Goal: Task Accomplishment & Management: Complete application form

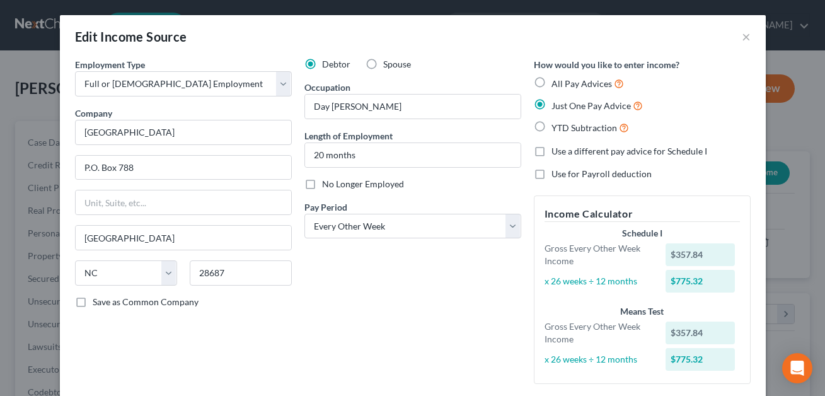
select select "0"
select select "28"
select select "2"
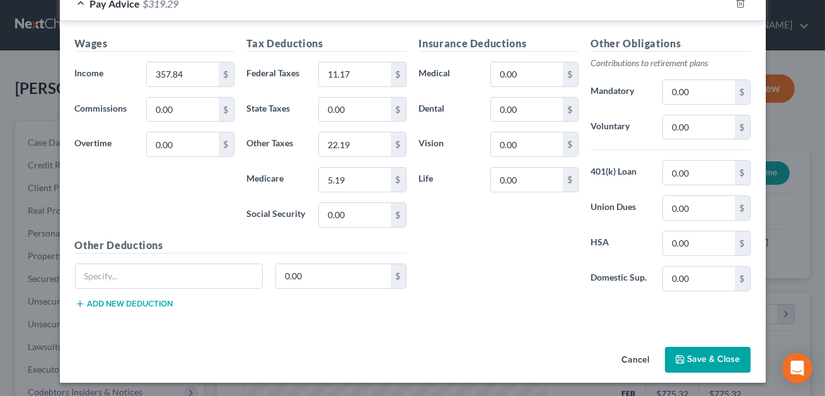
click at [705, 364] on button "Save & Close" at bounding box center [708, 360] width 86 height 26
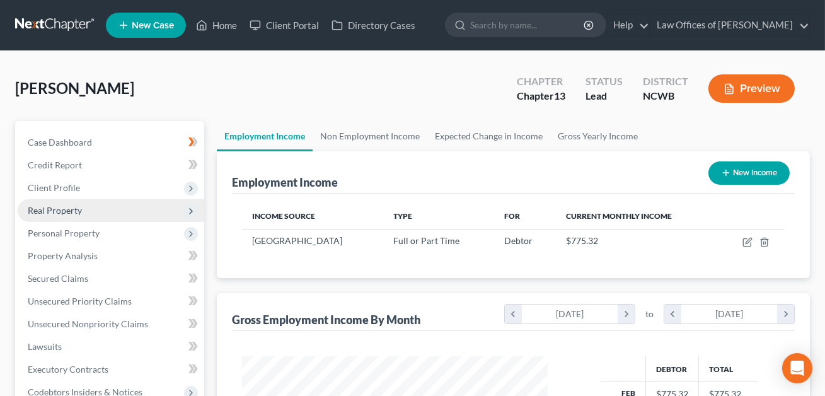
scroll to position [69, 0]
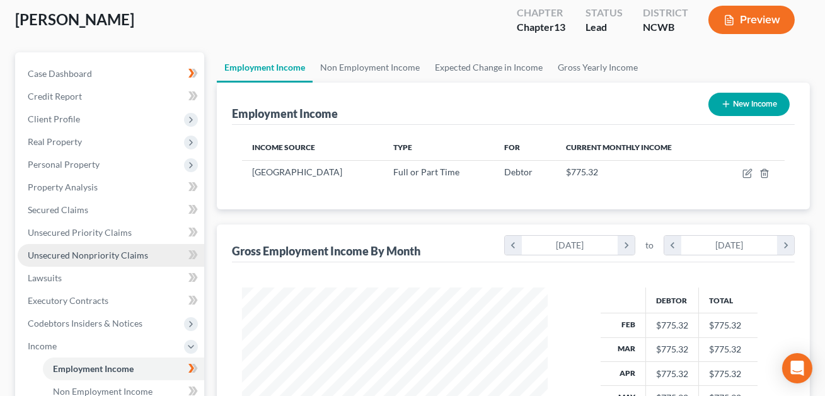
click at [107, 253] on span "Unsecured Nonpriority Claims" at bounding box center [88, 255] width 120 height 11
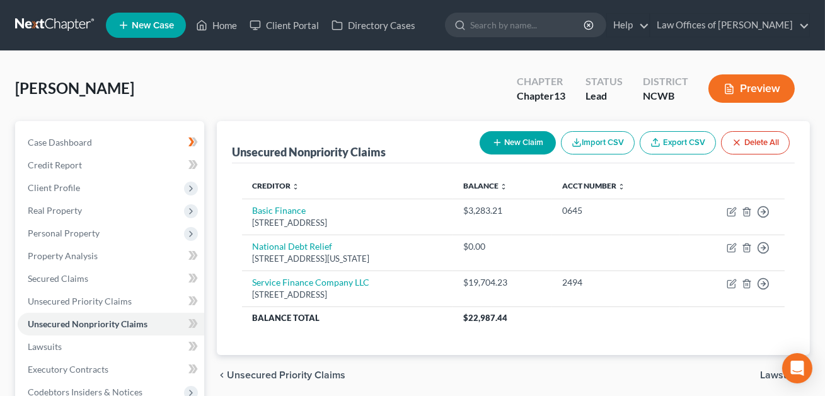
click at [521, 144] on button "New Claim" at bounding box center [518, 142] width 76 height 23
select select "0"
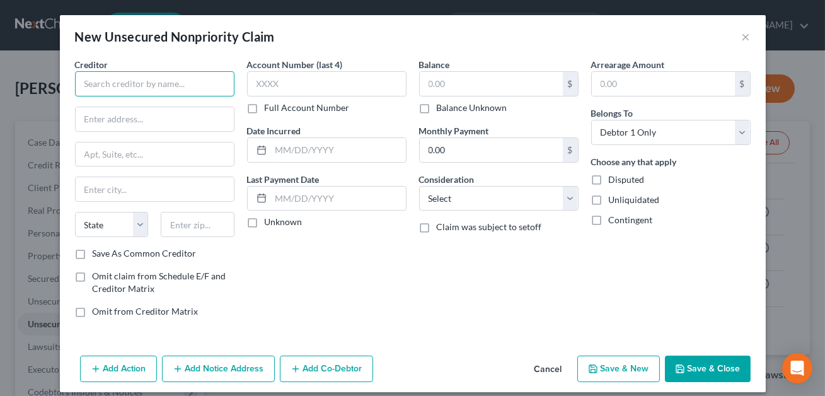
click at [143, 79] on input "text" at bounding box center [155, 83] width 160 height 25
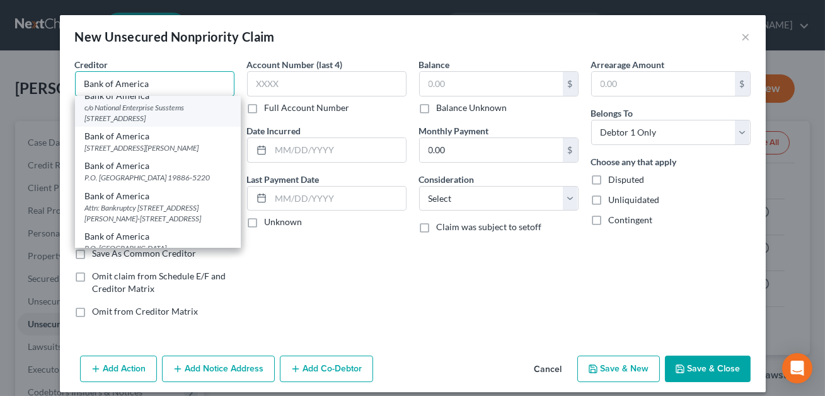
scroll to position [129, 0]
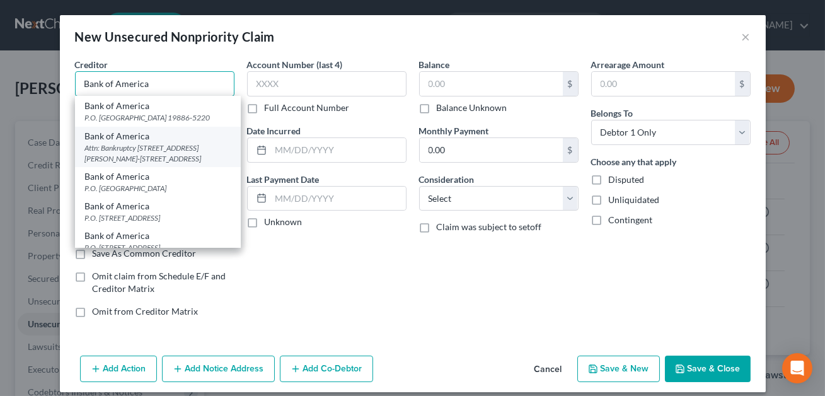
type input "Bank of America"
click at [125, 153] on div "Attn: Bankruptcy 100 N. Tryon Street, NC1-0007-19-26, Charlotte, NC 28255" at bounding box center [158, 152] width 146 height 21
type input "Attn: Bankruptcy"
type input "100 N. Tryon Street, NC1-0007-19-26"
type input "Charlotte"
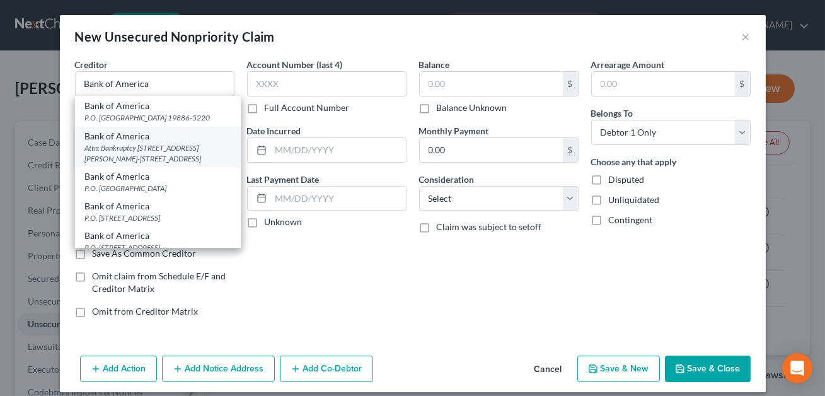
select select "28"
type input "28255"
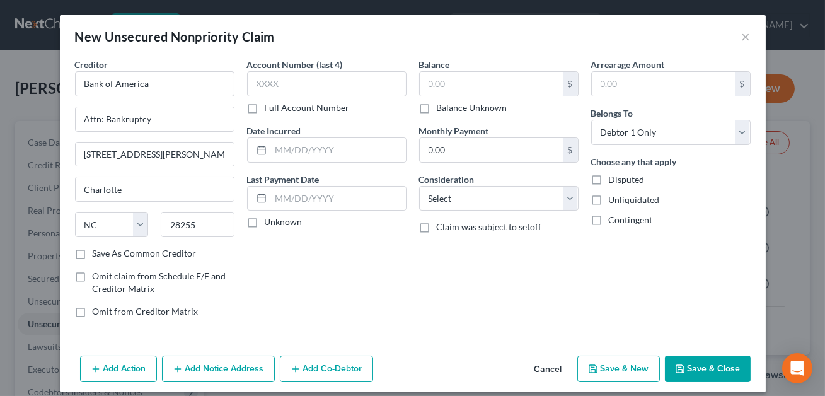
scroll to position [0, 0]
click at [257, 89] on input "text" at bounding box center [327, 83] width 160 height 25
type input "XXXX"
click at [429, 85] on input "text" at bounding box center [491, 84] width 143 height 24
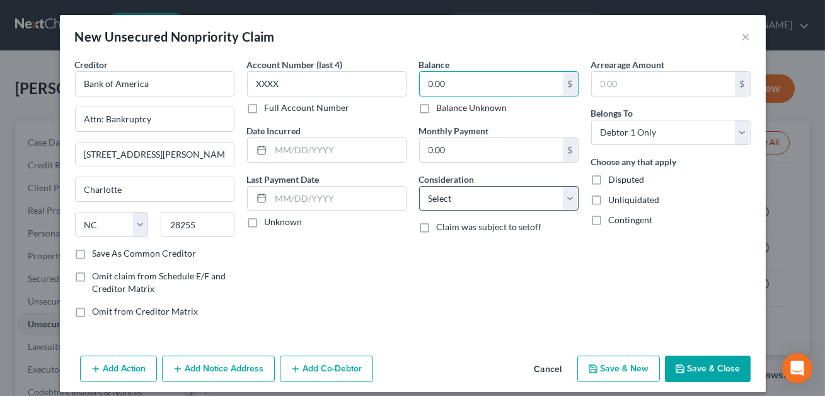
type input "0.00"
click at [487, 200] on select "Select Cable / Satellite Services Collection Agency Credit Card Debt Debt Couns…" at bounding box center [499, 198] width 160 height 25
select select "4"
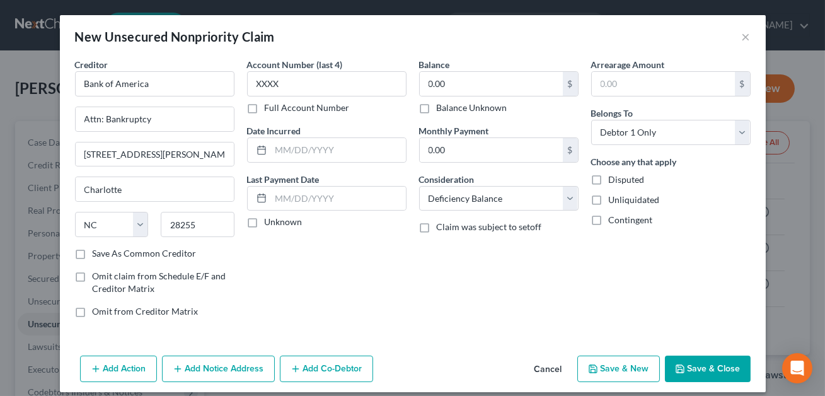
click at [706, 363] on button "Save & Close" at bounding box center [708, 369] width 86 height 26
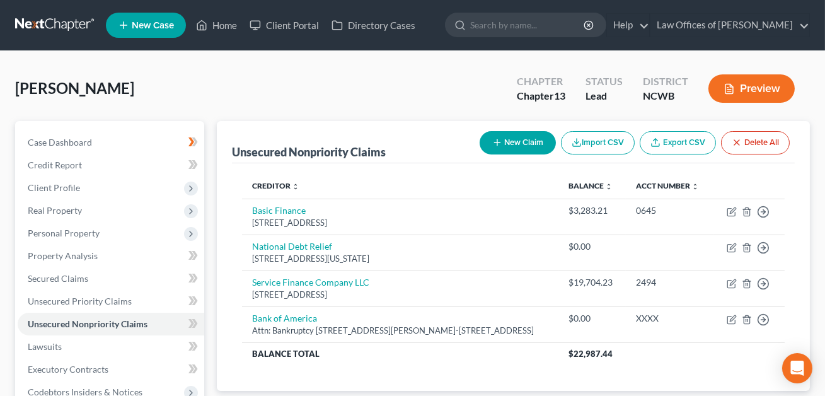
click at [510, 148] on button "New Claim" at bounding box center [518, 142] width 76 height 23
select select "0"
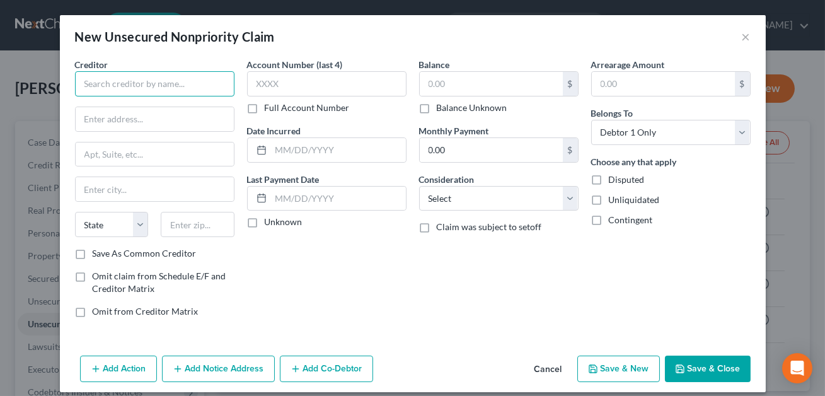
click at [120, 84] on input "text" at bounding box center [155, 83] width 160 height 25
click at [98, 84] on input "Secetay" at bounding box center [155, 83] width 160 height 25
click at [115, 85] on input "Secretay" at bounding box center [155, 83] width 160 height 25
drag, startPoint x: 123, startPoint y: 84, endPoint x: 85, endPoint y: 83, distance: 37.9
click at [85, 83] on input "Secretary" at bounding box center [155, 83] width 160 height 25
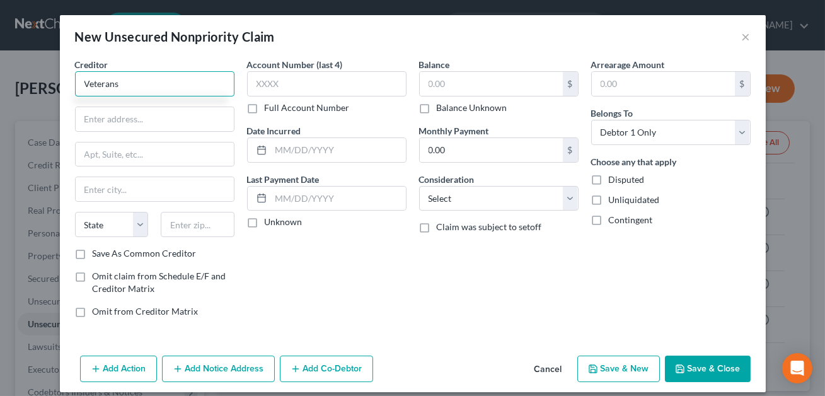
type input "Veterans"
click at [550, 366] on button "Cancel" at bounding box center [549, 369] width 48 height 25
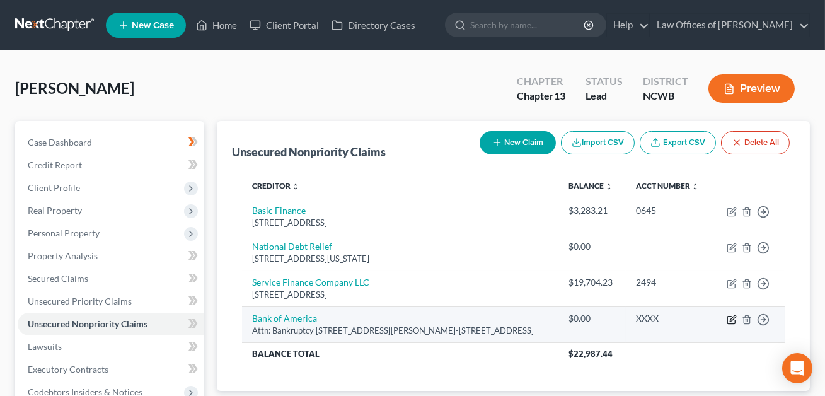
click at [733, 318] on icon "button" at bounding box center [733, 318] width 6 height 6
select select "28"
select select "4"
select select "0"
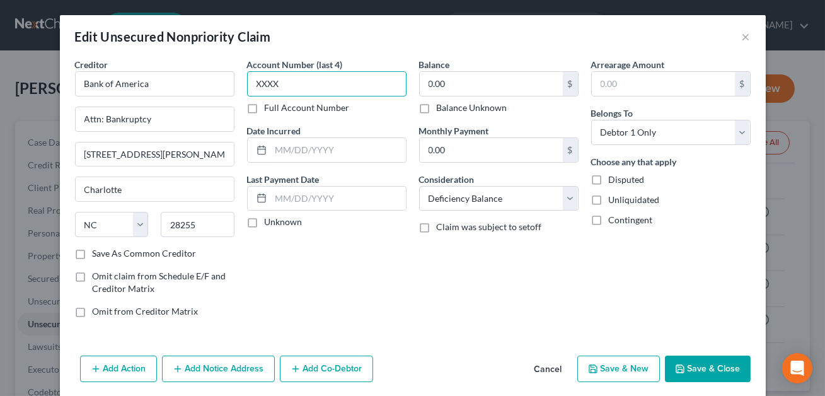
drag, startPoint x: 288, startPoint y: 83, endPoint x: 247, endPoint y: 82, distance: 41.6
click at [247, 82] on input "XXXX" at bounding box center [327, 83] width 160 height 25
type input "1504"
click at [235, 369] on button "Add Notice Address" at bounding box center [218, 369] width 113 height 26
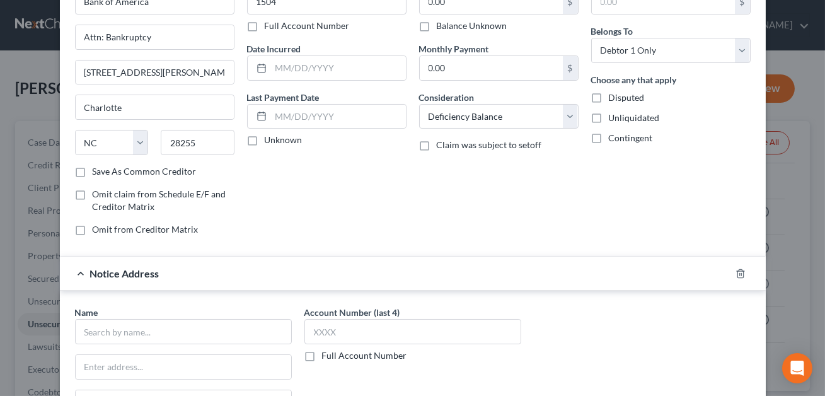
scroll to position [256, 0]
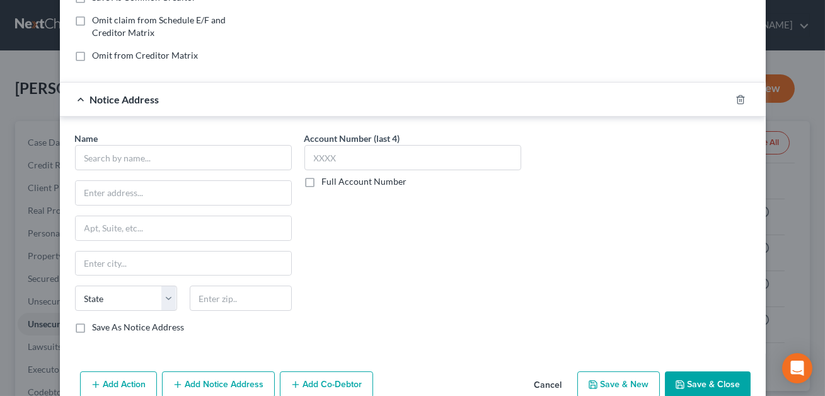
click at [40, 55] on div "Edit Unsecured Nonpriority Claim × Creditor * Bank of America Attn: Bankruptcy …" at bounding box center [412, 198] width 825 height 396
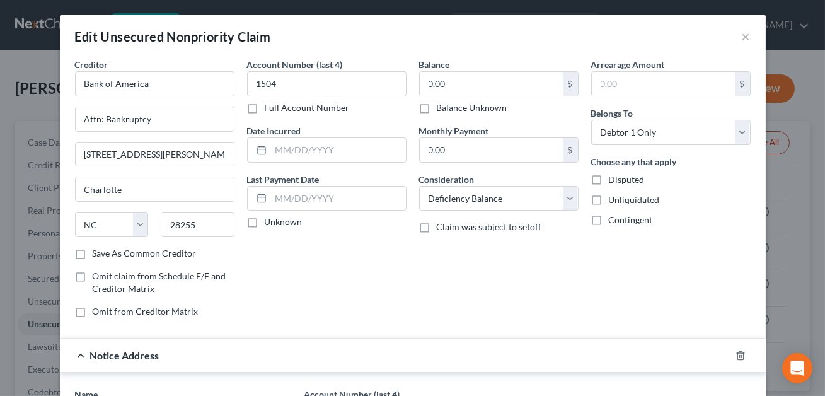
scroll to position [317, 0]
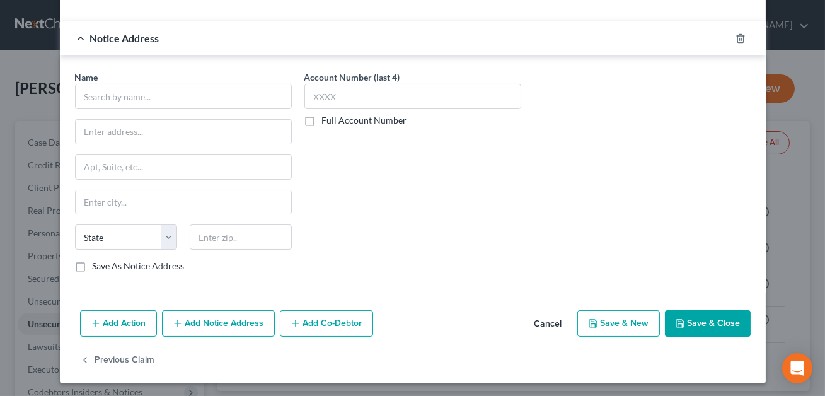
click at [546, 325] on button "Cancel" at bounding box center [549, 323] width 48 height 25
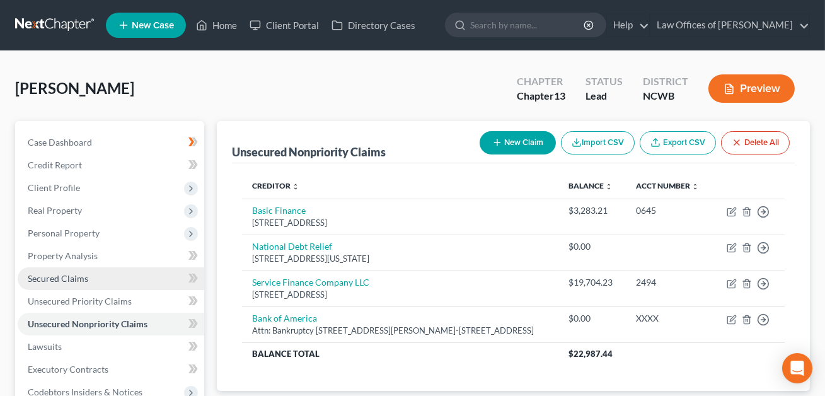
click at [73, 279] on span "Secured Claims" at bounding box center [58, 278] width 61 height 11
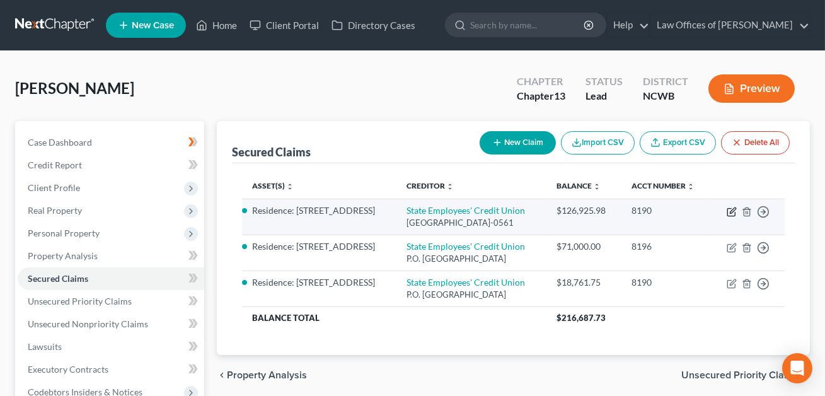
click at [733, 211] on icon "button" at bounding box center [733, 210] width 6 height 6
select select "28"
select select "0"
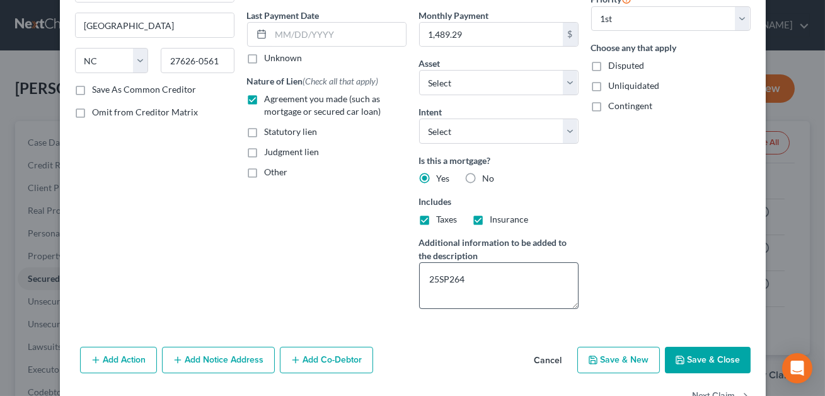
scroll to position [202, 0]
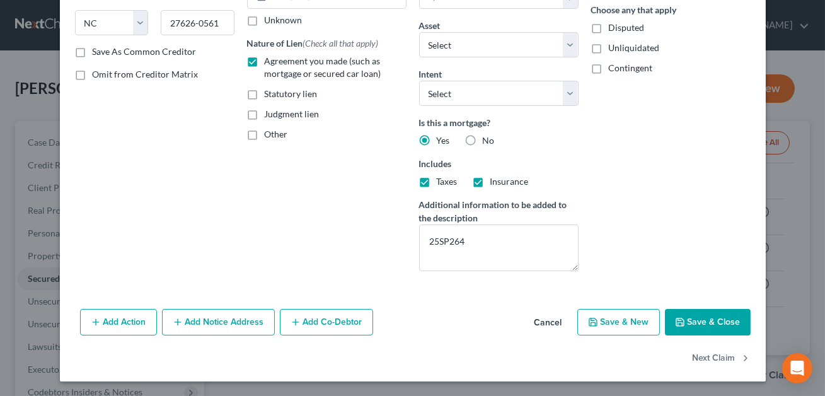
click at [223, 320] on button "Add Notice Address" at bounding box center [218, 322] width 113 height 26
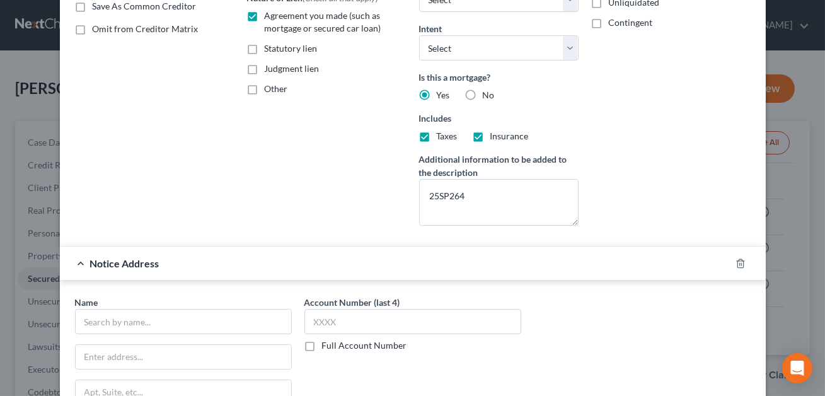
scroll to position [254, 0]
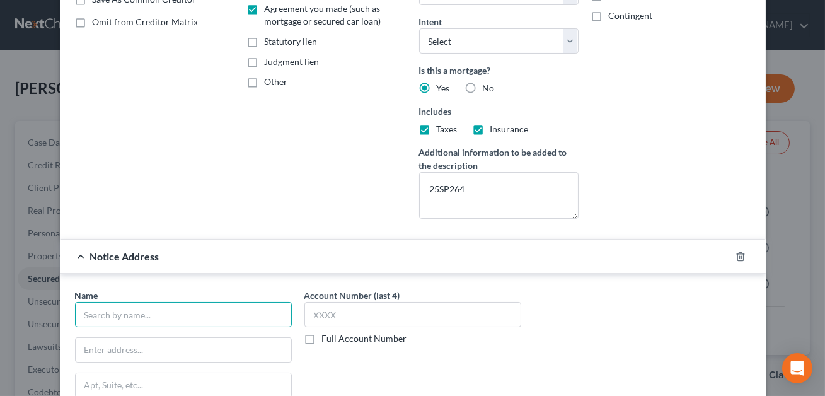
click at [168, 317] on input "text" at bounding box center [183, 314] width 217 height 25
click at [83, 316] on input "Philip A. Glass" at bounding box center [183, 314] width 217 height 25
click at [153, 313] on input "Mr. Philip A. Glass" at bounding box center [183, 314] width 217 height 25
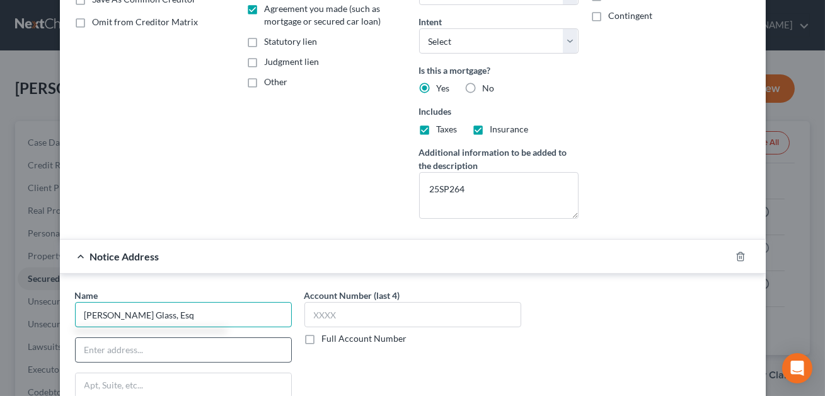
type input "Mr. Philip A. Glass, Esq"
click at [110, 359] on input "text" at bounding box center [184, 350] width 216 height 24
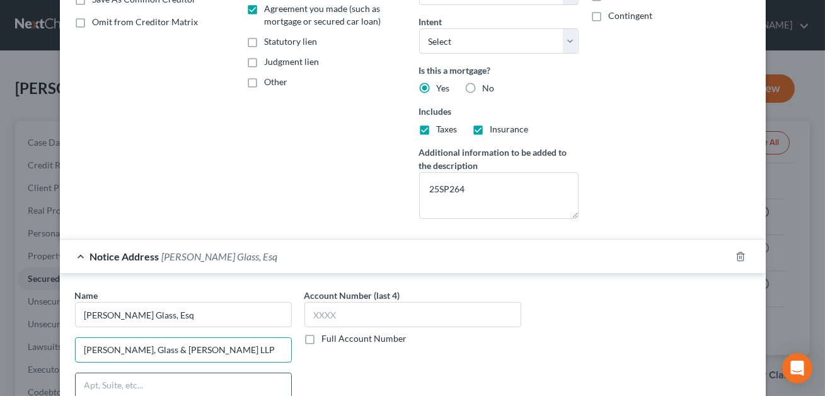
type input "Nodell, Glass & Haskell LLP"
click at [105, 389] on input "text" at bounding box center [184, 385] width 216 height 24
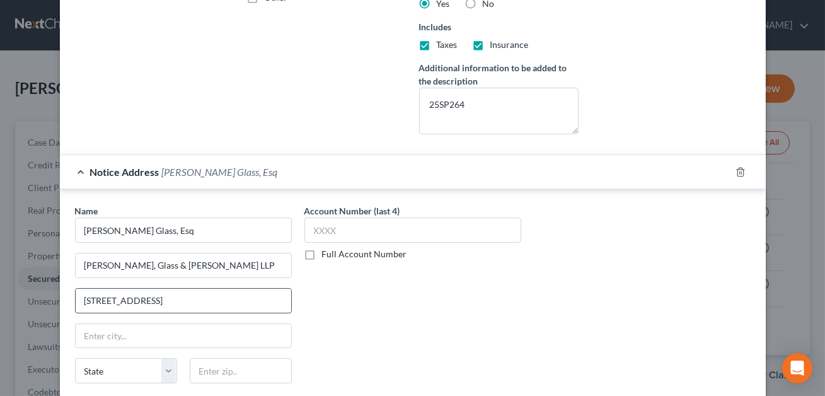
scroll to position [372, 0]
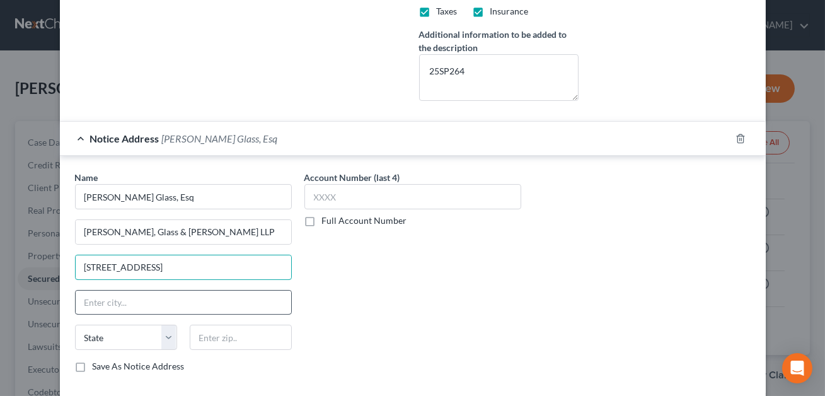
type input "5540 Centerview Drive Ste 416"
click at [95, 301] on input "text" at bounding box center [184, 303] width 216 height 24
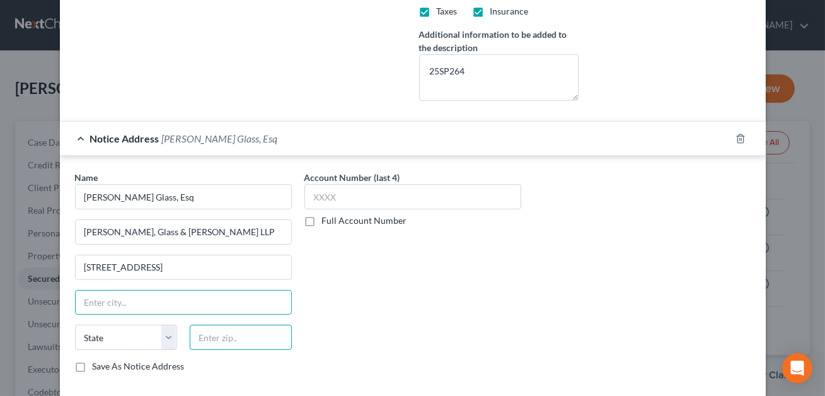
click at [231, 337] on input "text" at bounding box center [241, 337] width 102 height 25
type input "27606"
click at [185, 308] on input "text" at bounding box center [184, 303] width 216 height 24
type input "[GEOGRAPHIC_DATA]"
select select "28"
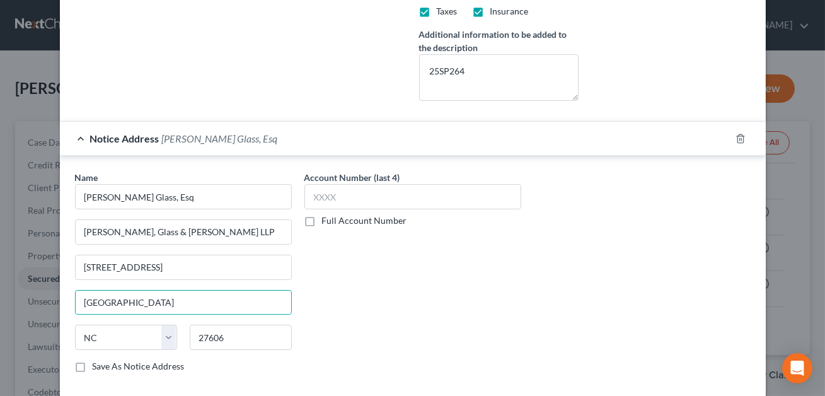
click at [400, 322] on div "Account Number (last 4) Full Account Number" at bounding box center [412, 277] width 229 height 212
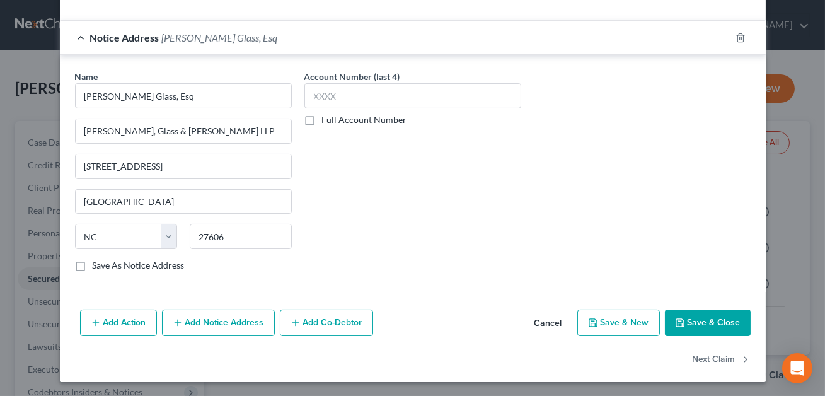
click at [719, 323] on button "Save & Close" at bounding box center [708, 323] width 86 height 26
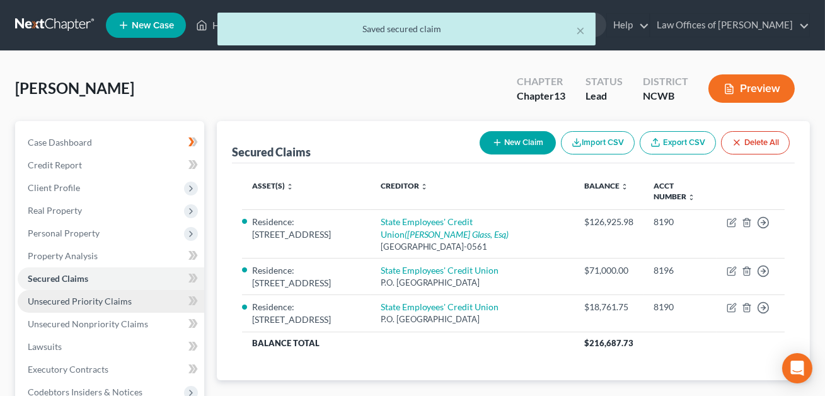
scroll to position [103, 0]
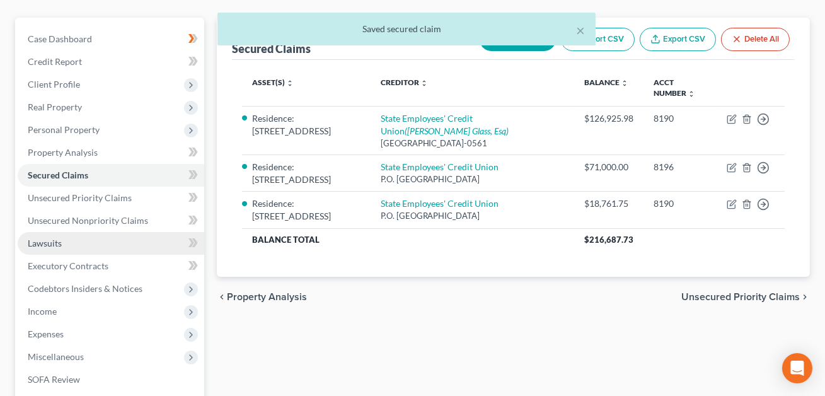
click at [56, 245] on span "Lawsuits" at bounding box center [45, 243] width 34 height 11
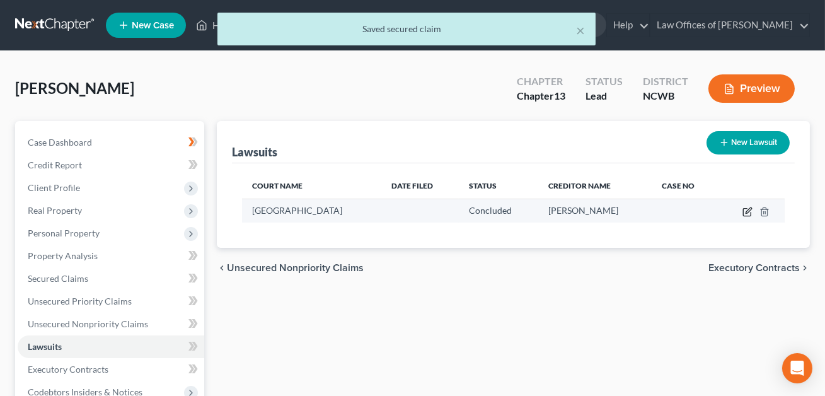
click at [750, 212] on icon "button" at bounding box center [748, 212] width 10 height 10
select select "28"
select select "2"
select select "4"
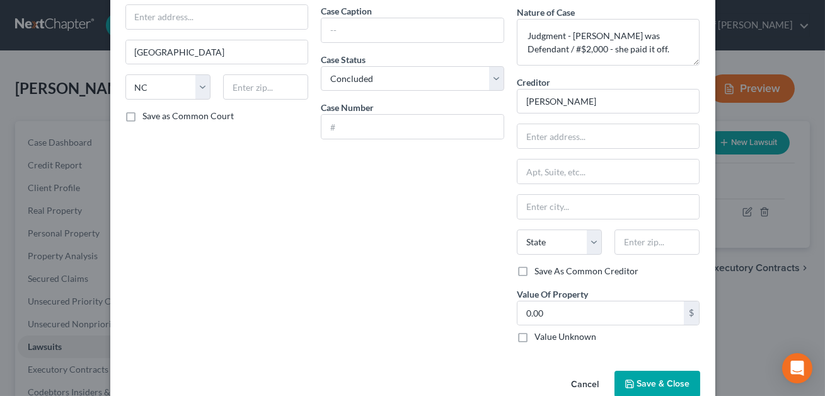
scroll to position [104, 0]
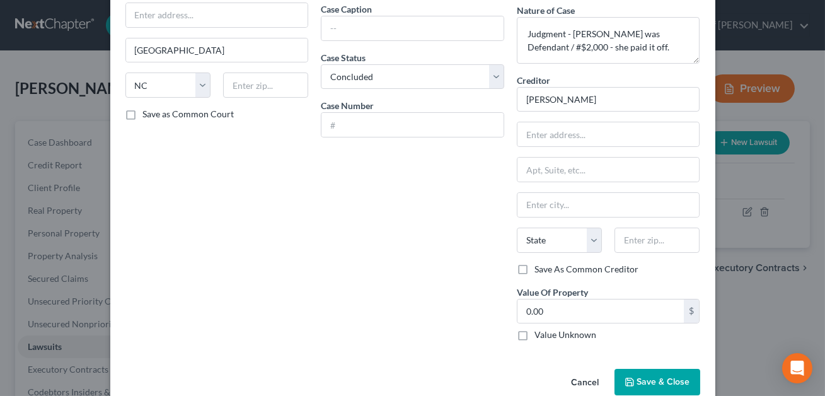
click at [583, 381] on button "Cancel" at bounding box center [586, 382] width 48 height 25
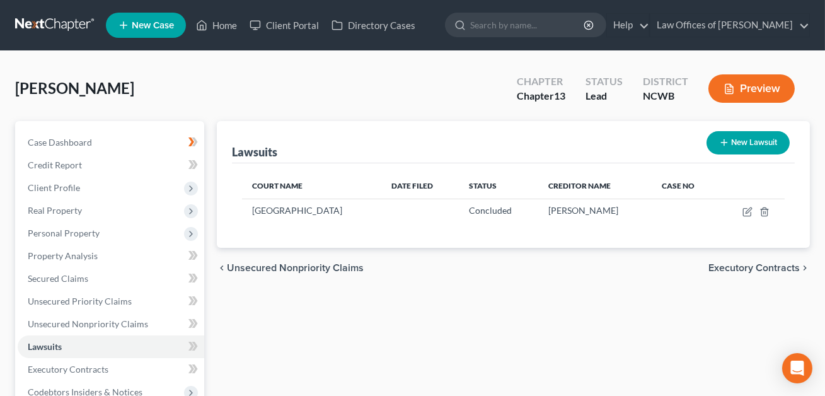
click at [743, 147] on button "New Lawsuit" at bounding box center [748, 142] width 83 height 23
select select "0"
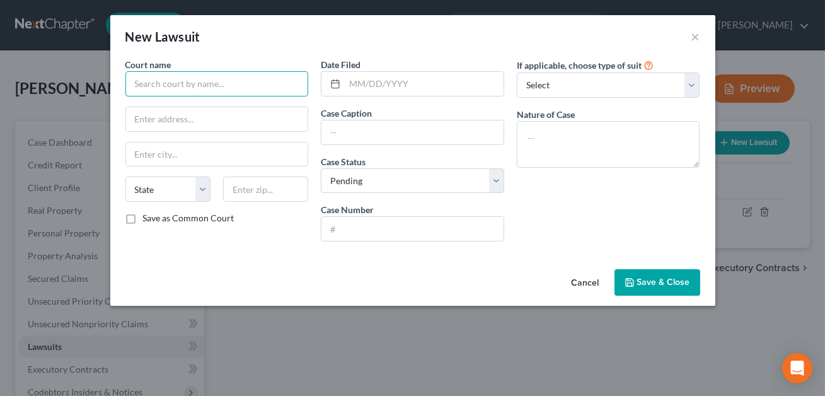
click at [177, 87] on input "text" at bounding box center [216, 83] width 183 height 25
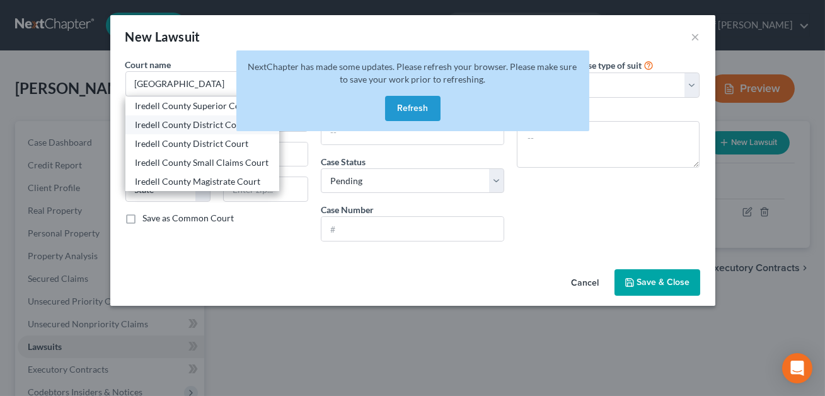
click at [200, 121] on div "Iredell County District Court" at bounding box center [203, 125] width 134 height 13
type input "Iredell County District Court"
type input "[STREET_ADDRESS]"
type input "[GEOGRAPHIC_DATA]"
select select "28"
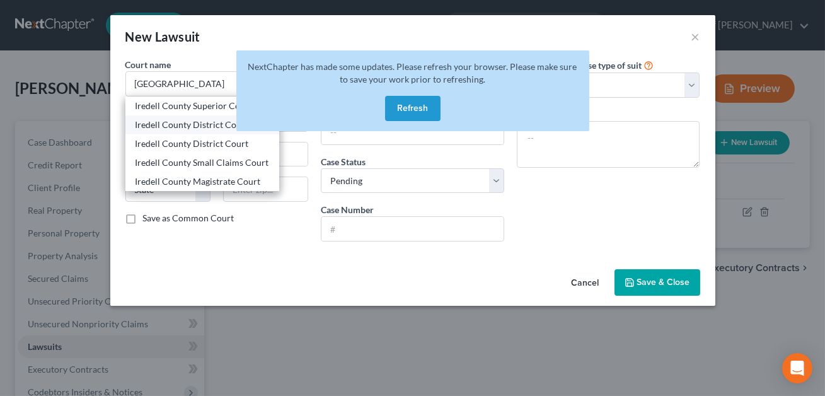
type input "28677"
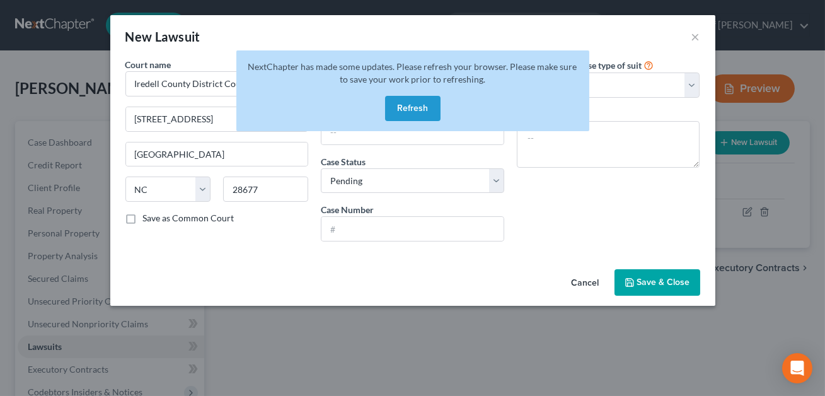
click at [410, 108] on button "Refresh" at bounding box center [412, 108] width 55 height 25
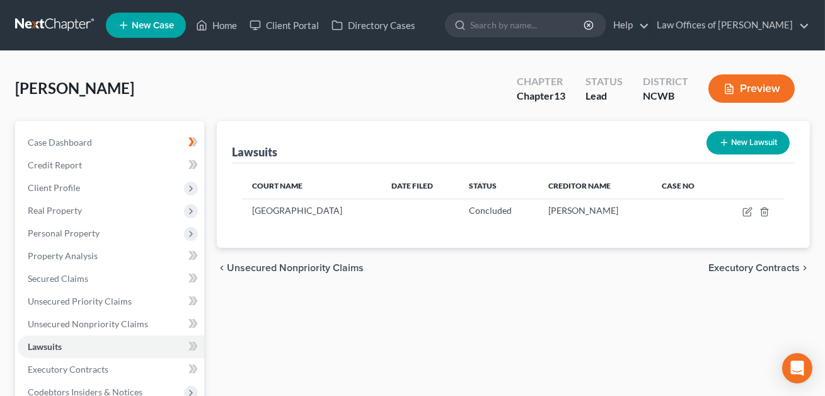
click at [738, 141] on button "New Lawsuit" at bounding box center [748, 142] width 83 height 23
select select "0"
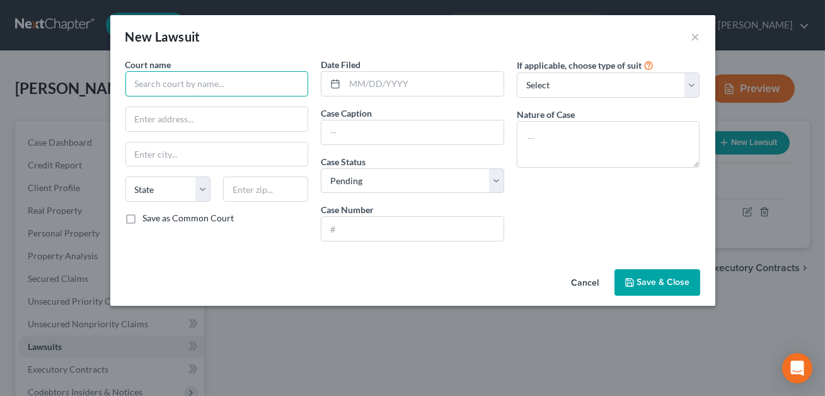
click at [180, 86] on input "text" at bounding box center [216, 83] width 183 height 25
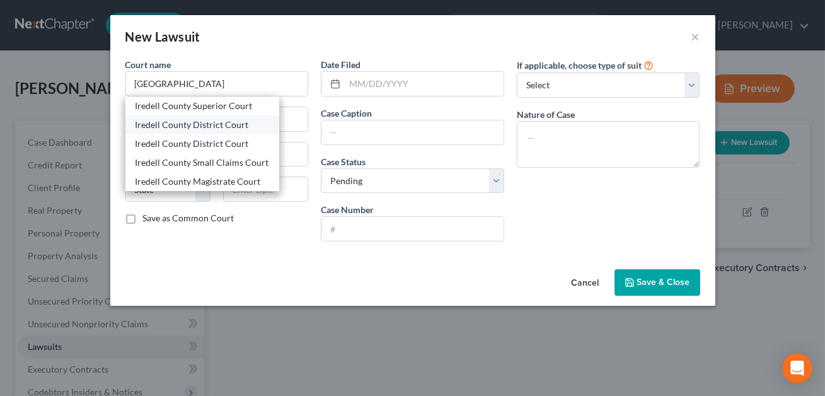
click at [174, 117] on div "Iredell County District Court" at bounding box center [202, 124] width 154 height 19
type input "Iredell County District Court"
type input "[STREET_ADDRESS]"
type input "[GEOGRAPHIC_DATA]"
select select "28"
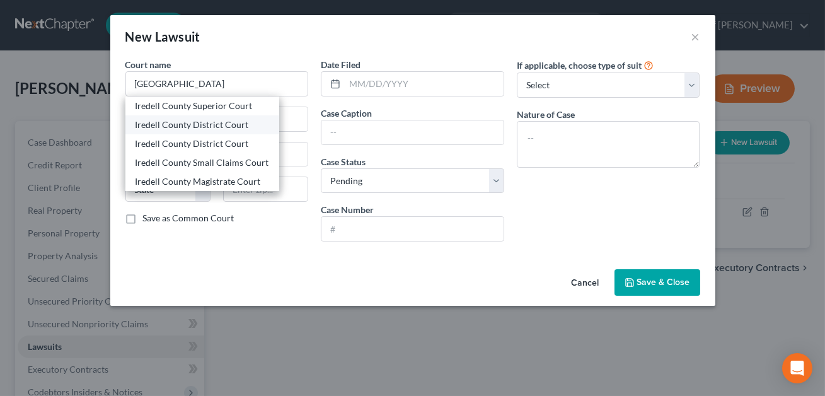
type input "28677"
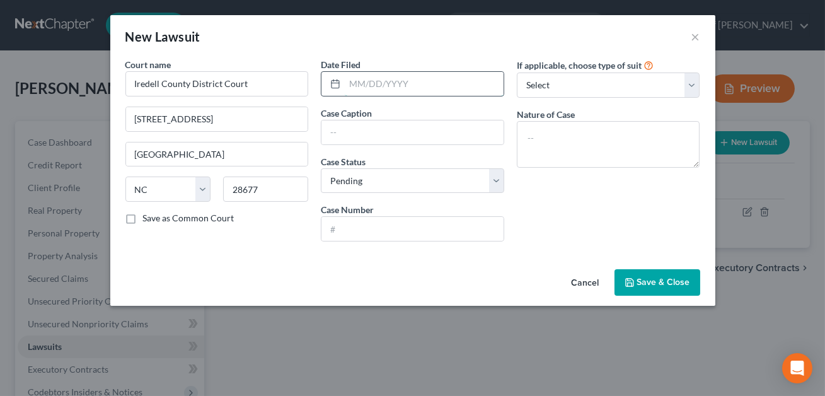
click at [358, 86] on input "text" at bounding box center [424, 84] width 159 height 24
type input "[DATE]"
click at [337, 134] on input "text" at bounding box center [413, 132] width 182 height 24
click at [347, 233] on input "text" at bounding box center [413, 229] width 182 height 24
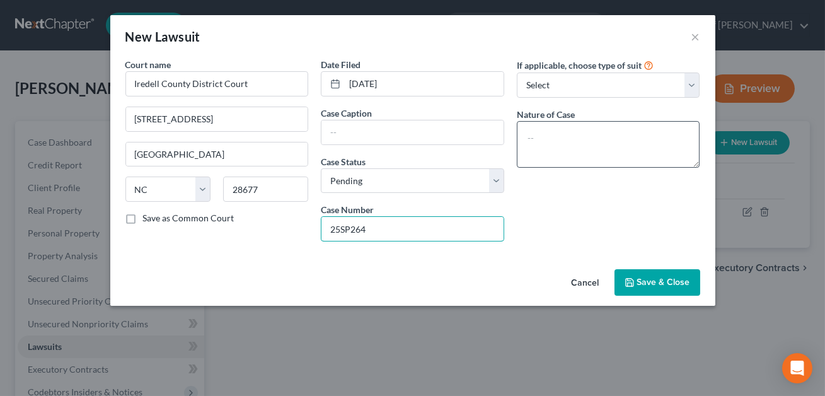
type input "25SP264"
click at [539, 146] on textarea at bounding box center [608, 144] width 183 height 47
type textarea "Foreclosure"
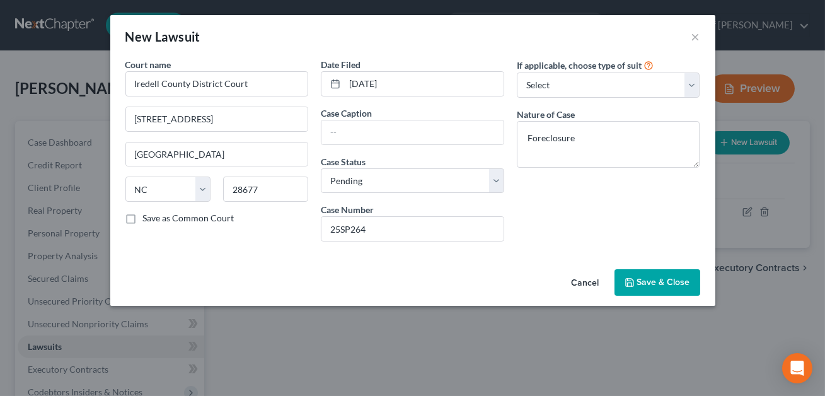
click at [654, 282] on span "Save & Close" at bounding box center [663, 282] width 53 height 11
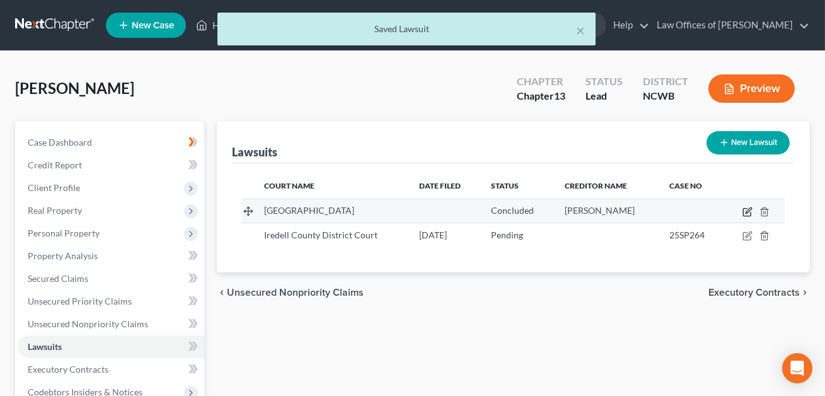
click at [747, 212] on icon "button" at bounding box center [749, 210] width 6 height 6
select select "28"
select select "2"
select select "4"
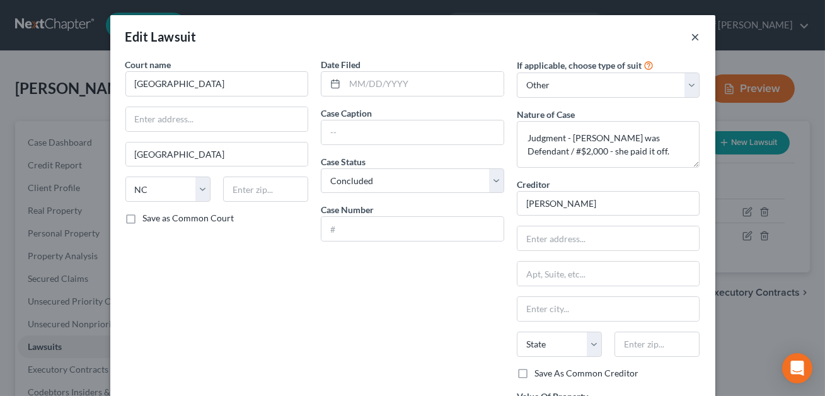
click at [694, 35] on button "×" at bounding box center [696, 36] width 9 height 15
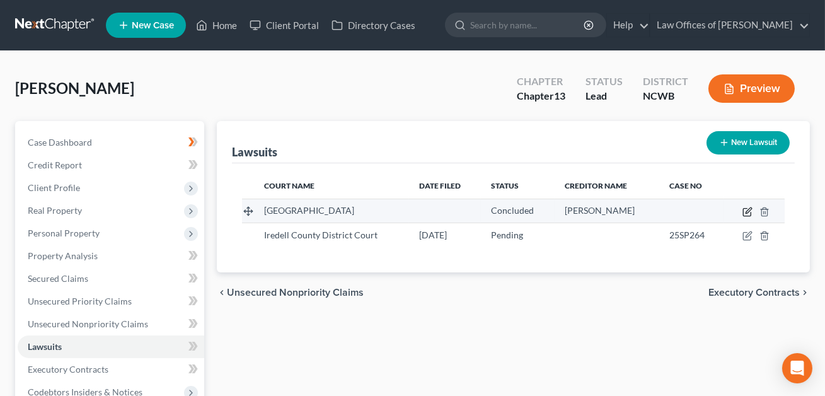
click at [749, 209] on icon "button" at bounding box center [748, 212] width 10 height 10
select select "28"
select select "2"
select select "4"
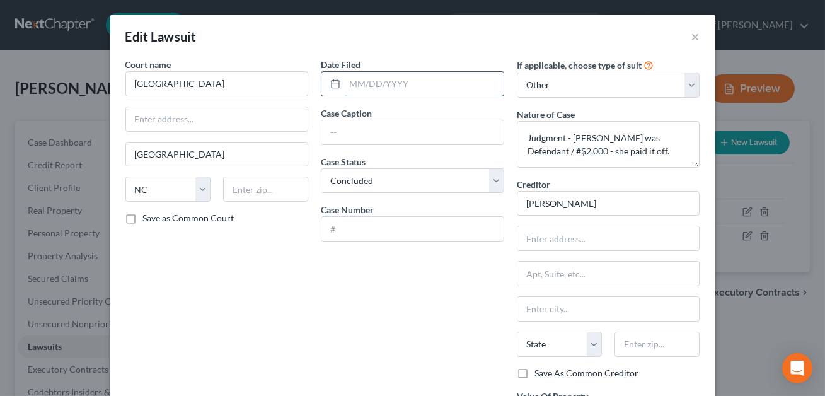
click at [372, 90] on input "text" at bounding box center [424, 84] width 159 height 24
type input "08/2025"
click at [671, 148] on textarea "Judgment - [PERSON_NAME] was Defendant / #$2,000 - she paid it off." at bounding box center [608, 144] width 183 height 47
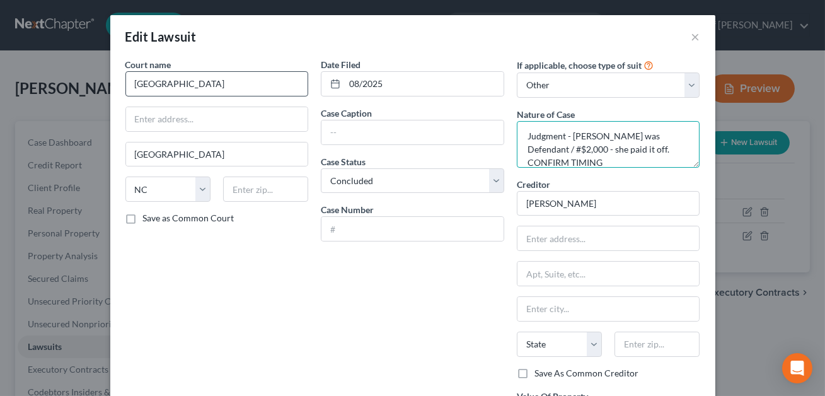
type textarea "Judgment - [PERSON_NAME] was Defendant / #$2,000 - she paid it off. CONFIRM TIM…"
click at [193, 83] on input "[GEOGRAPHIC_DATA]" at bounding box center [216, 83] width 183 height 25
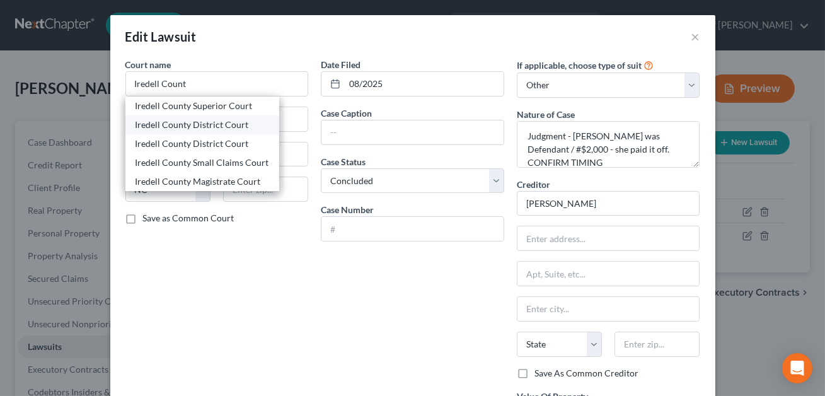
click at [194, 128] on div "Iredell County District Court" at bounding box center [203, 125] width 134 height 13
type input "Iredell County District Court"
type input "[STREET_ADDRESS]"
type input "28677"
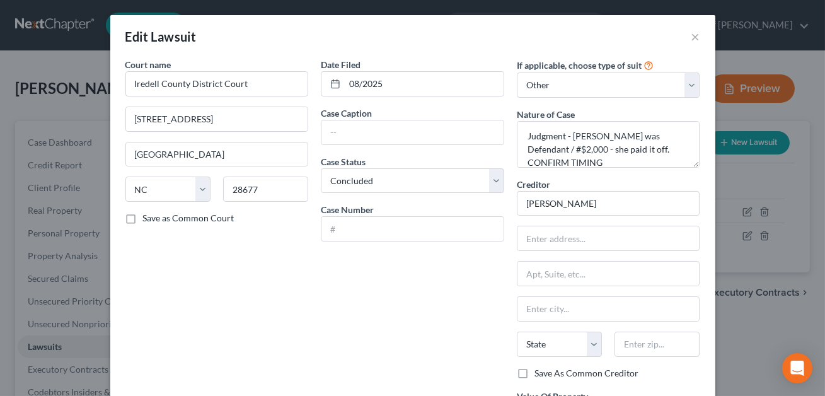
scroll to position [127, 0]
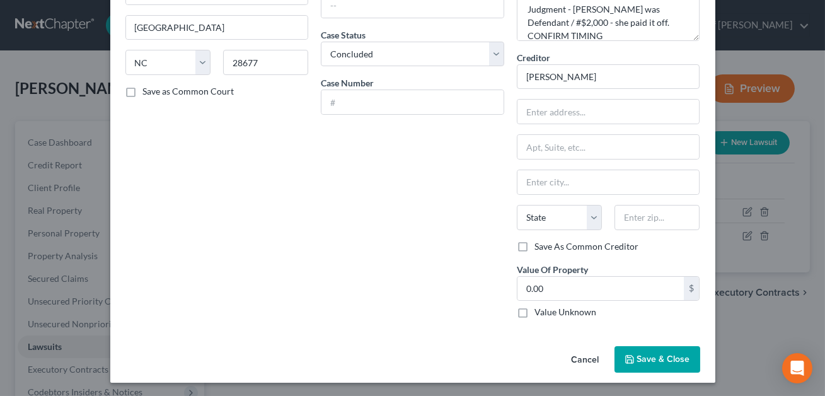
click at [657, 363] on span "Save & Close" at bounding box center [663, 359] width 53 height 11
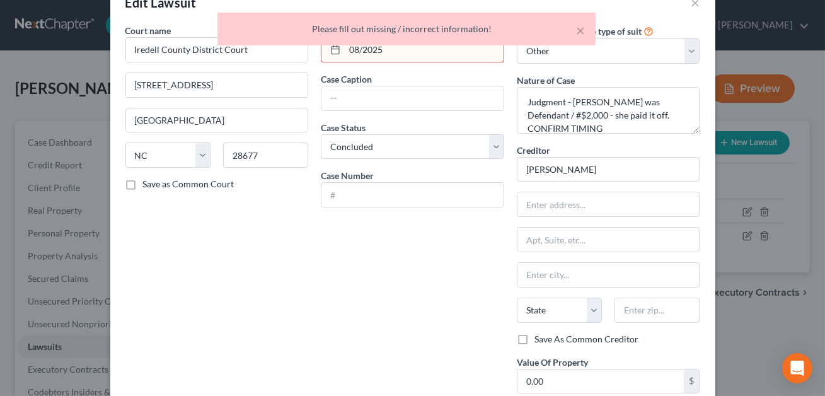
scroll to position [0, 0]
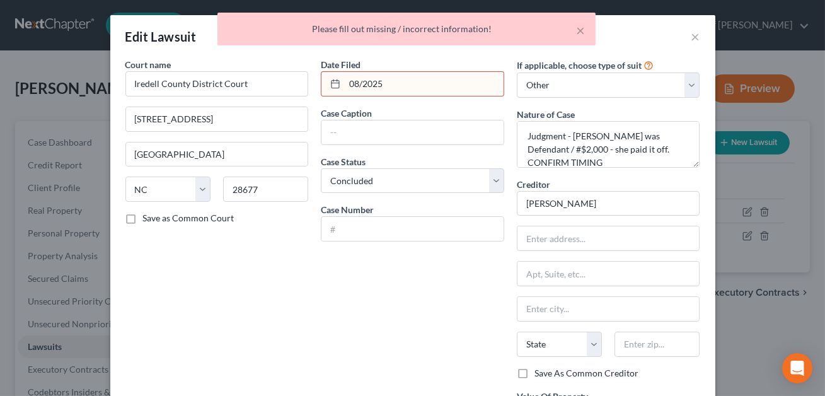
click at [390, 84] on input "08/2025" at bounding box center [424, 84] width 159 height 24
click at [363, 84] on input "08/2025" at bounding box center [424, 84] width 159 height 24
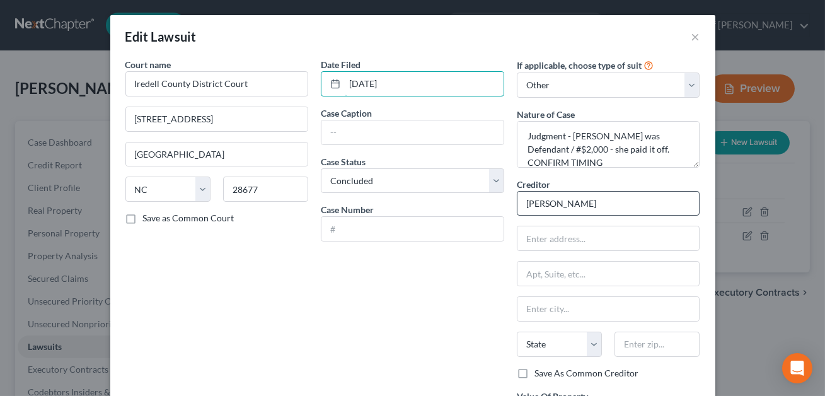
scroll to position [127, 0]
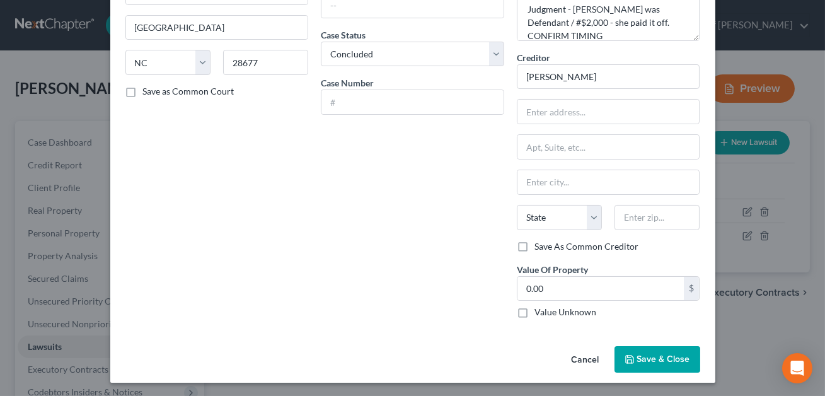
type input "[DATE]"
click at [661, 348] on button "Save & Close" at bounding box center [658, 359] width 86 height 26
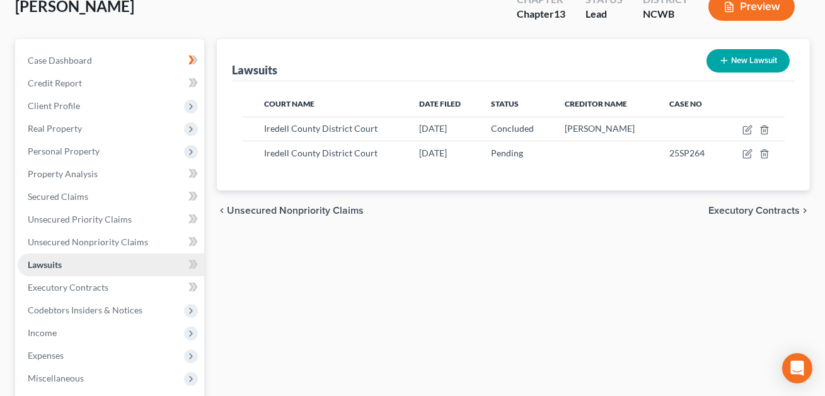
scroll to position [295, 0]
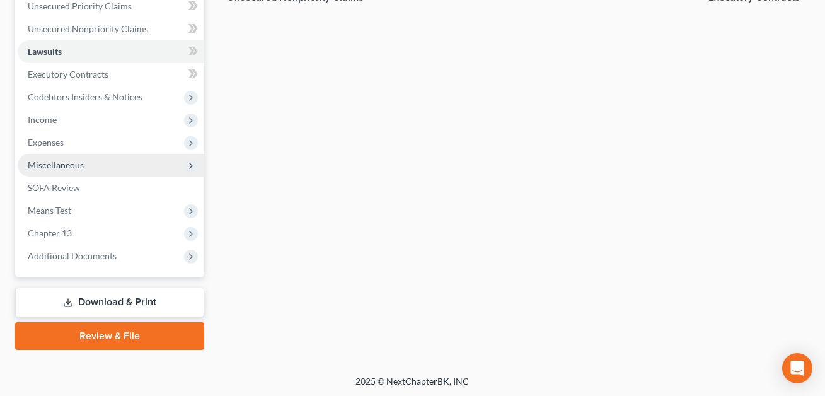
click at [60, 164] on span "Miscellaneous" at bounding box center [56, 165] width 56 height 11
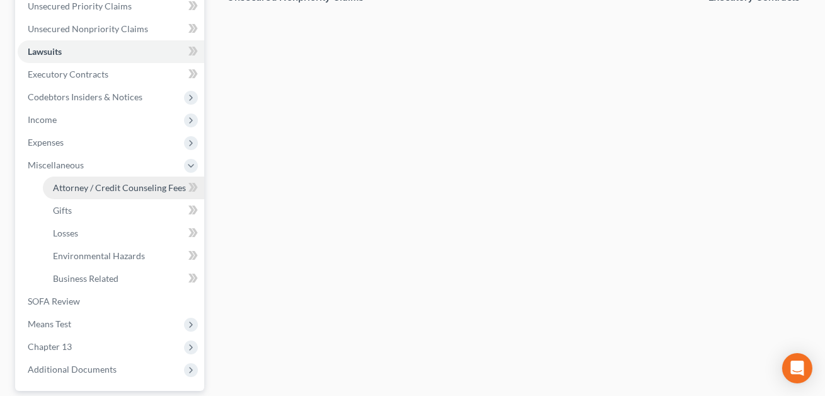
click at [73, 183] on span "Attorney / Credit Counseling Fees" at bounding box center [119, 187] width 133 height 11
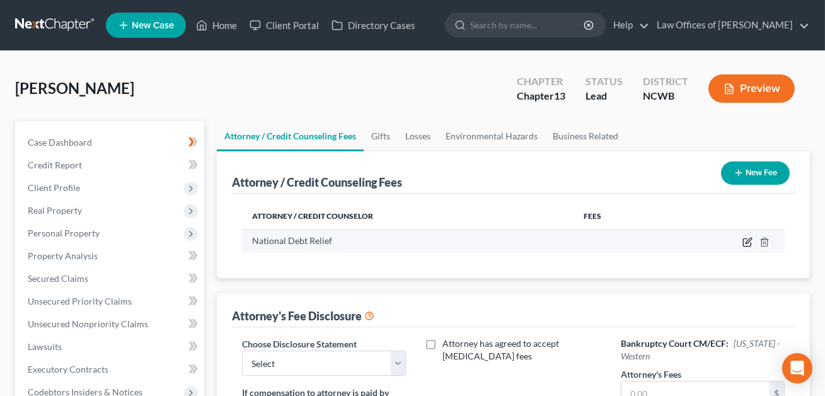
click at [748, 242] on icon "button" at bounding box center [749, 241] width 6 height 6
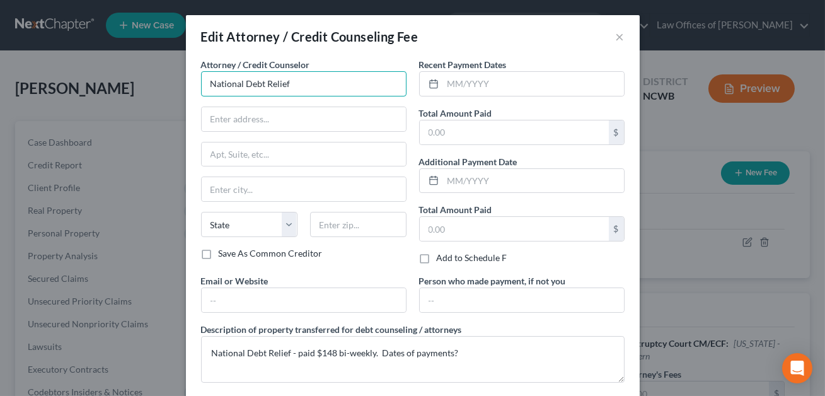
drag, startPoint x: 292, startPoint y: 88, endPoint x: 208, endPoint y: 81, distance: 84.1
click at [208, 81] on input "National Debt Relief" at bounding box center [304, 83] width 206 height 25
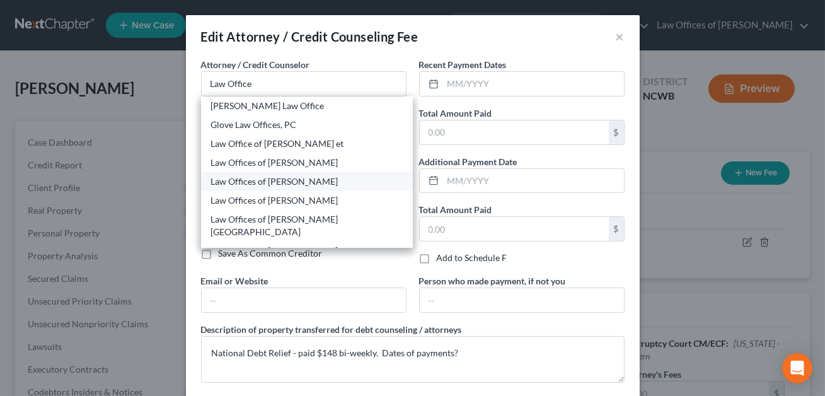
click at [245, 182] on div "Law Offices of [PERSON_NAME]" at bounding box center [307, 181] width 192 height 13
type input "Law Offices of [PERSON_NAME]"
type input "[STREET_ADDRESS]"
type input "[GEOGRAPHIC_DATA]"
select select "28"
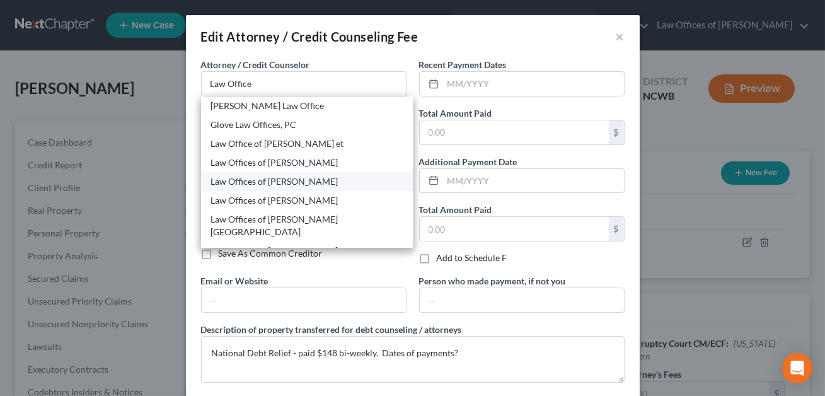
type input "28677"
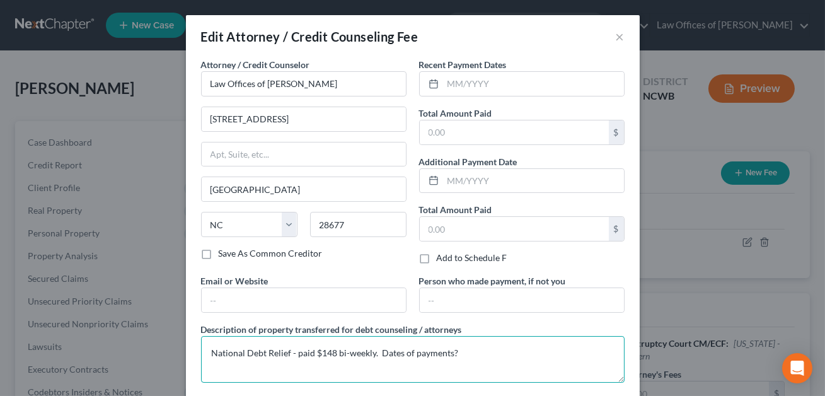
drag, startPoint x: 464, startPoint y: 352, endPoint x: 208, endPoint y: 340, distance: 256.2
click at [208, 340] on textarea "National Debt Relief - paid $148 bi-weekly. Dates of payments?" at bounding box center [413, 359] width 424 height 47
type textarea "Attorney fees and Filing fees ($313)"
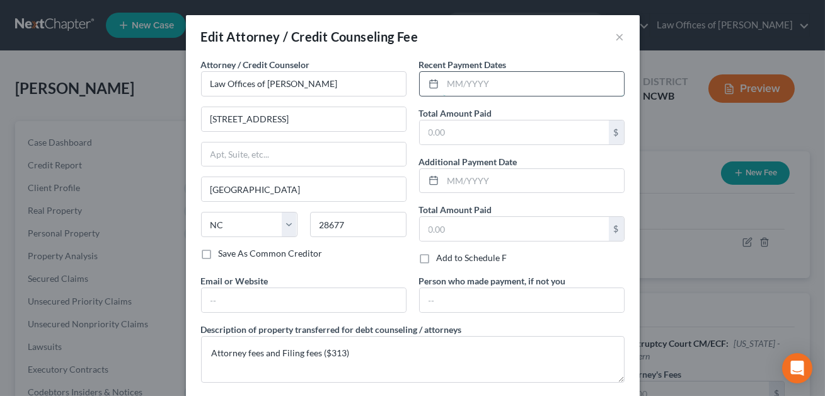
click at [463, 86] on input "text" at bounding box center [533, 84] width 181 height 24
type input "07/2025"
click at [450, 130] on input "text" at bounding box center [514, 132] width 189 height 24
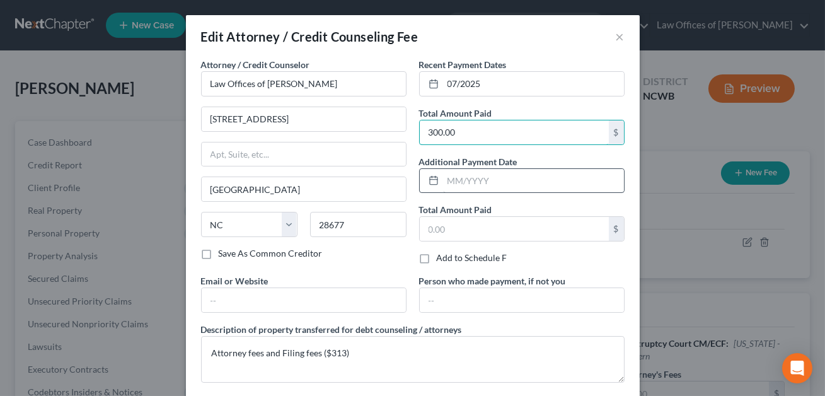
type input "300.00"
click at [455, 170] on input "text" at bounding box center [533, 181] width 181 height 24
type input "08/2025"
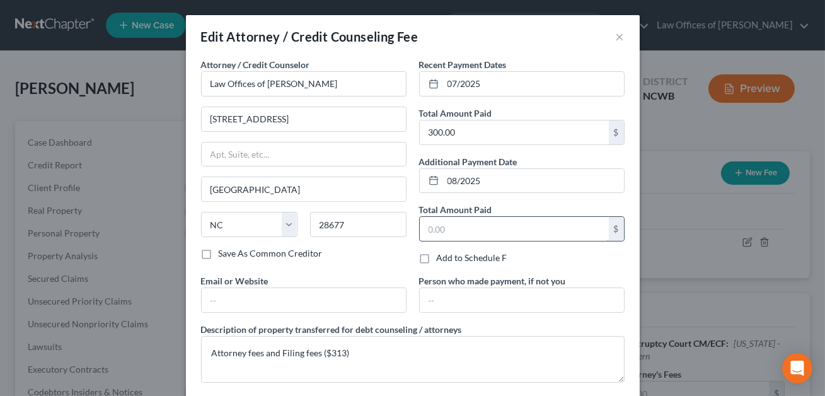
click at [452, 217] on input "text" at bounding box center [514, 229] width 189 height 24
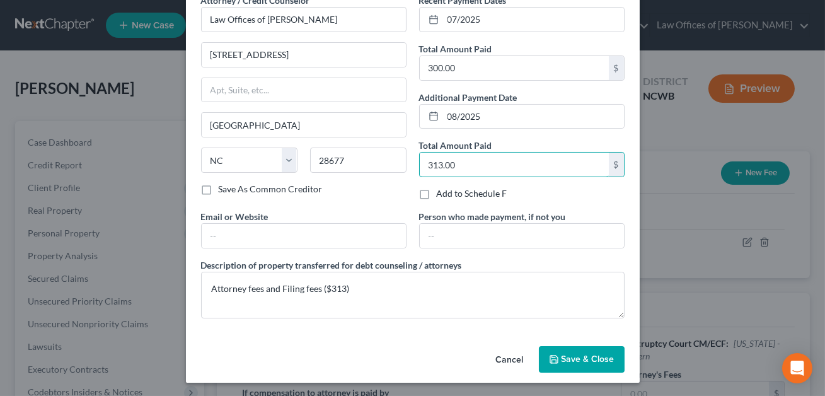
type input "313.00"
click at [594, 361] on span "Save & Close" at bounding box center [588, 359] width 53 height 11
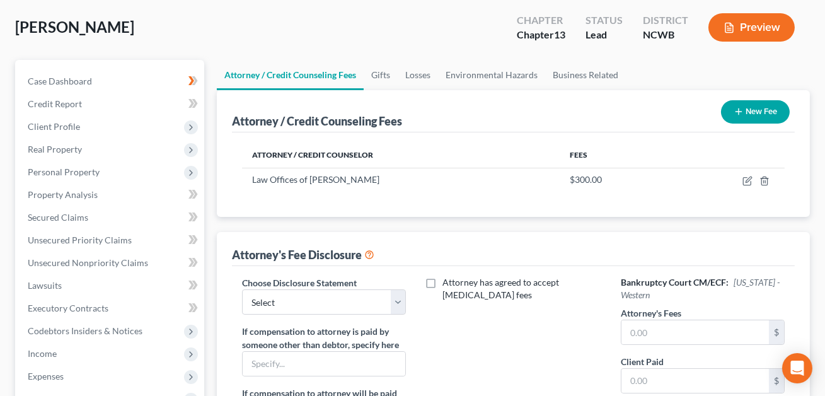
scroll to position [190, 0]
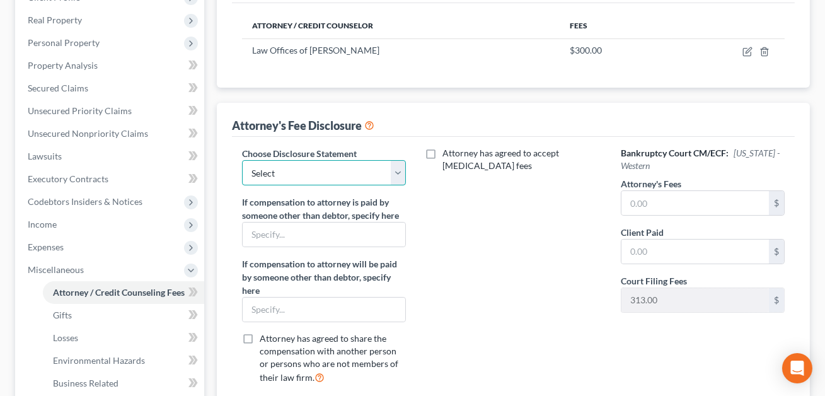
click at [399, 178] on select "Select Attorney Fee Discloure" at bounding box center [324, 172] width 164 height 25
select select "0"
click at [634, 200] on input "text" at bounding box center [696, 203] width 148 height 24
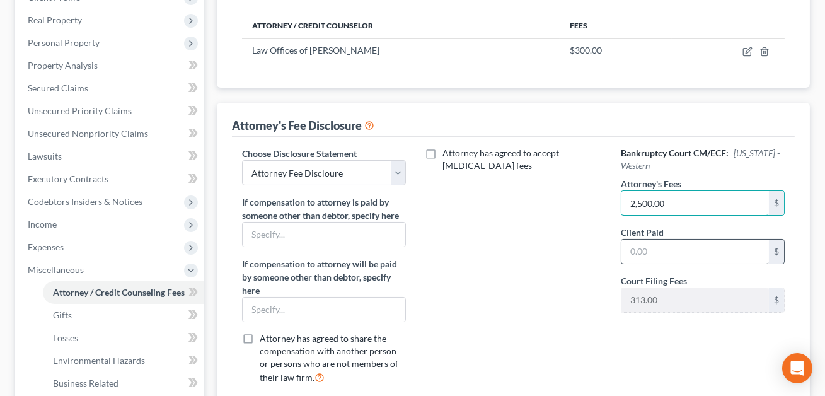
type input "2,500.00"
click at [642, 254] on input "text" at bounding box center [696, 252] width 148 height 24
type input "2"
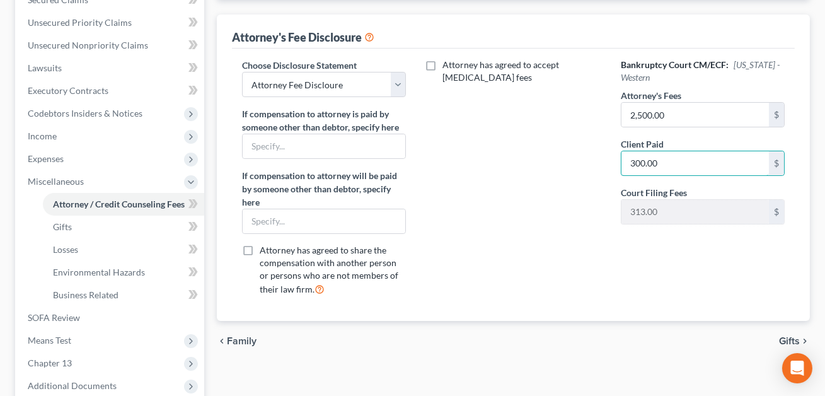
scroll to position [0, 0]
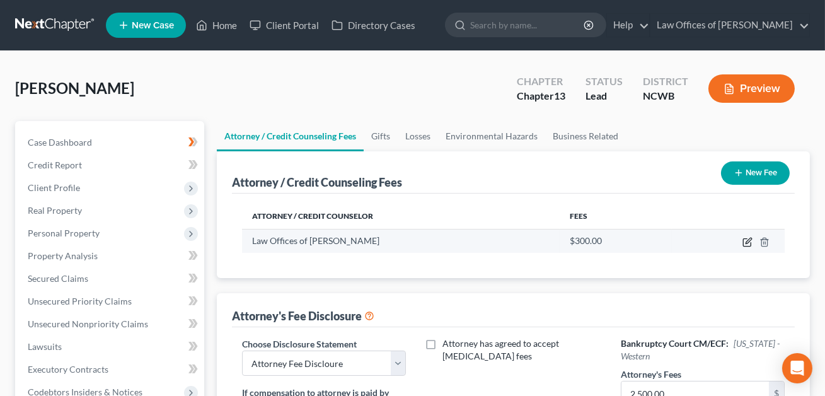
type input "300.00"
click at [748, 238] on icon "button" at bounding box center [748, 242] width 10 height 10
select select "28"
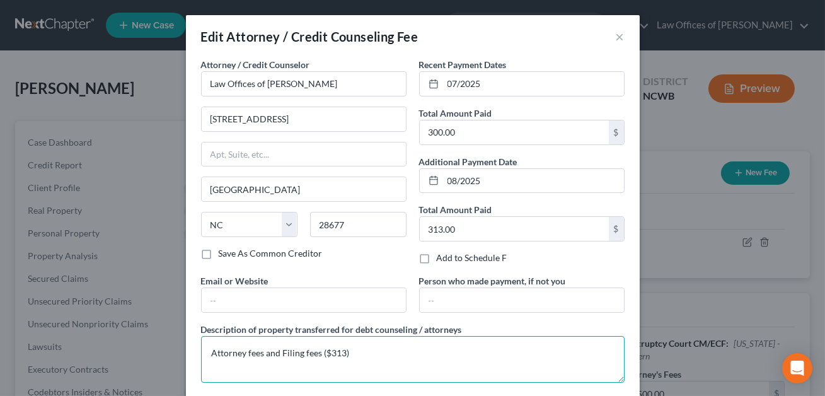
click at [265, 356] on textarea "Attorney fees and Filing fees ($313)" at bounding box center [413, 359] width 424 height 47
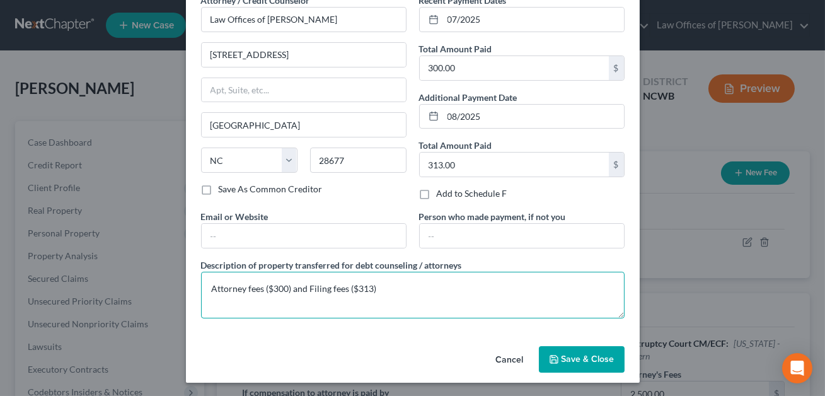
type textarea "Attorney fees ($300) and Filing fees ($313)"
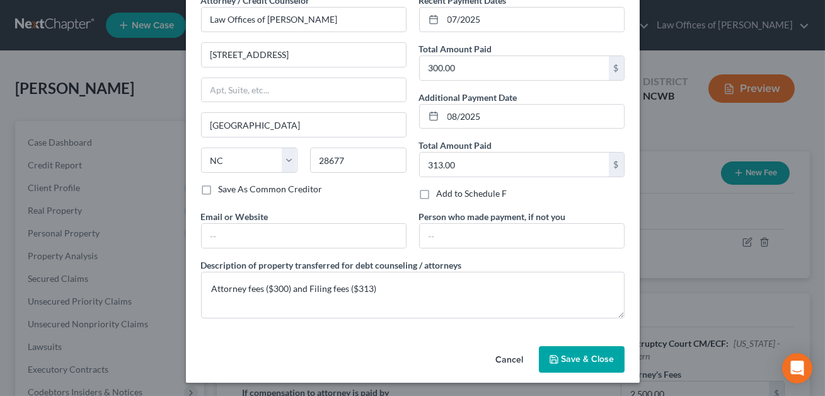
click at [570, 357] on span "Save & Close" at bounding box center [588, 359] width 53 height 11
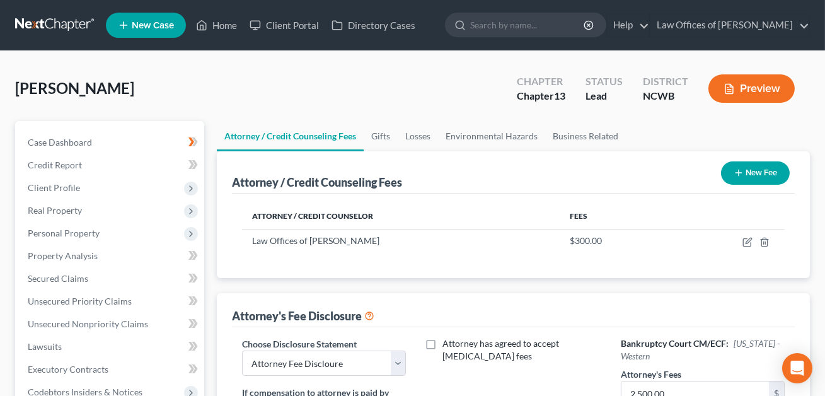
click at [730, 91] on icon "button" at bounding box center [729, 88] width 11 height 11
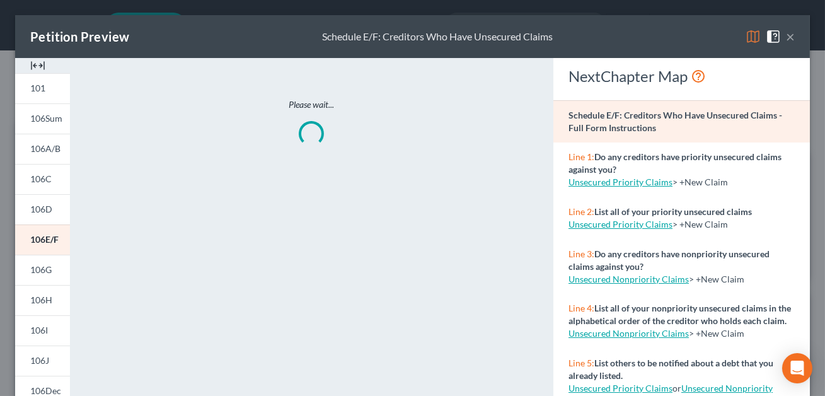
click at [792, 39] on button "×" at bounding box center [790, 36] width 9 height 15
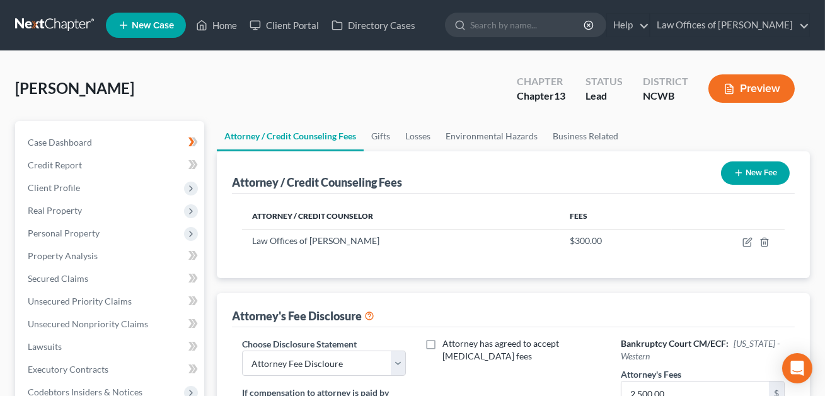
click at [750, 177] on button "New Fee" at bounding box center [755, 172] width 69 height 23
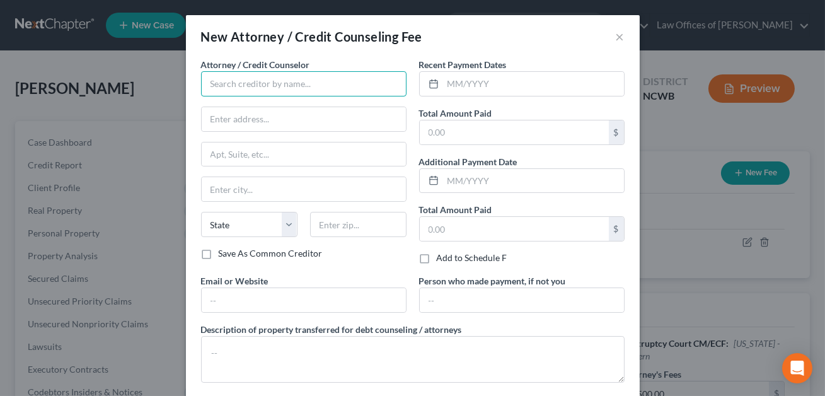
click at [220, 86] on input "text" at bounding box center [304, 83] width 206 height 25
click at [231, 83] on input "Buttefly Financial Education" at bounding box center [304, 83] width 206 height 25
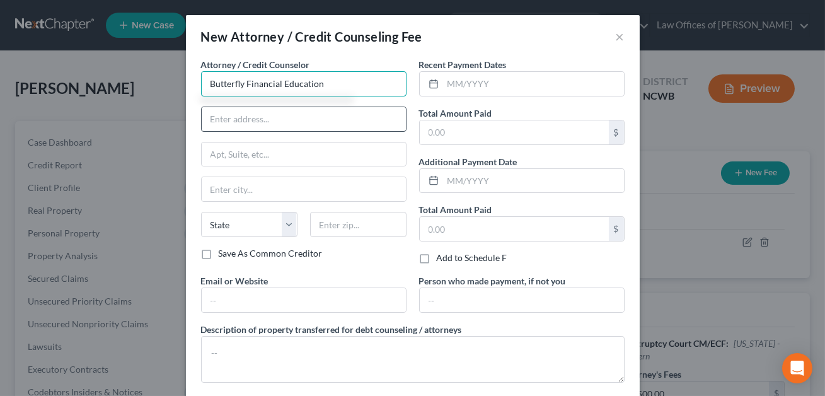
type input "Butterfly Financial Education"
click at [226, 120] on input "text" at bounding box center [304, 119] width 204 height 24
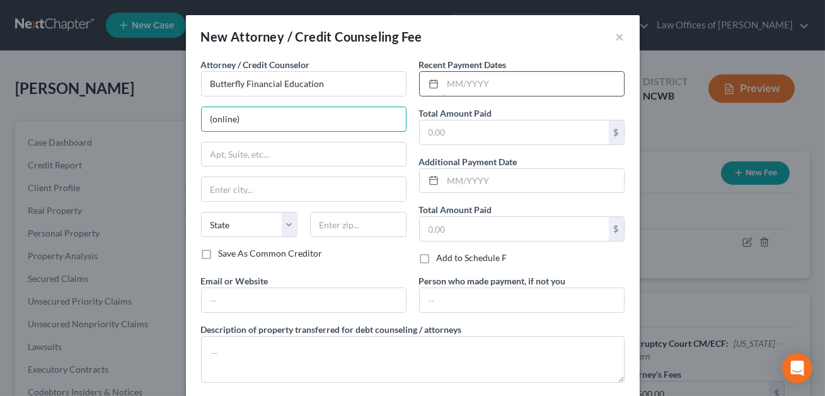
type input "(online)"
click at [473, 84] on input "text" at bounding box center [533, 84] width 181 height 24
type input "08/2025"
click at [445, 140] on input "text" at bounding box center [514, 132] width 189 height 24
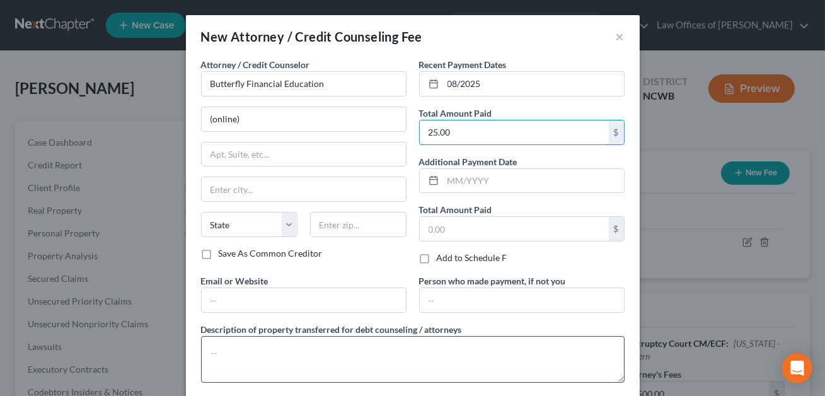
type input "25.00"
click at [276, 350] on textarea at bounding box center [413, 359] width 424 height 47
click at [272, 352] on textarea "Credit counsewling class" at bounding box center [413, 359] width 424 height 47
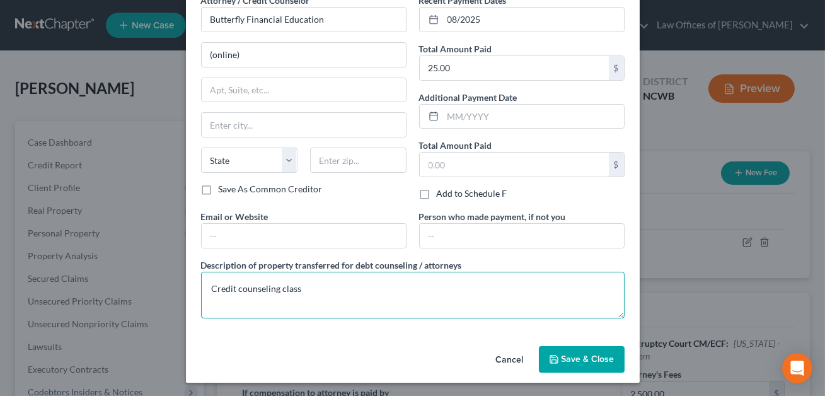
type textarea "Credit counseling class"
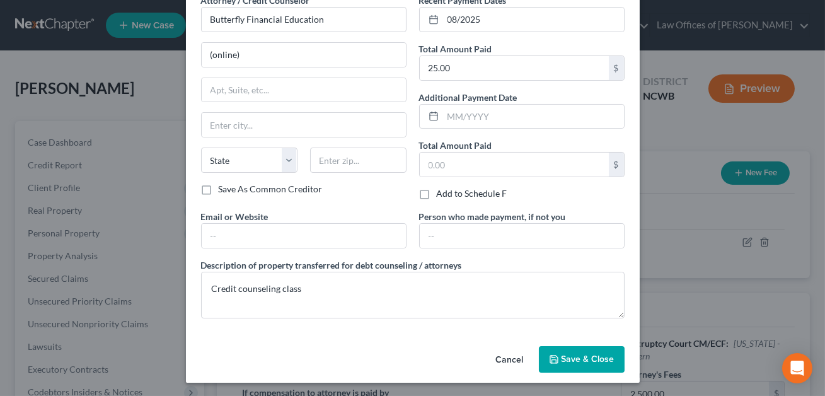
click at [606, 355] on span "Save & Close" at bounding box center [588, 359] width 53 height 11
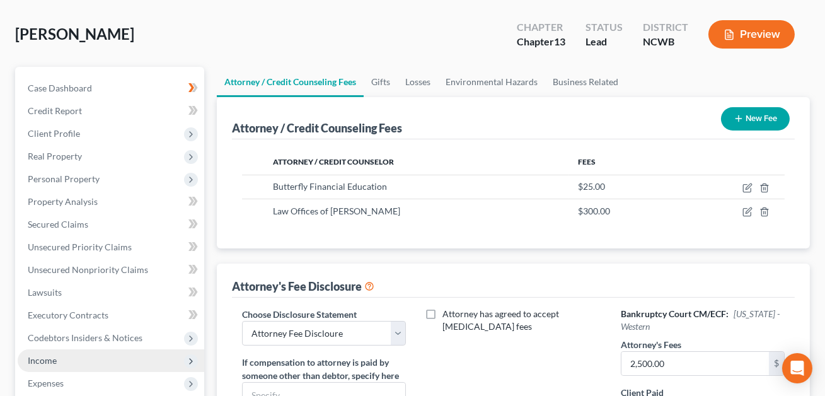
scroll to position [261, 0]
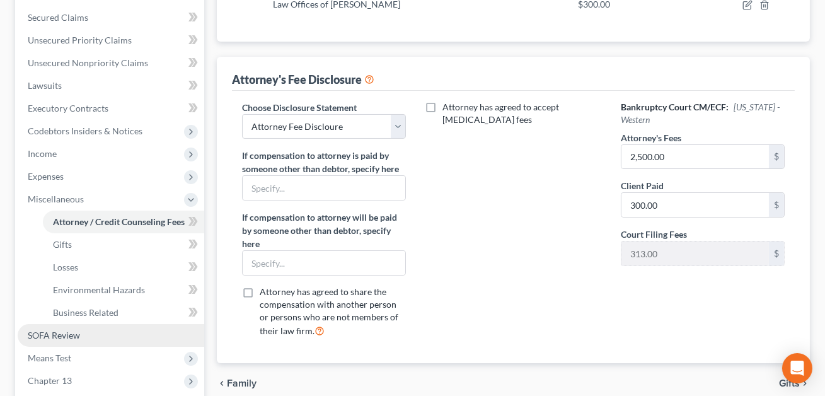
click at [67, 336] on span "SOFA Review" at bounding box center [54, 335] width 52 height 11
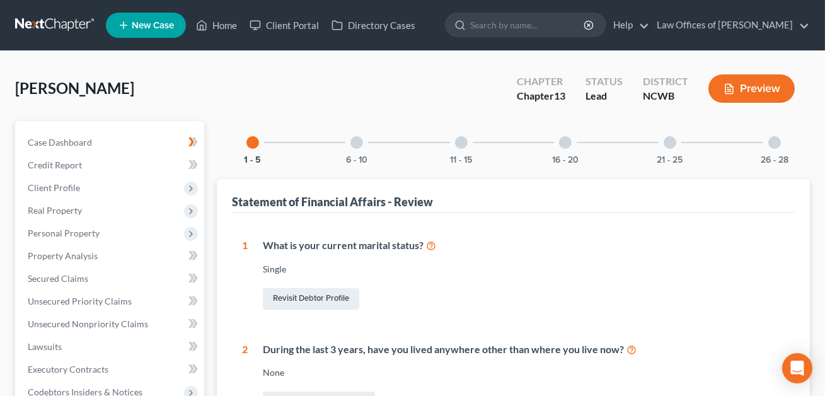
click at [465, 142] on div at bounding box center [461, 142] width 13 height 13
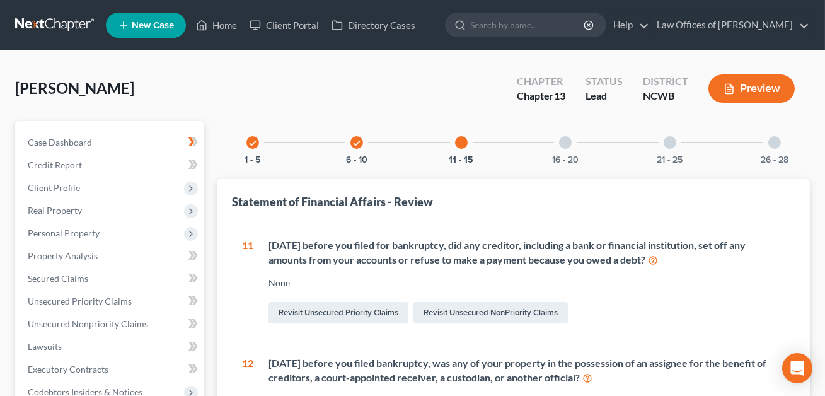
click at [567, 144] on div at bounding box center [565, 142] width 13 height 13
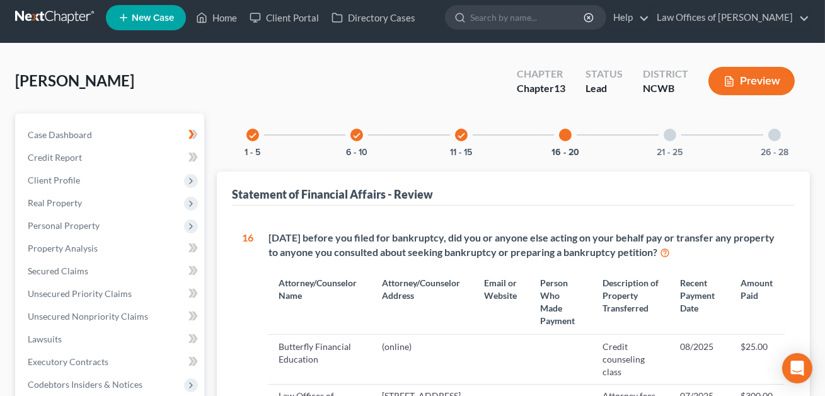
scroll to position [227, 0]
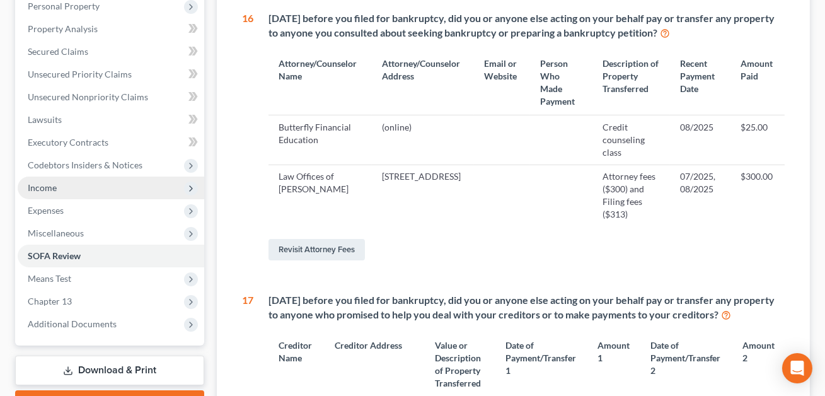
click at [47, 191] on span "Income" at bounding box center [42, 187] width 29 height 11
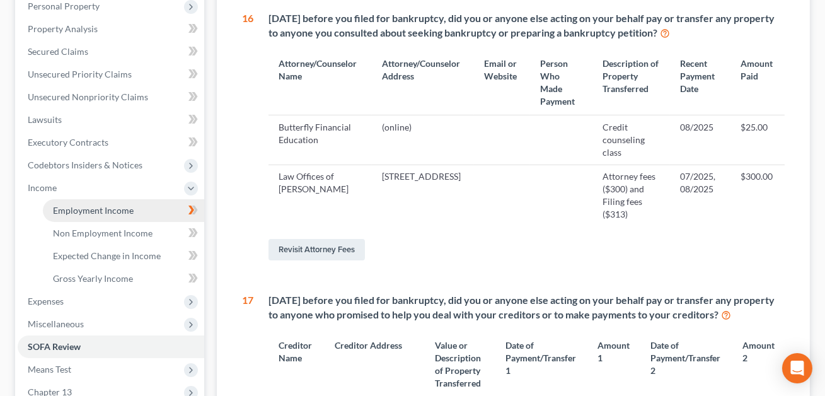
click at [65, 205] on span "Employment Income" at bounding box center [93, 210] width 81 height 11
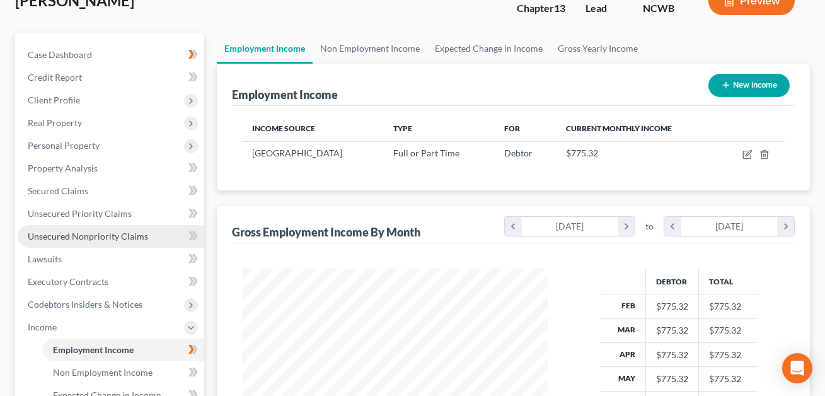
scroll to position [347, 0]
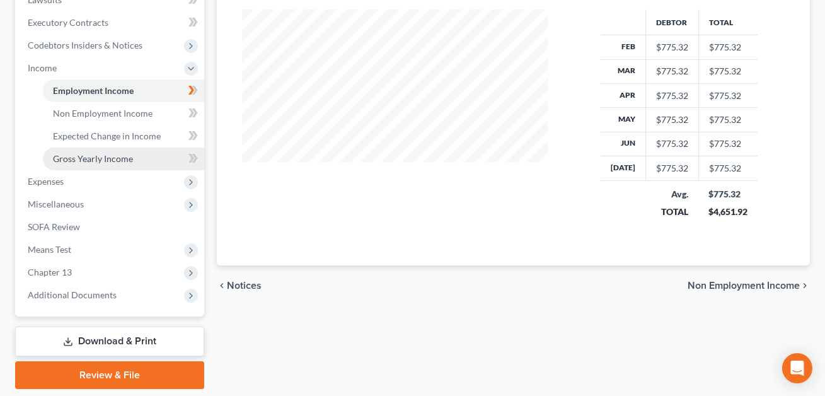
click at [81, 160] on span "Gross Yearly Income" at bounding box center [93, 158] width 80 height 11
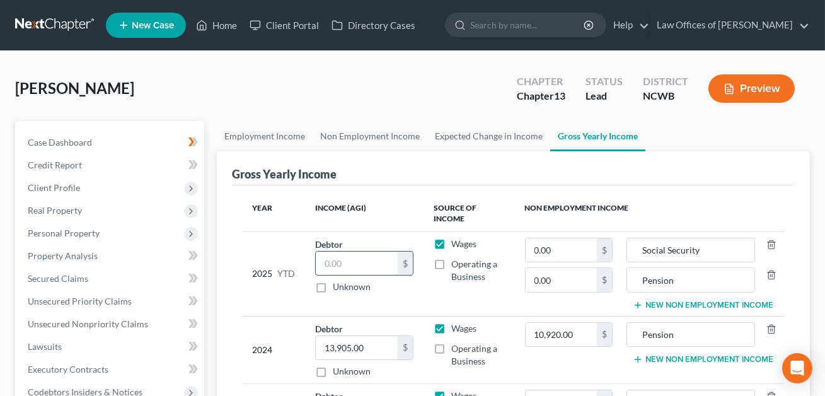
click at [363, 253] on input "text" at bounding box center [357, 264] width 82 height 24
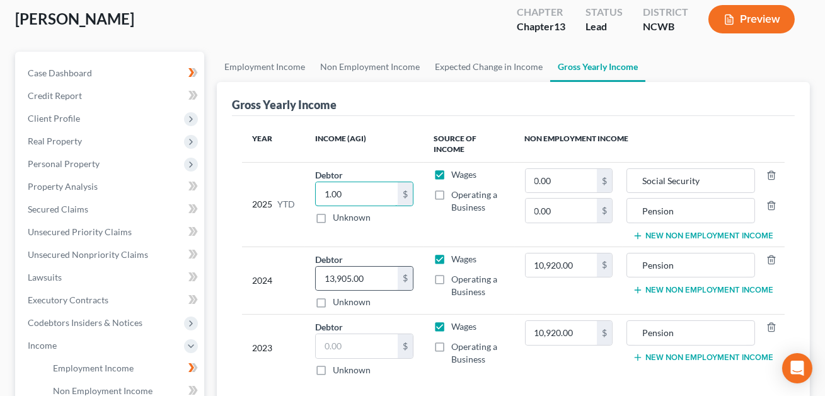
scroll to position [155, 0]
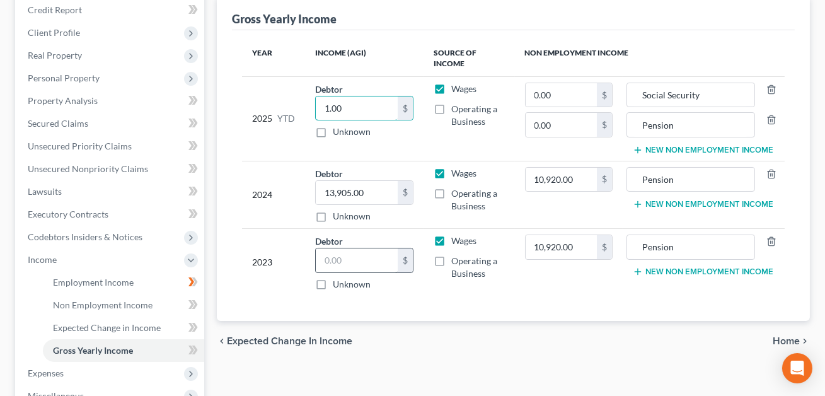
type input "1.00"
click at [326, 255] on input "text" at bounding box center [357, 260] width 82 height 24
type input "1.00"
click at [547, 93] on input "0.00" at bounding box center [561, 95] width 71 height 24
type input "14,824.00"
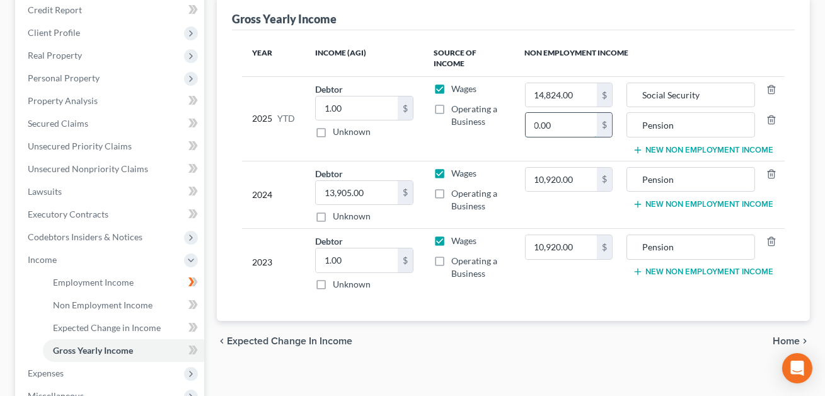
click at [546, 122] on input "0.00" at bounding box center [561, 125] width 71 height 24
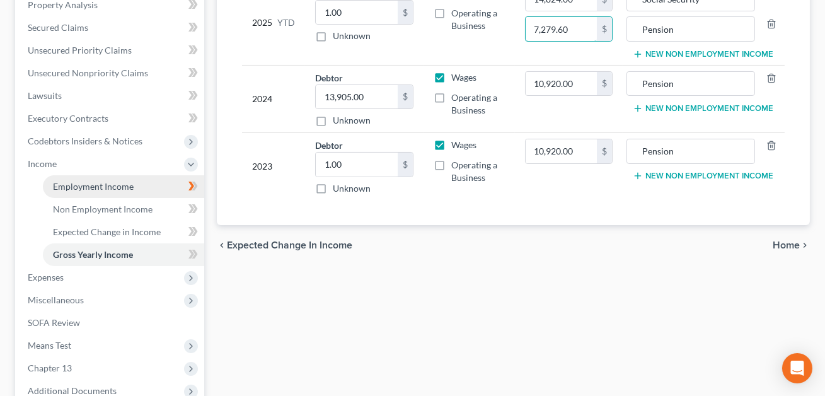
scroll to position [113, 0]
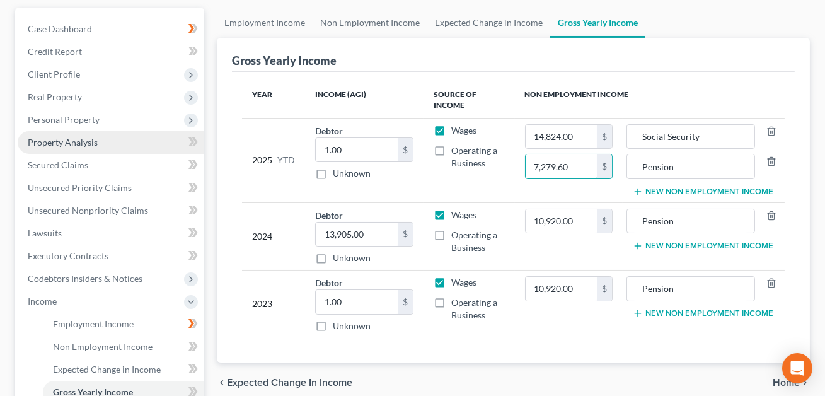
type input "7,279.60"
click at [70, 139] on span "Property Analysis" at bounding box center [63, 142] width 70 height 11
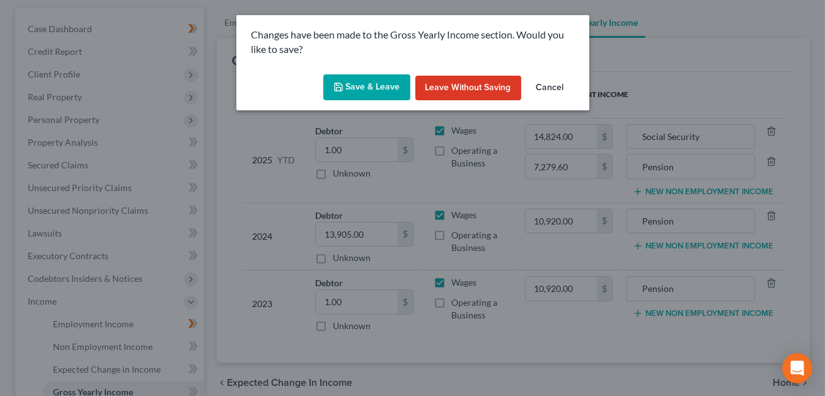
click at [366, 83] on button "Save & Leave" at bounding box center [366, 87] width 87 height 26
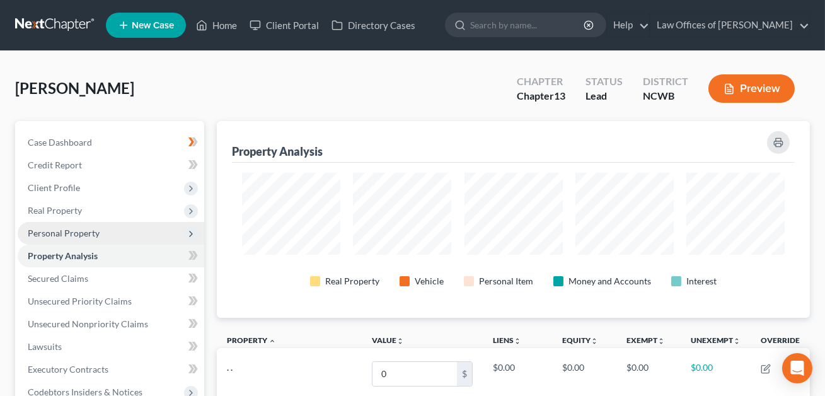
click at [64, 232] on span "Personal Property" at bounding box center [64, 233] width 72 height 11
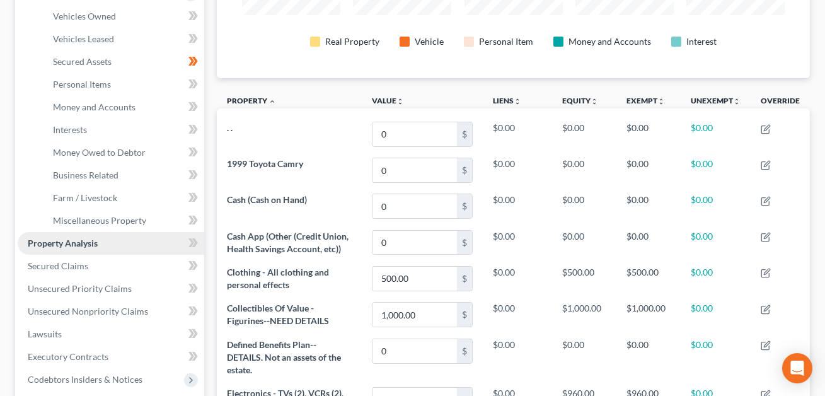
scroll to position [271, 0]
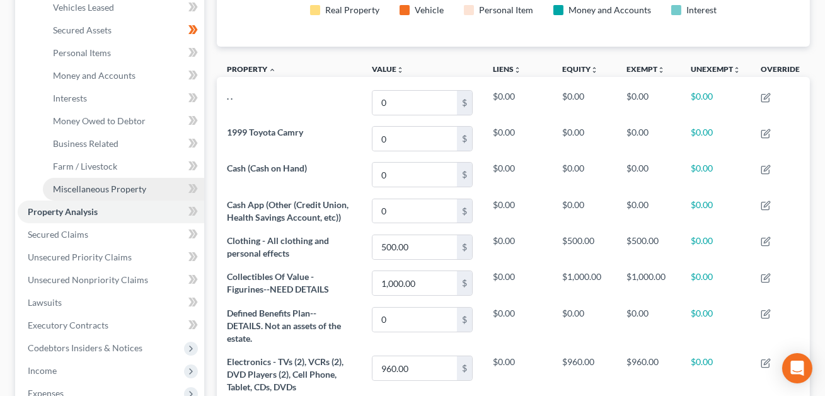
click at [105, 187] on span "Miscellaneous Property" at bounding box center [99, 188] width 93 height 11
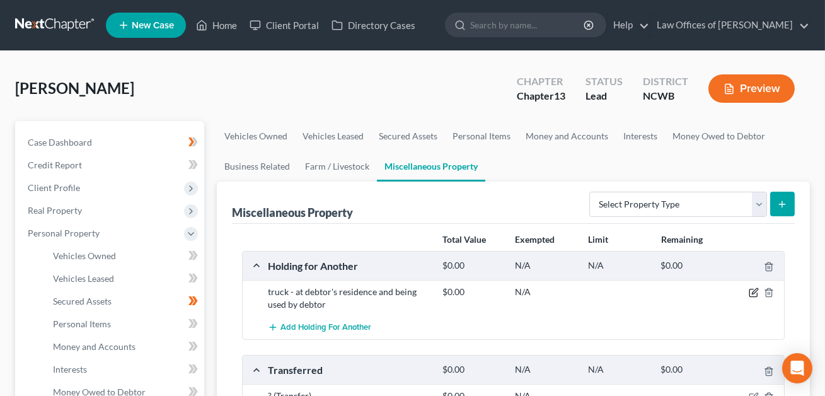
click at [755, 290] on icon "button" at bounding box center [754, 293] width 10 height 10
select select "28"
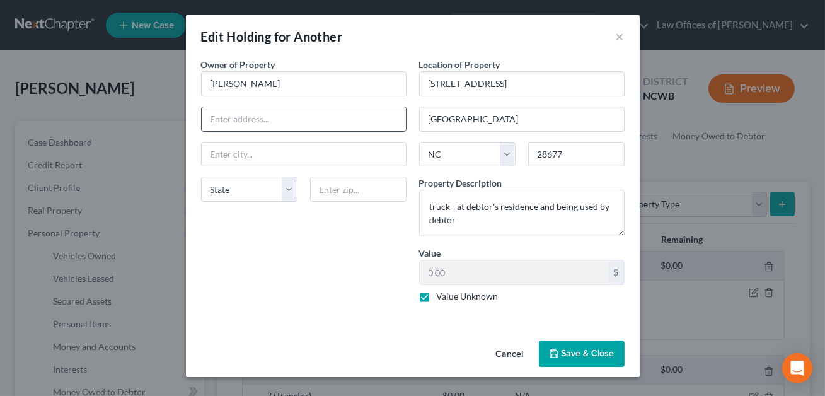
click at [252, 116] on input "text" at bounding box center [304, 119] width 204 height 24
type input "NEED ADDRESS"
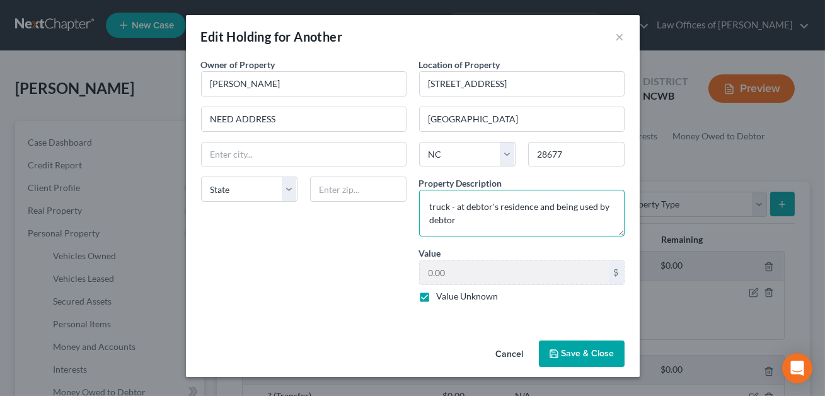
drag, startPoint x: 458, startPoint y: 207, endPoint x: 467, endPoint y: 220, distance: 15.9
click at [467, 220] on textarea "truck - at debtor's residence and being used by debtor" at bounding box center [522, 213] width 206 height 47
type textarea "t"
click at [446, 209] on textarea "[PERSON_NAME]--NEED DETAILS" at bounding box center [522, 213] width 206 height 47
type textarea "Truck--NEED DETAILS"
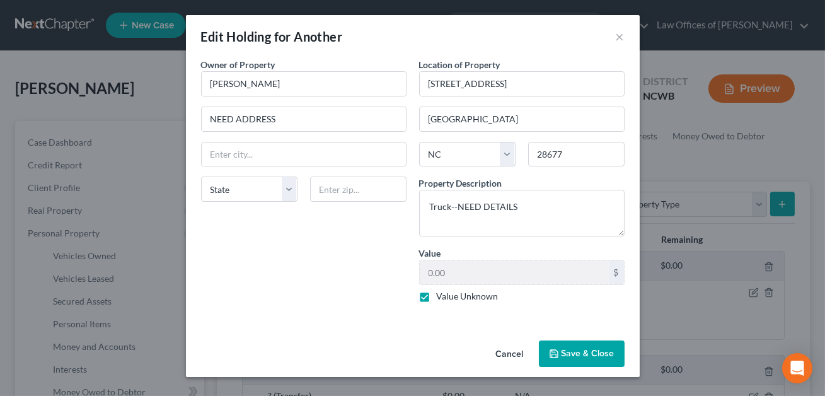
click at [579, 352] on button "Save & Close" at bounding box center [582, 353] width 86 height 26
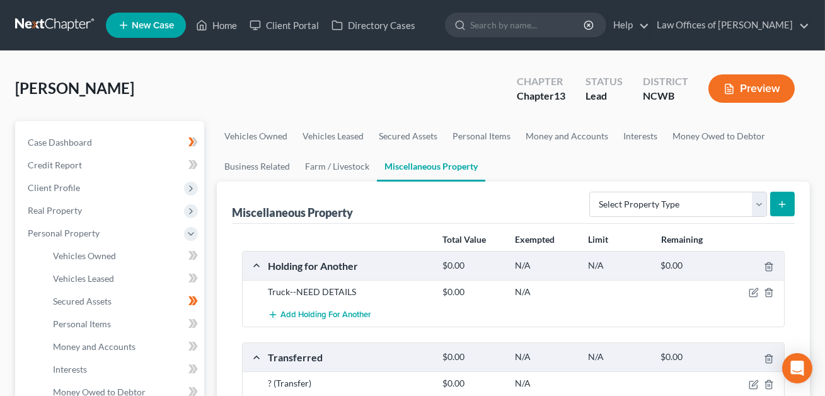
scroll to position [93, 0]
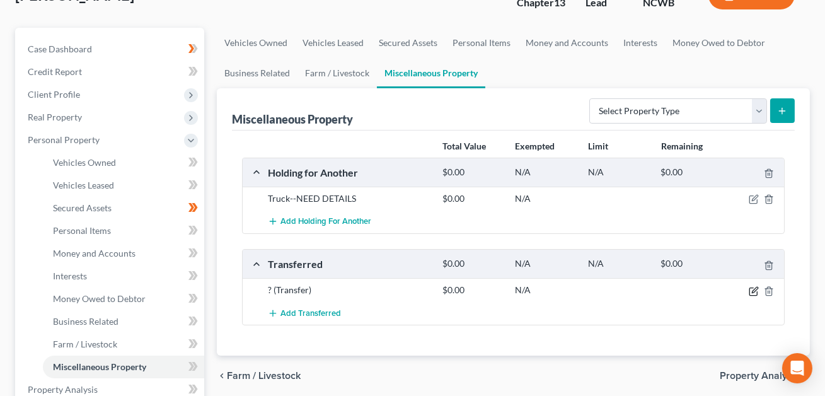
click at [755, 289] on icon "button" at bounding box center [754, 291] width 10 height 10
select select "Ordinary ([DATE])"
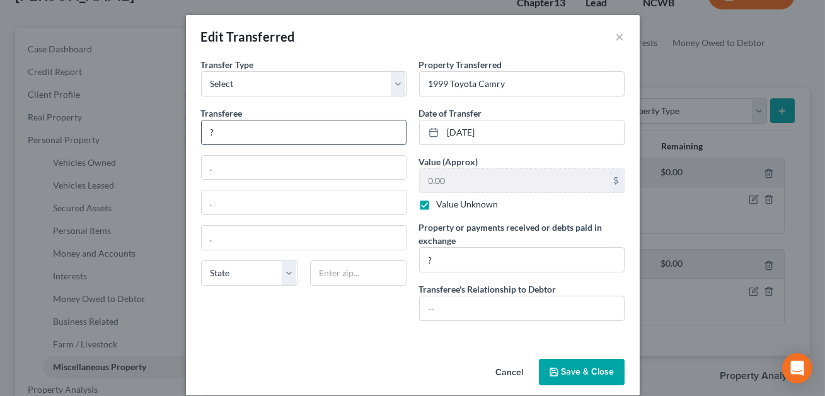
click at [221, 136] on input "?" at bounding box center [304, 132] width 204 height 24
type input "CONFIRM"
click at [226, 168] on input "." at bounding box center [304, 168] width 204 height 24
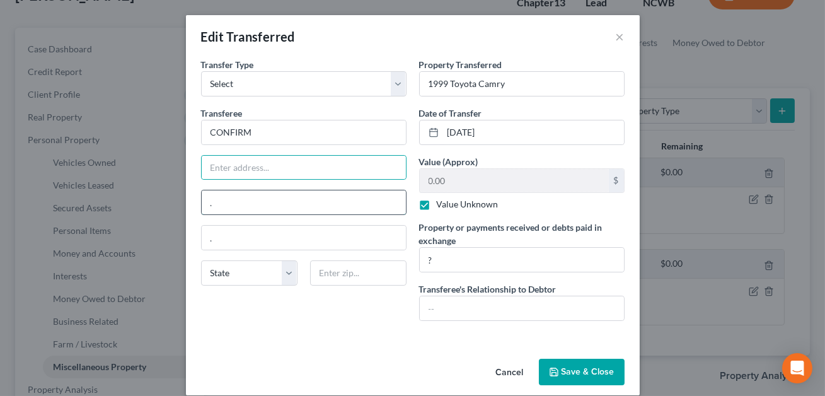
click at [217, 207] on input "." at bounding box center [304, 202] width 204 height 24
click at [216, 237] on input "." at bounding box center [304, 238] width 204 height 24
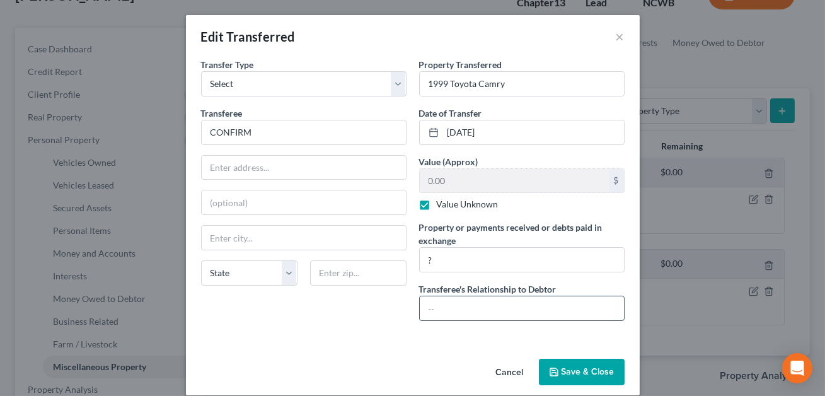
click at [429, 298] on input "text" at bounding box center [522, 308] width 204 height 24
type input "CONFIRM"
click at [436, 260] on input "?" at bounding box center [522, 260] width 204 height 24
type input "C"
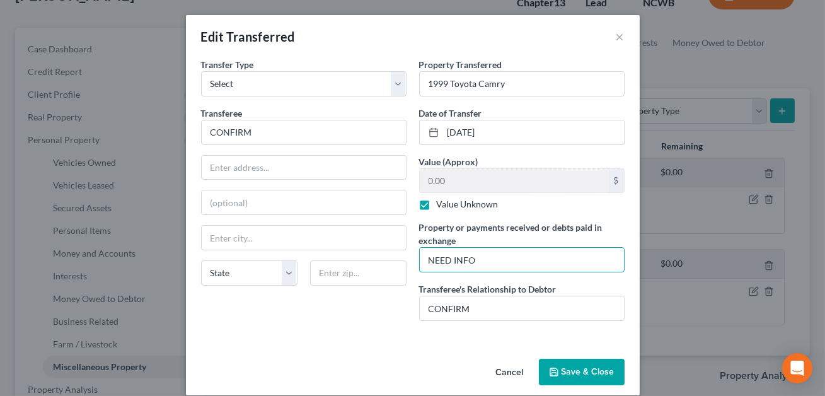
type input "NEED INFO"
click at [573, 372] on button "Save & Close" at bounding box center [582, 372] width 86 height 26
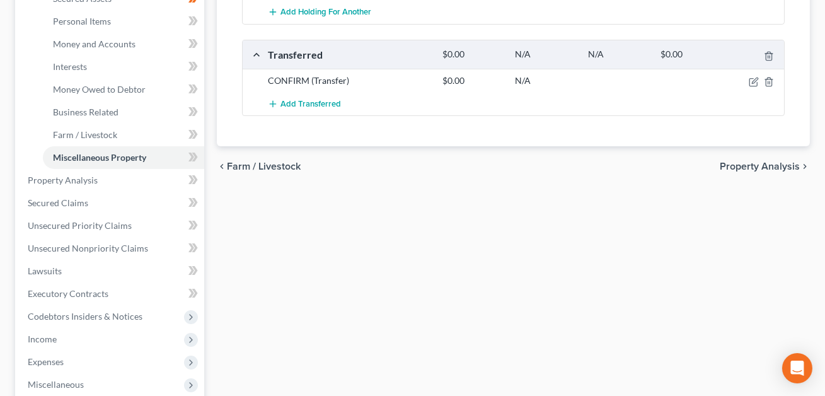
scroll to position [312, 0]
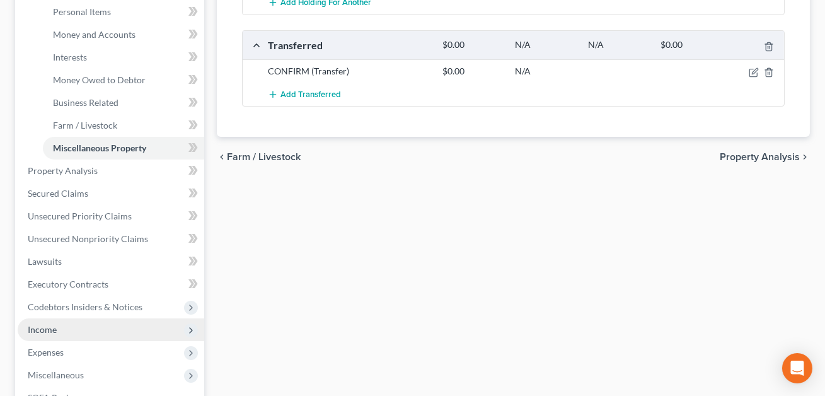
click at [50, 328] on span "Income" at bounding box center [42, 329] width 29 height 11
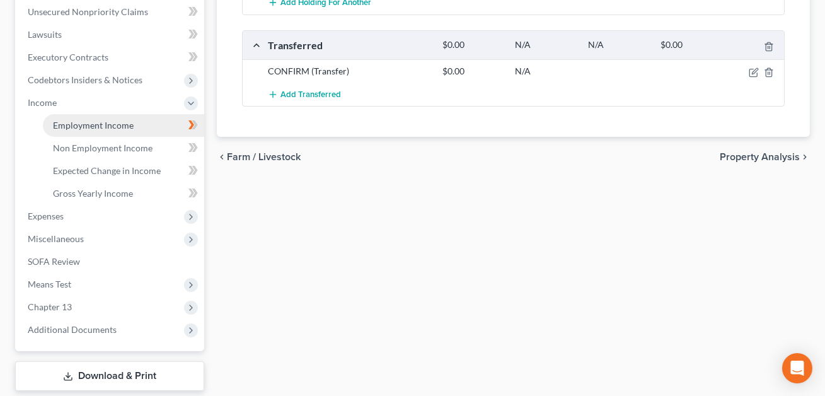
click at [100, 120] on span "Employment Income" at bounding box center [93, 125] width 81 height 11
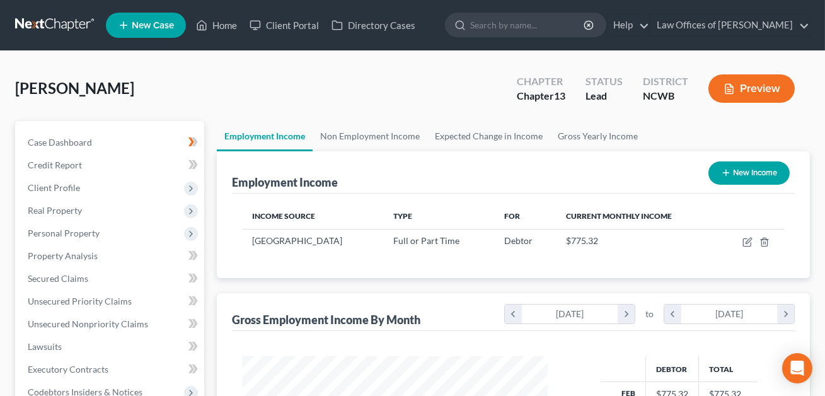
scroll to position [226, 331]
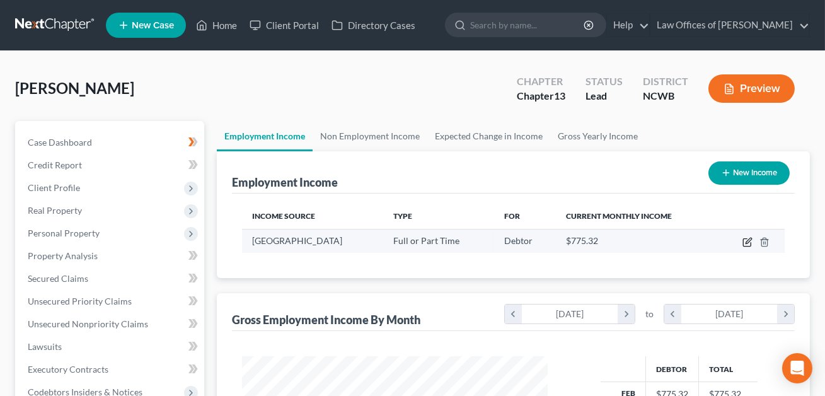
click at [747, 243] on icon "button" at bounding box center [748, 242] width 10 height 10
select select "0"
select select "28"
select select "2"
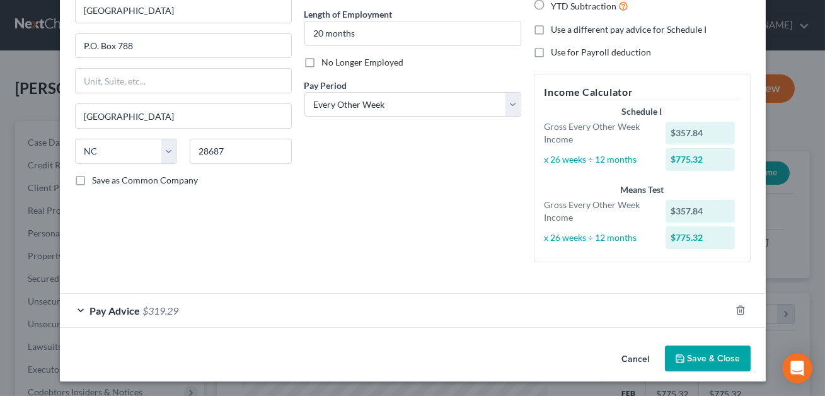
scroll to position [0, 0]
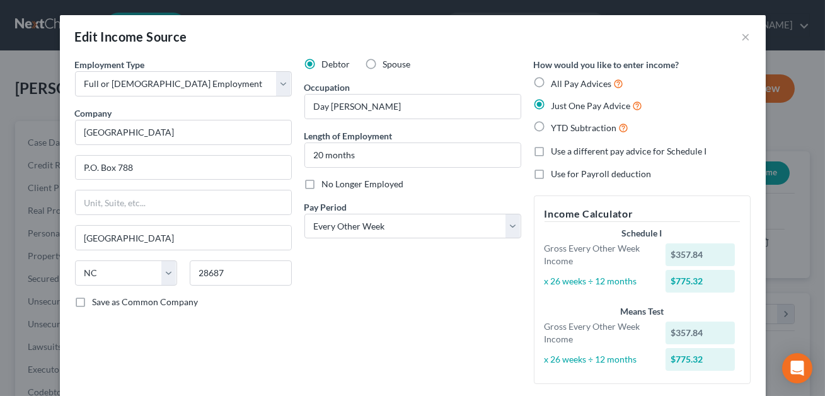
click at [552, 79] on label "All Pay Advices" at bounding box center [588, 83] width 73 height 15
click at [557, 79] on input "All Pay Advices" at bounding box center [561, 80] width 8 height 8
radio input "true"
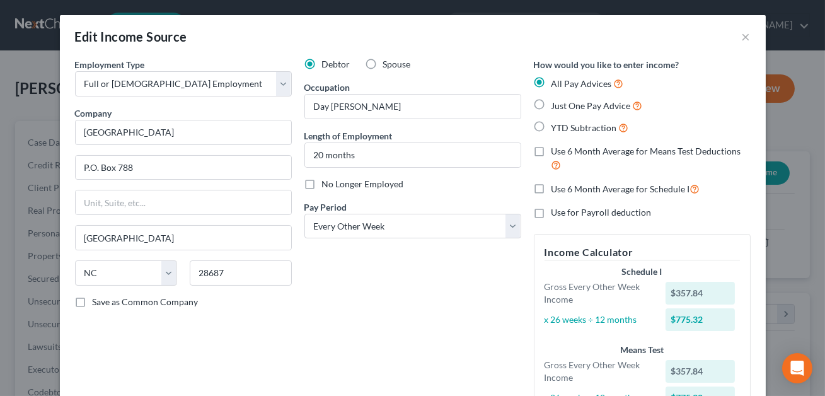
scroll to position [161, 0]
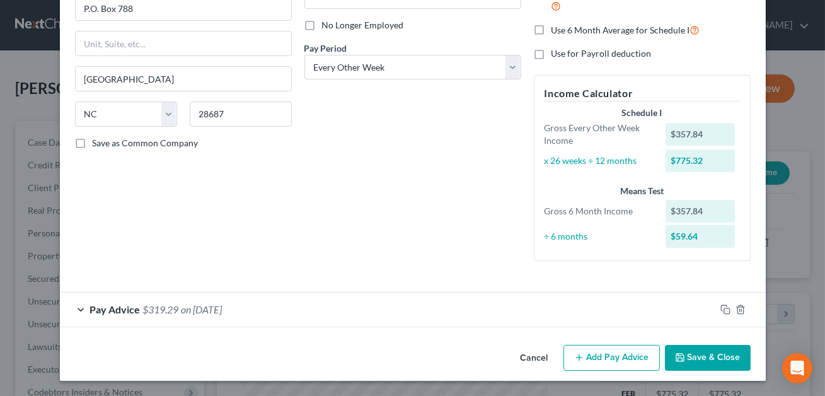
click at [607, 354] on button "Add Pay Advice" at bounding box center [612, 358] width 96 height 26
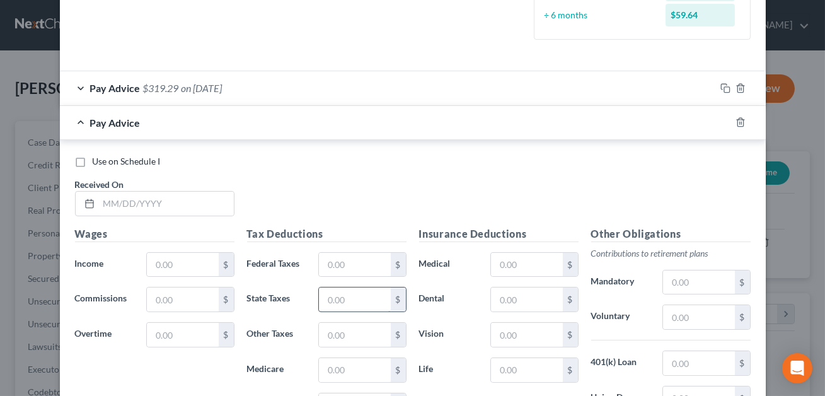
scroll to position [400, 0]
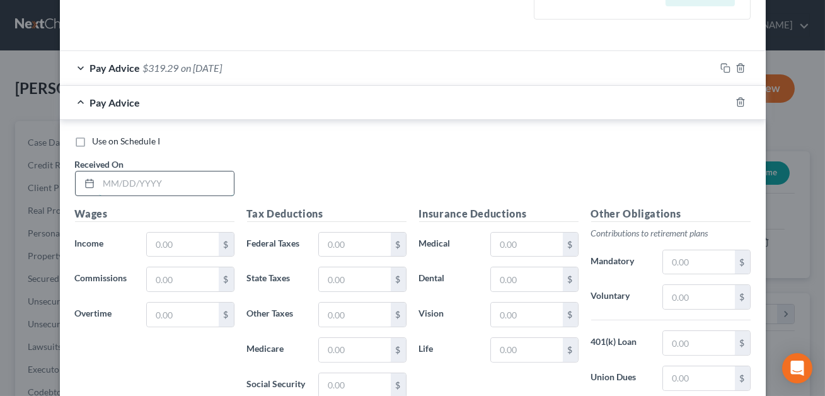
click at [122, 180] on input "text" at bounding box center [166, 183] width 135 height 24
type input "[DATE]"
click at [175, 249] on input "text" at bounding box center [182, 245] width 71 height 24
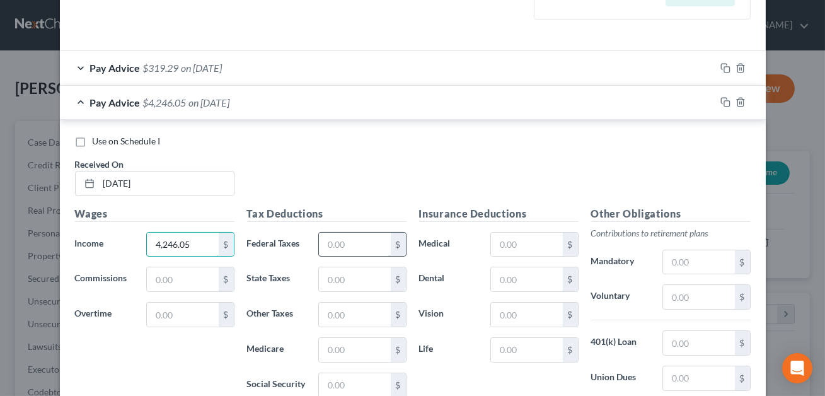
type input "4,246.05"
click at [347, 241] on input "text" at bounding box center [354, 245] width 71 height 24
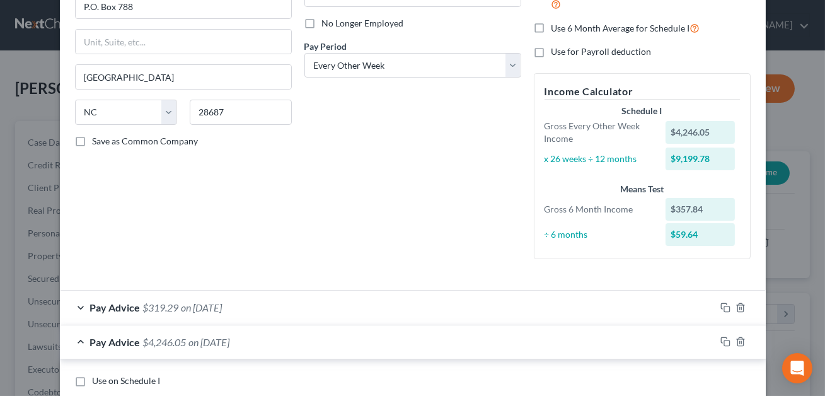
scroll to position [375, 0]
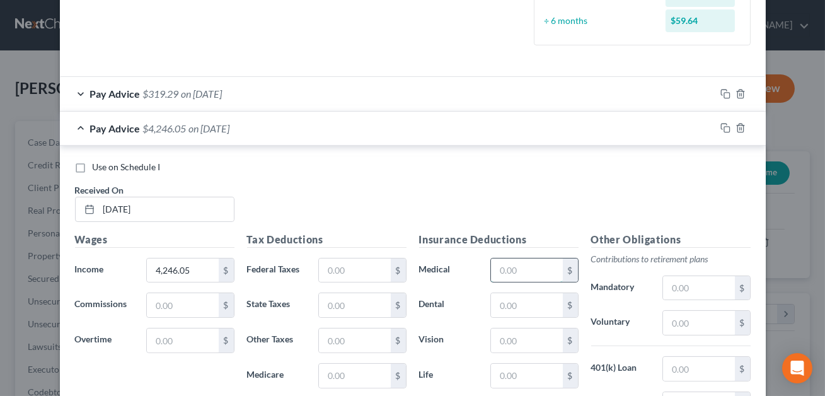
click at [532, 271] on input "text" at bounding box center [526, 271] width 71 height 24
click at [292, 90] on div "Pay Advice $319.29 on [DATE]" at bounding box center [388, 93] width 656 height 33
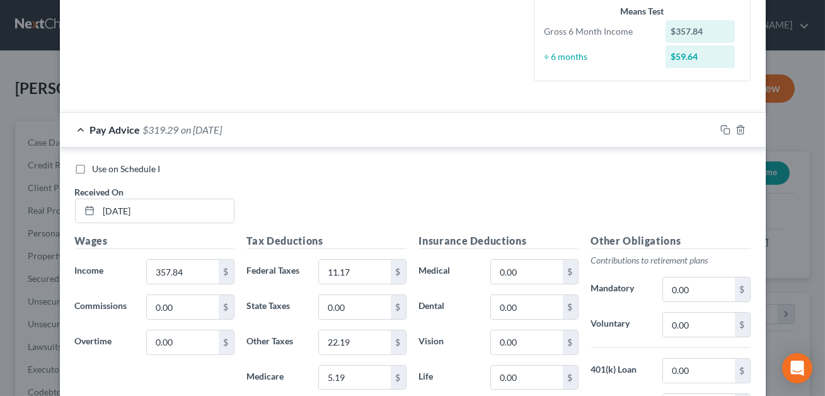
scroll to position [364, 0]
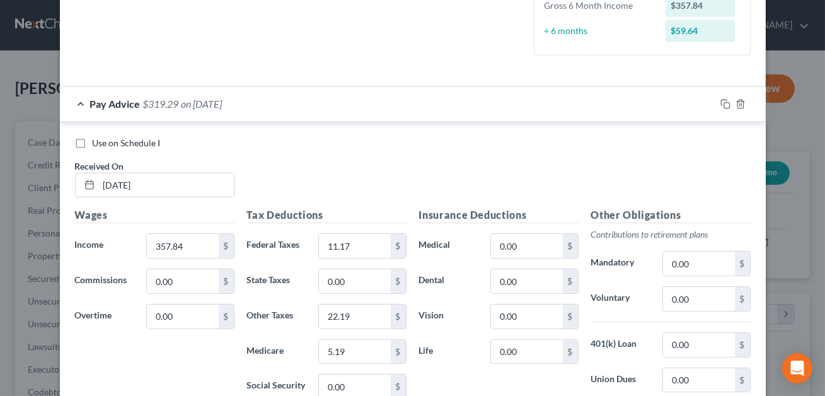
click at [93, 141] on label "Use on Schedule I" at bounding box center [127, 143] width 68 height 13
click at [98, 141] on input "Use on Schedule I" at bounding box center [102, 141] width 8 height 8
checkbox input "true"
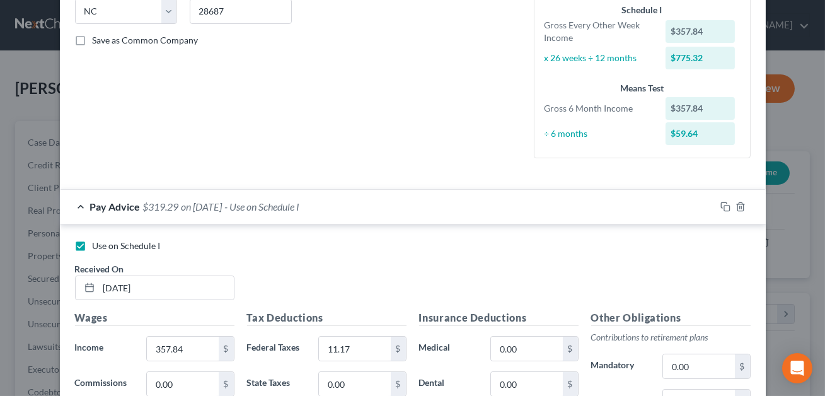
scroll to position [274, 0]
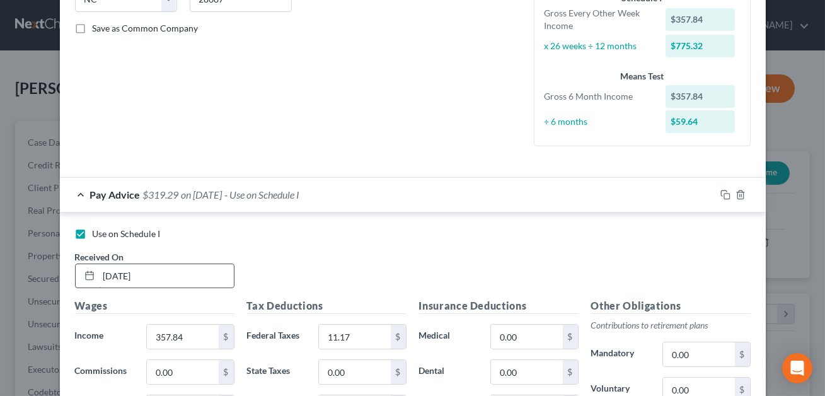
click at [113, 275] on input "[DATE]" at bounding box center [166, 276] width 135 height 24
click at [127, 275] on input "[DATE]" at bounding box center [166, 276] width 135 height 24
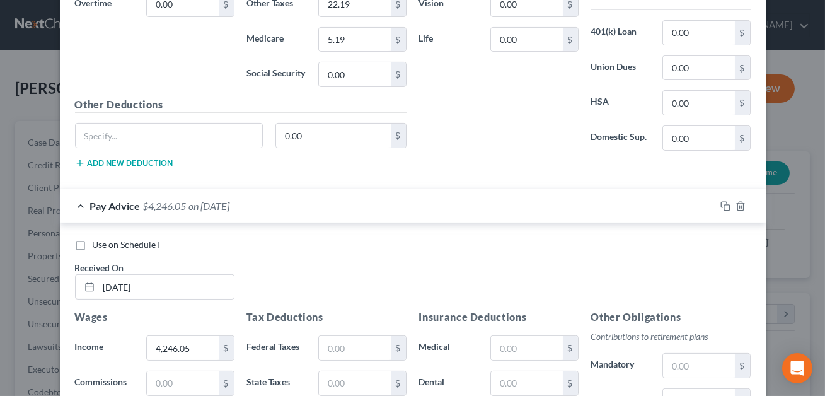
scroll to position [680, 0]
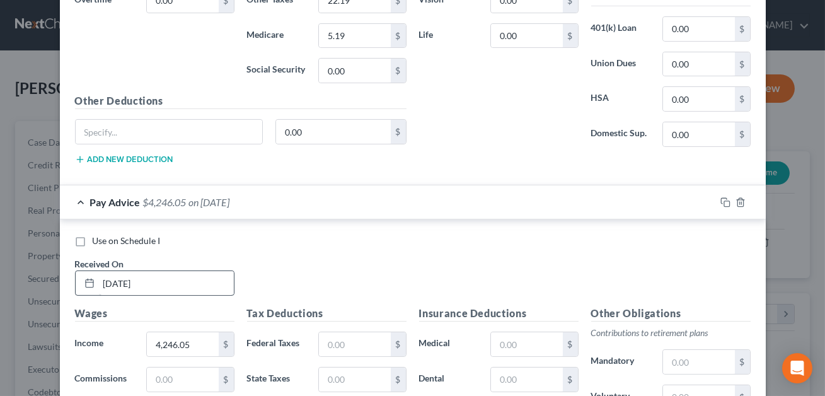
type input "[DATE]"
click at [113, 282] on input "[DATE]" at bounding box center [166, 283] width 135 height 24
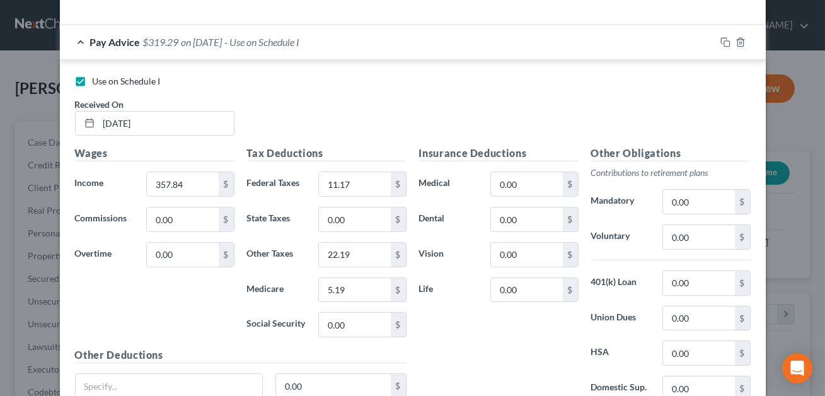
scroll to position [199, 0]
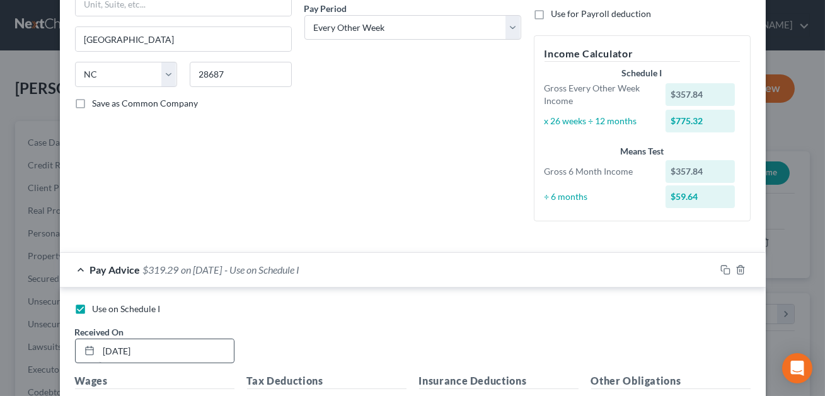
type input "[DATE]"
click at [110, 351] on input "[DATE]" at bounding box center [166, 351] width 135 height 24
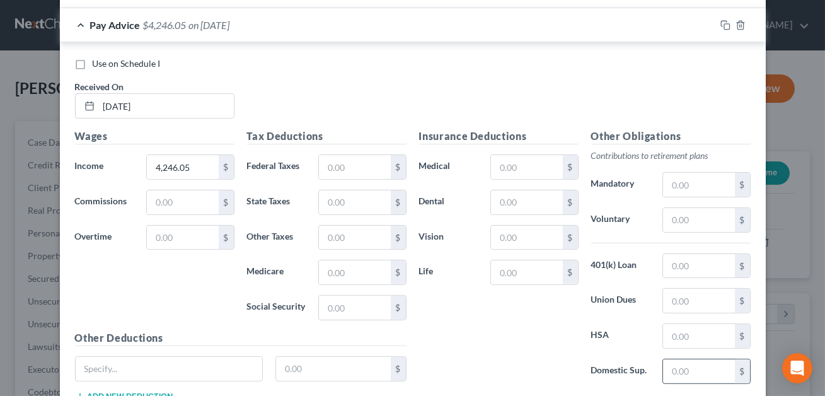
scroll to position [950, 0]
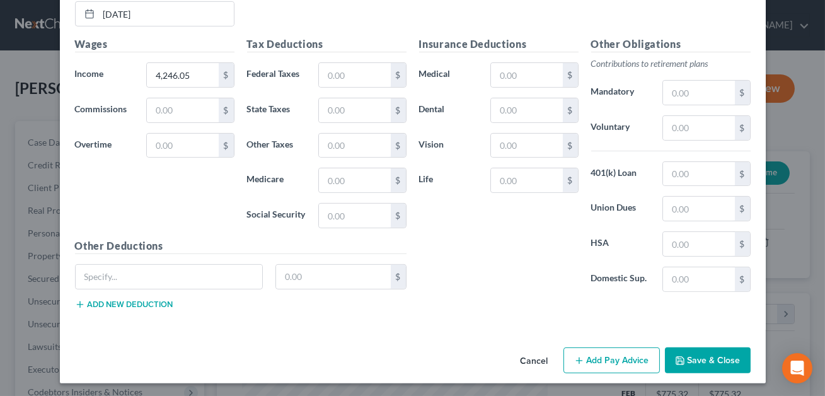
type input "[DATE]"
click at [709, 357] on button "Save & Close" at bounding box center [708, 360] width 86 height 26
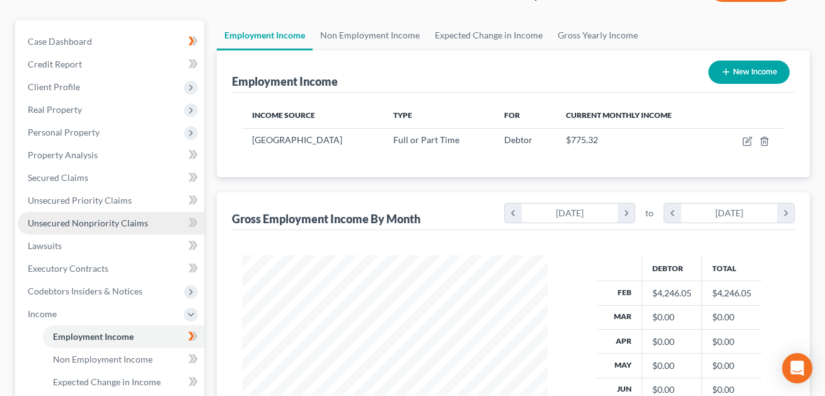
scroll to position [195, 0]
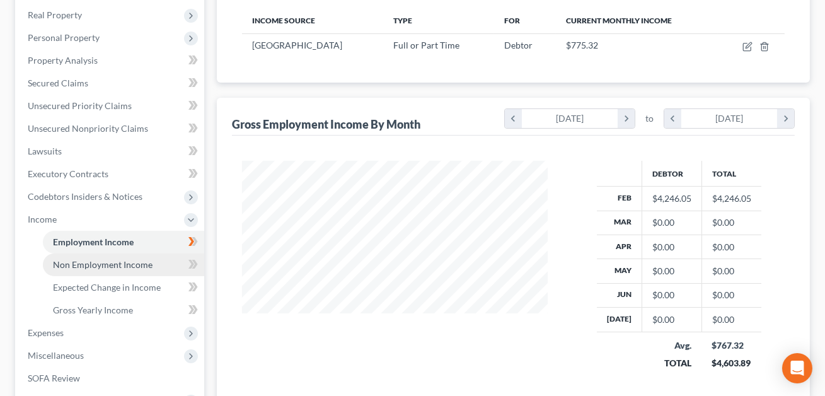
click at [91, 260] on span "Non Employment Income" at bounding box center [103, 264] width 100 height 11
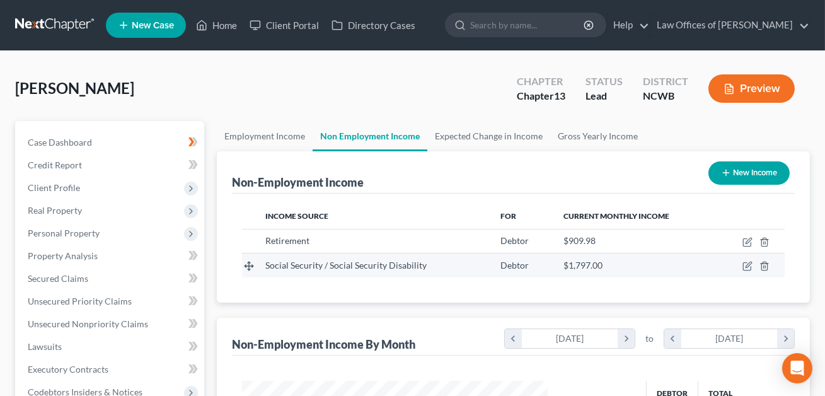
scroll to position [226, 331]
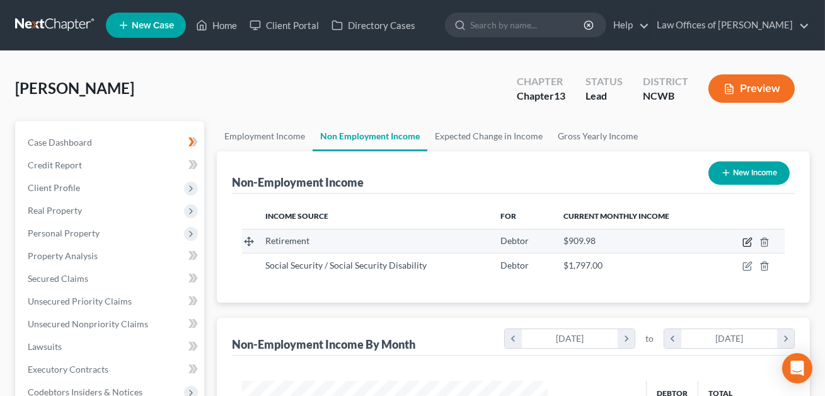
click at [748, 241] on icon "button" at bounding box center [749, 241] width 6 height 6
select select "3"
select select "0"
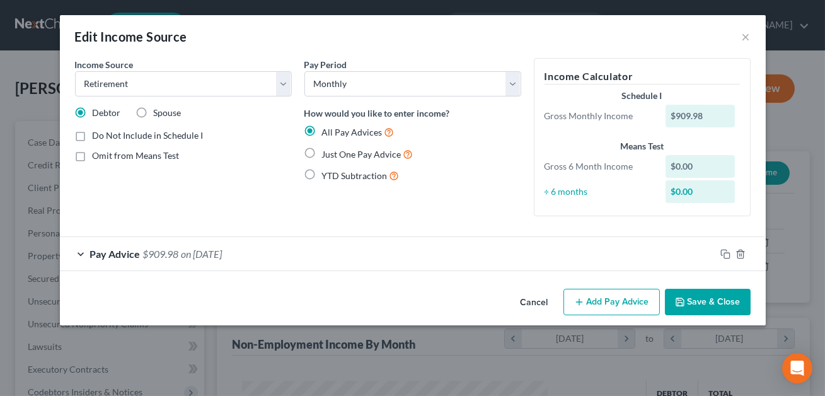
click at [614, 301] on button "Add Pay Advice" at bounding box center [612, 302] width 96 height 26
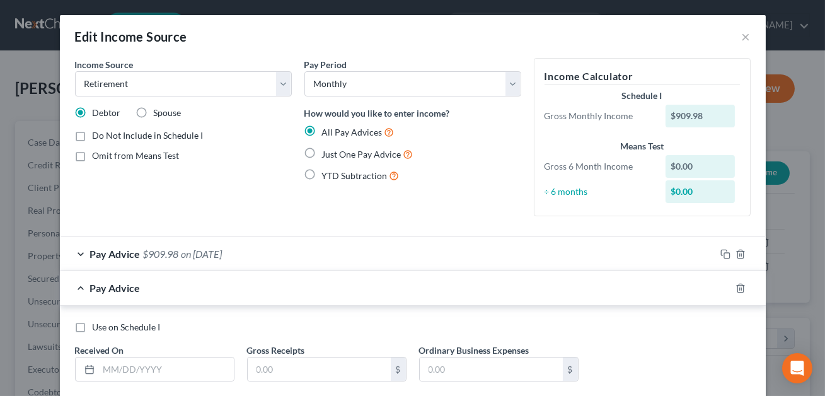
click at [322, 151] on label "Just One Pay Advice" at bounding box center [367, 154] width 91 height 15
click at [327, 151] on input "Just One Pay Advice" at bounding box center [331, 151] width 8 height 8
radio input "true"
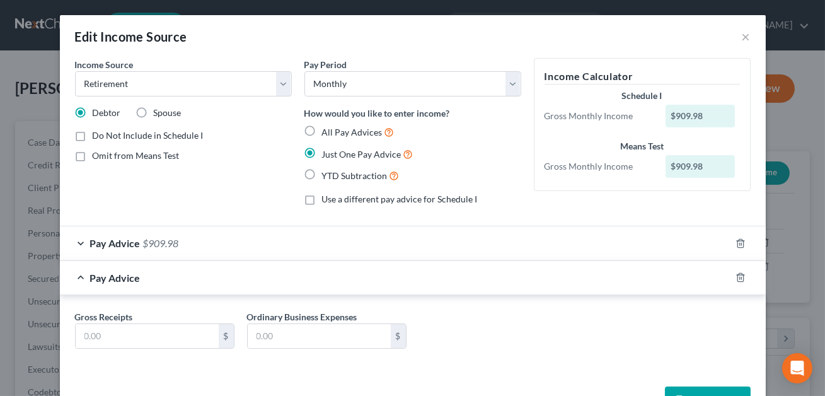
scroll to position [41, 0]
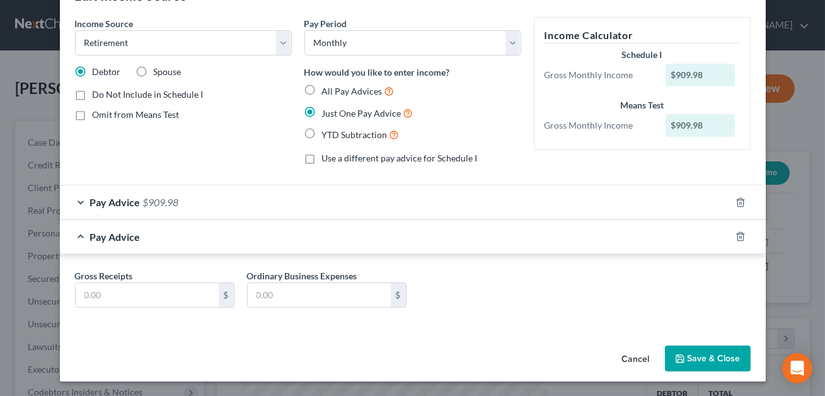
click at [686, 356] on button "Save & Close" at bounding box center [708, 359] width 86 height 26
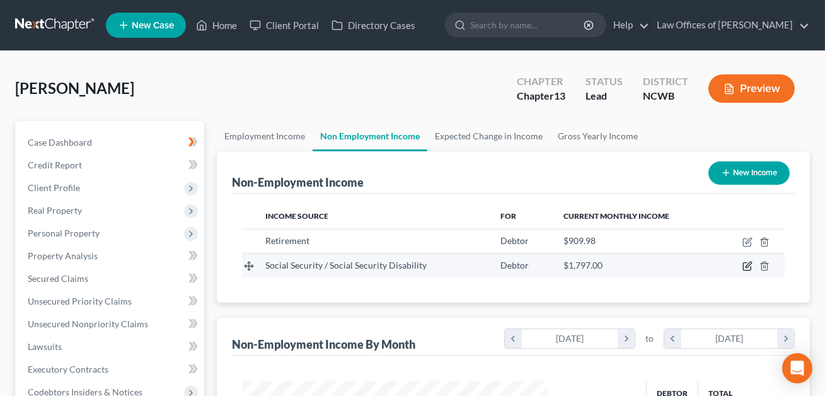
click at [748, 264] on icon "button" at bounding box center [749, 265] width 6 height 6
select select "4"
select select "0"
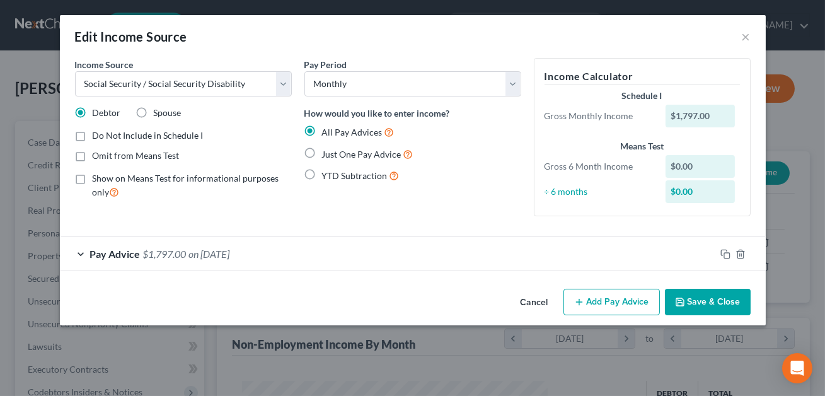
click at [93, 156] on label "Omit from Means Test" at bounding box center [136, 155] width 87 height 13
click at [98, 156] on input "Omit from Means Test" at bounding box center [102, 153] width 8 height 8
checkbox input "true"
click at [707, 303] on button "Save & Close" at bounding box center [708, 302] width 86 height 26
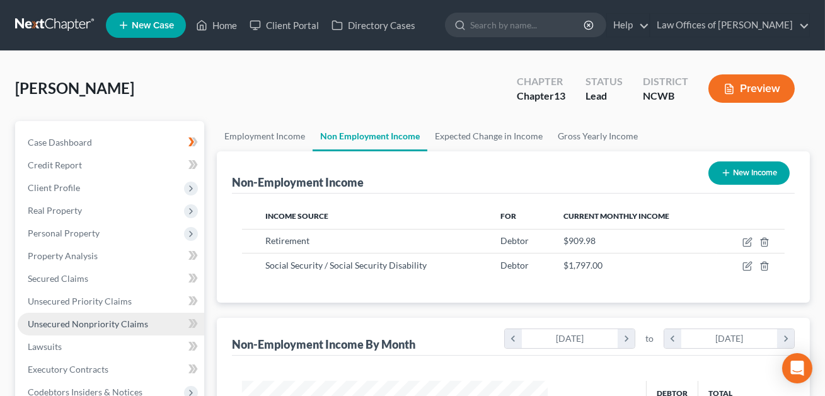
scroll to position [386, 0]
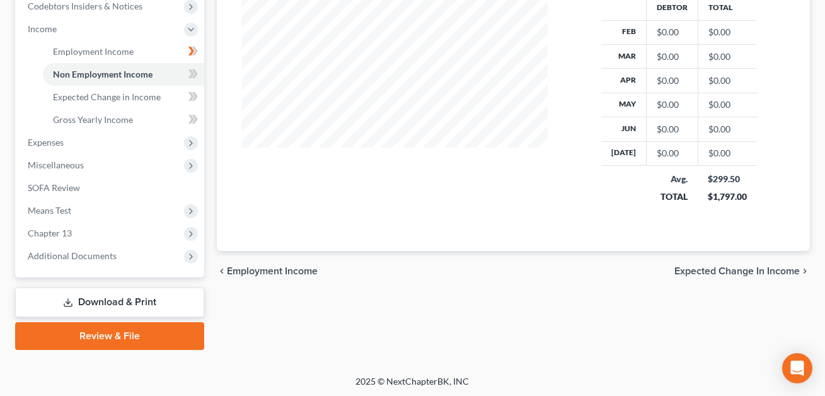
click at [127, 299] on link "Download & Print" at bounding box center [109, 303] width 189 height 30
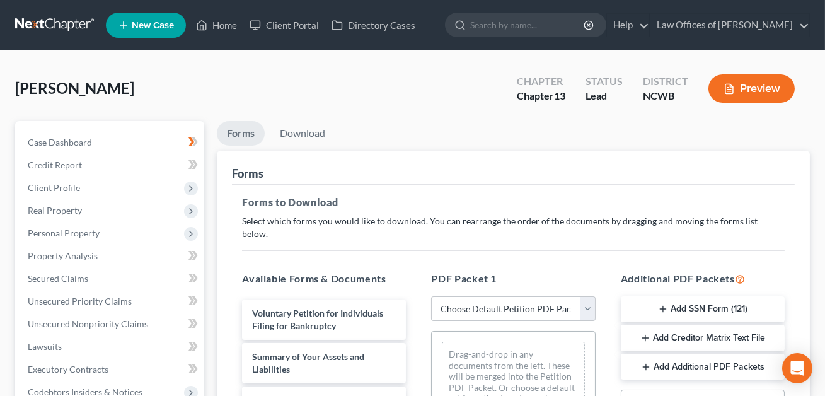
click at [510, 296] on select "Choose Default Petition PDF Packet Complete Bankruptcy Petition (all forms and …" at bounding box center [513, 308] width 164 height 25
select select "0"
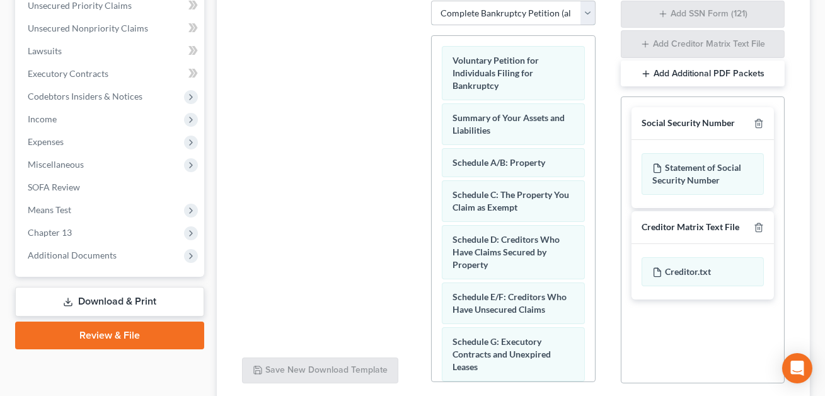
scroll to position [7, 0]
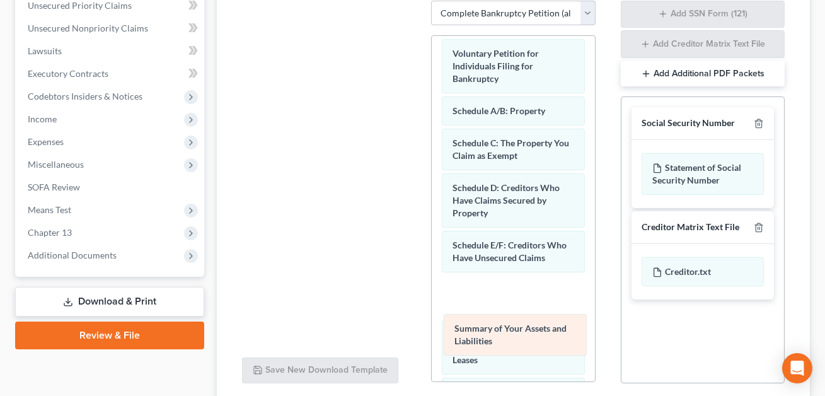
drag, startPoint x: 504, startPoint y: 99, endPoint x: 506, endPoint y: 334, distance: 234.6
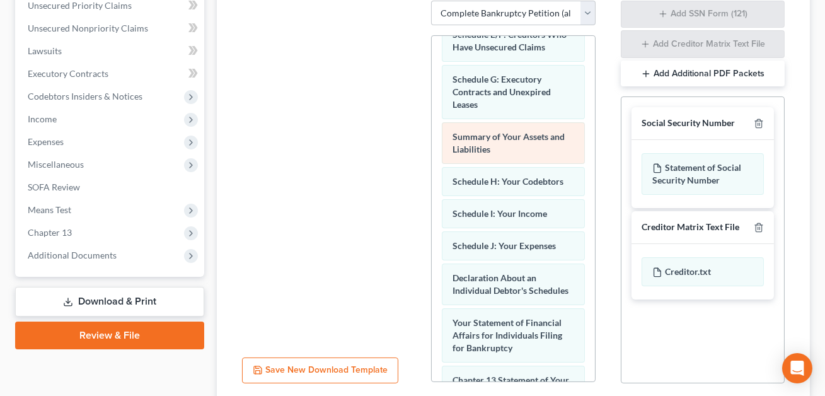
scroll to position [241, 0]
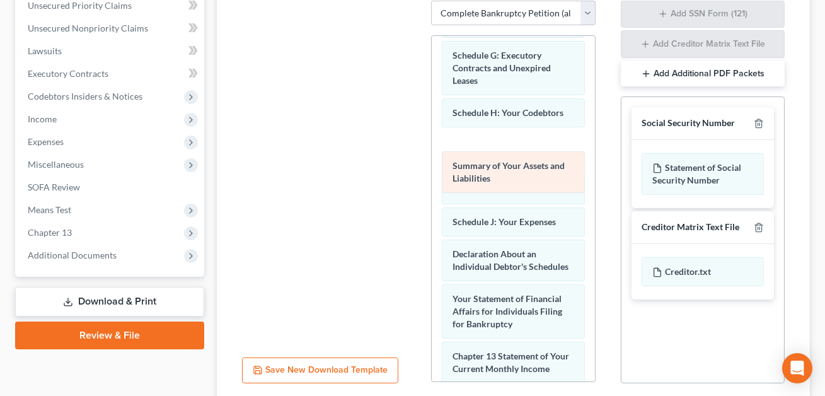
drag, startPoint x: 490, startPoint y: 99, endPoint x: 489, endPoint y: 206, distance: 107.2
click at [489, 206] on div "Summary of Your Assets and Liabilities Voluntary Petition for Individuals Filin…" at bounding box center [513, 212] width 163 height 837
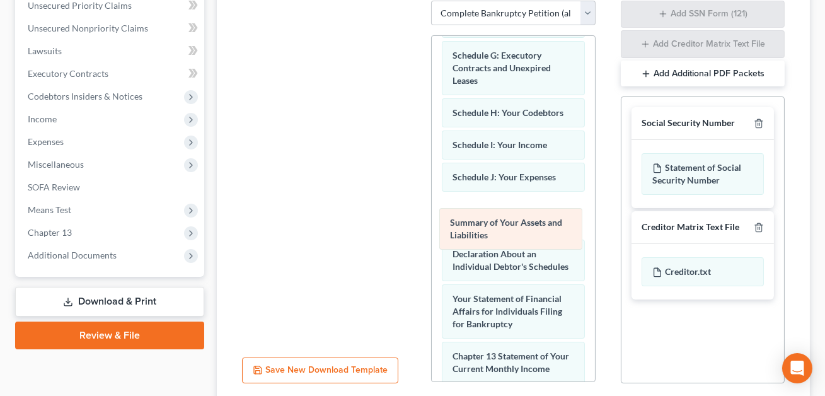
drag, startPoint x: 494, startPoint y: 157, endPoint x: 492, endPoint y: 218, distance: 60.6
click at [492, 218] on div "Summary of Your Assets and Liabilities Voluntary Petition for Individuals Filin…" at bounding box center [513, 212] width 163 height 837
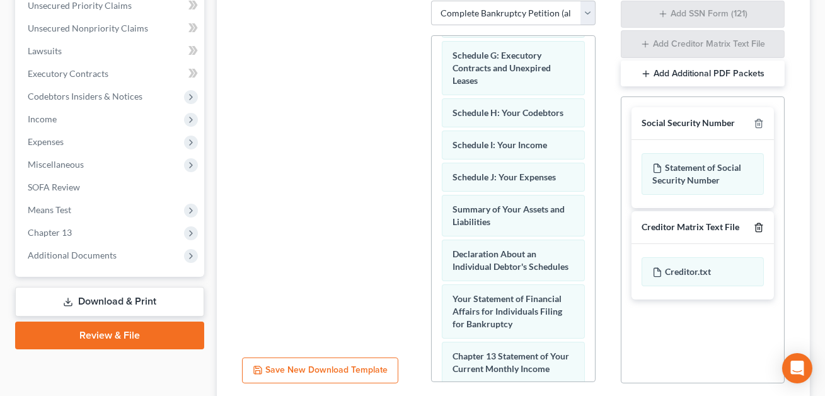
click at [760, 227] on line "button" at bounding box center [760, 228] width 0 height 3
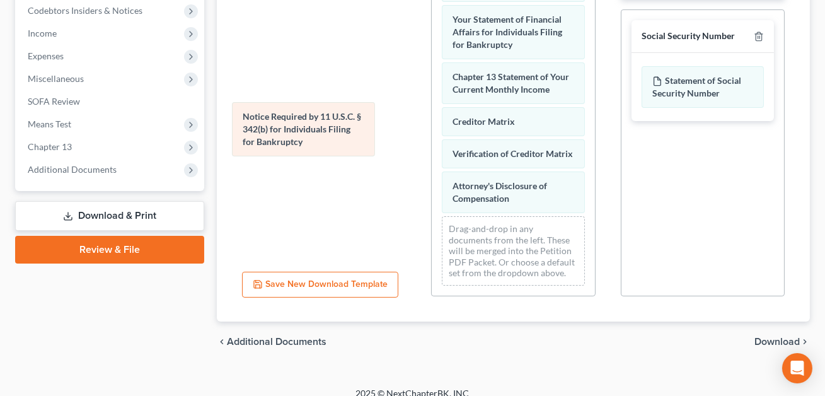
scroll to position [432, 0]
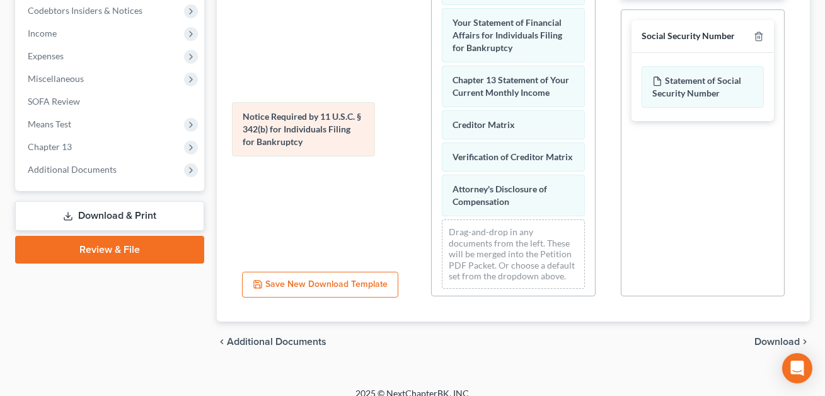
drag, startPoint x: 482, startPoint y: 134, endPoint x: 259, endPoint y: 134, distance: 223.2
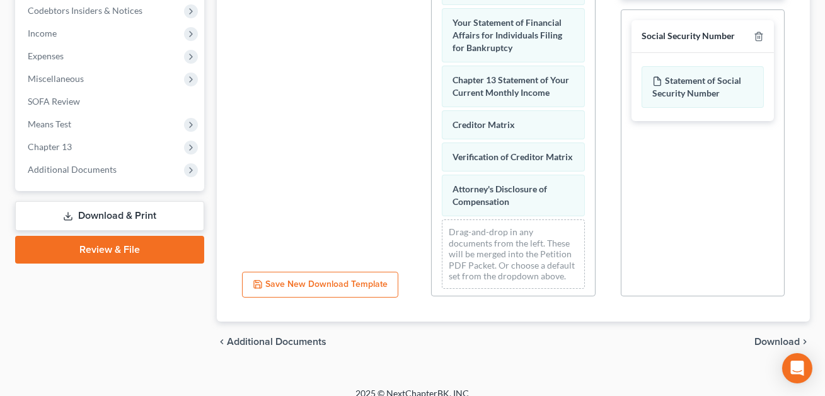
click at [761, 337] on span "Download" at bounding box center [777, 342] width 45 height 10
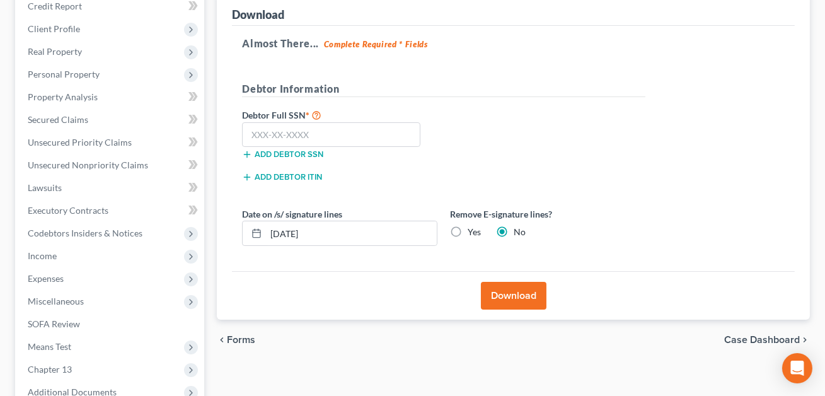
scroll to position [120, 0]
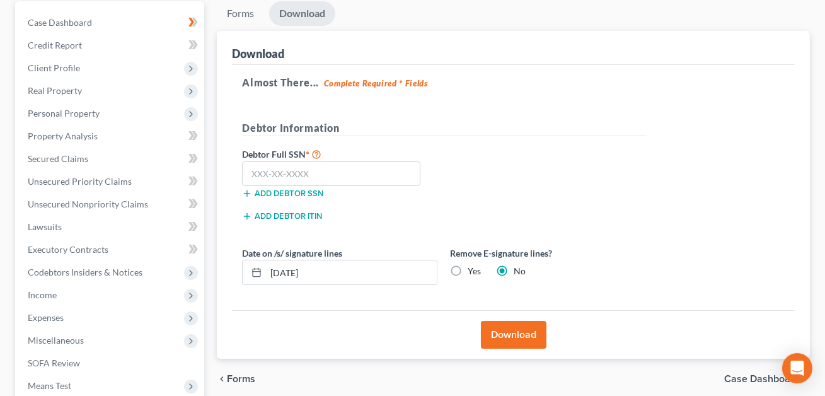
click at [468, 269] on label "Yes" at bounding box center [474, 271] width 13 height 13
click at [473, 269] on input "Yes" at bounding box center [477, 269] width 8 height 8
radio input "true"
radio input "false"
drag, startPoint x: 340, startPoint y: 271, endPoint x: 260, endPoint y: 270, distance: 80.7
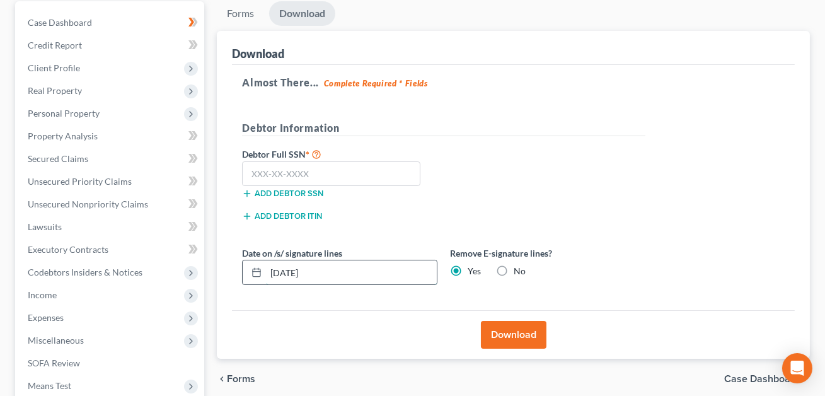
click at [260, 270] on div "[DATE]" at bounding box center [339, 272] width 195 height 25
click at [257, 173] on input "text" at bounding box center [331, 173] width 178 height 25
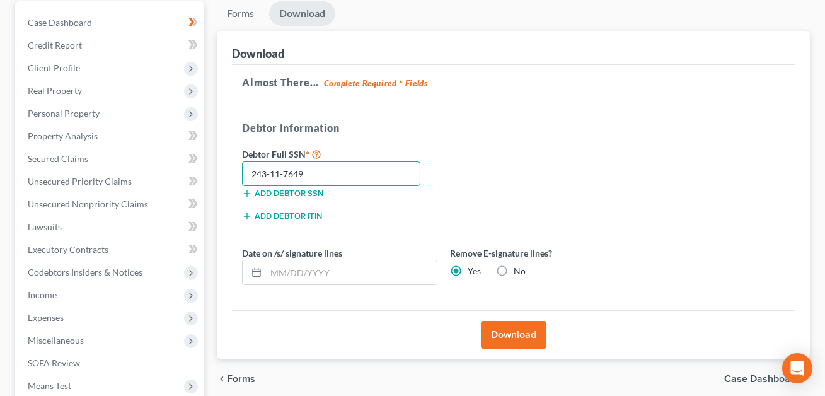
type input "243-11-7649"
click at [518, 335] on button "Download" at bounding box center [514, 335] width 66 height 28
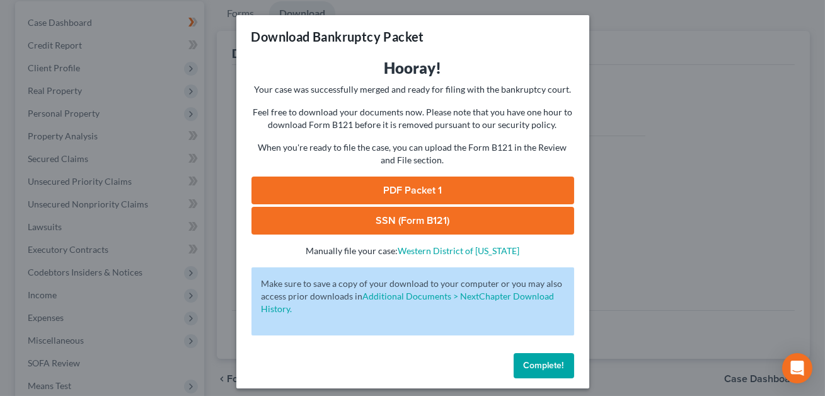
click at [436, 223] on link "SSN (Form B121)" at bounding box center [413, 221] width 323 height 28
click at [385, 195] on link "PDF Packet 1" at bounding box center [413, 191] width 323 height 28
click at [537, 368] on span "Complete!" at bounding box center [544, 365] width 40 height 11
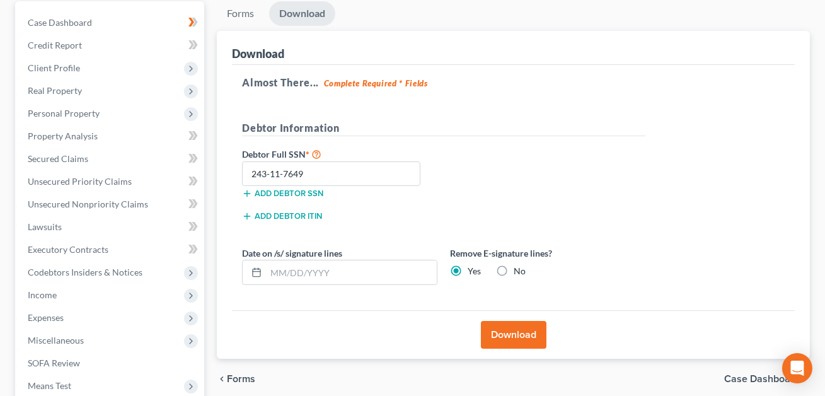
scroll to position [0, 0]
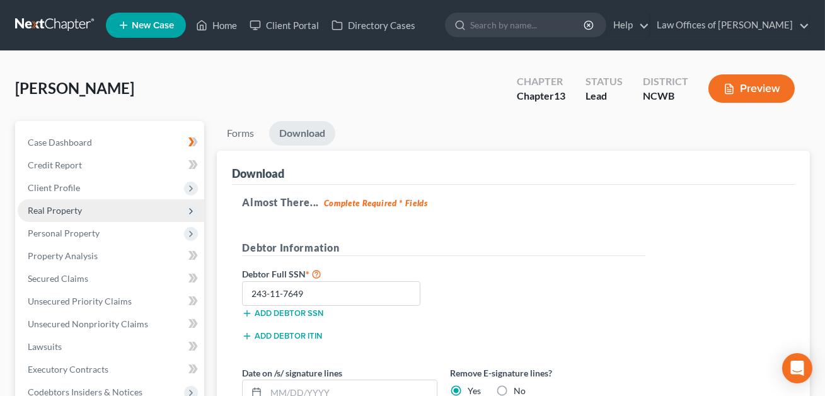
click at [64, 210] on span "Real Property" at bounding box center [55, 210] width 54 height 11
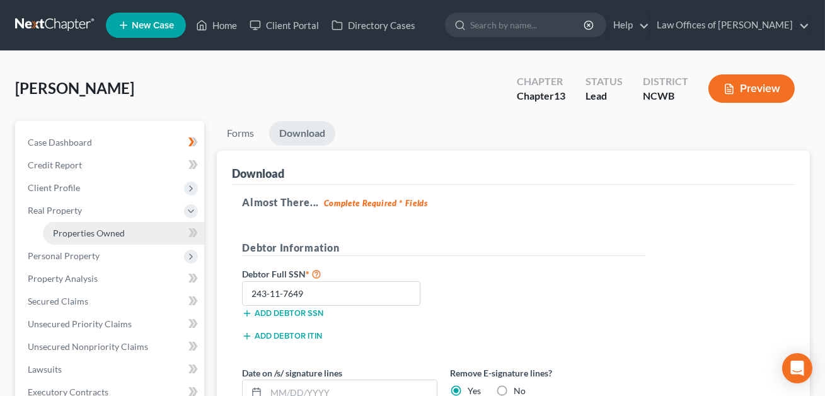
click at [75, 235] on span "Properties Owned" at bounding box center [89, 233] width 72 height 11
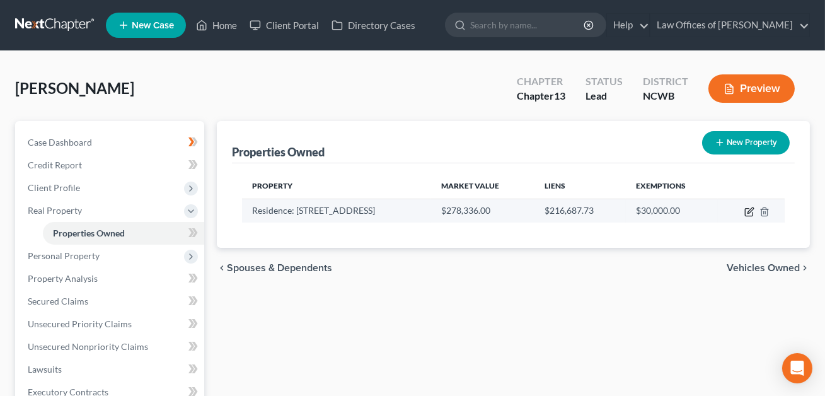
click at [749, 210] on icon "button" at bounding box center [751, 210] width 6 height 6
select select "28"
select select "0"
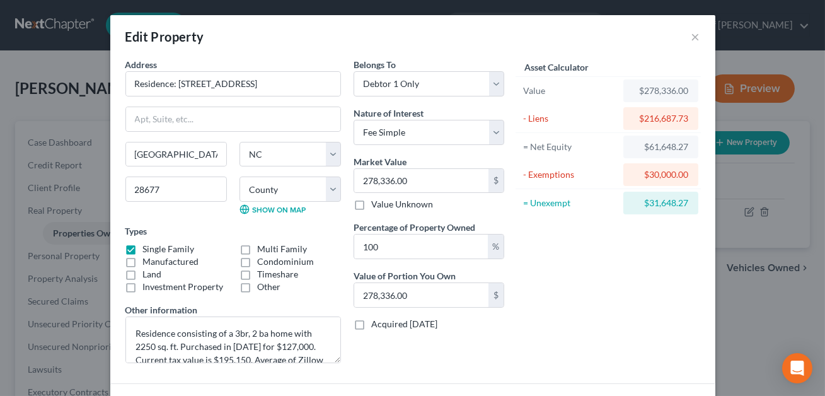
scroll to position [193, 0]
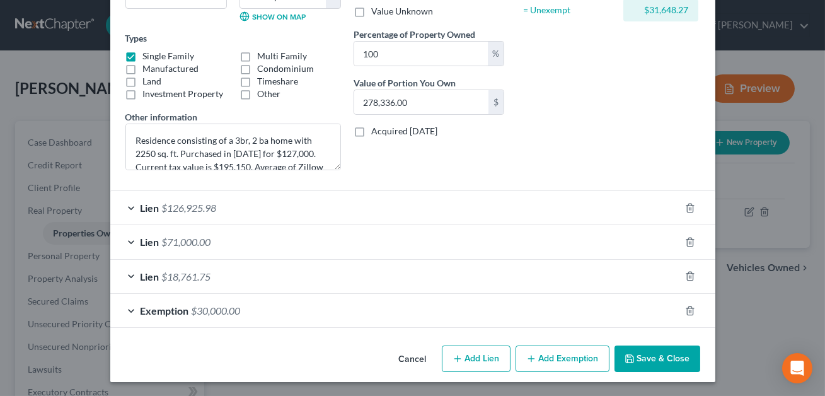
click at [661, 357] on button "Save & Close" at bounding box center [658, 359] width 86 height 26
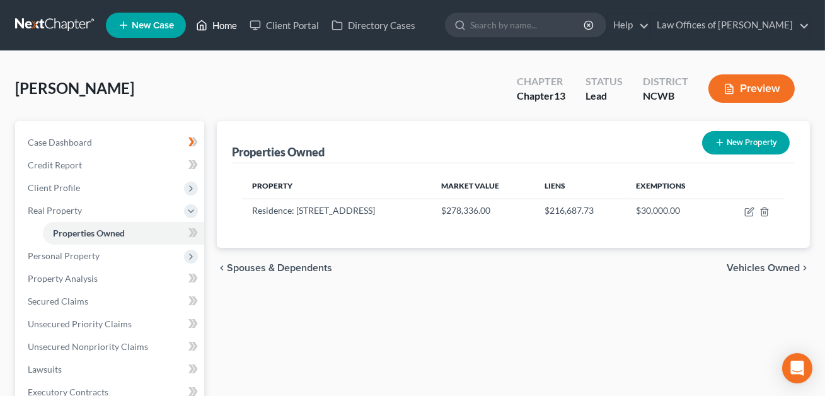
click at [221, 23] on link "Home" at bounding box center [217, 25] width 54 height 23
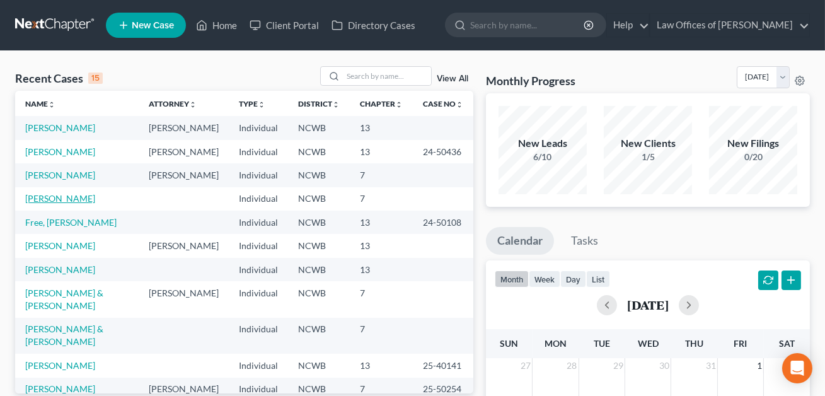
click at [50, 197] on link "[PERSON_NAME]" at bounding box center [60, 198] width 70 height 11
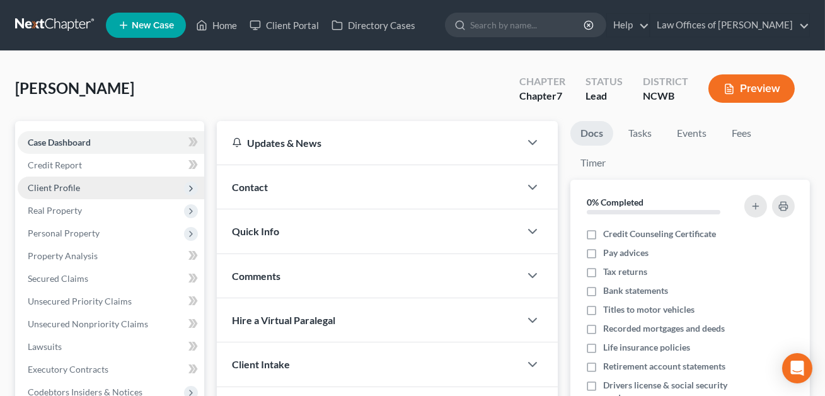
click at [59, 185] on span "Client Profile" at bounding box center [54, 187] width 52 height 11
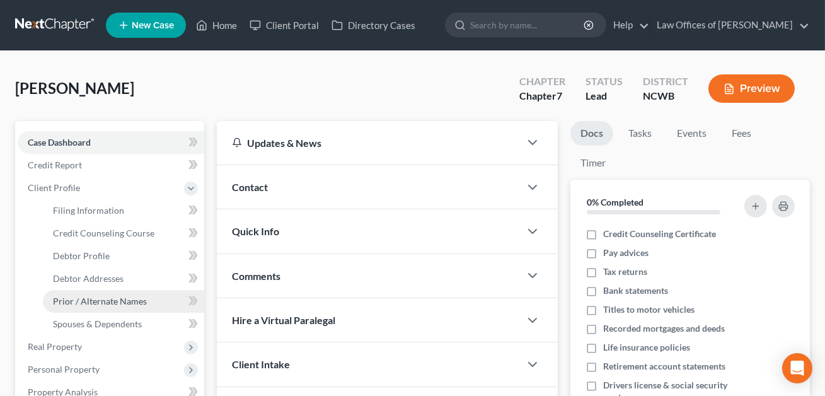
click at [81, 303] on span "Prior / Alternate Names" at bounding box center [100, 301] width 94 height 11
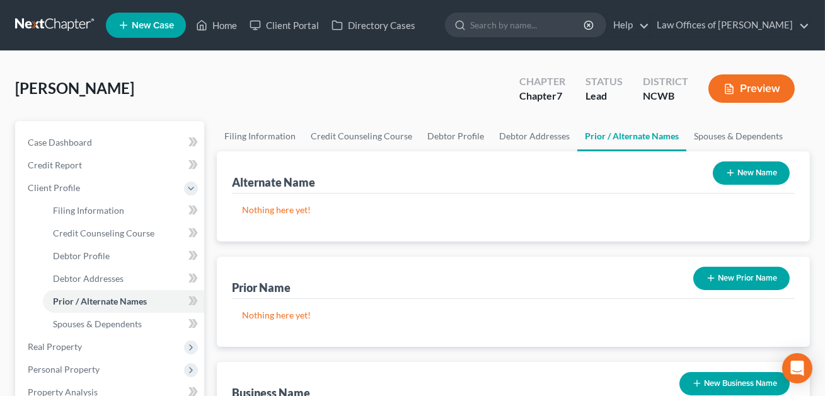
click at [741, 179] on button "New Name" at bounding box center [751, 172] width 77 height 23
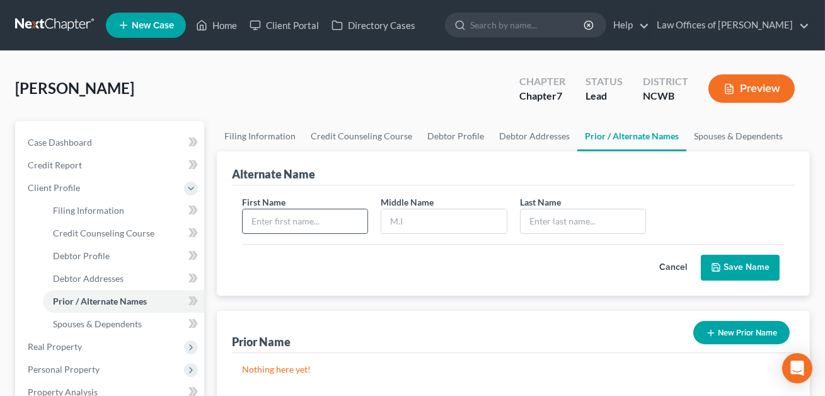
click at [285, 224] on input "text" at bounding box center [305, 221] width 125 height 24
type input "[PERSON_NAME]"
click at [555, 223] on input "text" at bounding box center [583, 221] width 125 height 24
click at [529, 220] on input "itchie" at bounding box center [583, 221] width 125 height 24
type input "[PERSON_NAME]"
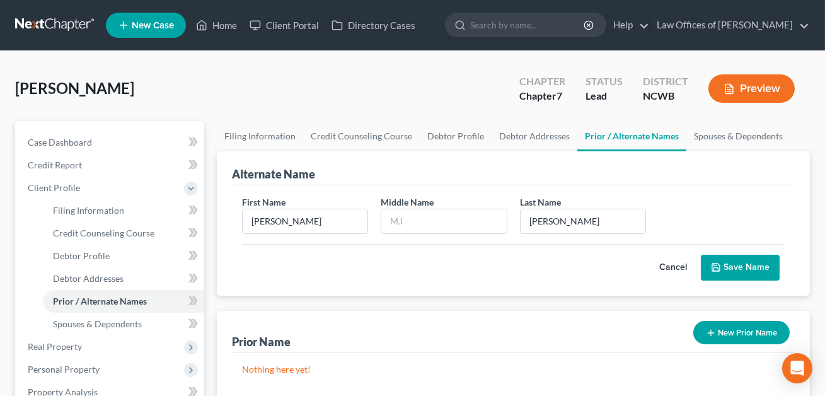
click at [733, 259] on button "Save Name" at bounding box center [740, 268] width 79 height 26
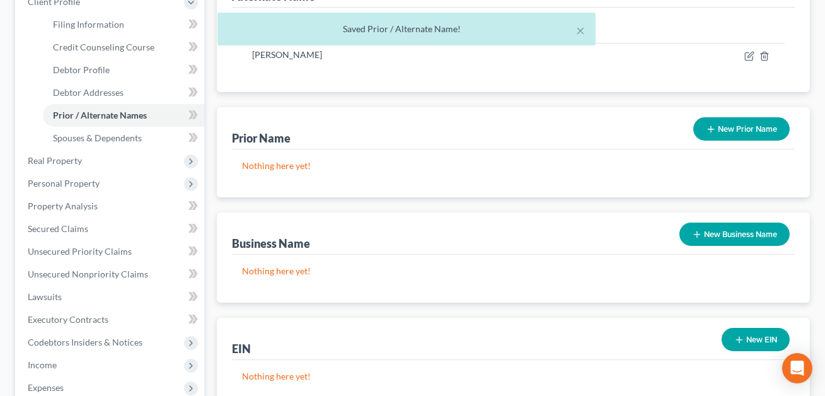
scroll to position [189, 0]
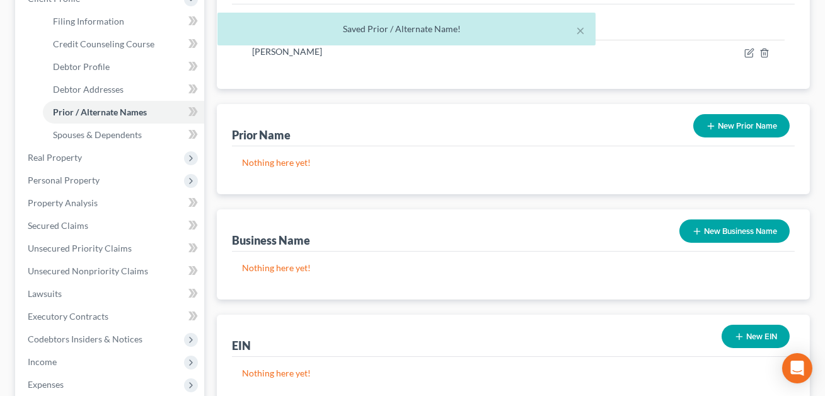
click at [731, 229] on button "New Business Name" at bounding box center [735, 230] width 110 height 23
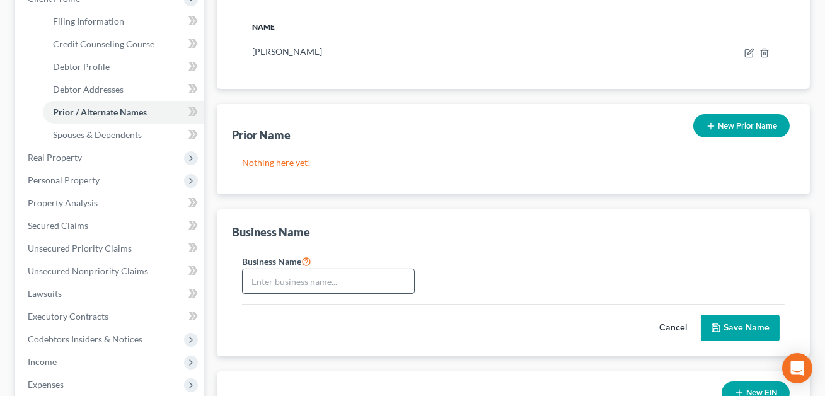
click at [351, 277] on input "text" at bounding box center [328, 281] width 171 height 24
click at [346, 282] on input "fdba Mooersville Merchent" at bounding box center [328, 281] width 171 height 24
click at [293, 279] on input "fdba Mooersville Merchant" at bounding box center [328, 281] width 171 height 24
type input "fdba Mooresville Merchant"
click at [742, 328] on button "Save Name" at bounding box center [740, 328] width 79 height 26
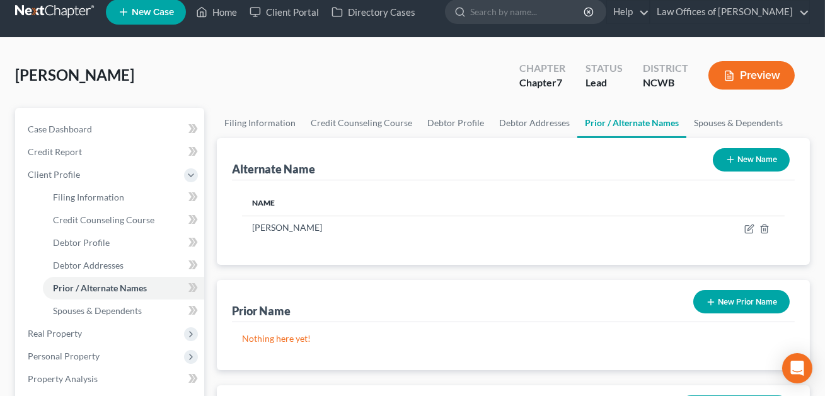
scroll to position [13, 0]
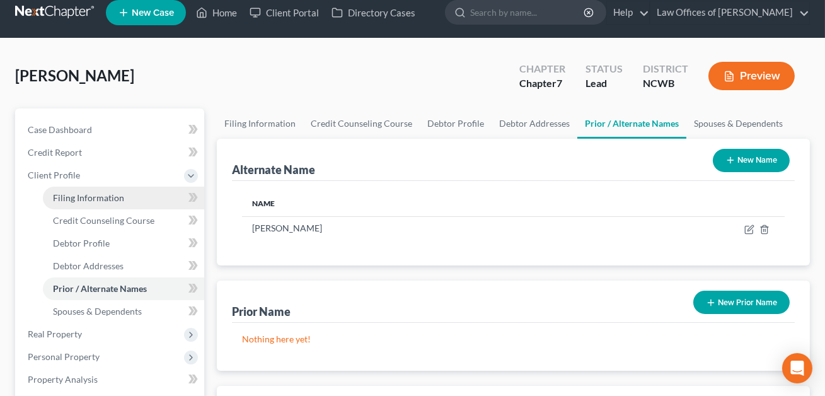
click at [100, 197] on span "Filing Information" at bounding box center [88, 197] width 71 height 11
select select "0"
select select "28"
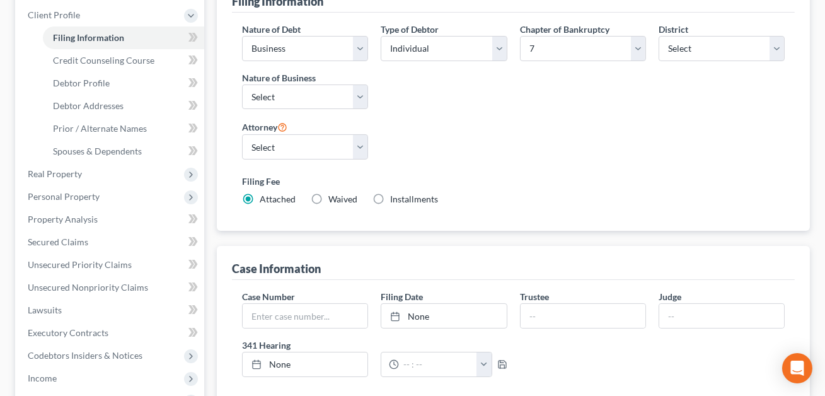
scroll to position [164, 0]
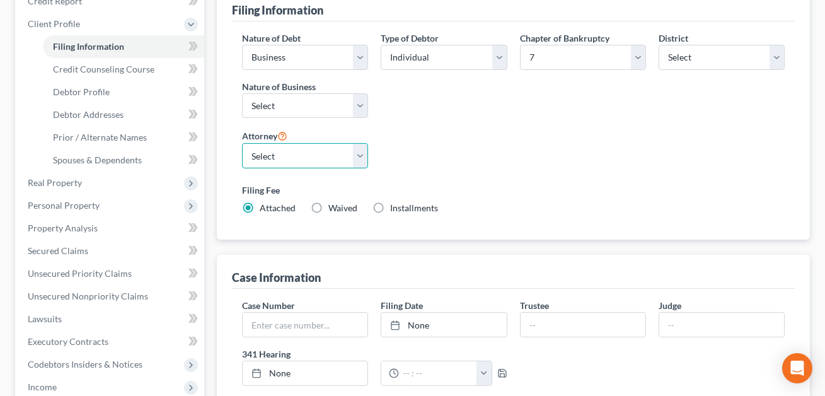
click at [361, 161] on select "Select F. [PERSON_NAME] - NCWB [PERSON_NAME] - NCWB" at bounding box center [305, 155] width 126 height 25
select select "1"
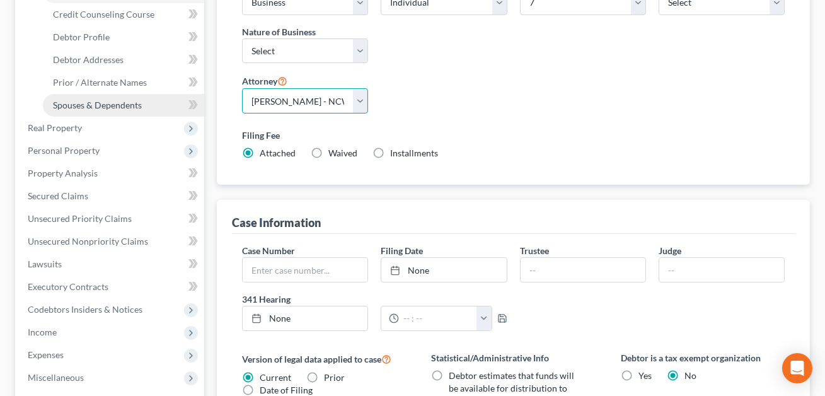
scroll to position [208, 0]
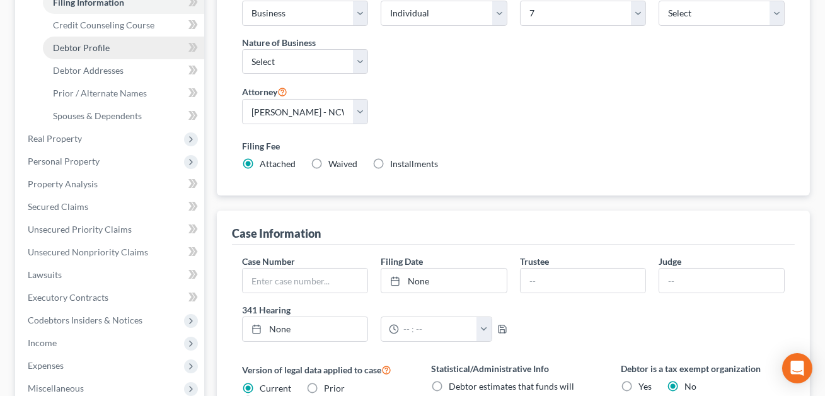
click at [83, 49] on span "Debtor Profile" at bounding box center [81, 47] width 57 height 11
select select "1"
select select "2"
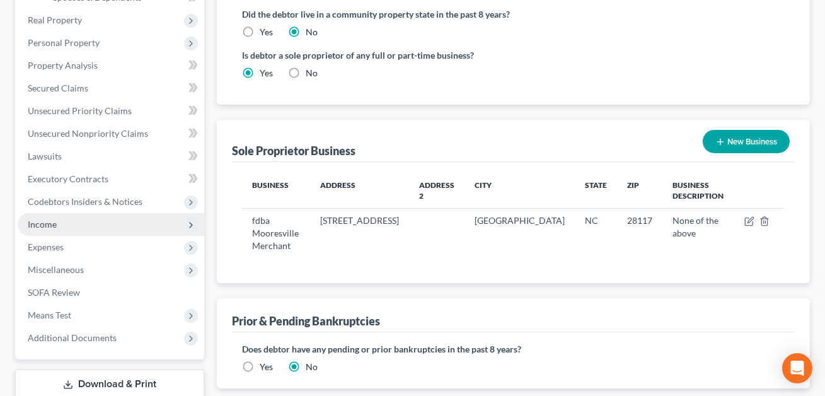
scroll to position [409, 0]
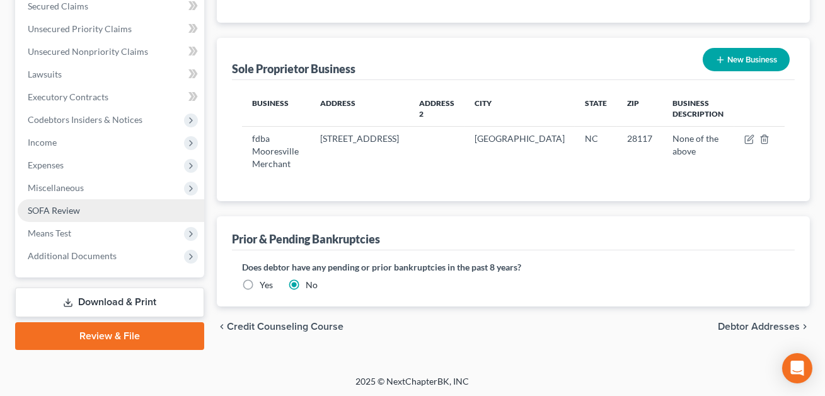
click at [82, 213] on link "SOFA Review" at bounding box center [111, 210] width 187 height 23
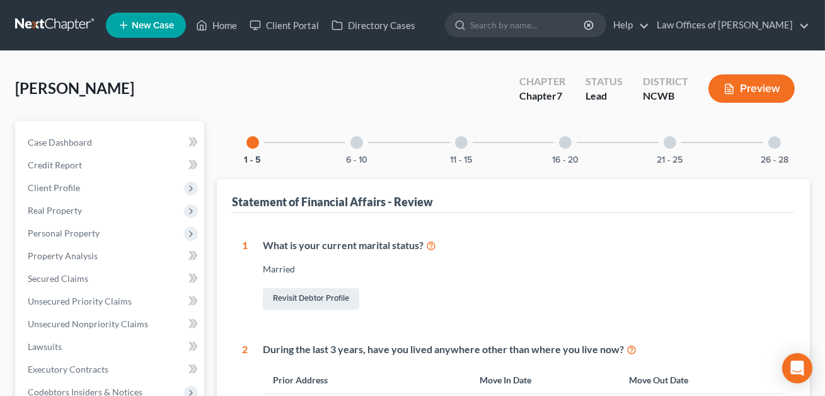
click at [776, 142] on div at bounding box center [775, 142] width 13 height 13
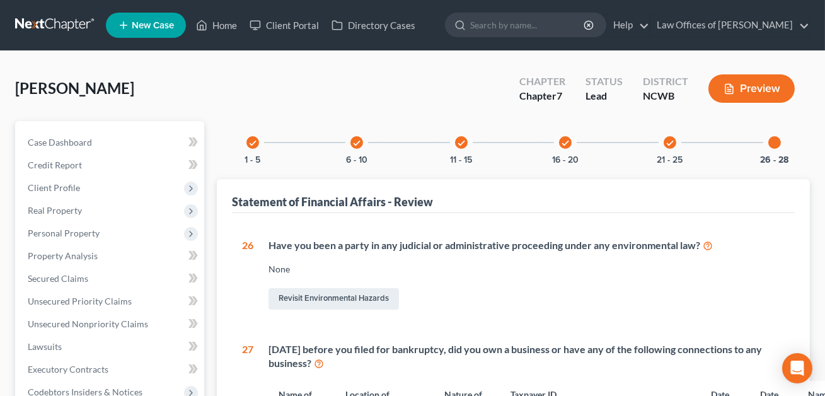
scroll to position [345, 0]
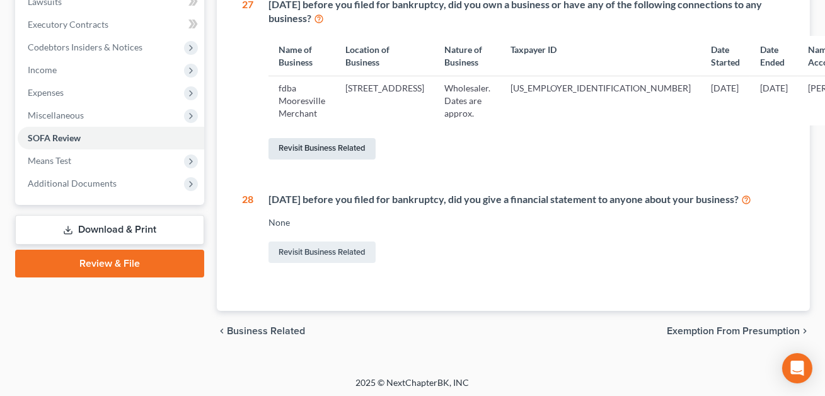
click at [331, 160] on link "Revisit Business Related" at bounding box center [322, 148] width 107 height 21
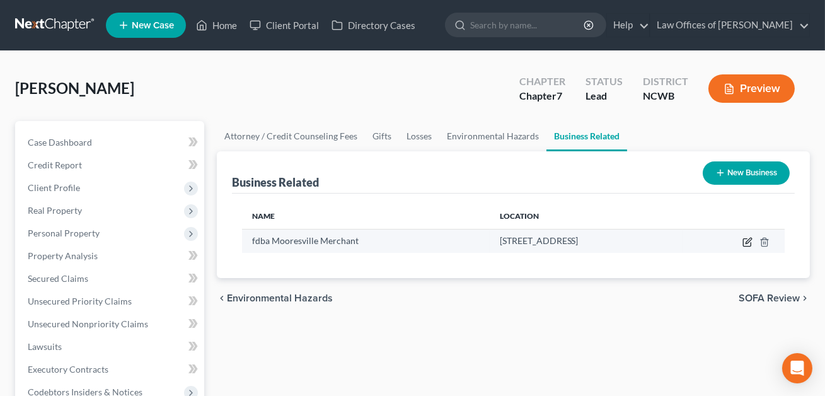
click at [747, 240] on icon "button" at bounding box center [749, 241] width 6 height 6
select select "sole_proprietor"
select select "28"
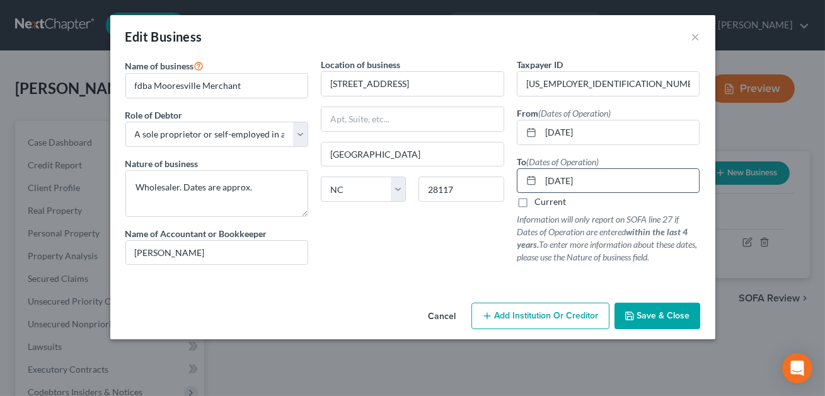
drag, startPoint x: 596, startPoint y: 182, endPoint x: 545, endPoint y: 178, distance: 51.8
click at [545, 178] on input "[DATE]" at bounding box center [620, 181] width 159 height 24
type input "[DATE]"
click at [658, 320] on span "Save & Close" at bounding box center [663, 315] width 53 height 11
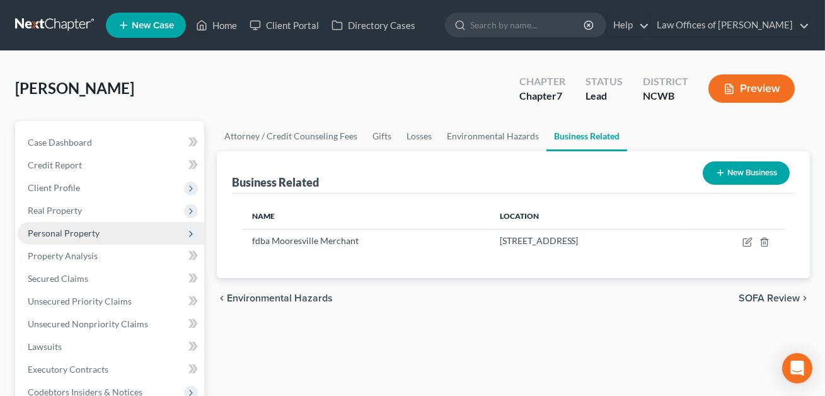
click at [64, 231] on span "Personal Property" at bounding box center [64, 233] width 72 height 11
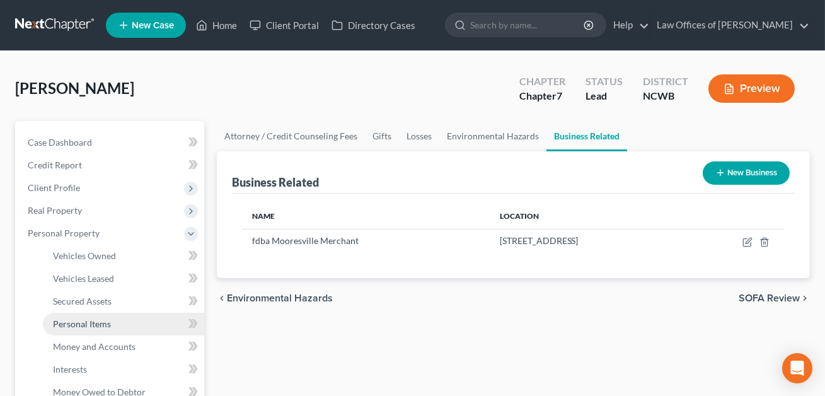
click at [83, 327] on span "Personal Items" at bounding box center [82, 323] width 58 height 11
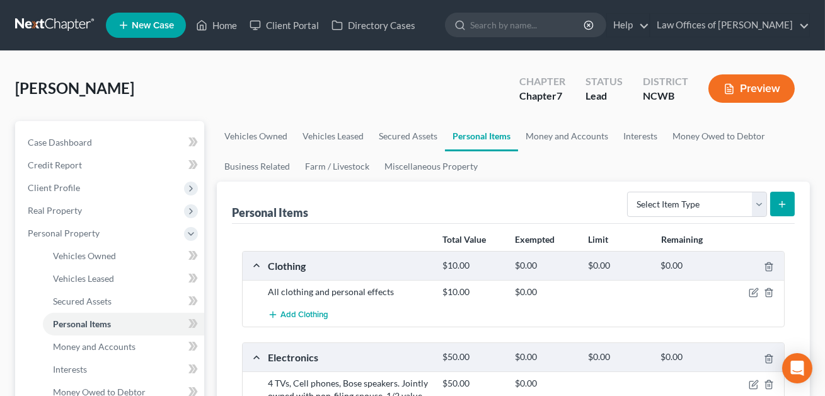
scroll to position [203, 0]
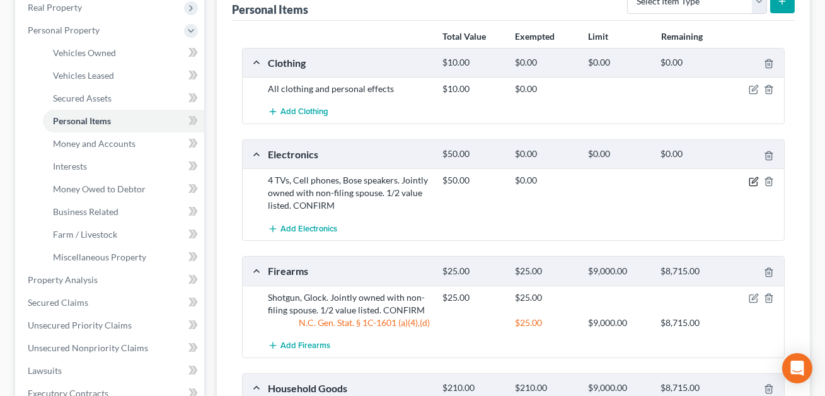
click at [755, 183] on icon "button" at bounding box center [754, 182] width 10 height 10
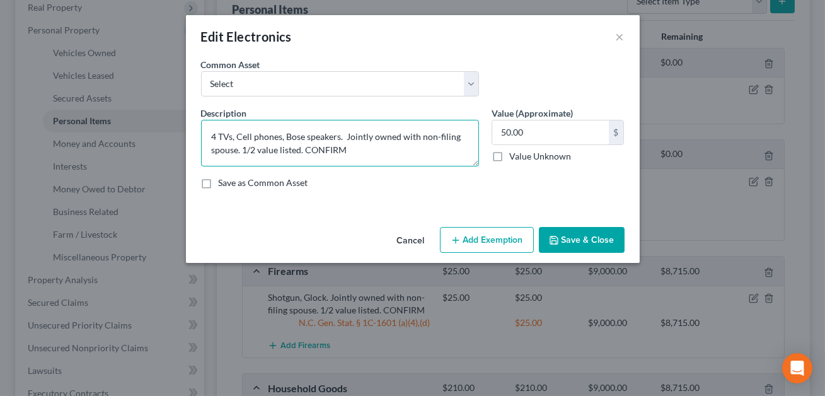
drag, startPoint x: 349, startPoint y: 150, endPoint x: 306, endPoint y: 148, distance: 43.5
click at [306, 148] on textarea "4 TVs, Cell phones, Bose speakers. Jointly owned with non-filing spouse. 1/2 va…" at bounding box center [340, 143] width 278 height 47
type textarea "4 TVs, Cell phones, Bose speakers. Jointly owned with non-filing spouse. 1/2 va…"
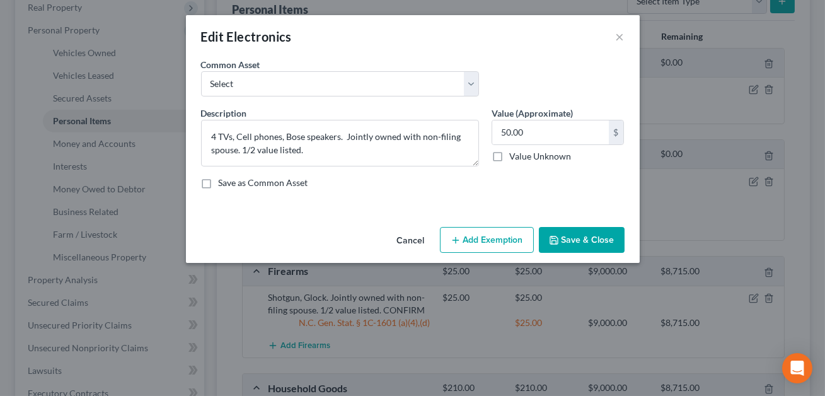
click at [569, 244] on button "Save & Close" at bounding box center [582, 240] width 86 height 26
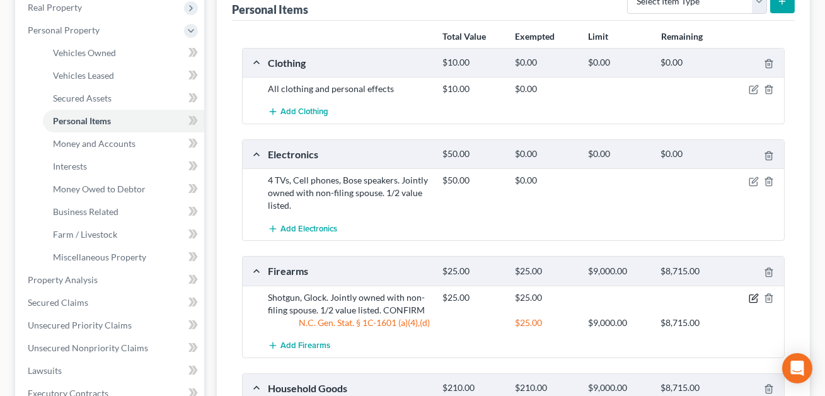
click at [753, 298] on icon "button" at bounding box center [755, 297] width 6 height 6
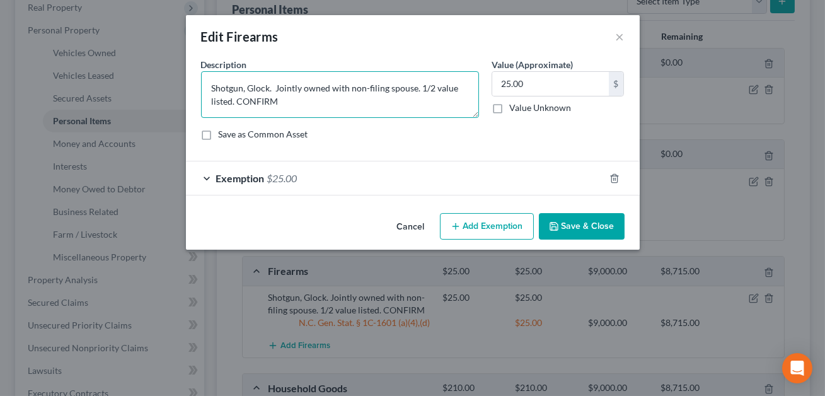
drag, startPoint x: 281, startPoint y: 103, endPoint x: 237, endPoint y: 99, distance: 44.4
click at [237, 99] on textarea "Shotgun, Glock. Jointly owned with non-filing spouse. 1/2 value listed. CONFIRM" at bounding box center [340, 94] width 278 height 47
type textarea "Shotgun, Glock. Jointly owned with non-filing spouse. 1/2 value listed."
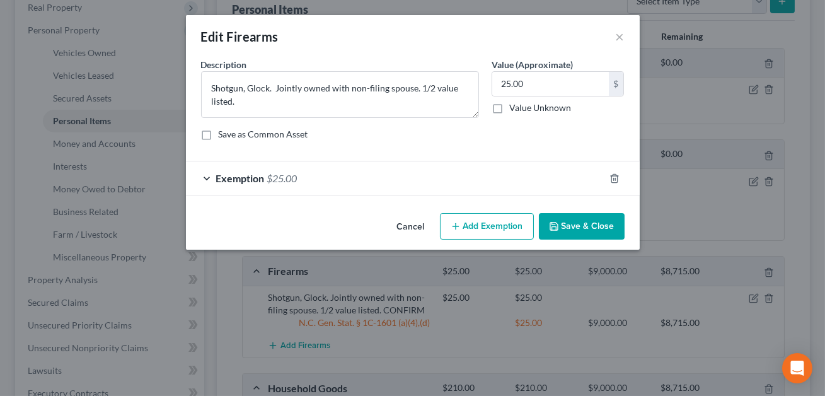
click at [576, 228] on button "Save & Close" at bounding box center [582, 226] width 86 height 26
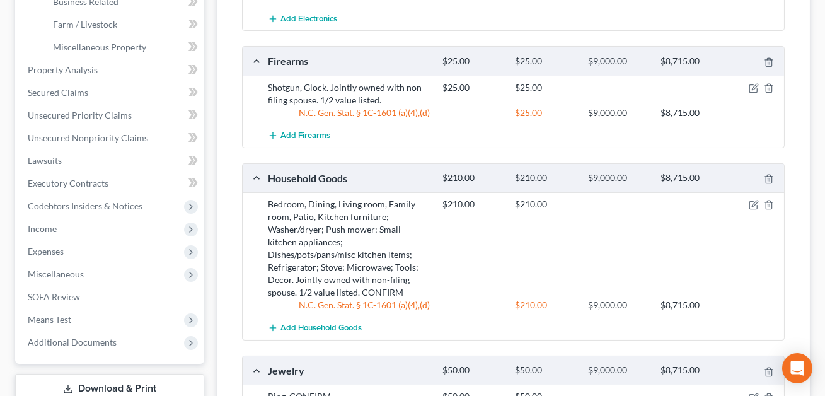
scroll to position [435, 0]
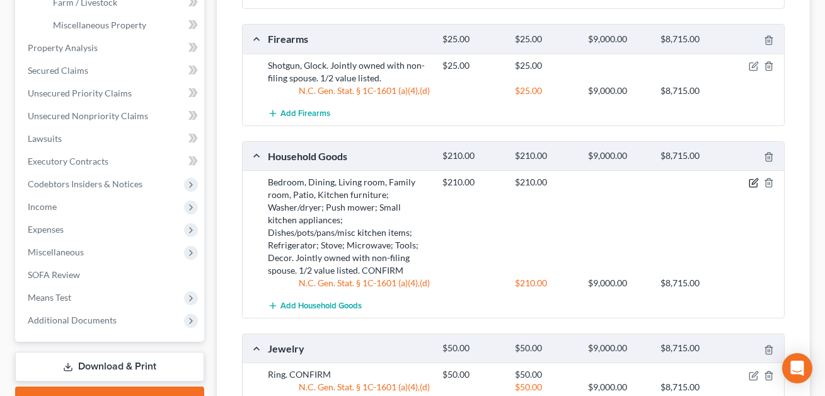
click at [755, 183] on icon "button" at bounding box center [754, 183] width 10 height 10
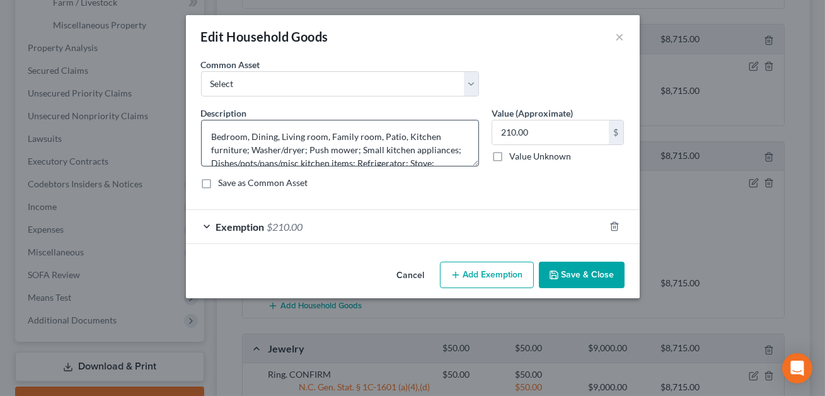
scroll to position [39, 0]
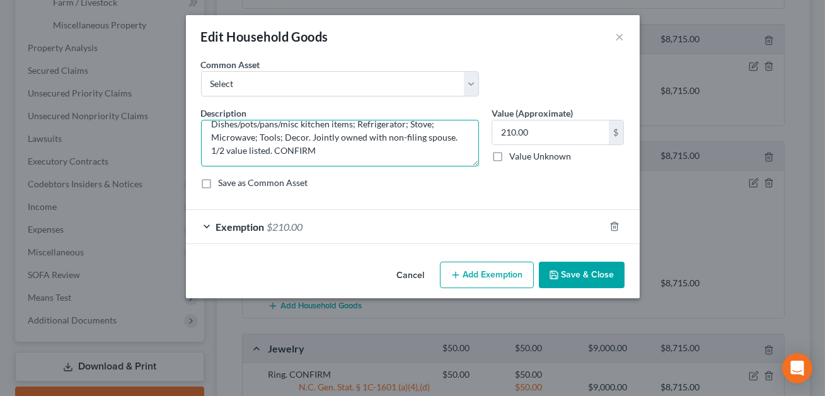
drag, startPoint x: 306, startPoint y: 149, endPoint x: 259, endPoint y: 146, distance: 48.0
click at [259, 146] on textarea "Bedroom, Dining, Living room, Family room, Patio, Kitchen furniture; Washer/dry…" at bounding box center [340, 143] width 278 height 47
type textarea "Bedroom, Dining, Living room, Family room, Patio, Kitchen furniture; Washer/dry…"
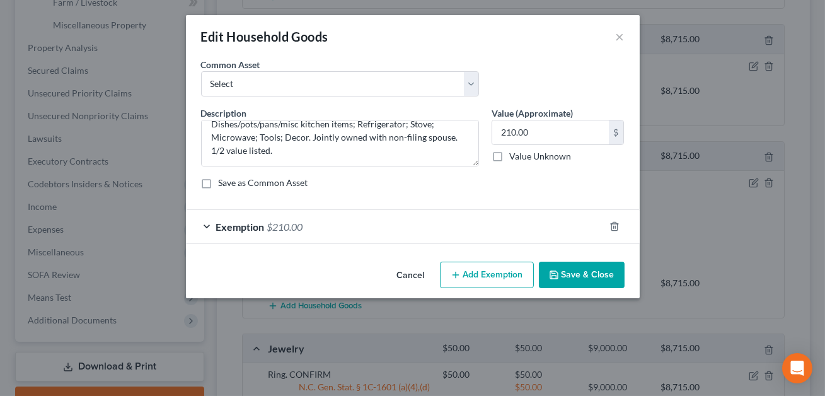
click at [581, 276] on button "Save & Close" at bounding box center [582, 275] width 86 height 26
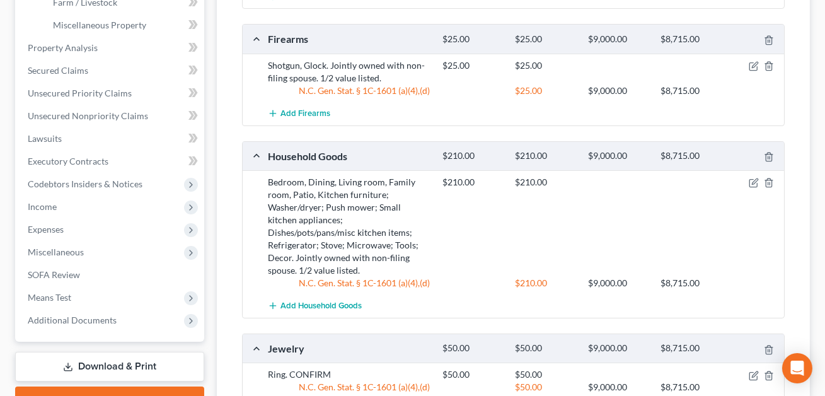
scroll to position [600, 0]
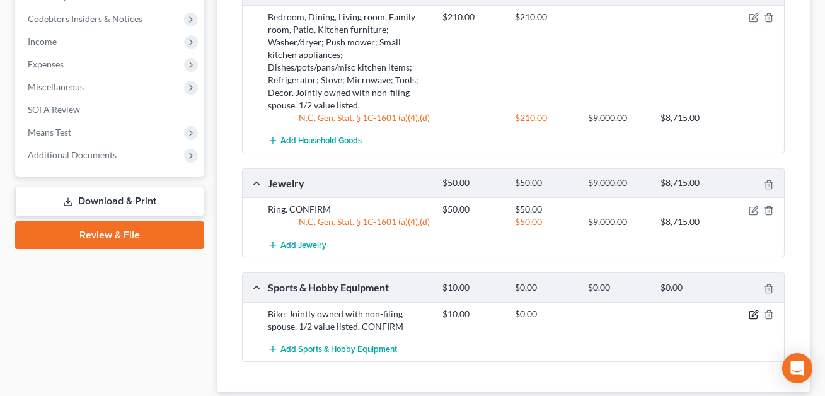
click at [754, 310] on icon "button" at bounding box center [754, 315] width 10 height 10
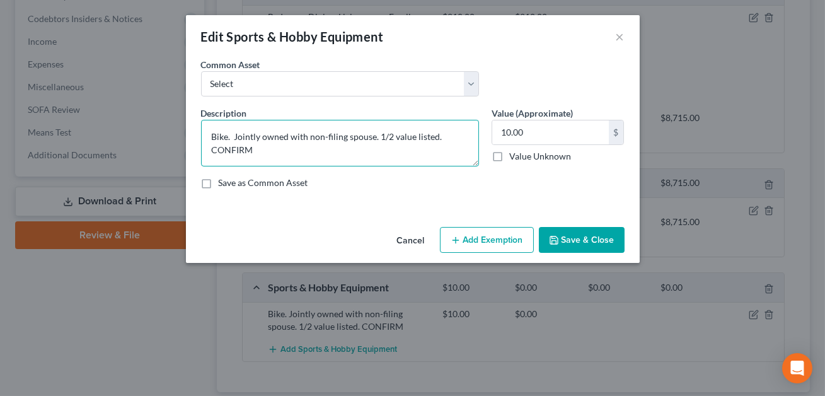
drag, startPoint x: 255, startPoint y: 150, endPoint x: 206, endPoint y: 149, distance: 49.8
click at [206, 149] on textarea "Bike. Jointly owned with non-filing spouse. 1/2 value listed. CONFIRM" at bounding box center [340, 143] width 278 height 47
type textarea "Bike. Jointly owned with non-filing spouse. 1/2 value listed."
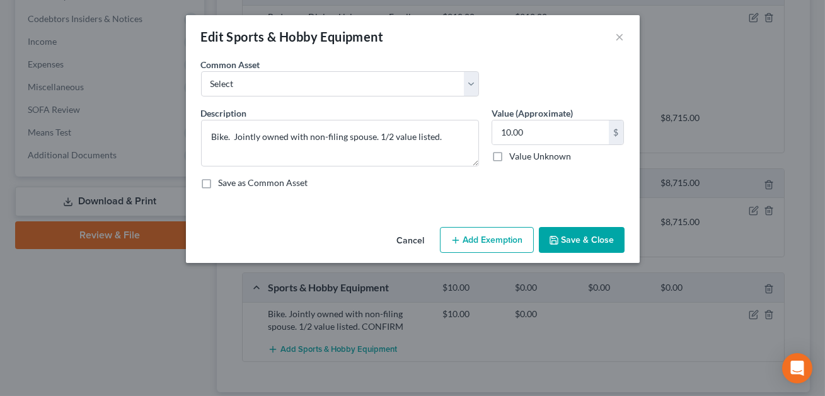
click at [579, 245] on button "Save & Close" at bounding box center [582, 240] width 86 height 26
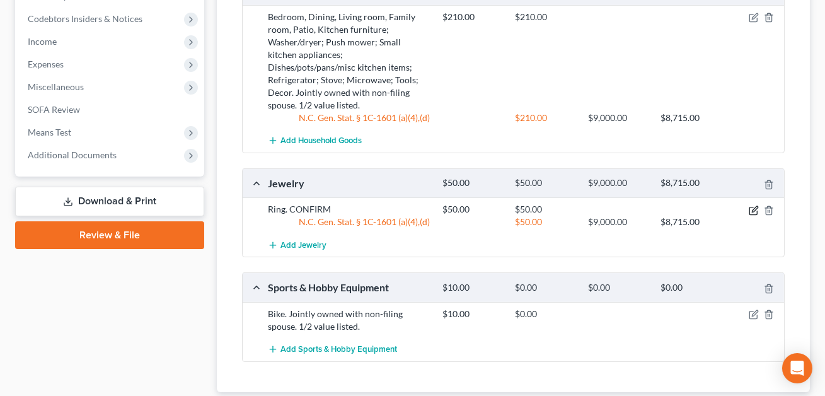
click at [756, 206] on icon "button" at bounding box center [755, 209] width 6 height 6
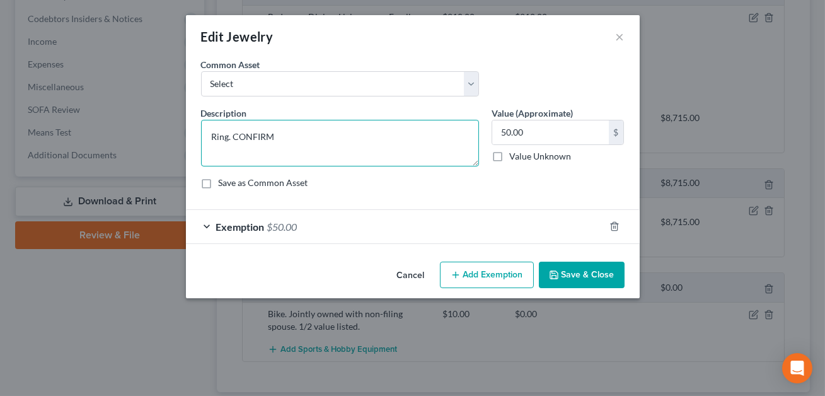
drag, startPoint x: 286, startPoint y: 136, endPoint x: 231, endPoint y: 137, distance: 54.2
click at [231, 137] on textarea "Ring. CONFIRM" at bounding box center [340, 143] width 278 height 47
type textarea "Ring."
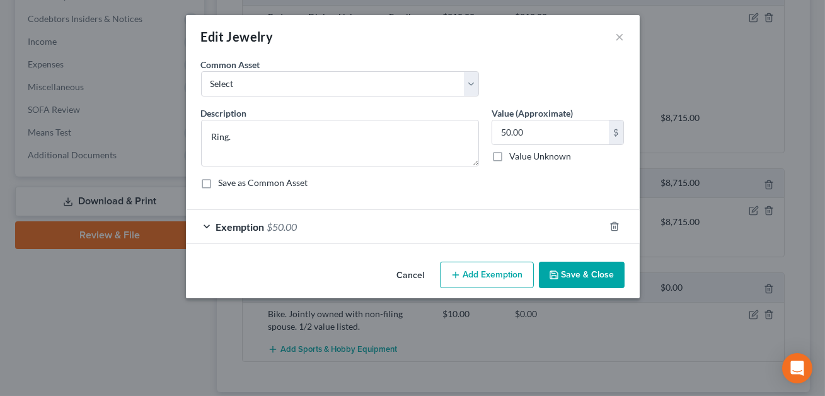
click at [578, 272] on button "Save & Close" at bounding box center [582, 275] width 86 height 26
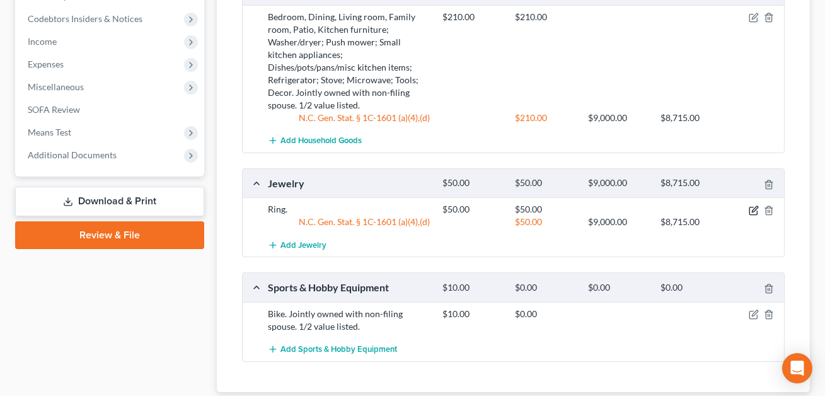
click at [755, 206] on icon "button" at bounding box center [755, 209] width 6 height 6
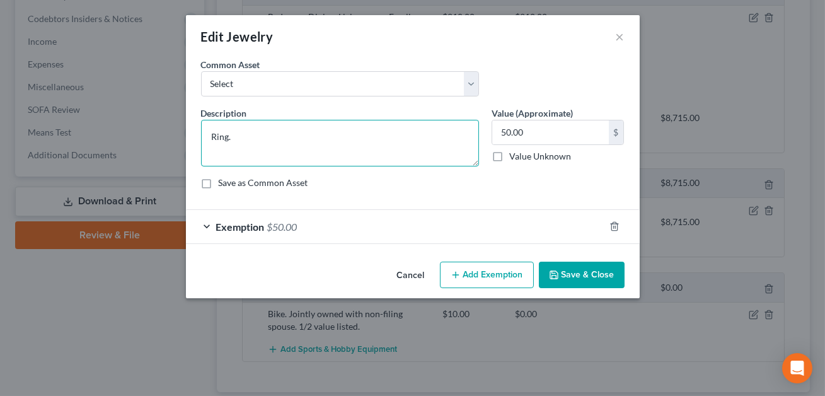
click at [234, 138] on textarea "Ring." at bounding box center [340, 143] width 278 height 47
click at [308, 137] on textarea "Ring, watch, earrings, eveyday jewelry" at bounding box center [340, 143] width 278 height 47
click at [375, 137] on textarea "Ring, watch, earrings, everyday jewelry" at bounding box center [340, 143] width 278 height 47
type textarea "Ring, watch, earrings, everyday jewelry."
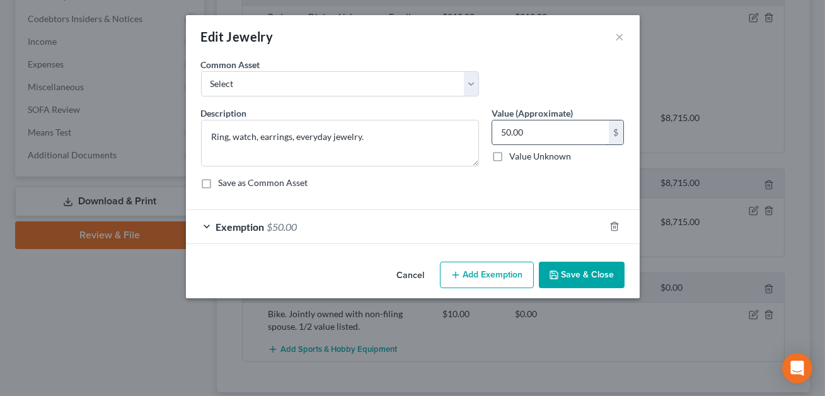
click at [521, 136] on input "50.00" at bounding box center [550, 132] width 117 height 24
type input "150.00"
click at [487, 231] on div "Exemption $50.00" at bounding box center [395, 226] width 419 height 33
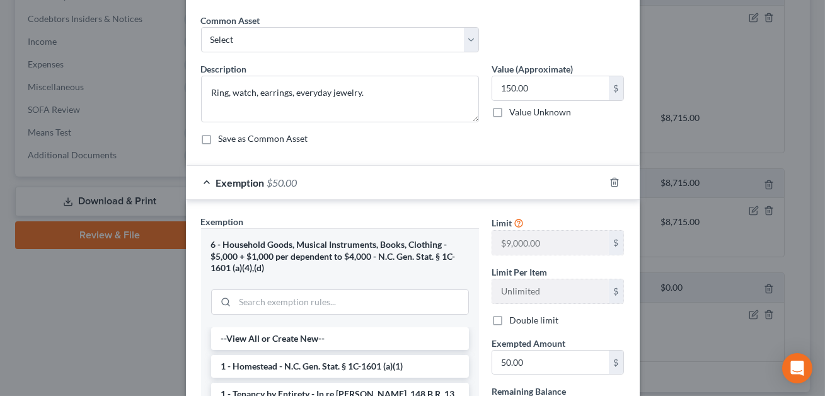
scroll to position [61, 0]
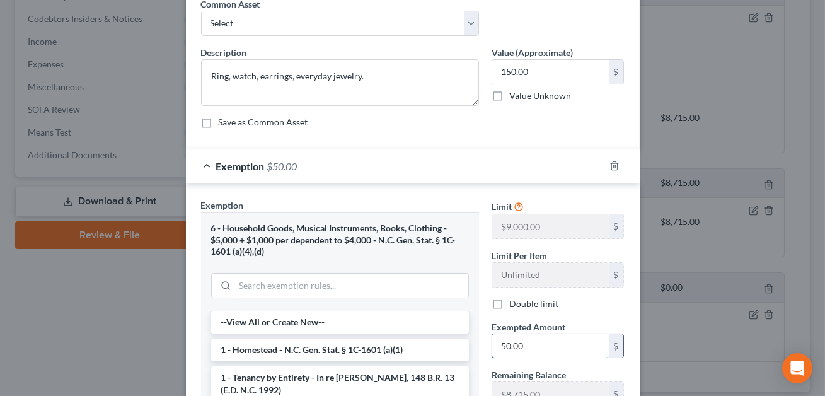
click at [503, 344] on input "50.00" at bounding box center [550, 346] width 117 height 24
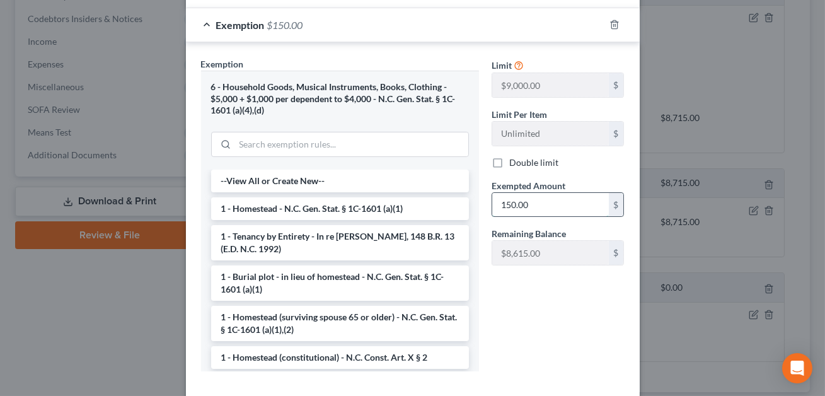
scroll to position [266, 0]
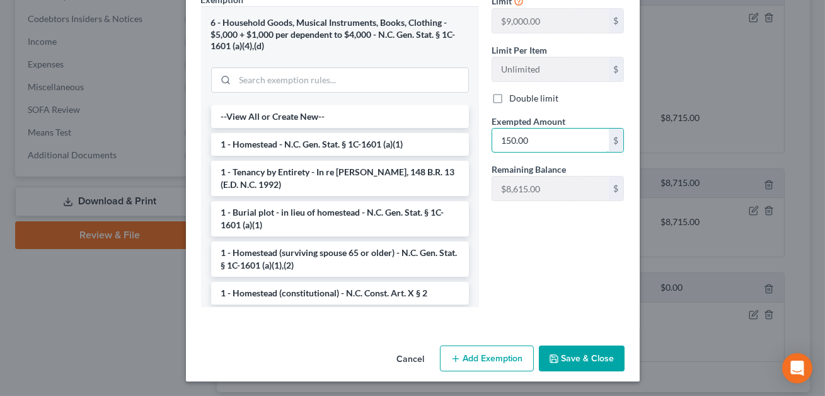
type input "150.00"
click at [573, 359] on button "Save & Close" at bounding box center [582, 359] width 86 height 26
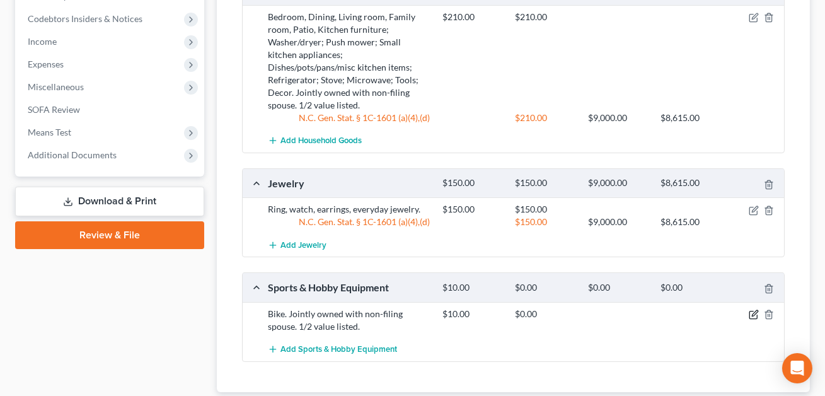
click at [754, 310] on icon "button" at bounding box center [755, 313] width 6 height 6
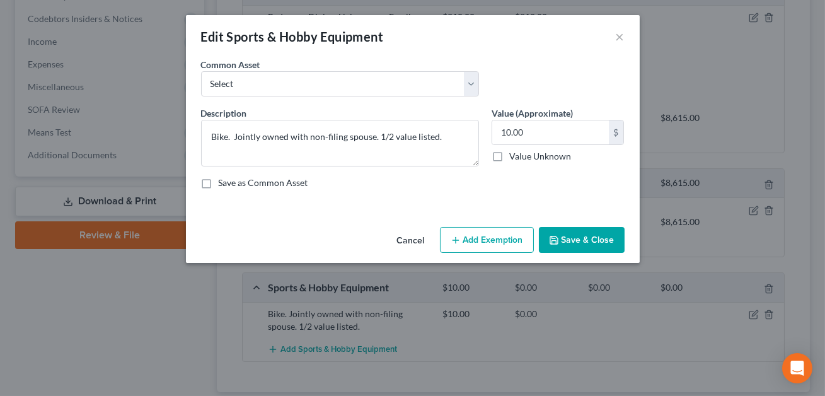
click at [468, 240] on button "Add Exemption" at bounding box center [487, 240] width 94 height 26
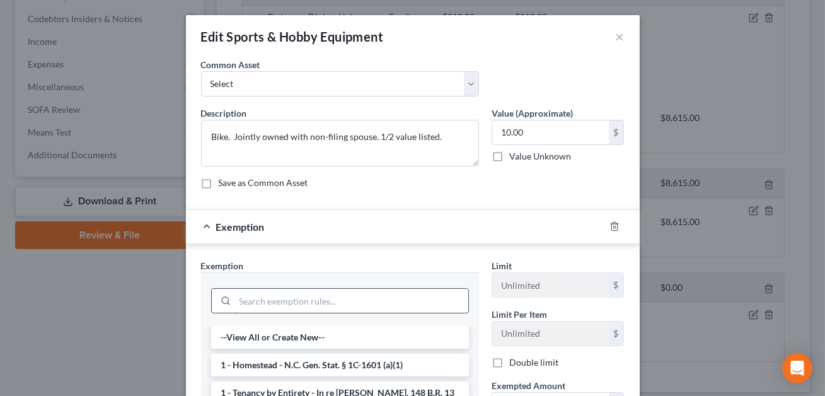
click at [327, 289] on input "search" at bounding box center [351, 301] width 233 height 24
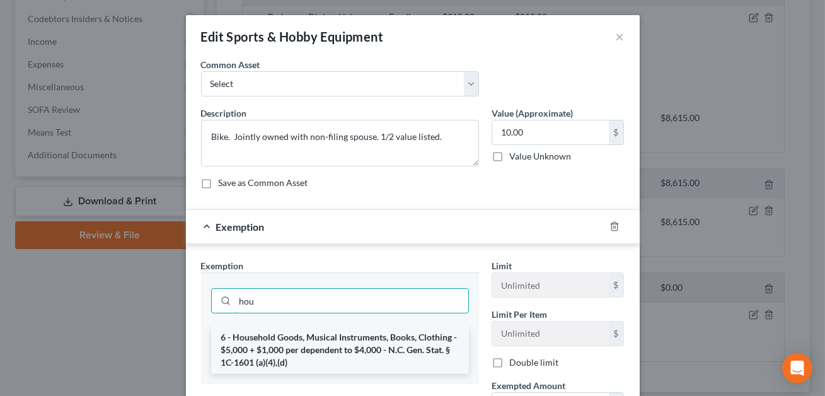
type input "hou"
click at [318, 341] on li "6 - Household Goods, Musical Instruments, Books, Clothing - $5,000 + $1,000 per…" at bounding box center [340, 350] width 258 height 48
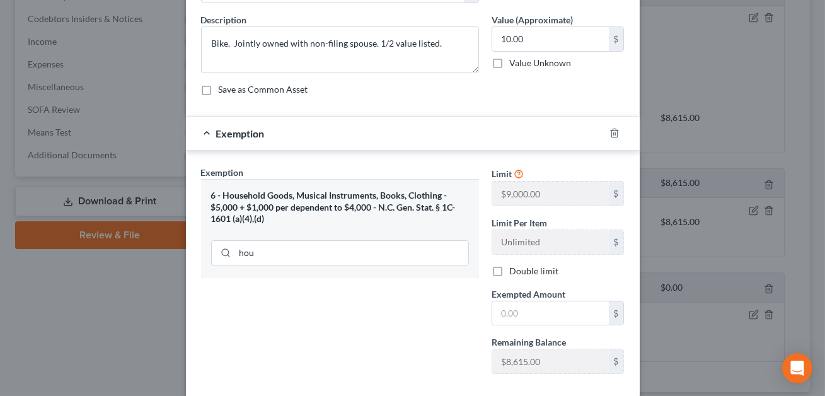
scroll to position [138, 0]
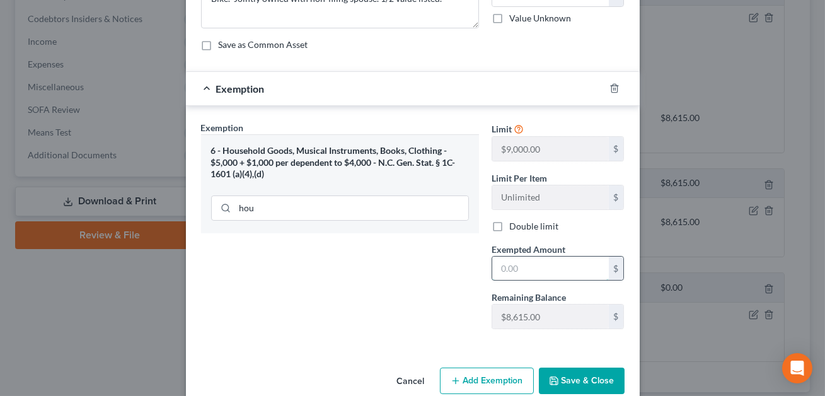
click at [501, 273] on input "text" at bounding box center [550, 269] width 117 height 24
type input "10.00"
click at [572, 376] on button "Save & Close" at bounding box center [582, 381] width 86 height 26
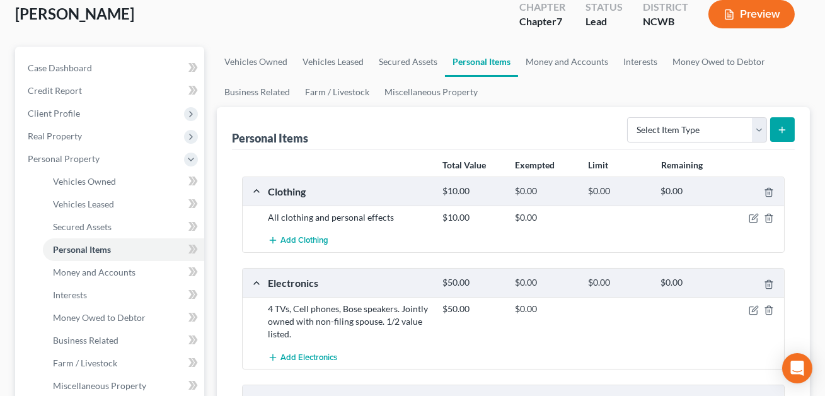
scroll to position [73, 0]
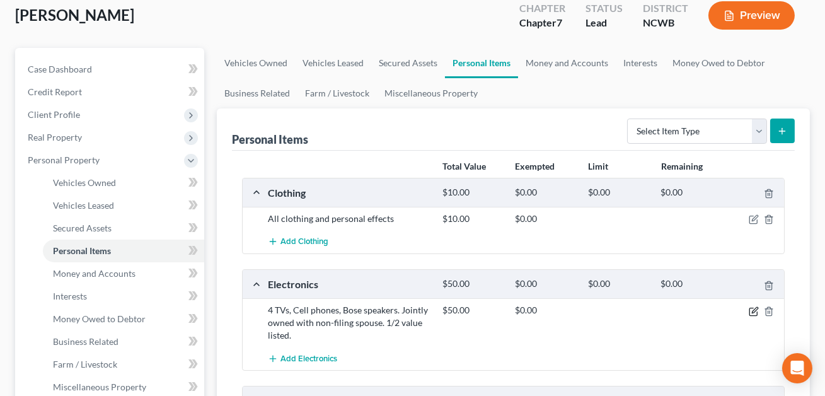
click at [756, 308] on icon "button" at bounding box center [754, 311] width 10 height 10
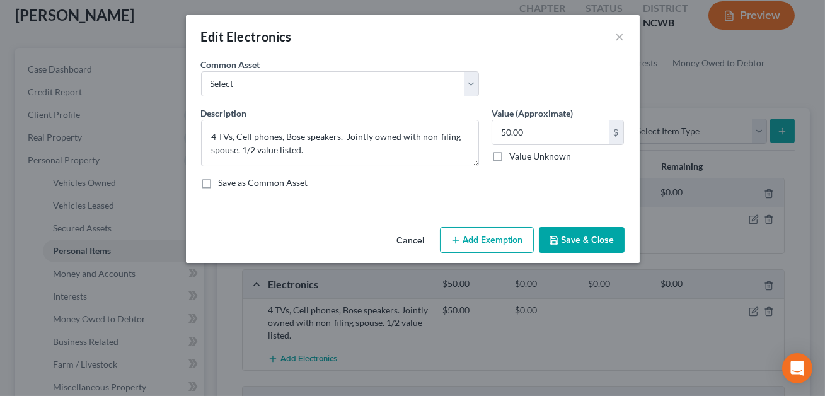
click at [470, 240] on button "Add Exemption" at bounding box center [487, 240] width 94 height 26
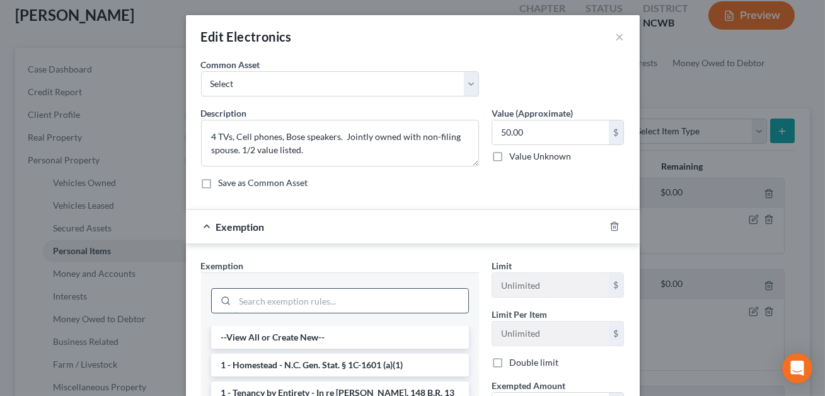
click at [383, 294] on input "search" at bounding box center [351, 301] width 233 height 24
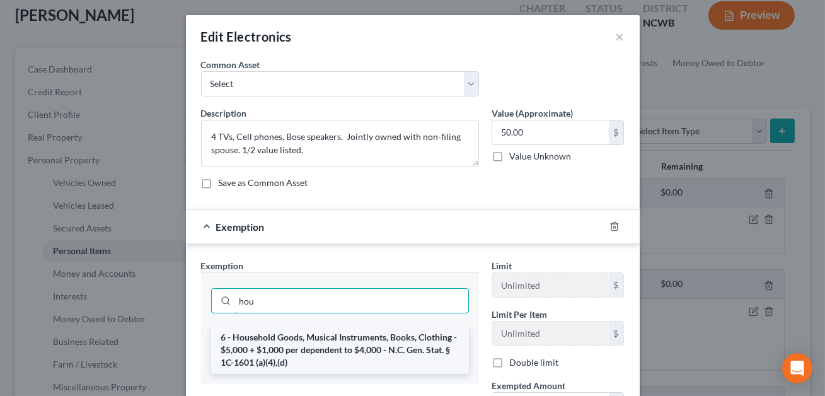
type input "hou"
click at [375, 335] on li "6 - Household Goods, Musical Instruments, Books, Clothing - $5,000 + $1,000 per…" at bounding box center [340, 350] width 258 height 48
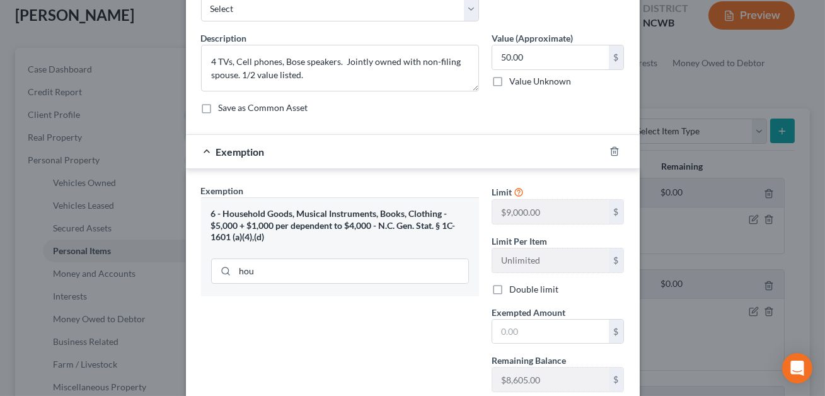
scroll to position [94, 0]
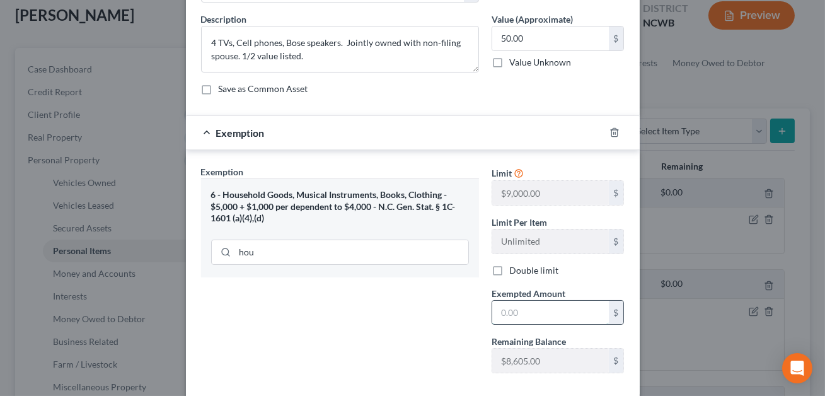
click at [508, 314] on input "text" at bounding box center [550, 313] width 117 height 24
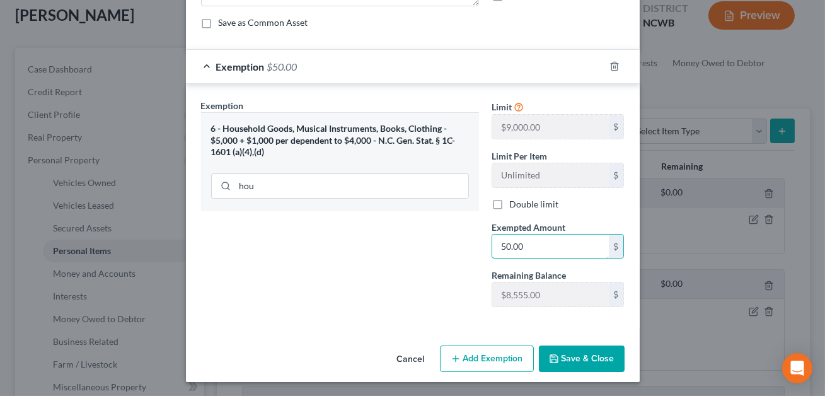
type input "50.00"
click at [579, 354] on button "Save & Close" at bounding box center [582, 359] width 86 height 26
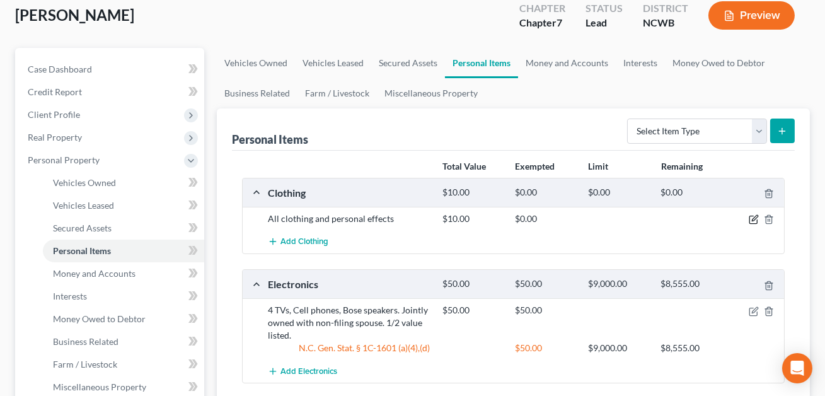
click at [753, 218] on icon "button" at bounding box center [755, 219] width 6 height 6
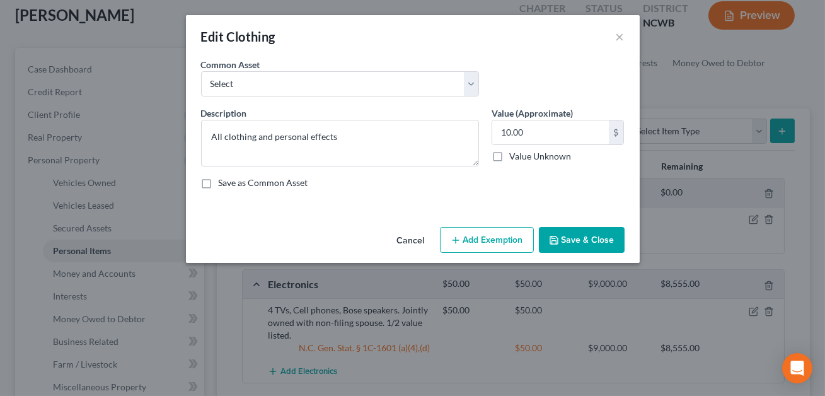
click at [470, 234] on button "Add Exemption" at bounding box center [487, 240] width 94 height 26
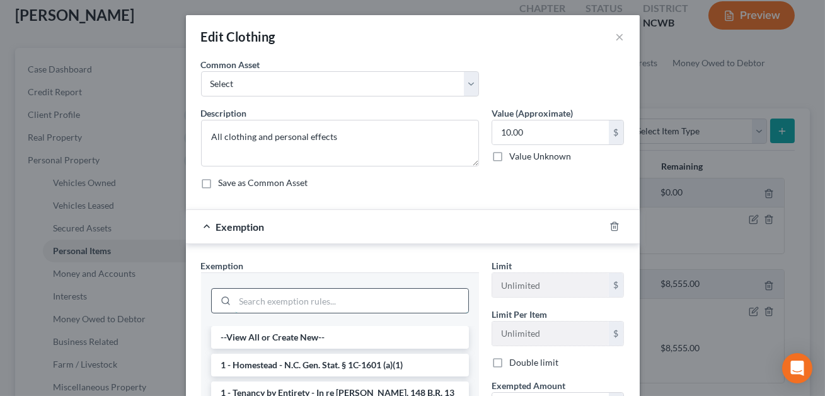
click at [375, 301] on input "search" at bounding box center [351, 301] width 233 height 24
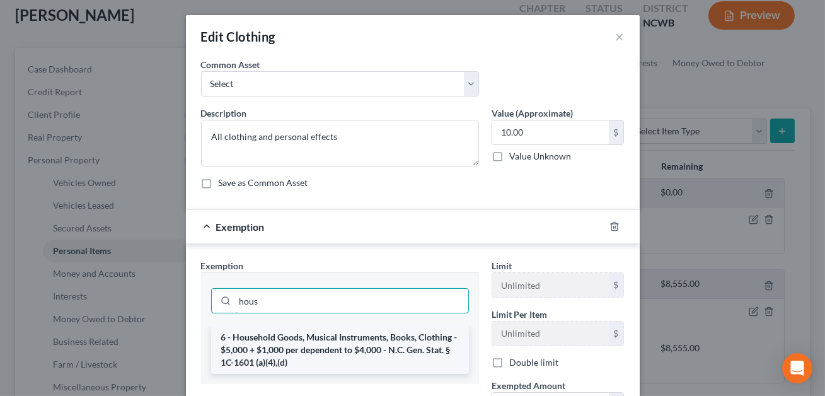
type input "hous"
click at [371, 344] on li "6 - Household Goods, Musical Instruments, Books, Clothing - $5,000 + $1,000 per…" at bounding box center [340, 350] width 258 height 48
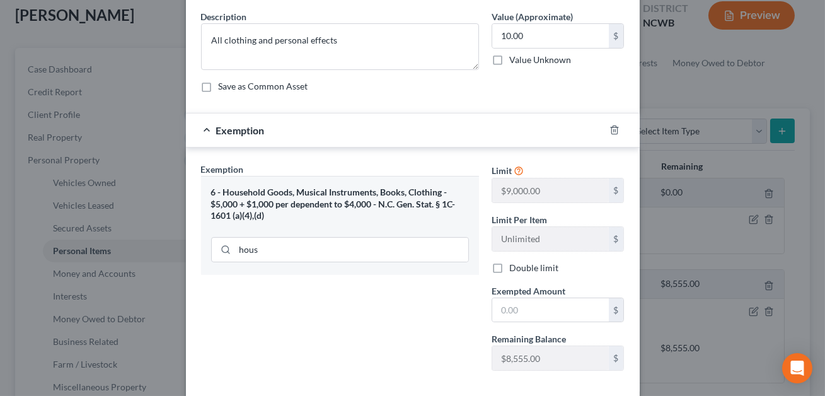
scroll to position [115, 0]
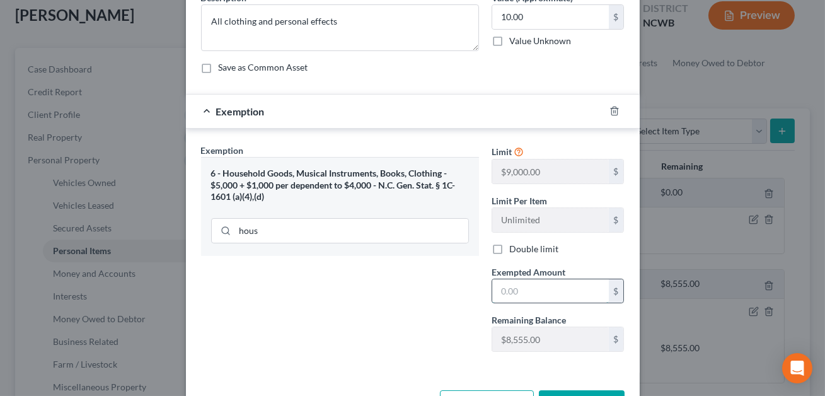
click at [501, 289] on input "text" at bounding box center [550, 291] width 117 height 24
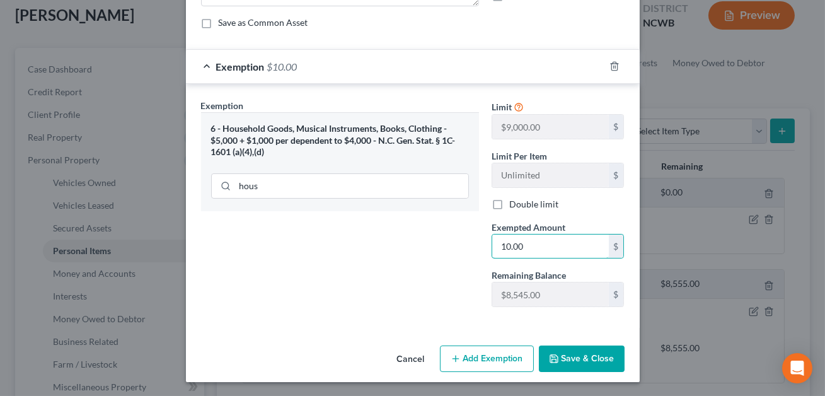
type input "10.00"
click at [571, 357] on button "Save & Close" at bounding box center [582, 359] width 86 height 26
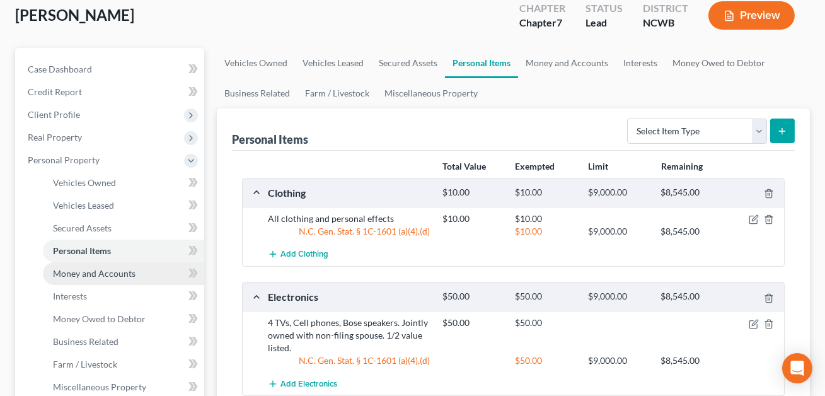
click at [95, 272] on span "Money and Accounts" at bounding box center [94, 273] width 83 height 11
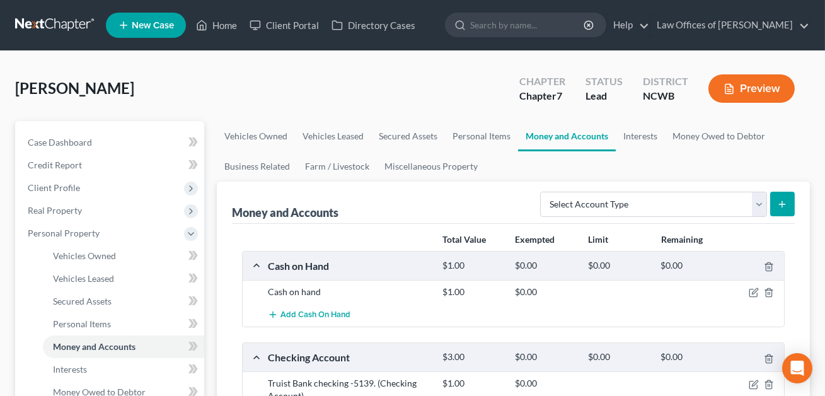
scroll to position [318, 0]
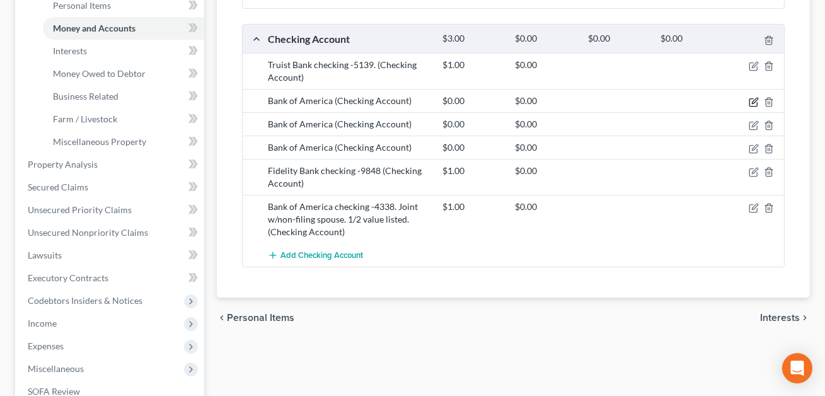
click at [757, 100] on icon "button" at bounding box center [754, 102] width 10 height 10
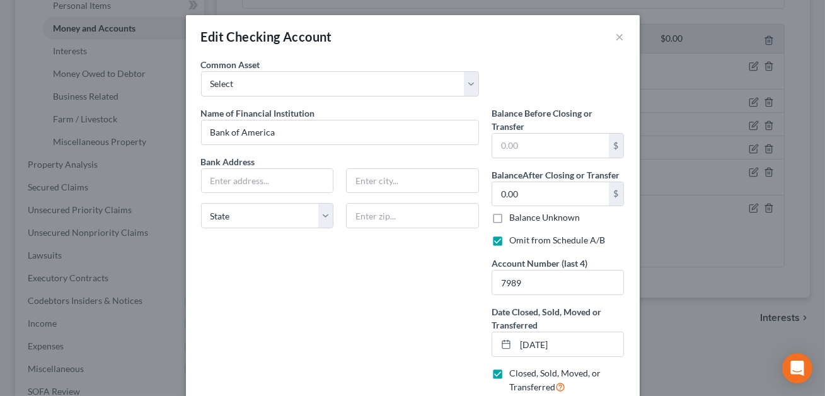
scroll to position [99, 0]
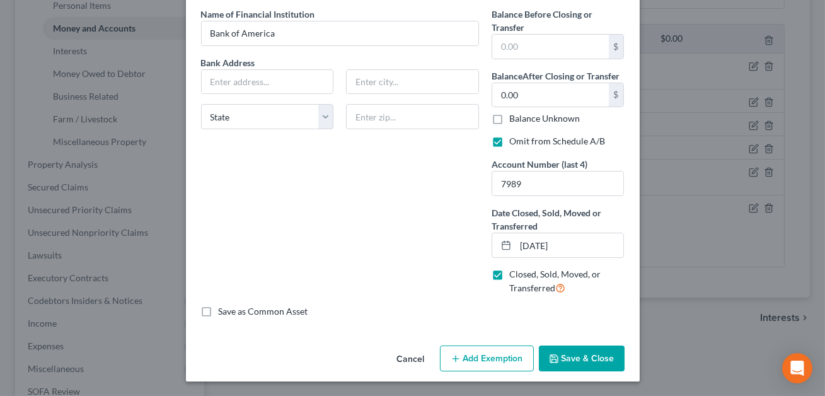
click at [590, 356] on button "Save & Close" at bounding box center [582, 359] width 86 height 26
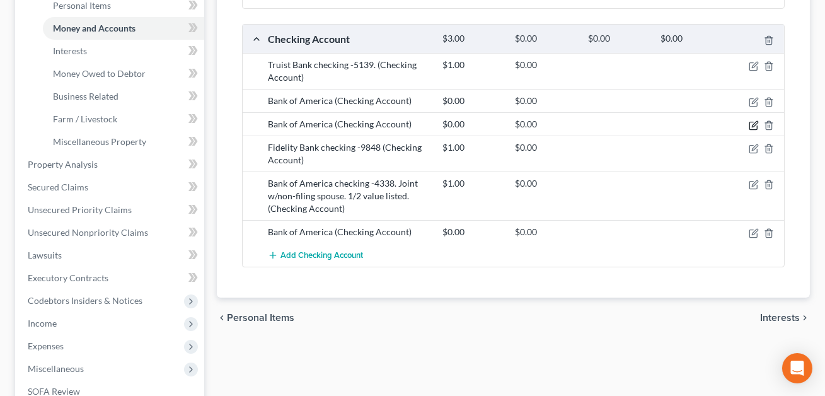
click at [755, 121] on icon "button" at bounding box center [755, 124] width 6 height 6
select select "9"
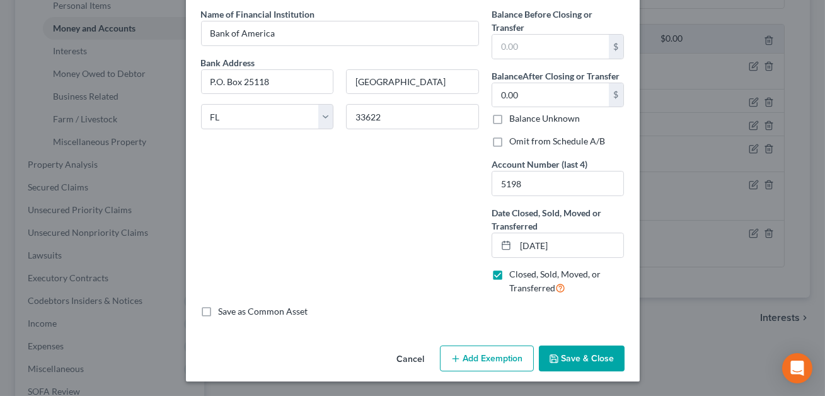
click at [509, 142] on label "Omit from Schedule A/B" at bounding box center [557, 141] width 96 height 13
click at [514, 142] on input "Omit from Schedule A/B" at bounding box center [518, 139] width 8 height 8
checkbox input "true"
click at [578, 360] on button "Save & Close" at bounding box center [582, 359] width 86 height 26
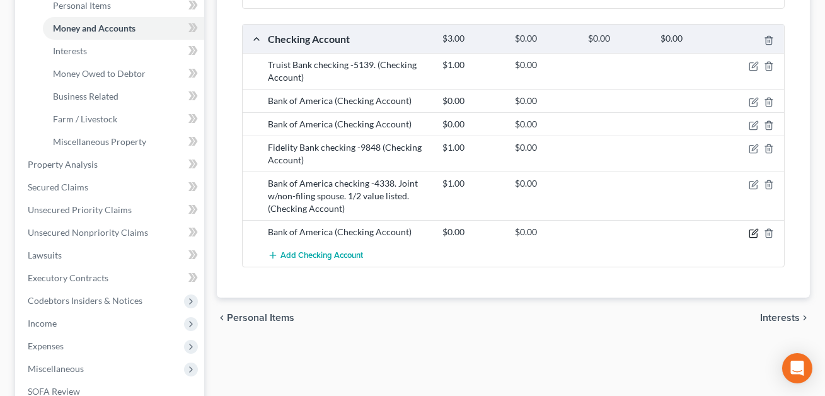
click at [753, 233] on icon "button" at bounding box center [754, 233] width 10 height 10
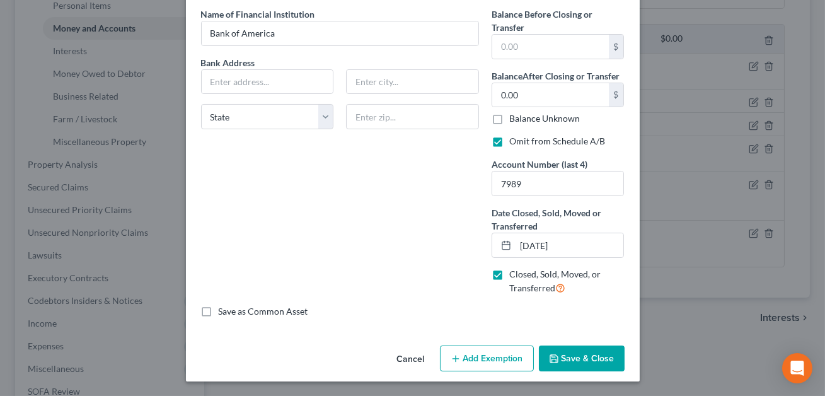
click at [586, 359] on button "Save & Close" at bounding box center [582, 359] width 86 height 26
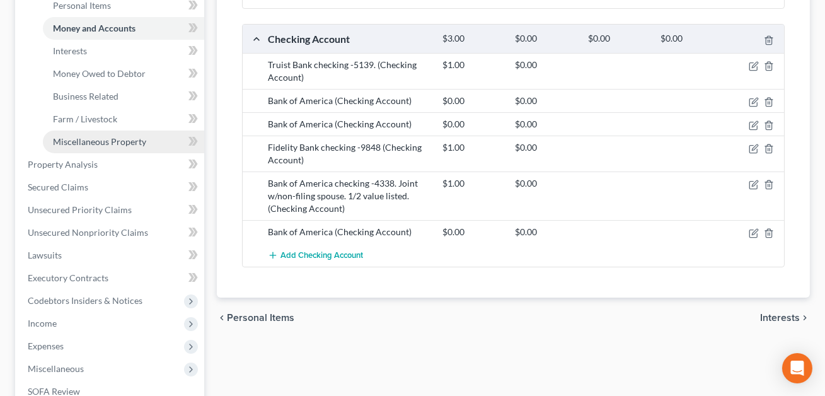
scroll to position [0, 0]
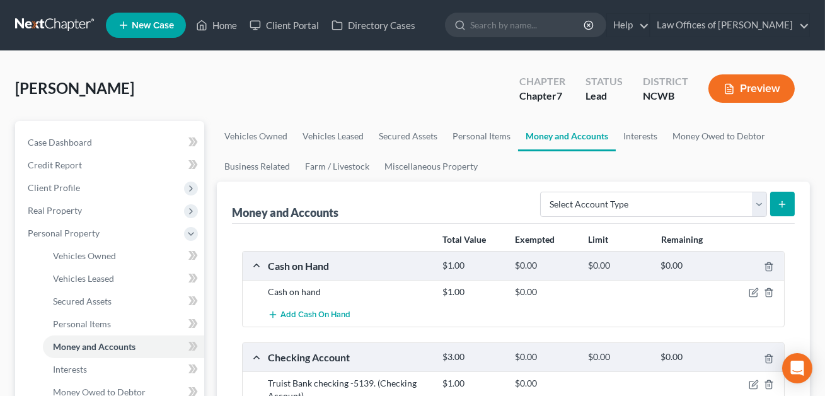
click at [734, 93] on icon "button" at bounding box center [729, 88] width 11 height 11
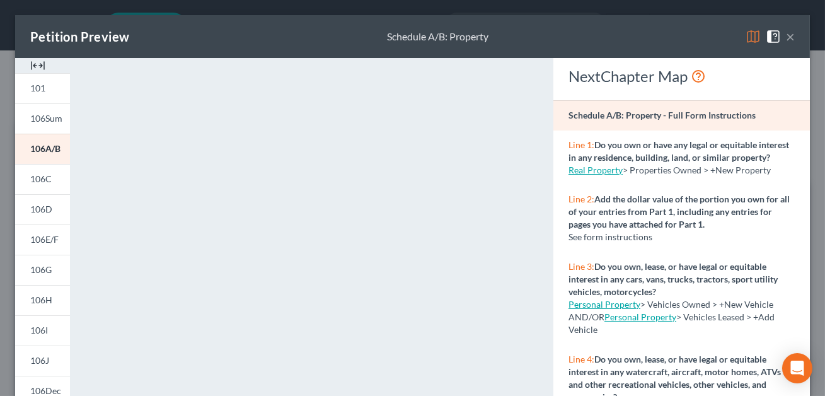
click at [791, 37] on button "×" at bounding box center [790, 36] width 9 height 15
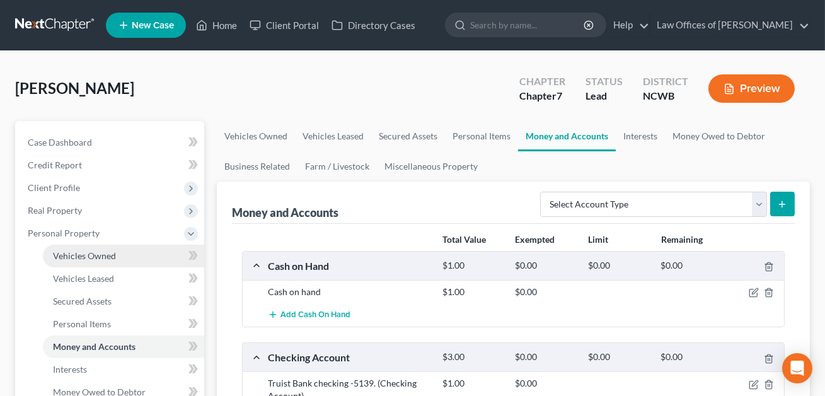
click at [73, 257] on span "Vehicles Owned" at bounding box center [84, 255] width 63 height 11
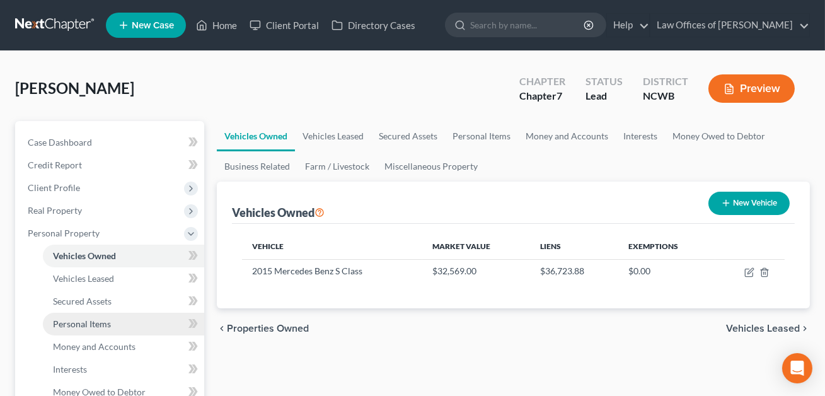
click at [104, 320] on span "Personal Items" at bounding box center [82, 323] width 58 height 11
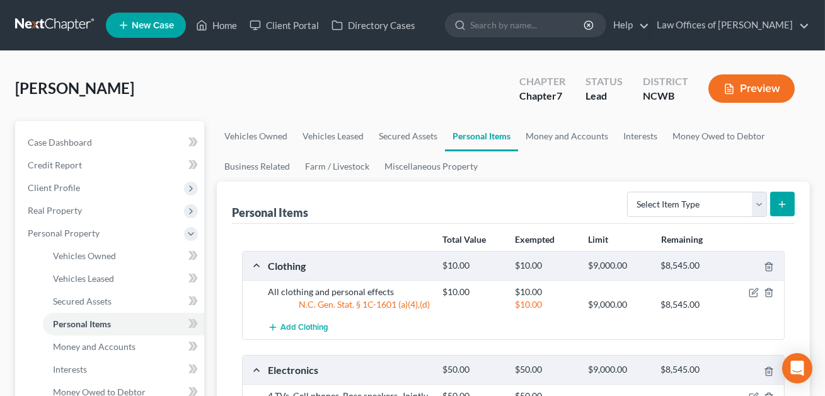
click at [767, 95] on button "Preview" at bounding box center [752, 88] width 86 height 28
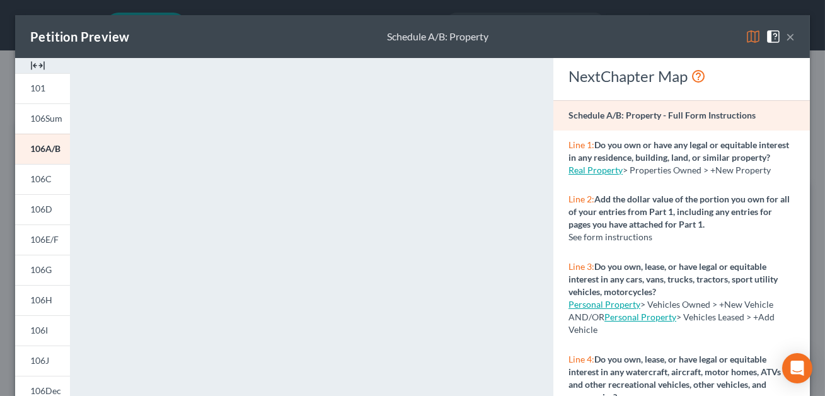
click at [789, 38] on button "×" at bounding box center [790, 36] width 9 height 15
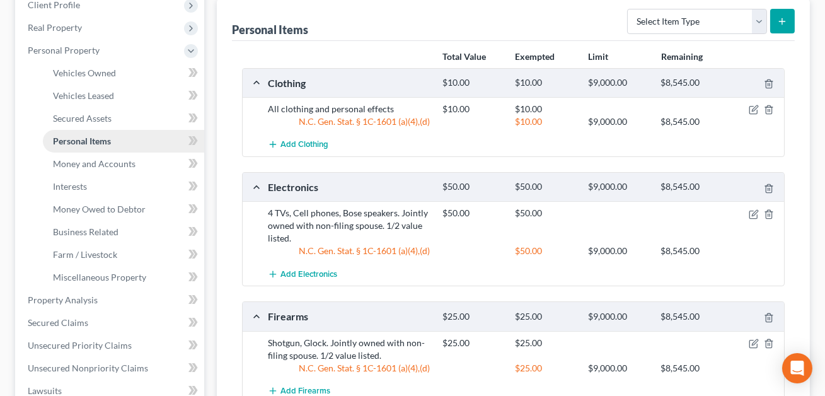
scroll to position [236, 0]
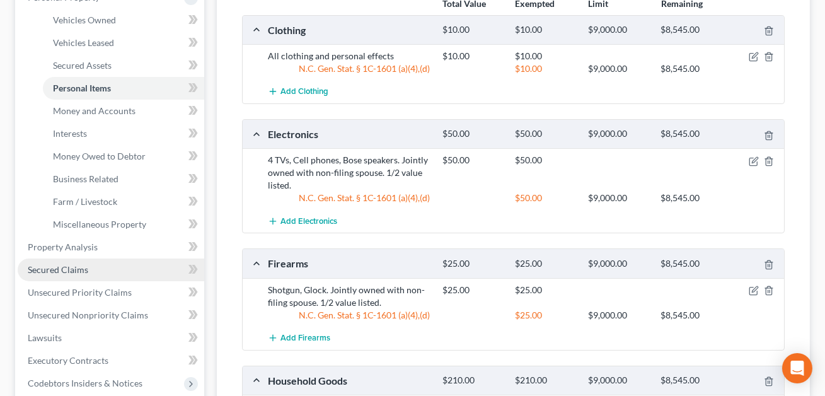
click at [74, 269] on span "Secured Claims" at bounding box center [58, 269] width 61 height 11
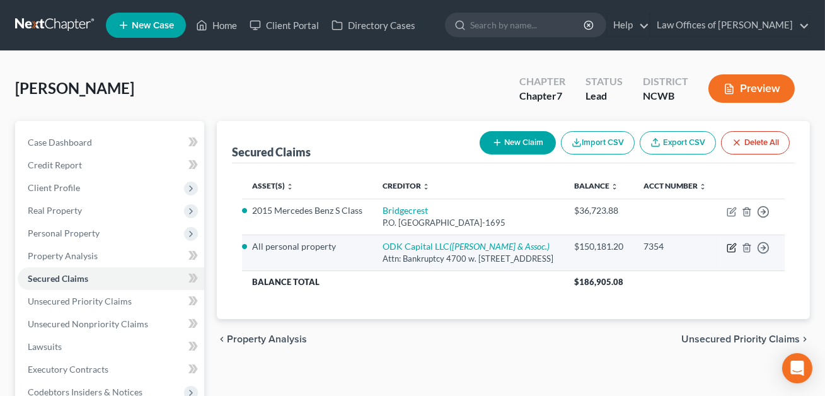
click at [730, 249] on icon "button" at bounding box center [733, 246] width 6 height 6
select select "46"
select select "0"
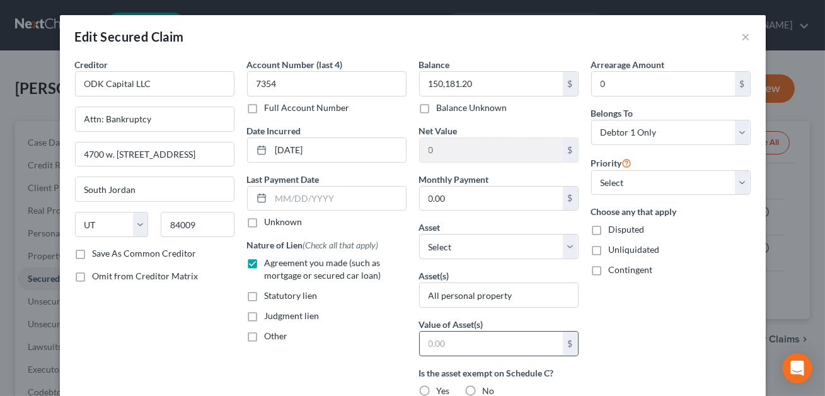
click at [446, 338] on input "text" at bounding box center [491, 344] width 143 height 24
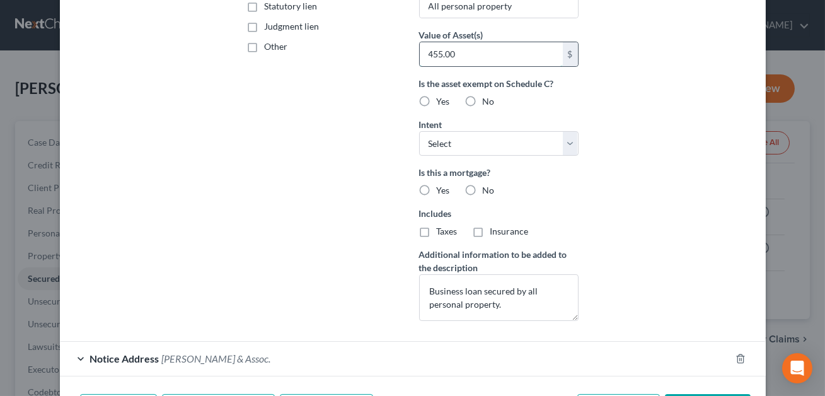
scroll to position [373, 0]
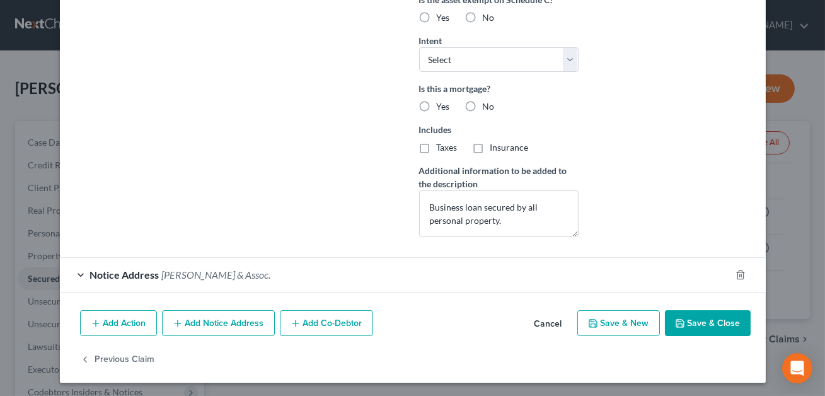
type input "455.00"
click at [690, 323] on button "Save & Close" at bounding box center [708, 323] width 86 height 26
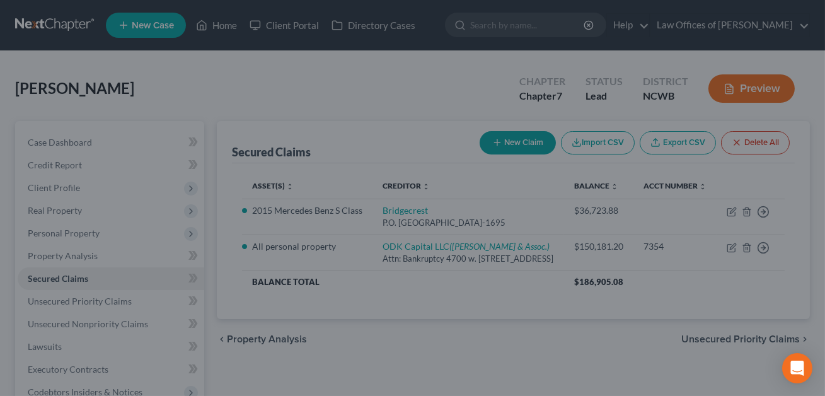
scroll to position [236, 0]
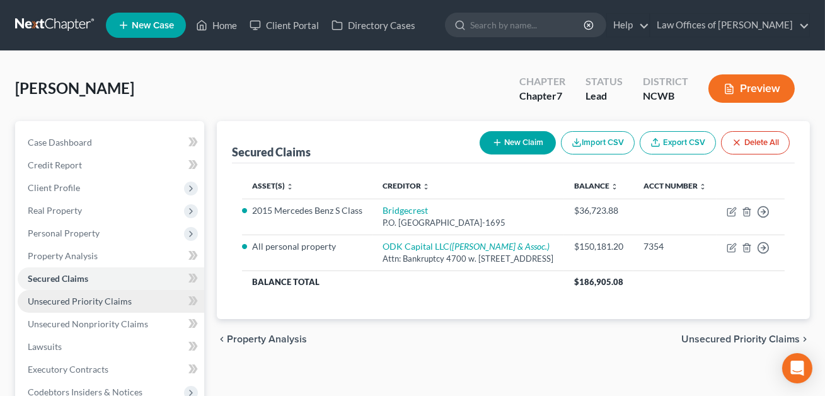
click at [100, 303] on span "Unsecured Priority Claims" at bounding box center [80, 301] width 104 height 11
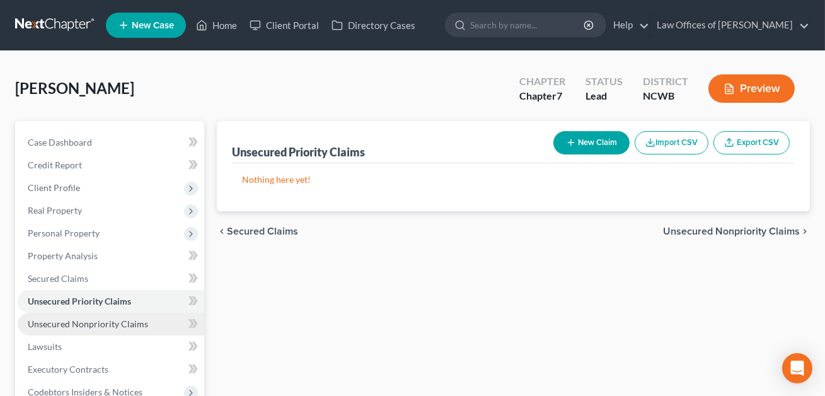
click at [96, 328] on link "Unsecured Nonpriority Claims" at bounding box center [111, 324] width 187 height 23
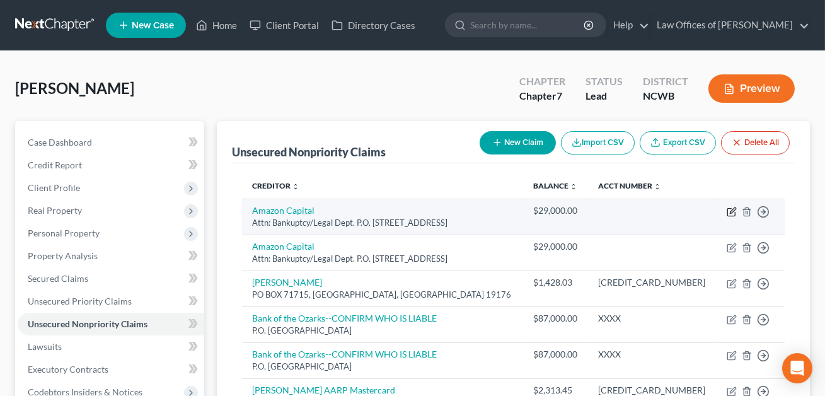
click at [732, 209] on icon "button" at bounding box center [733, 210] width 6 height 6
select select "50"
select select "14"
select select "0"
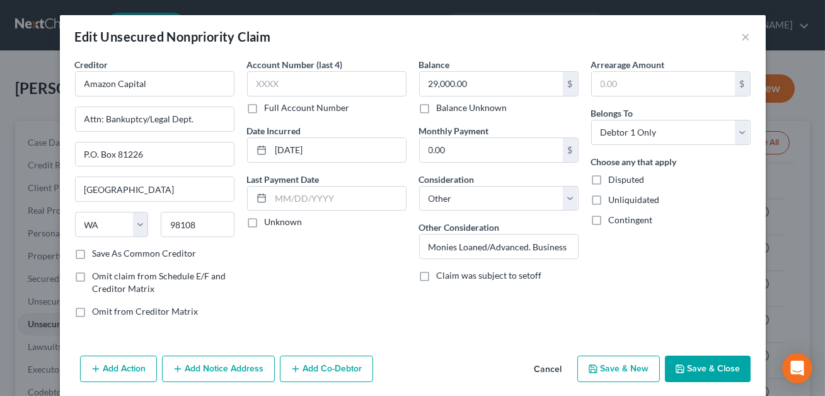
click at [704, 372] on button "Save & Close" at bounding box center [708, 369] width 86 height 26
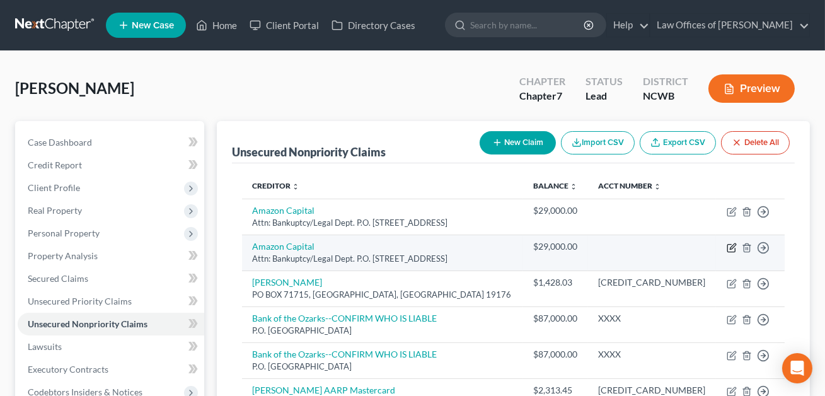
click at [732, 249] on icon "button" at bounding box center [732, 248] width 10 height 10
select select "50"
select select "14"
select select "0"
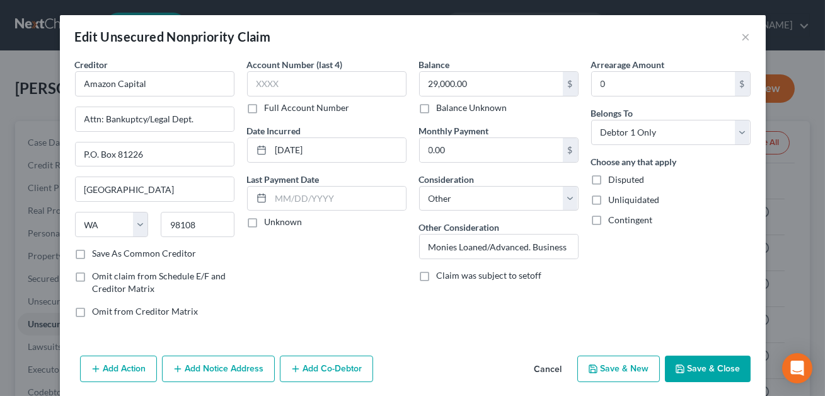
click at [721, 363] on button "Save & Close" at bounding box center [708, 369] width 86 height 26
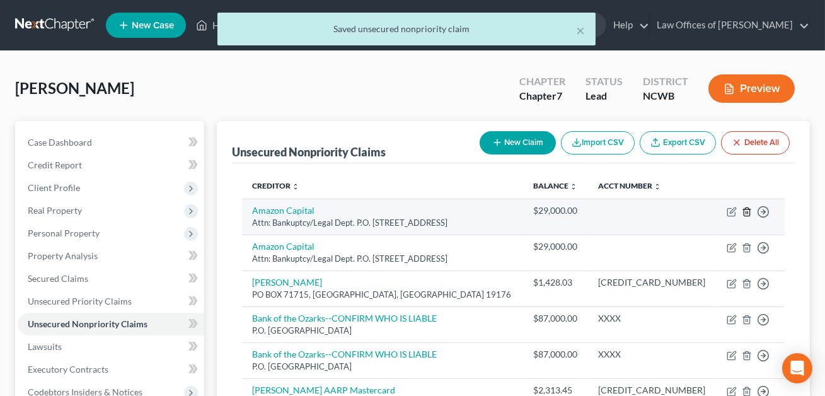
click at [747, 210] on icon "button" at bounding box center [747, 212] width 10 height 10
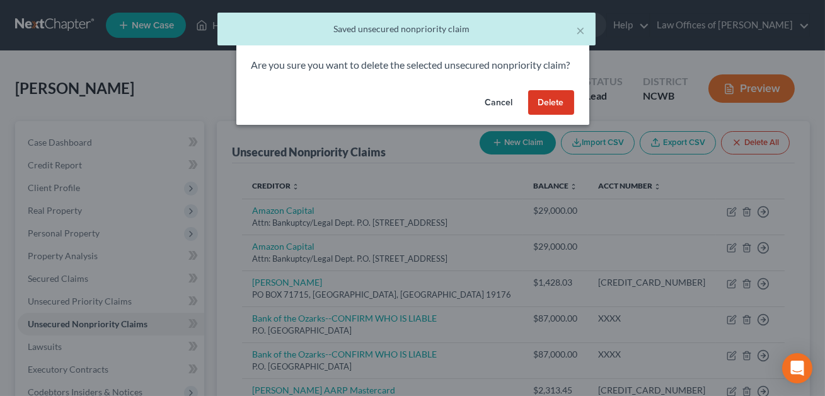
click at [552, 115] on button "Delete" at bounding box center [551, 102] width 46 height 25
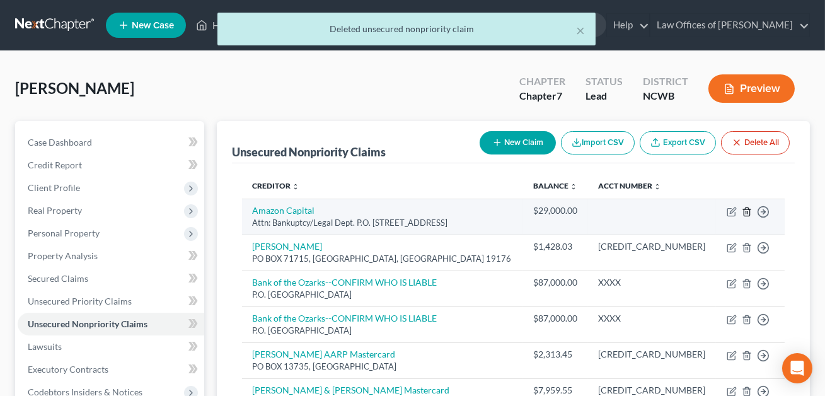
click at [749, 214] on icon "button" at bounding box center [747, 211] width 6 height 8
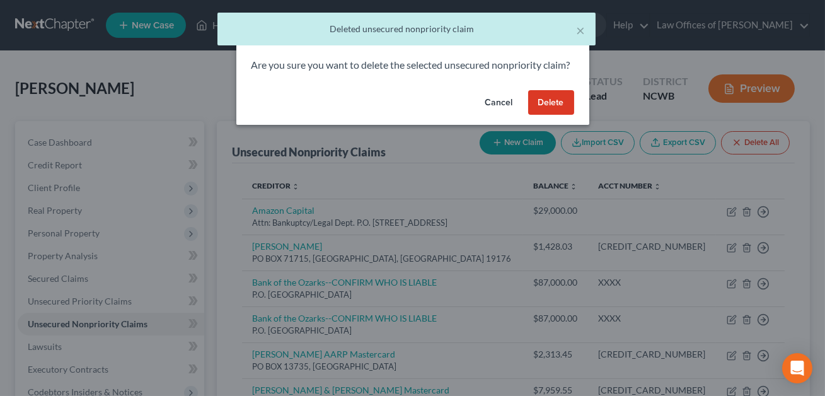
click at [549, 115] on button "Delete" at bounding box center [551, 102] width 46 height 25
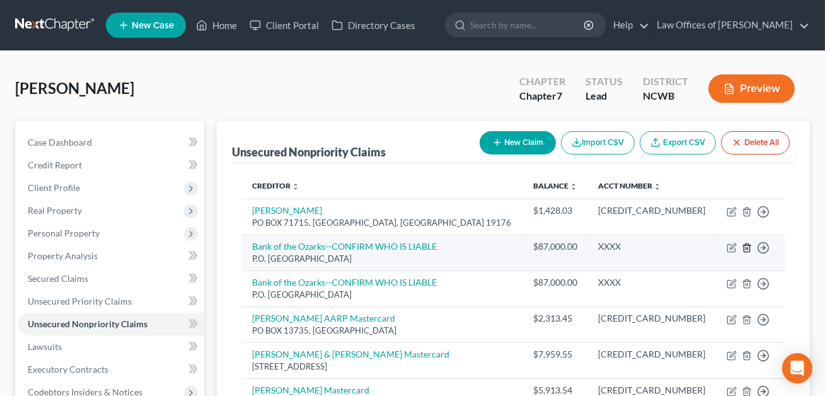
click at [748, 247] on line "button" at bounding box center [748, 248] width 0 height 3
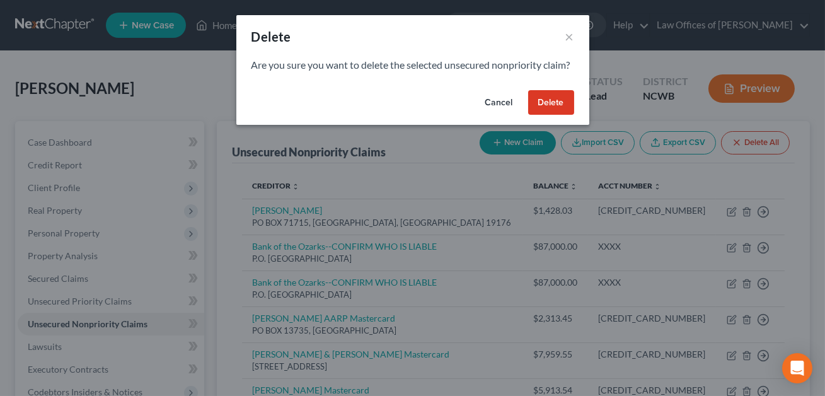
click at [555, 115] on button "Delete" at bounding box center [551, 102] width 46 height 25
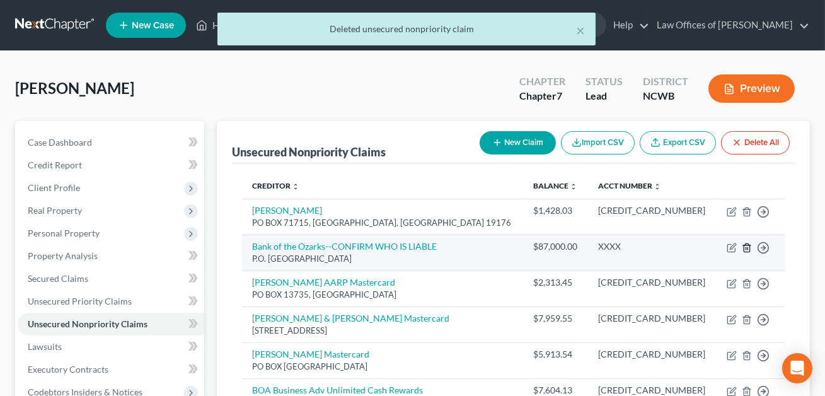
click at [750, 248] on icon "button" at bounding box center [747, 247] width 6 height 8
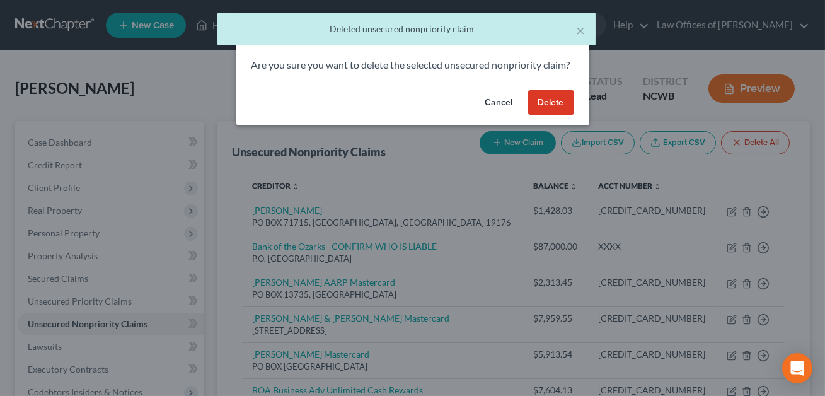
click at [557, 115] on button "Delete" at bounding box center [551, 102] width 46 height 25
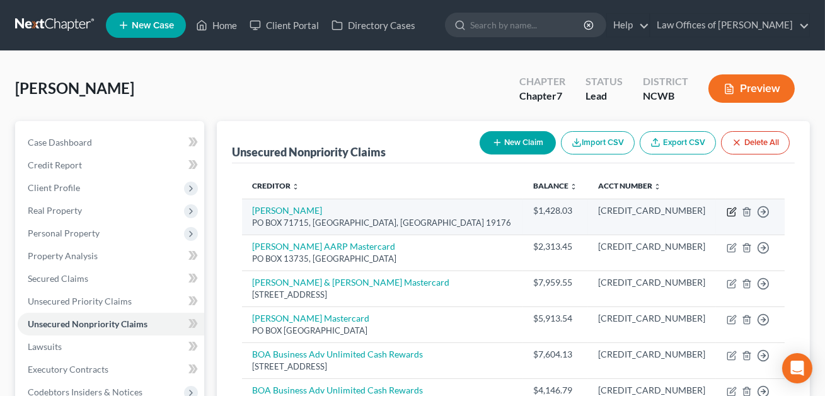
click at [732, 212] on icon "button" at bounding box center [732, 212] width 10 height 10
select select "39"
select select "2"
select select "0"
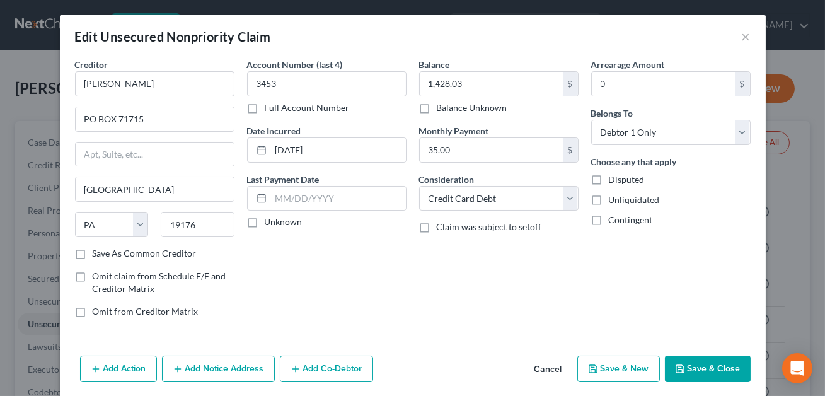
click at [702, 369] on button "Save & Close" at bounding box center [708, 369] width 86 height 26
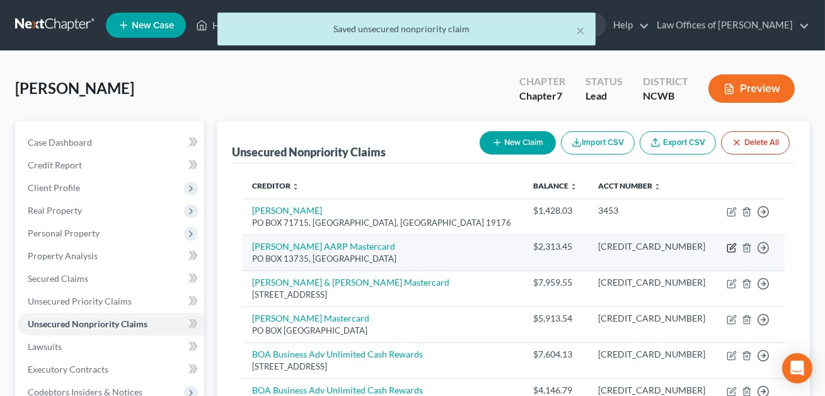
click at [733, 247] on icon "button" at bounding box center [733, 246] width 6 height 6
select select "39"
select select "2"
select select "0"
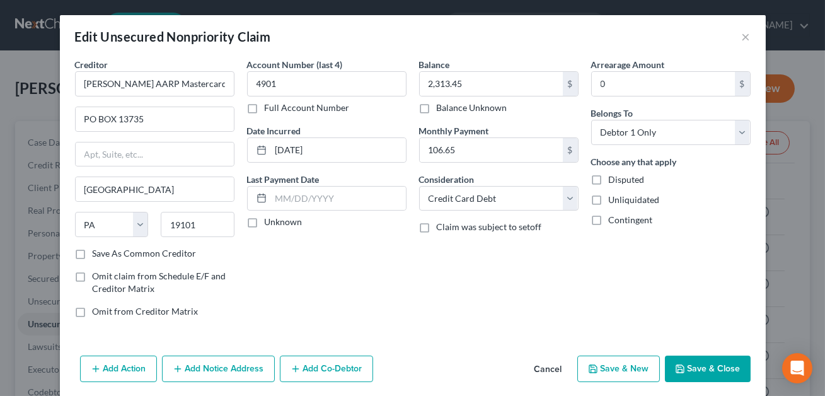
click at [711, 366] on button "Save & Close" at bounding box center [708, 369] width 86 height 26
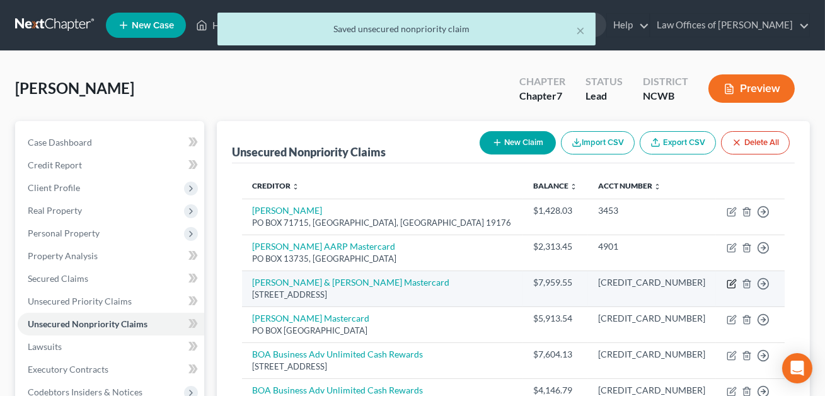
click at [731, 282] on icon "button" at bounding box center [732, 284] width 10 height 10
select select "39"
select select "2"
select select "0"
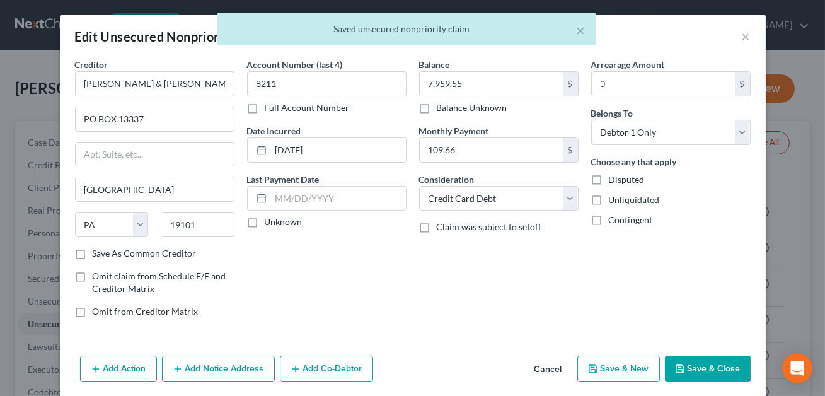
click at [695, 361] on button "Save & Close" at bounding box center [708, 369] width 86 height 26
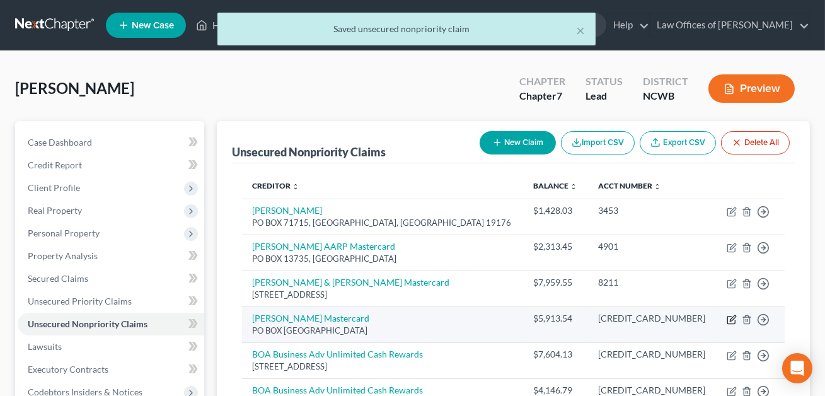
click at [732, 319] on icon "button" at bounding box center [733, 318] width 6 height 6
select select "45"
select select "2"
select select "0"
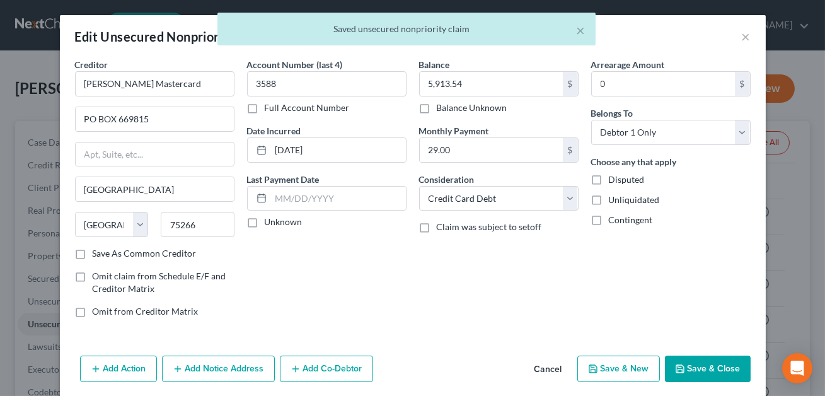
click at [704, 364] on button "Save & Close" at bounding box center [708, 369] width 86 height 26
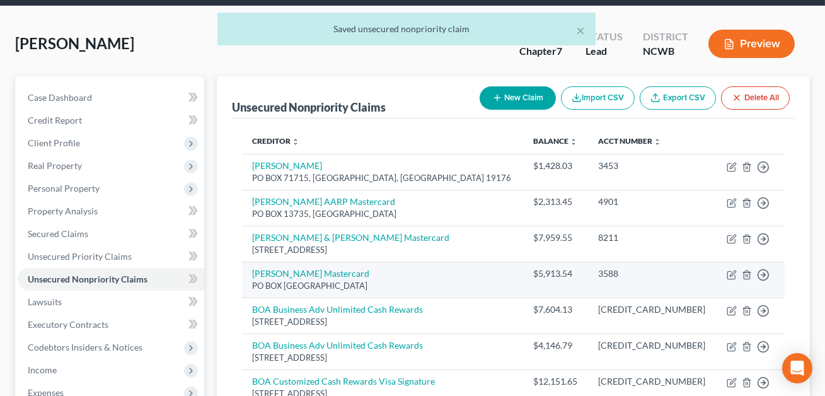
scroll to position [60, 0]
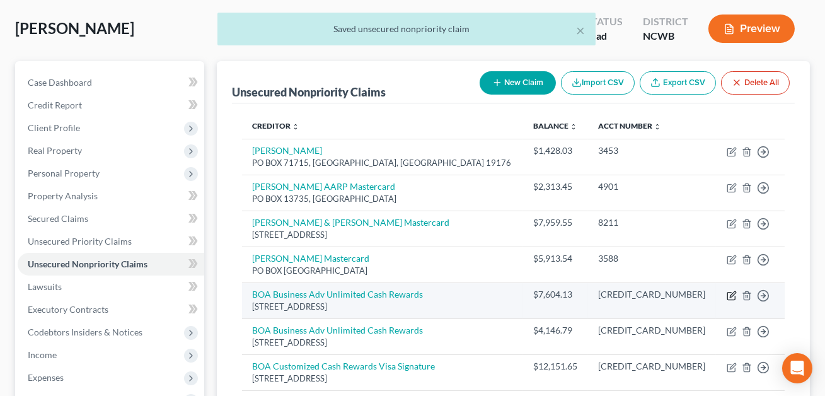
click at [731, 296] on icon "button" at bounding box center [732, 296] width 10 height 10
select select "7"
select select "14"
select select "0"
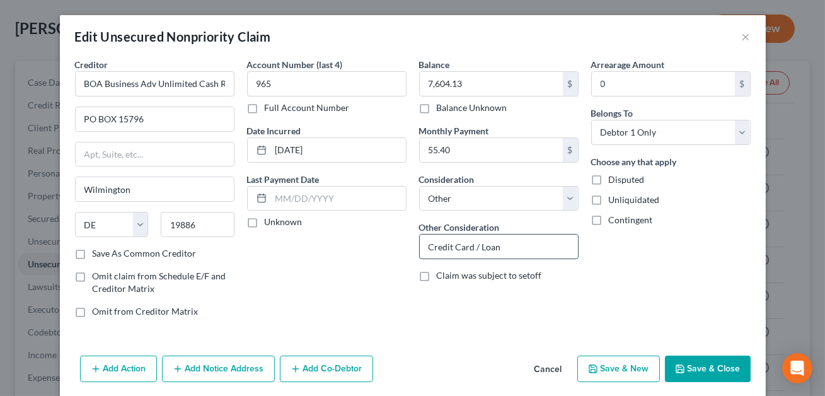
click at [514, 248] on input "Credit Card / Loan" at bounding box center [499, 247] width 158 height 24
click at [480, 200] on select "Select Cable / Satellite Services Collection Agency Credit Card Debt Debt Couns…" at bounding box center [499, 198] width 160 height 25
select select "2"
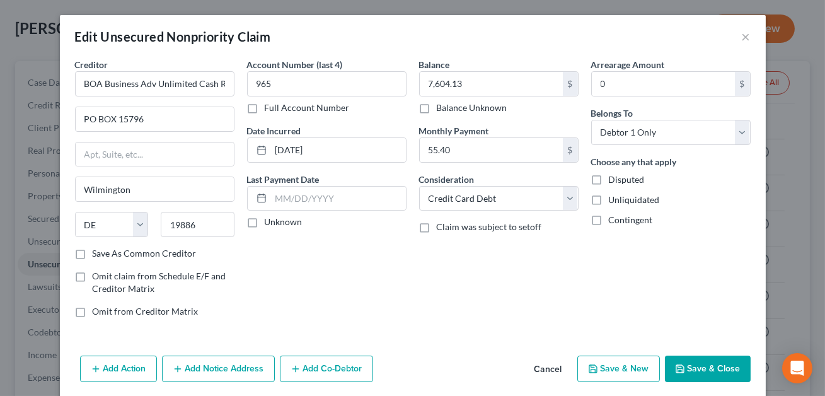
click at [707, 369] on button "Save & Close" at bounding box center [708, 369] width 86 height 26
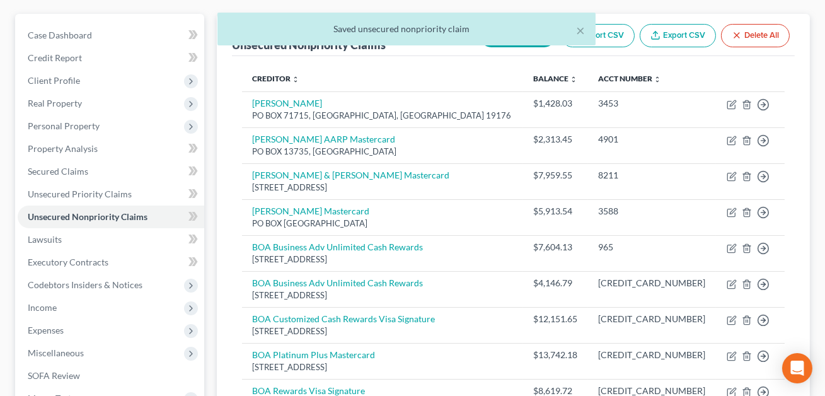
scroll to position [107, 0]
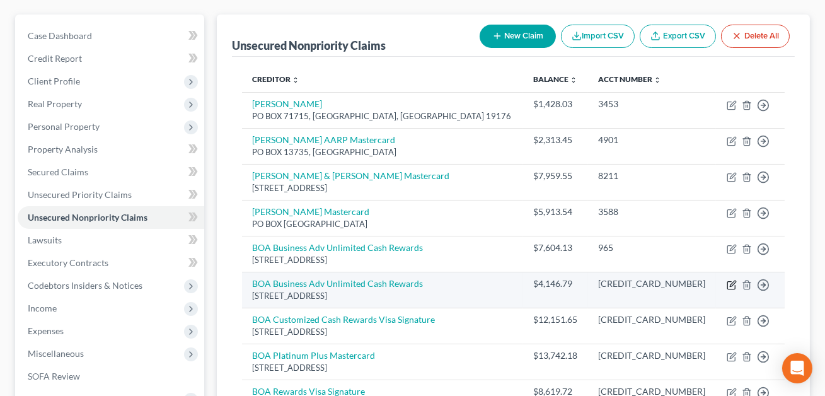
click at [733, 284] on icon "button" at bounding box center [732, 285] width 10 height 10
select select "7"
select select "14"
select select "0"
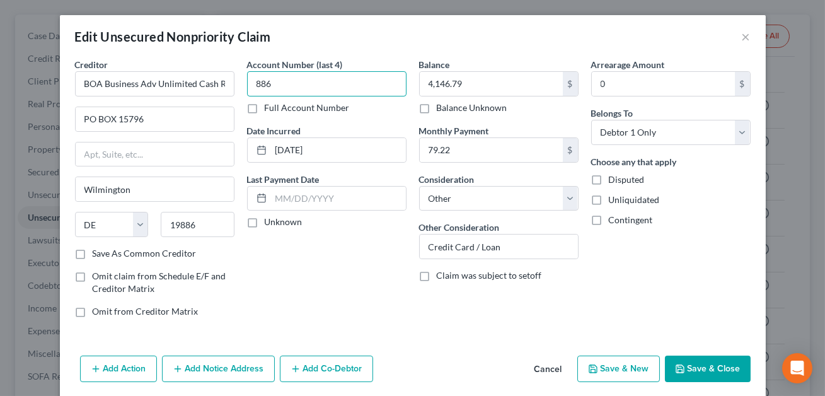
click at [255, 84] on input "886" at bounding box center [327, 83] width 160 height 25
type input "8886"
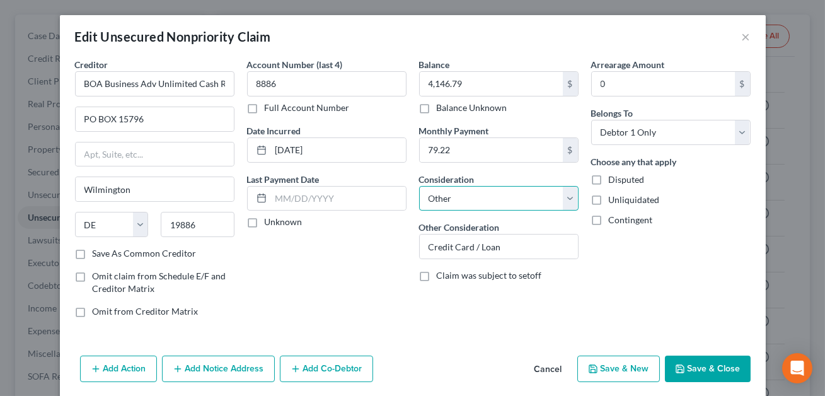
click at [497, 201] on select "Select Cable / Satellite Services Collection Agency Credit Card Debt Debt Couns…" at bounding box center [499, 198] width 160 height 25
select select "2"
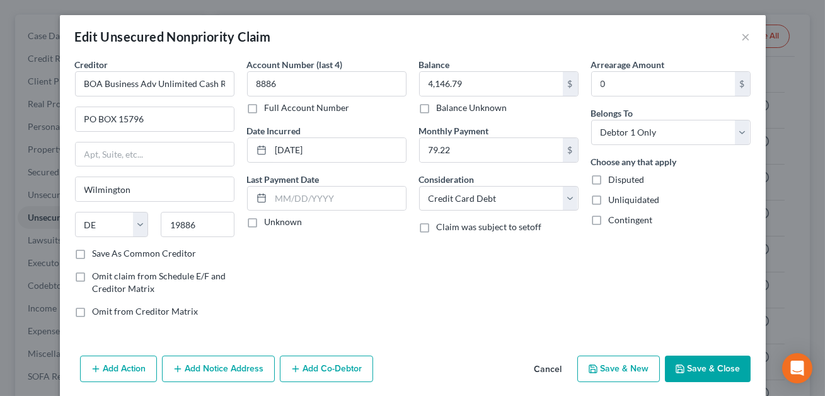
click at [706, 366] on button "Save & Close" at bounding box center [708, 369] width 86 height 26
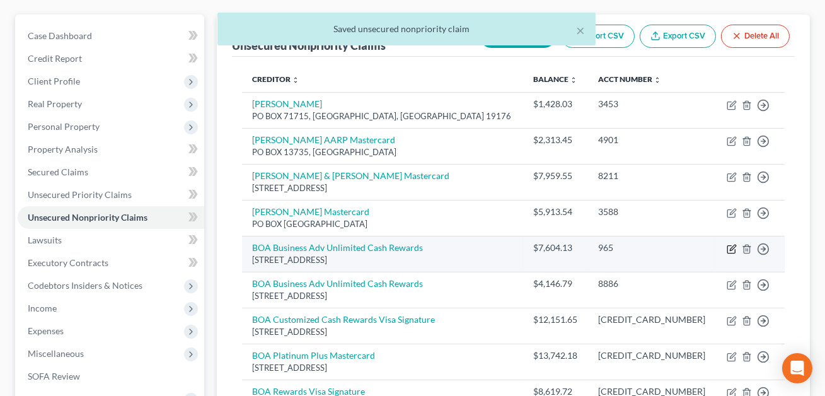
click at [731, 248] on icon "button" at bounding box center [733, 248] width 6 height 6
select select "7"
select select "2"
select select "0"
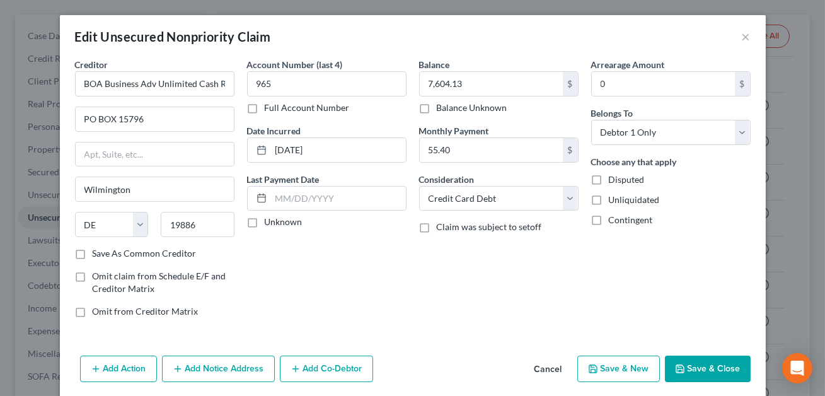
click at [702, 365] on button "Save & Close" at bounding box center [708, 369] width 86 height 26
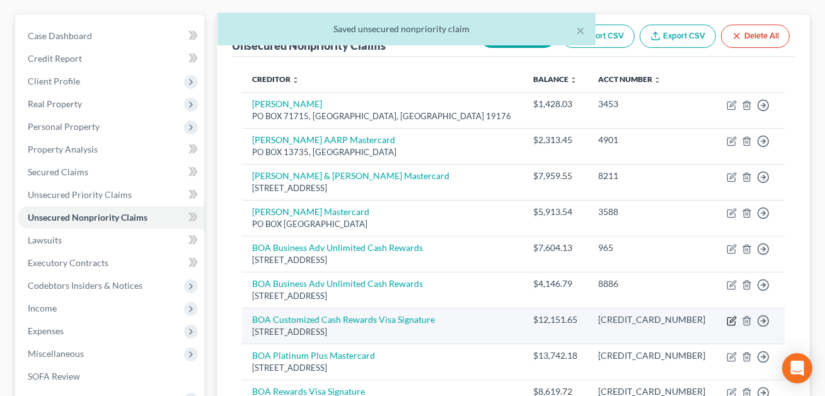
click at [733, 320] on icon "button" at bounding box center [732, 321] width 10 height 10
select select "7"
select select "2"
select select "0"
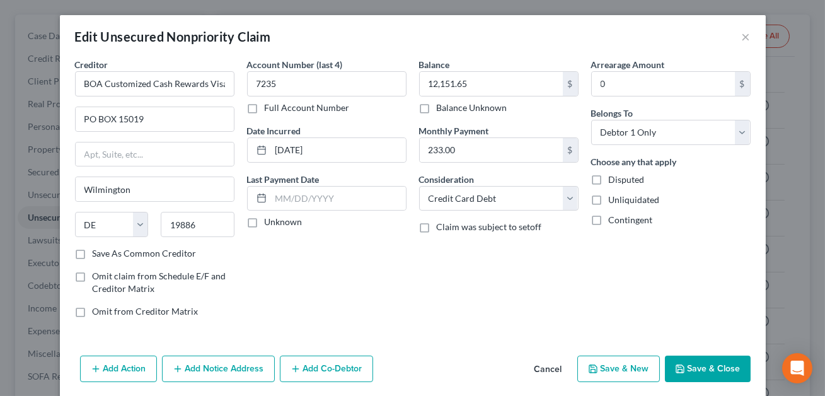
click at [700, 365] on button "Save & Close" at bounding box center [708, 369] width 86 height 26
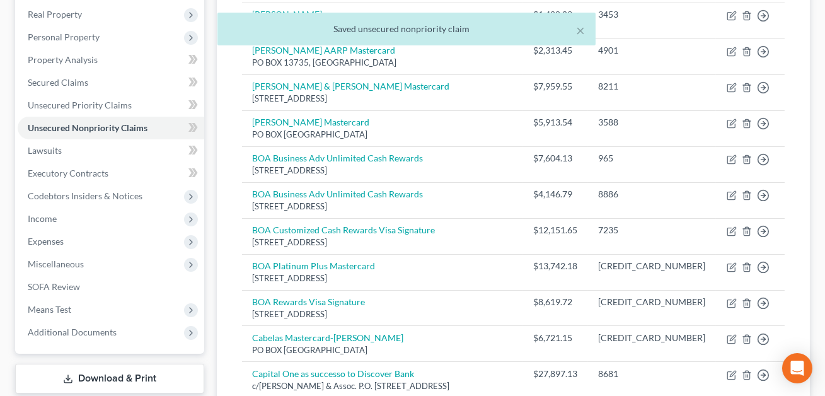
scroll to position [226, 0]
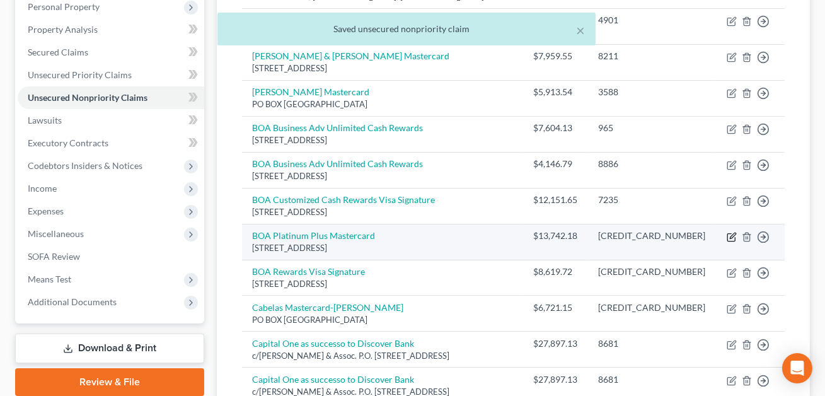
click at [732, 235] on icon "button" at bounding box center [732, 237] width 10 height 10
select select "7"
select select "2"
select select "0"
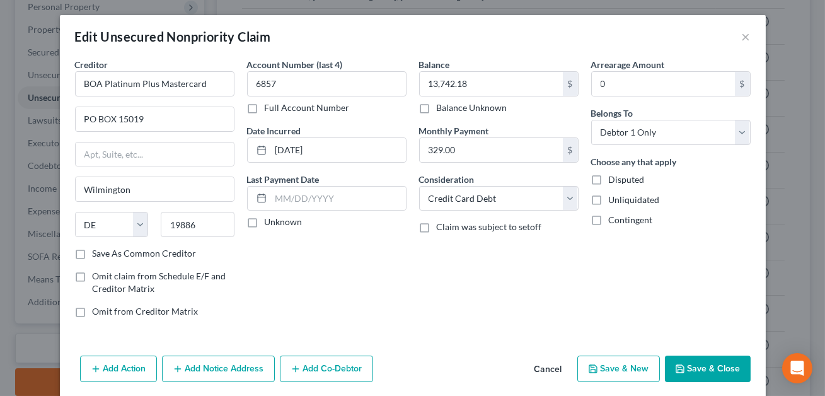
click at [708, 364] on button "Save & Close" at bounding box center [708, 369] width 86 height 26
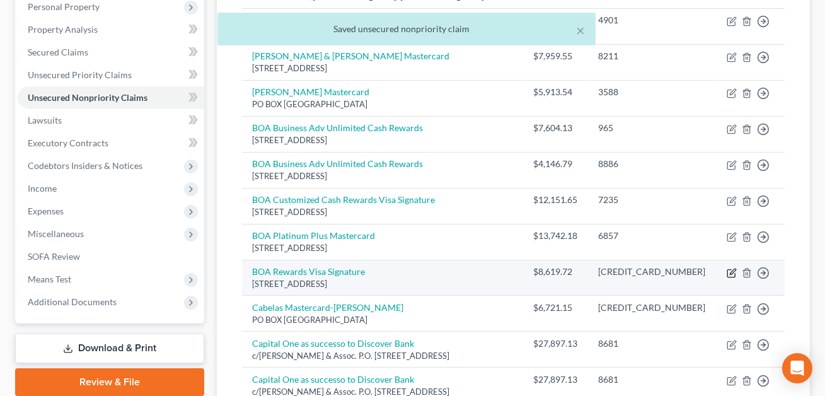
click at [730, 274] on icon "button" at bounding box center [732, 273] width 10 height 10
select select "7"
select select "2"
select select "0"
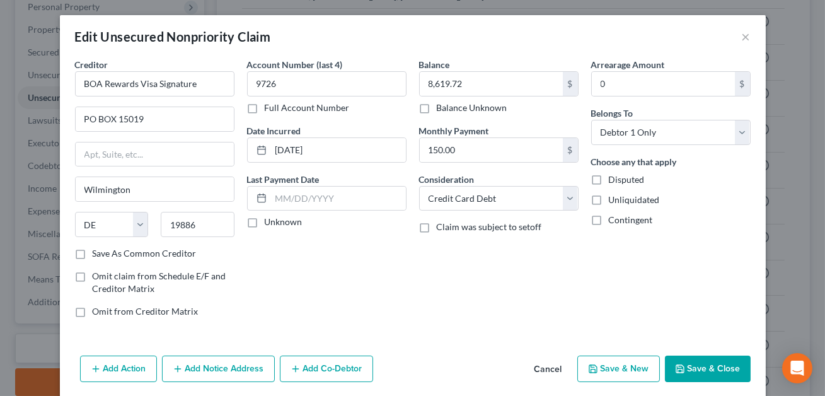
click at [718, 366] on button "Save & Close" at bounding box center [708, 369] width 86 height 26
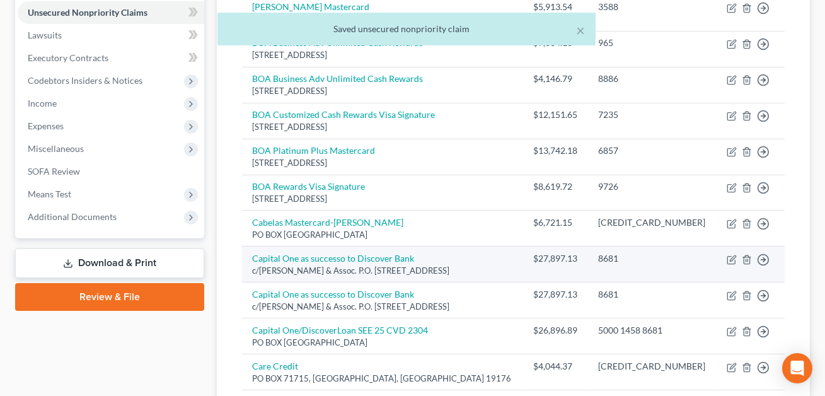
scroll to position [320, 0]
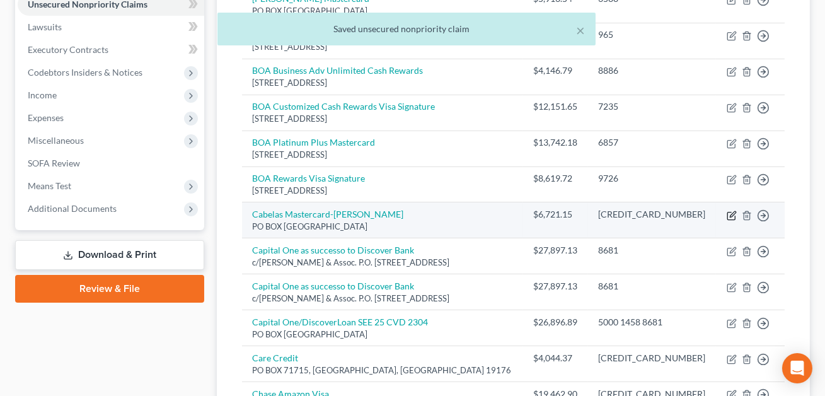
click at [732, 215] on icon "button" at bounding box center [733, 214] width 6 height 6
select select "28"
select select "2"
select select "0"
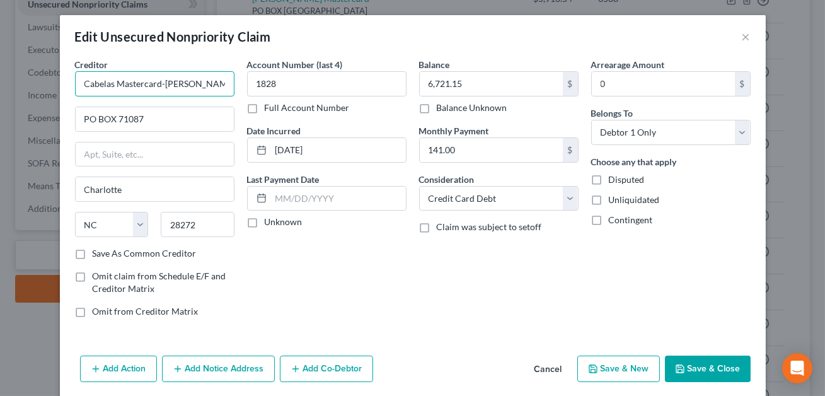
click at [211, 86] on input "Cabelas Mastercard-[PERSON_NAME]" at bounding box center [155, 83] width 160 height 25
type input "Cabelas Mastercard"
click at [705, 371] on button "Save & Close" at bounding box center [708, 369] width 86 height 26
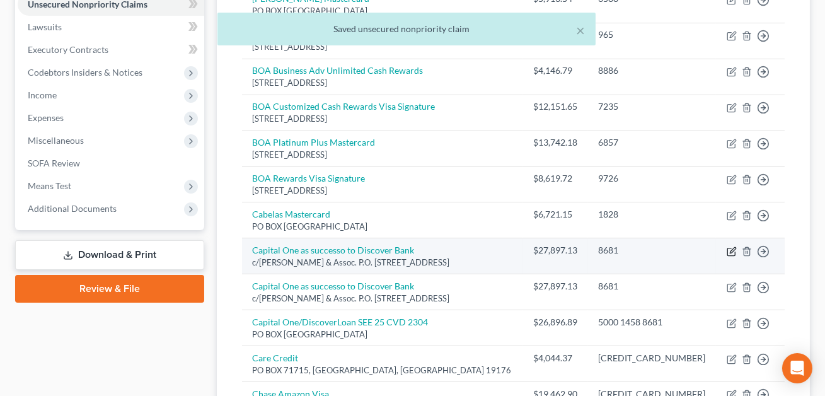
click at [731, 248] on icon "button" at bounding box center [733, 250] width 6 height 6
select select "28"
select select "14"
select select "0"
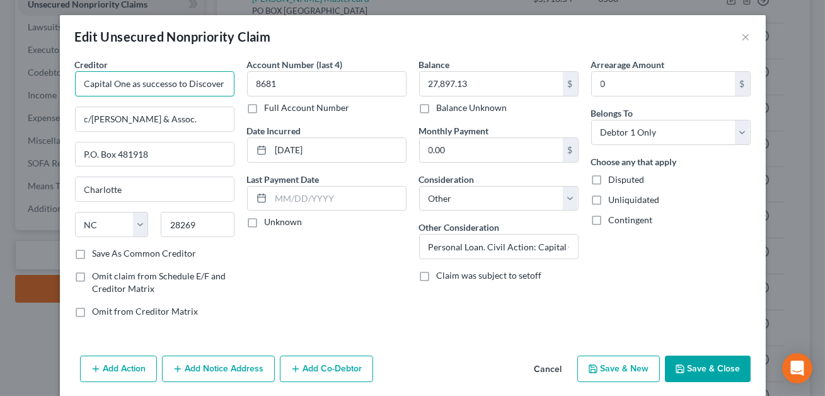
click at [174, 84] on input "Capital One as successo to Discover Bank" at bounding box center [155, 83] width 160 height 25
type input "Capital One as successor to Discover Bank"
click at [714, 368] on button "Save & Close" at bounding box center [708, 369] width 86 height 26
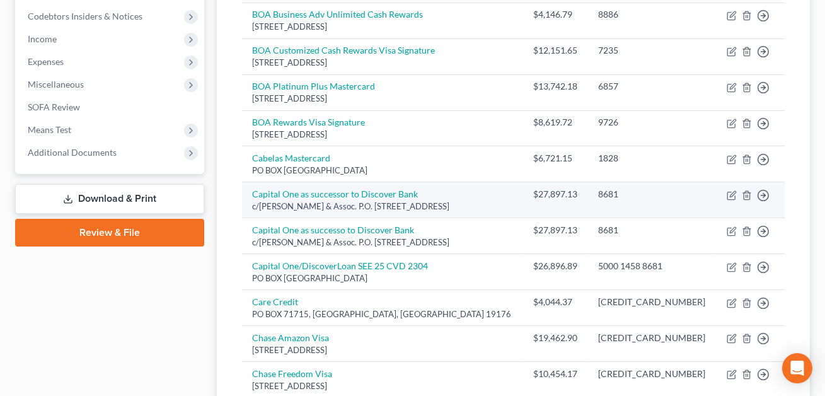
scroll to position [414, 0]
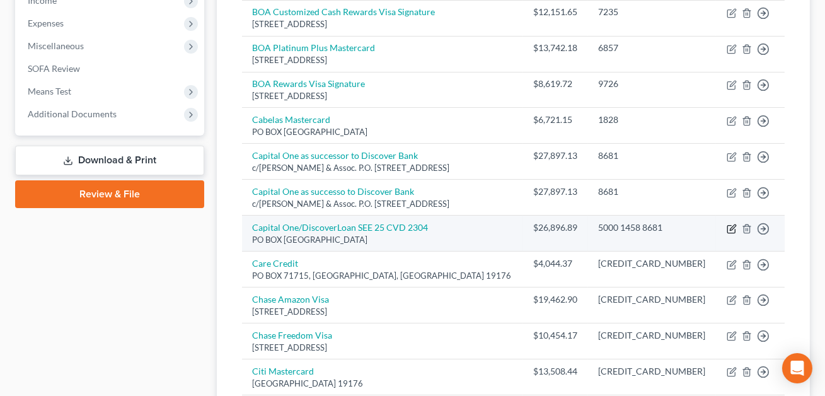
click at [732, 227] on icon "button" at bounding box center [732, 229] width 10 height 10
select select "6"
select select "2"
select select "0"
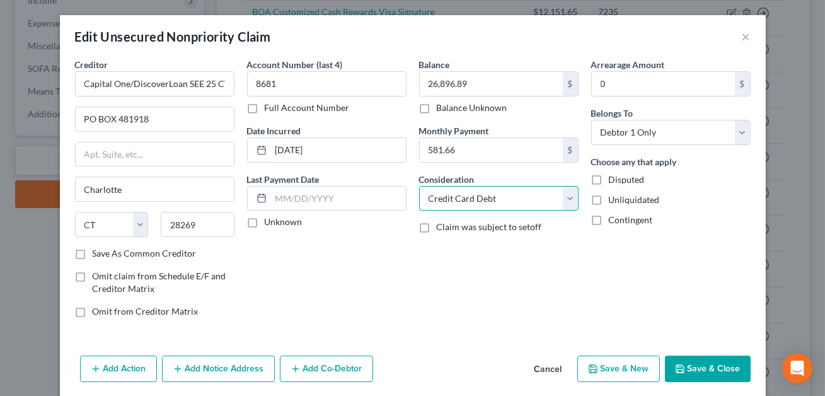
click at [470, 199] on select "Select Cable / Satellite Services Collection Agency Credit Card Debt Debt Couns…" at bounding box center [499, 198] width 160 height 25
select select "14"
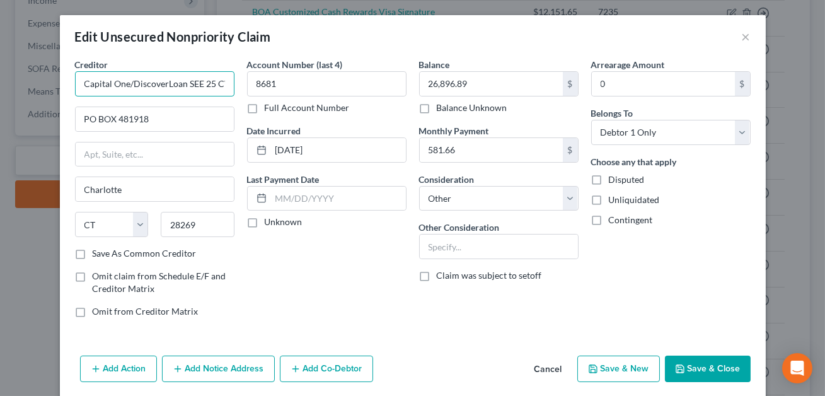
scroll to position [0, 32]
drag, startPoint x: 166, startPoint y: 85, endPoint x: 231, endPoint y: 89, distance: 65.1
click at [231, 89] on input "Capital One/DiscoverLoan SEE 25 CVD 2304" at bounding box center [155, 83] width 160 height 25
click at [439, 243] on input "text" at bounding box center [499, 247] width 158 height 24
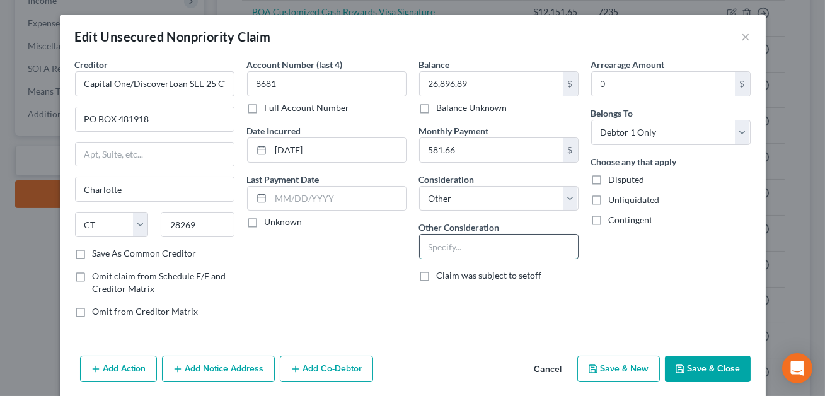
paste input "Loan SEE 25 CVD 2304"
type input "Loan SEE 25 CVD 2304"
drag, startPoint x: 166, startPoint y: 83, endPoint x: 242, endPoint y: 89, distance: 75.9
click at [242, 89] on div "Creditor * Capital One/DiscoverLoan SEE 25 CVD 2304 PO BOX 481918 [GEOGRAPHIC_D…" at bounding box center [413, 193] width 688 height 270
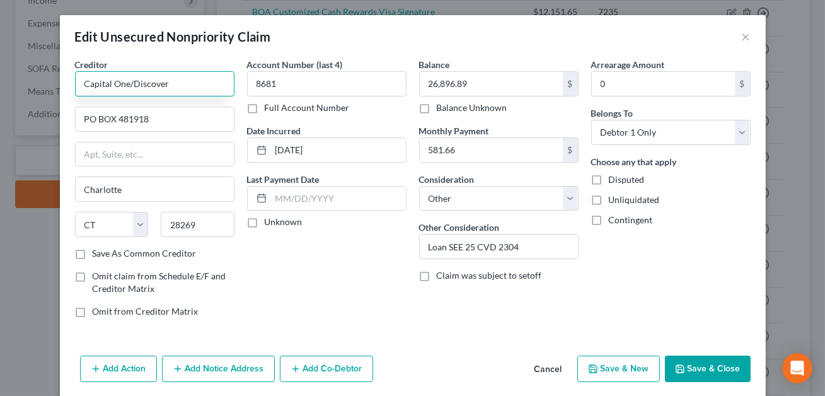
scroll to position [0, 0]
type input "Capital One/Discover"
click at [427, 245] on input "Loan SEE 25 CVD 2304" at bounding box center [499, 247] width 158 height 24
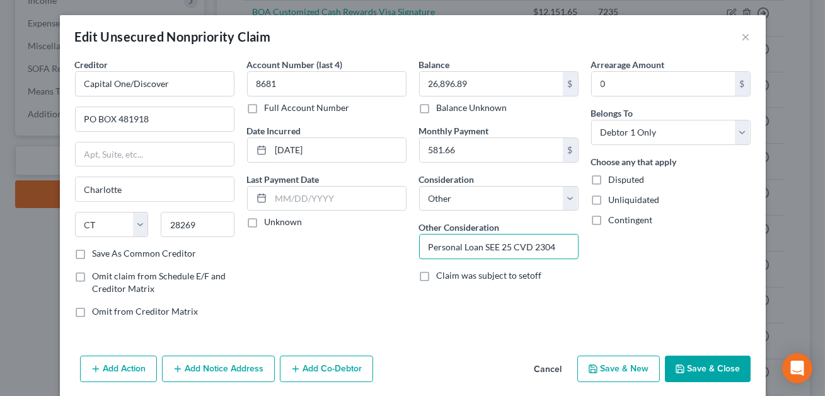
type input "Personal Loan SEE 25 CVD 2304"
click at [707, 374] on button "Save & Close" at bounding box center [708, 369] width 86 height 26
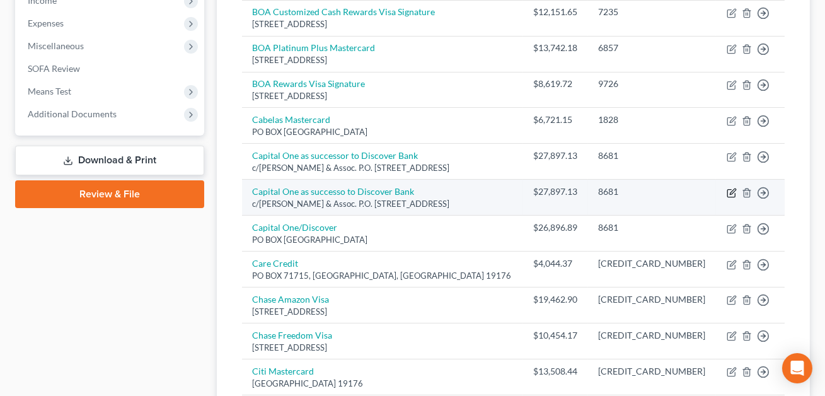
click at [729, 192] on icon "button" at bounding box center [732, 193] width 10 height 10
select select "28"
select select "14"
select select "0"
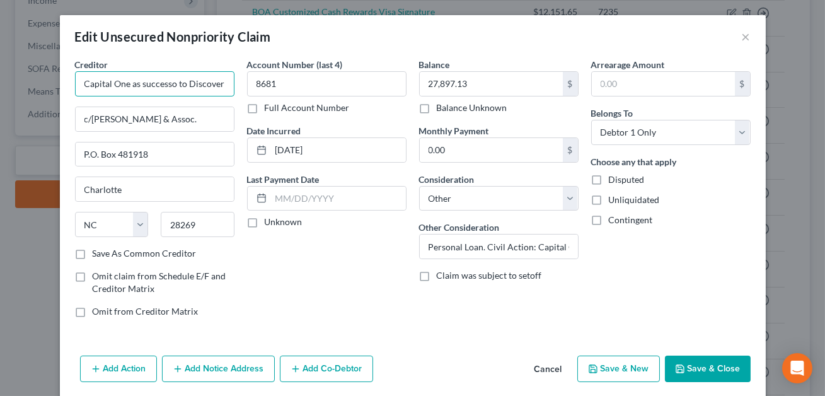
click at [175, 86] on input "Capital One as successo to Discover Bank" at bounding box center [155, 83] width 160 height 25
drag, startPoint x: 190, startPoint y: 84, endPoint x: 134, endPoint y: 83, distance: 56.8
click at [134, 83] on input "Capital One as successor to Discover Bank" at bounding box center [155, 83] width 160 height 25
type input "Capital One? Discover Bank"
click at [711, 368] on button "Save & Close" at bounding box center [708, 369] width 86 height 26
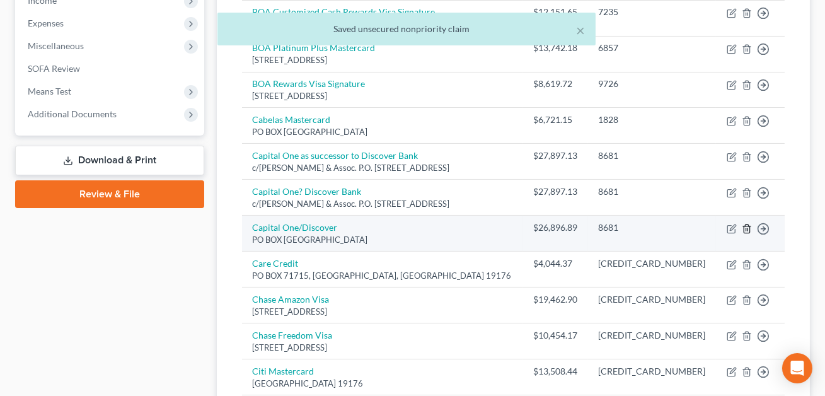
click at [748, 228] on icon "button" at bounding box center [747, 229] width 10 height 10
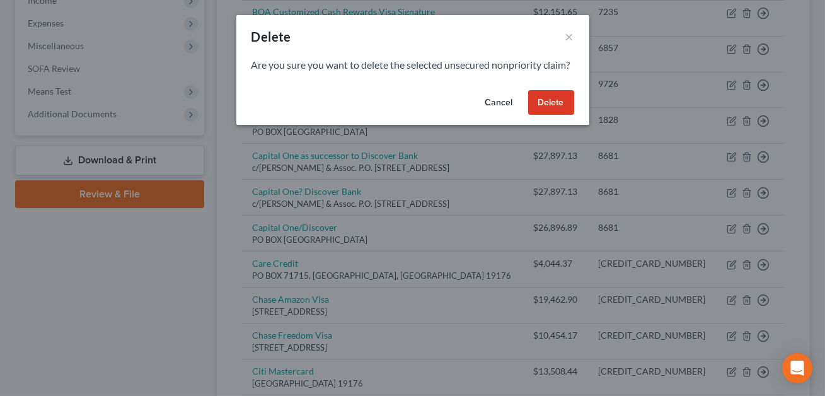
click at [547, 115] on button "Delete" at bounding box center [551, 102] width 46 height 25
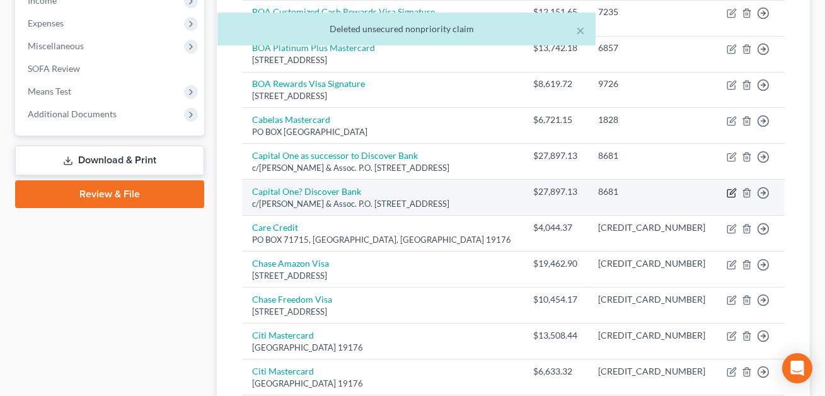
click at [733, 191] on icon "button" at bounding box center [733, 192] width 6 height 6
select select "28"
select select "14"
select select "0"
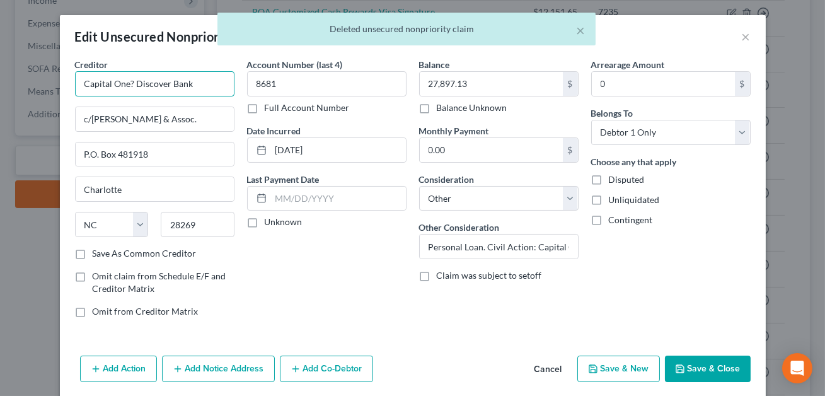
click at [132, 85] on input "Capital One? Discover Bank" at bounding box center [155, 83] width 160 height 25
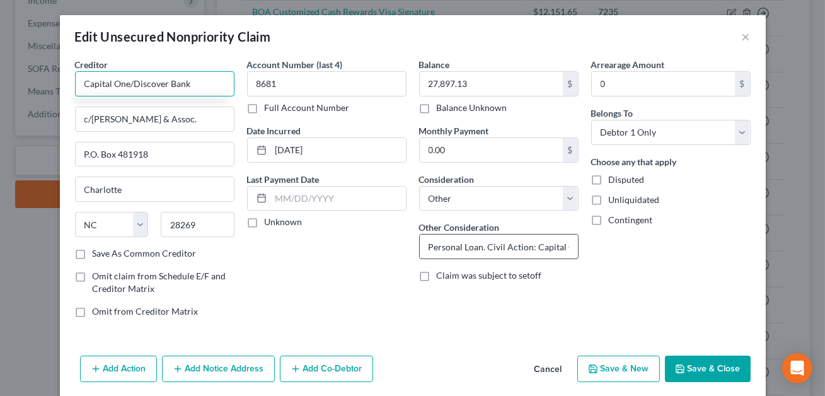
type input "Capital One/Discover Bank"
click at [482, 247] on input "Personal Loan. Civil Action: Capital One, successor to Discove Bank v. [PERSON_…" at bounding box center [499, 247] width 158 height 24
type input "Personal Loan-used for business. Civil Action: Capital One, successor to Discov…"
click at [705, 368] on button "Save & Close" at bounding box center [708, 369] width 86 height 26
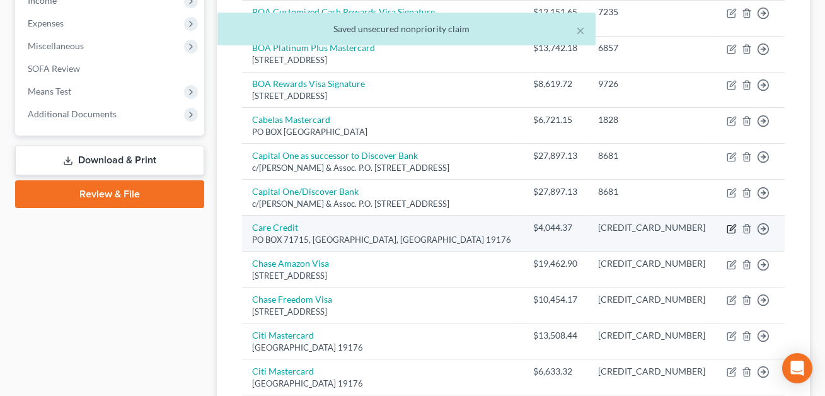
click at [731, 229] on icon "button" at bounding box center [732, 229] width 10 height 10
select select "39"
select select "2"
select select "0"
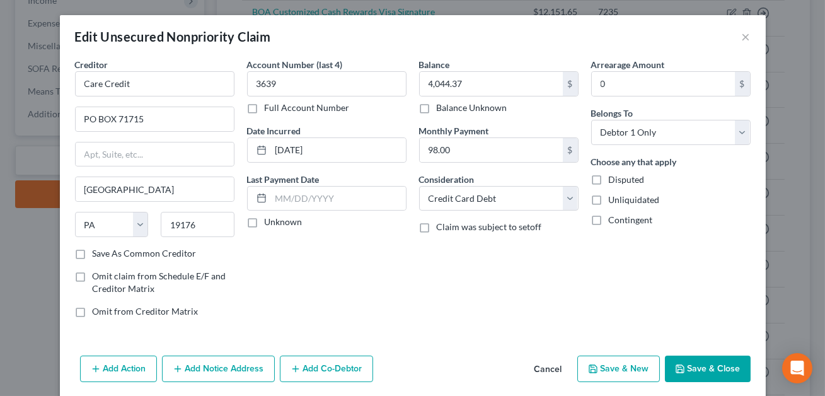
click at [707, 369] on button "Save & Close" at bounding box center [708, 369] width 86 height 26
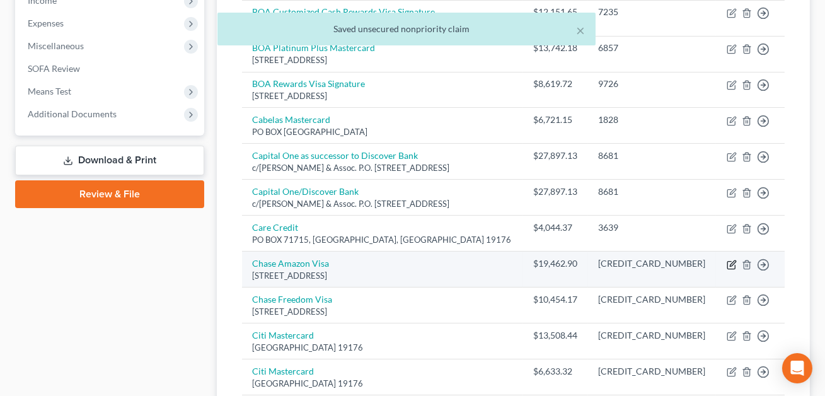
click at [733, 263] on icon "button" at bounding box center [733, 263] width 6 height 6
select select "28"
select select "2"
select select "0"
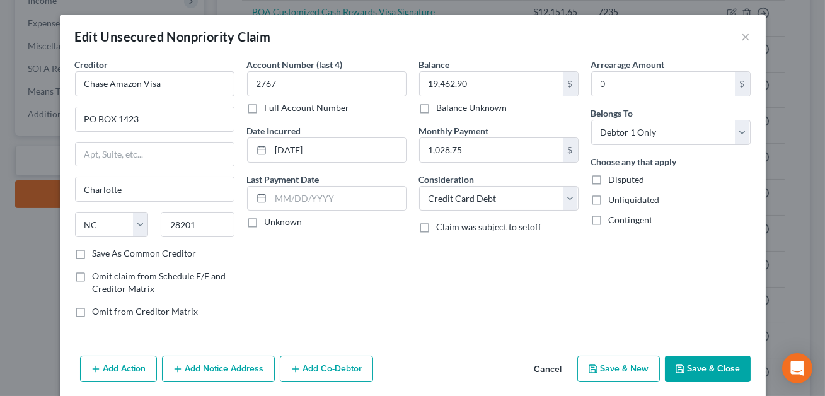
click at [714, 363] on button "Save & Close" at bounding box center [708, 369] width 86 height 26
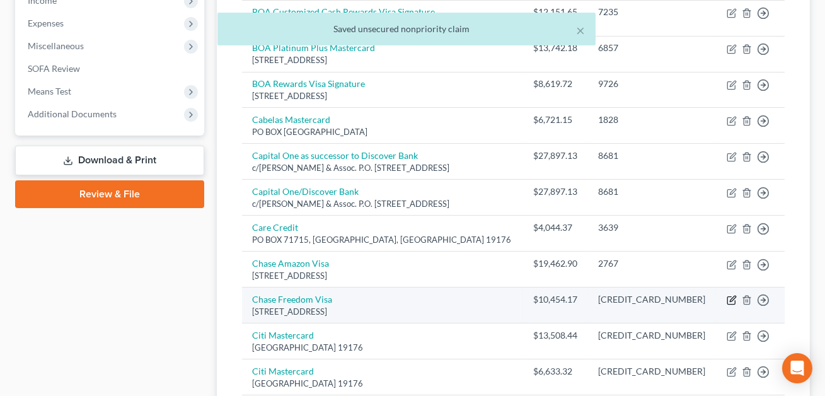
click at [730, 298] on icon "button" at bounding box center [732, 300] width 10 height 10
select select "28"
select select "2"
select select "0"
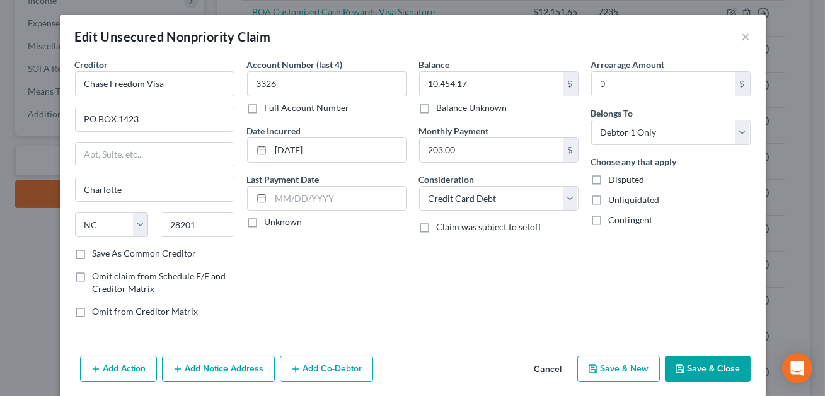
click at [691, 363] on button "Save & Close" at bounding box center [708, 369] width 86 height 26
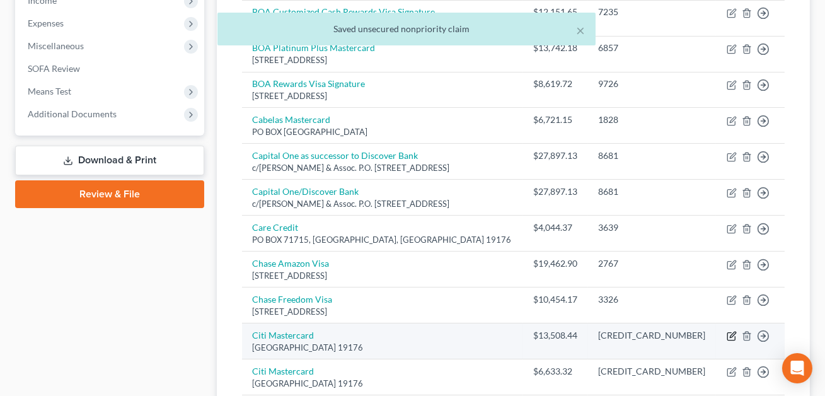
click at [730, 335] on icon "button" at bounding box center [733, 335] width 6 height 6
select select "39"
select select "2"
select select "0"
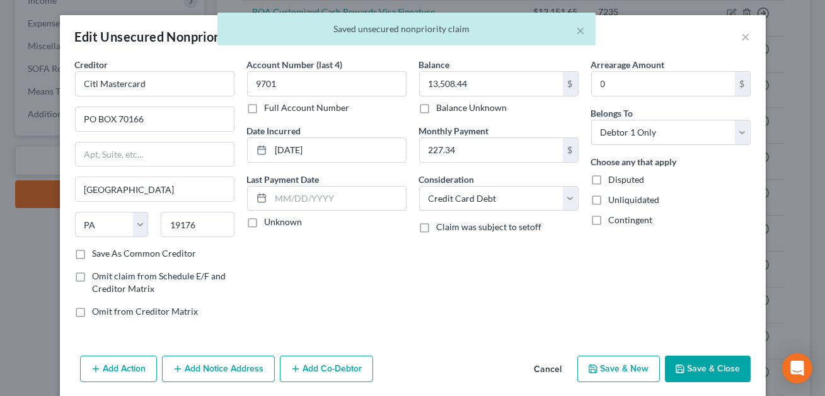
click at [691, 366] on button "Save & Close" at bounding box center [708, 369] width 86 height 26
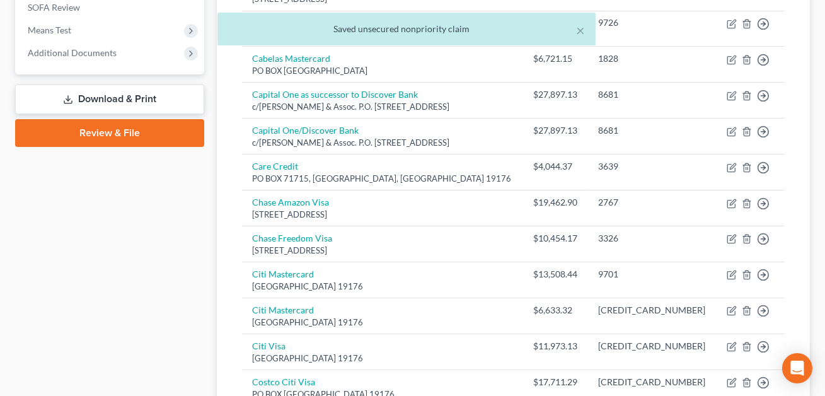
scroll to position [484, 0]
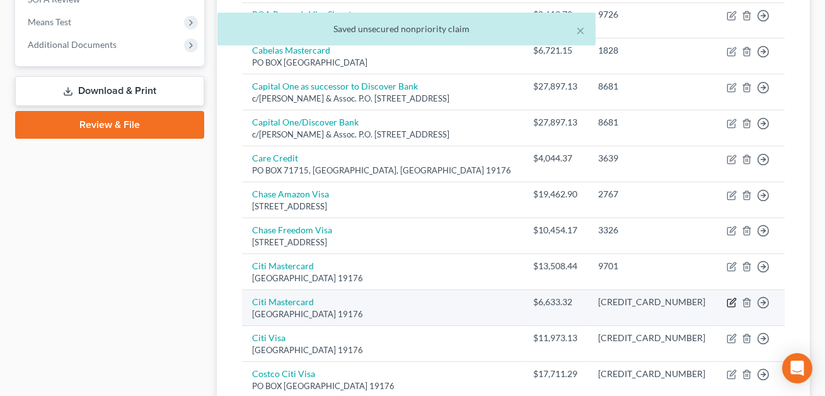
click at [733, 300] on icon "button" at bounding box center [732, 303] width 10 height 10
select select "39"
select select "2"
select select "0"
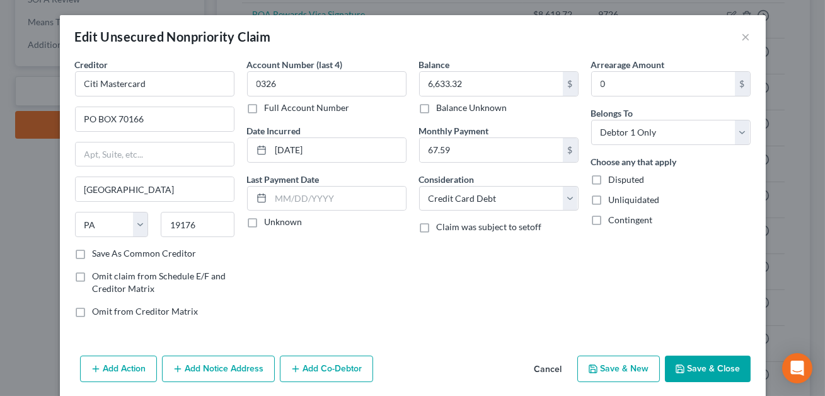
click at [696, 371] on button "Save & Close" at bounding box center [708, 369] width 86 height 26
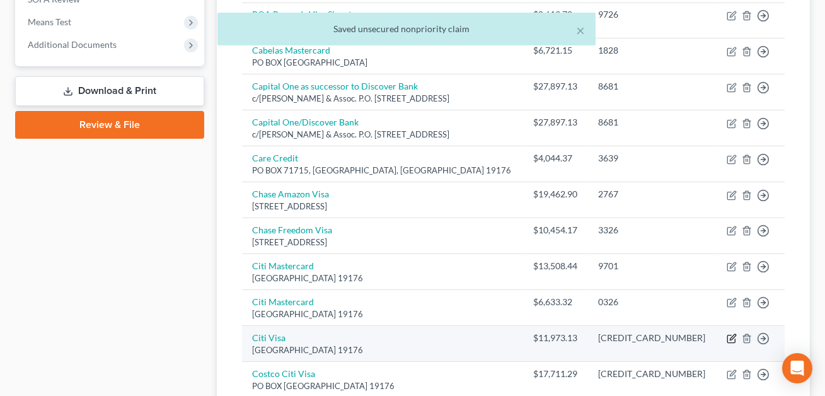
click at [730, 335] on icon "button" at bounding box center [732, 339] width 10 height 10
select select "39"
select select "2"
select select "0"
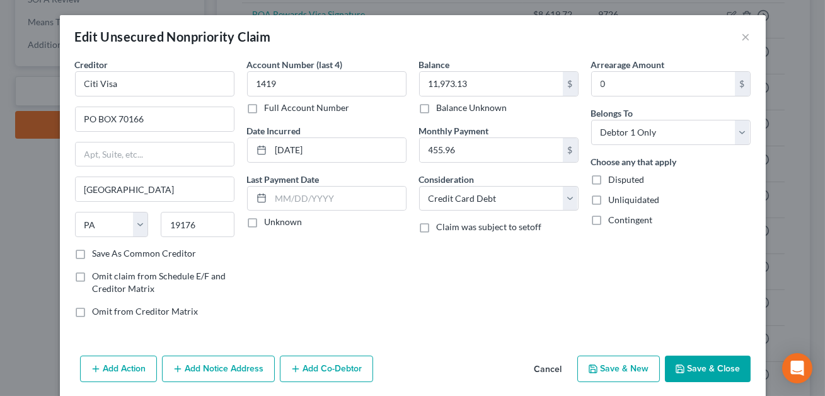
click at [704, 368] on button "Save & Close" at bounding box center [708, 369] width 86 height 26
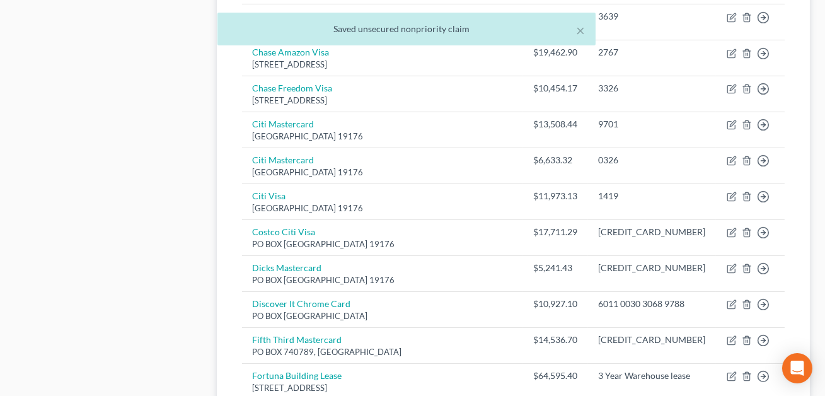
scroll to position [629, 0]
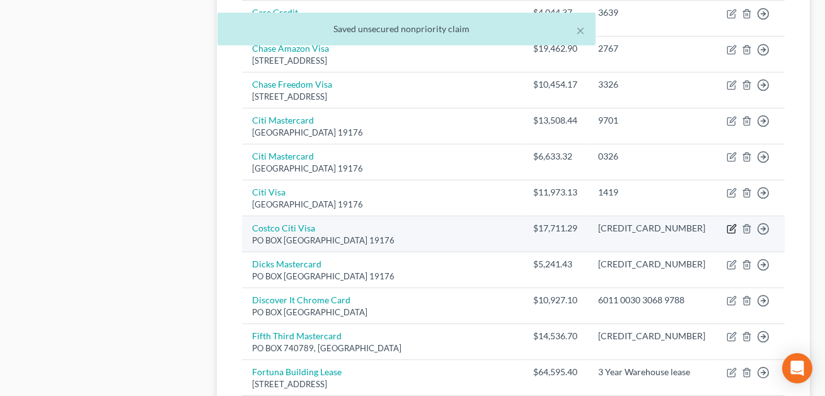
click at [732, 228] on icon "button" at bounding box center [733, 228] width 6 height 6
select select "39"
select select "2"
select select "0"
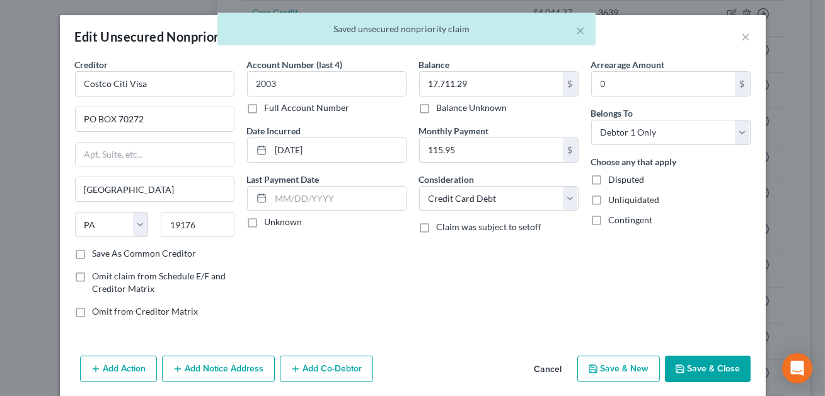
click at [699, 367] on button "Save & Close" at bounding box center [708, 369] width 86 height 26
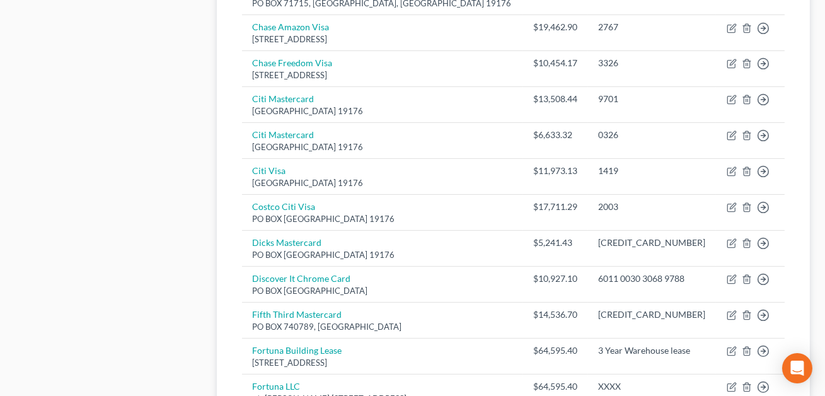
scroll to position [742, 0]
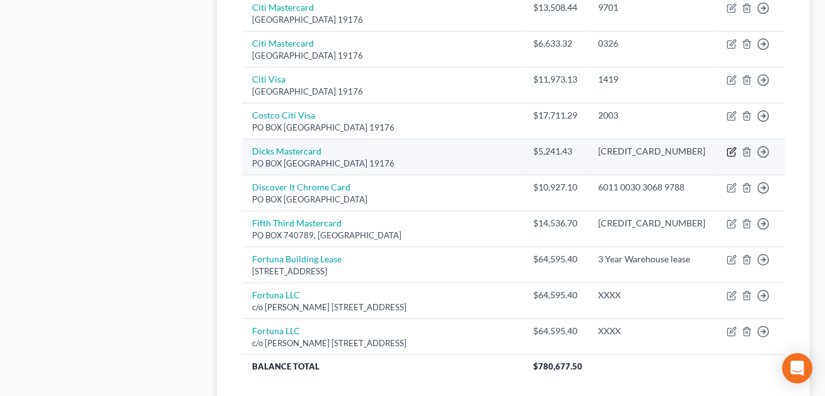
click at [732, 151] on icon "button" at bounding box center [733, 151] width 6 height 6
select select "39"
select select "2"
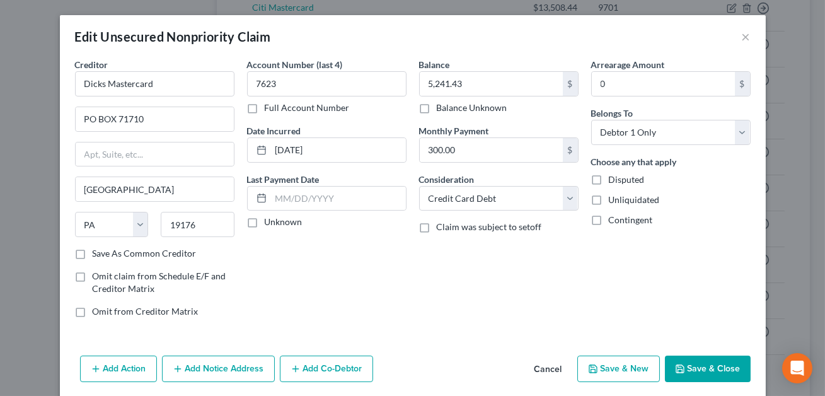
click at [719, 365] on button "Save & Close" at bounding box center [708, 369] width 86 height 26
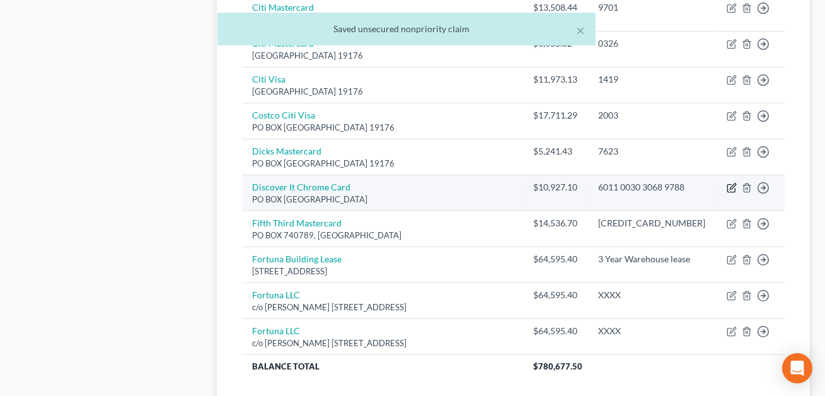
click at [733, 186] on icon "button" at bounding box center [733, 187] width 6 height 6
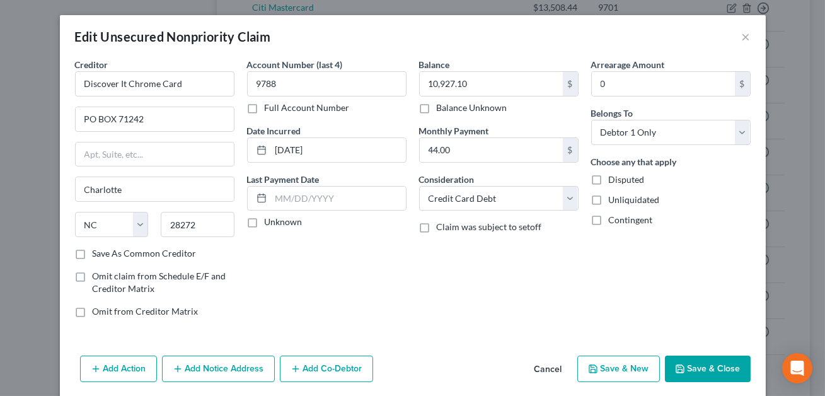
click at [693, 366] on button "Save & Close" at bounding box center [708, 369] width 86 height 26
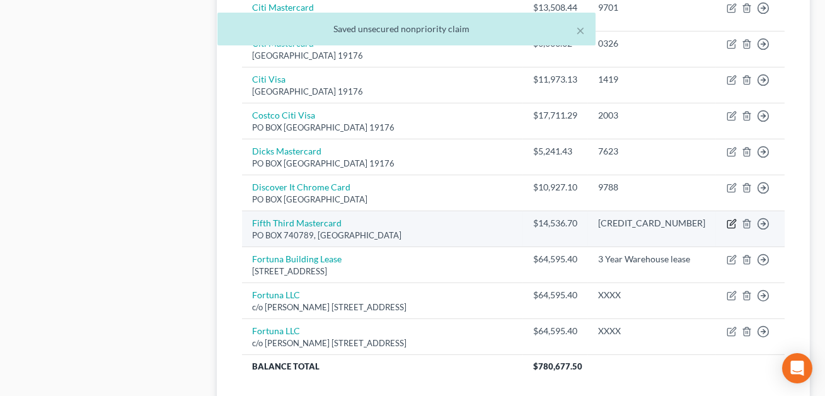
click at [733, 219] on icon "button" at bounding box center [732, 224] width 10 height 10
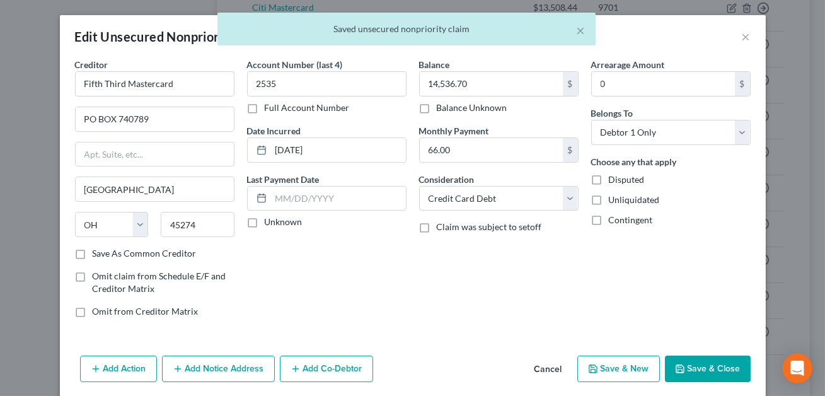
click at [710, 369] on button "Save & Close" at bounding box center [708, 369] width 86 height 26
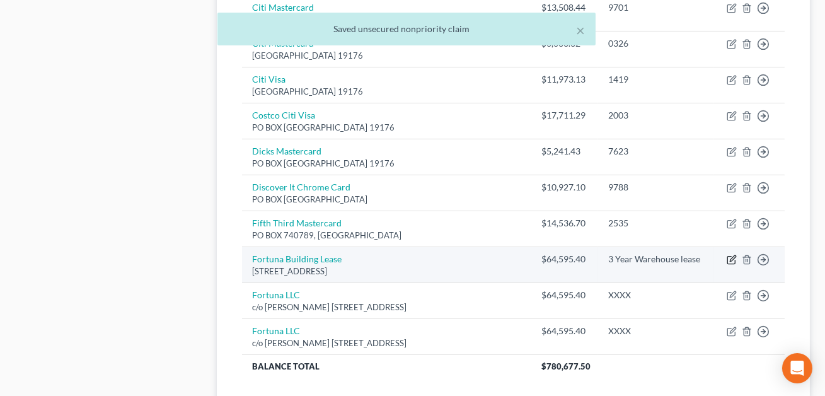
click at [731, 255] on icon "button" at bounding box center [732, 260] width 10 height 10
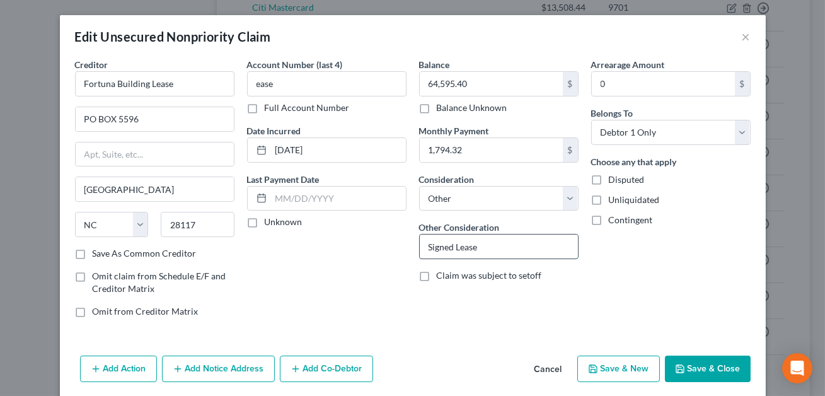
drag, startPoint x: 485, startPoint y: 246, endPoint x: 426, endPoint y: 245, distance: 59.3
click at [426, 245] on input "Signed Lease" at bounding box center [499, 247] width 158 height 24
drag, startPoint x: 178, startPoint y: 84, endPoint x: 117, endPoint y: 86, distance: 61.8
click at [117, 86] on input "Fortuna Building Lease" at bounding box center [155, 83] width 160 height 25
drag, startPoint x: 299, startPoint y: 83, endPoint x: 253, endPoint y: 85, distance: 46.1
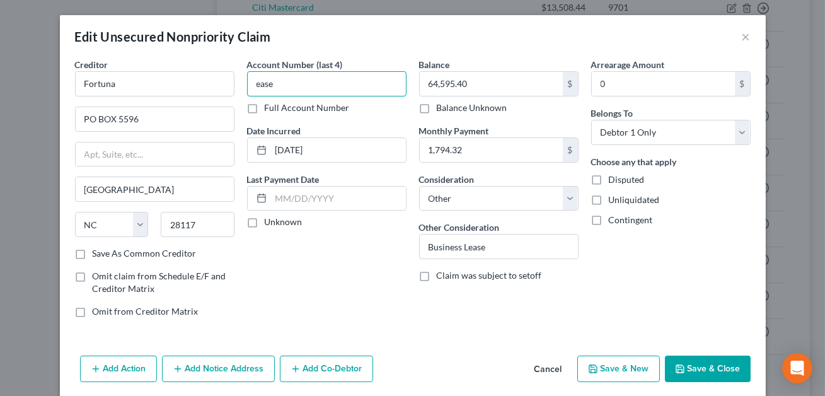
click at [253, 85] on input "ease" at bounding box center [327, 83] width 160 height 25
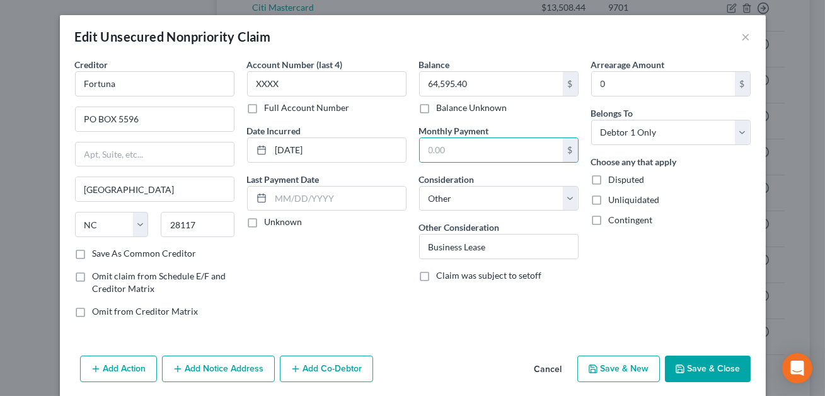
click at [714, 369] on button "Save & Close" at bounding box center [708, 369] width 86 height 26
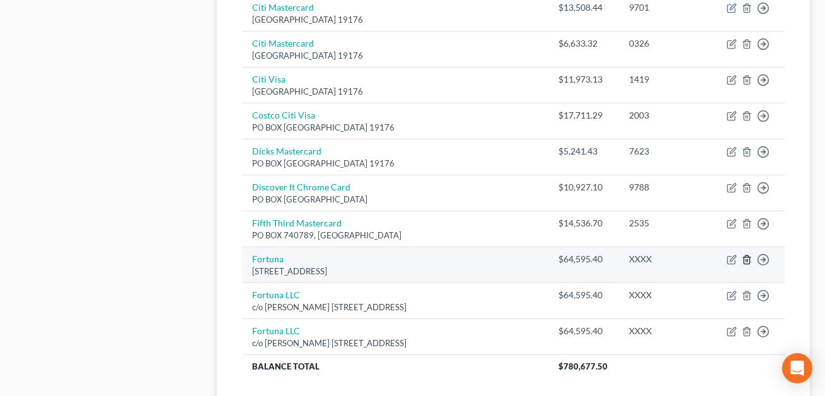
click at [748, 260] on icon "button" at bounding box center [747, 260] width 10 height 10
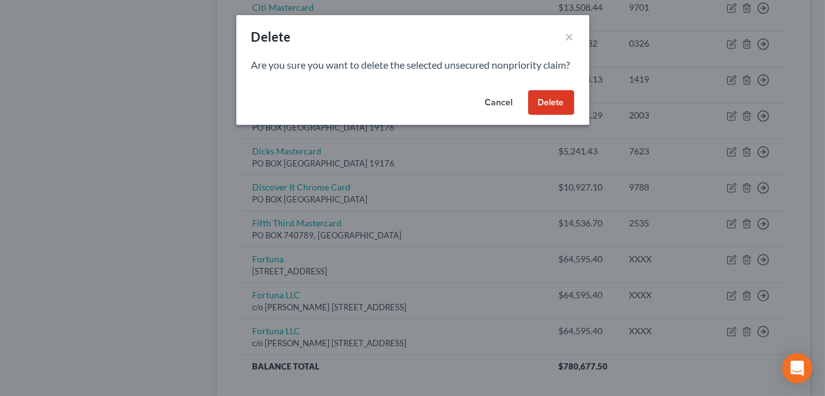
click at [561, 115] on button "Delete" at bounding box center [551, 102] width 46 height 25
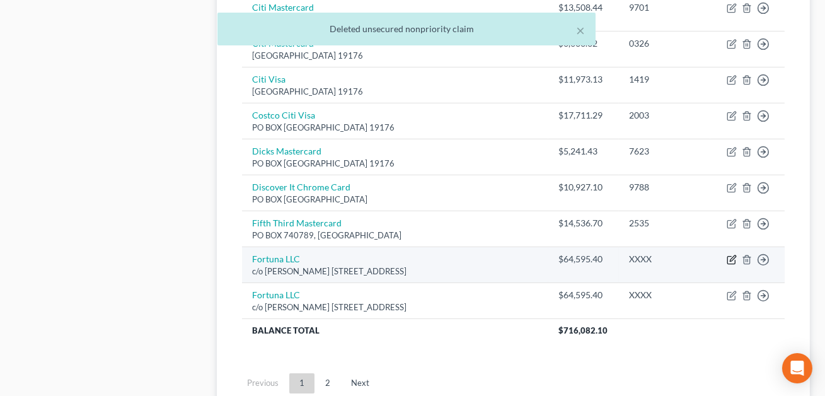
click at [732, 257] on icon "button" at bounding box center [732, 260] width 10 height 10
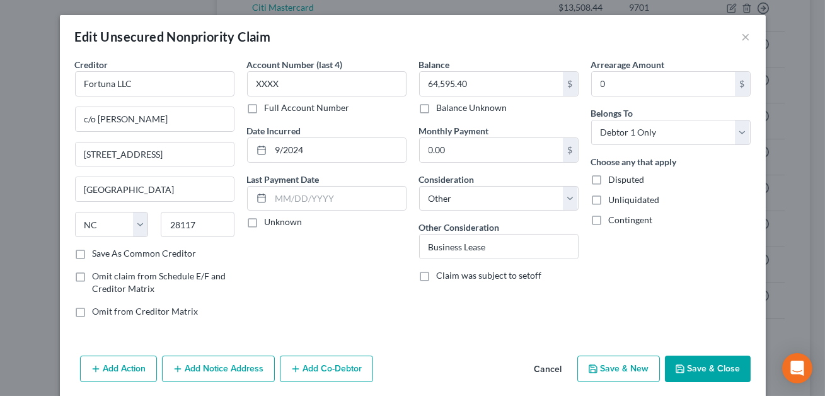
scroll to position [46, 0]
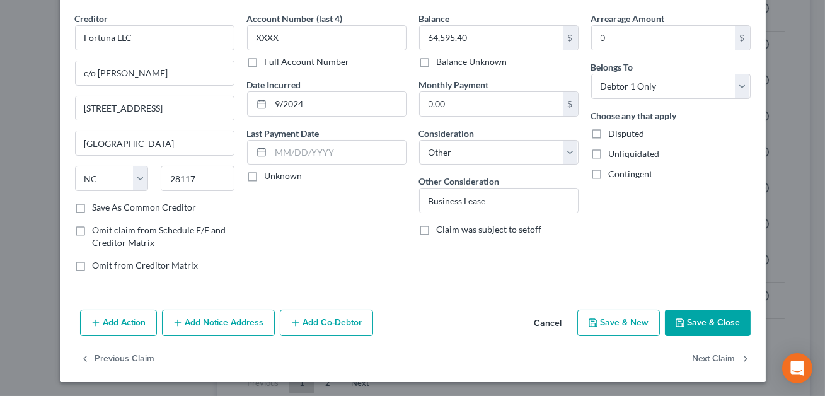
click at [694, 324] on button "Save & Close" at bounding box center [708, 323] width 86 height 26
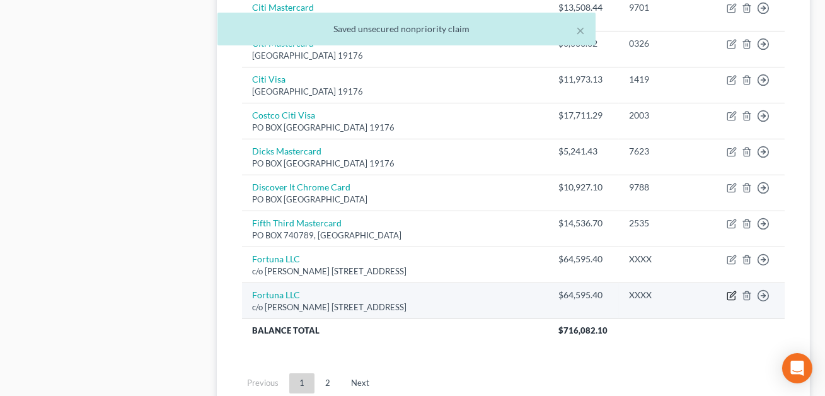
click at [733, 296] on icon "button" at bounding box center [732, 296] width 10 height 10
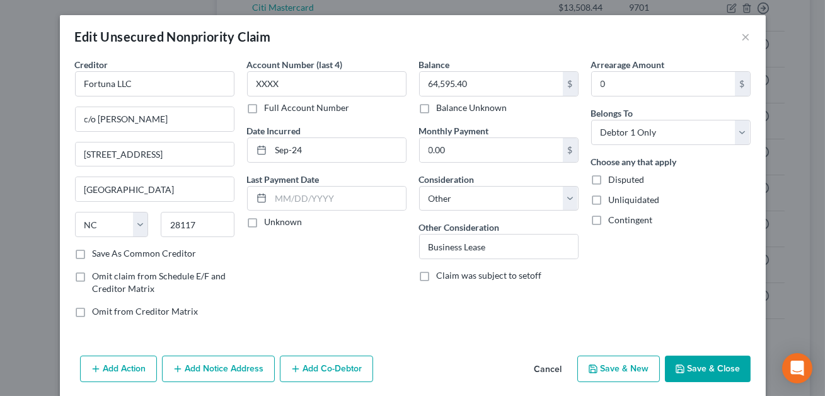
click at [717, 366] on button "Save & Close" at bounding box center [708, 369] width 86 height 26
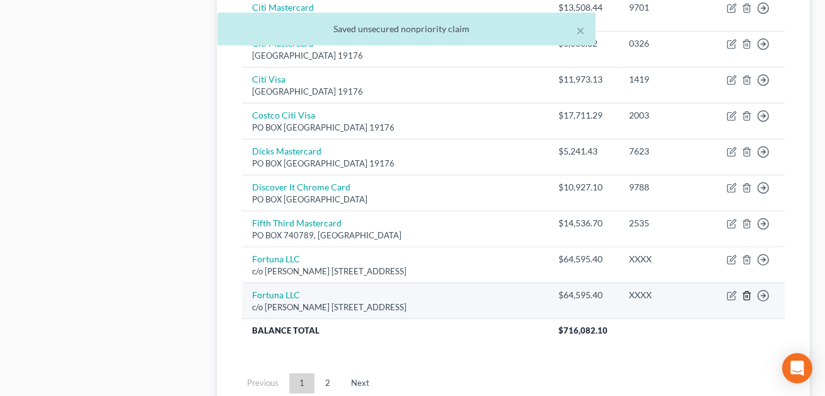
click at [747, 296] on line "button" at bounding box center [747, 297] width 0 height 3
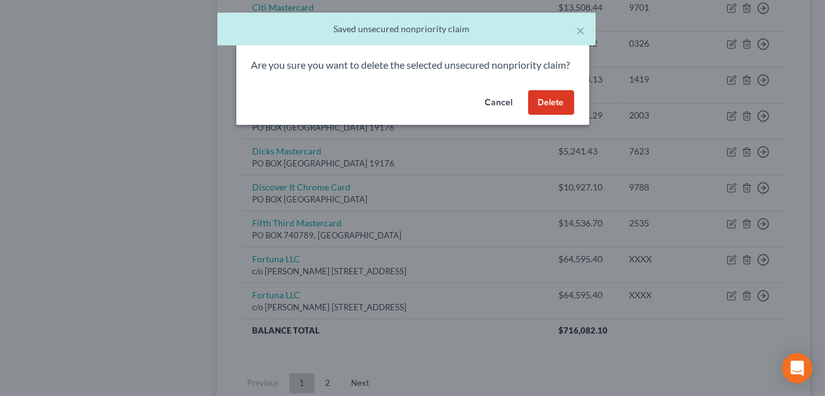
click at [550, 115] on button "Delete" at bounding box center [551, 102] width 46 height 25
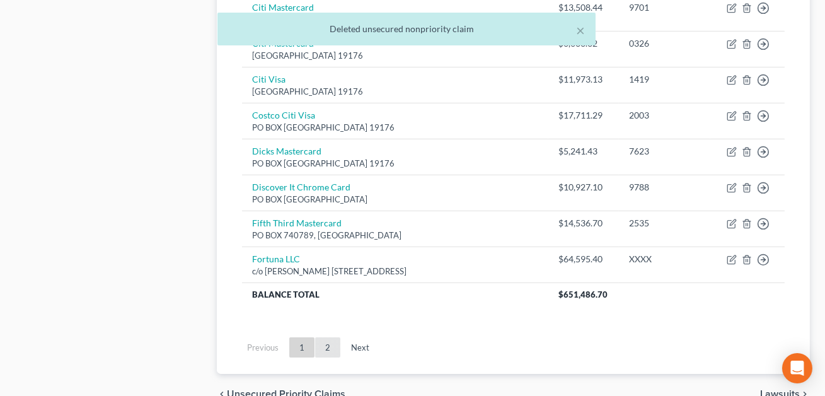
click at [329, 346] on link "2" at bounding box center [327, 347] width 25 height 20
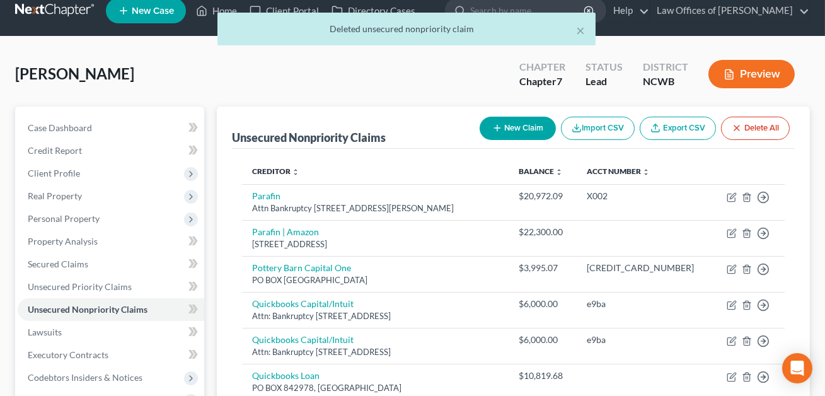
scroll to position [0, 0]
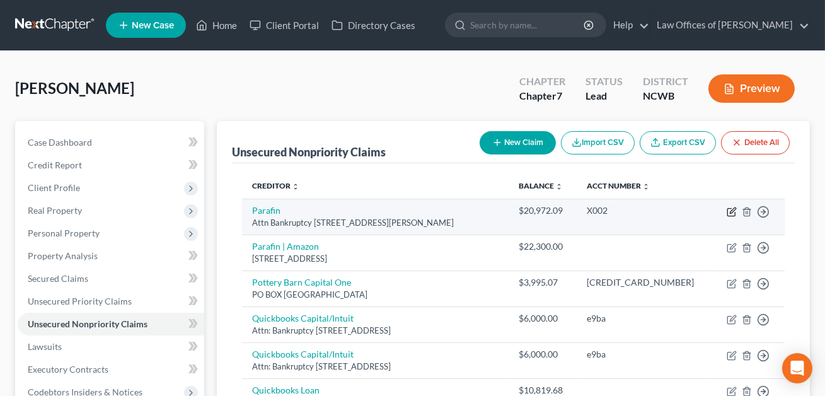
click at [732, 207] on icon "button" at bounding box center [732, 212] width 10 height 10
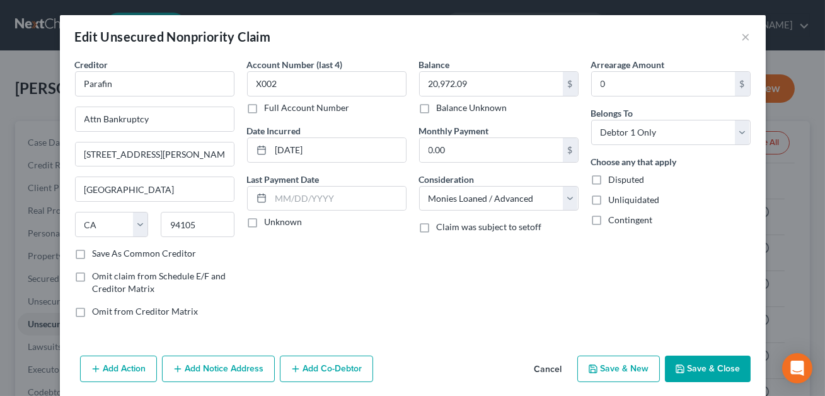
scroll to position [46, 0]
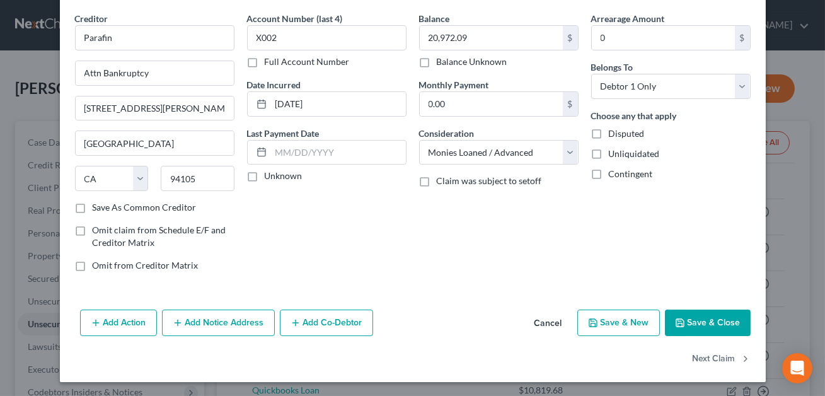
click at [679, 315] on button "Save & Close" at bounding box center [708, 323] width 86 height 26
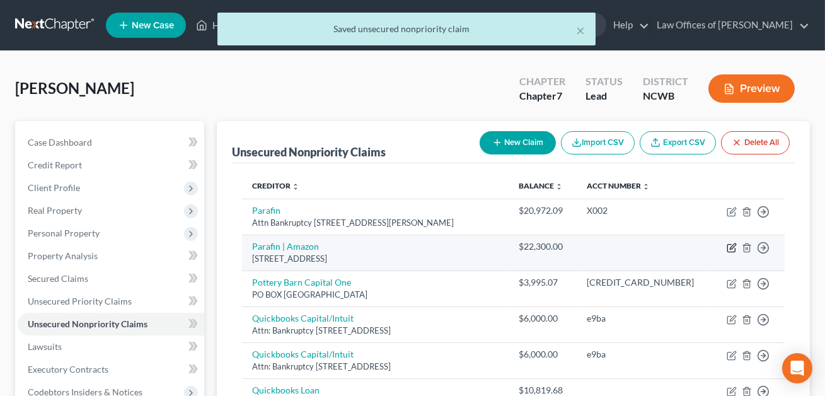
click at [731, 247] on icon "button" at bounding box center [732, 248] width 10 height 10
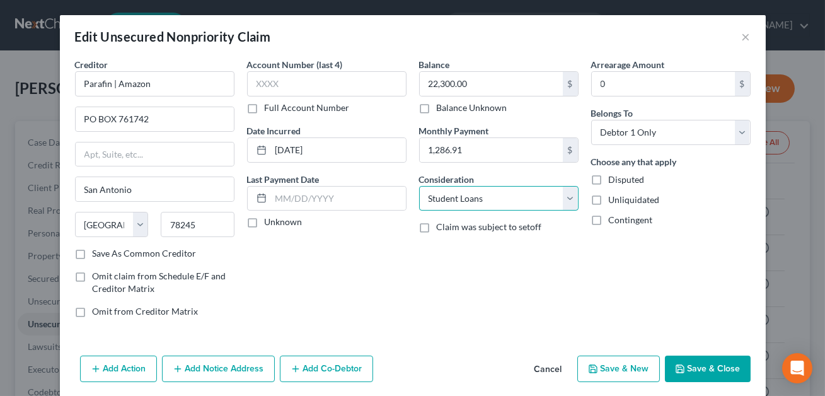
click at [554, 202] on select "Select Cable / Satellite Services Collection Agency Credit Card Debt Debt Couns…" at bounding box center [499, 198] width 160 height 25
click at [506, 150] on input "1,286.91" at bounding box center [491, 150] width 143 height 24
click at [716, 367] on button "Save & Close" at bounding box center [708, 369] width 86 height 26
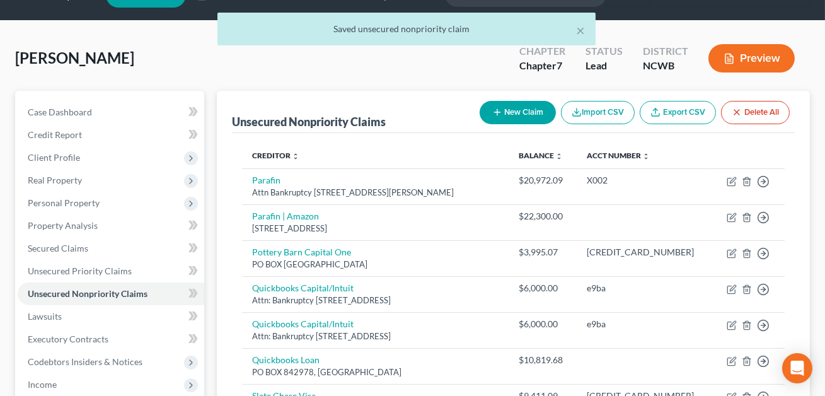
scroll to position [36, 0]
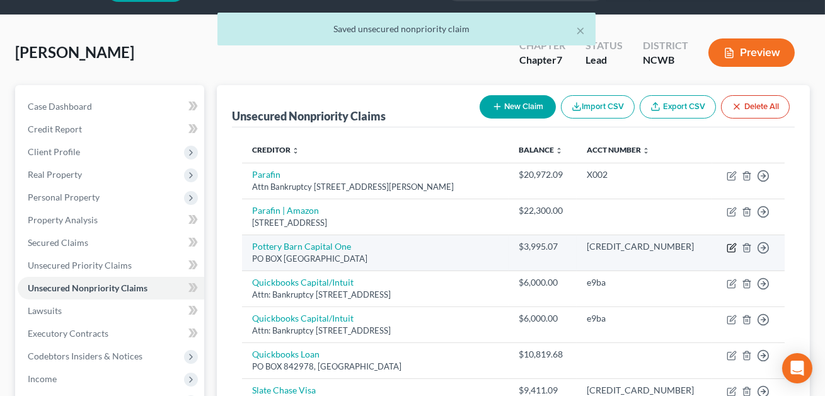
click at [735, 247] on icon "button" at bounding box center [732, 248] width 10 height 10
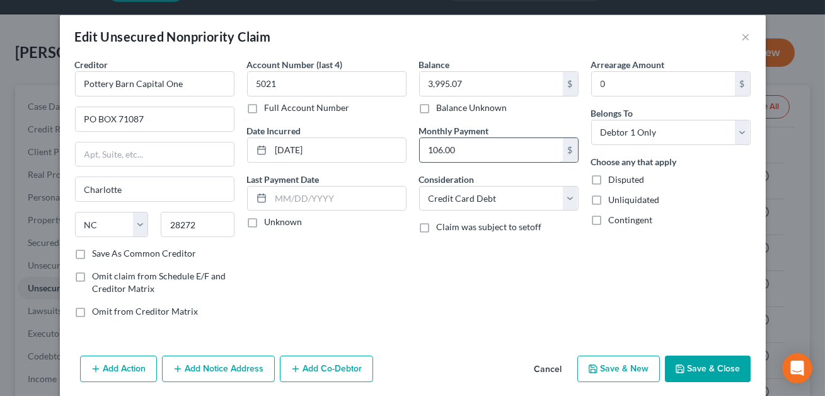
click at [477, 149] on input "106.00" at bounding box center [491, 150] width 143 height 24
click at [685, 366] on icon "button" at bounding box center [680, 369] width 10 height 10
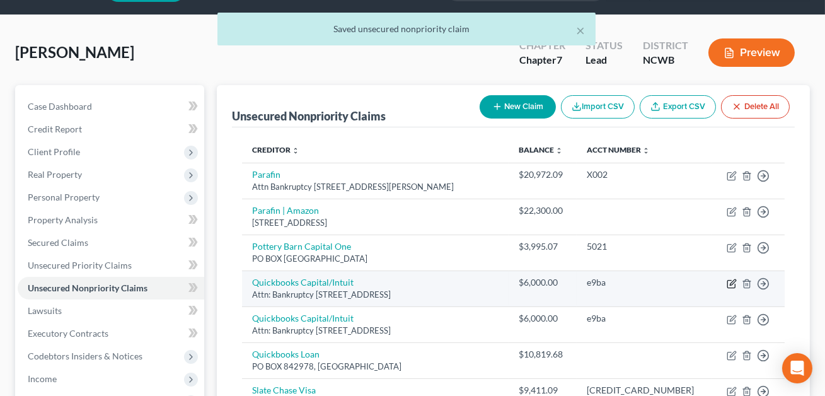
click at [731, 284] on icon "button" at bounding box center [732, 284] width 10 height 10
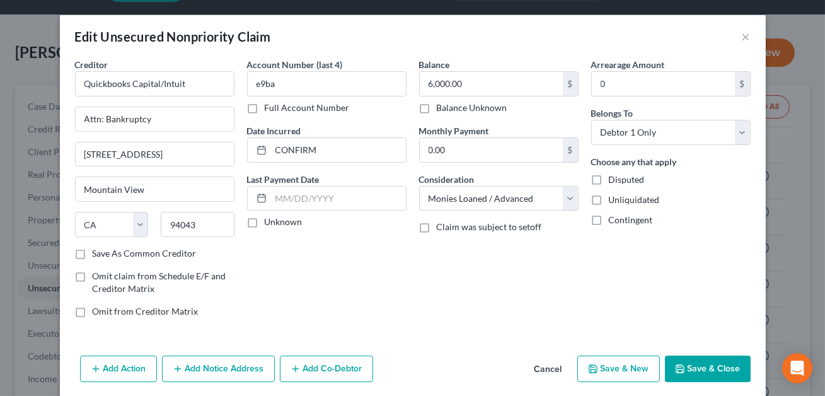
click at [696, 366] on button "Save & Close" at bounding box center [708, 369] width 86 height 26
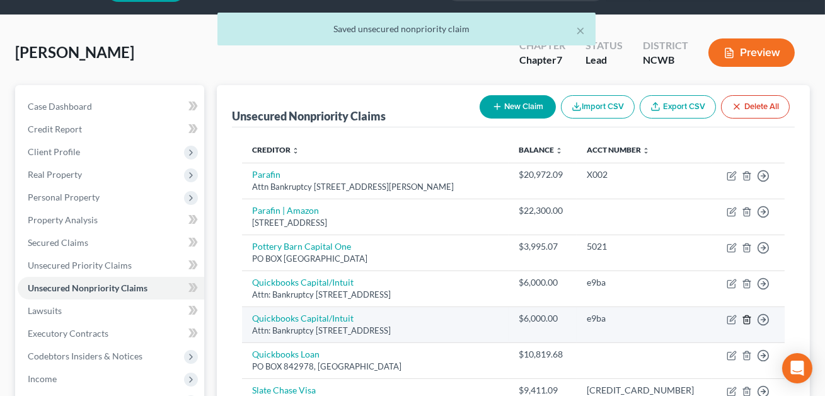
click at [748, 319] on line "button" at bounding box center [748, 320] width 0 height 3
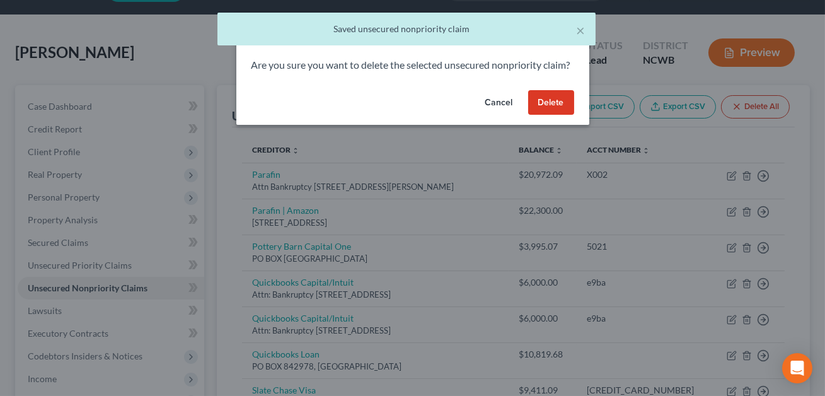
click at [552, 115] on button "Delete" at bounding box center [551, 102] width 46 height 25
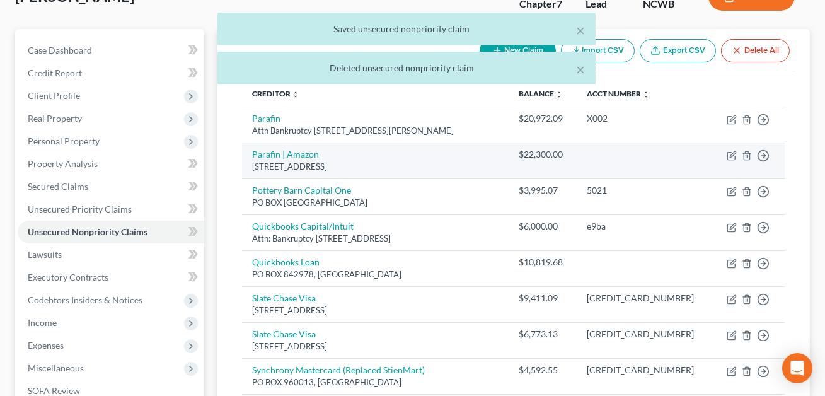
scroll to position [94, 0]
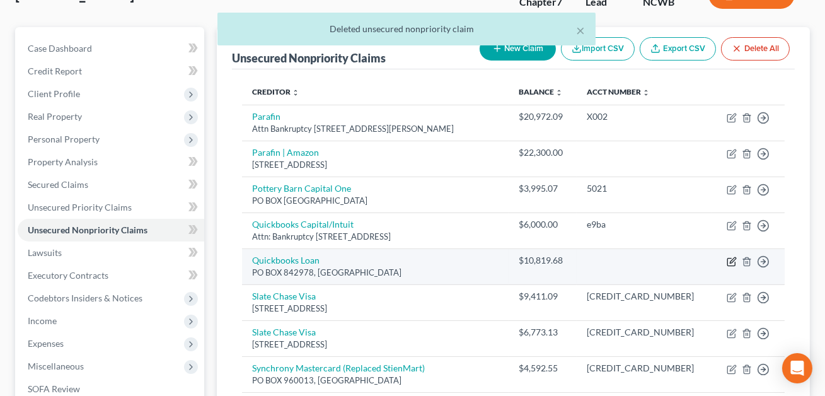
click at [732, 260] on icon "button" at bounding box center [732, 262] width 10 height 10
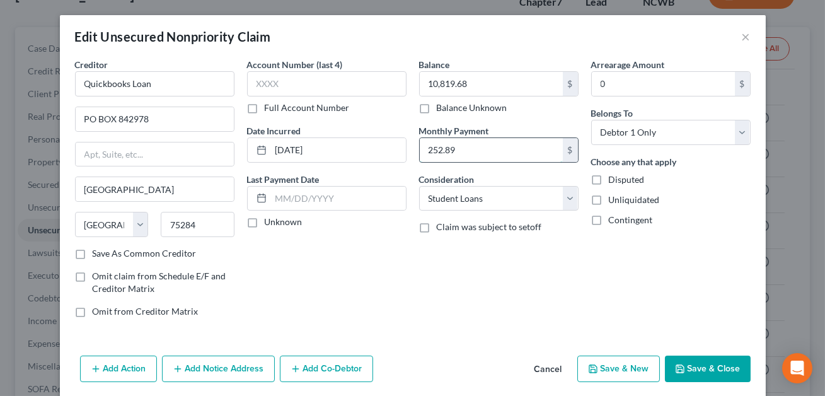
click at [492, 142] on input "252.89" at bounding box center [491, 150] width 143 height 24
click at [519, 195] on select "Select Cable / Satellite Services Collection Agency Credit Card Debt Debt Couns…" at bounding box center [499, 198] width 160 height 25
click at [701, 375] on button "Save & Close" at bounding box center [708, 369] width 86 height 26
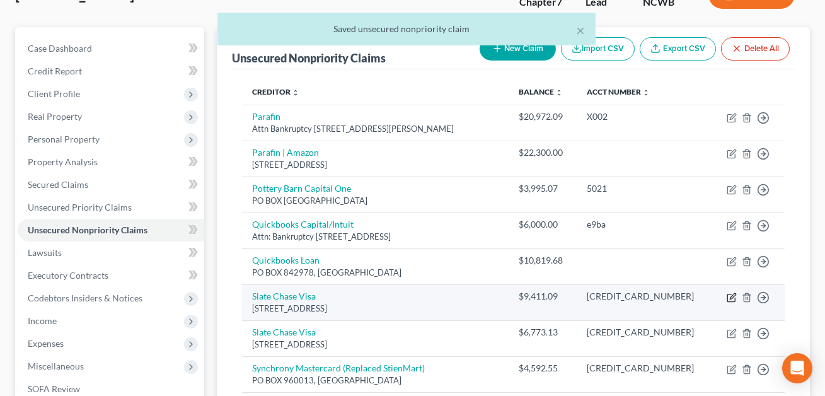
click at [731, 297] on icon "button" at bounding box center [732, 298] width 10 height 10
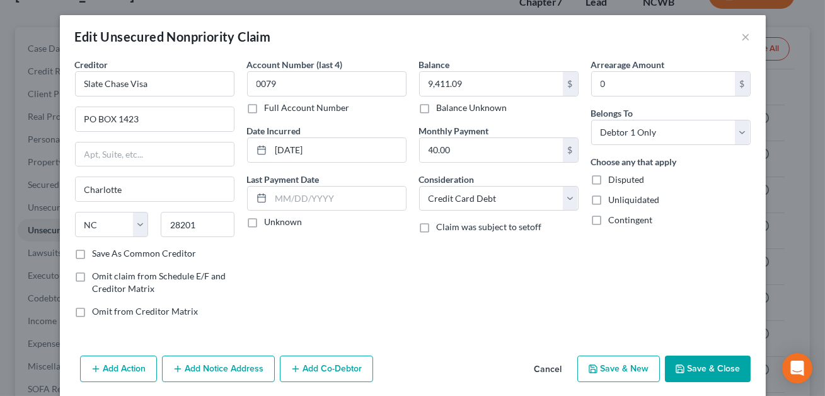
click at [712, 367] on button "Save & Close" at bounding box center [708, 369] width 86 height 26
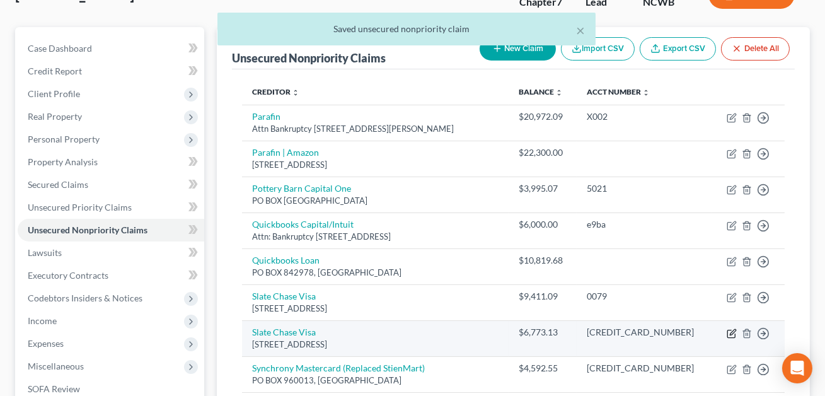
click at [731, 332] on icon "button" at bounding box center [733, 332] width 6 height 6
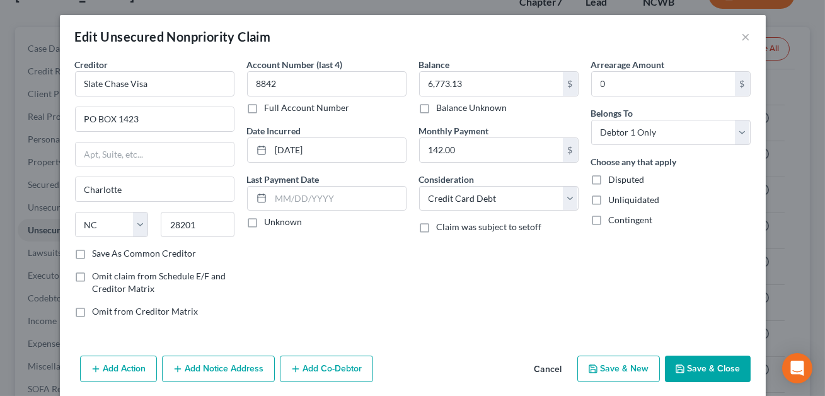
click at [720, 365] on button "Save & Close" at bounding box center [708, 369] width 86 height 26
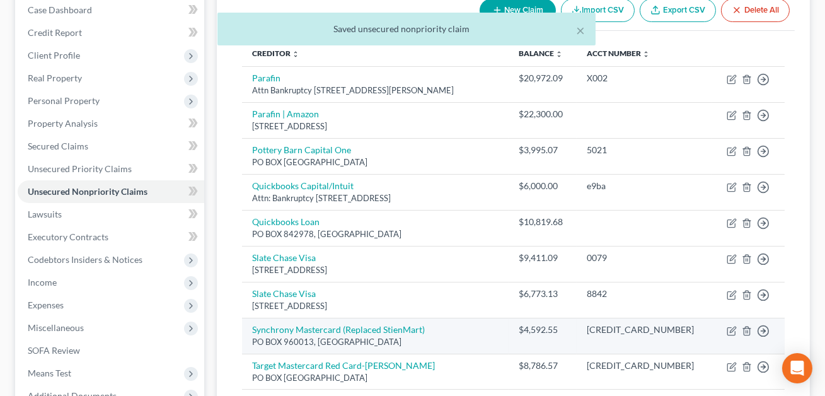
scroll to position [143, 0]
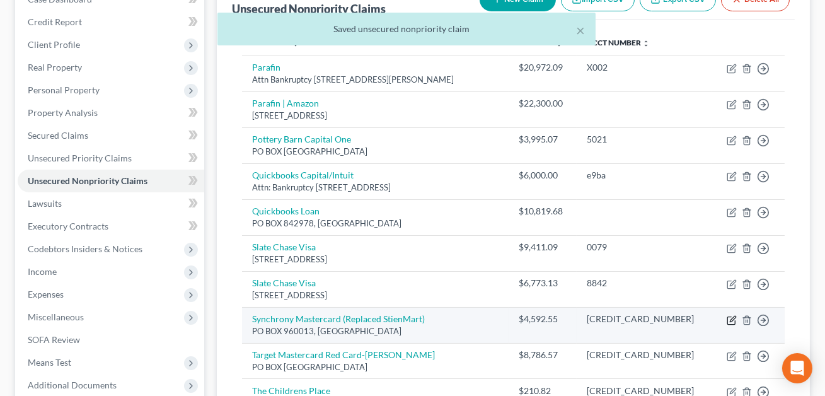
click at [729, 320] on icon "button" at bounding box center [732, 320] width 10 height 10
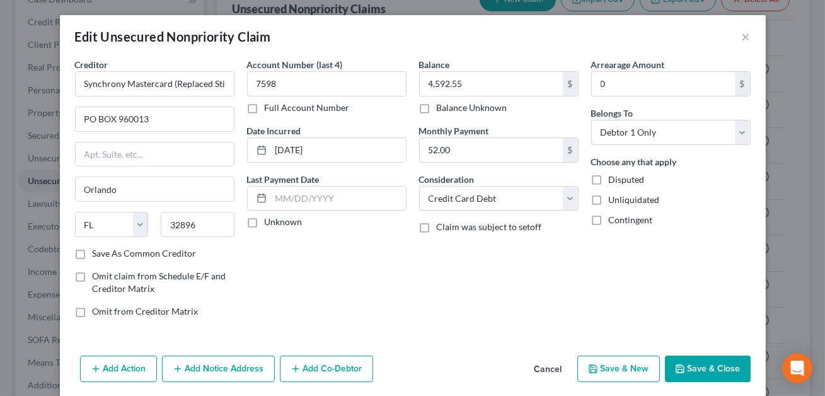
click at [691, 368] on button "Save & Close" at bounding box center [708, 369] width 86 height 26
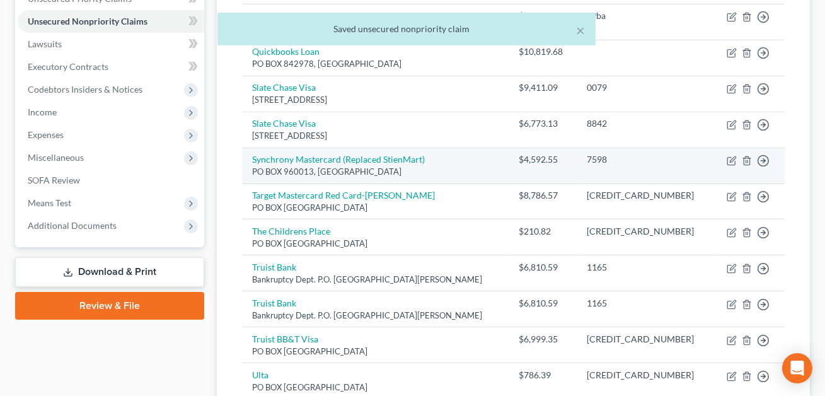
scroll to position [305, 0]
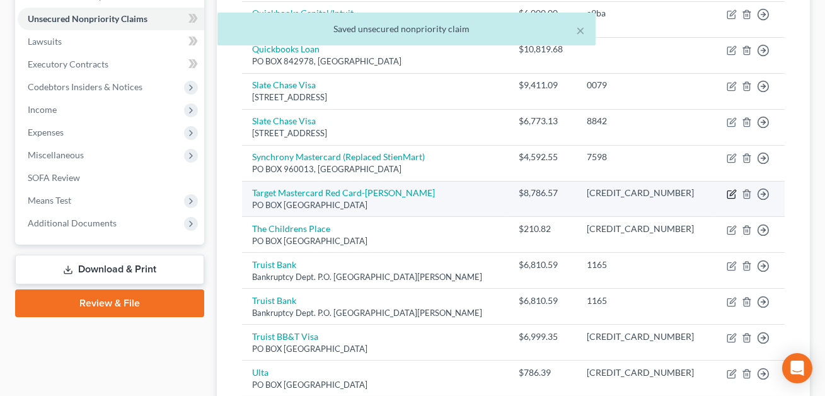
click at [732, 194] on icon "button" at bounding box center [733, 193] width 6 height 6
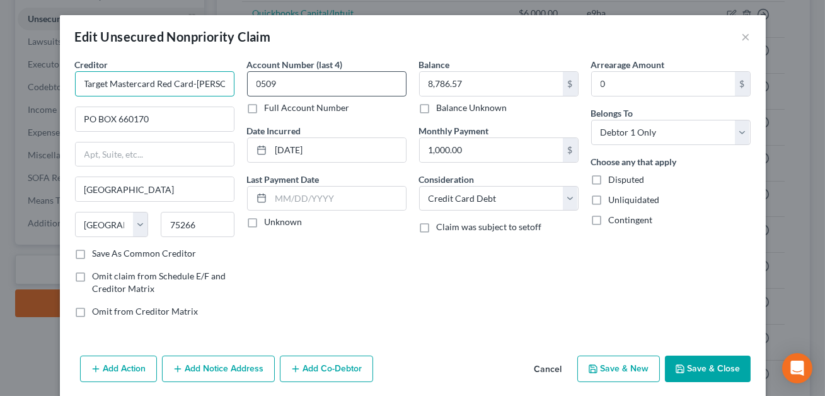
scroll to position [0, 15]
drag, startPoint x: 155, startPoint y: 85, endPoint x: 268, endPoint y: 93, distance: 113.2
click at [268, 93] on div "Creditor * Target Mastercard Red Card-[PERSON_NAME] PO BOX 660170 [GEOGRAPHIC_D…" at bounding box center [413, 193] width 688 height 270
click at [709, 371] on button "Save & Close" at bounding box center [708, 369] width 86 height 26
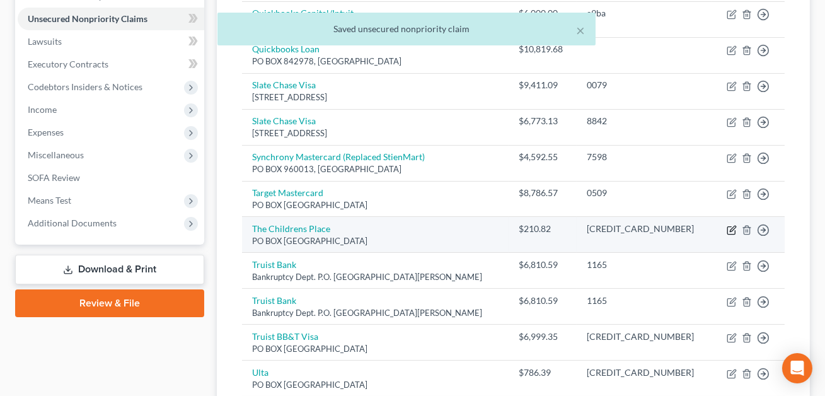
click at [732, 226] on icon "button" at bounding box center [733, 229] width 6 height 6
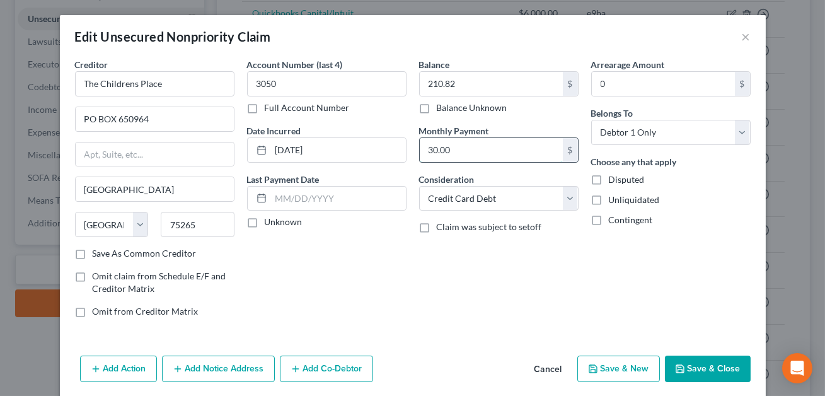
click at [489, 151] on input "30.00" at bounding box center [491, 150] width 143 height 24
click at [694, 366] on button "Save & Close" at bounding box center [708, 369] width 86 height 26
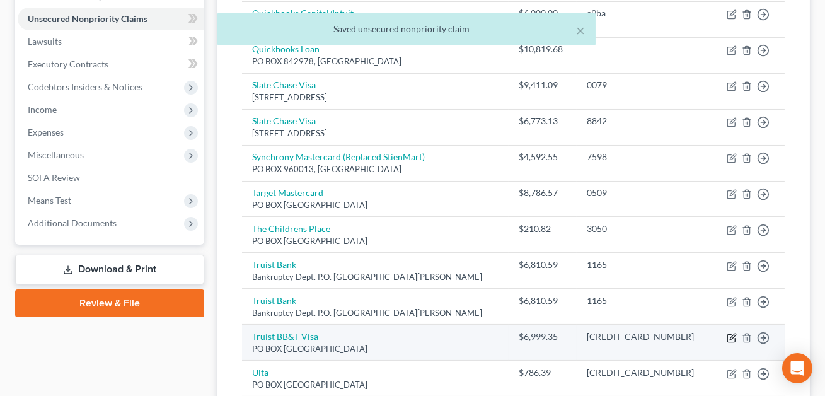
click at [733, 339] on icon "button" at bounding box center [732, 338] width 10 height 10
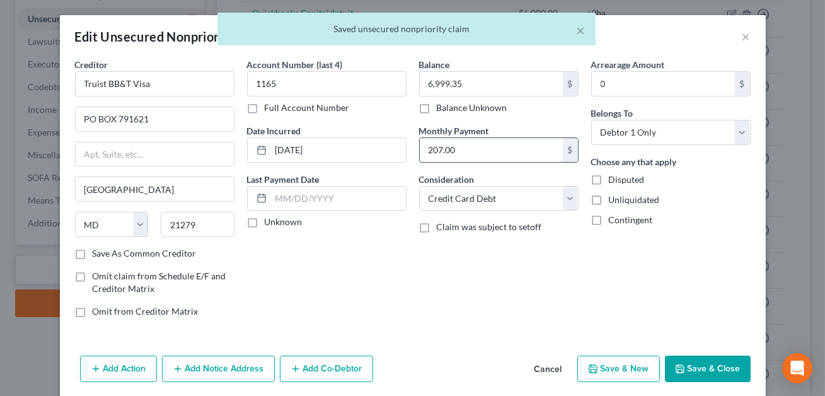
click at [466, 161] on input "207.00" at bounding box center [491, 150] width 143 height 24
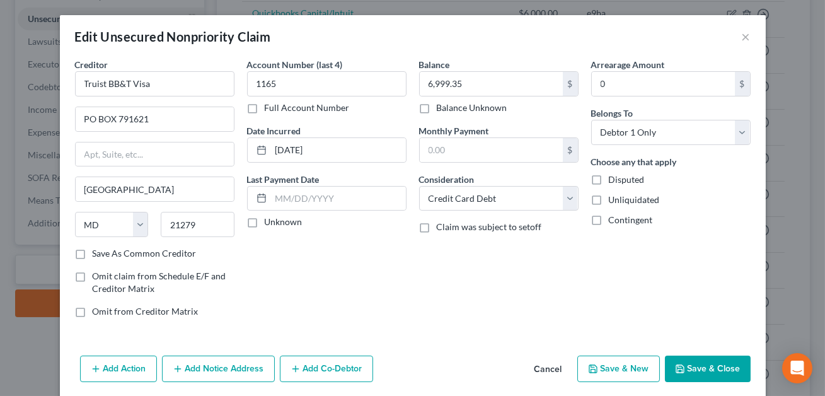
click at [695, 366] on button "Save & Close" at bounding box center [708, 369] width 86 height 26
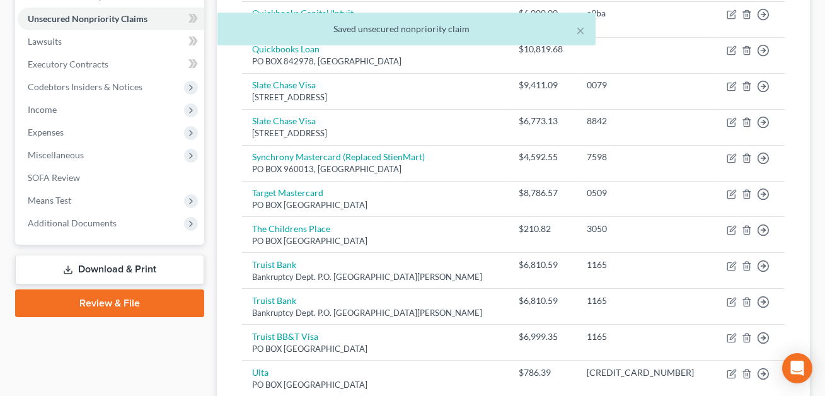
scroll to position [364, 0]
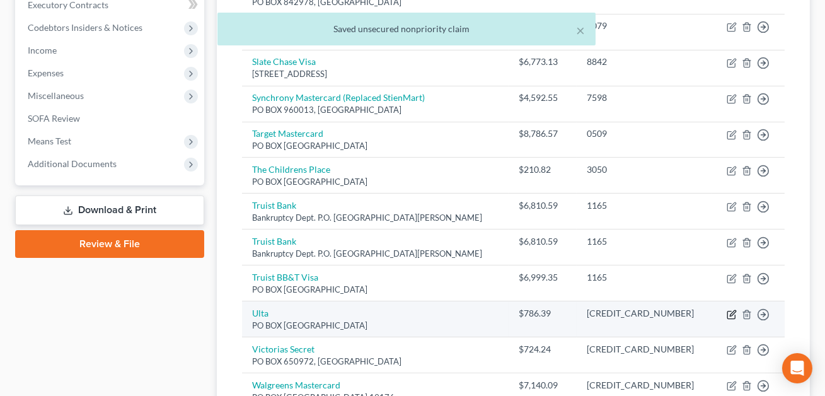
click at [734, 314] on icon "button" at bounding box center [732, 315] width 10 height 10
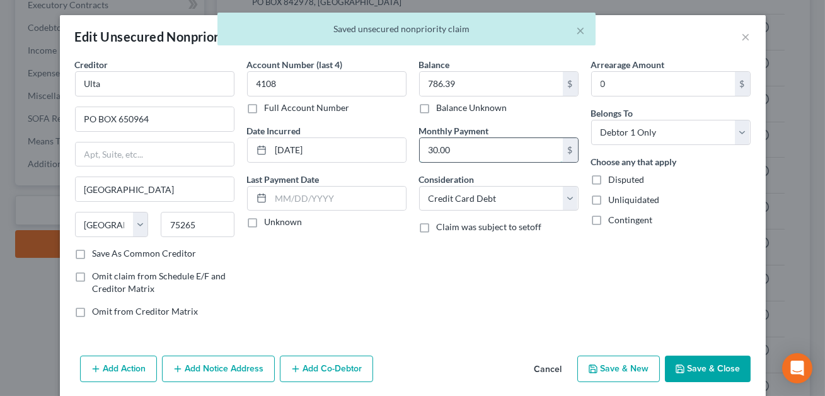
click at [477, 148] on input "30.00" at bounding box center [491, 150] width 143 height 24
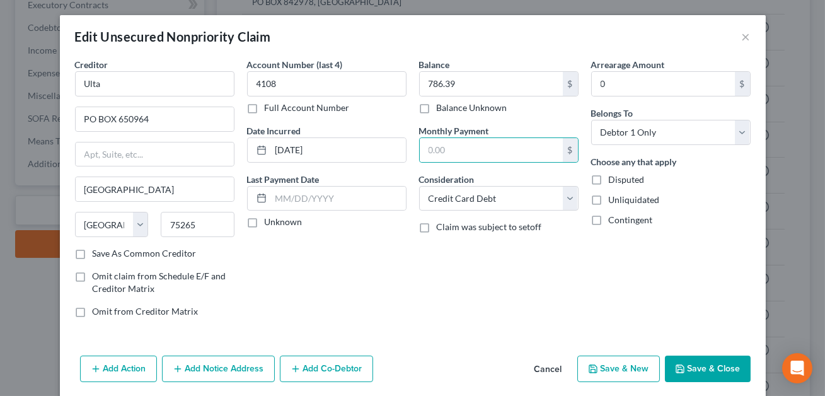
click at [706, 366] on button "Save & Close" at bounding box center [708, 369] width 86 height 26
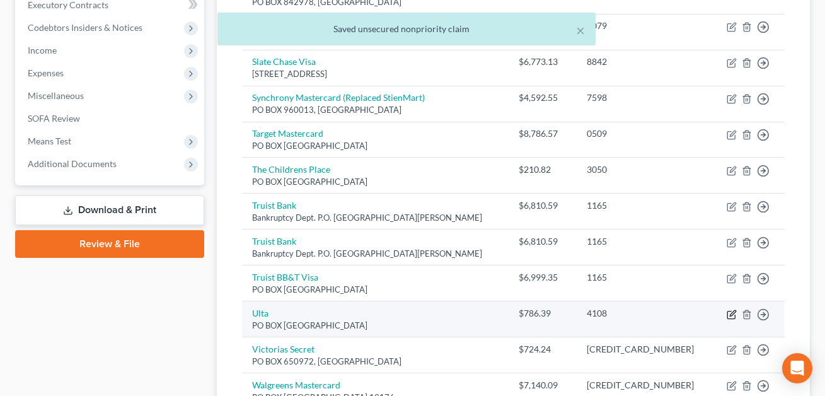
click at [731, 315] on icon "button" at bounding box center [732, 315] width 10 height 10
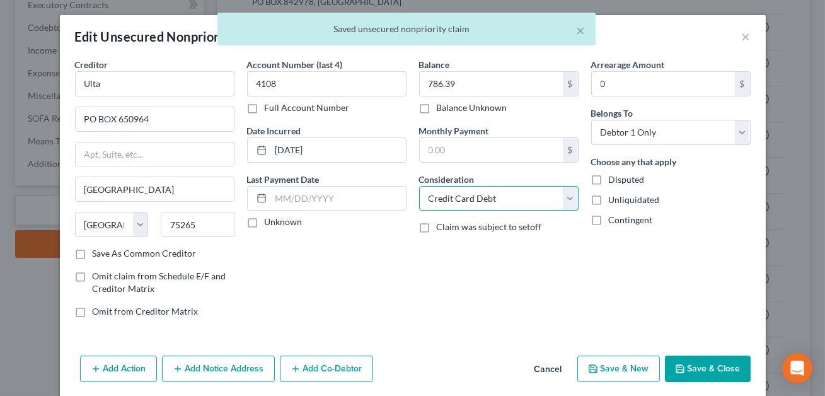
click at [513, 197] on select "Select Cable / Satellite Services Collection Agency Credit Card Debt Debt Couns…" at bounding box center [499, 198] width 160 height 25
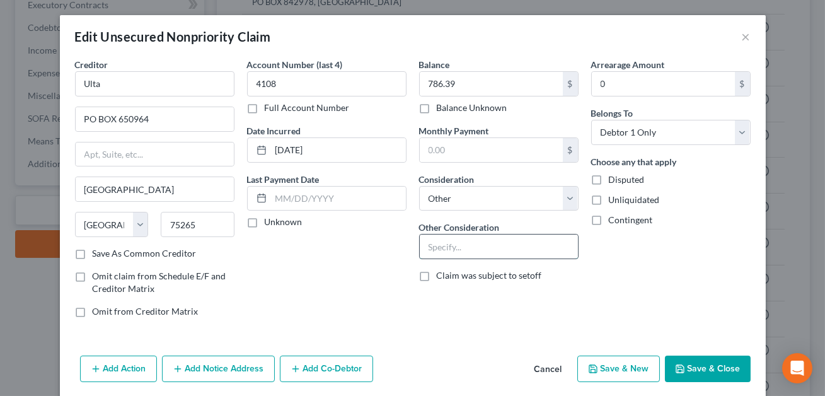
click at [447, 250] on input "text" at bounding box center [499, 247] width 158 height 24
click at [434, 247] on input "Cedit card debt-personal use" at bounding box center [499, 247] width 158 height 24
click at [728, 371] on button "Save & Close" at bounding box center [708, 369] width 86 height 26
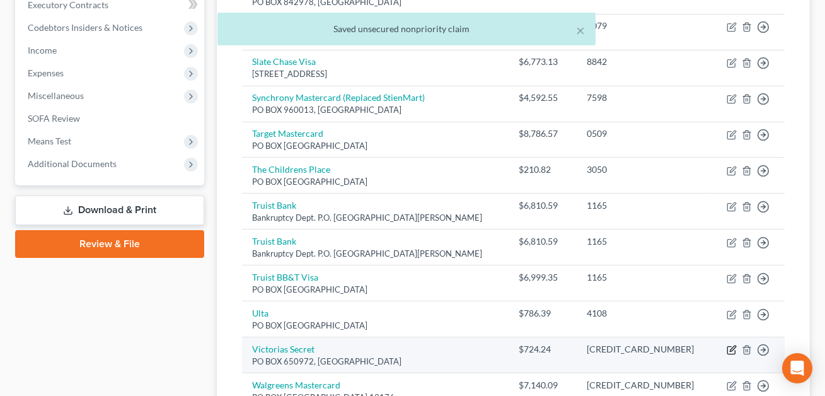
click at [733, 347] on icon "button" at bounding box center [732, 350] width 10 height 10
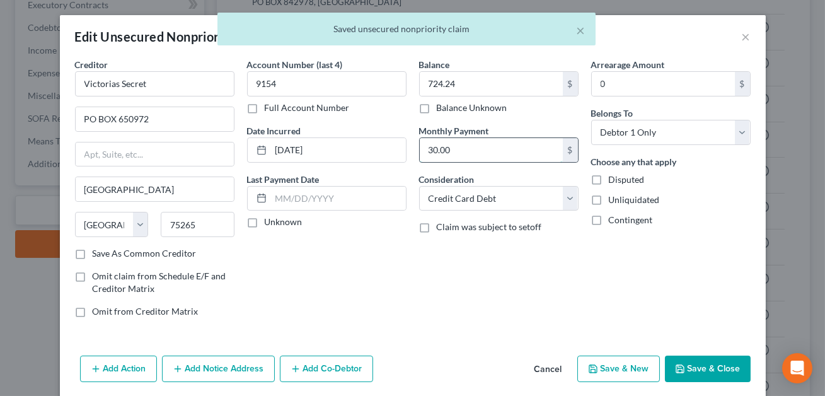
click at [484, 148] on input "30.00" at bounding box center [491, 150] width 143 height 24
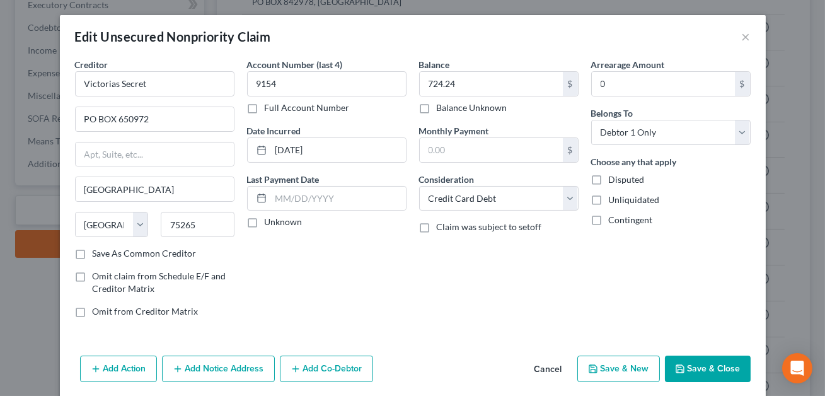
click at [688, 372] on button "Save & Close" at bounding box center [708, 369] width 86 height 26
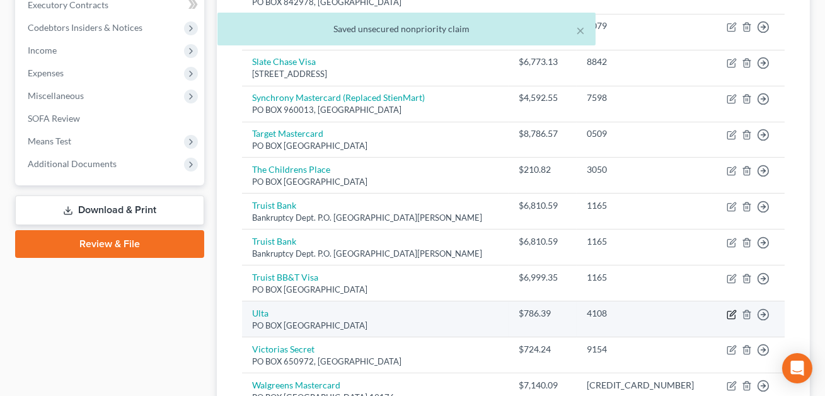
click at [731, 312] on icon "button" at bounding box center [733, 313] width 6 height 6
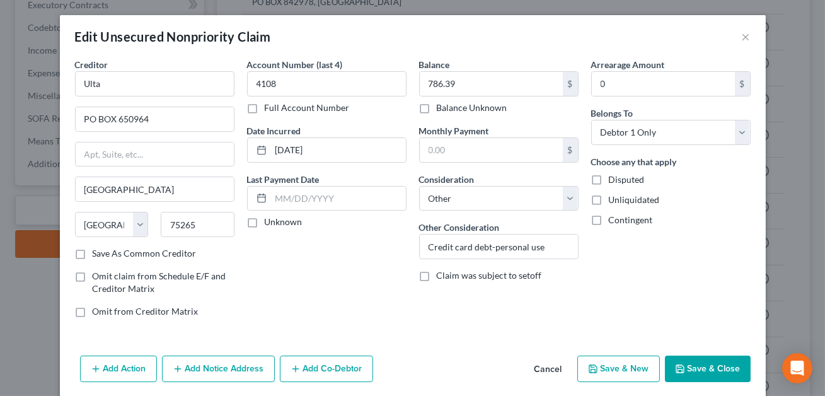
click at [704, 375] on button "Save & Close" at bounding box center [708, 369] width 86 height 26
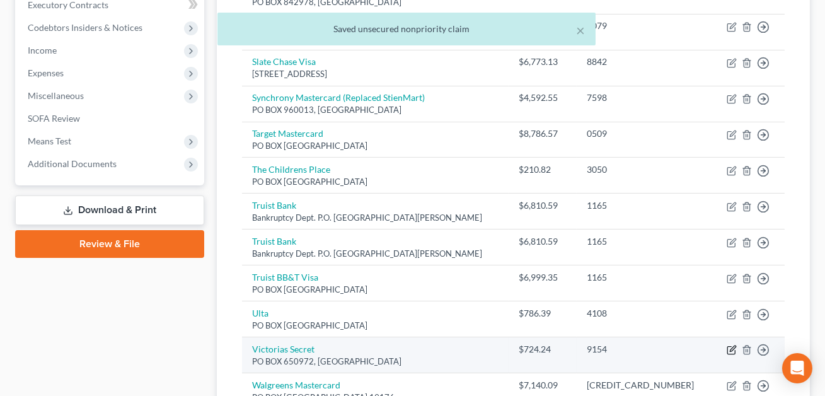
click at [735, 347] on icon "button" at bounding box center [732, 350] width 10 height 10
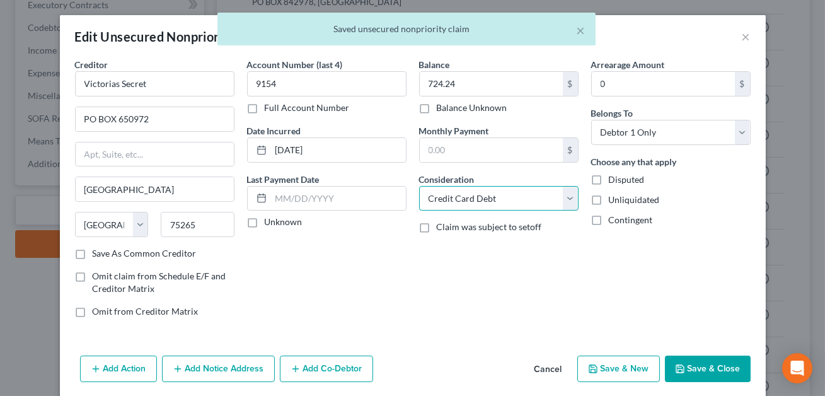
click at [472, 196] on select "Select Cable / Satellite Services Collection Agency Credit Card Debt Debt Couns…" at bounding box center [499, 198] width 160 height 25
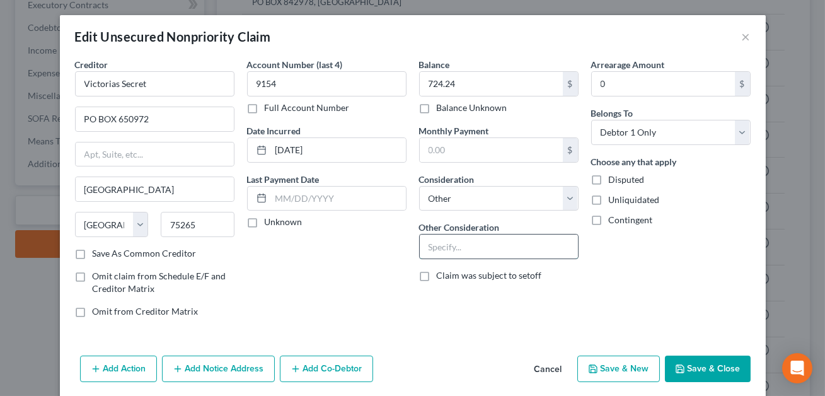
click at [438, 247] on input "text" at bounding box center [499, 247] width 158 height 24
click at [484, 248] on input "Credit card-pesonal use" at bounding box center [499, 247] width 158 height 24
click at [714, 368] on button "Save & Close" at bounding box center [708, 369] width 86 height 26
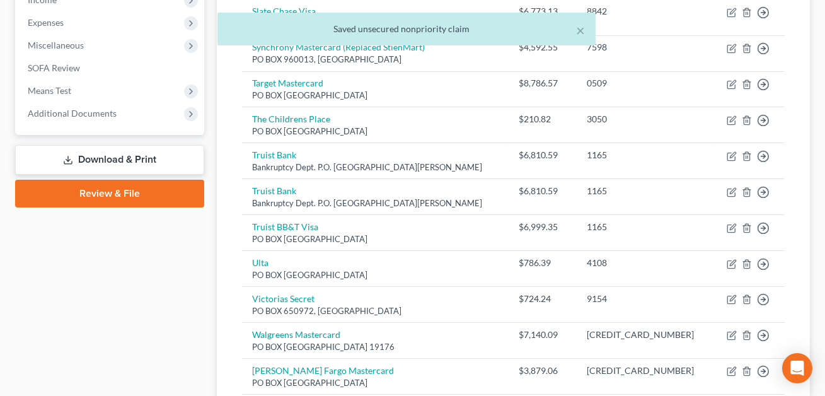
scroll to position [416, 0]
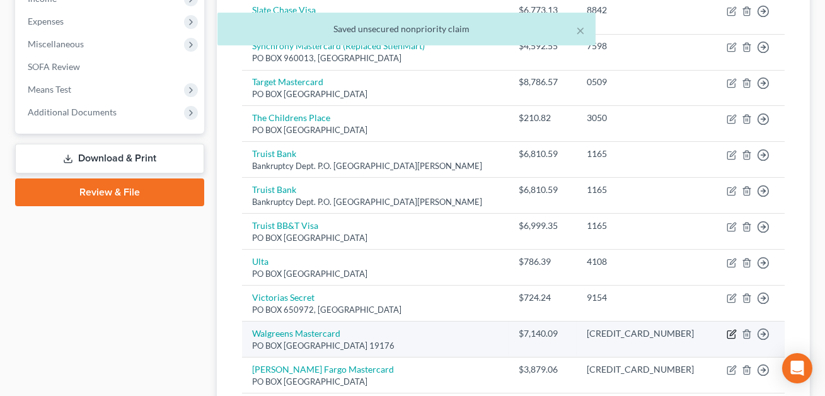
click at [733, 332] on icon "button" at bounding box center [732, 334] width 10 height 10
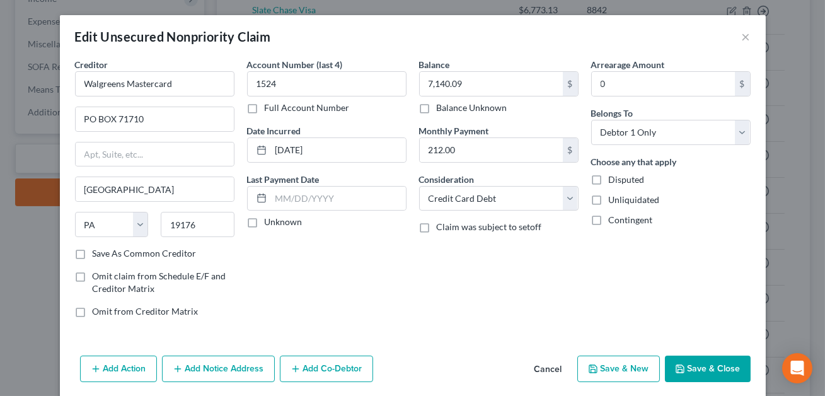
click at [714, 367] on button "Save & Close" at bounding box center [708, 369] width 86 height 26
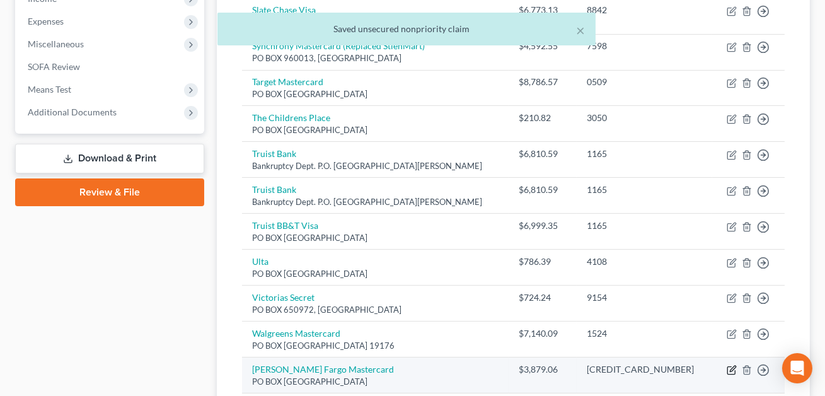
click at [733, 369] on icon "button" at bounding box center [733, 369] width 6 height 6
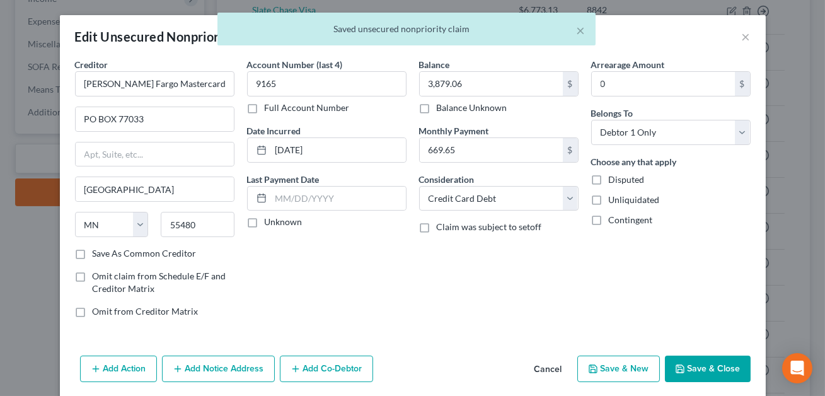
click at [712, 367] on button "Save & Close" at bounding box center [708, 369] width 86 height 26
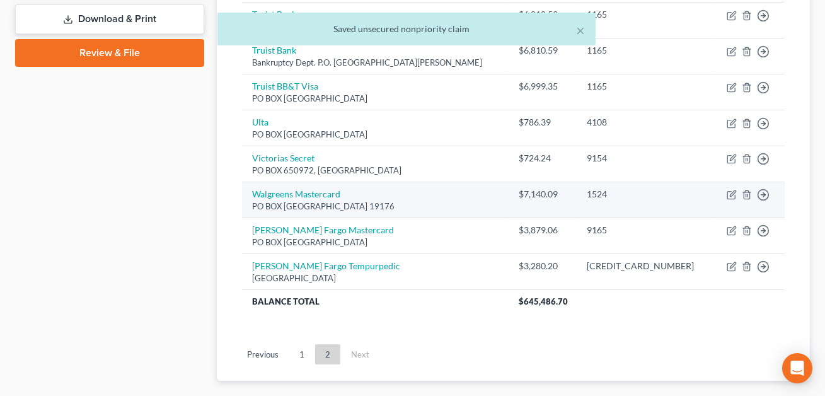
scroll to position [570, 0]
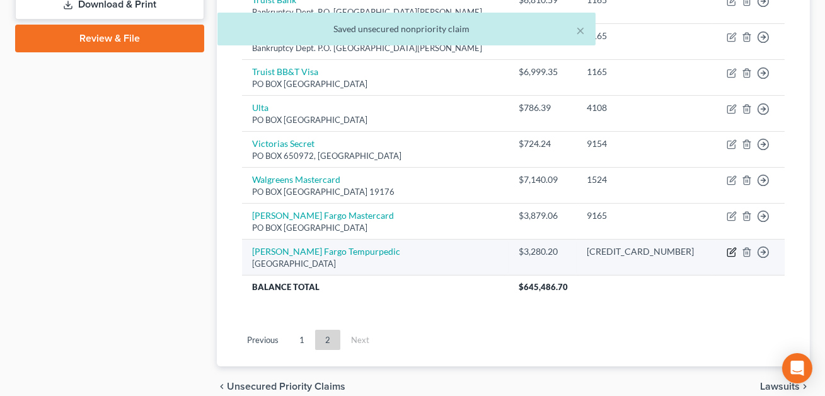
click at [731, 250] on icon "button" at bounding box center [732, 252] width 10 height 10
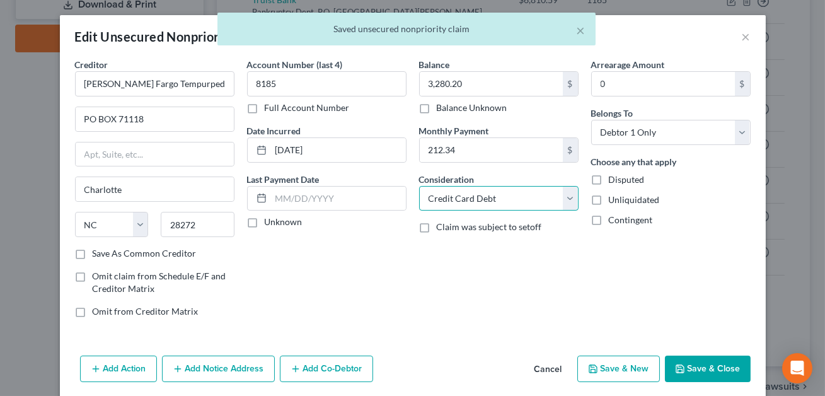
click at [500, 204] on select "Select Cable / Satellite Services Collection Agency Credit Card Debt Debt Couns…" at bounding box center [499, 198] width 160 height 25
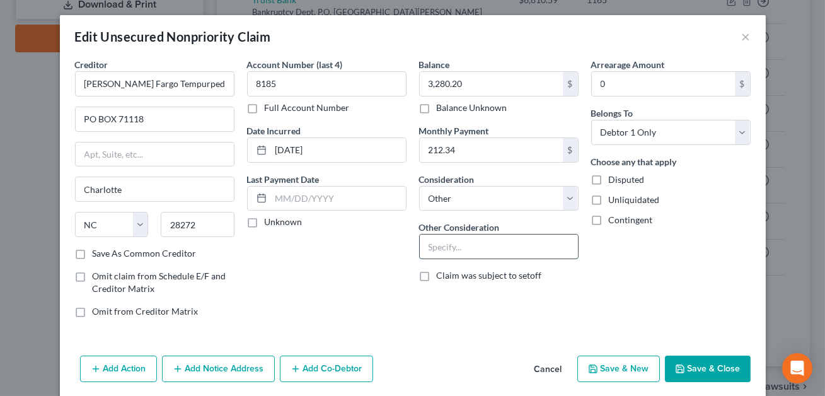
click at [456, 252] on input "text" at bounding box center [499, 247] width 158 height 24
click at [435, 247] on input "Cedit card-personal use" at bounding box center [499, 247] width 158 height 24
click at [726, 368] on button "Save & Close" at bounding box center [708, 369] width 86 height 26
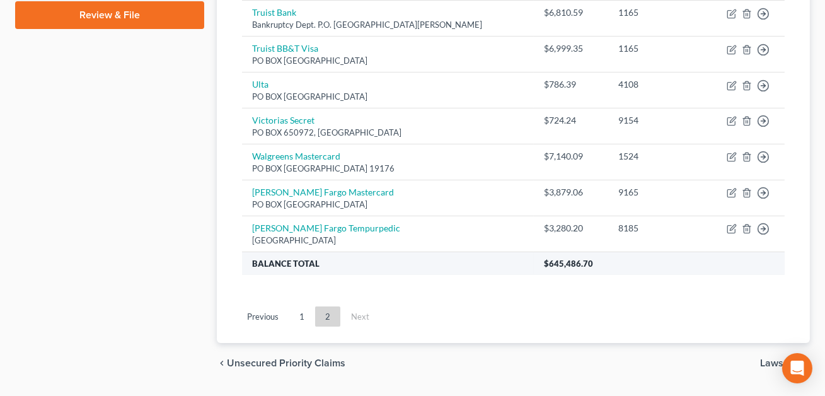
scroll to position [626, 0]
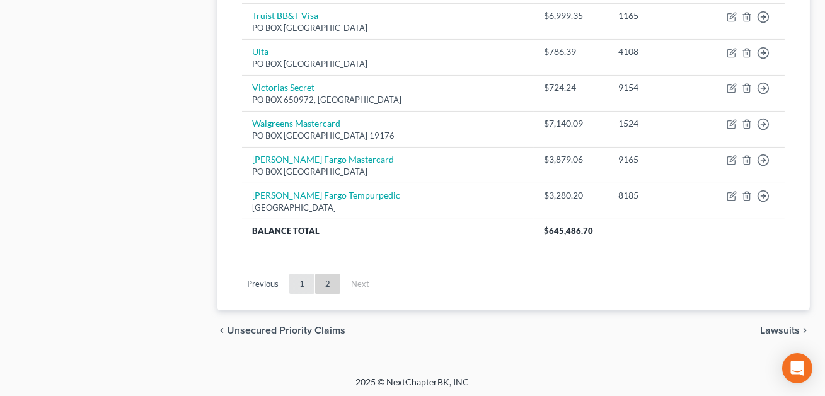
click at [301, 282] on link "1" at bounding box center [301, 284] width 25 height 20
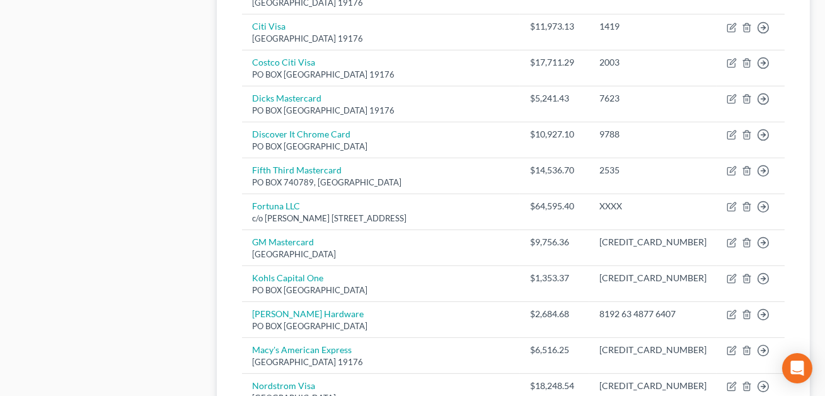
scroll to position [857, 0]
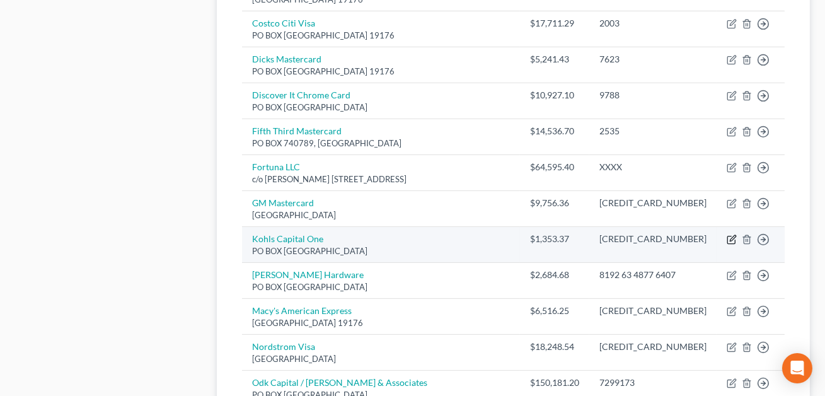
click at [733, 235] on icon "button" at bounding box center [732, 240] width 10 height 10
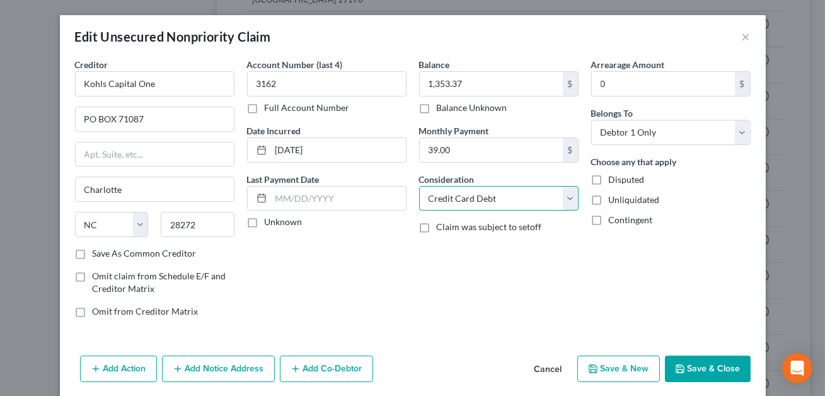
click at [480, 200] on select "Select Cable / Satellite Services Collection Agency Credit Card Debt Debt Couns…" at bounding box center [499, 198] width 160 height 25
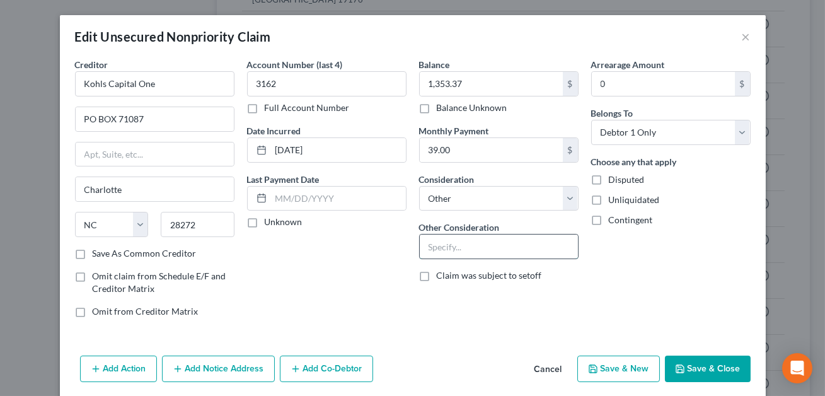
click at [437, 243] on input "text" at bounding box center [499, 247] width 158 height 24
click at [478, 247] on input "Credit card-[ersonal use" at bounding box center [499, 247] width 158 height 24
click at [724, 369] on button "Save & Close" at bounding box center [708, 369] width 86 height 26
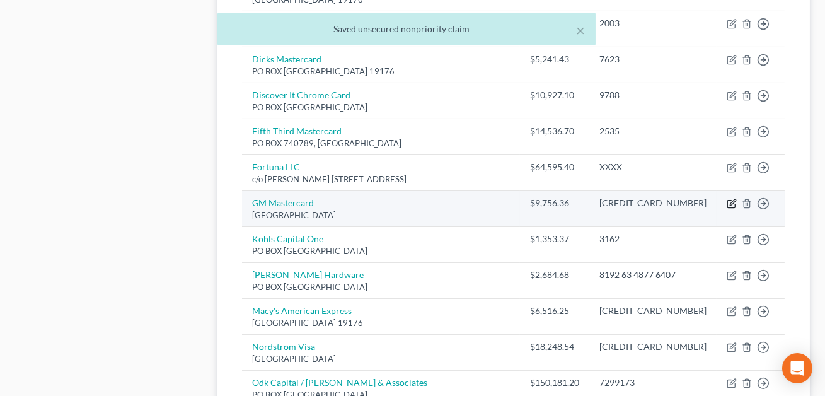
click at [731, 200] on icon "button" at bounding box center [733, 203] width 6 height 6
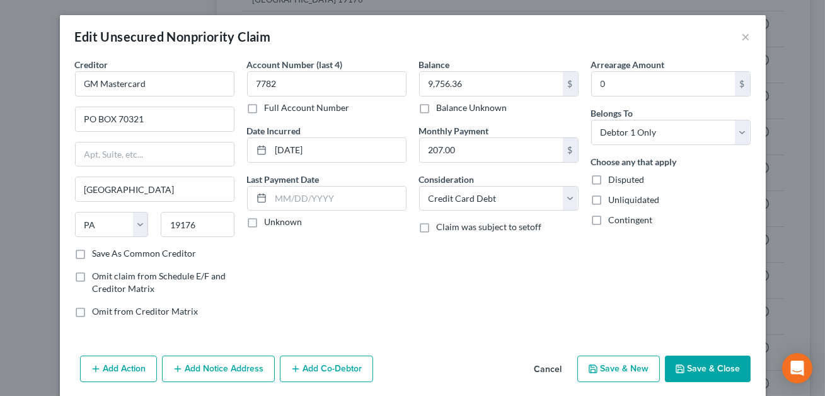
click at [715, 369] on button "Save & Close" at bounding box center [708, 369] width 86 height 26
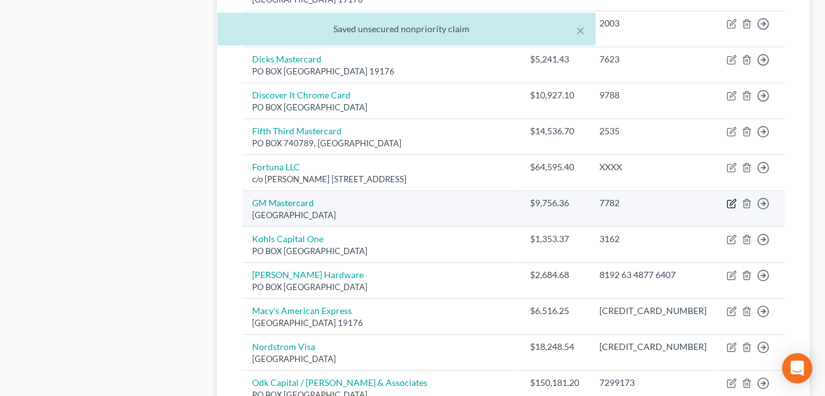
click at [733, 199] on icon "button" at bounding box center [732, 204] width 10 height 10
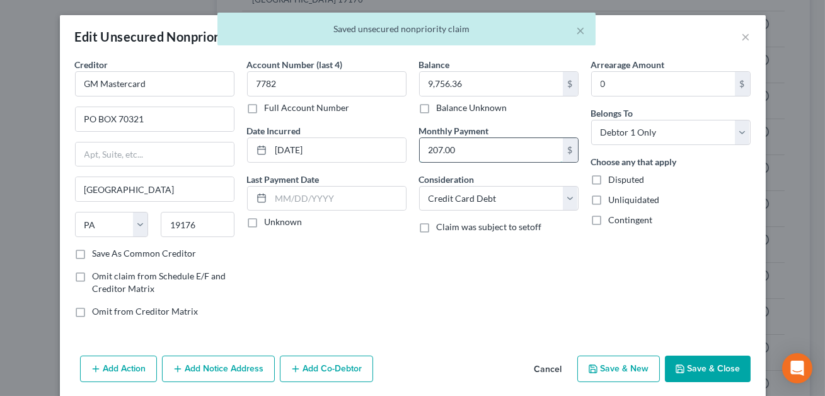
click at [457, 144] on input "207.00" at bounding box center [491, 150] width 143 height 24
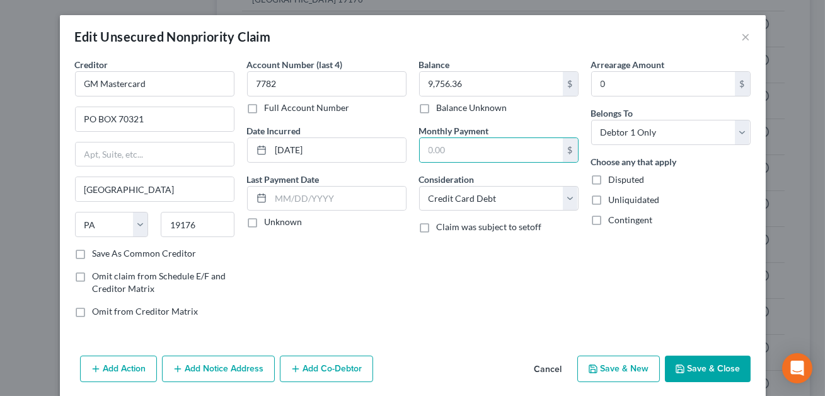
click at [707, 374] on button "Save & Close" at bounding box center [708, 369] width 86 height 26
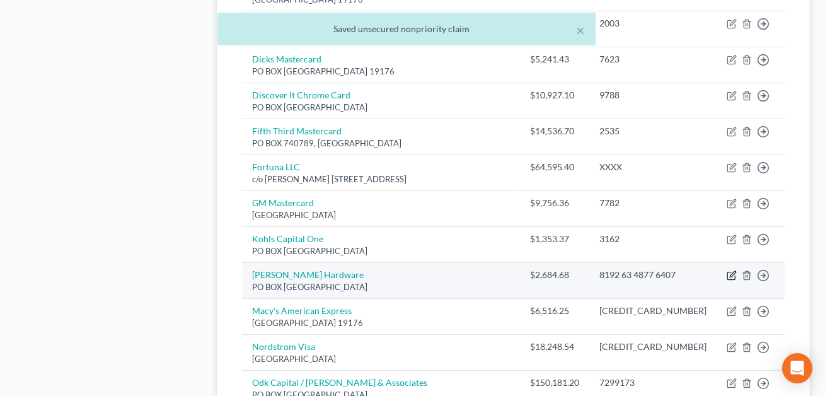
click at [731, 270] on icon "button" at bounding box center [732, 275] width 10 height 10
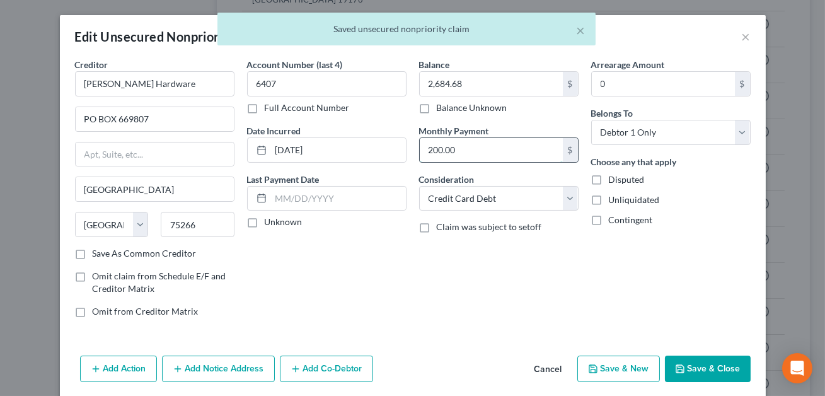
click at [513, 138] on input "200.00" at bounding box center [491, 150] width 143 height 24
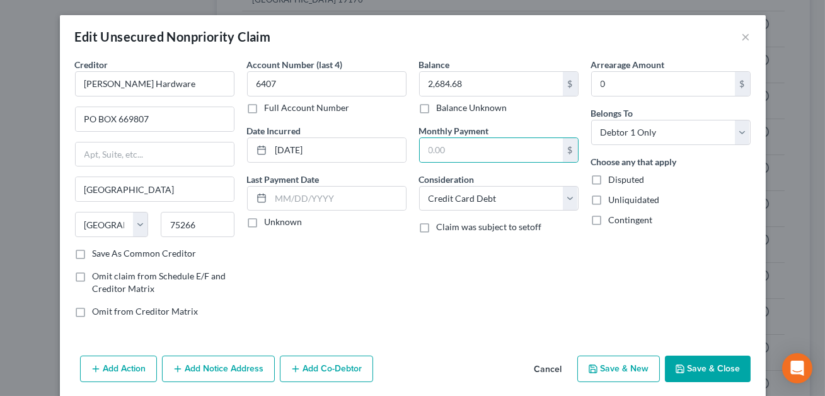
click at [687, 366] on button "Save & Close" at bounding box center [708, 369] width 86 height 26
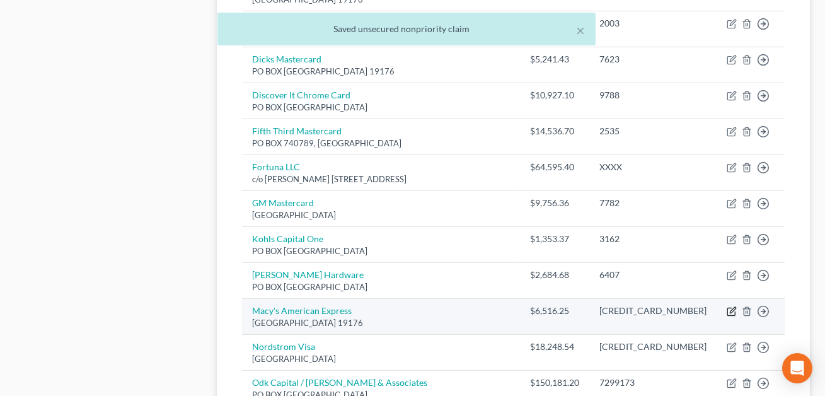
click at [731, 306] on icon "button" at bounding box center [732, 311] width 10 height 10
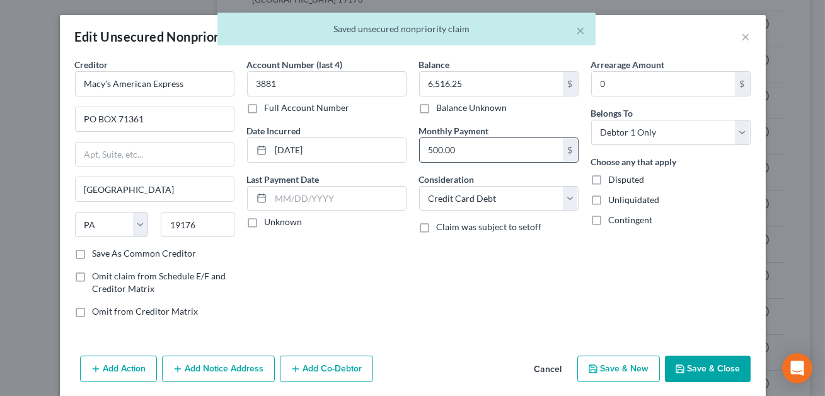
click at [538, 154] on input "500.00" at bounding box center [491, 150] width 143 height 24
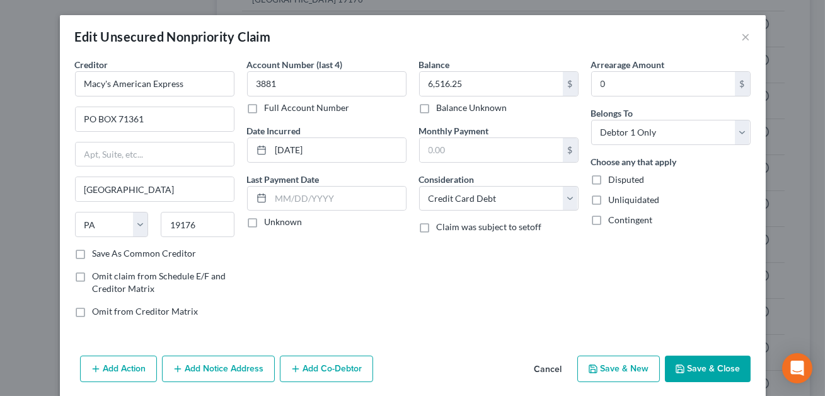
click at [691, 365] on button "Save & Close" at bounding box center [708, 369] width 86 height 26
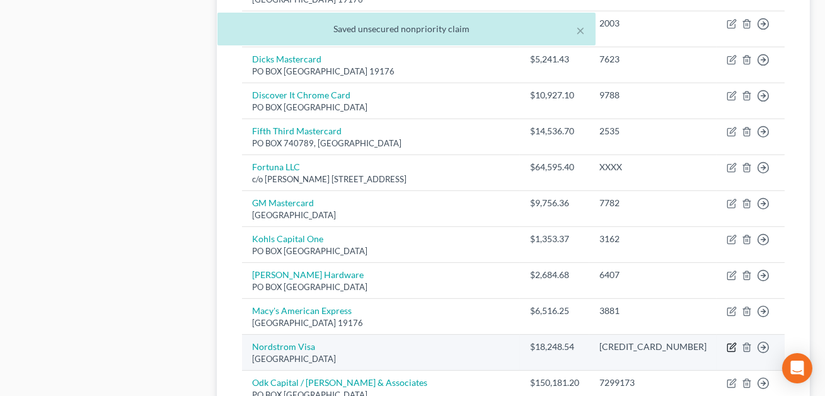
click at [732, 342] on icon "button" at bounding box center [732, 347] width 10 height 10
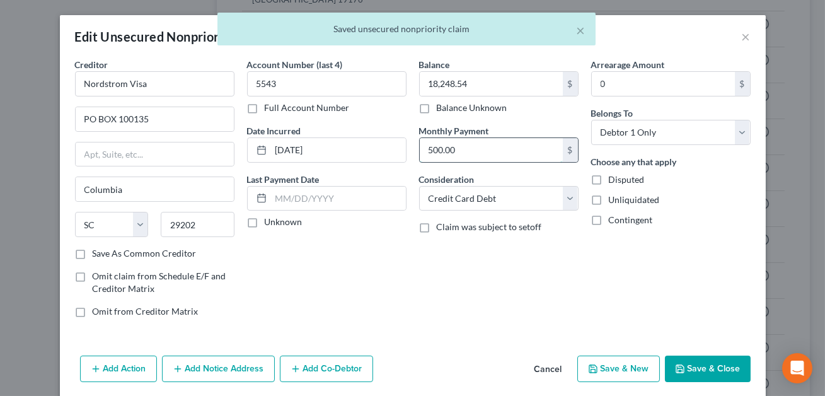
click at [484, 142] on input "500.00" at bounding box center [491, 150] width 143 height 24
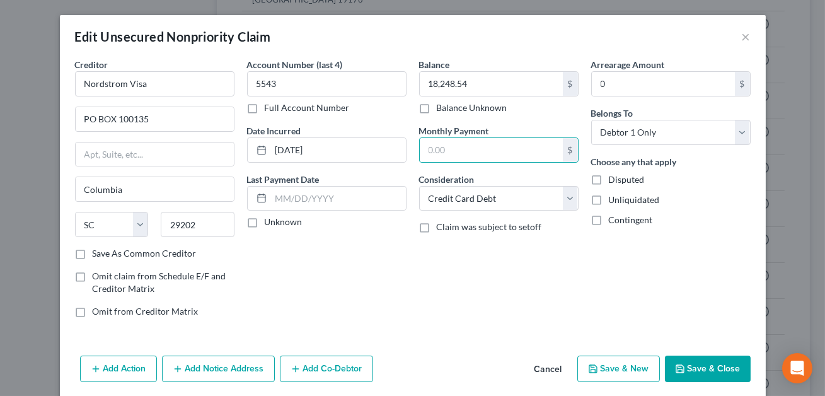
click at [718, 366] on button "Save & Close" at bounding box center [708, 369] width 86 height 26
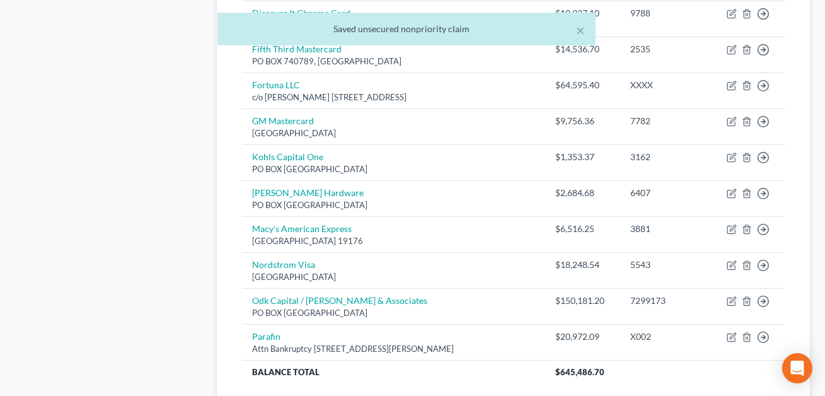
scroll to position [929, 0]
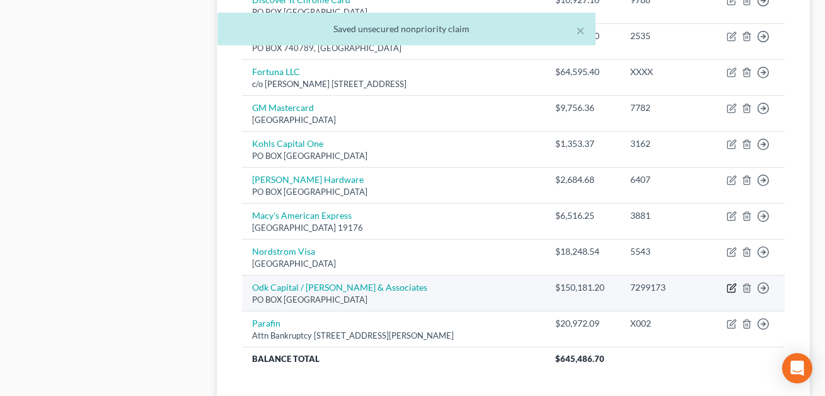
click at [729, 286] on icon "button" at bounding box center [732, 288] width 10 height 10
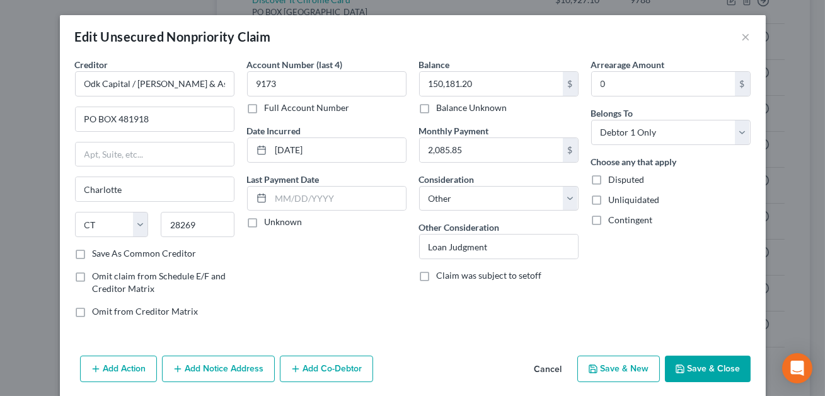
click at [711, 364] on button "Save & Close" at bounding box center [708, 369] width 86 height 26
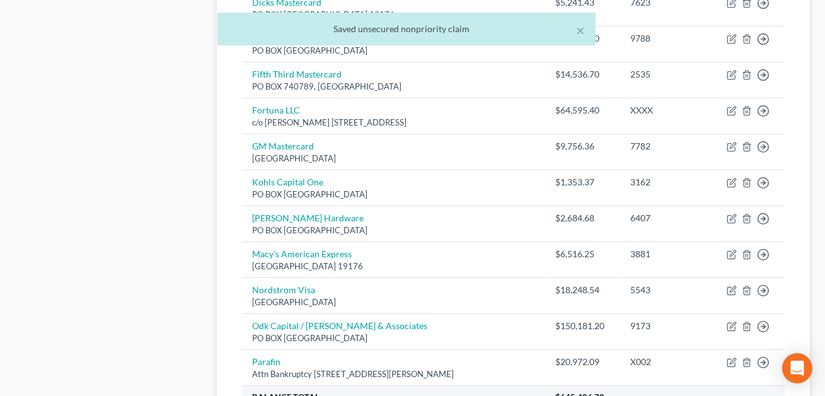
scroll to position [965, 0]
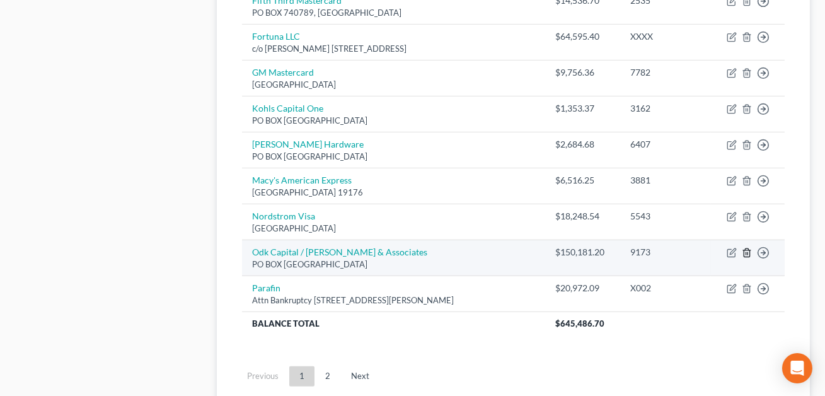
click at [748, 250] on icon "button" at bounding box center [747, 253] width 10 height 10
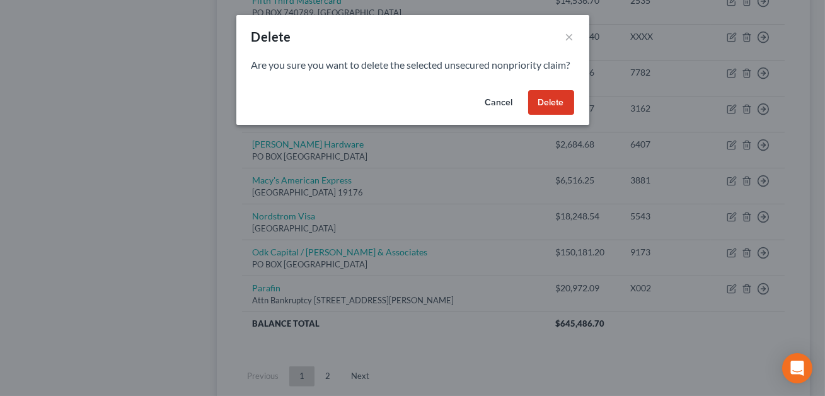
click at [555, 115] on button "Delete" at bounding box center [551, 102] width 46 height 25
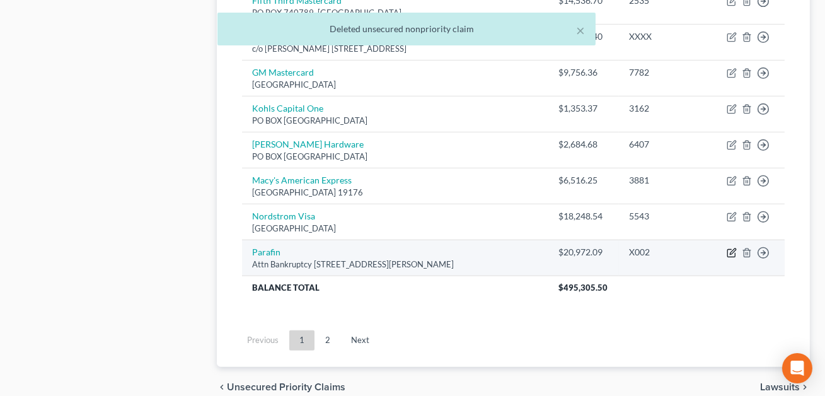
click at [736, 252] on icon "button" at bounding box center [732, 253] width 10 height 10
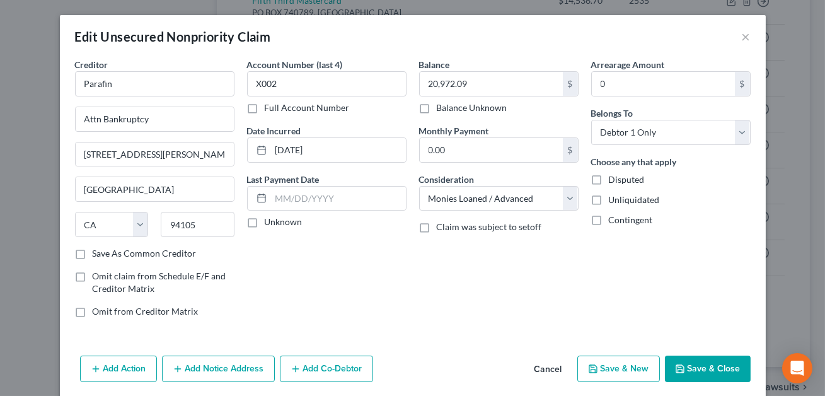
click at [711, 364] on button "Save & Close" at bounding box center [708, 369] width 86 height 26
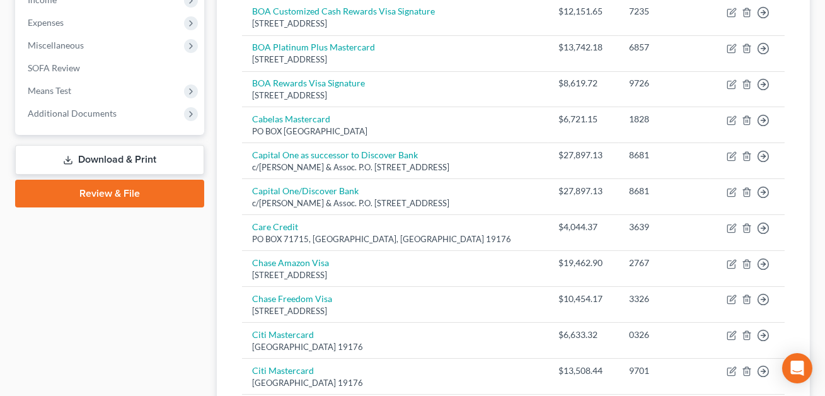
scroll to position [425, 0]
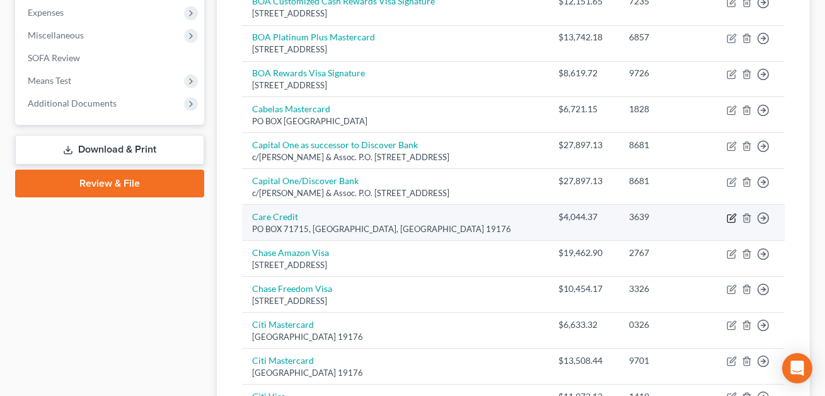
click at [735, 216] on icon "button" at bounding box center [732, 218] width 10 height 10
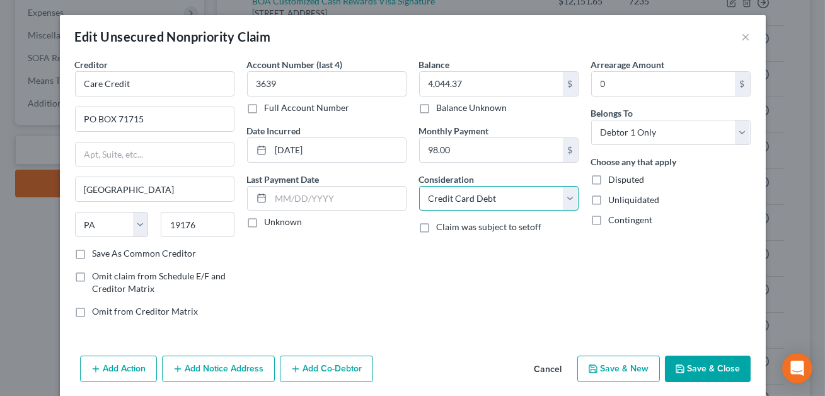
click at [480, 203] on select "Select Cable / Satellite Services Collection Agency Credit Card Debt Debt Couns…" at bounding box center [499, 198] width 160 height 25
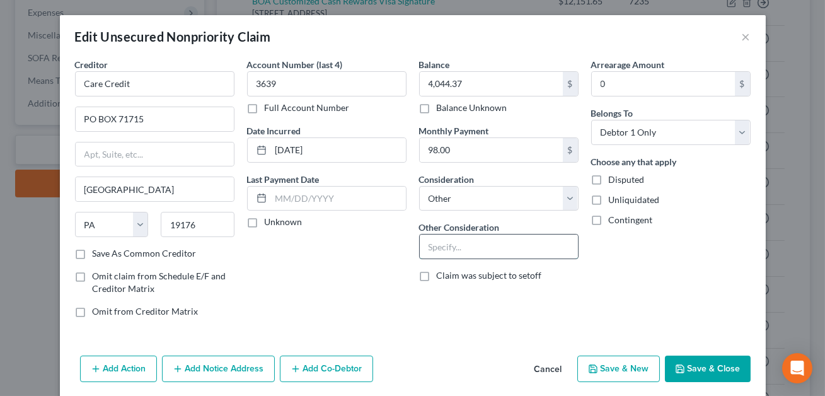
click at [457, 252] on input "text" at bounding box center [499, 247] width 158 height 24
click at [468, 159] on input "98.00" at bounding box center [491, 150] width 143 height 24
click at [706, 379] on button "Save & Close" at bounding box center [708, 369] width 86 height 26
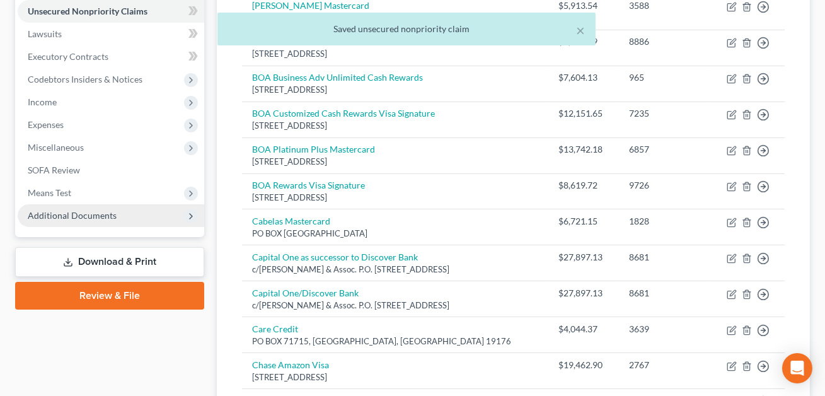
scroll to position [311, 0]
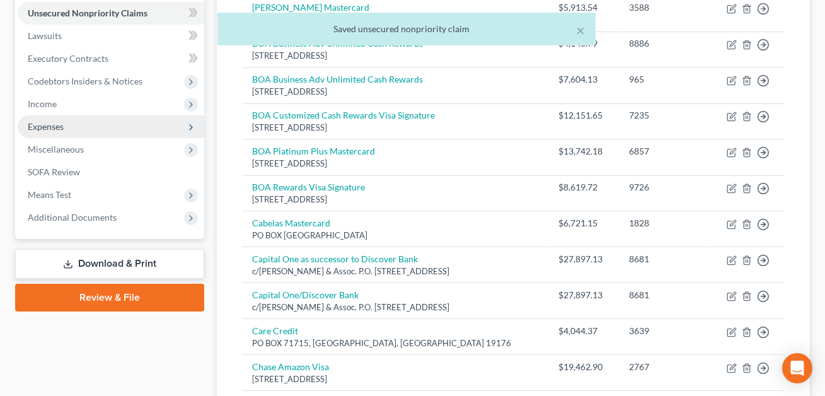
click at [65, 127] on span "Expenses" at bounding box center [111, 126] width 187 height 23
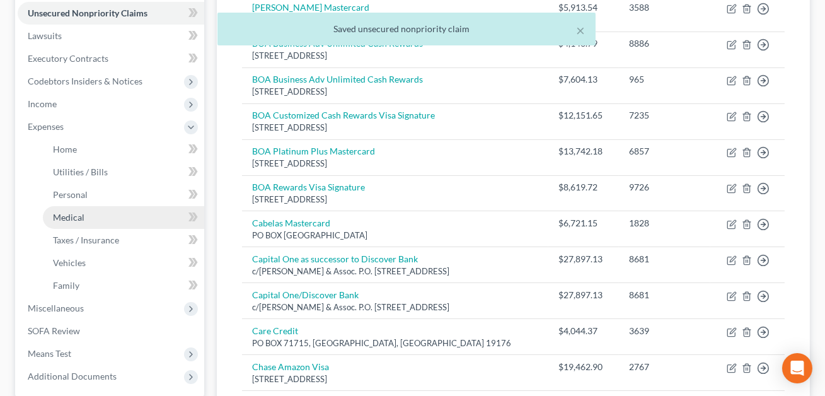
click at [62, 206] on link "Medical" at bounding box center [123, 217] width 161 height 23
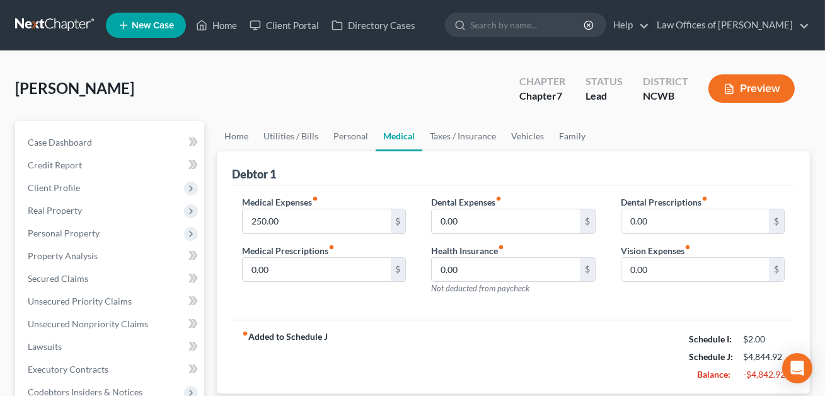
click at [743, 89] on button "Preview" at bounding box center [752, 88] width 86 height 28
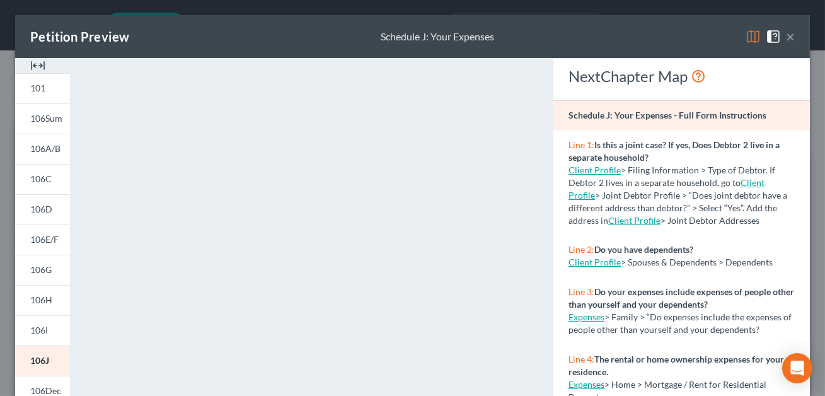
click at [791, 37] on button "×" at bounding box center [790, 36] width 9 height 15
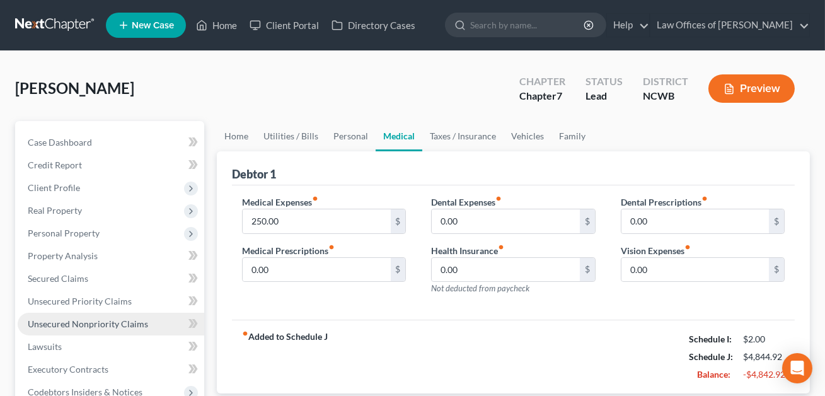
click at [116, 327] on span "Unsecured Nonpriority Claims" at bounding box center [88, 323] width 120 height 11
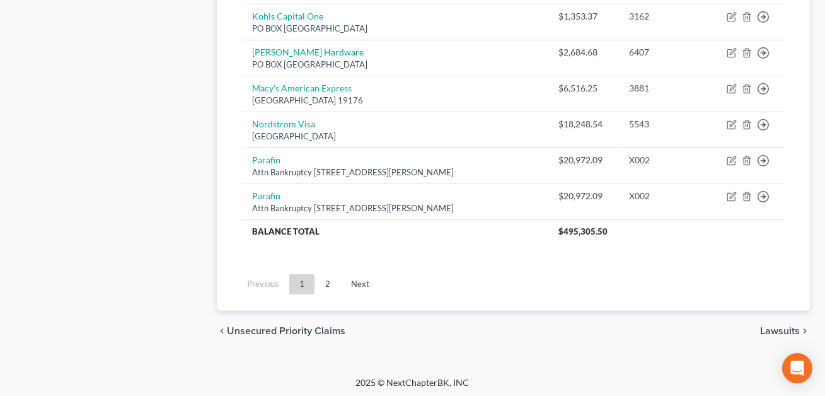
scroll to position [1056, 0]
click at [326, 286] on link "2" at bounding box center [327, 285] width 25 height 20
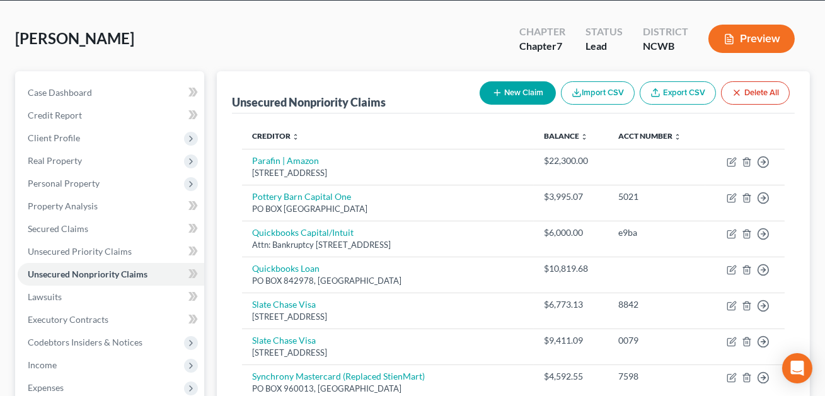
scroll to position [47, 0]
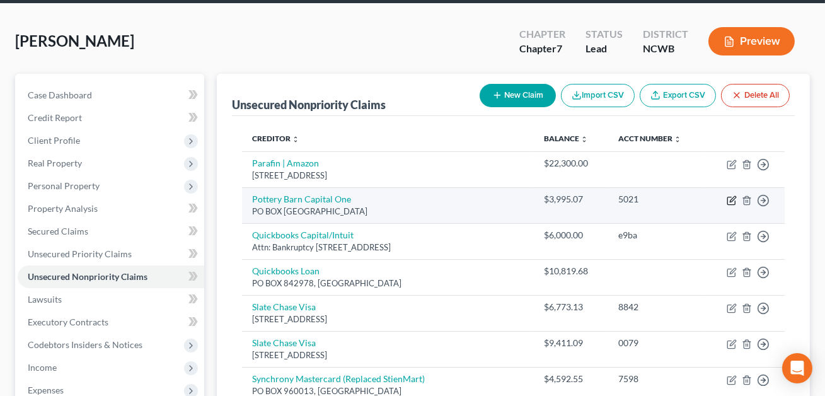
click at [730, 199] on icon "button" at bounding box center [732, 200] width 10 height 10
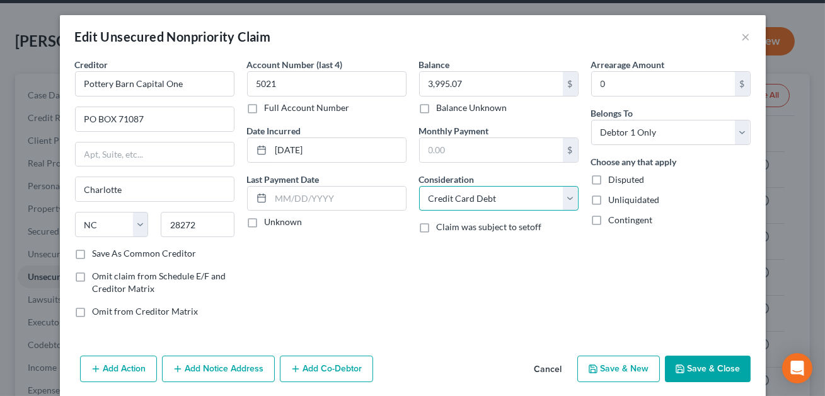
click at [466, 197] on select "Select Cable / Satellite Services Collection Agency Credit Card Debt Debt Couns…" at bounding box center [499, 198] width 160 height 25
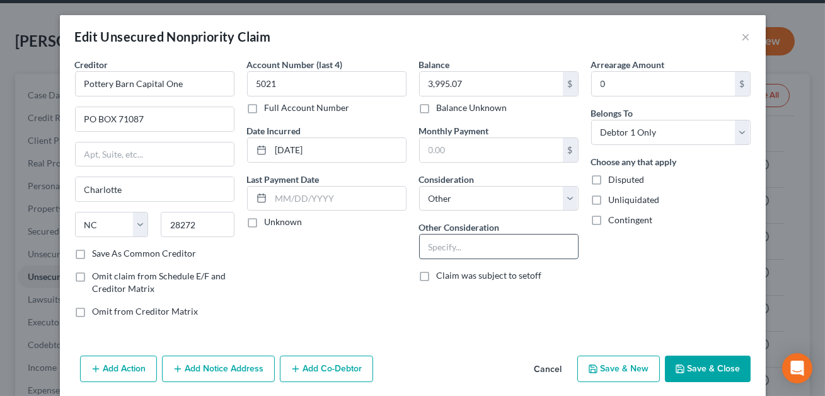
click at [446, 256] on input "text" at bounding box center [499, 247] width 158 height 24
drag, startPoint x: 527, startPoint y: 246, endPoint x: 427, endPoint y: 243, distance: 100.3
click at [427, 243] on input "Credit card-personal use" at bounding box center [499, 247] width 158 height 24
click at [711, 367] on button "Save & Close" at bounding box center [708, 369] width 86 height 26
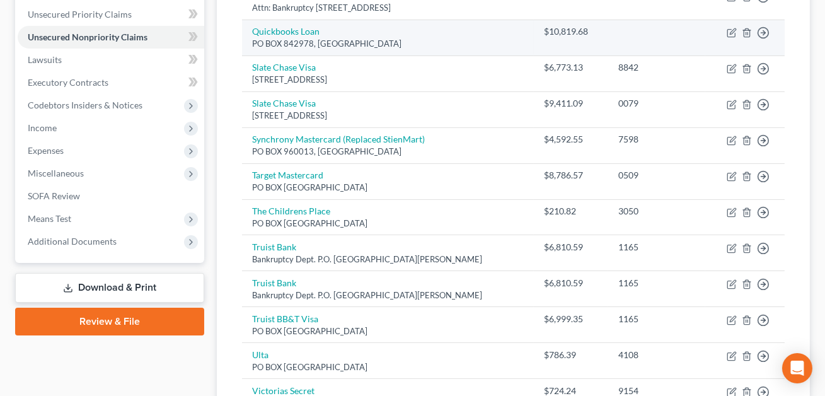
scroll to position [591, 0]
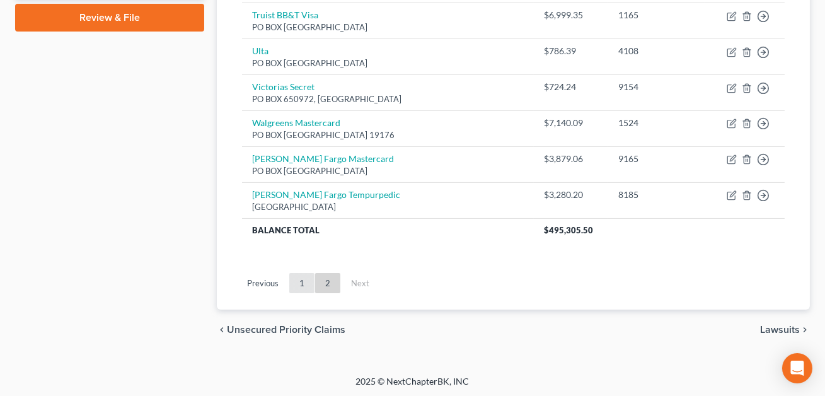
click at [299, 285] on link "1" at bounding box center [301, 283] width 25 height 20
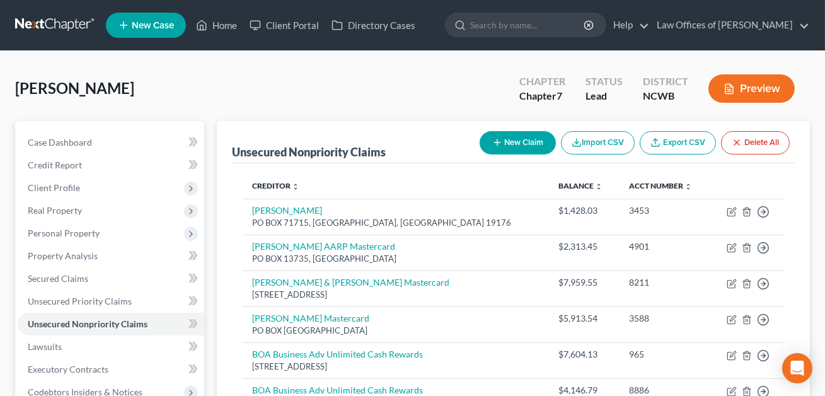
scroll to position [0, 0]
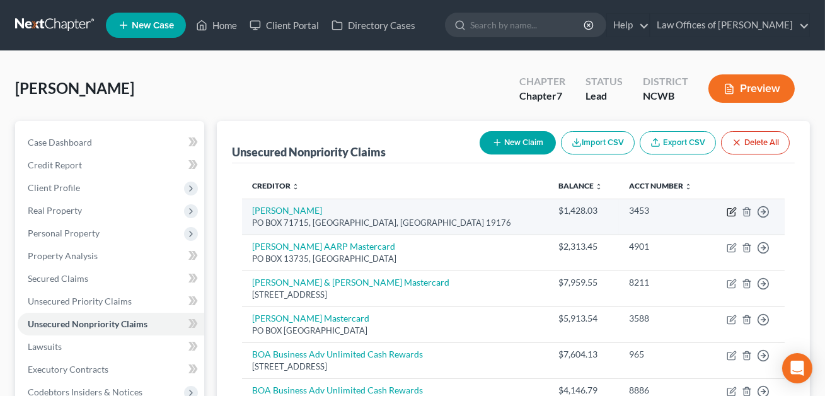
click at [732, 212] on icon "button" at bounding box center [733, 210] width 6 height 6
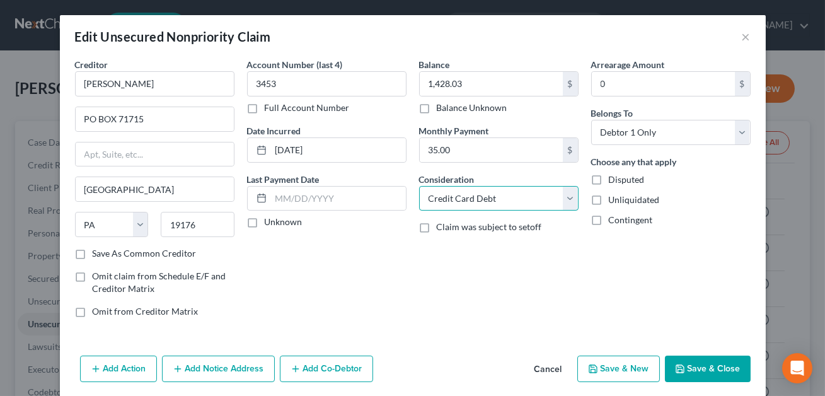
click at [445, 204] on select "Select Cable / Satellite Services Collection Agency Credit Card Debt Debt Couns…" at bounding box center [499, 198] width 160 height 25
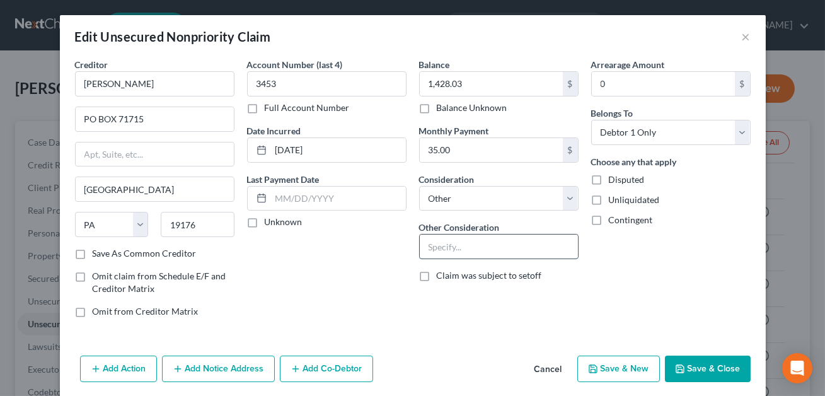
click at [442, 248] on input "text" at bounding box center [499, 247] width 158 height 24
paste input "Credit card-personal use"
click at [705, 375] on button "Save & Close" at bounding box center [708, 369] width 86 height 26
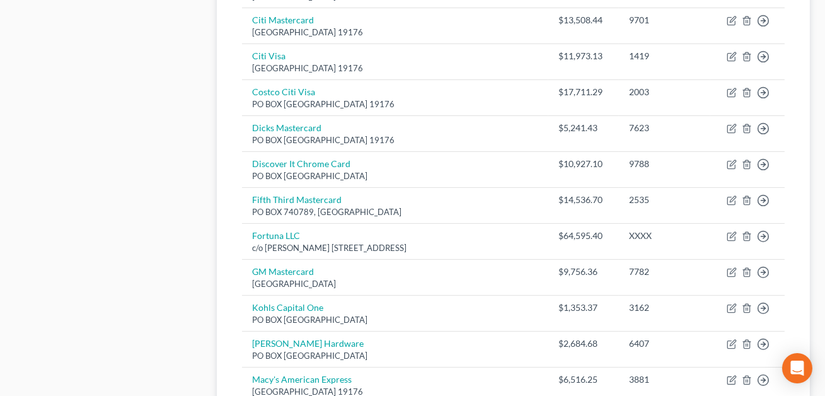
scroll to position [1057, 0]
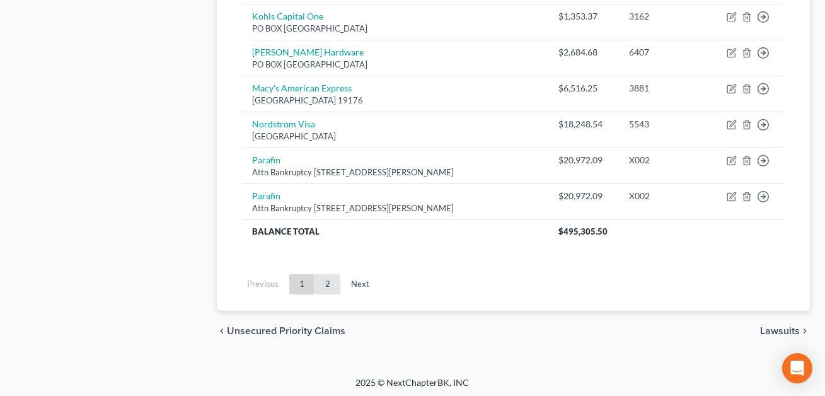
click at [330, 283] on link "2" at bounding box center [327, 284] width 25 height 20
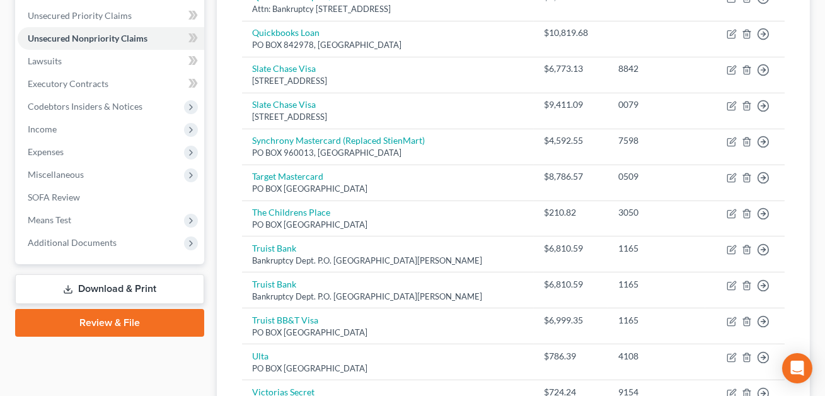
scroll to position [283, 0]
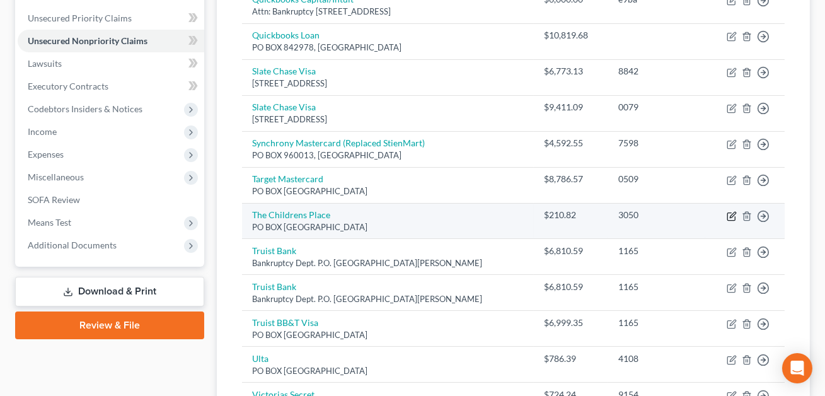
click at [734, 216] on icon "button" at bounding box center [732, 216] width 10 height 10
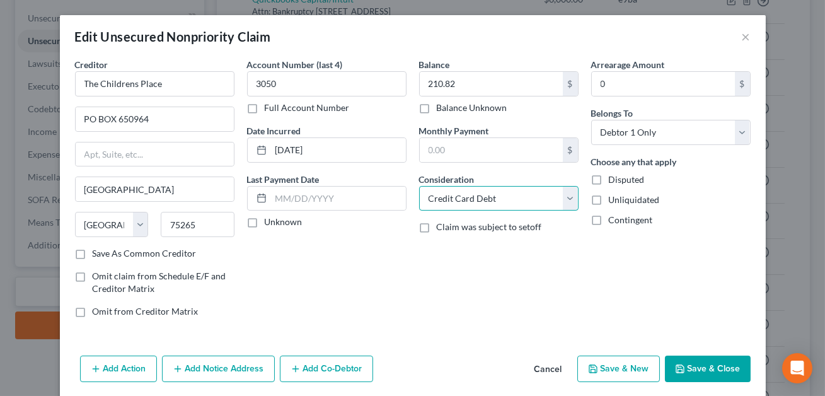
click at [473, 199] on select "Select Cable / Satellite Services Collection Agency Credit Card Debt Debt Couns…" at bounding box center [499, 198] width 160 height 25
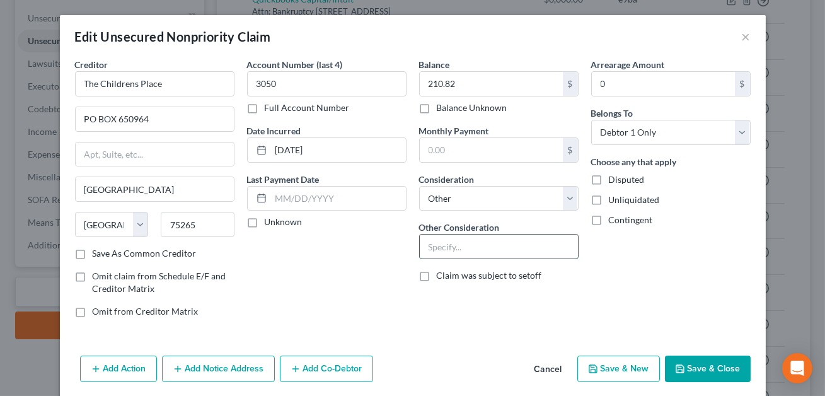
click at [434, 250] on input "text" at bounding box center [499, 247] width 158 height 24
paste input "Credit card-personal use"
click at [723, 365] on button "Save & Close" at bounding box center [708, 369] width 86 height 26
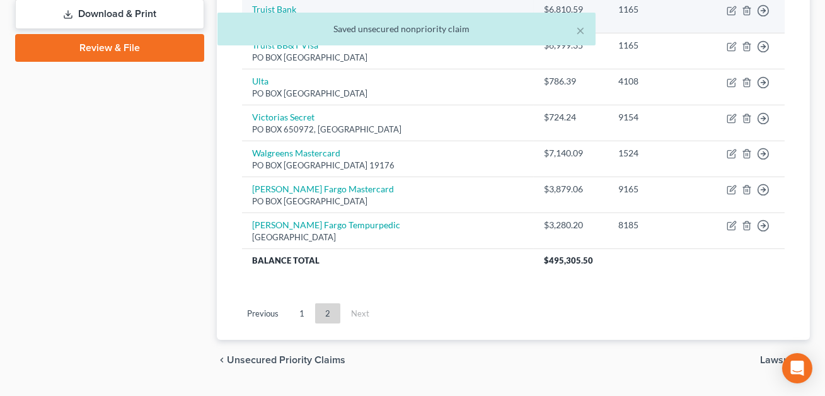
scroll to position [591, 0]
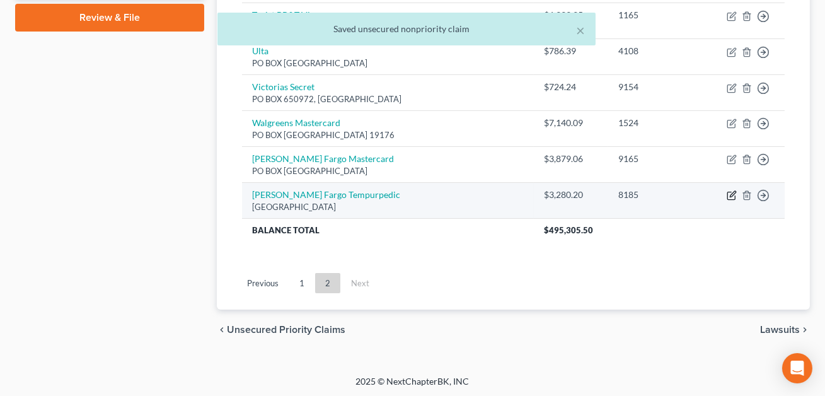
click at [732, 196] on icon "button" at bounding box center [732, 195] width 10 height 10
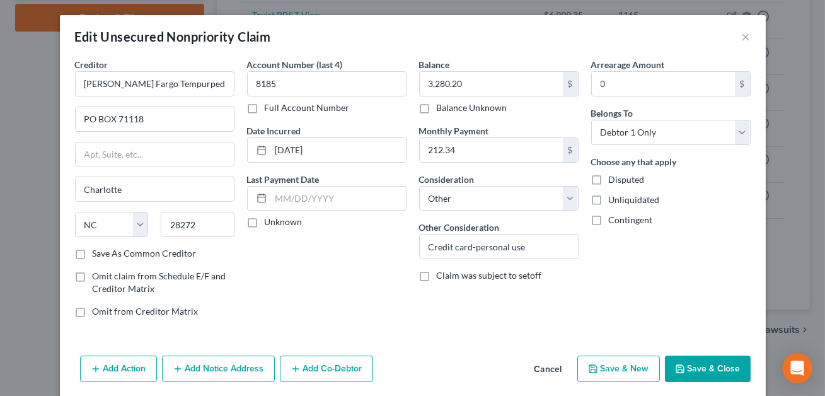
click at [702, 371] on button "Save & Close" at bounding box center [708, 369] width 86 height 26
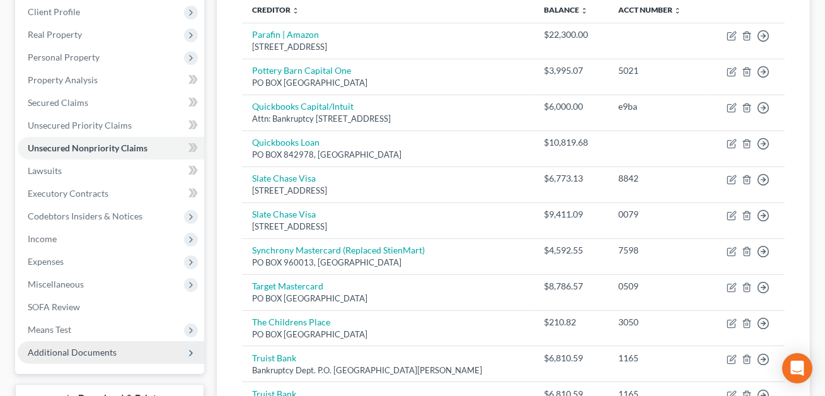
scroll to position [178, 0]
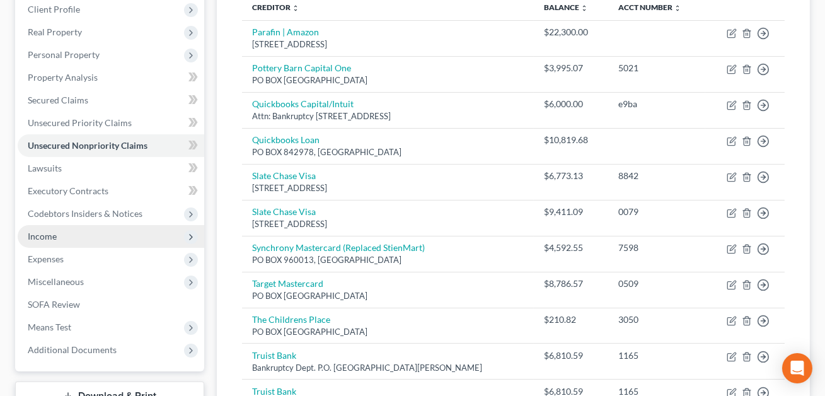
click at [48, 235] on span "Income" at bounding box center [42, 236] width 29 height 11
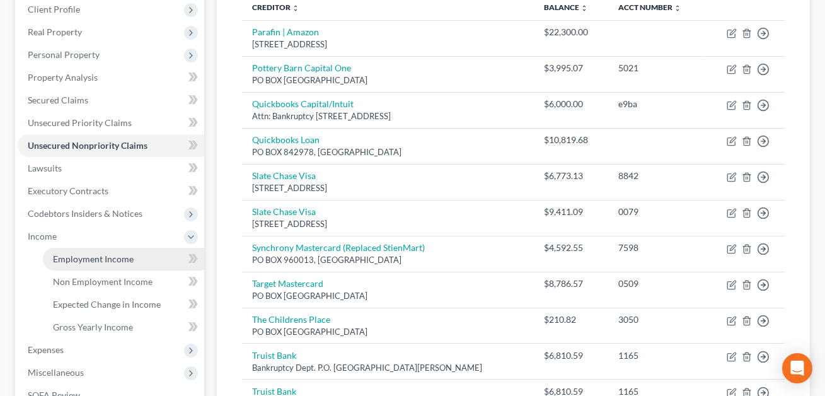
click at [67, 260] on span "Employment Income" at bounding box center [93, 258] width 81 height 11
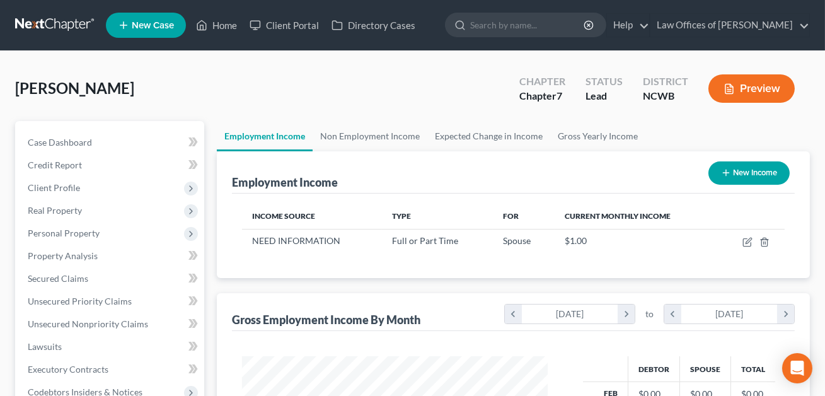
scroll to position [226, 331]
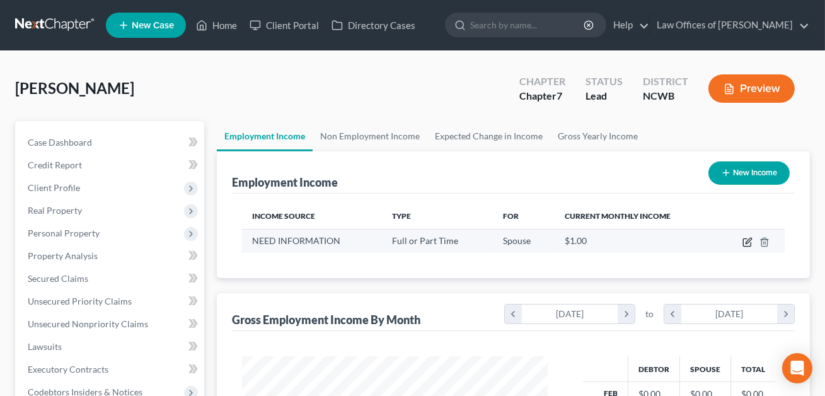
click at [748, 243] on icon "button" at bounding box center [748, 242] width 10 height 10
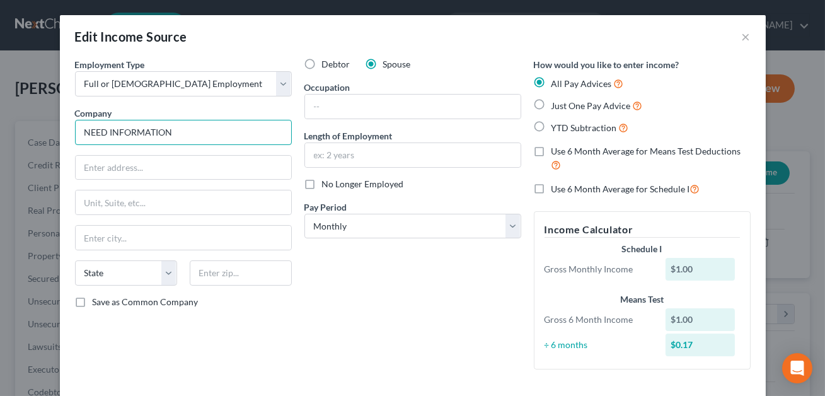
drag, startPoint x: 186, startPoint y: 136, endPoint x: 79, endPoint y: 129, distance: 107.4
click at [79, 129] on input "NEED INFORMATION" at bounding box center [183, 132] width 217 height 25
click at [323, 107] on input "text" at bounding box center [413, 107] width 216 height 24
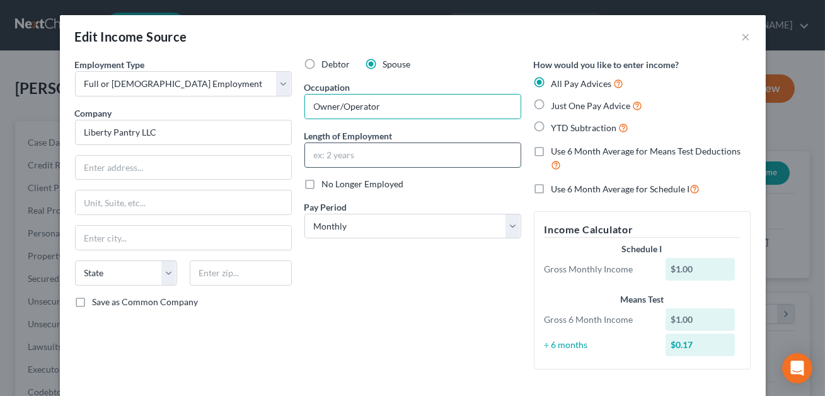
click at [318, 153] on input "text" at bounding box center [413, 155] width 216 height 24
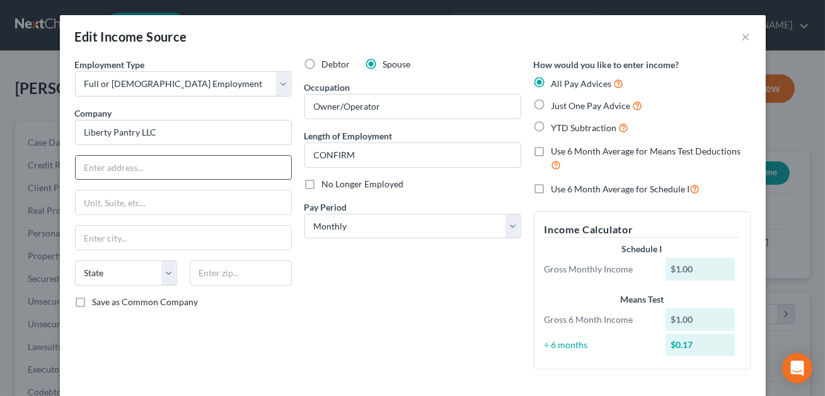
click at [139, 160] on input "text" at bounding box center [184, 168] width 216 height 24
click at [218, 272] on input "text" at bounding box center [241, 272] width 102 height 25
click at [175, 238] on input "text" at bounding box center [184, 238] width 216 height 24
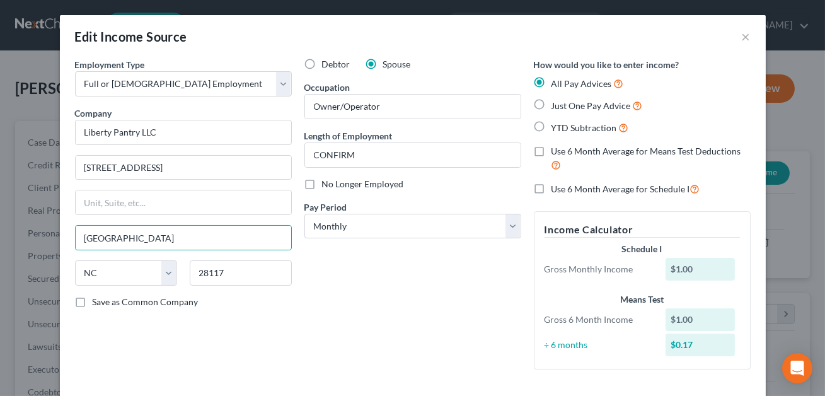
click at [365, 288] on div "Debtor Spouse Occupation Owner/Operator Length of Employment CONFIRM No Longer …" at bounding box center [412, 219] width 229 height 322
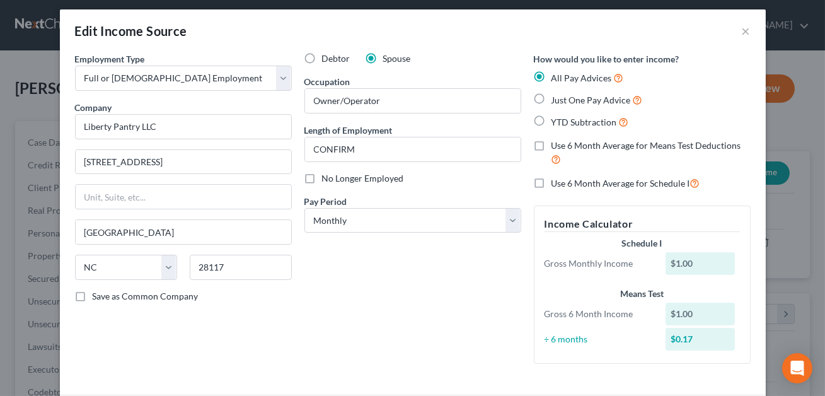
scroll to position [0, 0]
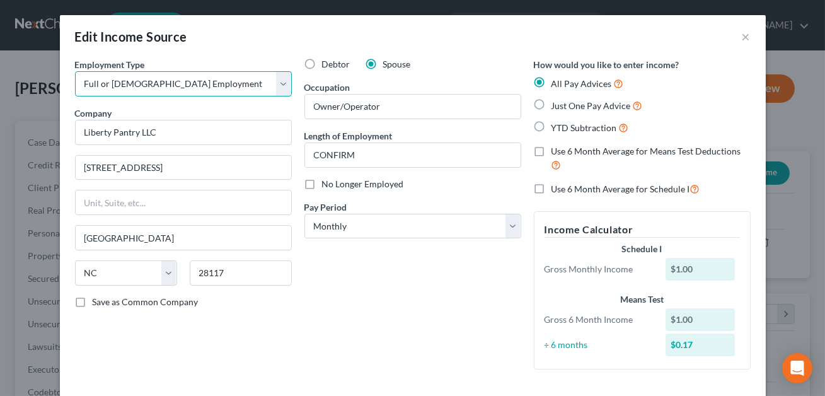
click at [241, 88] on select "Select Full or [DEMOGRAPHIC_DATA] Employment Self Employment" at bounding box center [183, 83] width 217 height 25
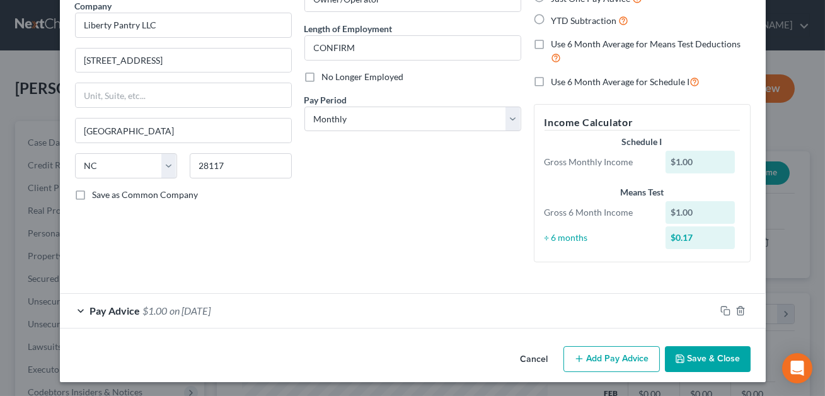
click at [365, 318] on div "Pay Advice $1.00 on [DATE]" at bounding box center [388, 310] width 656 height 33
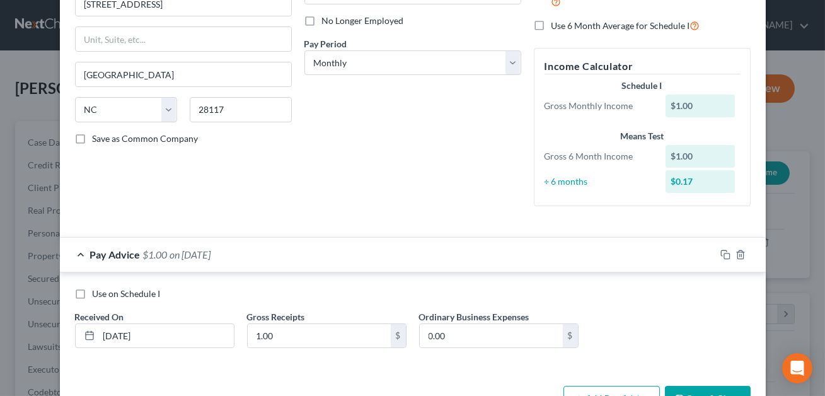
scroll to position [204, 0]
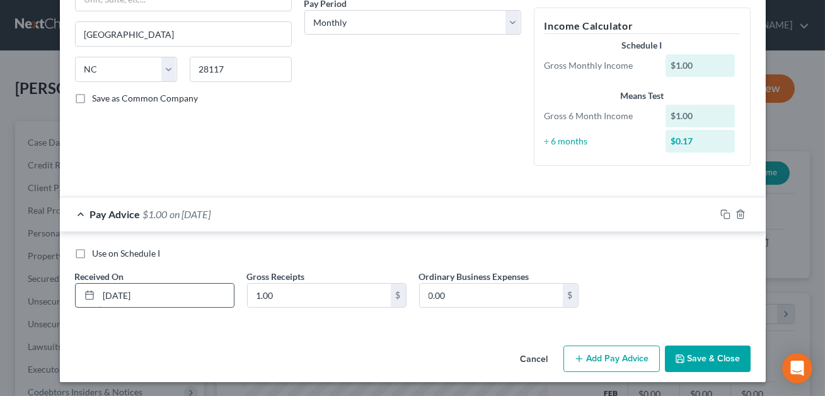
click at [113, 293] on input "[DATE]" at bounding box center [166, 296] width 135 height 24
click at [93, 250] on label "Use on Schedule I" at bounding box center [127, 253] width 68 height 13
click at [98, 250] on input "Use on Schedule I" at bounding box center [102, 251] width 8 height 8
click at [611, 359] on button "Add Pay Advice" at bounding box center [612, 359] width 96 height 26
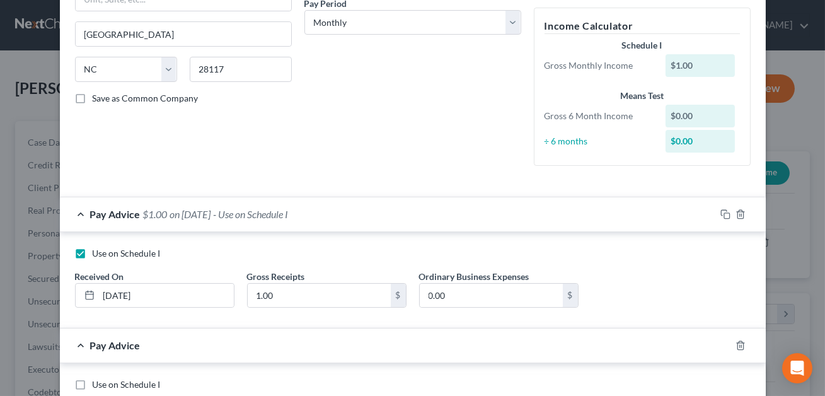
scroll to position [335, 0]
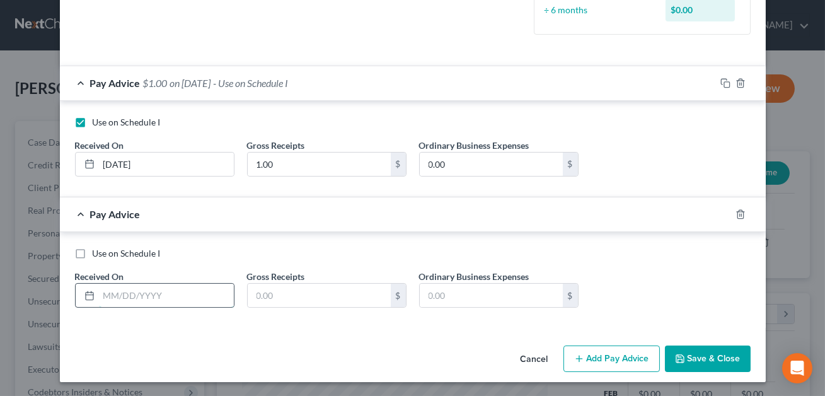
click at [121, 293] on input "text" at bounding box center [166, 296] width 135 height 24
click at [283, 298] on input "text" at bounding box center [319, 296] width 143 height 24
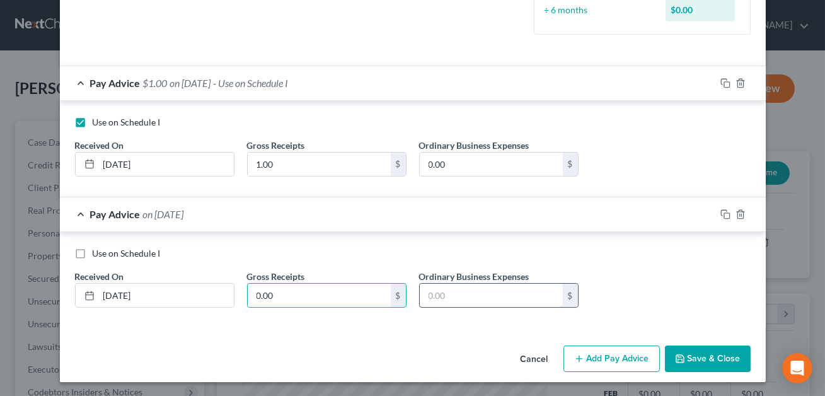
click at [449, 292] on input "text" at bounding box center [491, 296] width 143 height 24
click at [717, 357] on button "Save & Close" at bounding box center [708, 359] width 86 height 26
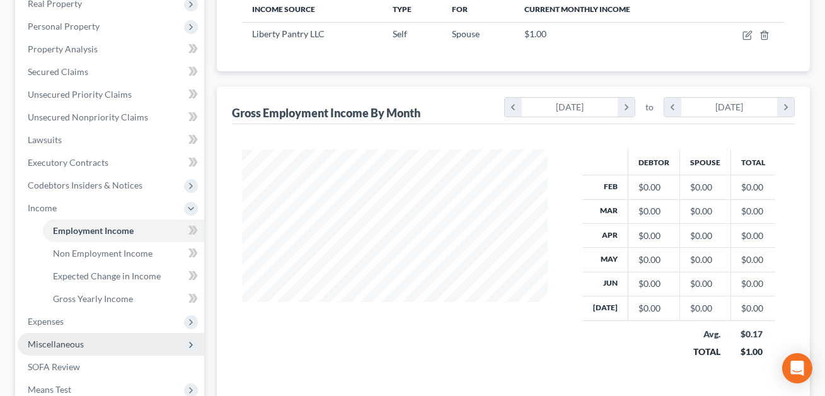
scroll to position [199, 0]
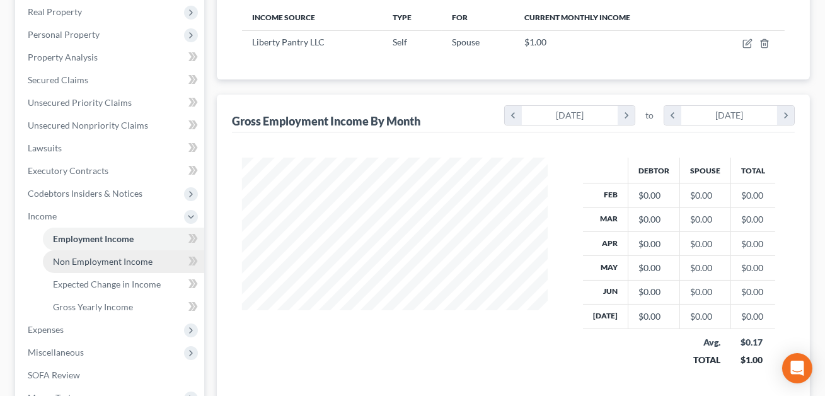
click at [82, 260] on span "Non Employment Income" at bounding box center [103, 261] width 100 height 11
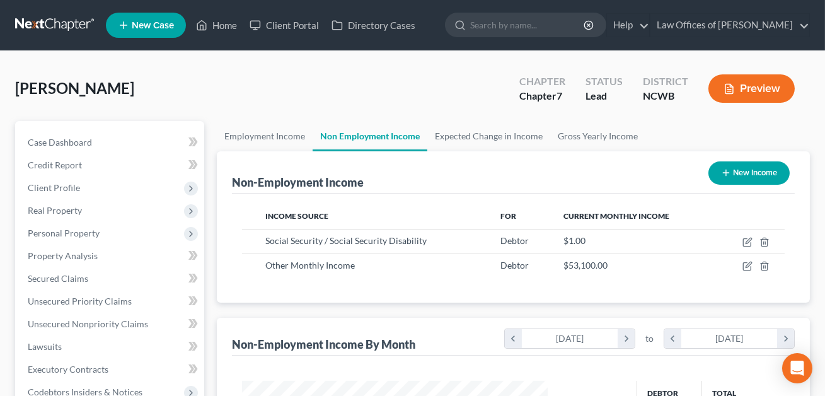
scroll to position [226, 331]
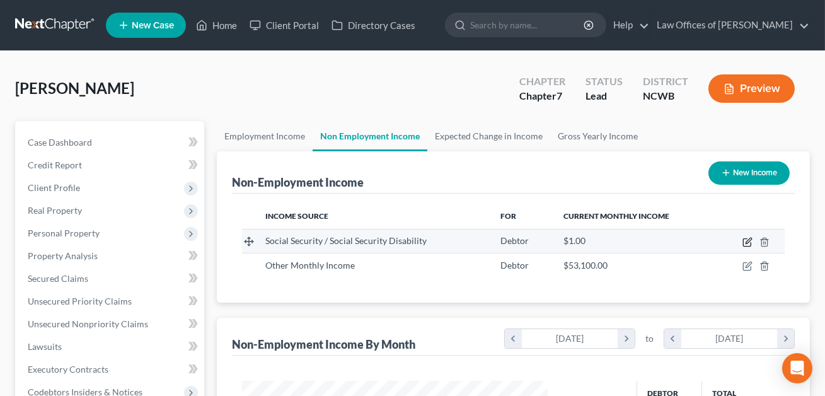
click at [749, 241] on icon "button" at bounding box center [748, 242] width 10 height 10
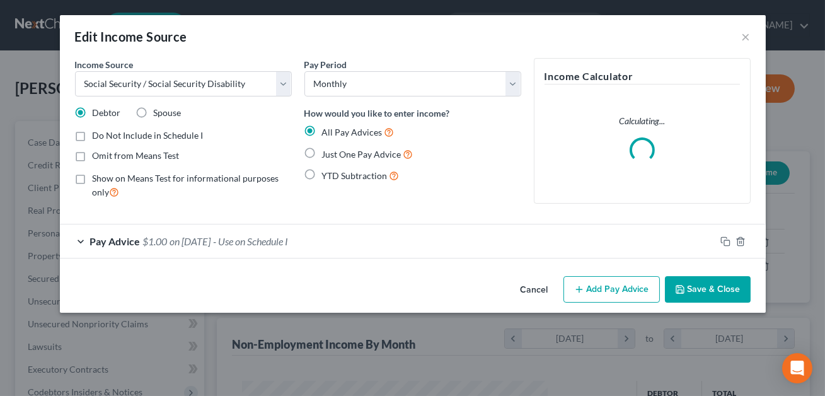
click at [344, 236] on div "Pay Advice $1.00 on [DATE] - Use on Schedule I" at bounding box center [388, 240] width 656 height 33
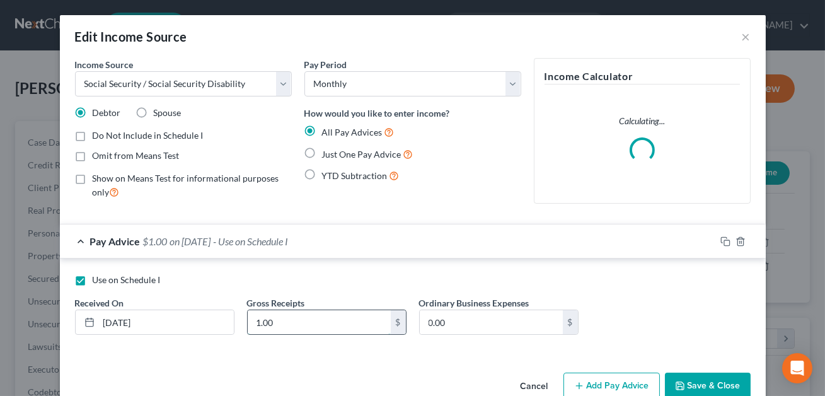
click at [277, 320] on input "1.00" at bounding box center [319, 322] width 143 height 24
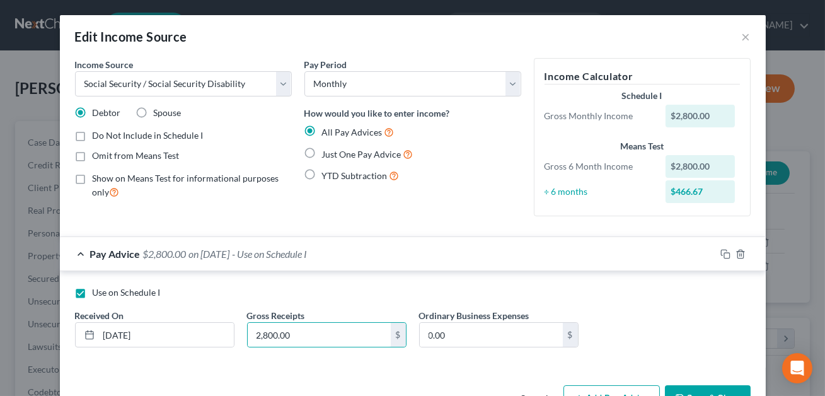
click at [93, 154] on label "Omit from Means Test" at bounding box center [136, 155] width 87 height 13
click at [98, 154] on input "Omit from Means Test" at bounding box center [102, 153] width 8 height 8
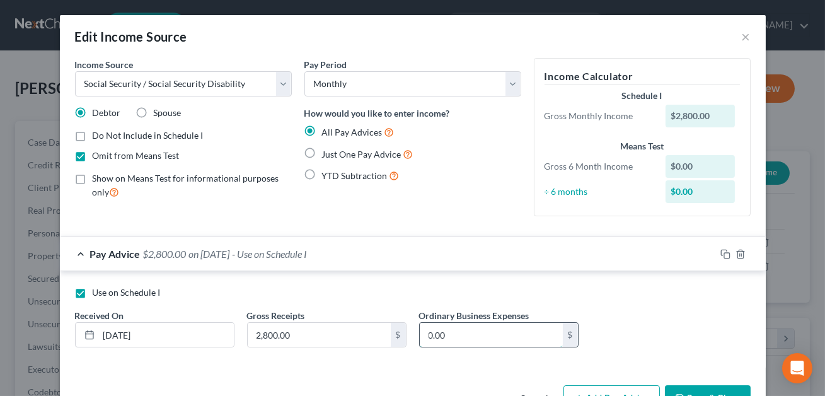
click at [465, 341] on input "0.00" at bounding box center [491, 335] width 143 height 24
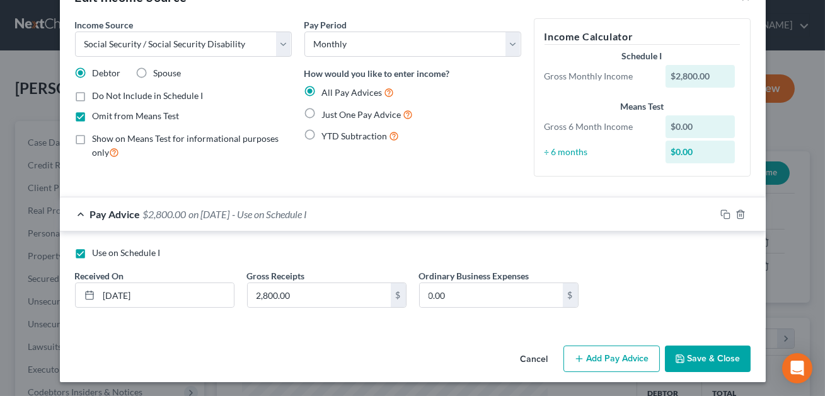
click at [708, 366] on button "Save & Close" at bounding box center [708, 359] width 86 height 26
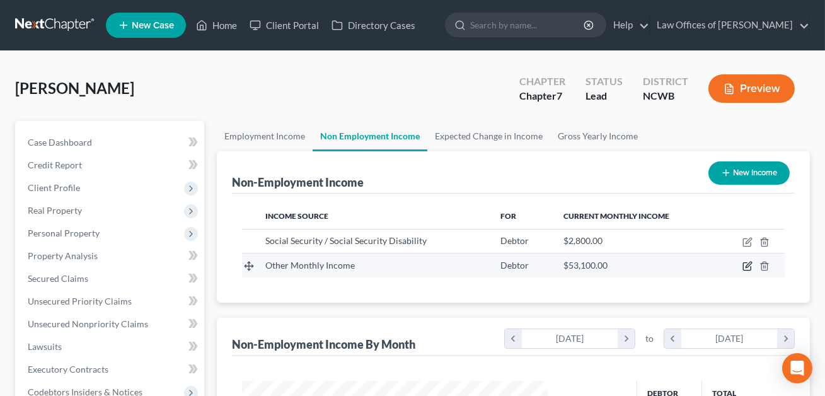
click at [747, 264] on icon "button" at bounding box center [748, 266] width 10 height 10
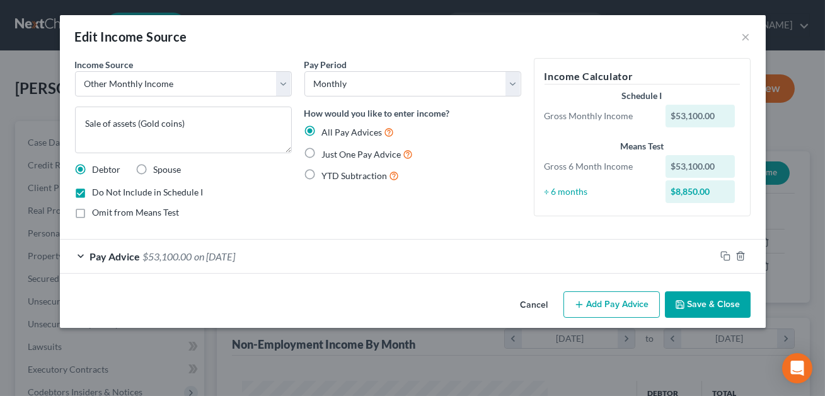
click at [696, 305] on button "Save & Close" at bounding box center [708, 304] width 86 height 26
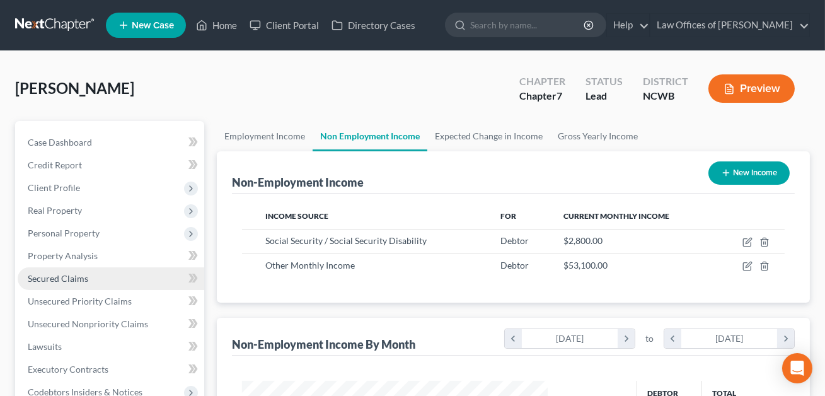
click at [69, 281] on span "Secured Claims" at bounding box center [58, 278] width 61 height 11
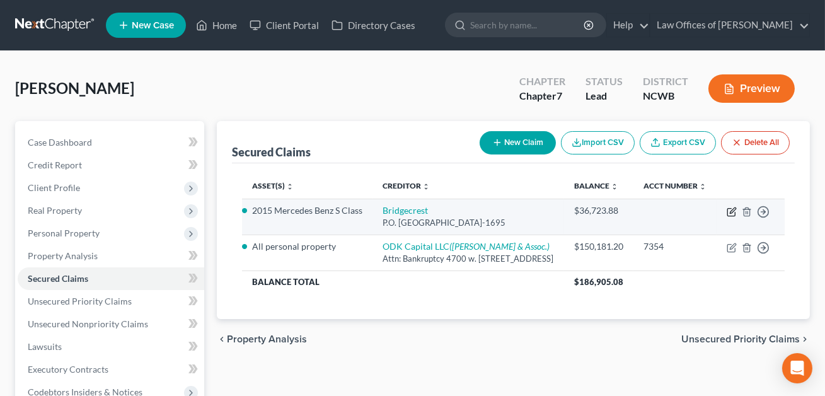
click at [731, 217] on icon "button" at bounding box center [732, 212] width 10 height 10
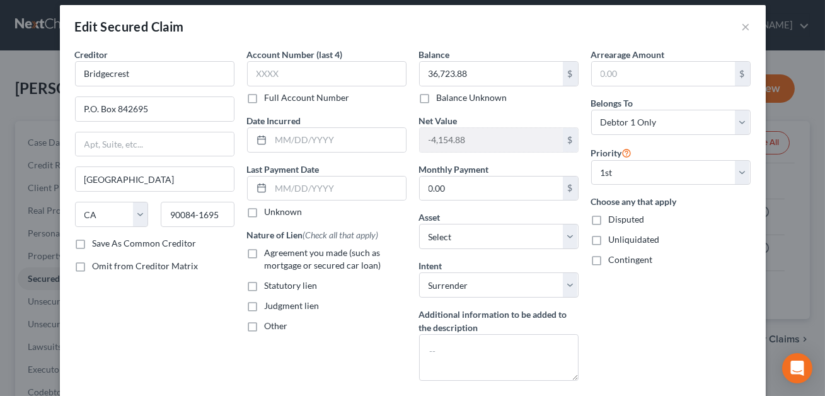
scroll to position [13, 0]
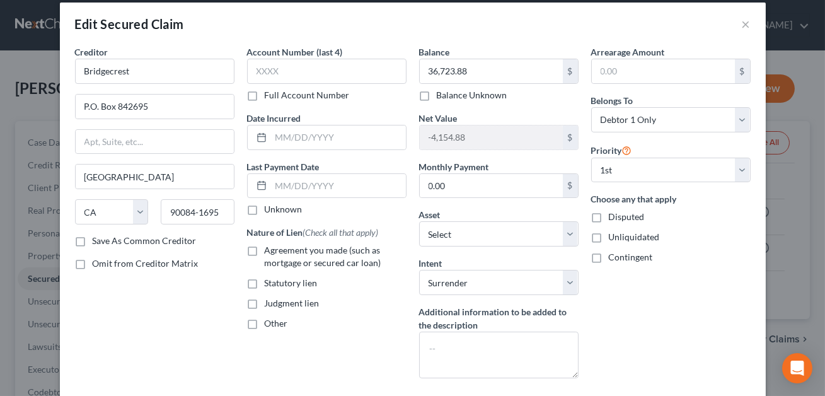
click at [265, 250] on label "Agreement you made (such as mortgage or secured car loan)" at bounding box center [336, 256] width 142 height 25
click at [270, 250] on input "Agreement you made (such as mortgage or secured car loan)" at bounding box center [274, 248] width 8 height 8
click at [441, 186] on input "0.00" at bounding box center [491, 186] width 143 height 24
click at [259, 69] on input "text" at bounding box center [327, 71] width 160 height 25
click at [282, 185] on input "text" at bounding box center [338, 186] width 135 height 24
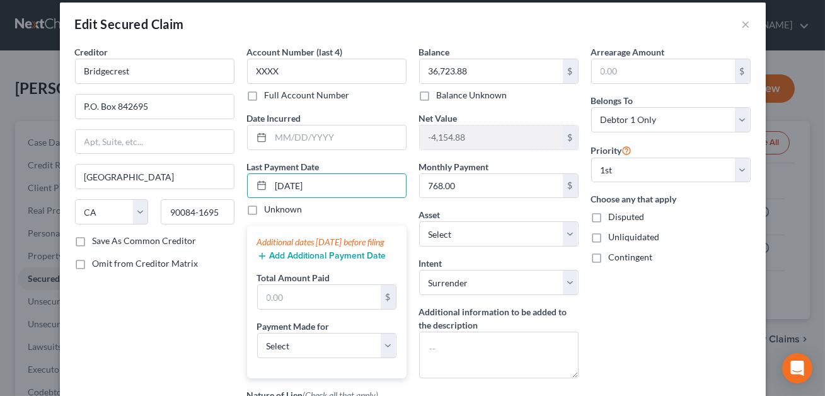
click at [293, 261] on button "Add Additional Payment Date" at bounding box center [321, 256] width 129 height 10
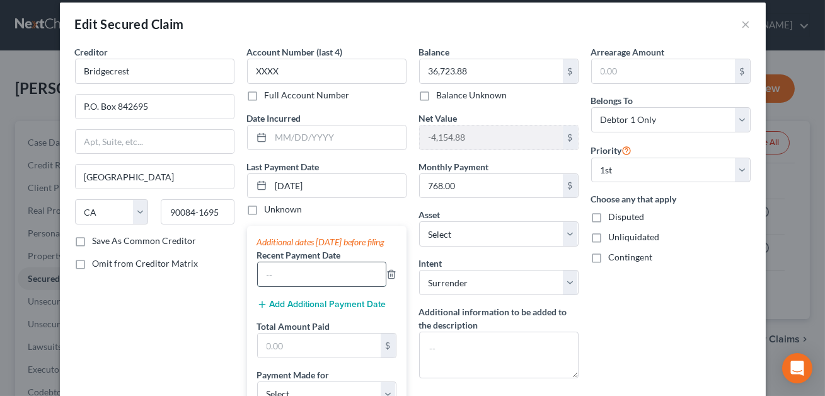
click at [289, 286] on input "text" at bounding box center [322, 274] width 128 height 24
click at [308, 310] on button "Add Additional Payment Date" at bounding box center [321, 304] width 129 height 10
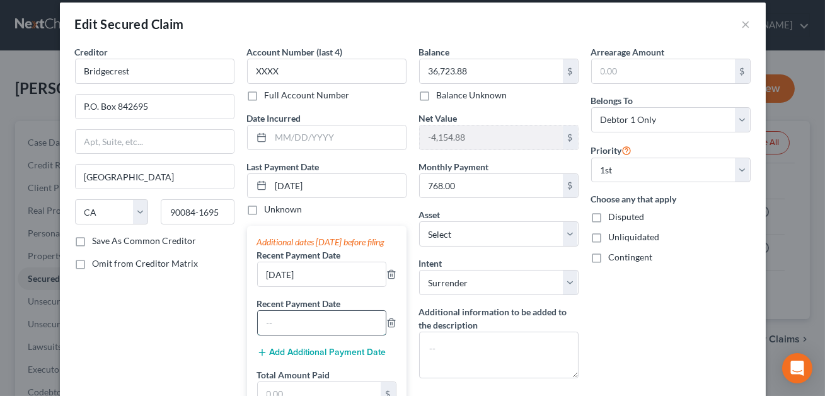
click at [298, 335] on input "text" at bounding box center [322, 323] width 128 height 24
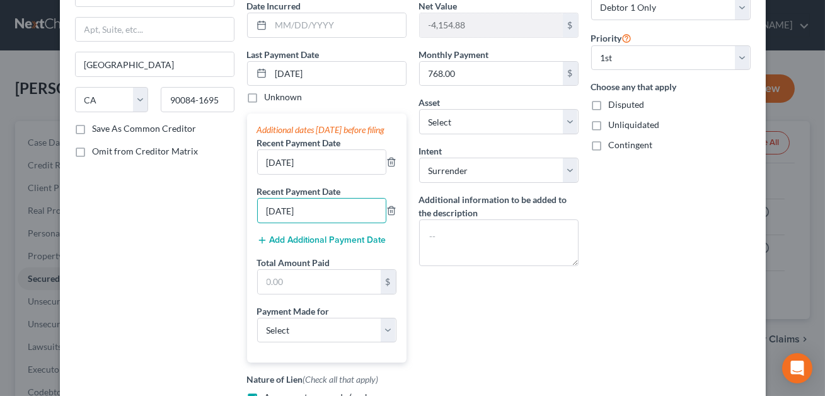
scroll to position [126, 0]
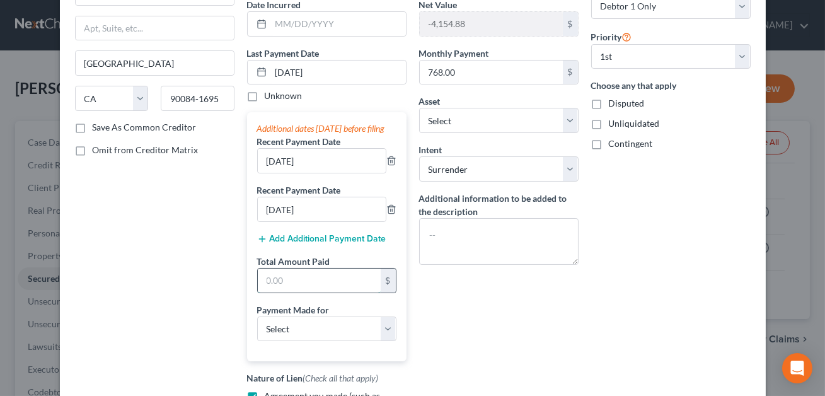
click at [288, 293] on input "text" at bounding box center [319, 281] width 123 height 24
click at [292, 339] on select "Select Car Credit Card Loan Repayment Mortgage Other Suppliers Or Vendors" at bounding box center [326, 329] width 139 height 25
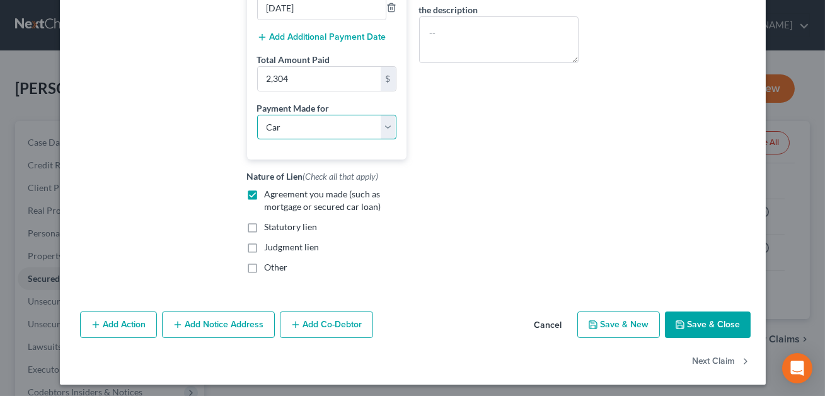
scroll to position [342, 0]
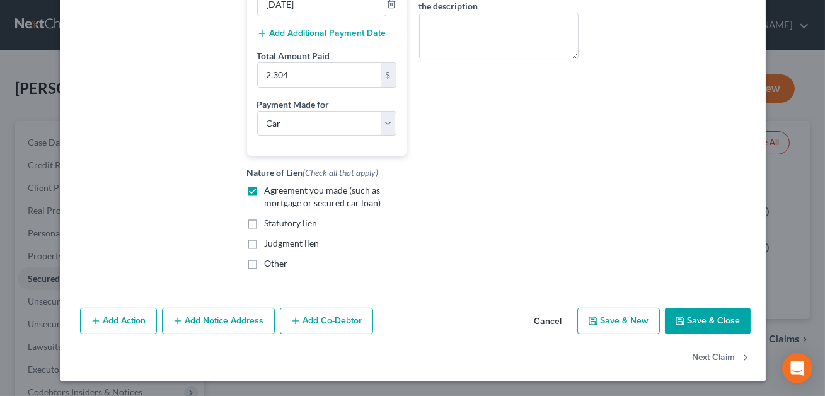
click at [720, 316] on button "Save & Close" at bounding box center [708, 321] width 86 height 26
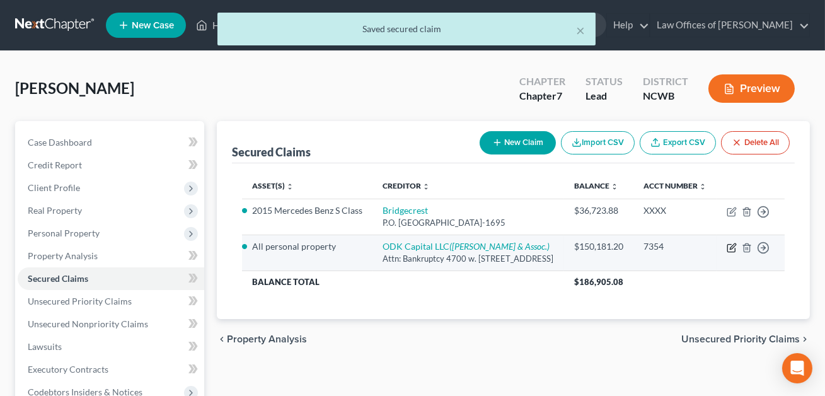
click at [732, 253] on icon "button" at bounding box center [732, 248] width 10 height 10
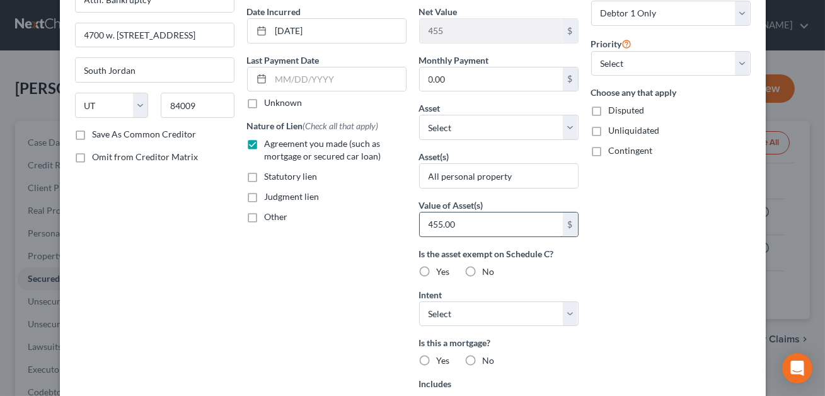
scroll to position [121, 0]
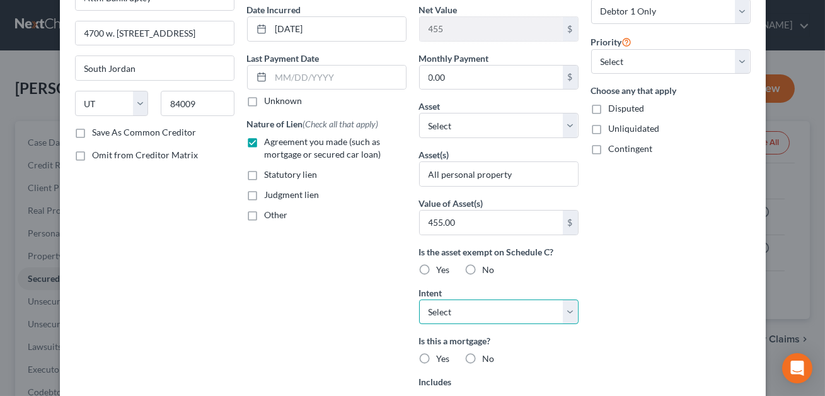
click at [508, 308] on select "Select Surrender Redeem Reaffirm Avoid Other" at bounding box center [499, 311] width 160 height 25
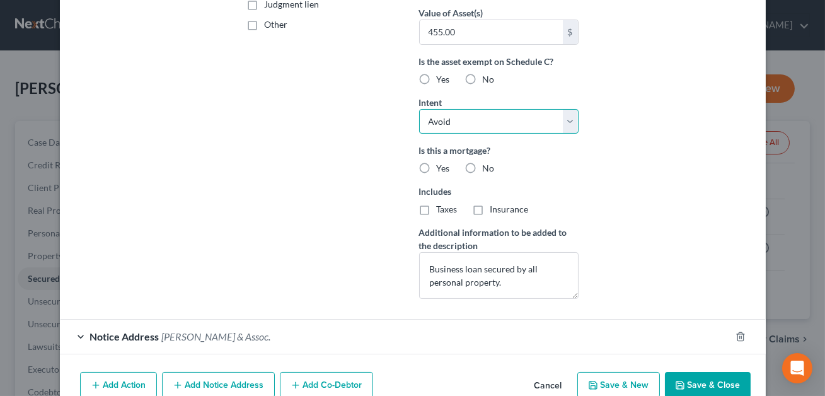
scroll to position [373, 0]
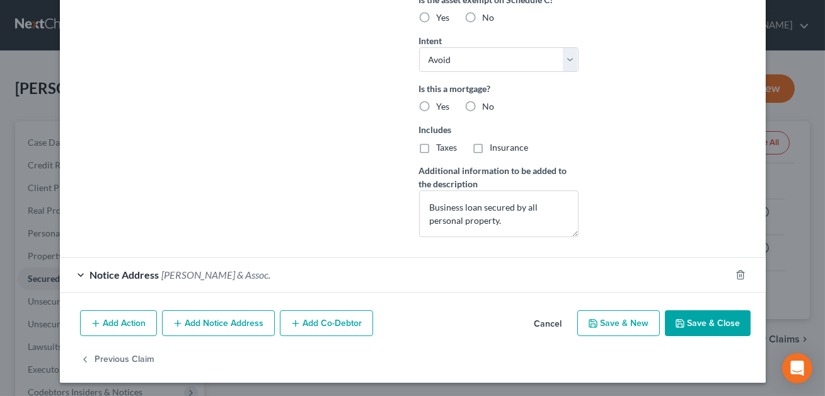
click at [693, 323] on button "Save & Close" at bounding box center [708, 323] width 86 height 26
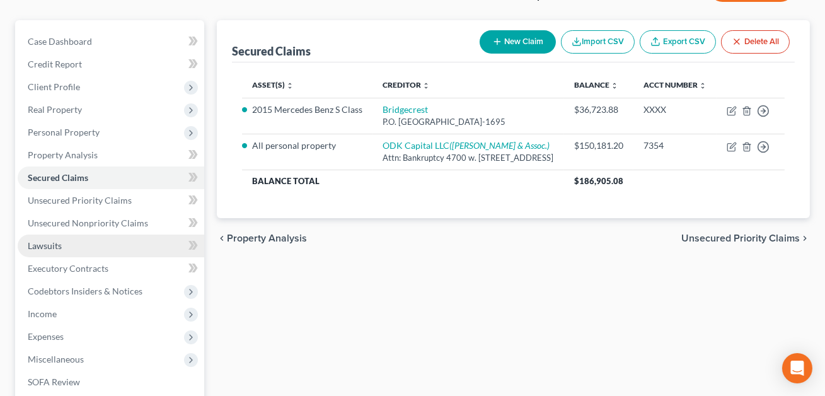
scroll to position [217, 0]
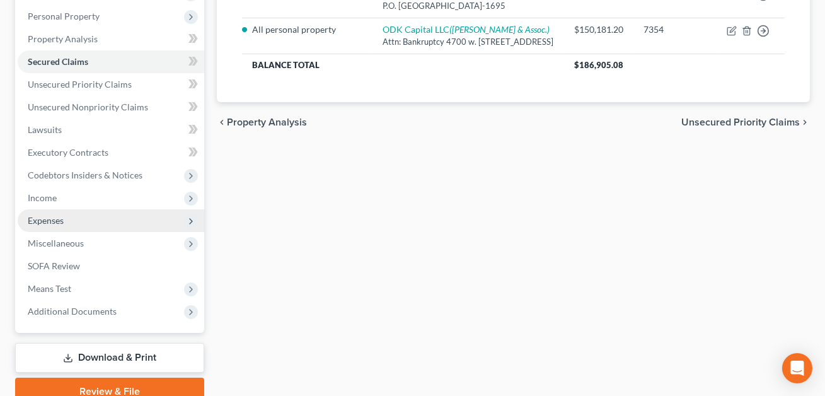
click at [55, 222] on span "Expenses" at bounding box center [46, 220] width 36 height 11
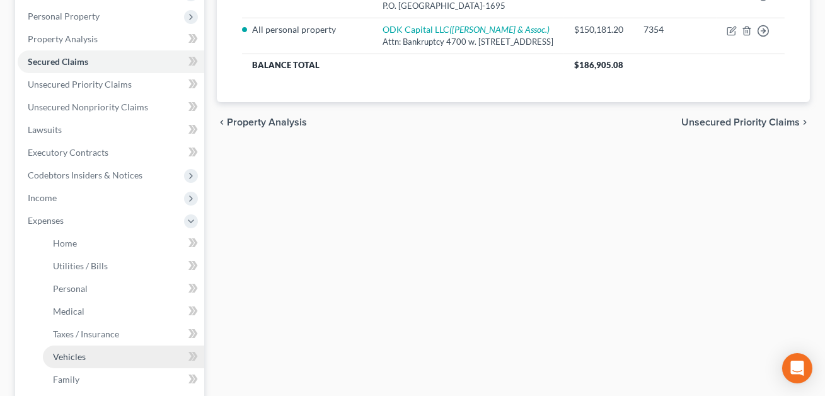
click at [71, 358] on span "Vehicles" at bounding box center [69, 356] width 33 height 11
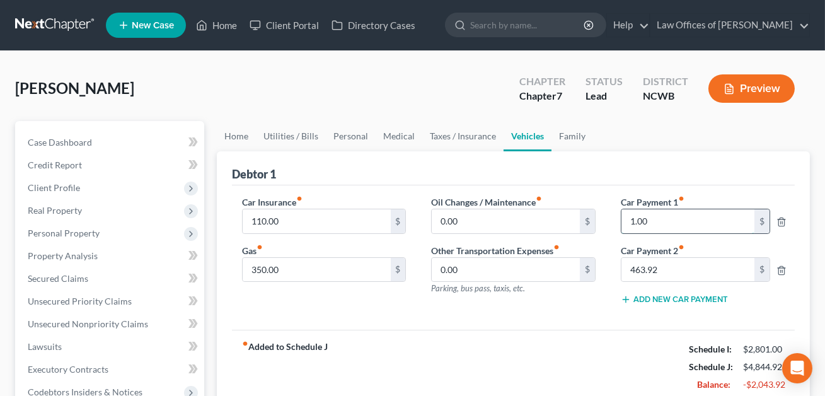
click at [649, 226] on input "1.00" at bounding box center [688, 221] width 133 height 24
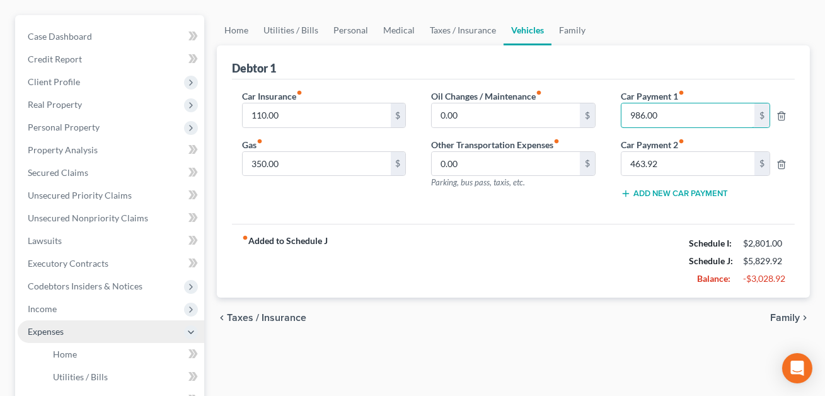
scroll to position [260, 0]
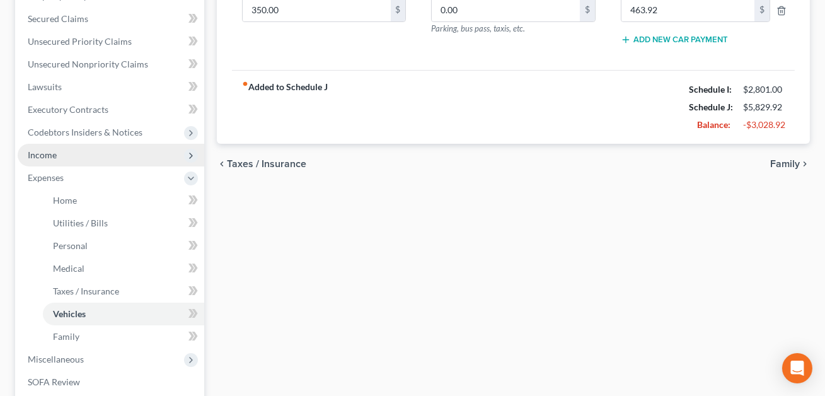
click at [54, 154] on span "Income" at bounding box center [42, 154] width 29 height 11
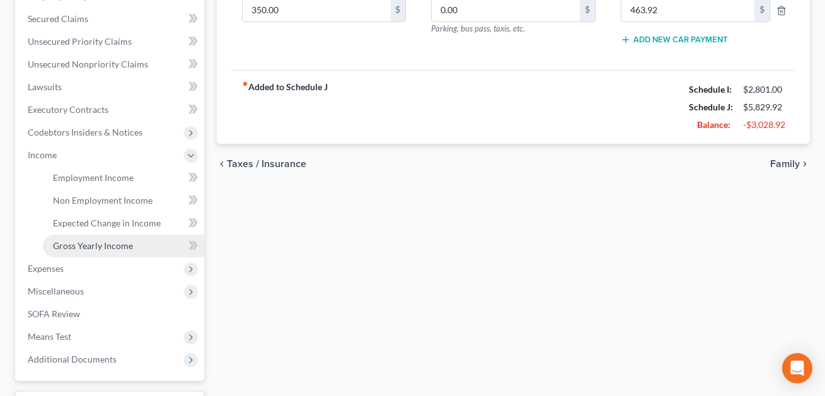
click at [84, 244] on span "Gross Yearly Income" at bounding box center [93, 245] width 80 height 11
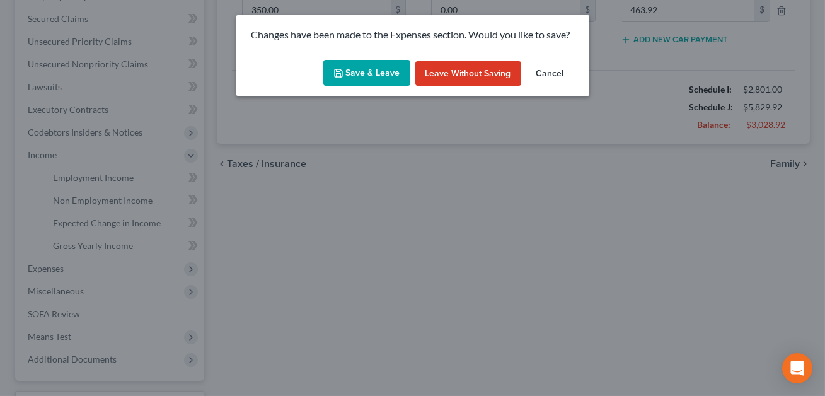
click at [379, 71] on button "Save & Leave" at bounding box center [366, 73] width 87 height 26
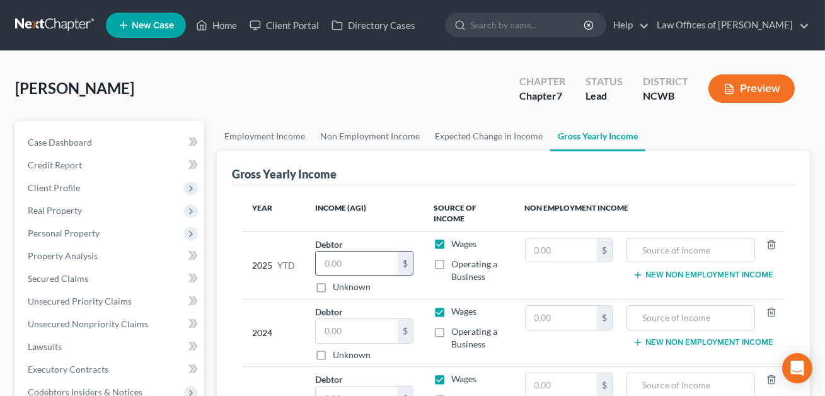
click at [337, 264] on input "text" at bounding box center [357, 264] width 82 height 24
click at [328, 325] on input "text" at bounding box center [357, 331] width 82 height 24
click at [671, 253] on input "text" at bounding box center [691, 250] width 115 height 24
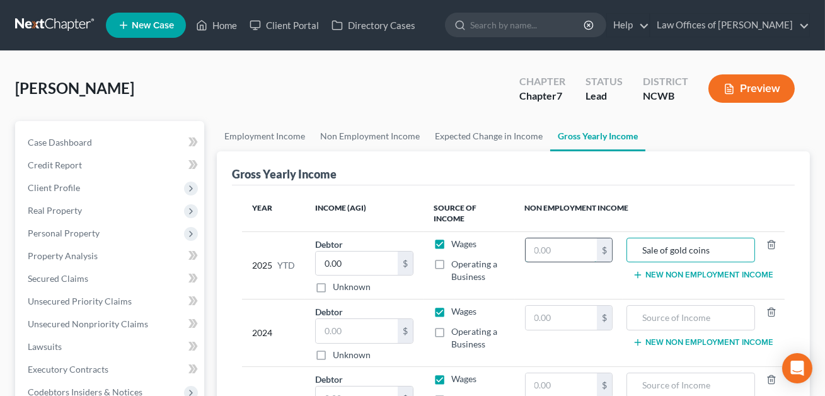
click at [572, 243] on input "text" at bounding box center [561, 250] width 71 height 24
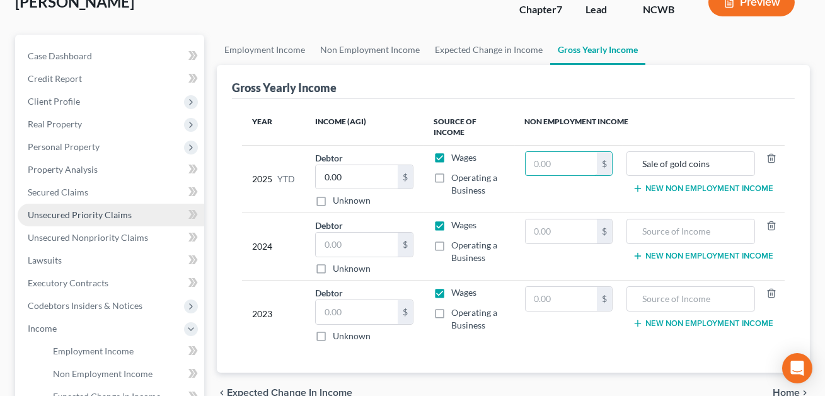
scroll to position [142, 0]
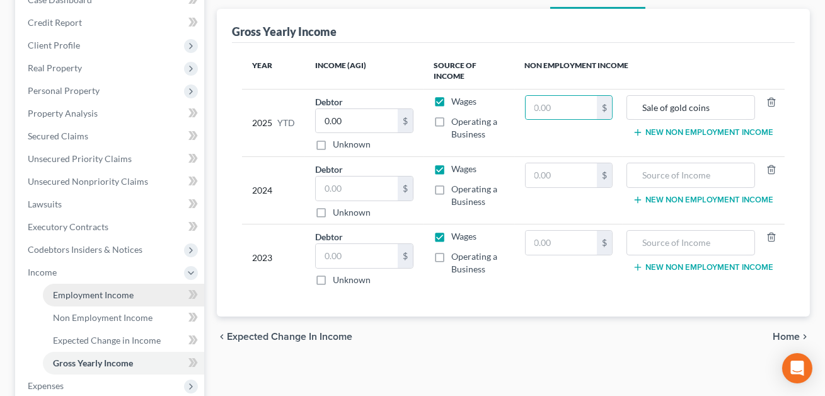
click at [71, 299] on link "Employment Income" at bounding box center [123, 295] width 161 height 23
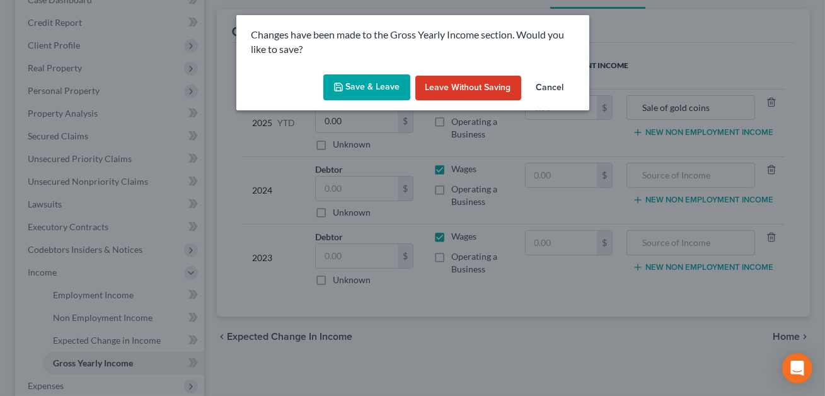
click at [369, 83] on button "Save & Leave" at bounding box center [366, 87] width 87 height 26
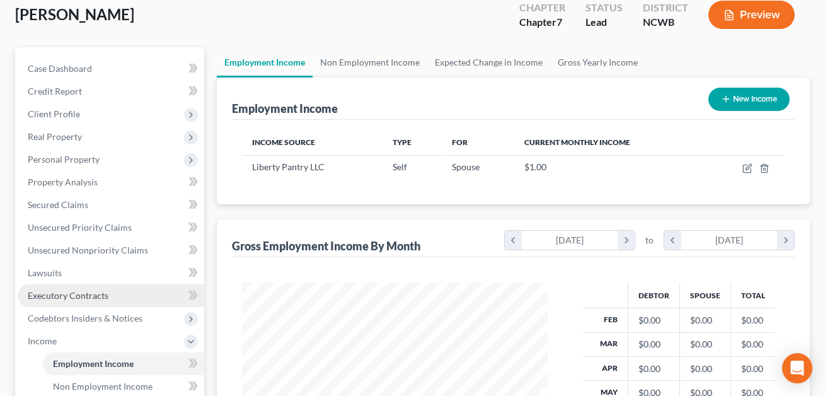
scroll to position [176, 0]
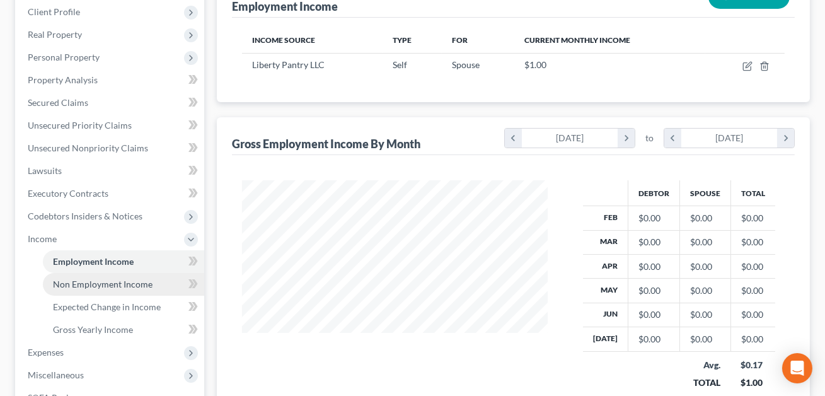
click at [118, 289] on link "Non Employment Income" at bounding box center [123, 284] width 161 height 23
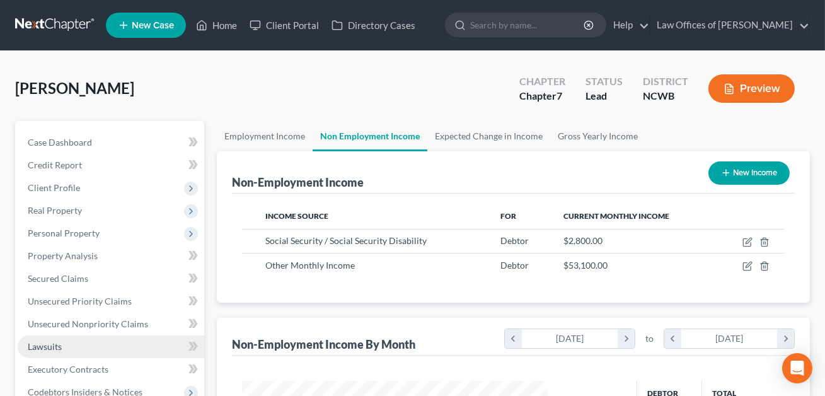
scroll to position [132, 0]
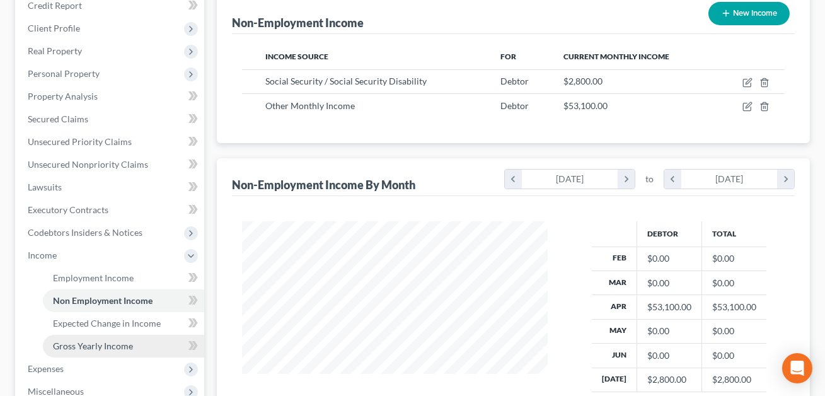
click at [99, 343] on span "Gross Yearly Income" at bounding box center [93, 345] width 80 height 11
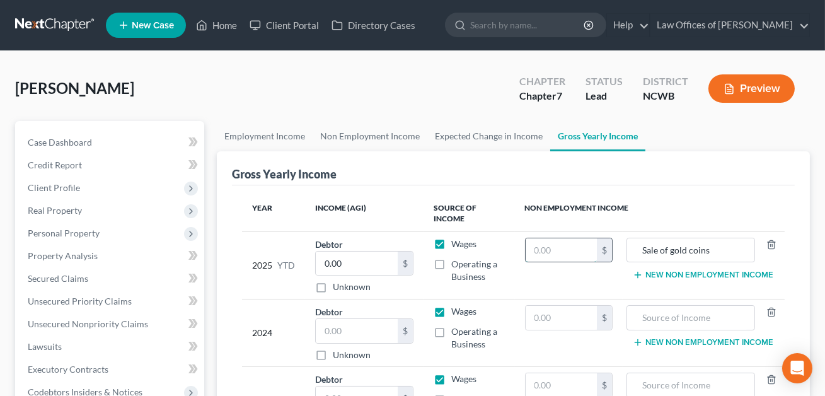
click at [543, 247] on input "text" at bounding box center [561, 250] width 71 height 24
click at [369, 330] on input "text" at bounding box center [357, 331] width 82 height 24
click at [451, 330] on label "Operating a Business" at bounding box center [477, 337] width 53 height 25
click at [456, 330] on input "Operating a Business" at bounding box center [460, 329] width 8 height 8
click at [451, 310] on label "Wages" at bounding box center [463, 311] width 25 height 13
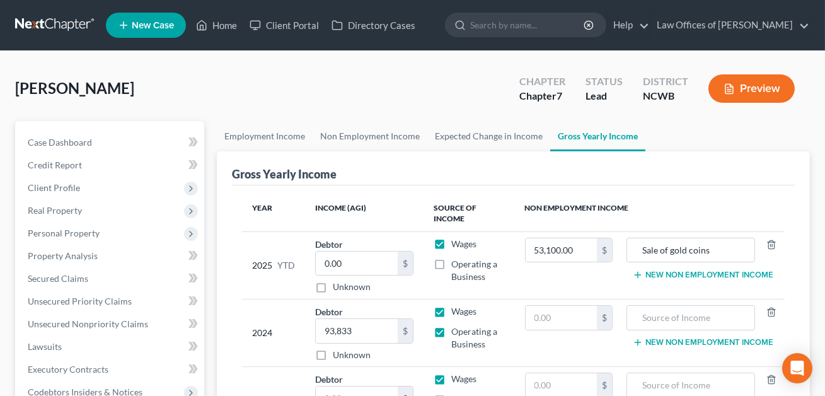
click at [456, 310] on input "Wages" at bounding box center [460, 309] width 8 height 8
click at [451, 241] on label "Wages" at bounding box center [463, 244] width 25 height 13
click at [456, 241] on input "Wages" at bounding box center [460, 242] width 8 height 8
click at [325, 329] on input "93,833" at bounding box center [357, 331] width 82 height 24
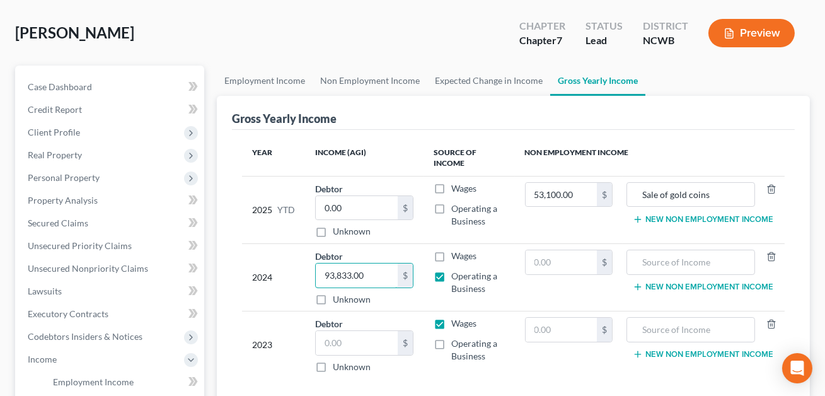
scroll to position [67, 0]
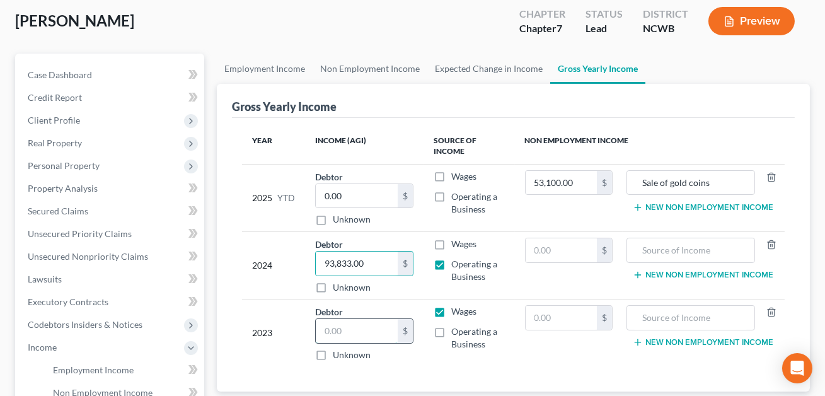
click at [327, 328] on input "text" at bounding box center [357, 331] width 82 height 24
click at [643, 245] on input "text" at bounding box center [691, 250] width 115 height 24
click at [651, 271] on button "New Non Employment Income" at bounding box center [703, 275] width 141 height 10
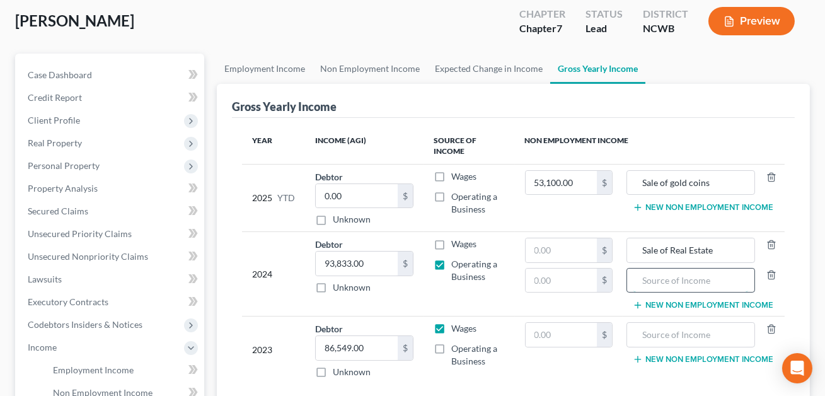
click at [646, 283] on input "text" at bounding box center [691, 281] width 115 height 24
click at [557, 247] on input "text" at bounding box center [561, 250] width 71 height 24
click at [542, 281] on input "text" at bounding box center [561, 281] width 71 height 24
click at [666, 204] on button "New Non Employment Income" at bounding box center [703, 207] width 141 height 10
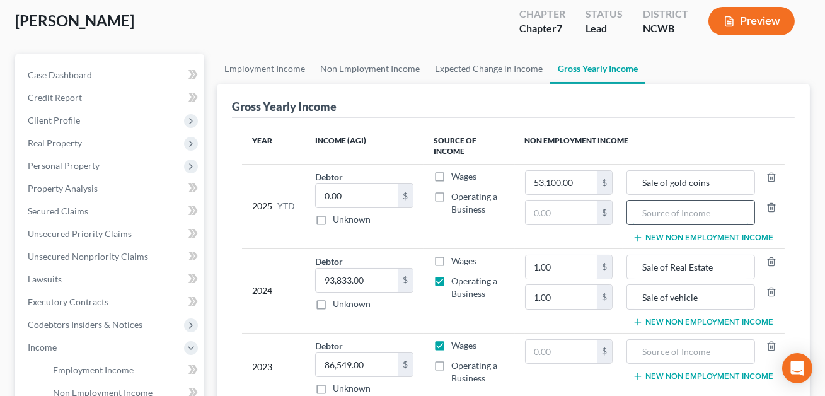
click at [653, 213] on input "text" at bounding box center [691, 212] width 115 height 24
click at [562, 211] on input "text" at bounding box center [561, 212] width 71 height 24
click at [552, 347] on input "text" at bounding box center [561, 352] width 71 height 24
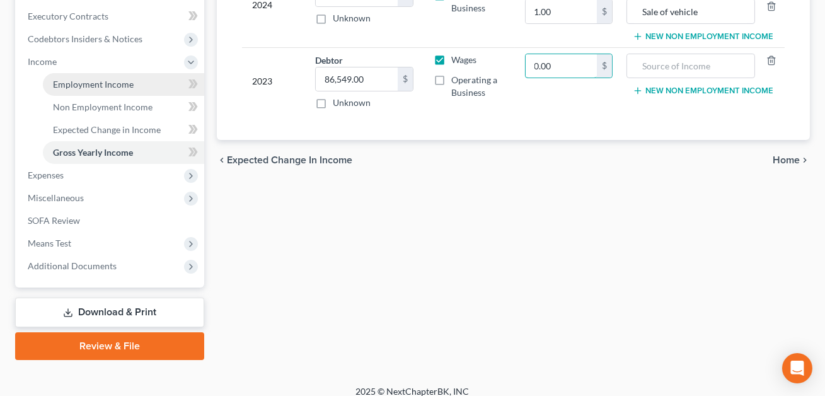
scroll to position [363, 0]
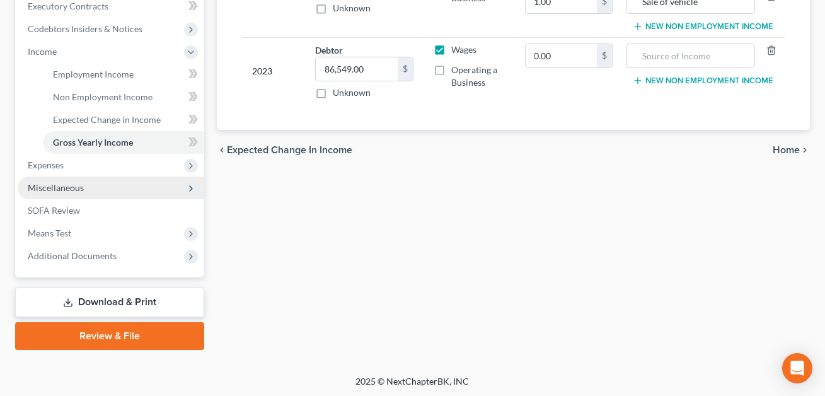
click at [62, 187] on span "Miscellaneous" at bounding box center [56, 187] width 56 height 11
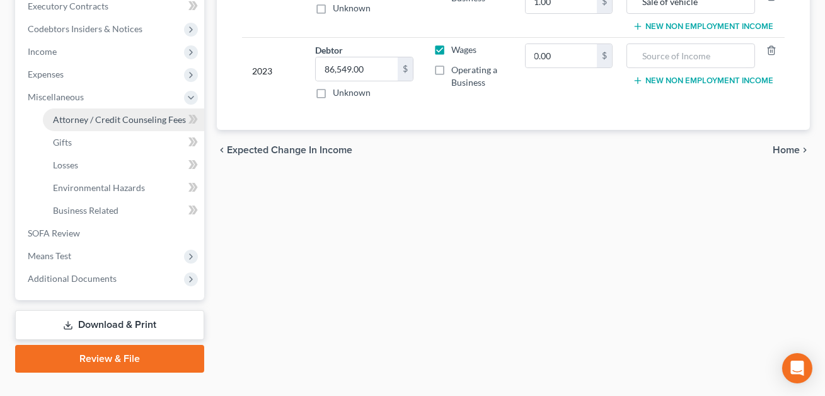
click at [89, 114] on span "Attorney / Credit Counseling Fees" at bounding box center [119, 119] width 133 height 11
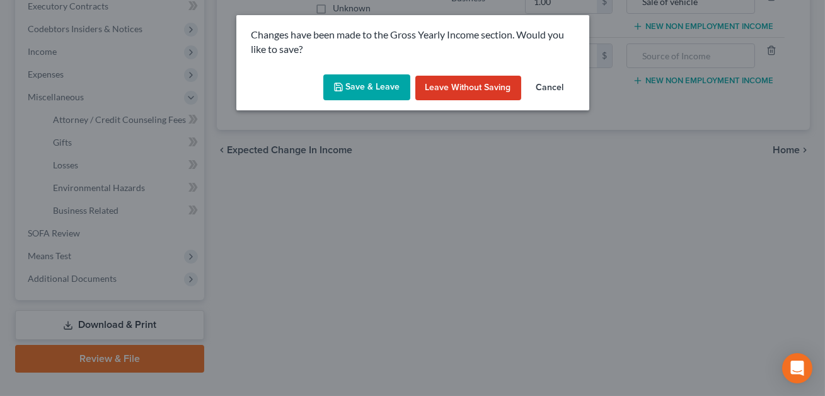
click at [365, 91] on button "Save & Leave" at bounding box center [366, 87] width 87 height 26
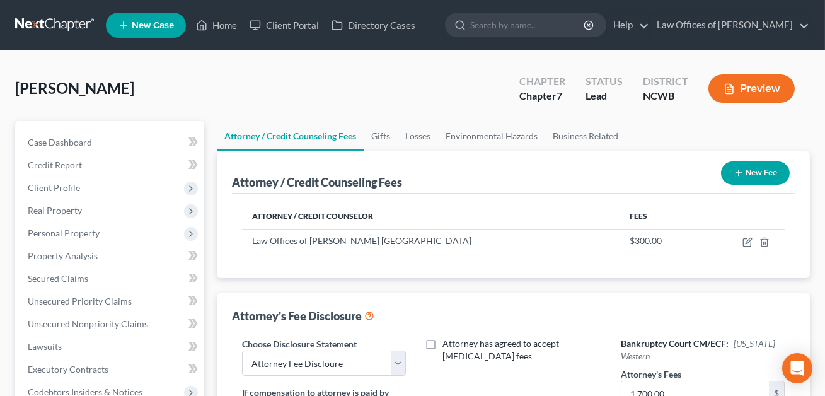
click at [749, 171] on button "New Fee" at bounding box center [755, 172] width 69 height 23
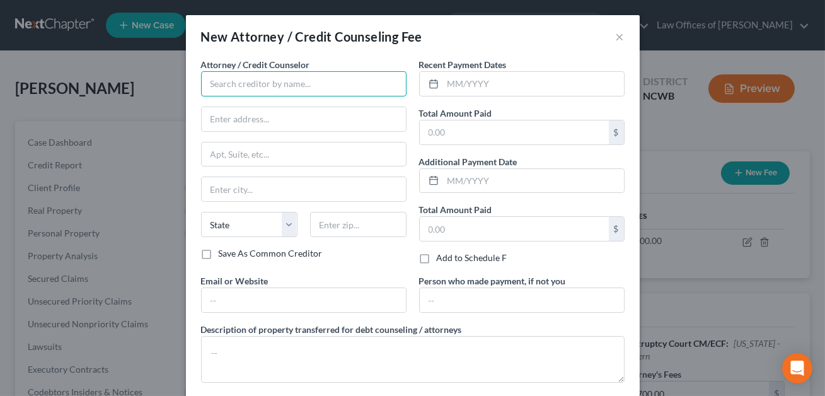
click at [288, 84] on input "text" at bounding box center [304, 83] width 206 height 25
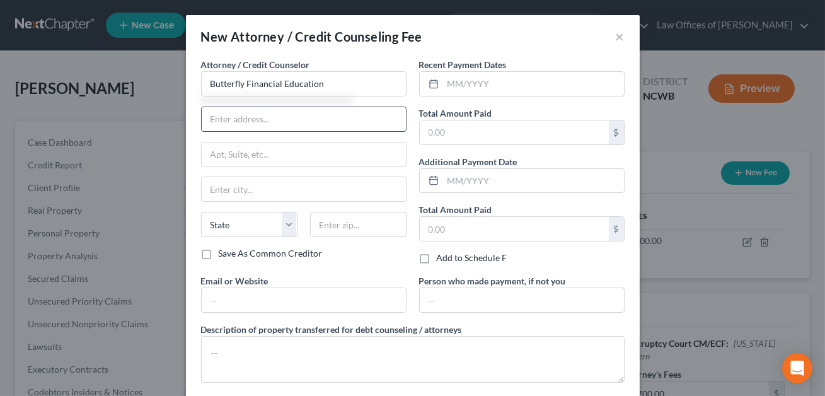
click at [249, 122] on input "text" at bounding box center [304, 119] width 204 height 24
click at [445, 76] on input "text" at bounding box center [533, 84] width 181 height 24
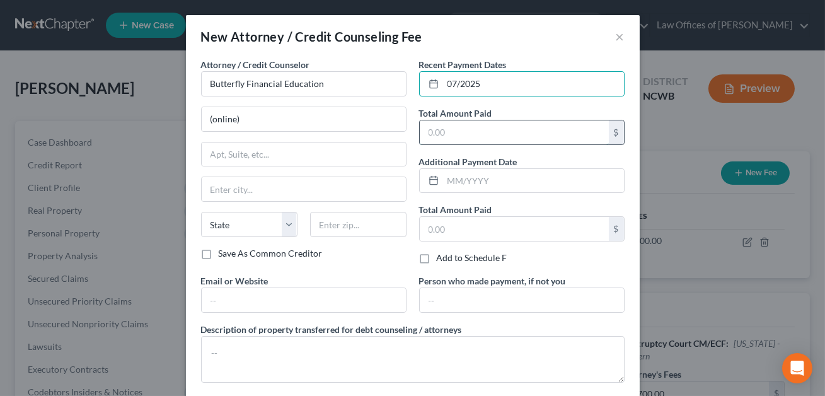
click at [487, 132] on input "text" at bounding box center [514, 132] width 189 height 24
click at [460, 83] on input "07/2025" at bounding box center [533, 84] width 181 height 24
click at [456, 83] on input "07/2025" at bounding box center [533, 84] width 181 height 24
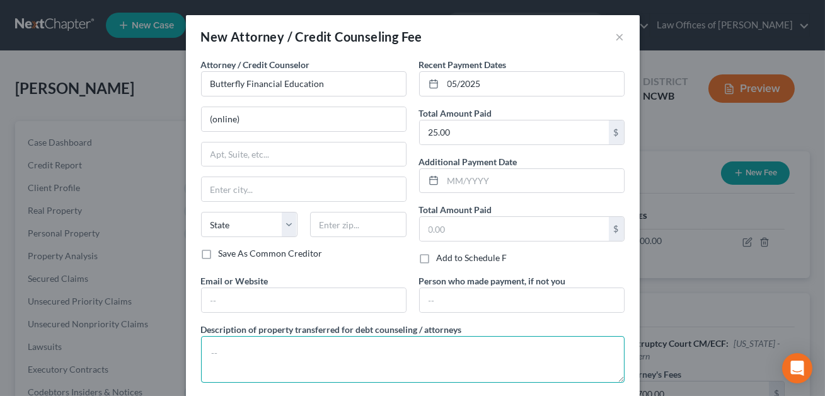
click at [264, 348] on textarea at bounding box center [413, 359] width 424 height 47
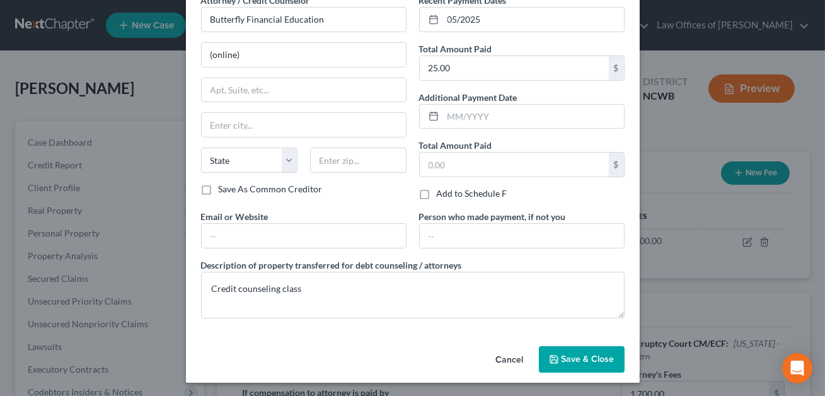
click at [548, 368] on button "Save & Close" at bounding box center [582, 359] width 86 height 26
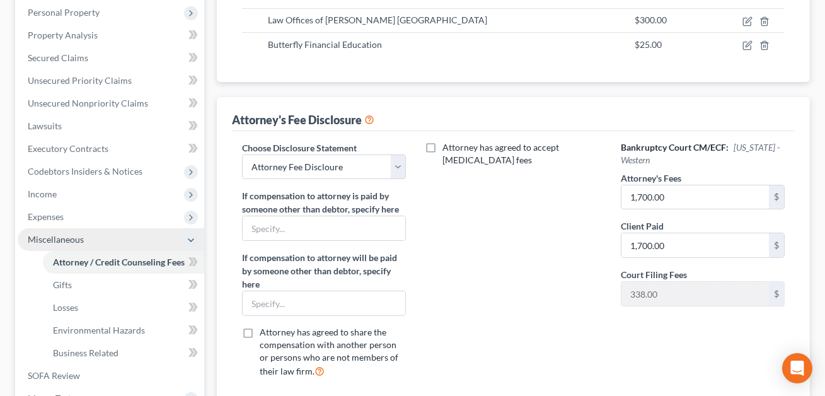
scroll to position [244, 0]
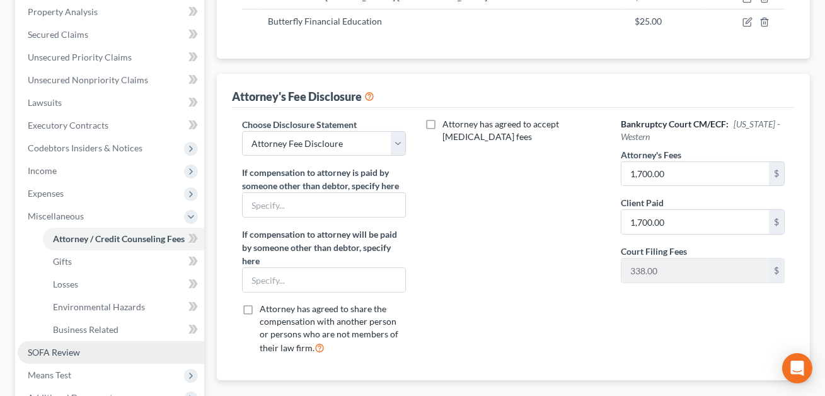
click at [44, 347] on span "SOFA Review" at bounding box center [54, 352] width 52 height 11
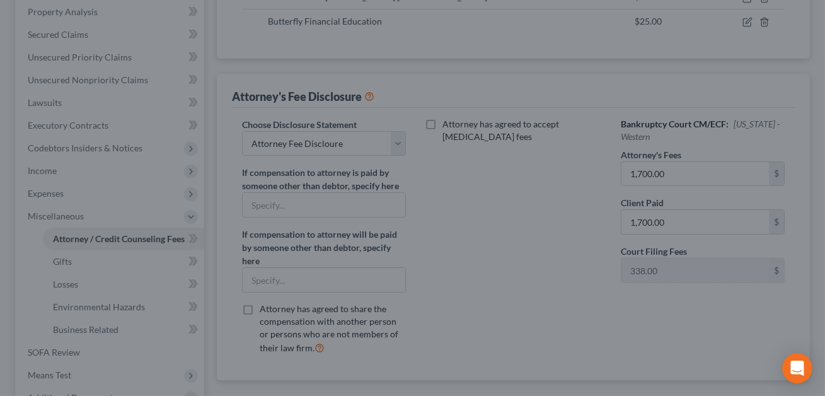
click at [520, 175] on div at bounding box center [412, 198] width 825 height 396
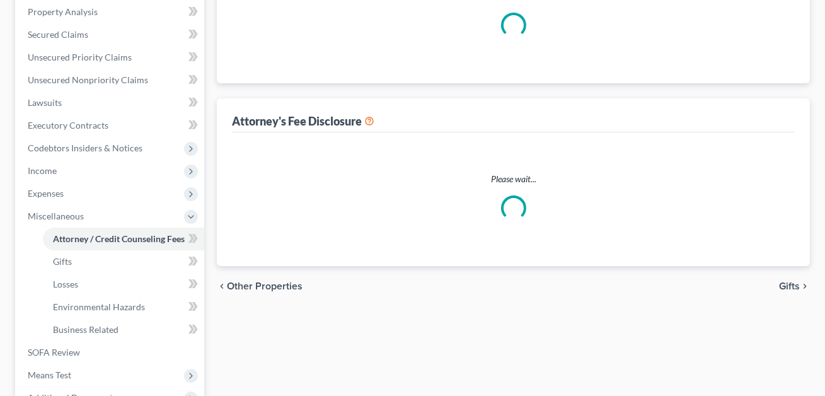
select select "0"
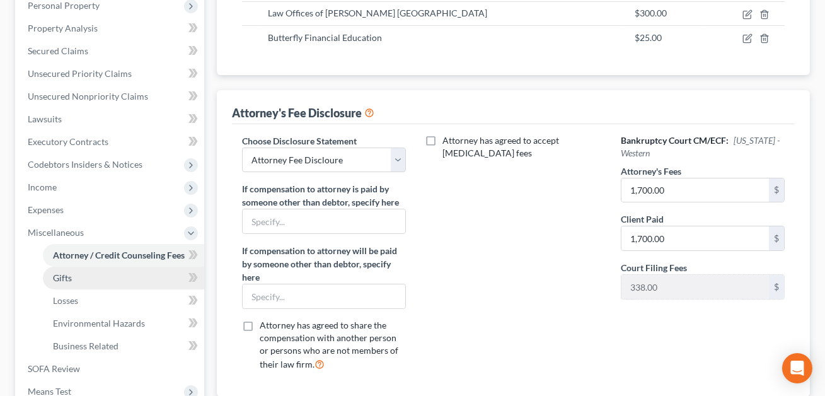
scroll to position [384, 0]
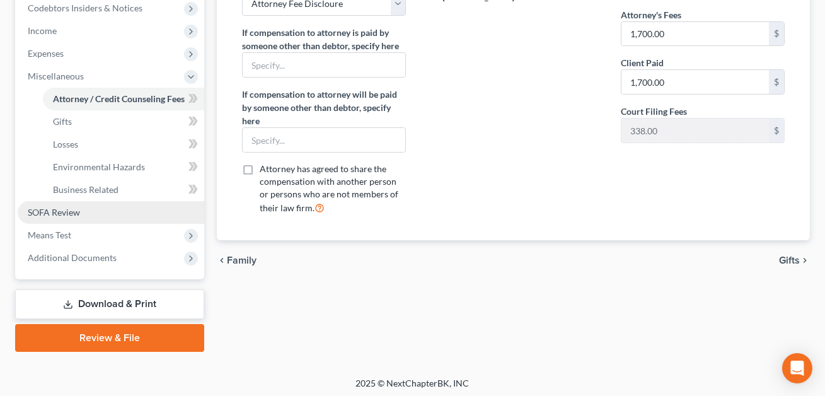
click at [74, 212] on span "SOFA Review" at bounding box center [54, 212] width 52 height 11
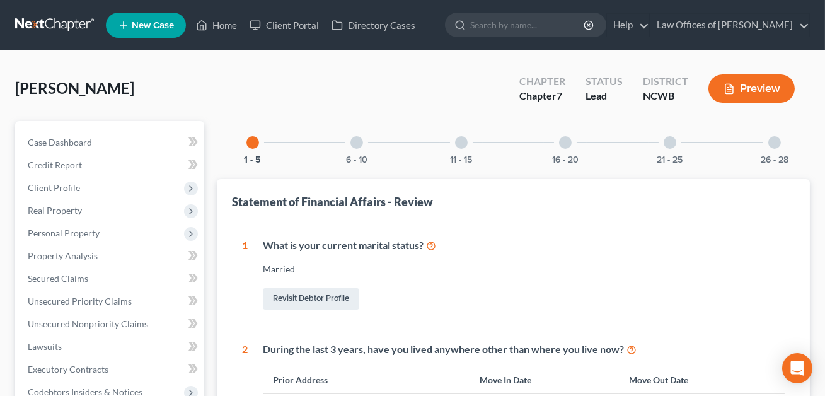
click at [564, 146] on div at bounding box center [565, 142] width 13 height 13
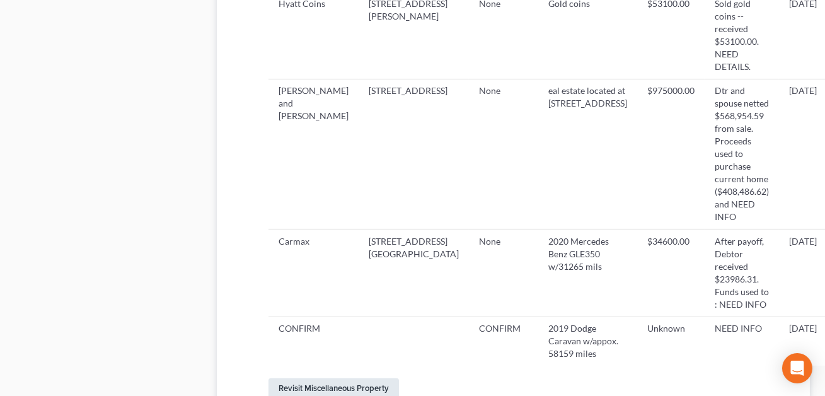
click at [367, 378] on link "Revisit Miscellaneous Property" at bounding box center [334, 388] width 131 height 21
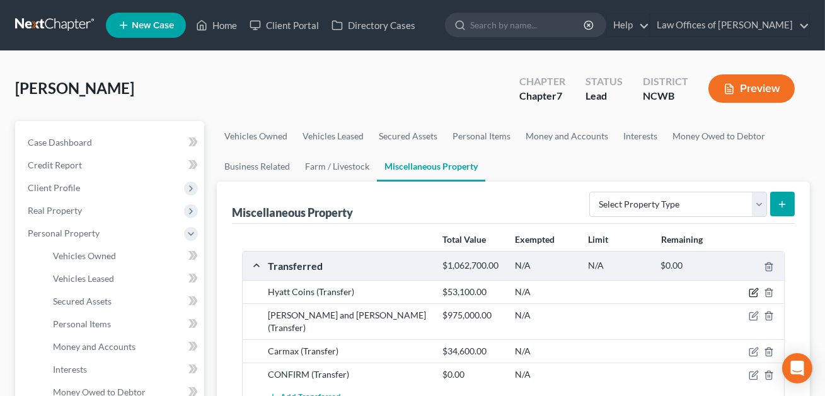
click at [753, 294] on icon "button" at bounding box center [754, 293] width 10 height 10
select select "Ordinary ([DATE])"
select select "28"
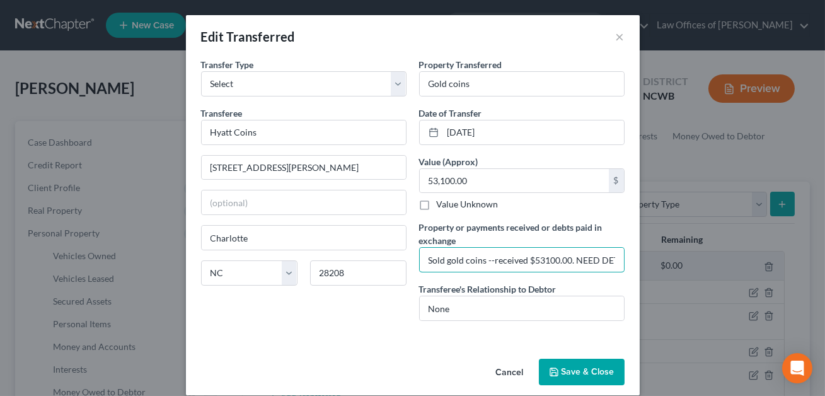
drag, startPoint x: 573, startPoint y: 259, endPoint x: 632, endPoint y: 264, distance: 59.5
click at [632, 264] on div "An exemption set must first be selected from the Filing Information section. Tr…" at bounding box center [413, 206] width 454 height 296
drag, startPoint x: 608, startPoint y: 259, endPoint x: 576, endPoint y: 258, distance: 32.8
click at [576, 258] on input "Sold gold coins --received $53100.00. NEED DETAILS." at bounding box center [522, 260] width 204 height 24
drag, startPoint x: 610, startPoint y: 262, endPoint x: 576, endPoint y: 259, distance: 34.2
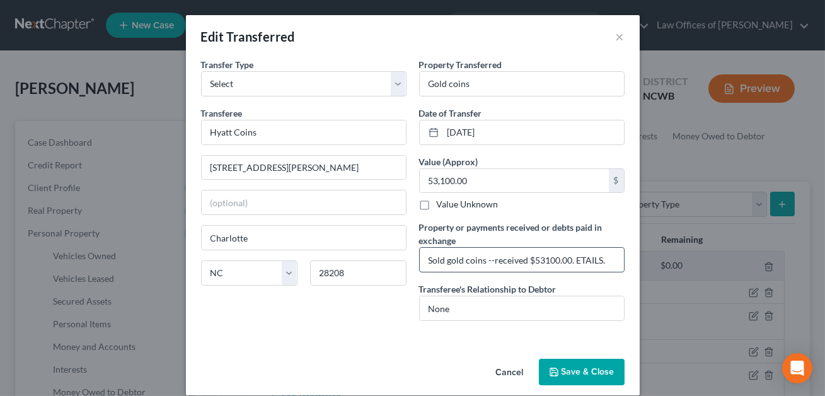
click at [576, 259] on input "Sold gold coins --received $53100.00. ETAILS." at bounding box center [522, 260] width 204 height 24
type input "Sold gold coins --received $53100.00. Funds used for living expenses. (See Fide…"
click at [574, 370] on button "Save & Close" at bounding box center [582, 372] width 86 height 26
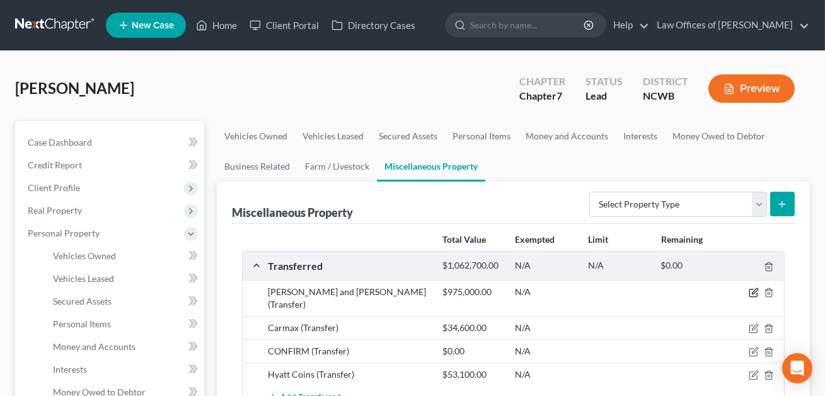
click at [757, 289] on icon "button" at bounding box center [754, 293] width 10 height 10
select select "Ordinary ([DATE])"
select select "28"
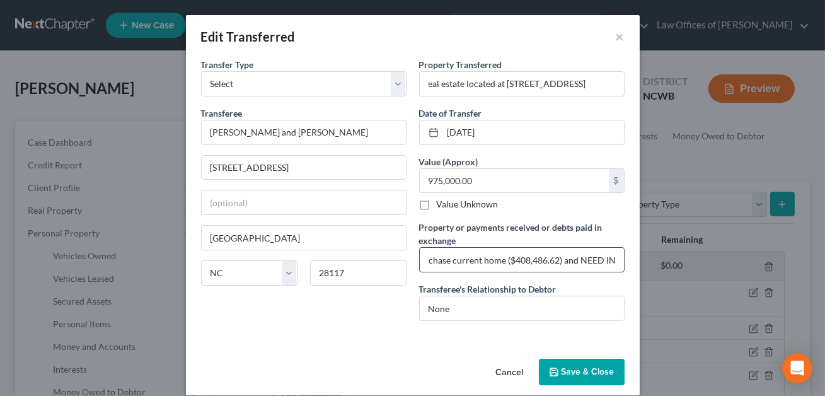
scroll to position [0, 269]
click at [617, 259] on input "Dtr and spouse netted $568,954.59 from sale. Proceeds used to purchase current …" at bounding box center [522, 260] width 204 height 24
type input "Dtr and spouse netted $568,954.59 from sale. Proceeds used to purchase current …"
click at [591, 366] on button "Save & Close" at bounding box center [582, 372] width 86 height 26
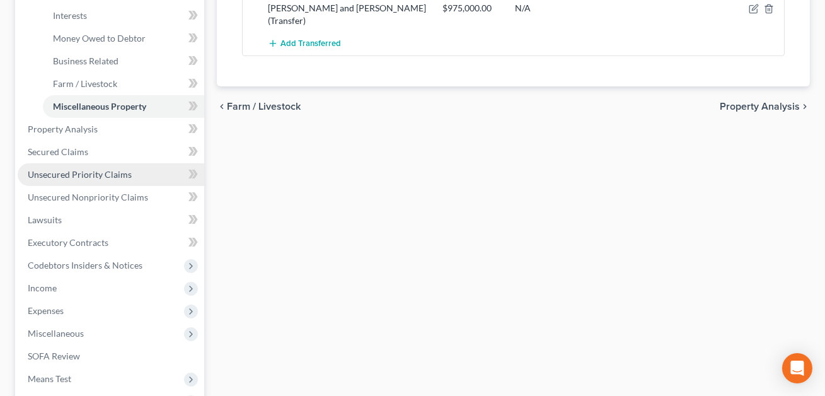
scroll to position [381, 0]
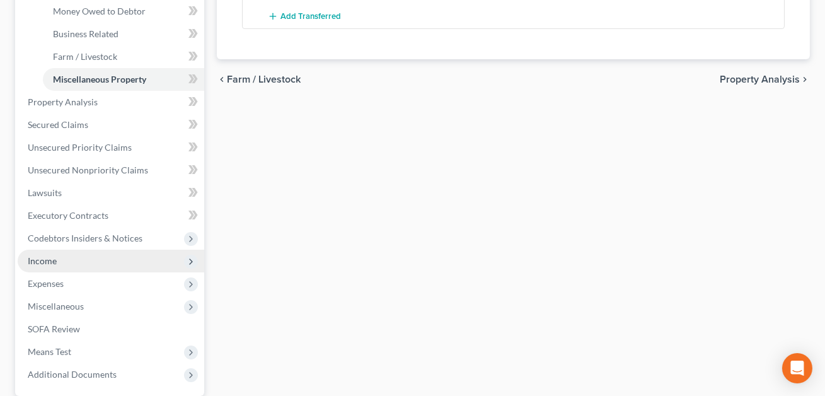
click at [59, 257] on span "Income" at bounding box center [111, 261] width 187 height 23
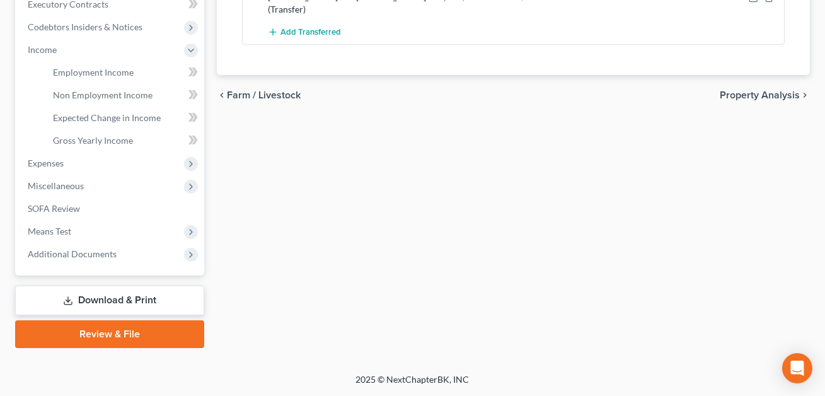
scroll to position [363, 0]
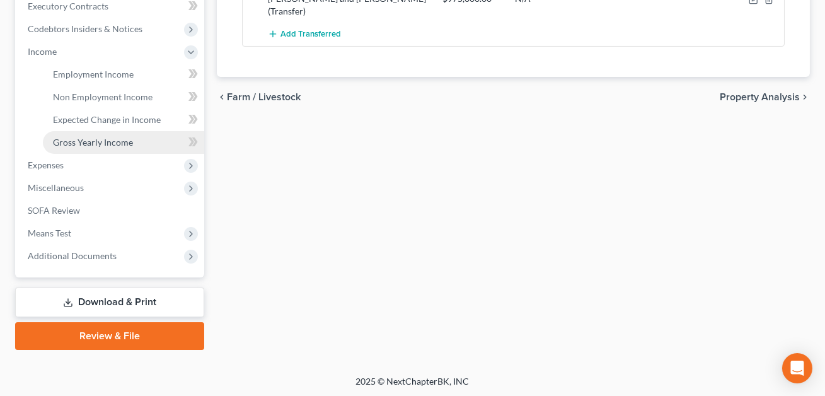
click at [109, 138] on span "Gross Yearly Income" at bounding box center [93, 142] width 80 height 11
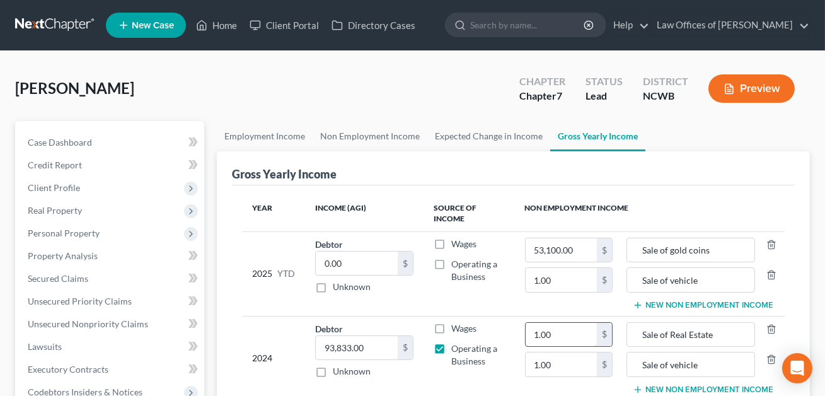
scroll to position [42, 0]
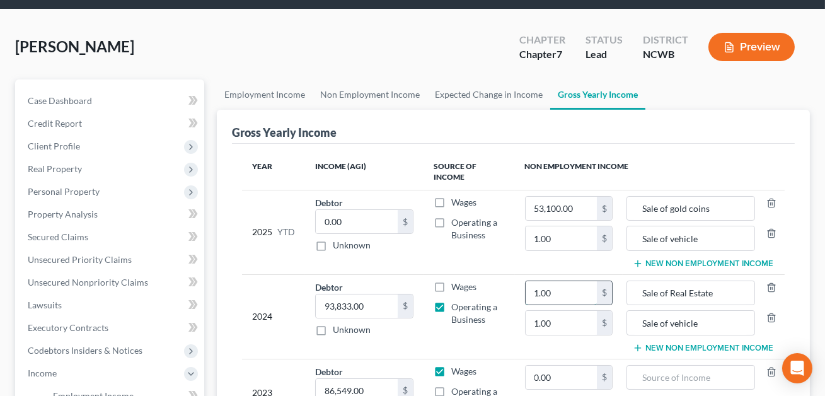
click at [558, 298] on input "1.00" at bounding box center [561, 293] width 71 height 24
type input "568,954.59"
click at [559, 329] on input "1.00" at bounding box center [561, 323] width 71 height 24
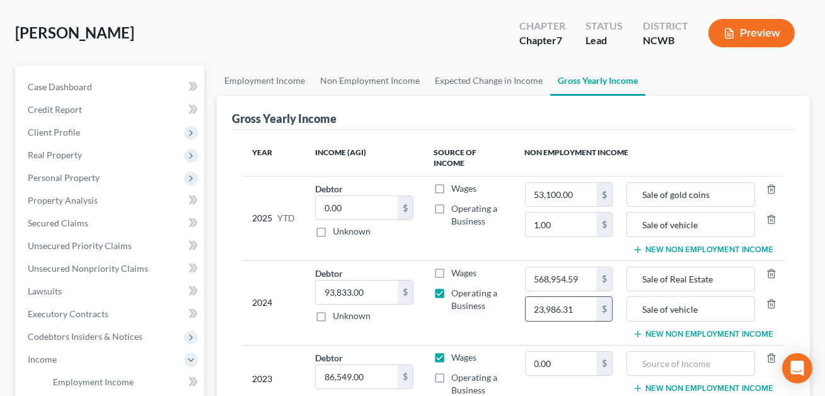
scroll to position [57, 0]
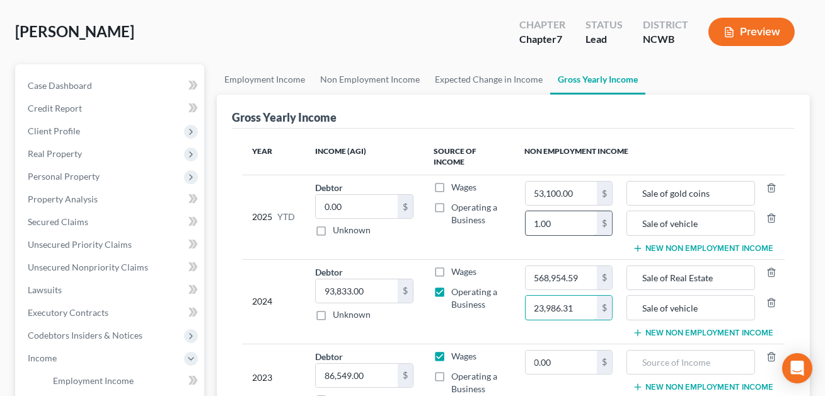
type input "23,986.31"
click at [555, 223] on input "1.00" at bounding box center [561, 223] width 71 height 24
type input "404.96"
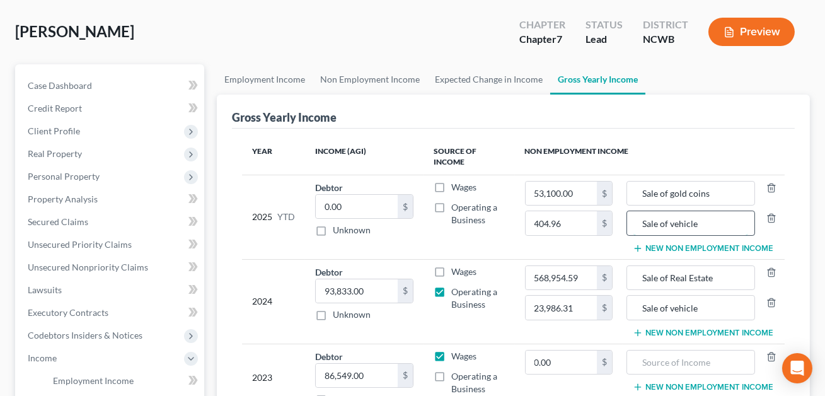
click at [708, 226] on input "Sale of vehicle" at bounding box center [691, 223] width 115 height 24
click at [716, 223] on input "Sale of vehicle (net listed)" at bounding box center [691, 223] width 115 height 24
click at [712, 223] on input "Sale of vehicle (net poceedslisted)" at bounding box center [691, 223] width 115 height 24
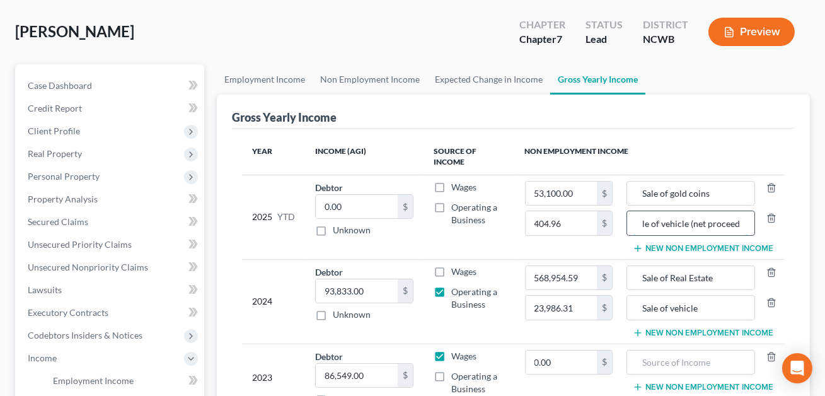
scroll to position [0, 36]
type input "Sale of vehicle (net proceeds listed)"
click at [718, 277] on input "Sale of Real Estate" at bounding box center [691, 278] width 115 height 24
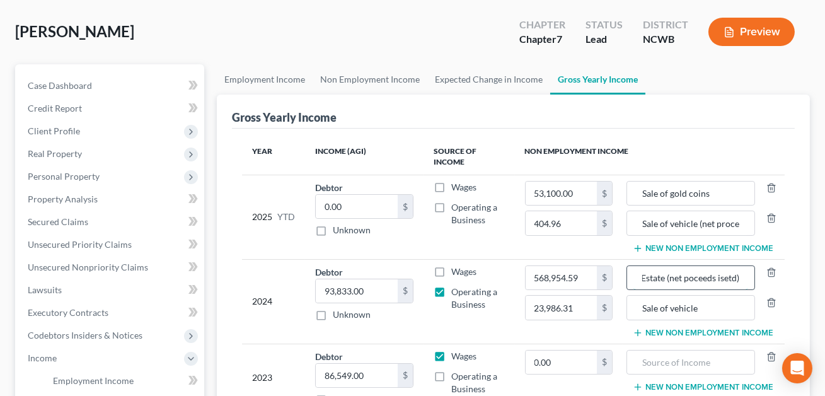
click at [718, 276] on input "Sale of Real Estate (net poceeds isetd)" at bounding box center [691, 278] width 115 height 24
click at [731, 276] on input "Sale of Real Estate (net poceeds lisetd)" at bounding box center [691, 278] width 115 height 24
click at [692, 277] on input "Sale of Real Estate (net poceeds listed)" at bounding box center [691, 278] width 115 height 24
type input "Sale of Real Estate (net proceeds listed)"
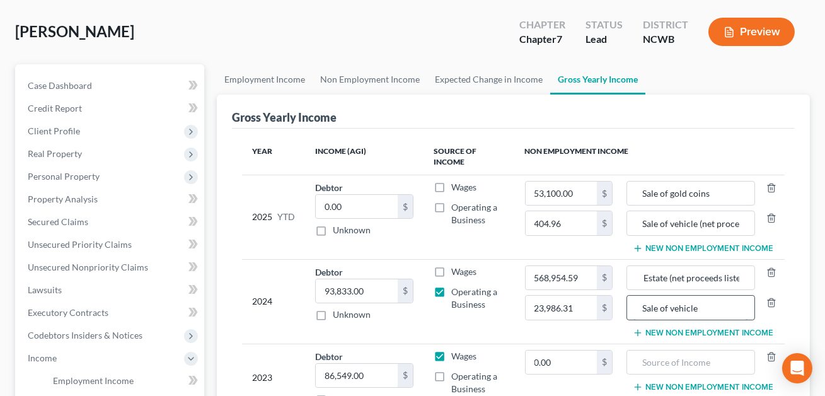
click at [706, 307] on input "Sale of vehicle" at bounding box center [691, 308] width 115 height 24
click at [688, 307] on input "Sale of vehicle (net poceeds lisetd)" at bounding box center [691, 308] width 115 height 24
click at [736, 307] on input "Sale of vehicle (net proceeds lisetd)" at bounding box center [691, 308] width 115 height 24
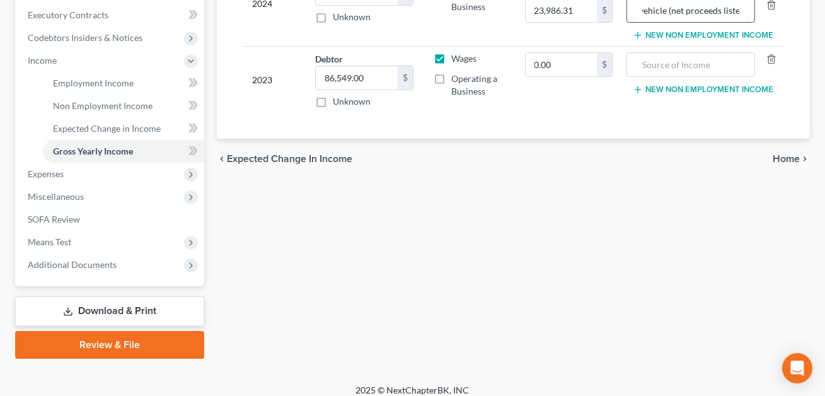
scroll to position [363, 0]
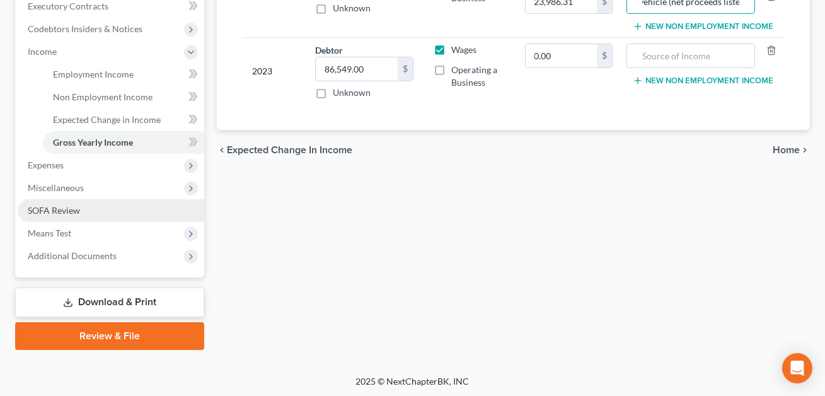
type input "Sale of vehicle (net proceeds listed)"
click at [62, 205] on span "SOFA Review" at bounding box center [54, 210] width 52 height 11
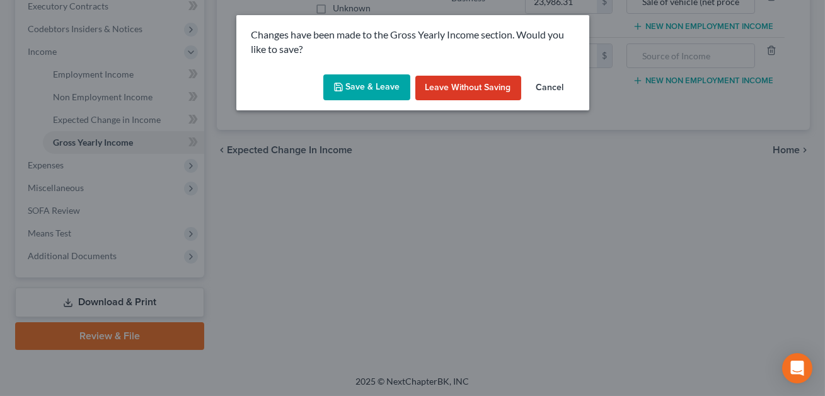
click at [368, 86] on button "Save & Leave" at bounding box center [366, 87] width 87 height 26
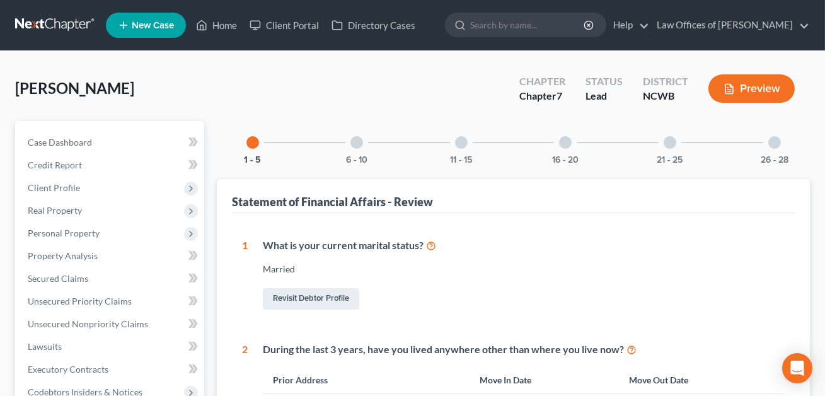
click at [569, 139] on div at bounding box center [565, 142] width 13 height 13
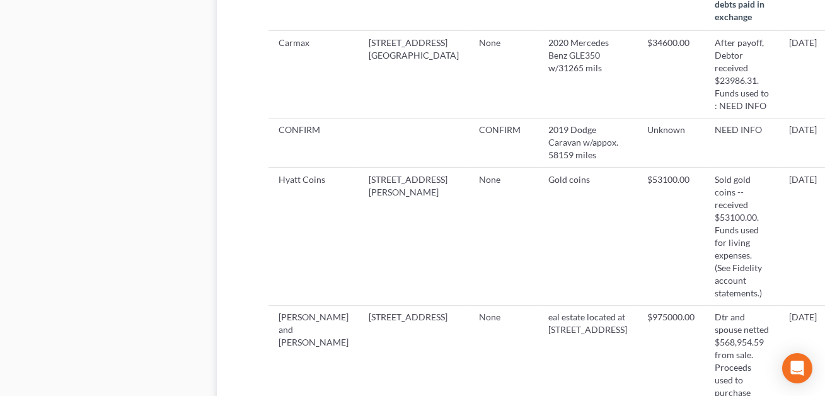
scroll to position [794, 0]
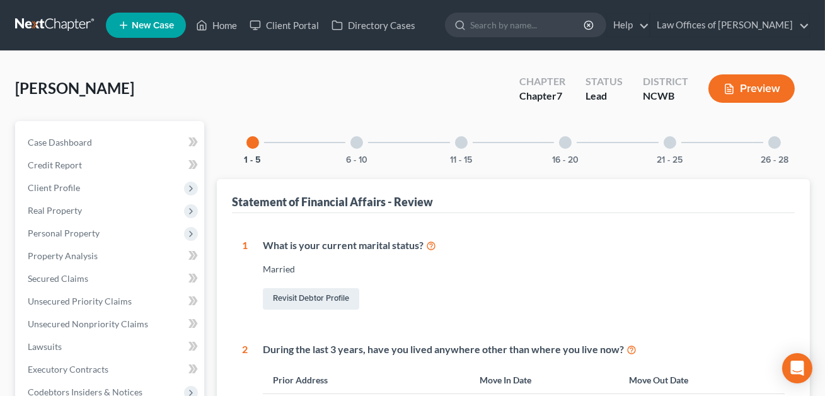
click at [568, 137] on div at bounding box center [565, 142] width 13 height 13
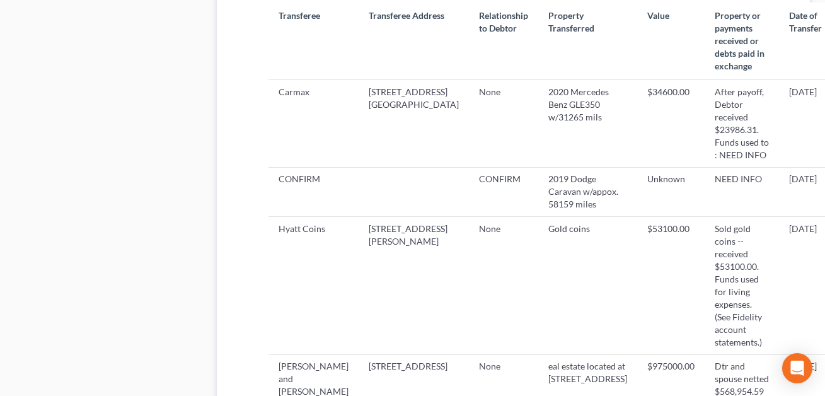
scroll to position [677, 0]
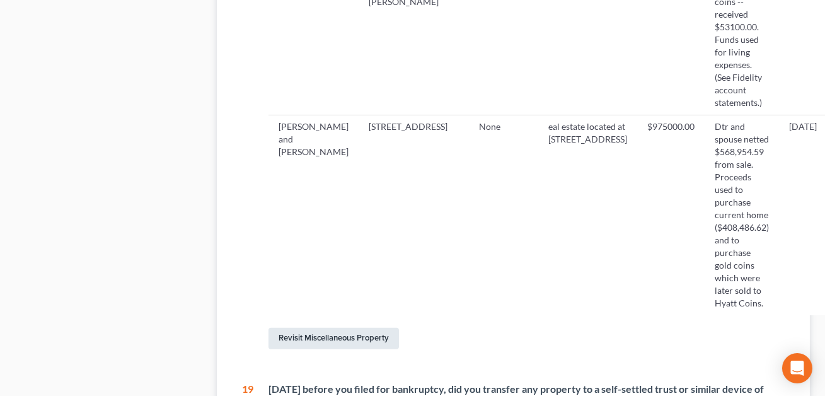
click at [326, 328] on link "Revisit Miscellaneous Property" at bounding box center [334, 338] width 131 height 21
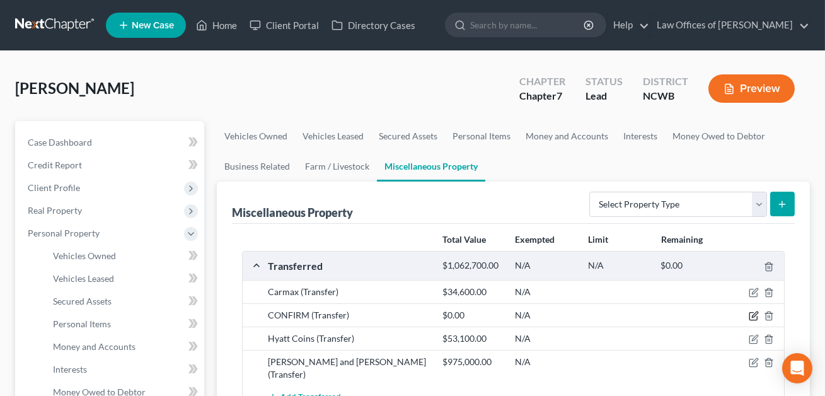
click at [753, 315] on icon "button" at bounding box center [755, 315] width 6 height 6
select select "Ordinary ([DATE])"
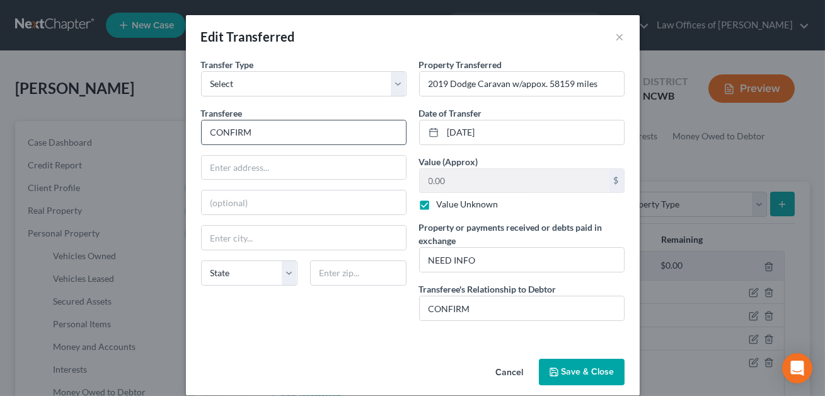
drag, startPoint x: 259, startPoint y: 134, endPoint x: 211, endPoint y: 132, distance: 48.6
click at [211, 132] on input "CONFIRM" at bounding box center [304, 132] width 204 height 24
type input "Carmax"
click at [437, 202] on label "Value Unknown" at bounding box center [468, 204] width 62 height 13
click at [442, 202] on input "Value Unknown" at bounding box center [446, 202] width 8 height 8
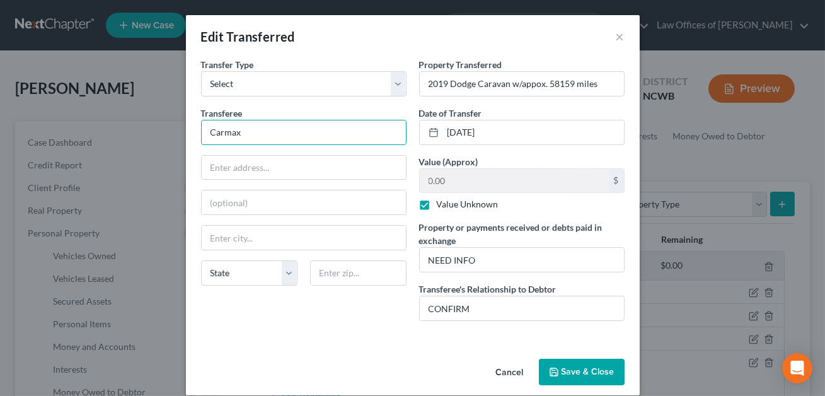
checkbox input "false"
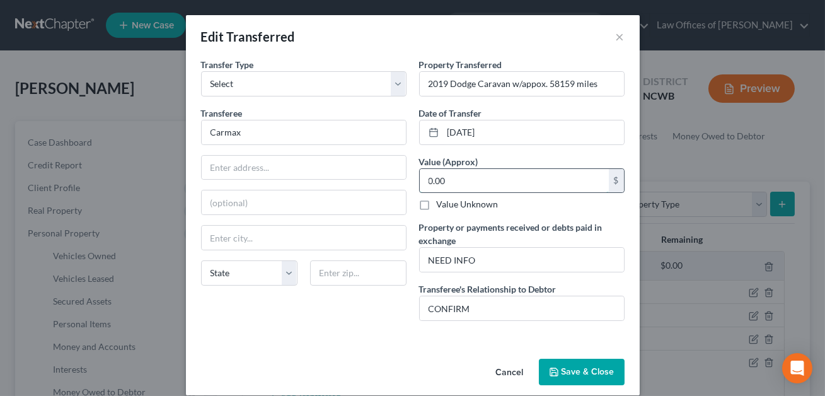
click at [431, 187] on input "0.00" at bounding box center [514, 181] width 189 height 24
type input "14,000.00"
click at [474, 258] on input "NEED INFO" at bounding box center [522, 260] width 204 height 24
drag, startPoint x: 491, startPoint y: 259, endPoint x: 424, endPoint y: 257, distance: 66.2
click at [424, 257] on input "NEED INFO" at bounding box center [522, 260] width 204 height 24
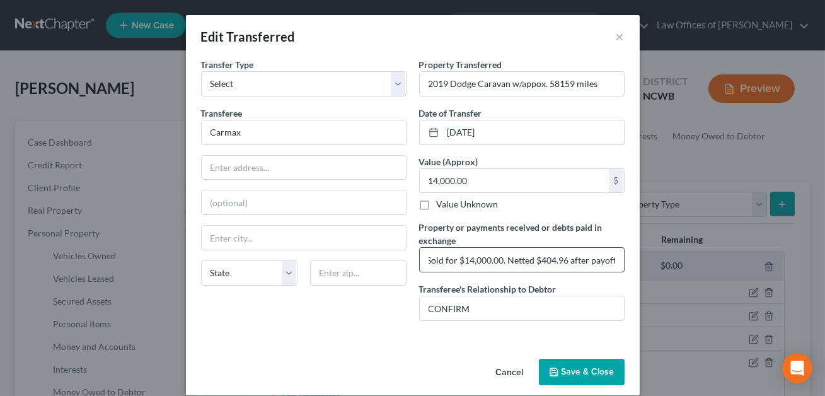
scroll to position [0, 3]
type input "Sold for $14,000.00. Netted $404.96 after payoff."
drag, startPoint x: 473, startPoint y: 312, endPoint x: 424, endPoint y: 306, distance: 48.9
click at [424, 306] on input "CONFIRM" at bounding box center [522, 308] width 204 height 24
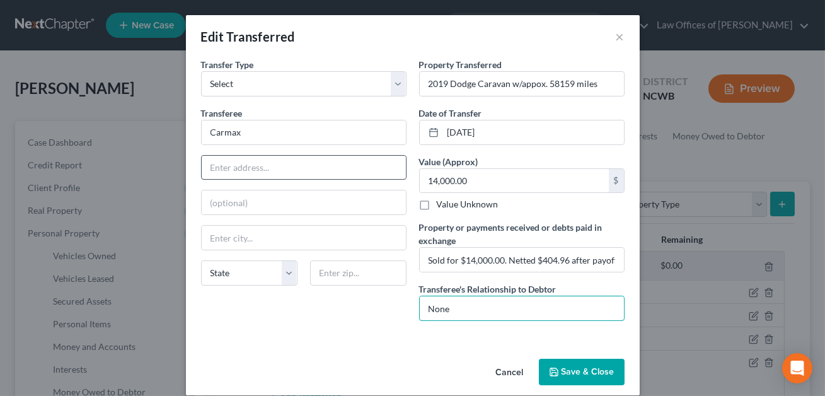
type input "None"
click at [216, 168] on input "text" at bounding box center [304, 168] width 204 height 24
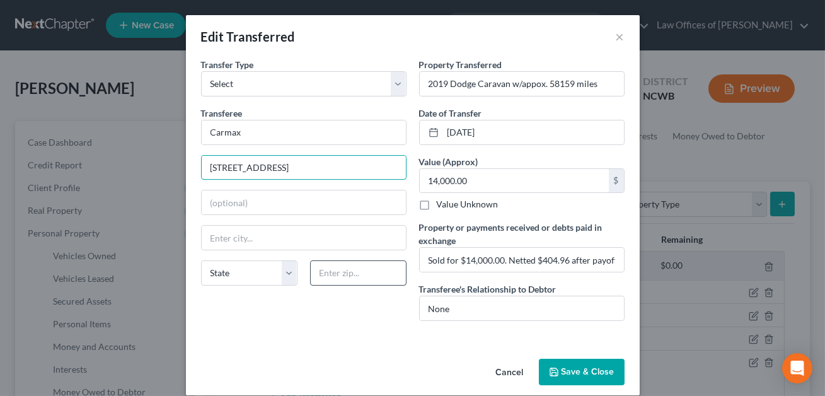
type input "1935 15th Avenue Place SE"
click at [321, 269] on input "text" at bounding box center [358, 272] width 96 height 25
type input "28602"
click at [366, 342] on div "An exemption set must first be selected from the Filing Information section. Tr…" at bounding box center [413, 206] width 454 height 296
type input "Hickory"
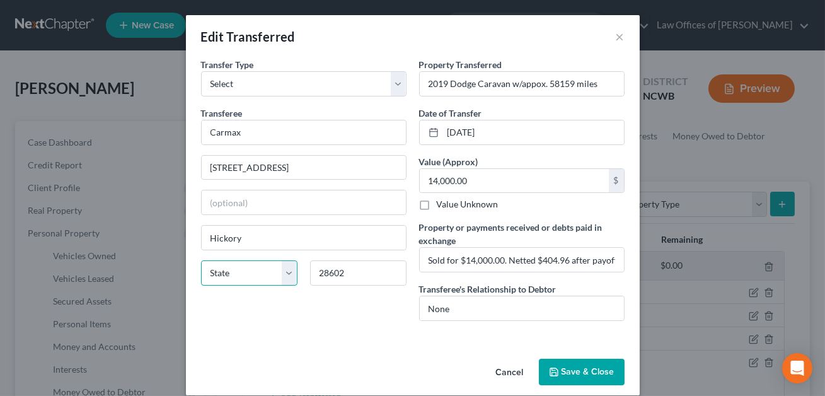
click at [296, 282] on select "State AL AK AR AZ CA CO CT DE DC FL GA GU HI ID IL IN IA KS KY LA ME MD MA MI M…" at bounding box center [249, 272] width 96 height 25
select select "28"
click at [588, 368] on button "Save & Close" at bounding box center [582, 372] width 86 height 26
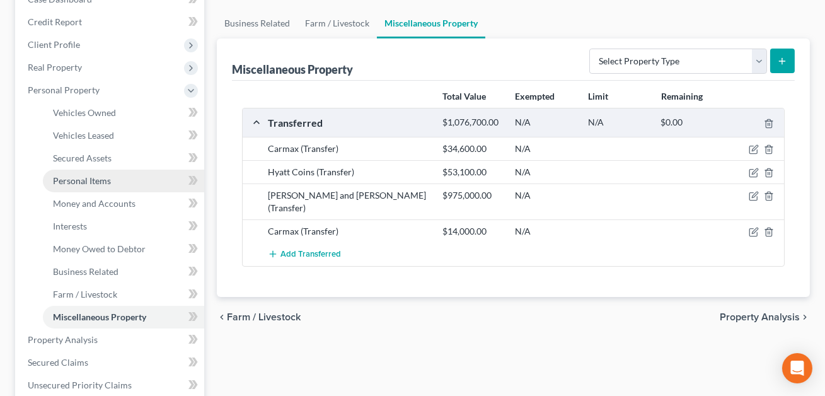
scroll to position [173, 0]
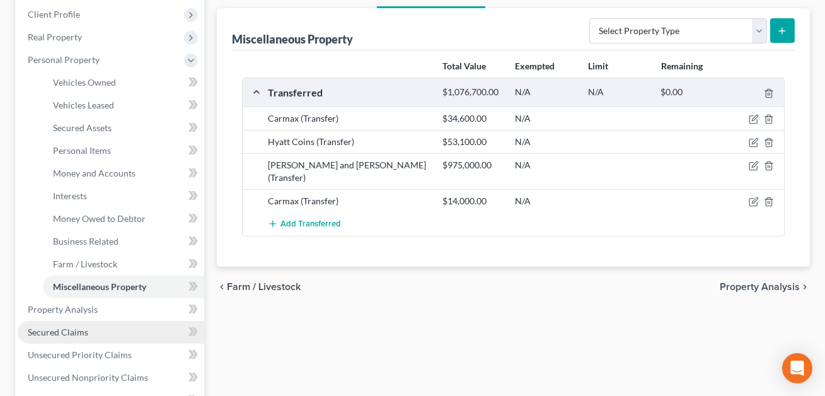
click at [67, 332] on span "Secured Claims" at bounding box center [58, 332] width 61 height 11
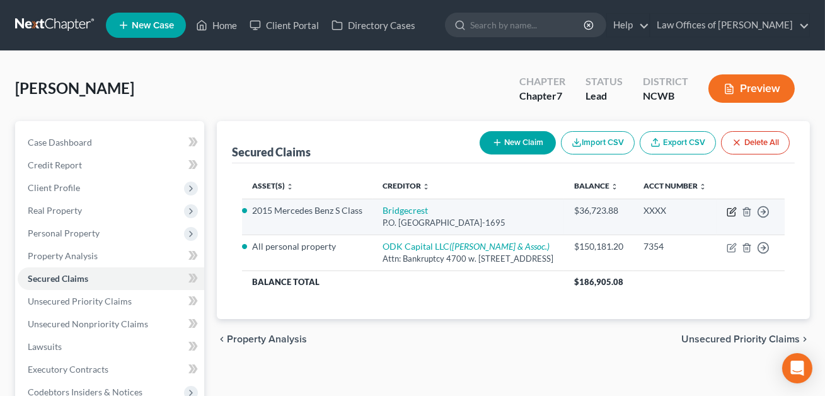
click at [734, 217] on icon "button" at bounding box center [732, 212] width 10 height 10
select select "4"
select select "0"
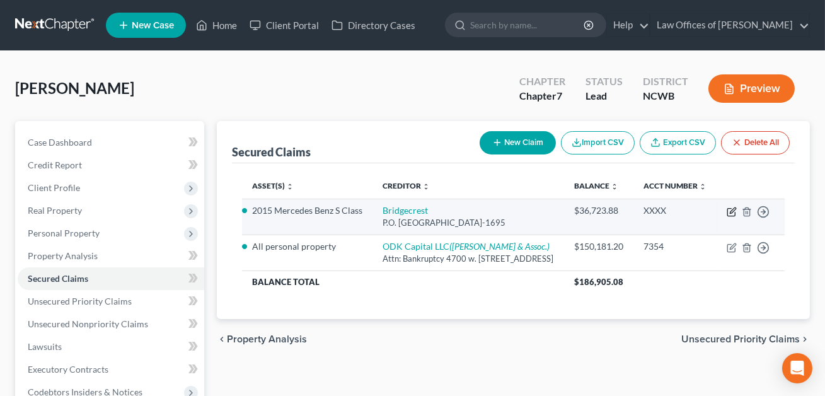
select select "0"
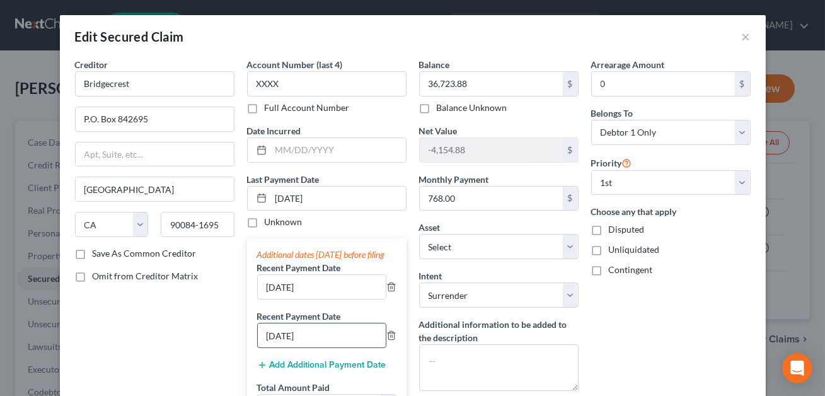
click at [289, 346] on input "[DATE]" at bounding box center [322, 335] width 128 height 24
type input "06/07/2025"
click at [290, 299] on input "[DATE]" at bounding box center [322, 287] width 128 height 24
type input "07/07/2025"
click at [299, 196] on input "[DATE]" at bounding box center [338, 199] width 135 height 24
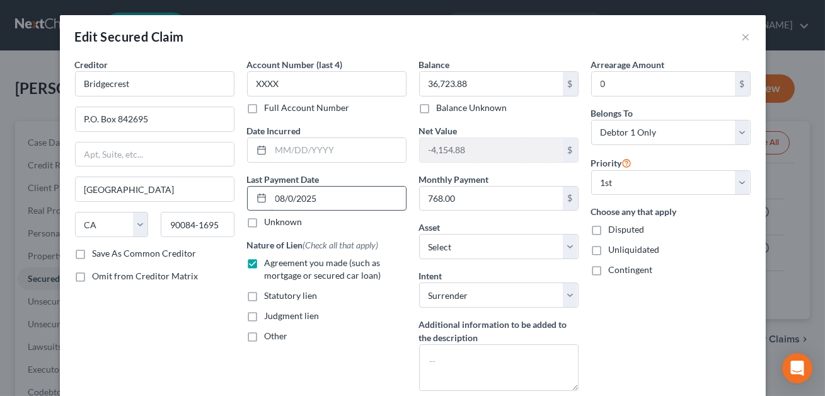
type input "08/07/2025"
select select "0"
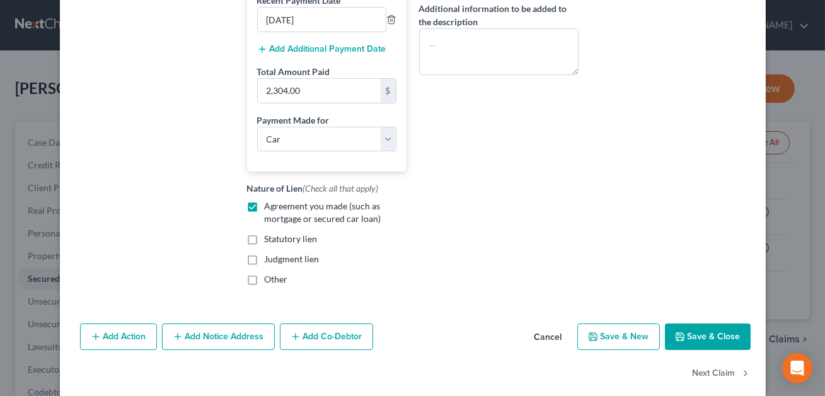
scroll to position [342, 0]
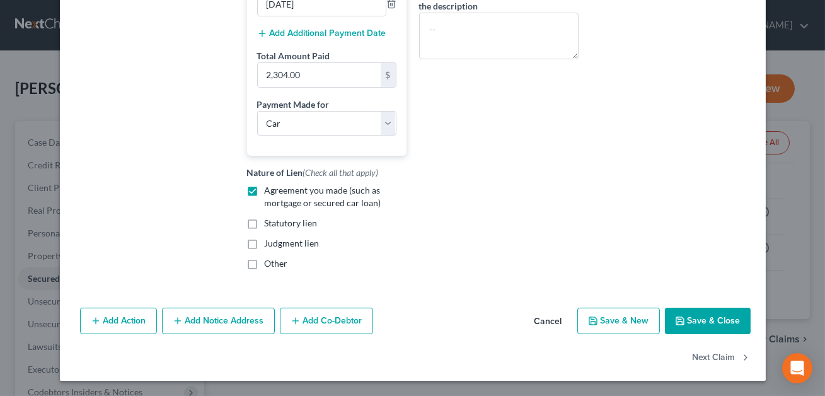
type input "08/07/2025"
click at [701, 317] on button "Save & Close" at bounding box center [708, 321] width 86 height 26
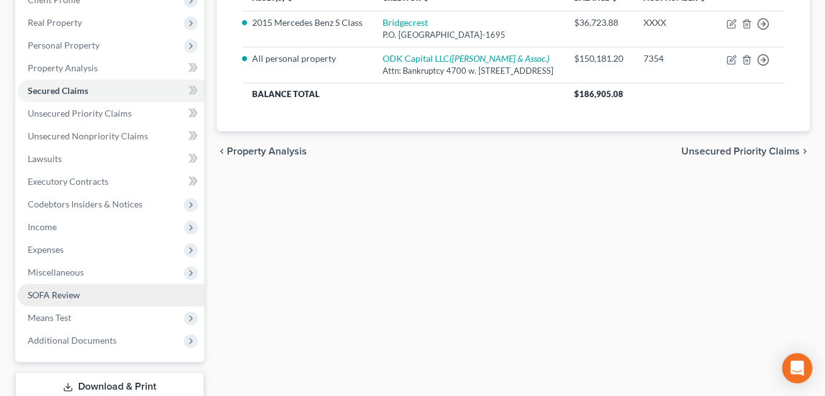
click at [79, 297] on span "SOFA Review" at bounding box center [54, 294] width 52 height 11
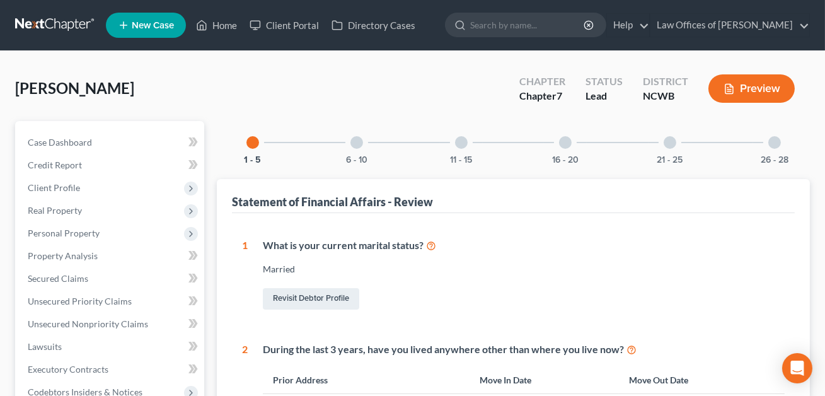
click at [568, 138] on div at bounding box center [565, 142] width 13 height 13
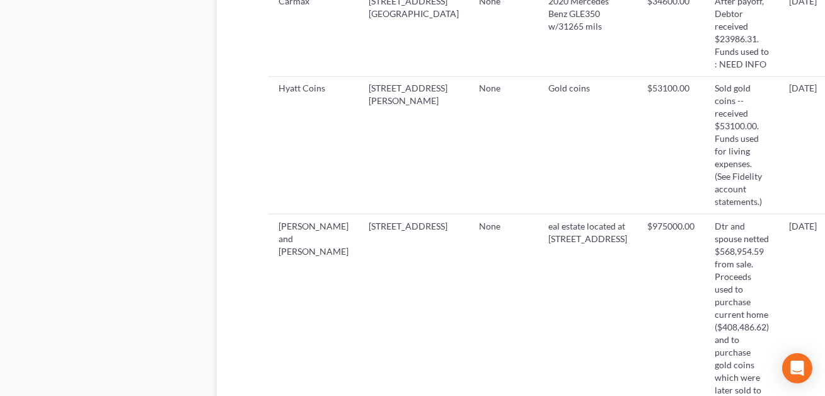
scroll to position [871, 0]
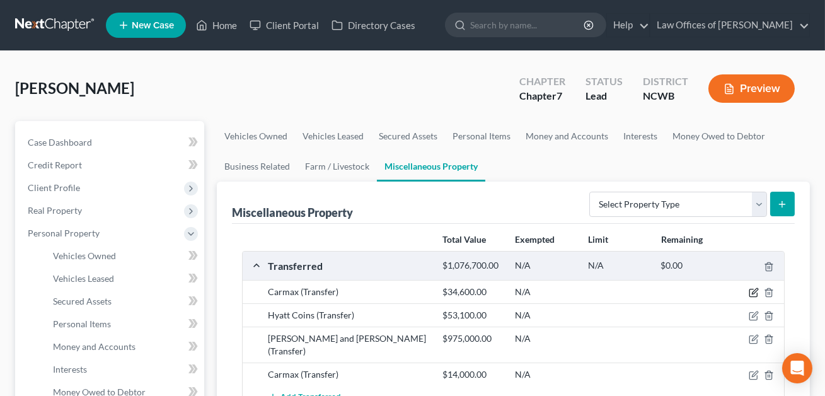
click at [755, 289] on icon "button" at bounding box center [755, 292] width 6 height 6
select select "Ordinary ([DATE])"
select select "28"
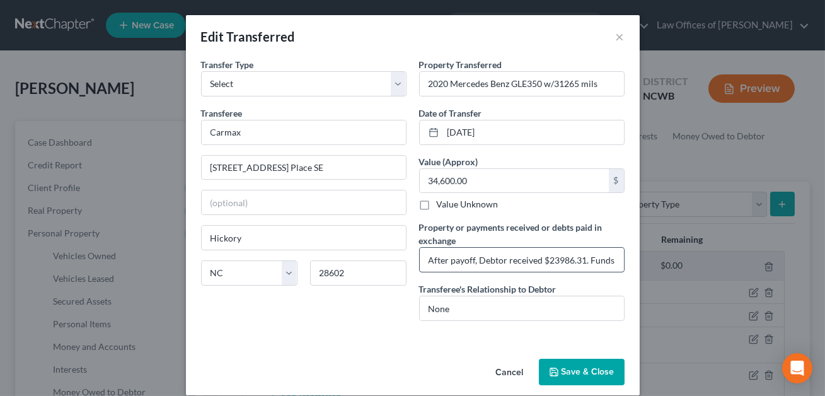
scroll to position [0, 79]
drag, startPoint x: 617, startPoint y: 259, endPoint x: 557, endPoint y: 259, distance: 59.9
click at [557, 259] on input "After payoff, Debtor received $23986.31. Funds used to : NEED INFO" at bounding box center [522, 260] width 204 height 24
click at [542, 260] on input "After payoff, Debtor received $23986.31. Funds used tfor living expenses." at bounding box center [522, 260] width 204 height 24
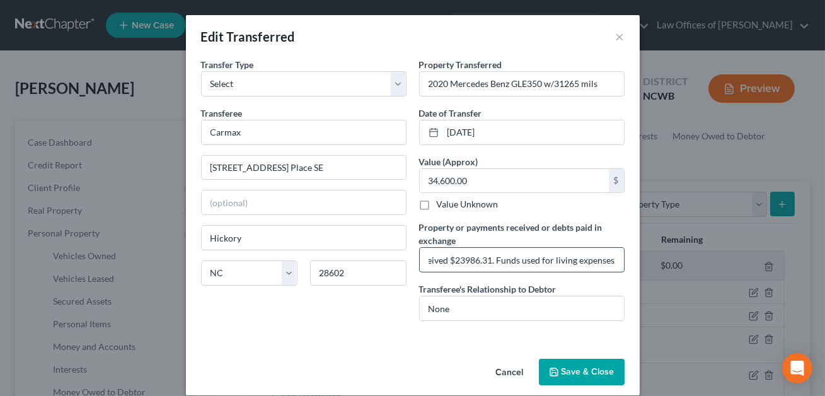
scroll to position [0, 91]
type input "After payoff, Debtor received $23986.31. Funds used for living expenses."
click at [574, 369] on button "Save & Close" at bounding box center [582, 372] width 86 height 26
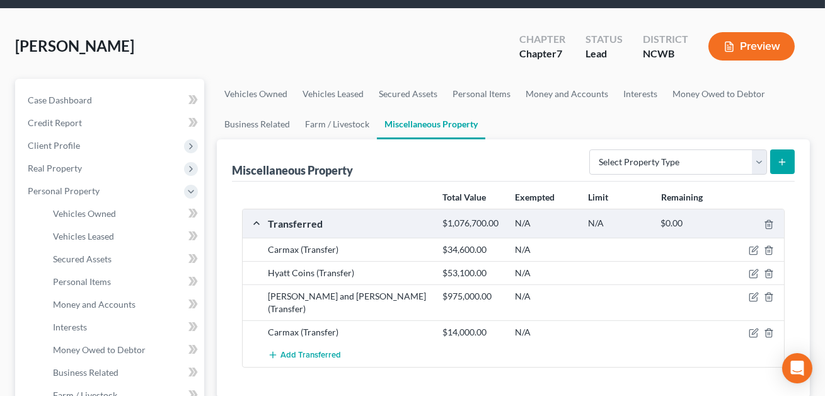
scroll to position [46, 0]
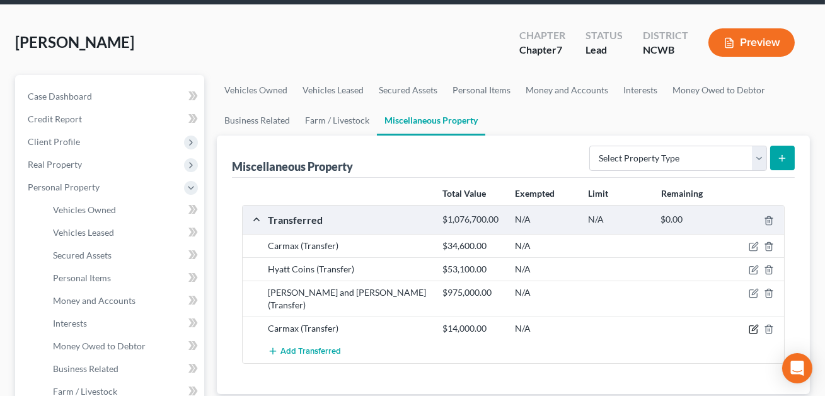
click at [753, 330] on icon "button" at bounding box center [754, 329] width 10 height 10
select select "Ordinary ([DATE])"
select select "28"
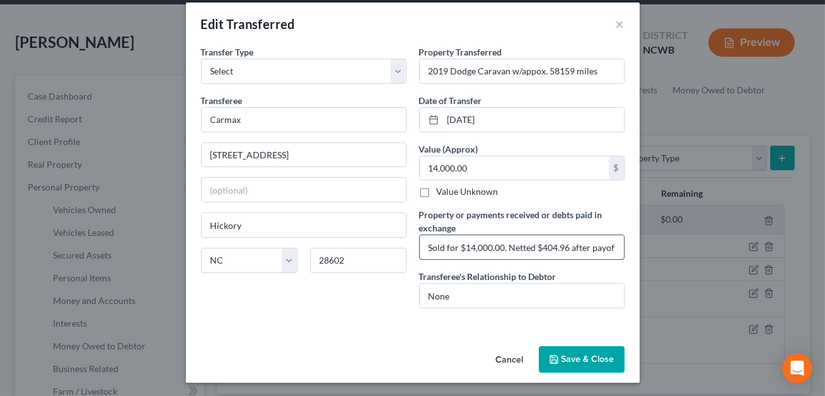
scroll to position [0, 3]
click at [617, 247] on input "Sold for $14,000.00. Netted $404.96 after payoff." at bounding box center [522, 247] width 204 height 24
type input "Sold for $14,000.00. Netted $404.96 after payoff. Funds used for living expense…"
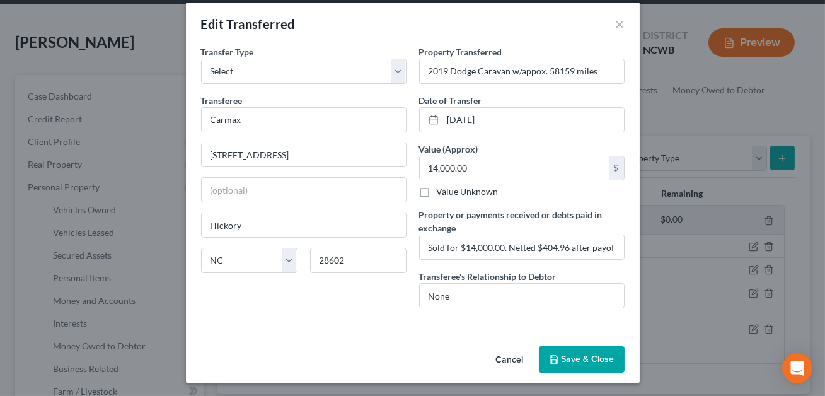
click at [581, 353] on button "Save & Close" at bounding box center [582, 359] width 86 height 26
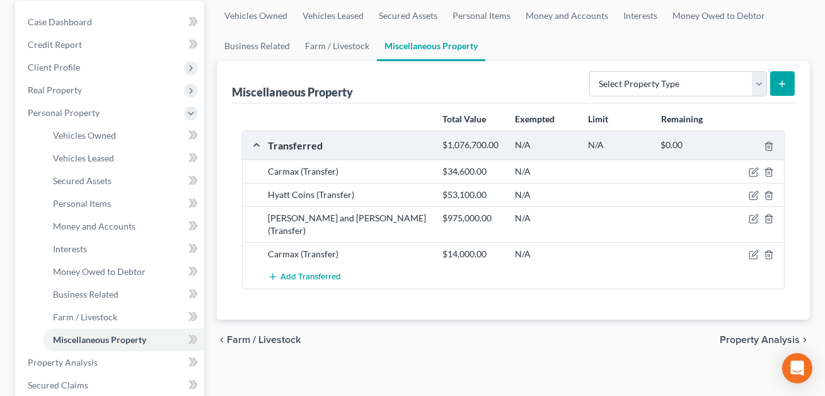
scroll to position [214, 0]
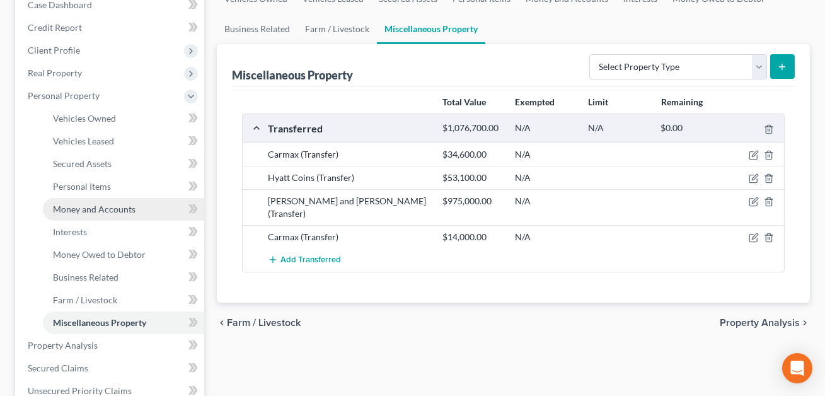
click at [105, 206] on span "Money and Accounts" at bounding box center [94, 209] width 83 height 11
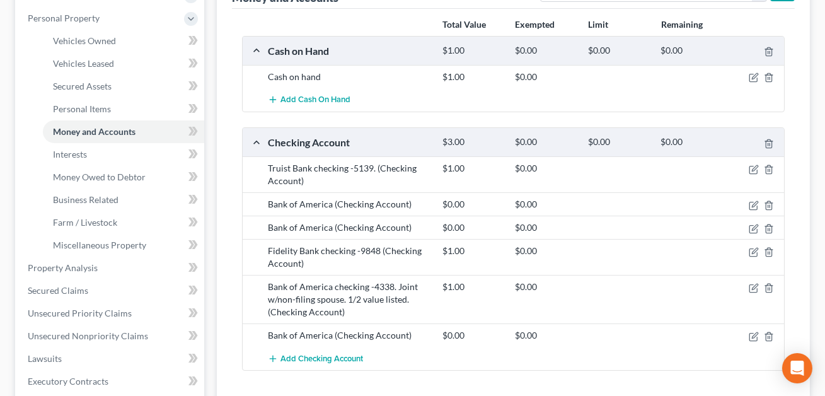
scroll to position [216, 0]
click at [755, 201] on icon "button" at bounding box center [754, 205] width 10 height 10
select select "9"
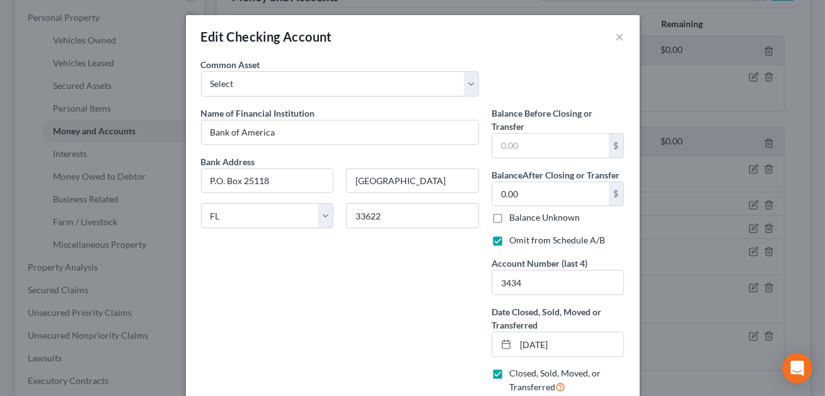
scroll to position [99, 0]
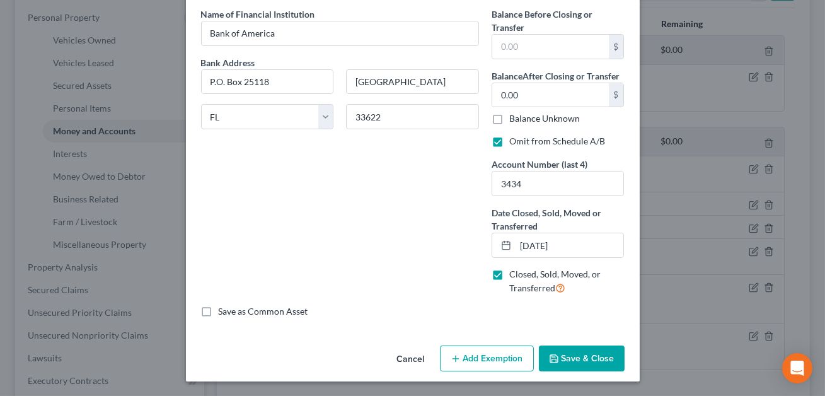
click at [579, 359] on button "Save & Close" at bounding box center [582, 359] width 86 height 26
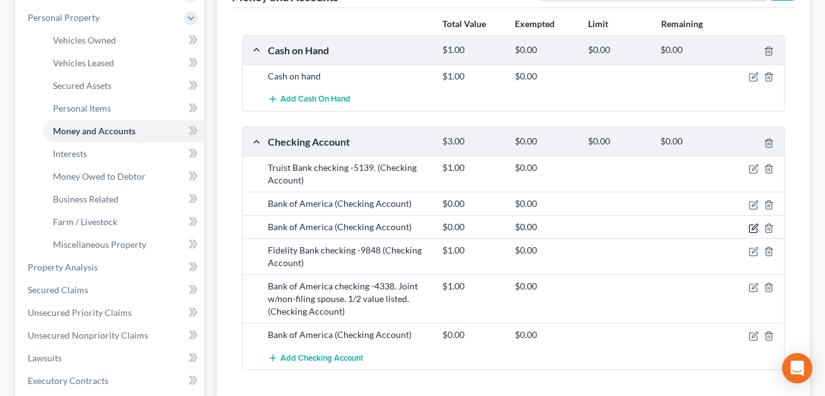
click at [755, 228] on icon "button" at bounding box center [754, 228] width 10 height 10
select select "9"
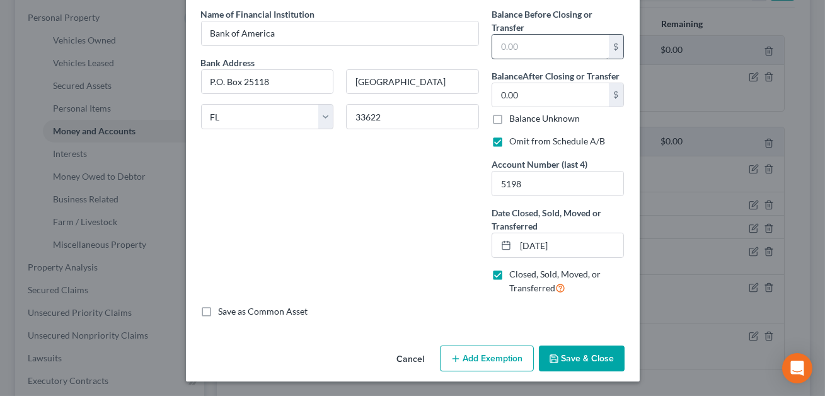
scroll to position [0, 0]
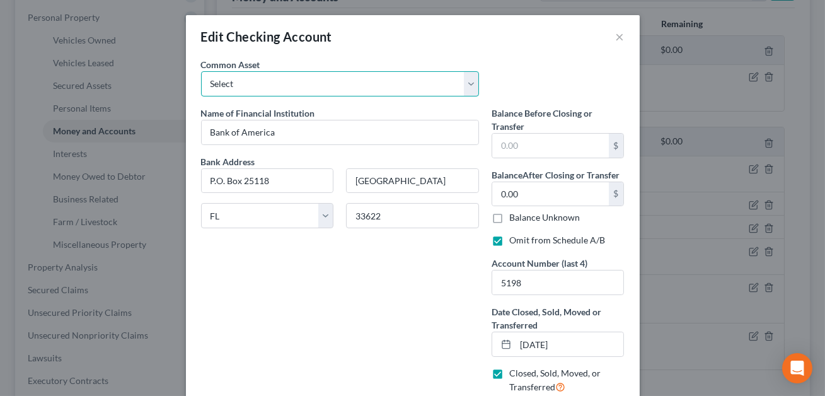
click at [460, 84] on select "Select Truist Checking account ending -8787 SECU BBT Jnt w/girlfriend. 1/2 val …" at bounding box center [340, 83] width 278 height 25
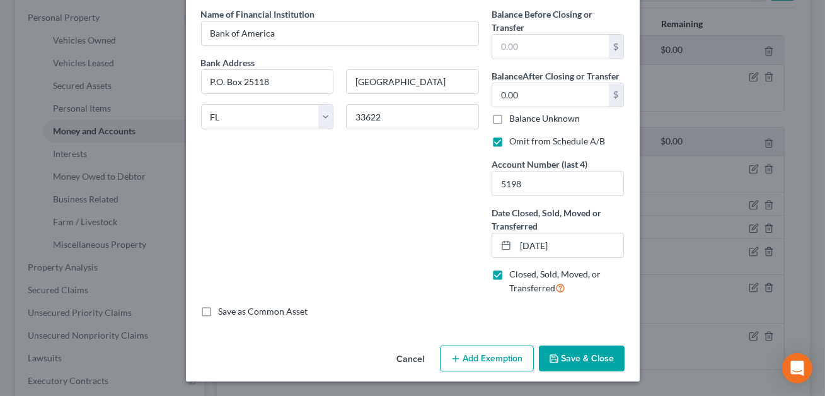
click at [582, 357] on button "Save & Close" at bounding box center [582, 359] width 86 height 26
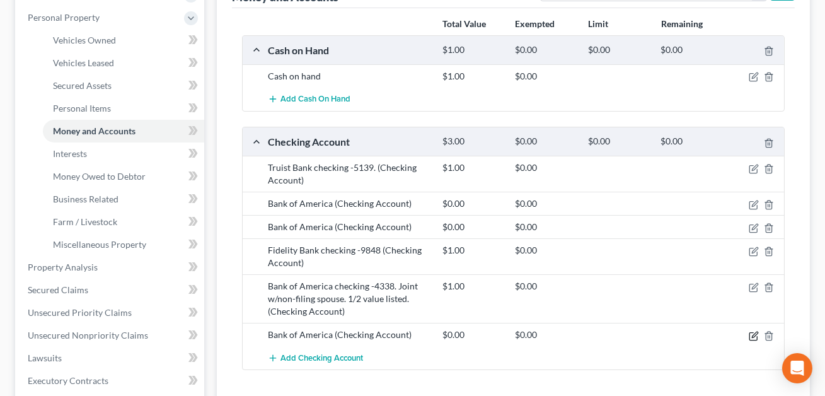
click at [753, 335] on icon "button" at bounding box center [755, 335] width 6 height 6
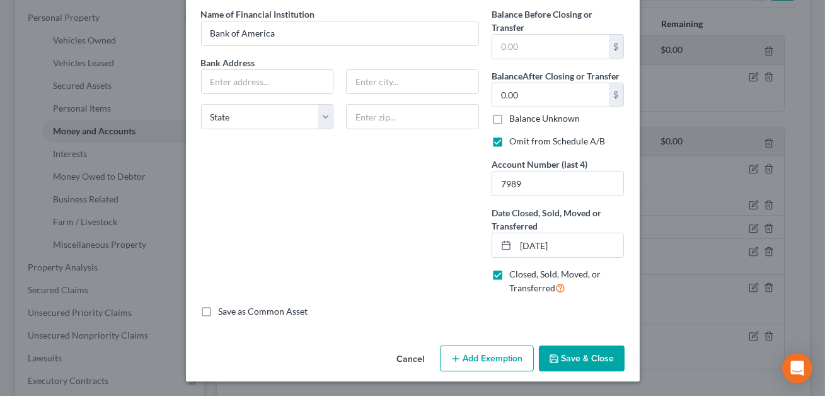
click at [601, 358] on button "Save & Close" at bounding box center [582, 359] width 86 height 26
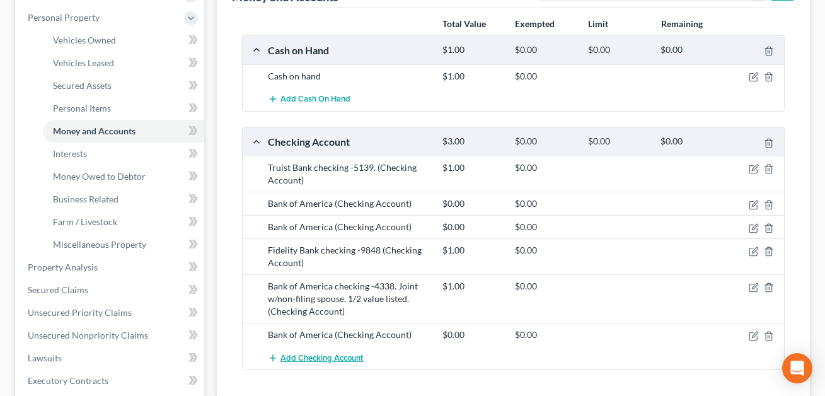
click at [317, 356] on span "Add Checking Account" at bounding box center [322, 358] width 83 height 10
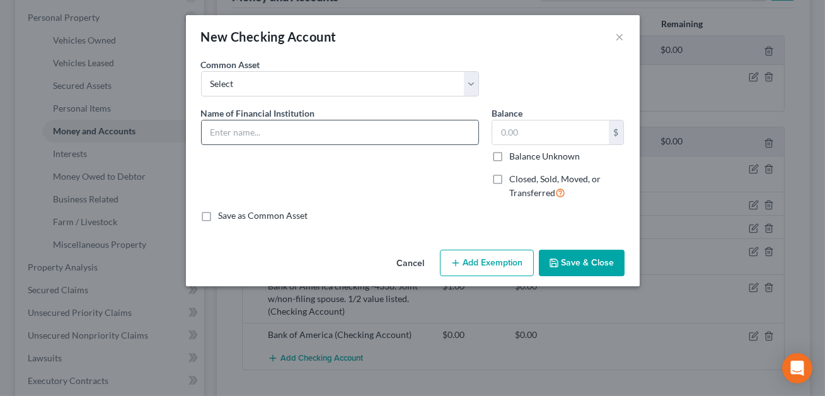
click at [214, 129] on input "text" at bounding box center [340, 132] width 277 height 24
type input "Bank of America"
click at [509, 177] on label "Closed, Sold, Moved, or Transferred" at bounding box center [566, 186] width 115 height 27
click at [514, 177] on input "Closed, Sold, Moved, or Transferred" at bounding box center [518, 177] width 8 height 8
checkbox input "true"
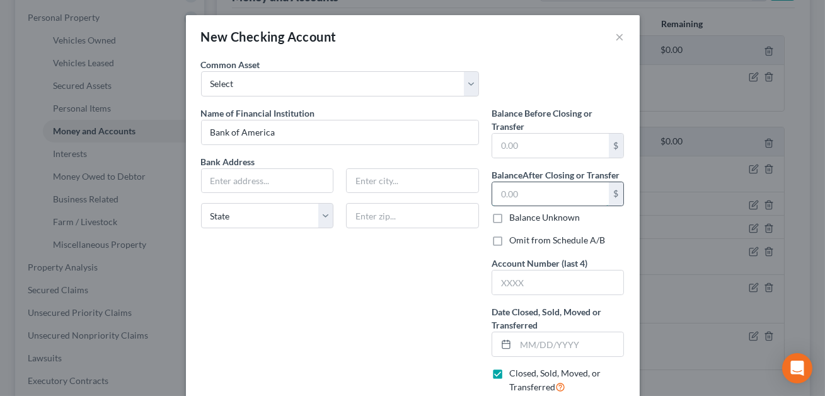
click at [506, 190] on input "text" at bounding box center [550, 194] width 117 height 24
type input "0.00"
click at [516, 278] on input "text" at bounding box center [558, 282] width 132 height 24
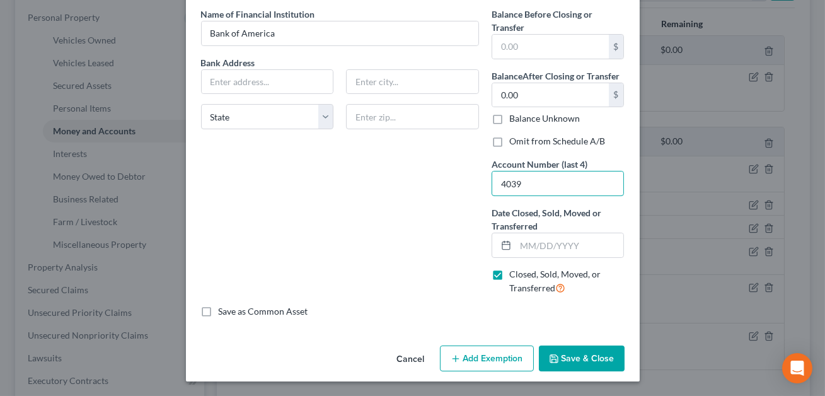
type input "4039"
click at [509, 140] on label "Omit from Schedule A/B" at bounding box center [557, 141] width 96 height 13
click at [514, 140] on input "Omit from Schedule A/B" at bounding box center [518, 139] width 8 height 8
checkbox input "true"
click at [578, 363] on button "Save & Close" at bounding box center [582, 359] width 86 height 26
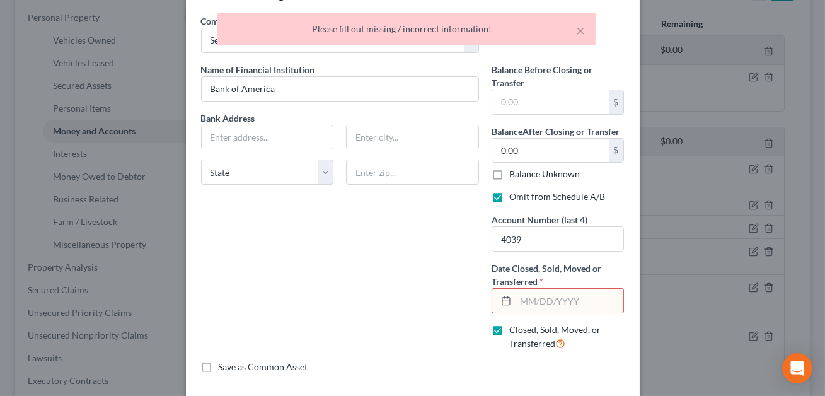
scroll to position [0, 0]
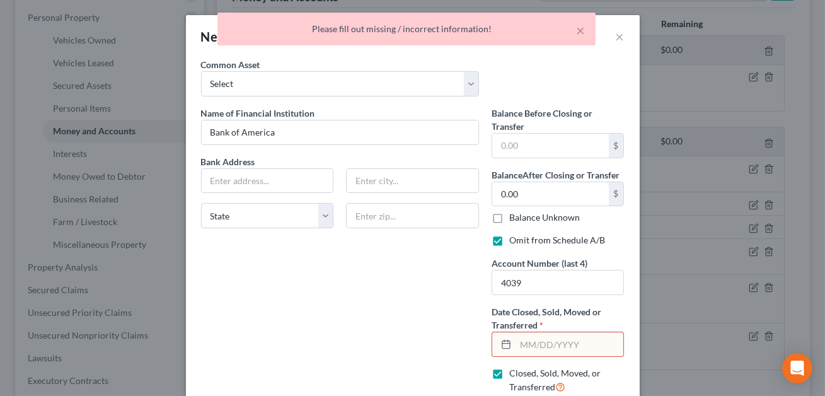
click at [537, 337] on input "text" at bounding box center [570, 344] width 108 height 24
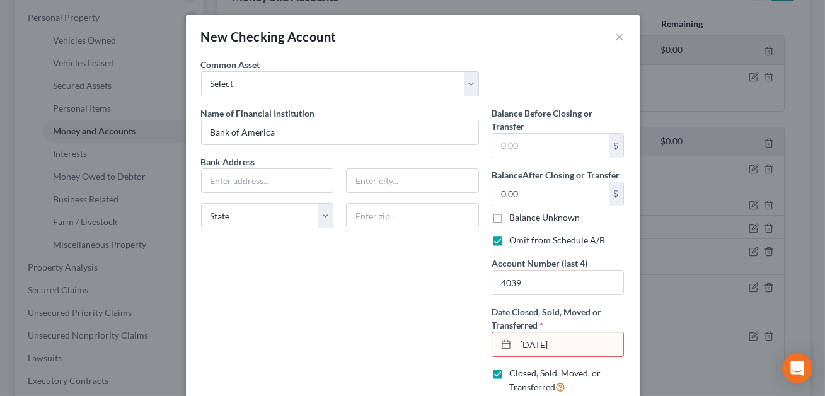
type input "[DATE]"
click at [217, 176] on input "text" at bounding box center [268, 181] width 132 height 24
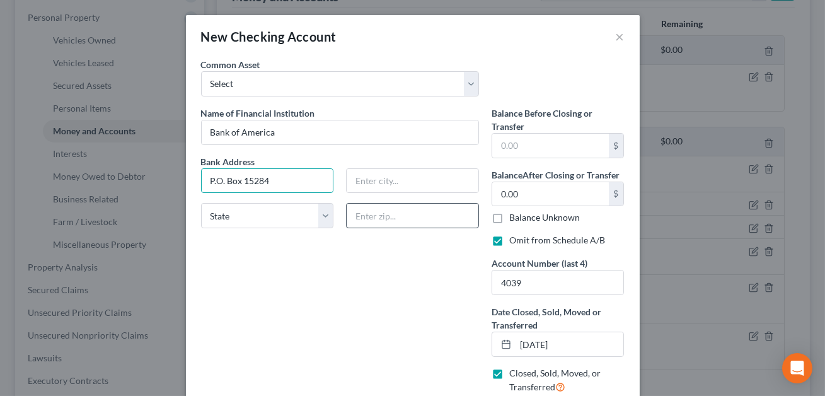
type input "P.O. Box 15284"
click at [373, 209] on input "text" at bounding box center [412, 215] width 133 height 25
type input "19850"
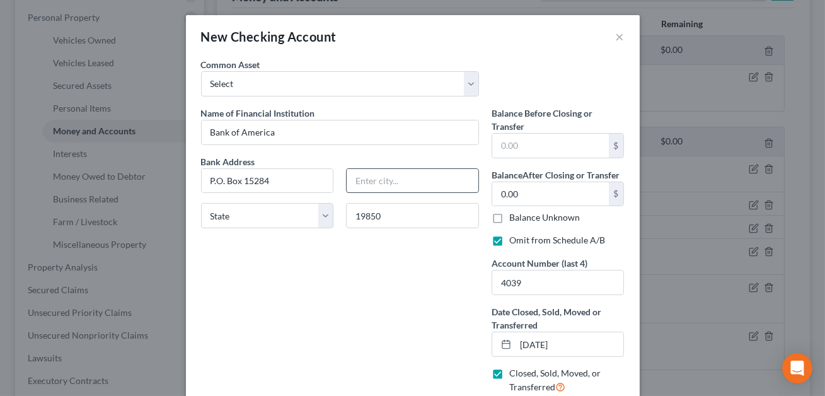
click at [374, 178] on input "text" at bounding box center [413, 181] width 132 height 24
type input "Wilmington"
select select "7"
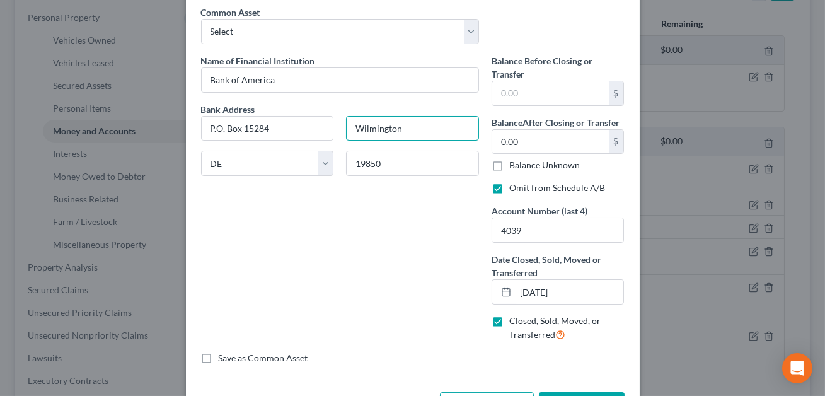
scroll to position [99, 0]
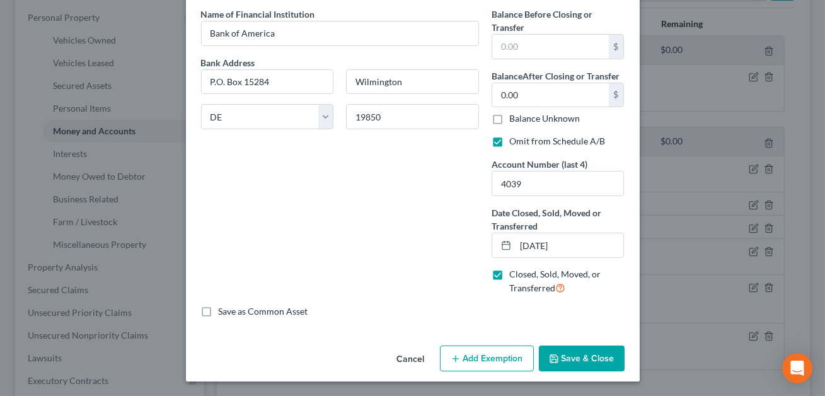
click at [585, 354] on button "Save & Close" at bounding box center [582, 359] width 86 height 26
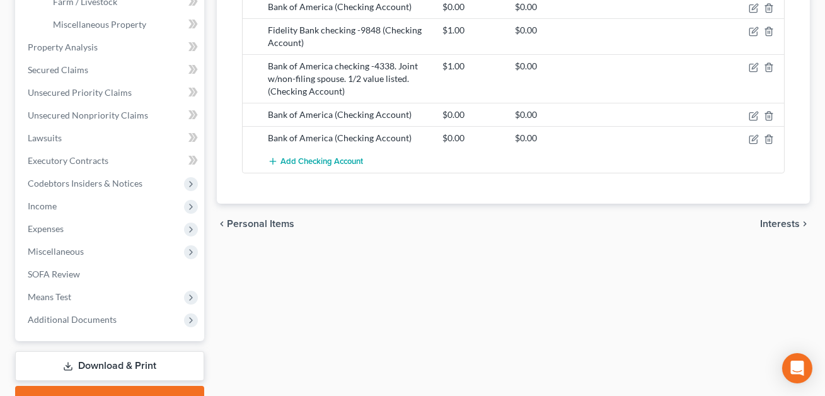
scroll to position [463, 0]
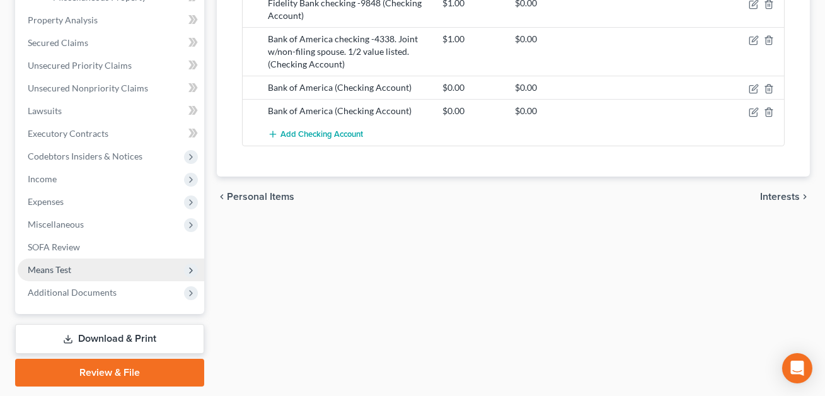
click at [57, 267] on span "Means Test" at bounding box center [50, 269] width 44 height 11
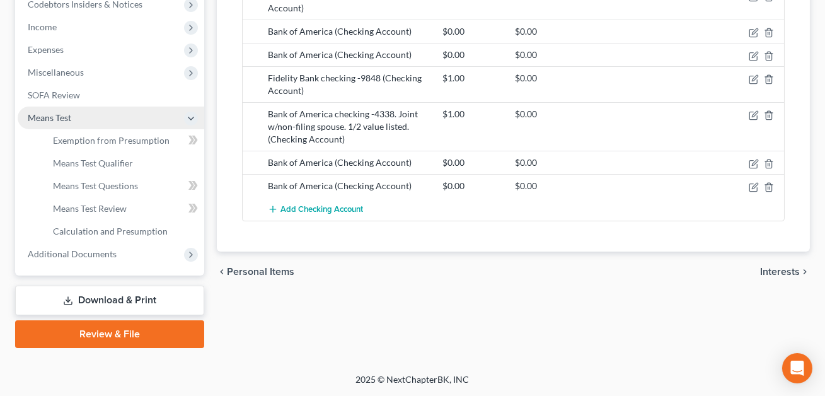
scroll to position [386, 0]
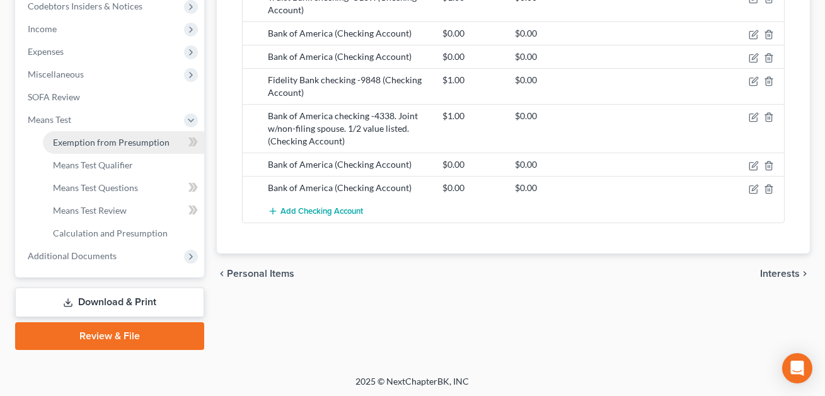
click at [91, 142] on span "Exemption from Presumption" at bounding box center [111, 142] width 117 height 11
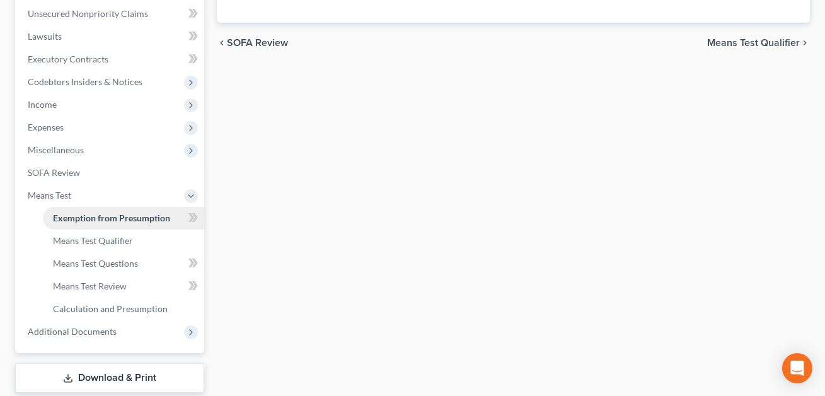
radio input "true"
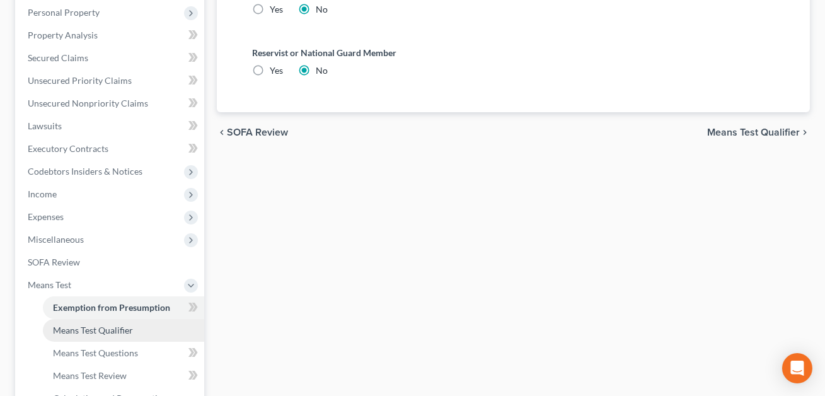
click at [96, 334] on link "Means Test Qualifier" at bounding box center [123, 330] width 161 height 23
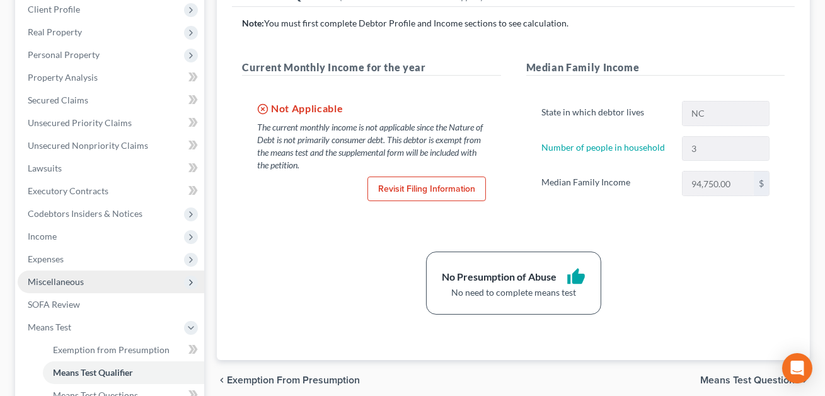
scroll to position [223, 0]
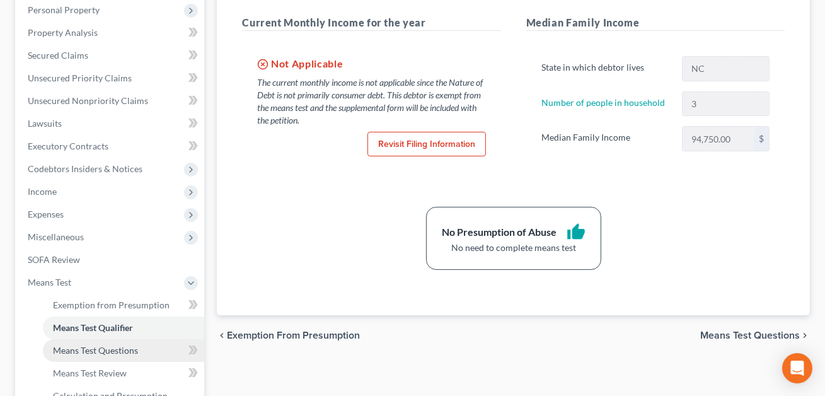
click at [93, 354] on link "Means Test Questions" at bounding box center [123, 350] width 161 height 23
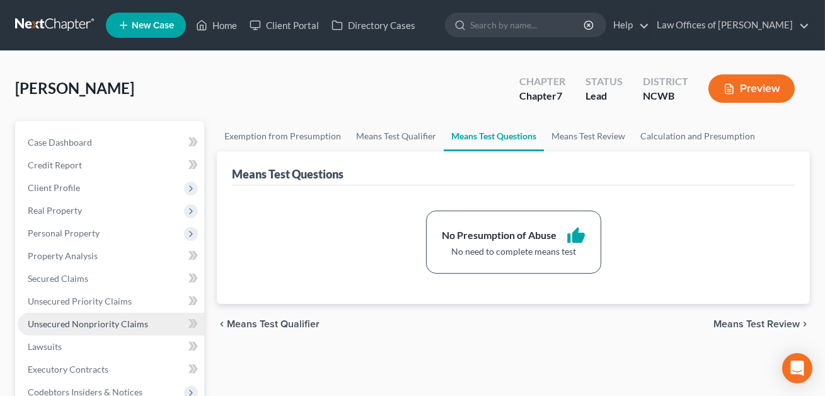
click at [103, 321] on span "Unsecured Nonpriority Claims" at bounding box center [88, 323] width 120 height 11
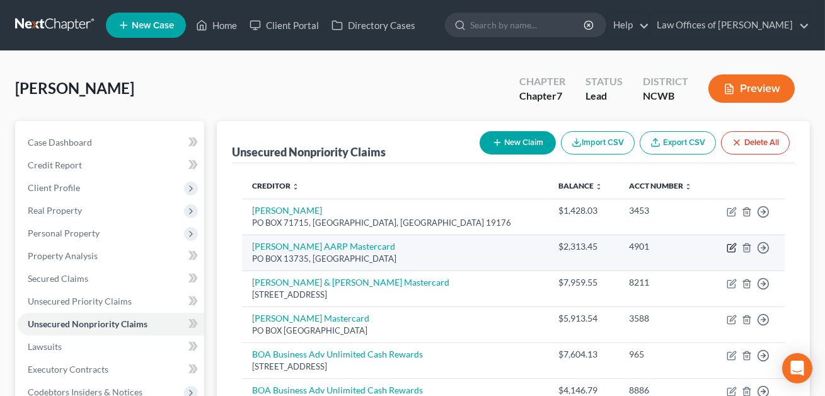
click at [730, 249] on icon "button" at bounding box center [732, 248] width 10 height 10
select select "39"
select select "2"
select select "0"
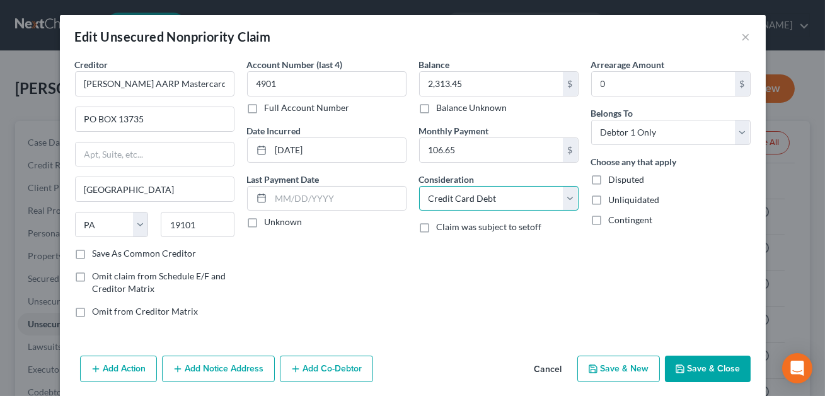
click at [498, 203] on select "Select Cable / Satellite Services Collection Agency Credit Card Debt Debt Couns…" at bounding box center [499, 198] width 160 height 25
select select "14"
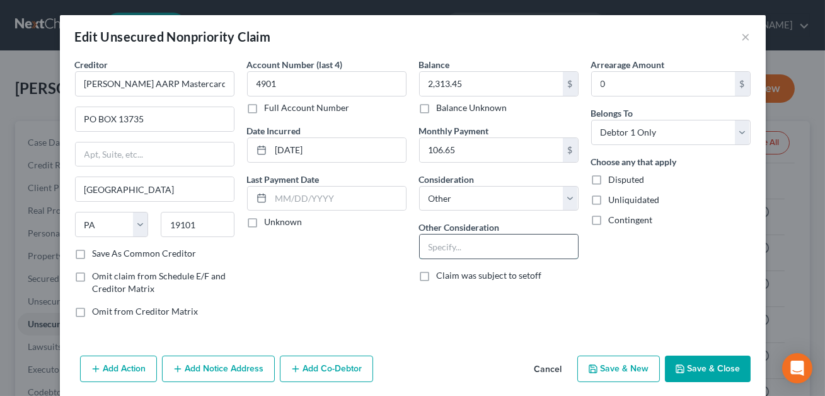
click at [436, 248] on input "text" at bounding box center [499, 247] width 158 height 24
click at [433, 247] on input "Cedit card-" at bounding box center [499, 247] width 158 height 24
click at [477, 248] on input "Credit card-" at bounding box center [499, 247] width 158 height 24
drag, startPoint x: 568, startPoint y: 248, endPoint x: 441, endPoint y: 240, distance: 127.0
click at [441, 240] on input "Credit card--funds used for business" at bounding box center [499, 247] width 158 height 24
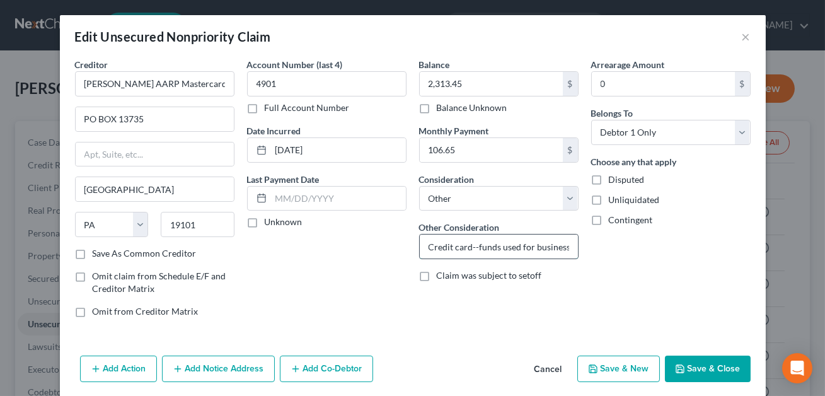
click at [506, 254] on input "Credit card--funds used for business" at bounding box center [499, 247] width 158 height 24
drag, startPoint x: 569, startPoint y: 247, endPoint x: 429, endPoint y: 243, distance: 139.4
click at [429, 243] on input "Credit card--funds used for business" at bounding box center [499, 247] width 158 height 24
type input "Credit card--funds used for business"
click at [706, 371] on button "Save & Close" at bounding box center [708, 369] width 86 height 26
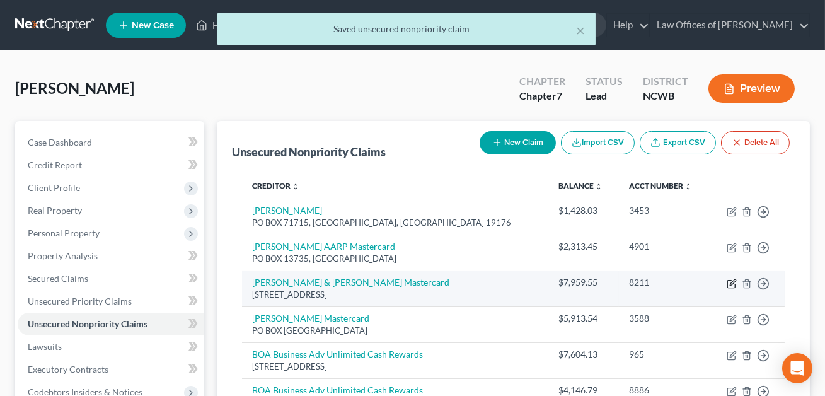
click at [733, 283] on icon "button" at bounding box center [732, 284] width 10 height 10
select select "39"
select select "2"
select select "0"
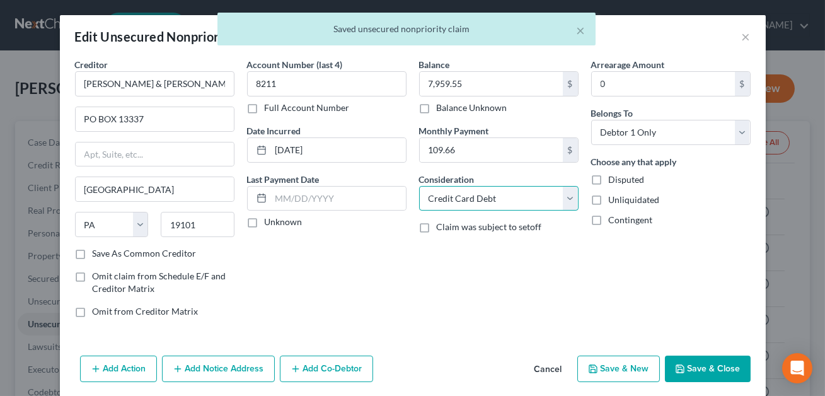
click at [491, 207] on select "Select Cable / Satellite Services Collection Agency Credit Card Debt Debt Couns…" at bounding box center [499, 198] width 160 height 25
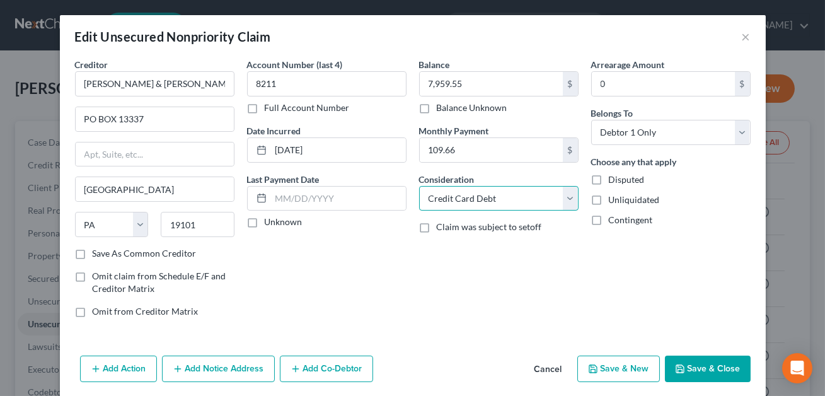
select select "14"
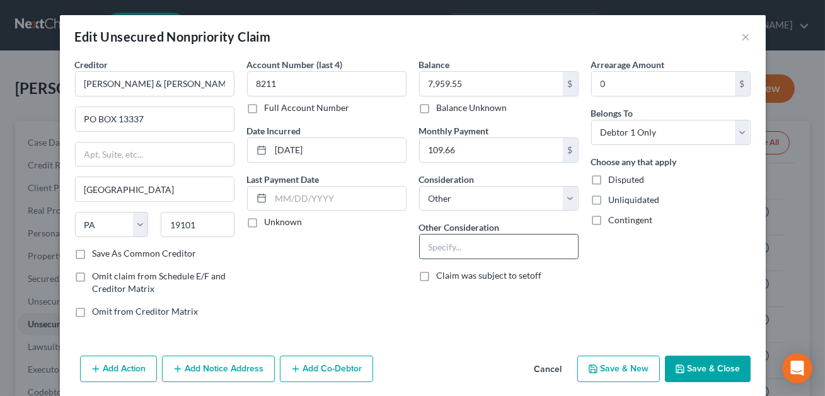
click at [448, 248] on input "text" at bounding box center [499, 247] width 158 height 24
paste input "Credit card--funds used for business"
type input "Credit card--funds used for business"
click at [694, 364] on button "Save & Close" at bounding box center [708, 369] width 86 height 26
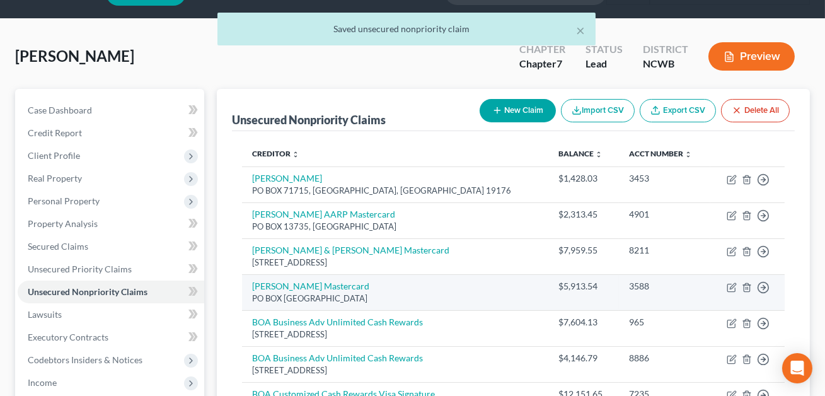
scroll to position [35, 0]
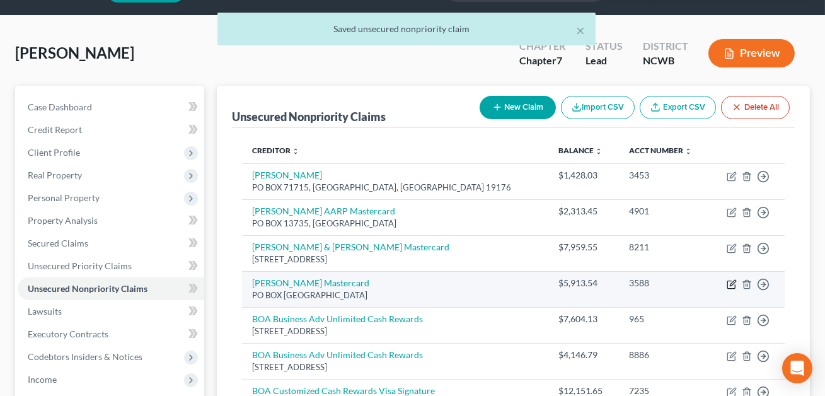
click at [733, 284] on icon "button" at bounding box center [732, 284] width 10 height 10
select select "45"
select select "2"
select select "0"
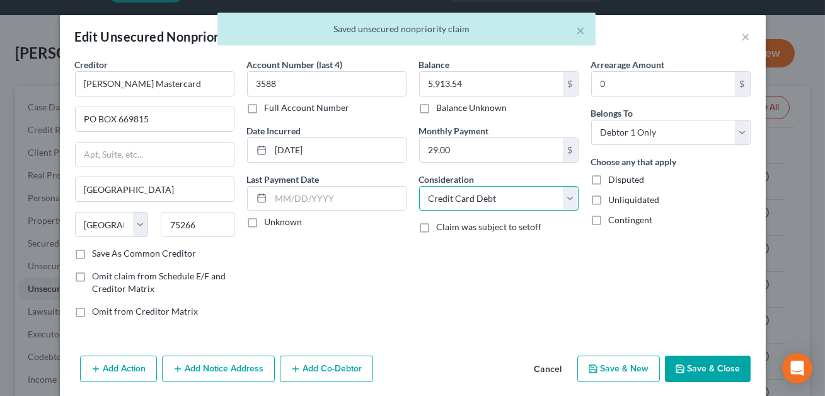
click at [515, 201] on select "Select Cable / Satellite Services Collection Agency Credit Card Debt Debt Couns…" at bounding box center [499, 198] width 160 height 25
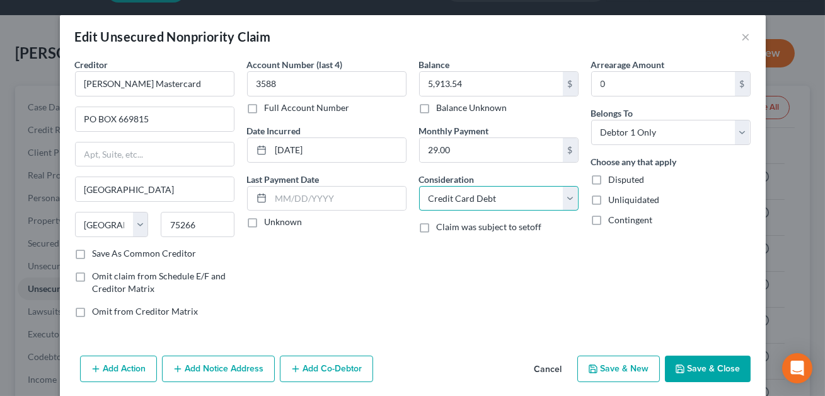
select select "14"
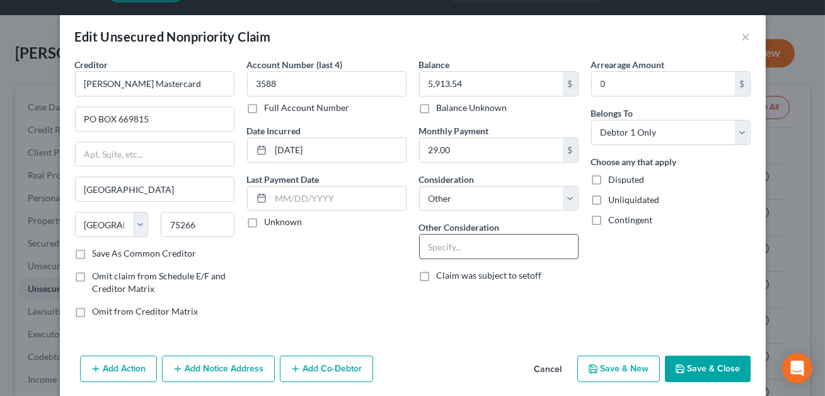
click at [463, 252] on input "text" at bounding box center [499, 247] width 158 height 24
type input "Credit card-personal use"
click at [719, 368] on button "Save & Close" at bounding box center [708, 369] width 86 height 26
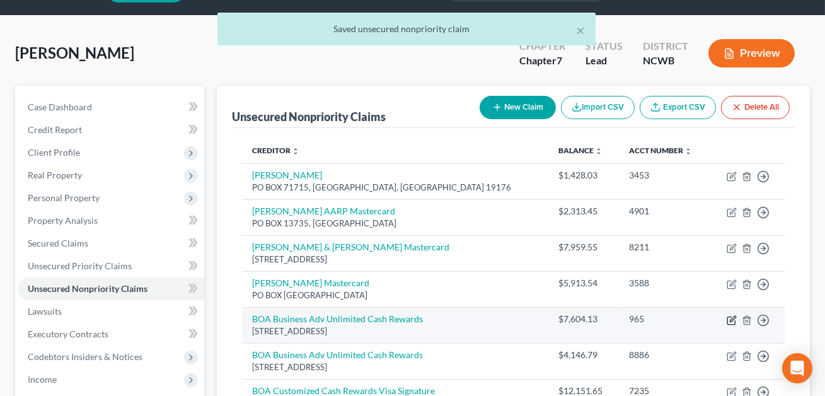
click at [735, 319] on icon "button" at bounding box center [732, 321] width 8 height 8
select select "7"
select select "2"
select select "0"
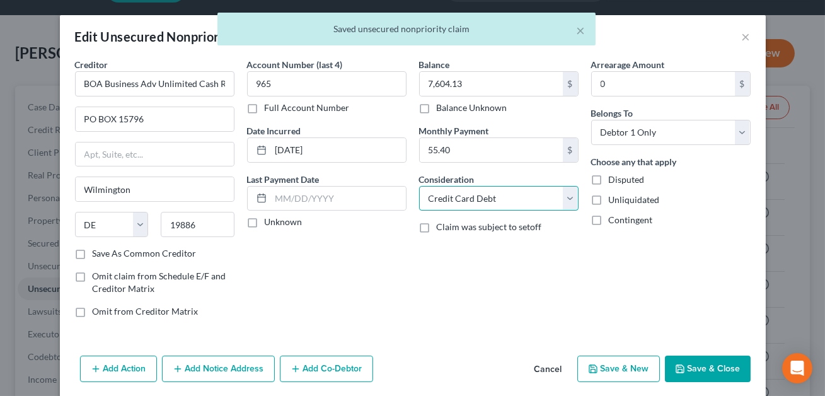
click at [532, 199] on select "Select Cable / Satellite Services Collection Agency Credit Card Debt Debt Couns…" at bounding box center [499, 198] width 160 height 25
select select "14"
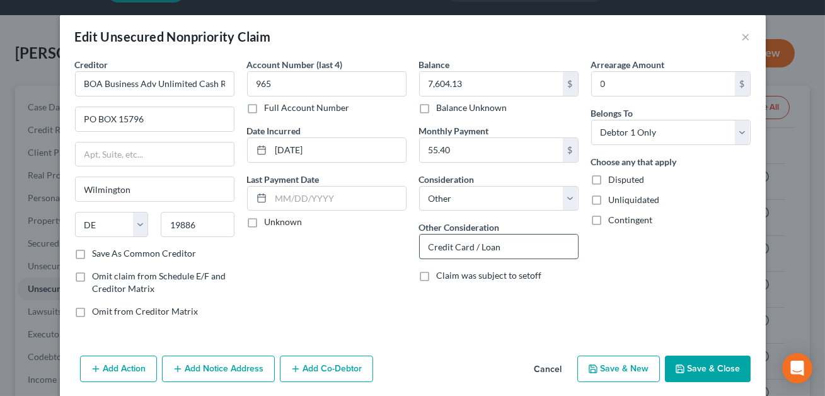
drag, startPoint x: 504, startPoint y: 245, endPoint x: 426, endPoint y: 245, distance: 77.6
click at [426, 245] on input "Credit Card / Loan" at bounding box center [499, 247] width 158 height 24
paste input "Credit card--funds used for business"
type input "Credit card--funds used for business"
click at [694, 368] on button "Save & Close" at bounding box center [708, 369] width 86 height 26
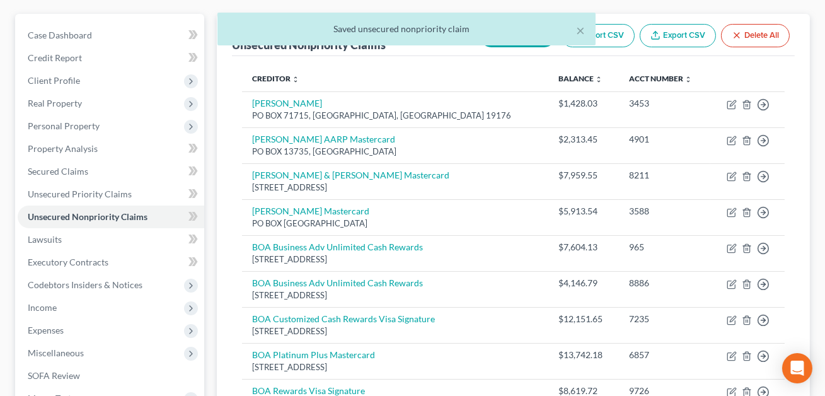
scroll to position [125, 0]
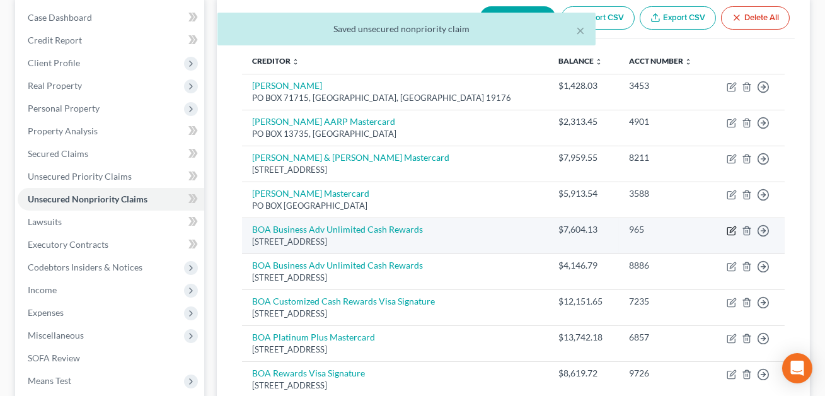
click at [730, 229] on icon "button" at bounding box center [732, 231] width 10 height 10
select select "7"
select select "14"
select select "0"
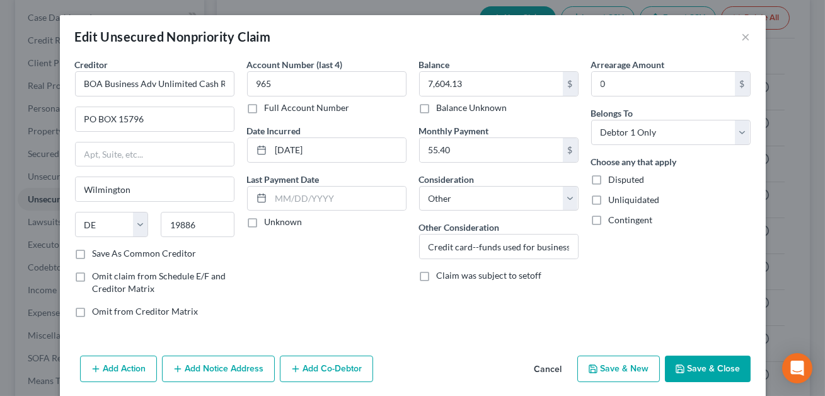
click at [711, 362] on button "Save & Close" at bounding box center [708, 369] width 86 height 26
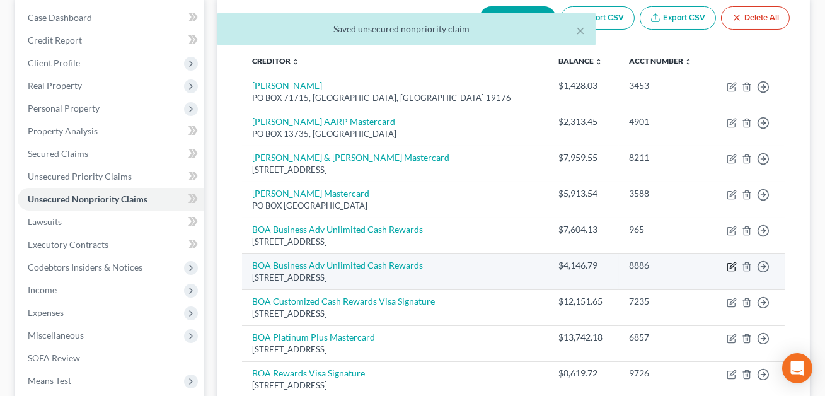
click at [731, 267] on icon "button" at bounding box center [733, 265] width 6 height 6
select select "7"
select select "2"
select select "0"
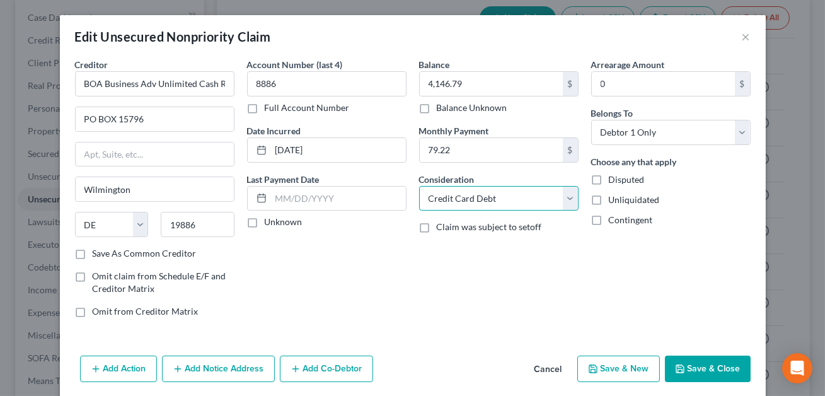
click at [507, 204] on select "Select Cable / Satellite Services Collection Agency Credit Card Debt Debt Couns…" at bounding box center [499, 198] width 160 height 25
select select "14"
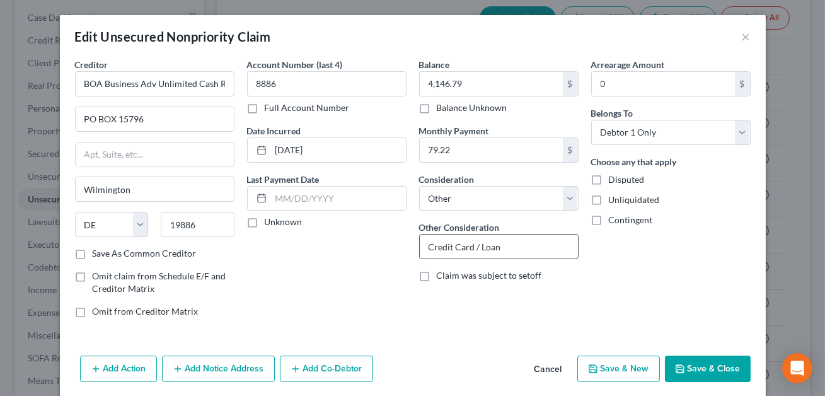
drag, startPoint x: 507, startPoint y: 248, endPoint x: 430, endPoint y: 247, distance: 76.9
click at [430, 247] on input "Credit Card / Loan" at bounding box center [499, 247] width 158 height 24
paste input "Credit card--funds used for business"
type input "Credit card--funds used for business"
click at [711, 361] on button "Save & Close" at bounding box center [708, 369] width 86 height 26
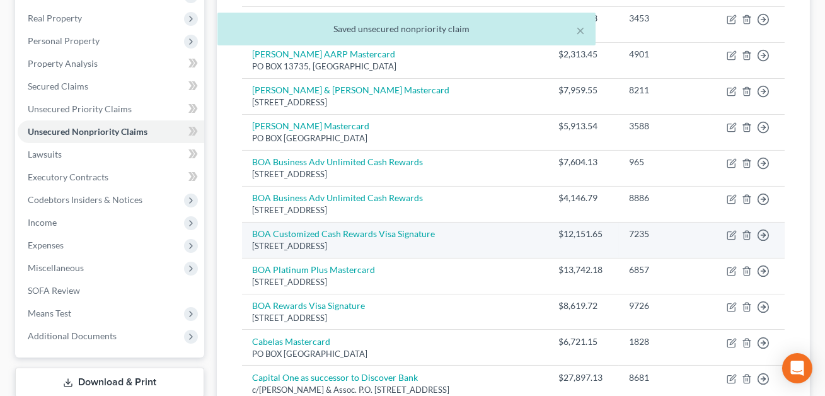
scroll to position [192, 0]
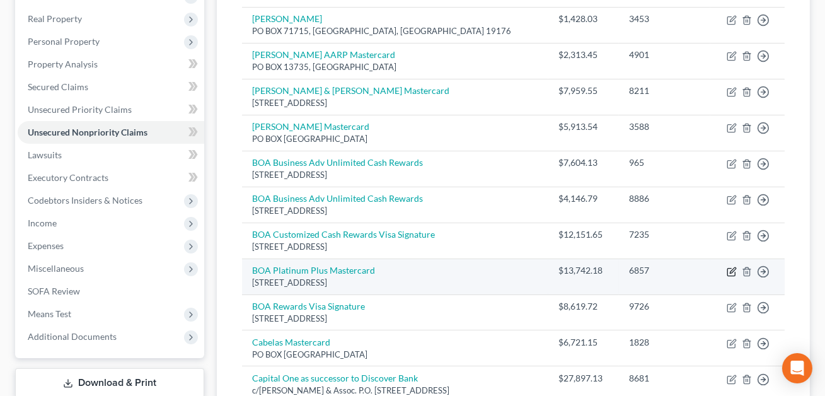
click at [732, 270] on icon "button" at bounding box center [733, 270] width 6 height 6
select select "7"
select select "2"
select select "0"
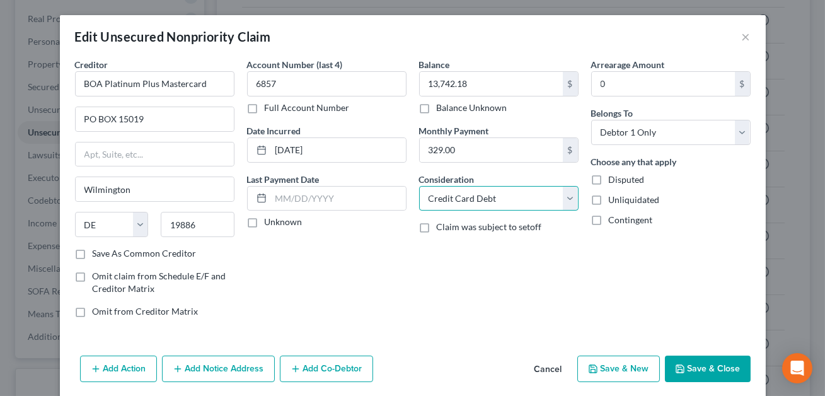
click at [529, 192] on select "Select Cable / Satellite Services Collection Agency Credit Card Debt Debt Couns…" at bounding box center [499, 198] width 160 height 25
select select "14"
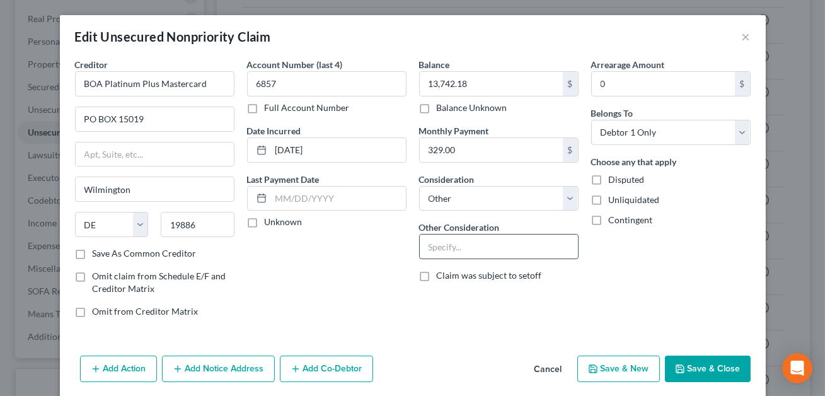
click at [483, 244] on input "text" at bounding box center [499, 247] width 158 height 24
paste input "Credit card--funds used for business"
type input "Credit card--funds used for business"
click at [699, 367] on button "Save & Close" at bounding box center [708, 369] width 86 height 26
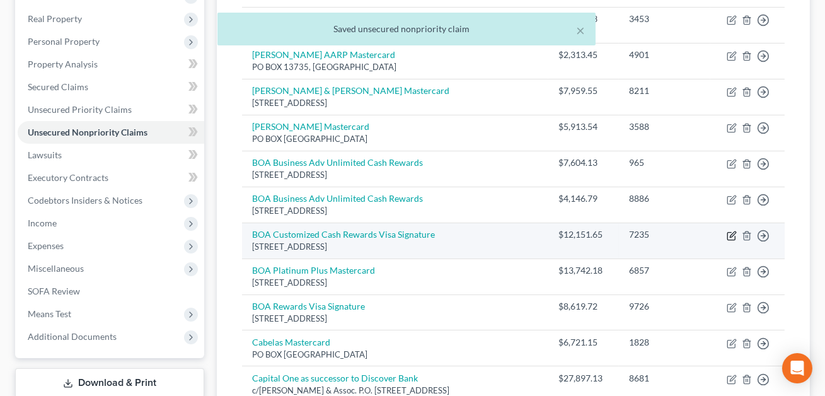
click at [731, 235] on icon "button" at bounding box center [732, 236] width 10 height 10
select select "7"
select select "2"
select select "0"
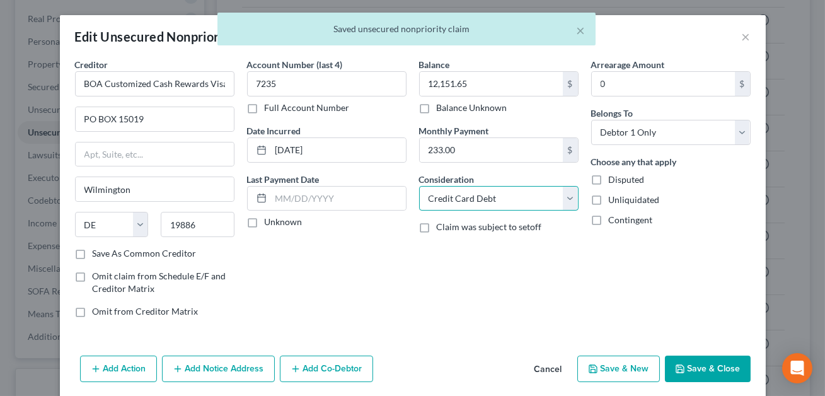
click at [528, 197] on select "Select Cable / Satellite Services Collection Agency Credit Card Debt Debt Couns…" at bounding box center [499, 198] width 160 height 25
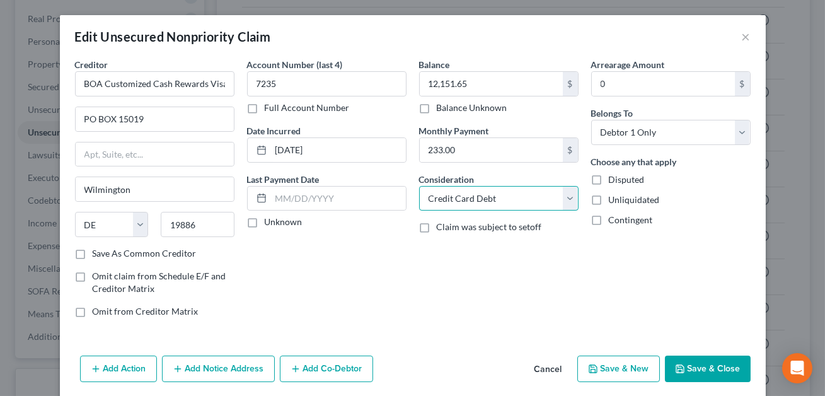
select select "14"
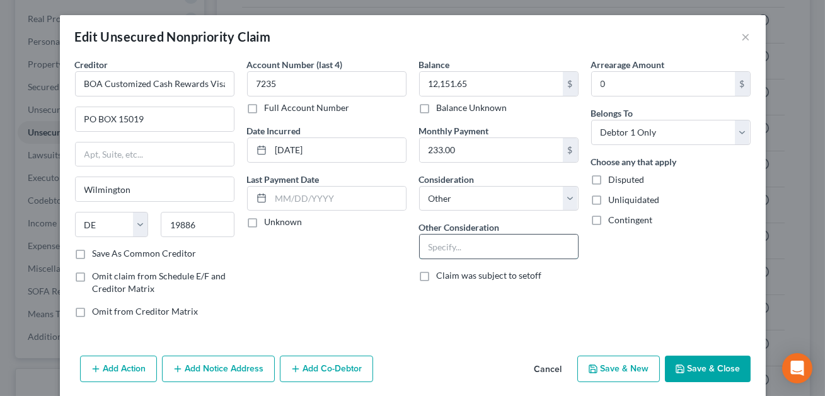
click at [476, 249] on input "text" at bounding box center [499, 247] width 158 height 24
paste input "Credit card--funds used for business"
type input "Credit card--funds used for business"
click at [703, 367] on button "Save & Close" at bounding box center [708, 369] width 86 height 26
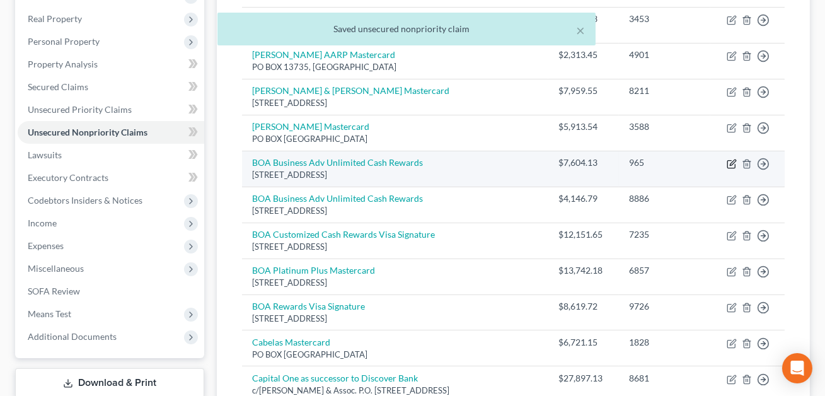
click at [733, 163] on icon "button" at bounding box center [733, 163] width 6 height 6
select select "7"
select select "14"
select select "0"
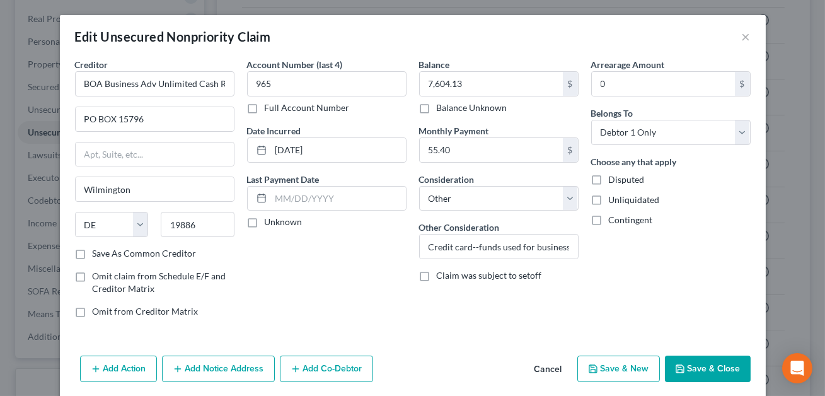
click at [695, 371] on button "Save & Close" at bounding box center [708, 369] width 86 height 26
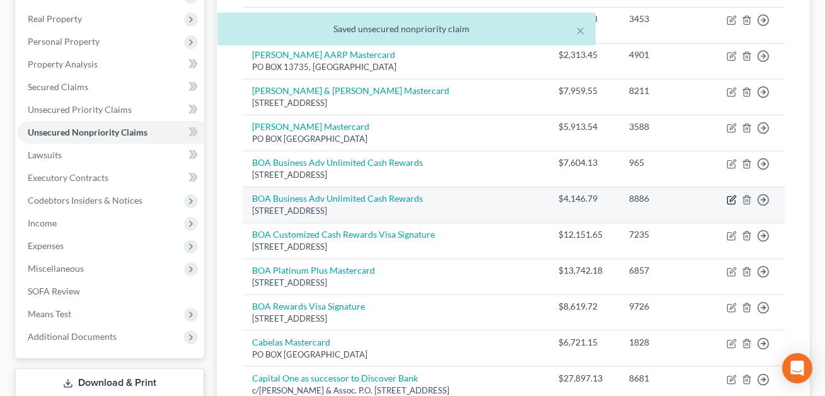
click at [729, 199] on icon "button" at bounding box center [732, 200] width 10 height 10
select select "7"
select select "14"
select select "0"
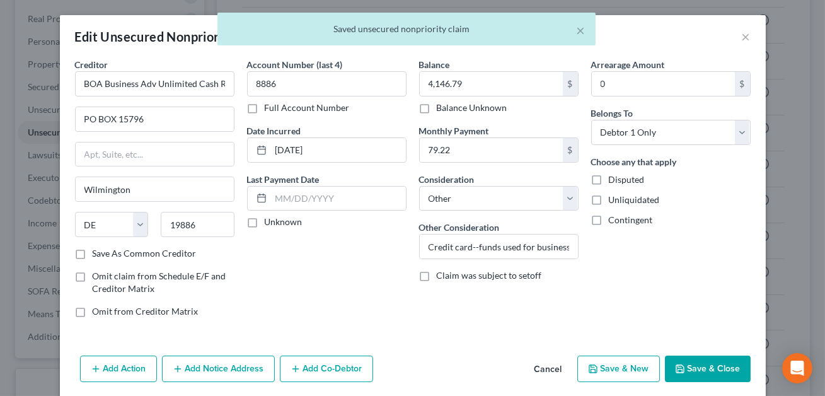
click at [704, 369] on button "Save & Close" at bounding box center [708, 369] width 86 height 26
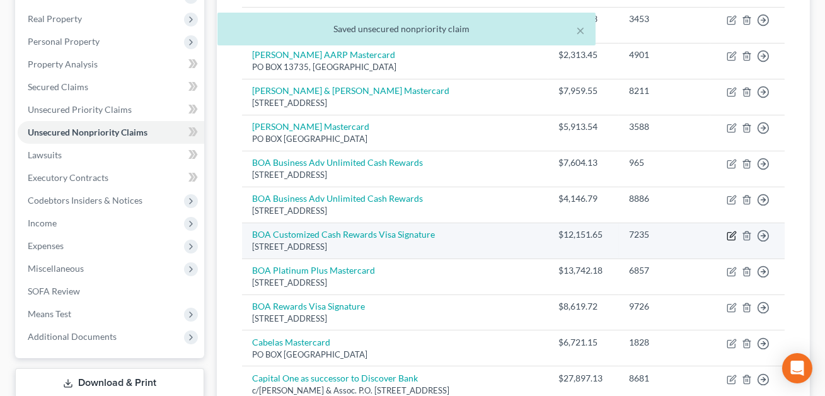
click at [730, 236] on icon "button" at bounding box center [732, 236] width 10 height 10
select select "7"
select select "14"
select select "0"
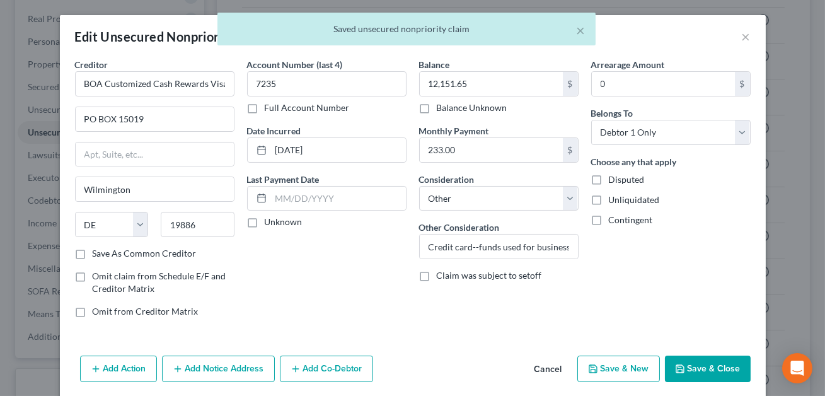
click at [698, 366] on button "Save & Close" at bounding box center [708, 369] width 86 height 26
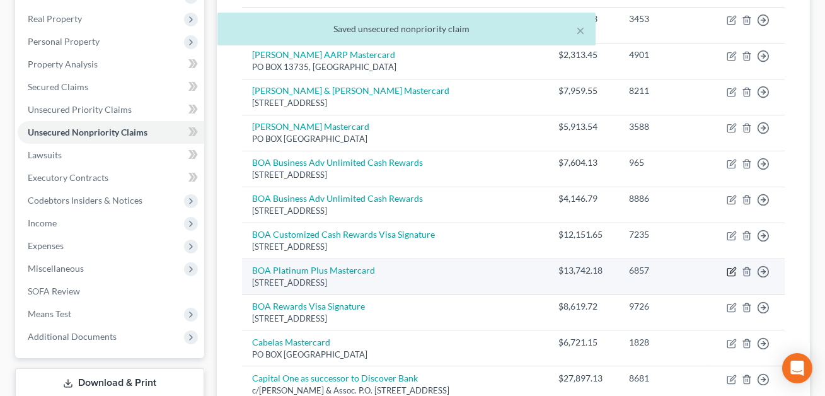
click at [732, 271] on icon "button" at bounding box center [733, 270] width 6 height 6
select select "7"
select select "14"
select select "0"
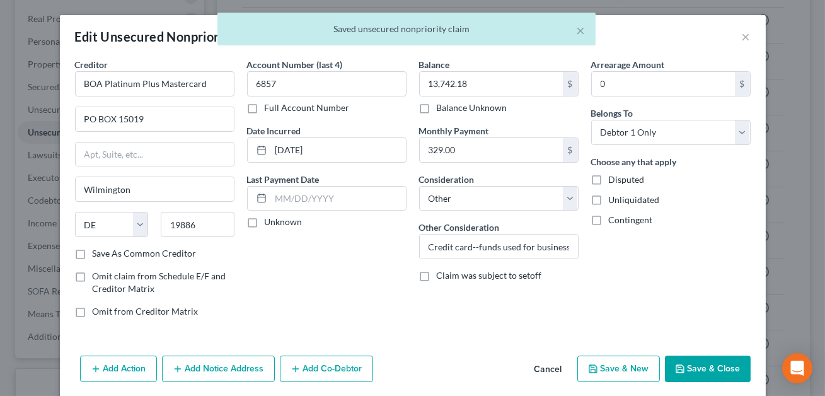
click at [710, 363] on button "Save & Close" at bounding box center [708, 369] width 86 height 26
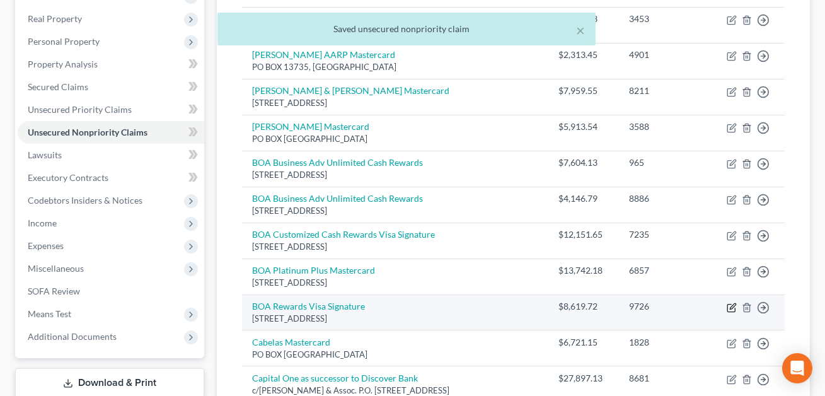
click at [729, 305] on icon "button" at bounding box center [732, 308] width 10 height 10
select select "7"
select select "2"
select select "0"
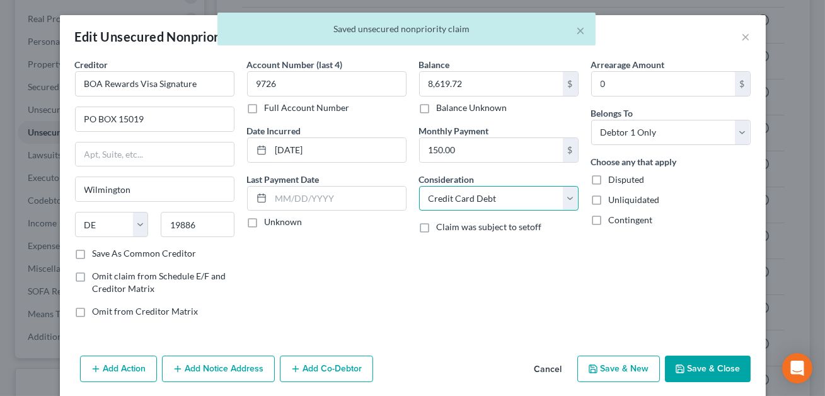
click at [523, 198] on select "Select Cable / Satellite Services Collection Agency Credit Card Debt Debt Couns…" at bounding box center [499, 198] width 160 height 25
select select "14"
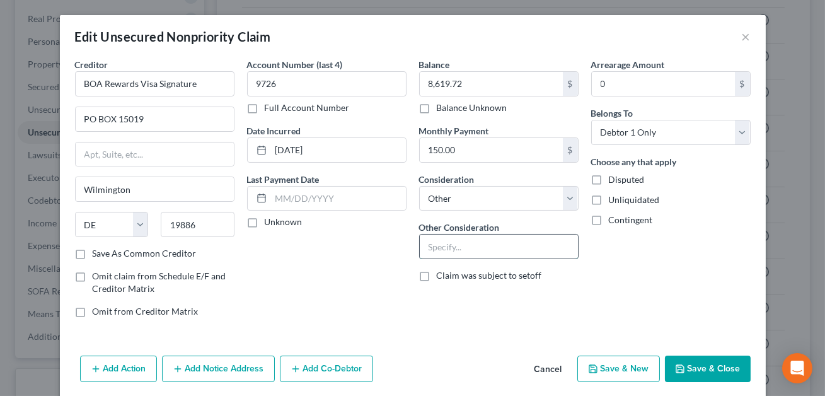
click at [462, 257] on input "text" at bounding box center [499, 247] width 158 height 24
paste input "Credit card--funds used for business"
type input "Credit card--funds used for business"
click at [690, 364] on button "Save & Close" at bounding box center [708, 369] width 86 height 26
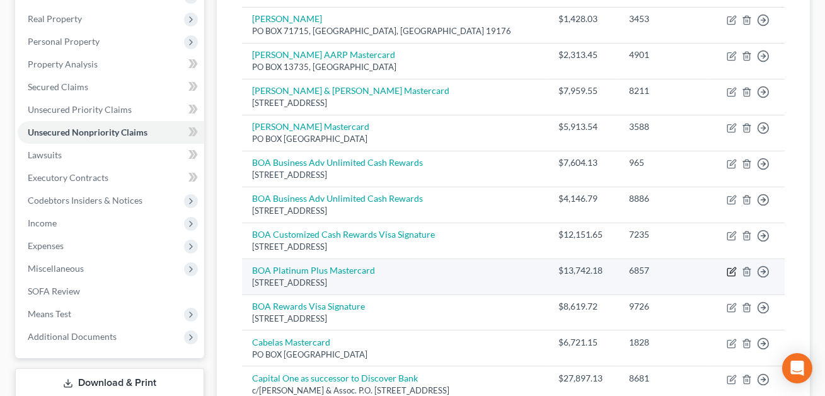
click at [733, 269] on icon "button" at bounding box center [733, 270] width 6 height 6
select select "7"
select select "14"
select select "0"
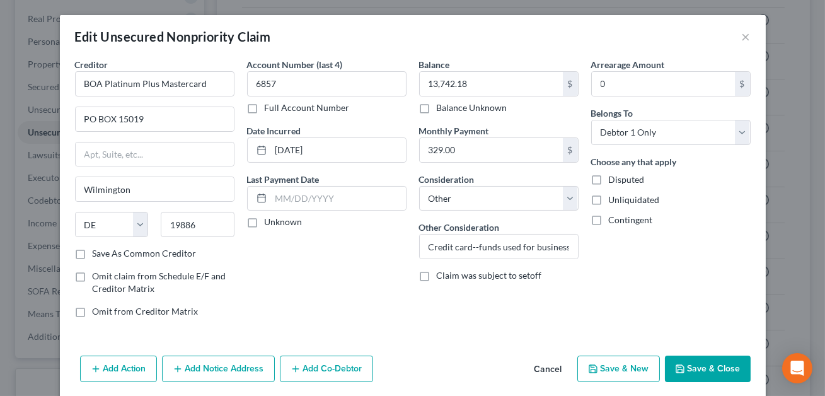
click at [706, 367] on button "Save & Close" at bounding box center [708, 369] width 86 height 26
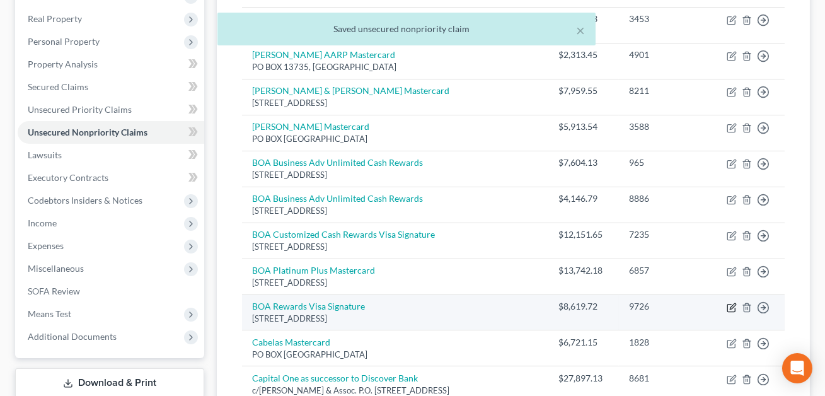
click at [731, 306] on icon "button" at bounding box center [732, 308] width 10 height 10
select select "7"
select select "14"
select select "0"
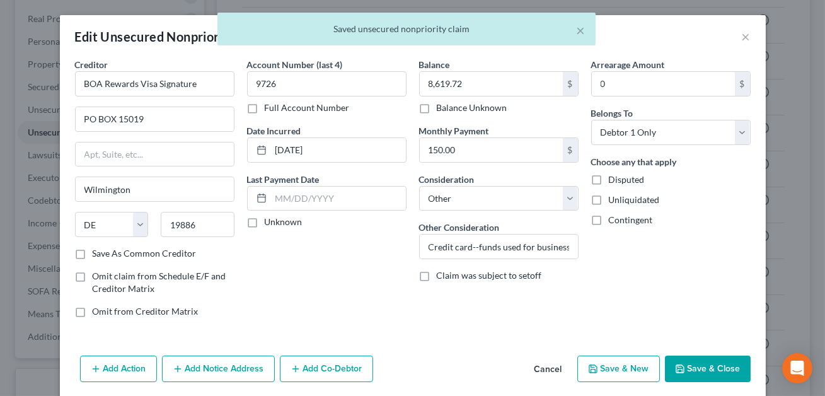
click at [718, 366] on button "Save & Close" at bounding box center [708, 369] width 86 height 26
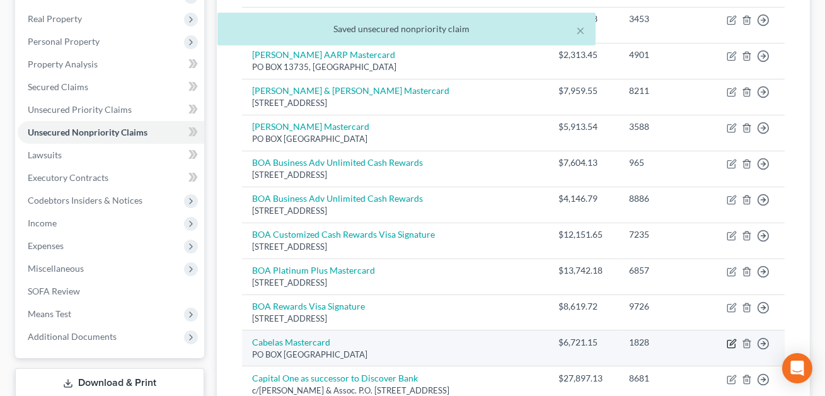
click at [735, 339] on icon "button" at bounding box center [732, 344] width 10 height 10
select select "28"
select select "2"
select select "0"
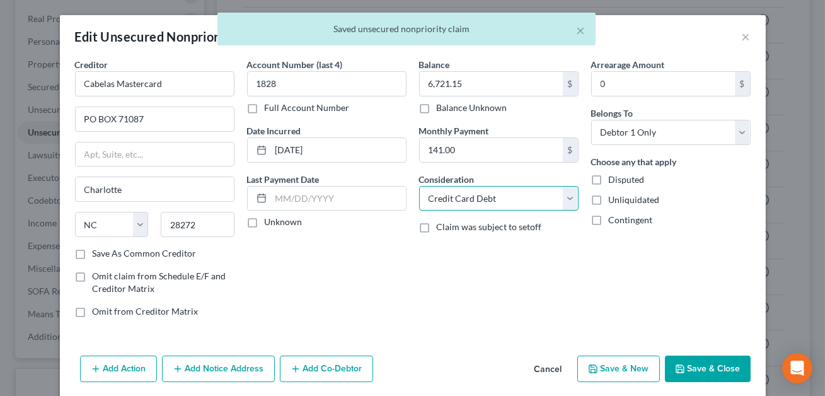
click at [504, 202] on select "Select Cable / Satellite Services Collection Agency Credit Card Debt Debt Couns…" at bounding box center [499, 198] width 160 height 25
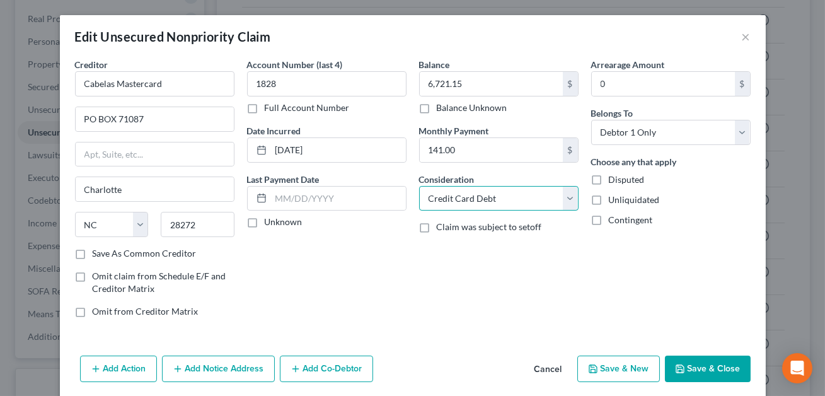
select select "14"
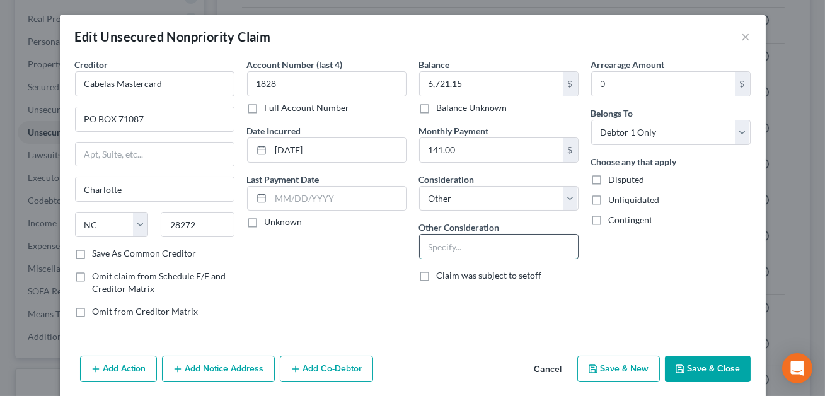
click at [456, 247] on input "text" at bounding box center [499, 247] width 158 height 24
paste input "Credit card--funds used for business"
type input "Credit card--funds used for business"
click at [708, 369] on button "Save & Close" at bounding box center [708, 369] width 86 height 26
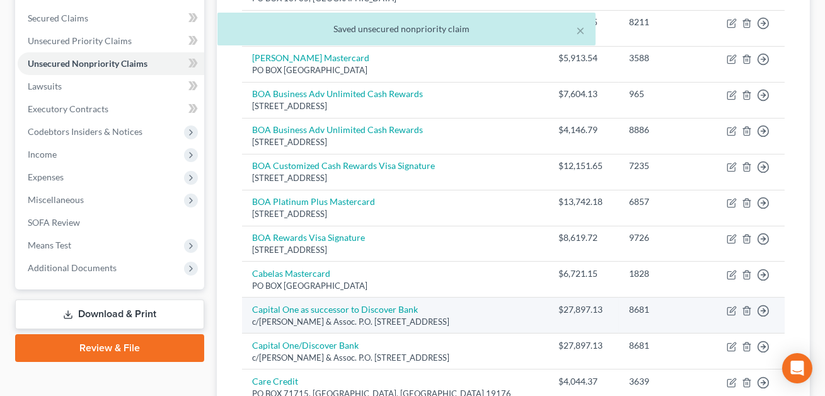
scroll to position [265, 0]
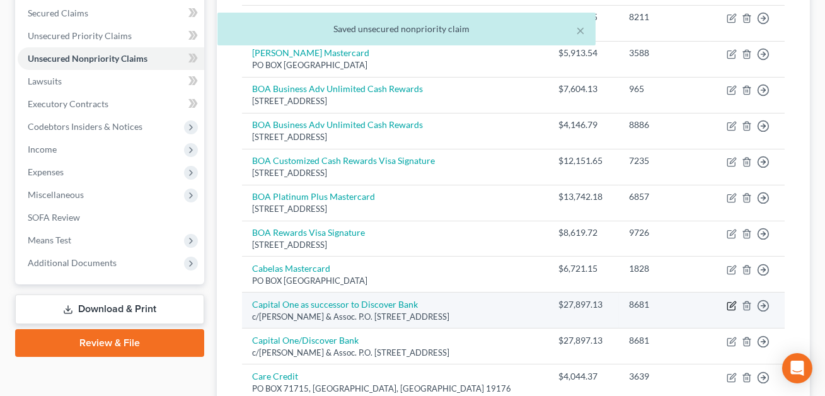
click at [732, 306] on icon "button" at bounding box center [732, 306] width 10 height 10
select select "28"
select select "14"
select select "0"
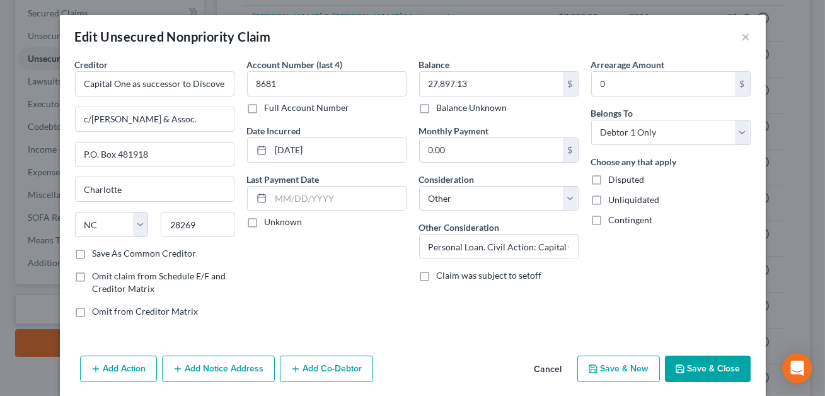
click at [699, 362] on button "Save & Close" at bounding box center [708, 369] width 86 height 26
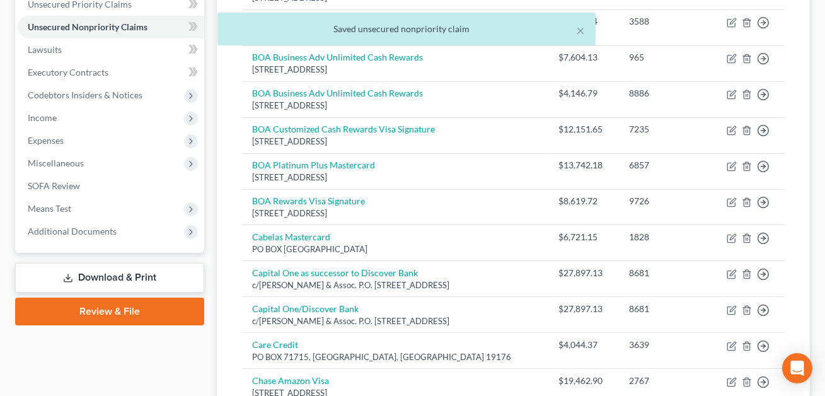
scroll to position [301, 0]
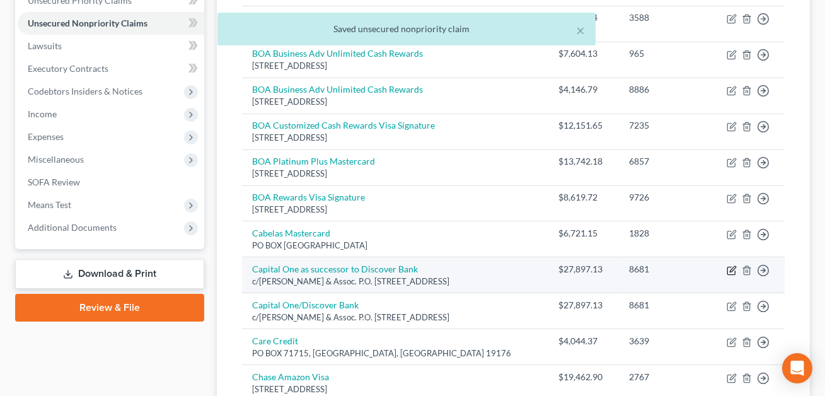
click at [731, 268] on icon "button" at bounding box center [733, 269] width 6 height 6
select select "28"
select select "14"
select select "0"
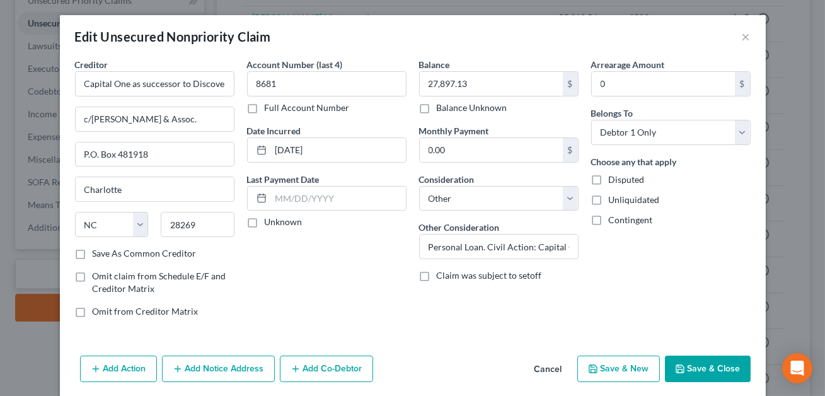
click at [704, 369] on button "Save & Close" at bounding box center [708, 369] width 86 height 26
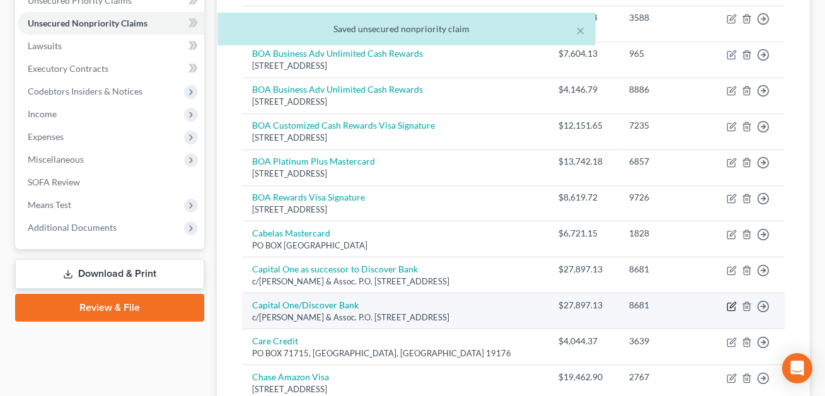
click at [733, 305] on icon "button" at bounding box center [732, 306] width 10 height 10
select select "28"
select select "14"
select select "0"
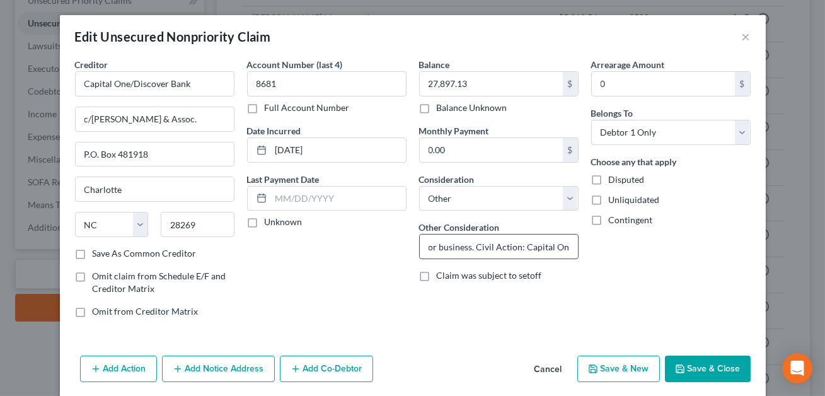
scroll to position [0, 79]
click at [706, 369] on button "Save & Close" at bounding box center [708, 369] width 86 height 26
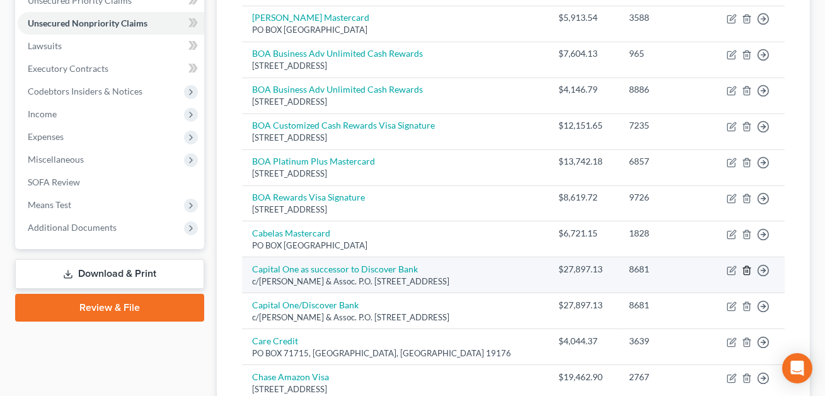
click at [748, 270] on line "button" at bounding box center [748, 271] width 0 height 3
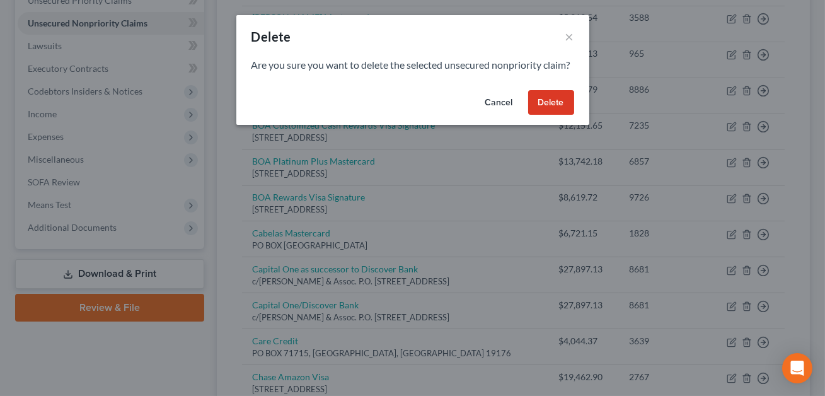
click at [554, 115] on button "Delete" at bounding box center [551, 102] width 46 height 25
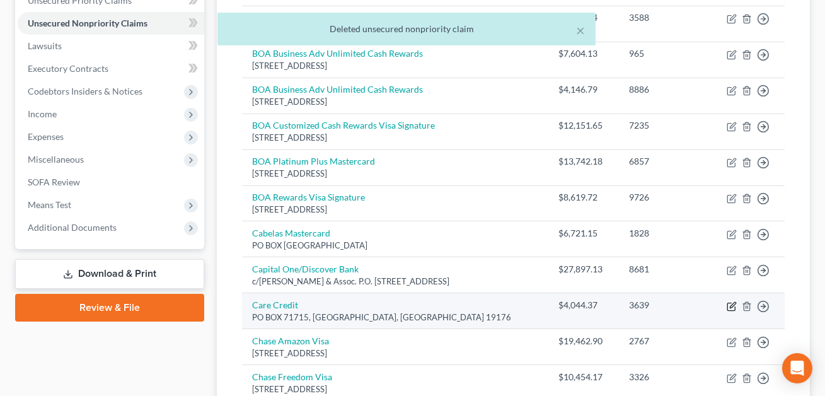
click at [733, 303] on icon "button" at bounding box center [733, 305] width 6 height 6
select select "39"
select select "14"
select select "0"
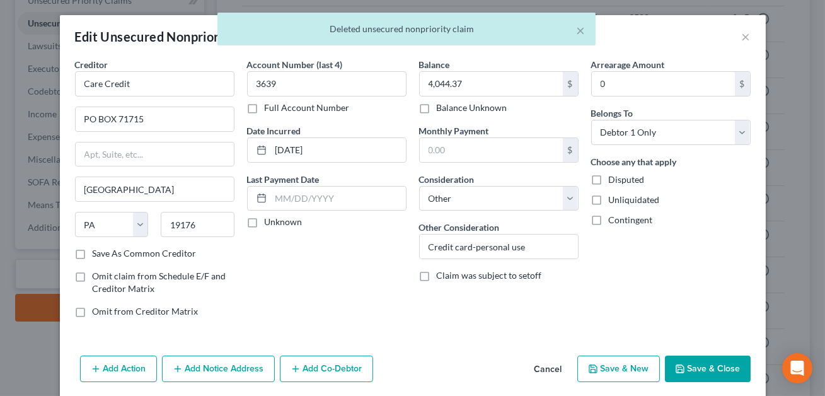
click at [701, 373] on button "Save & Close" at bounding box center [708, 369] width 86 height 26
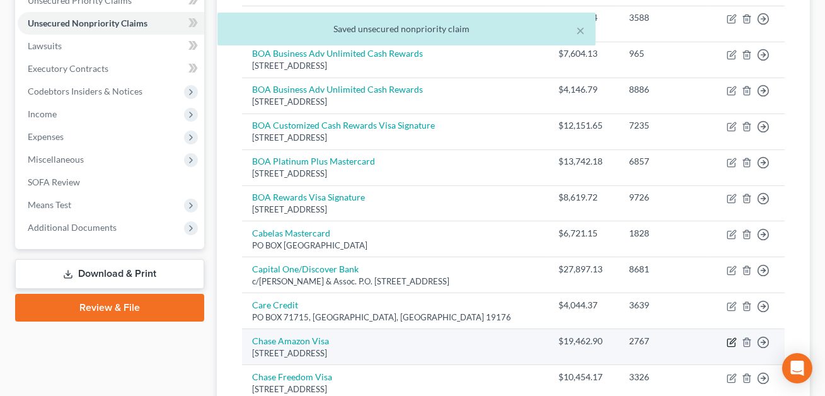
click at [731, 343] on icon "button" at bounding box center [732, 342] width 10 height 10
select select "28"
select select "2"
select select "0"
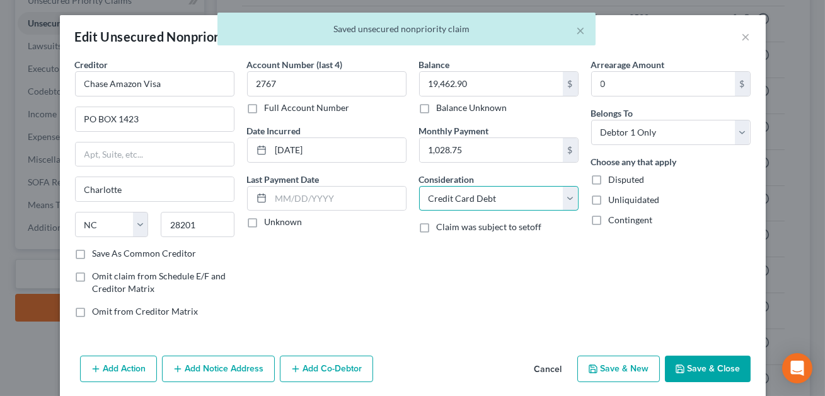
click at [504, 200] on select "Select Cable / Satellite Services Collection Agency Credit Card Debt Debt Couns…" at bounding box center [499, 198] width 160 height 25
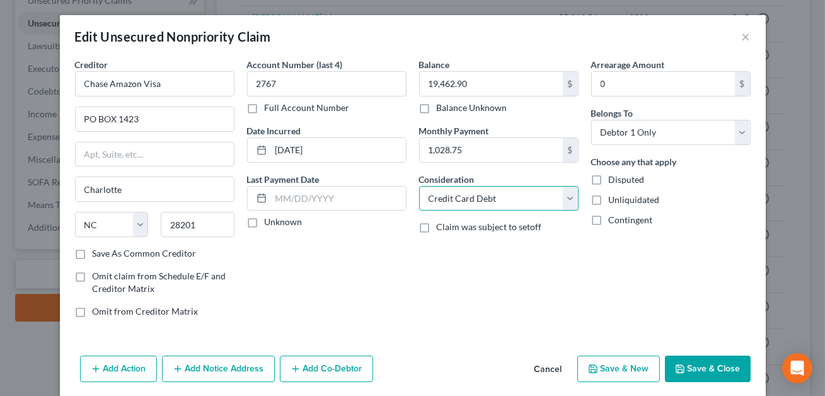
select select "14"
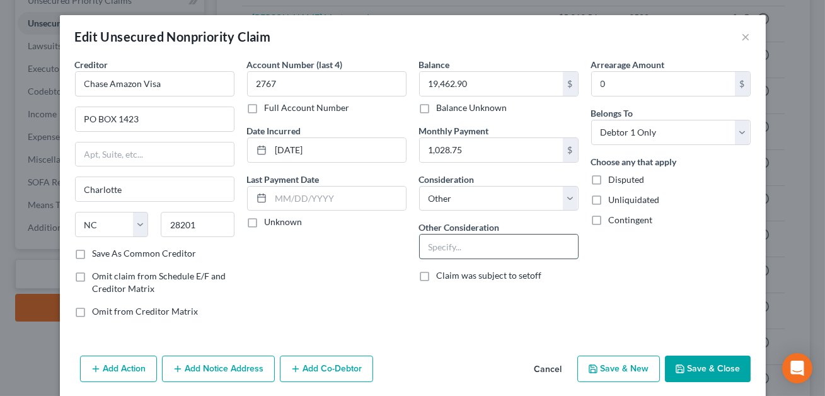
click at [471, 256] on input "text" at bounding box center [499, 247] width 158 height 24
paste input "Credit card--funds used for business"
type input "Credit card--funds used for business"
click at [701, 372] on button "Save & Close" at bounding box center [708, 369] width 86 height 26
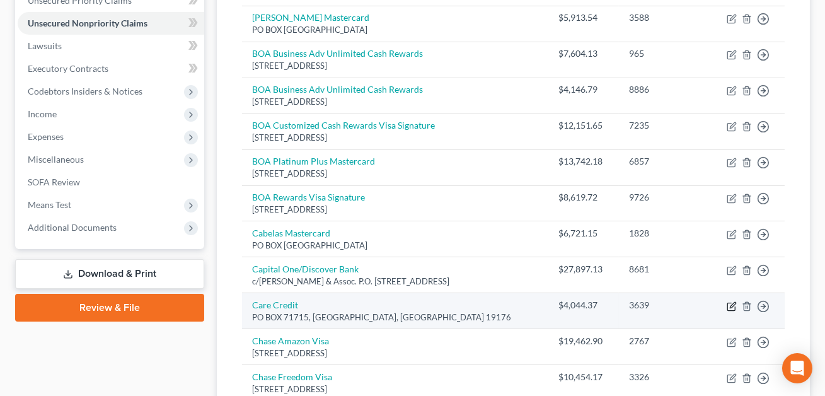
click at [732, 306] on icon "button" at bounding box center [733, 305] width 6 height 6
select select "39"
select select "14"
select select "0"
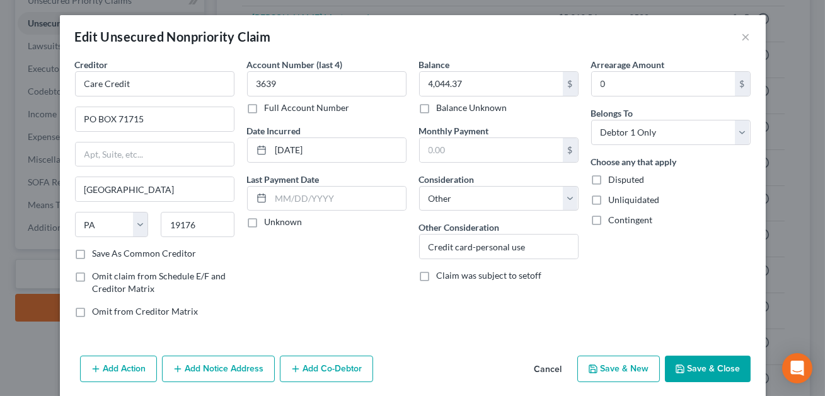
click at [709, 372] on button "Save & Close" at bounding box center [708, 369] width 86 height 26
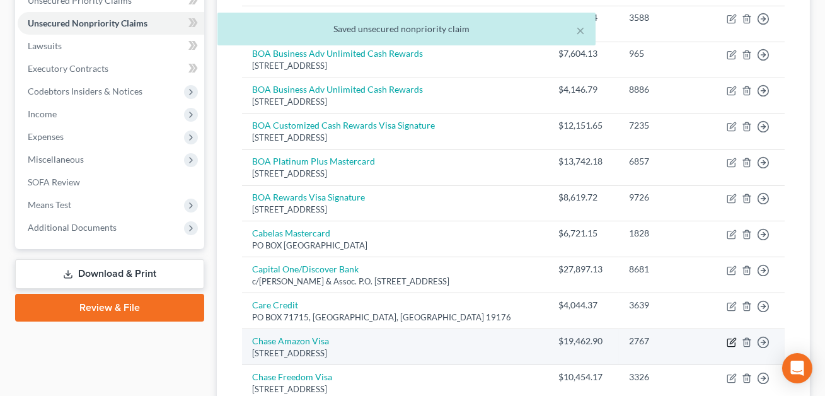
click at [729, 343] on icon "button" at bounding box center [732, 342] width 10 height 10
select select "28"
select select "14"
select select "0"
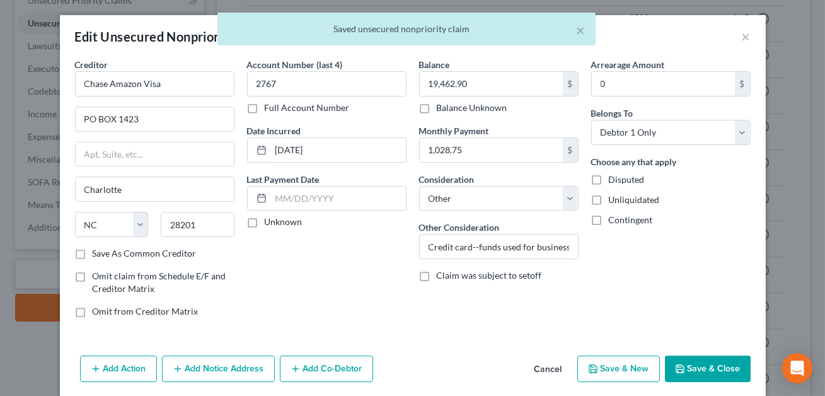
click at [694, 365] on button "Save & Close" at bounding box center [708, 369] width 86 height 26
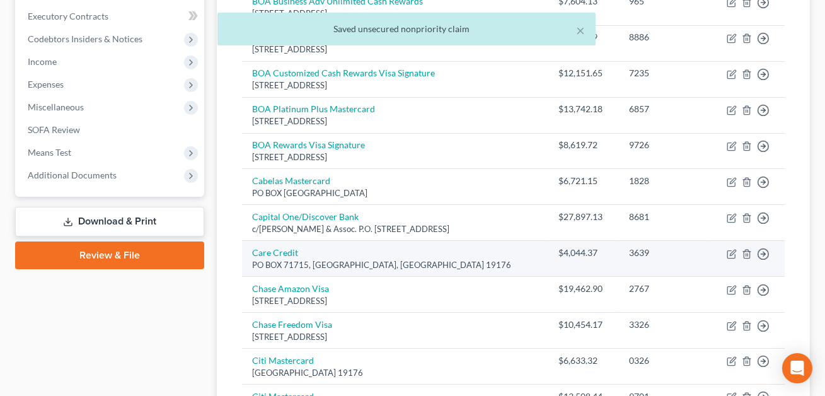
scroll to position [355, 0]
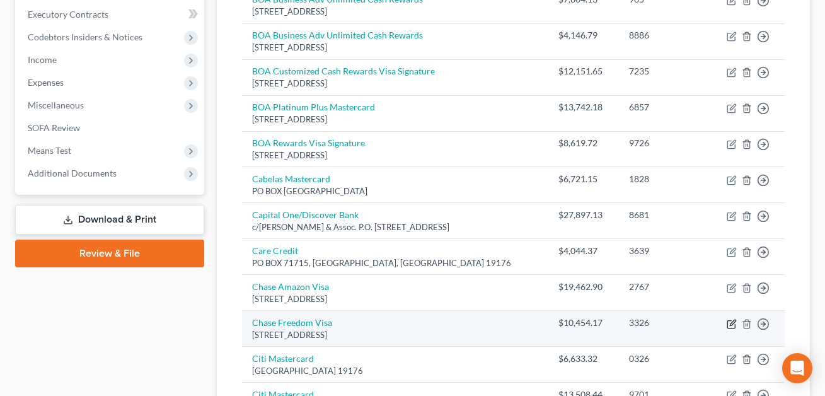
click at [733, 322] on icon "button" at bounding box center [733, 323] width 6 height 6
select select "28"
select select "2"
select select "0"
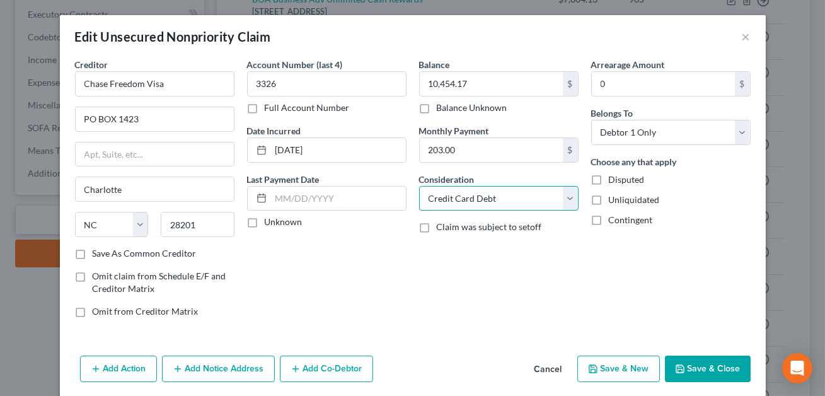
click at [472, 195] on select "Select Cable / Satellite Services Collection Agency Credit Card Debt Debt Couns…" at bounding box center [499, 198] width 160 height 25
select select "14"
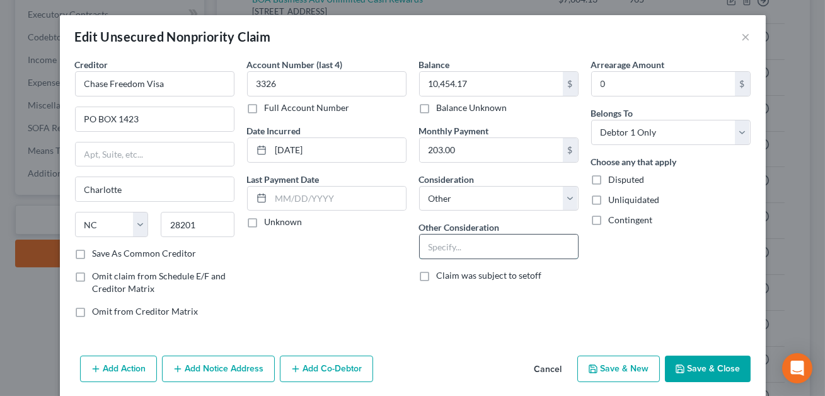
click at [444, 246] on input "text" at bounding box center [499, 247] width 158 height 24
paste input "Credit card--funds used for business"
type input "Credit card--funds used for business"
click at [697, 361] on button "Save & Close" at bounding box center [708, 369] width 86 height 26
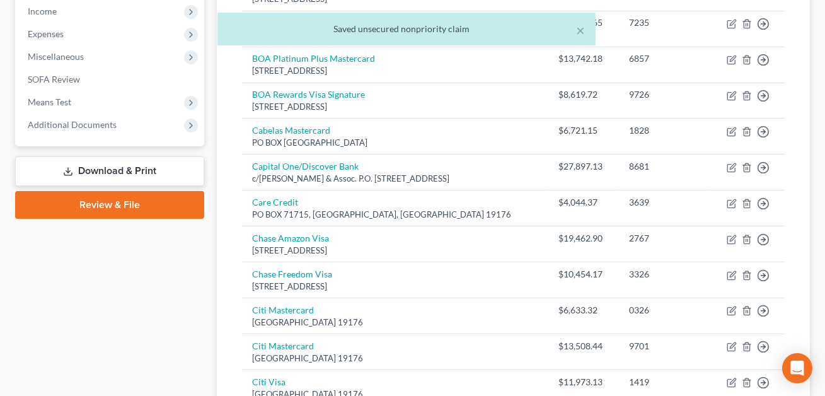
scroll to position [404, 0]
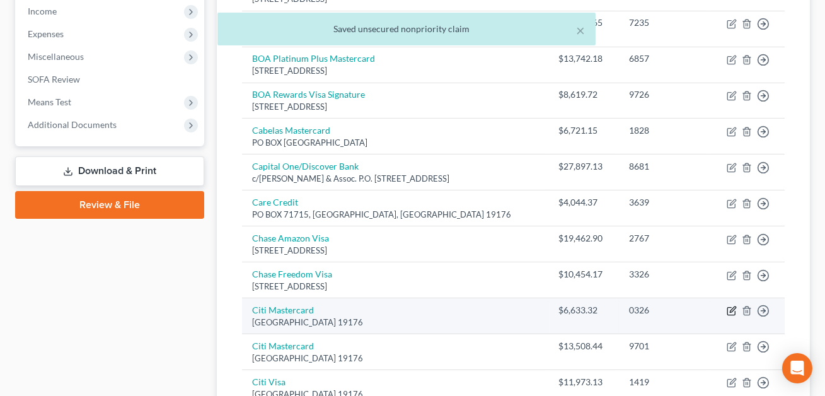
click at [731, 308] on icon "button" at bounding box center [733, 310] width 6 height 6
select select "39"
select select "2"
select select "0"
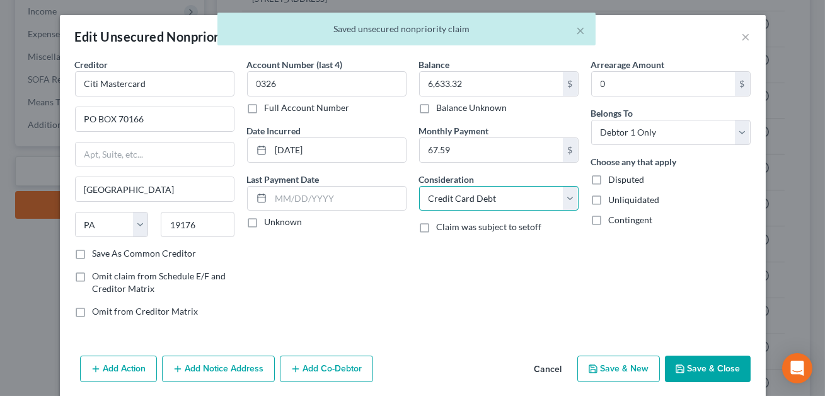
click at [518, 203] on select "Select Cable / Satellite Services Collection Agency Credit Card Debt Debt Couns…" at bounding box center [499, 198] width 160 height 25
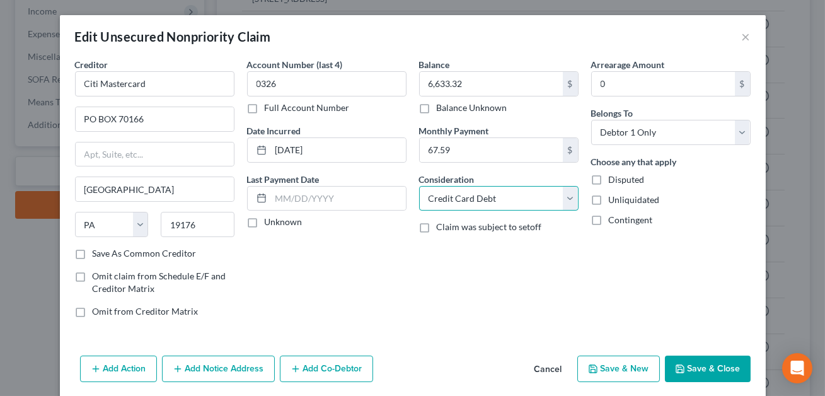
select select "14"
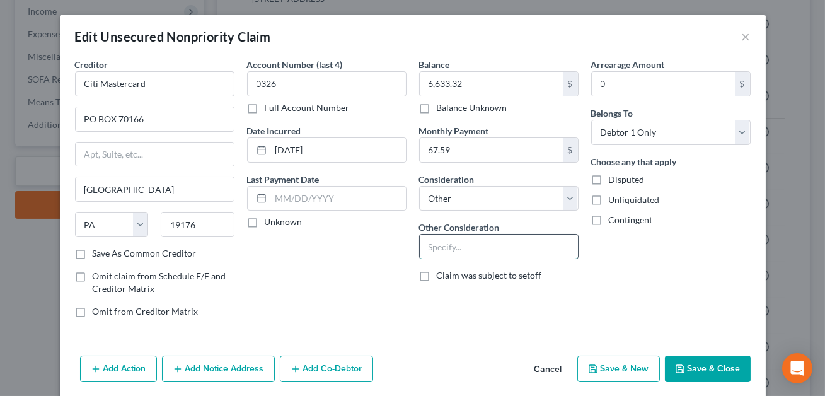
click at [471, 251] on input "text" at bounding box center [499, 247] width 158 height 24
paste input "Credit card--funds used for business"
type input "Credit card--funds used for business"
click at [700, 366] on button "Save & Close" at bounding box center [708, 369] width 86 height 26
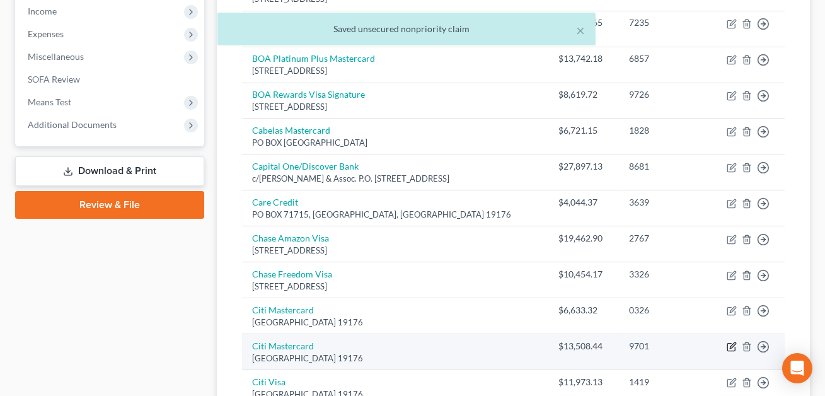
click at [733, 344] on icon "button" at bounding box center [732, 347] width 10 height 10
select select "39"
select select "2"
select select "0"
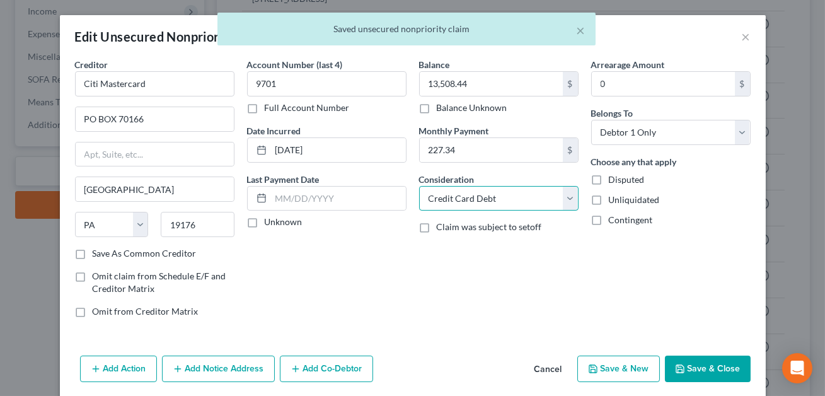
click at [541, 198] on select "Select Cable / Satellite Services Collection Agency Credit Card Debt Debt Couns…" at bounding box center [499, 198] width 160 height 25
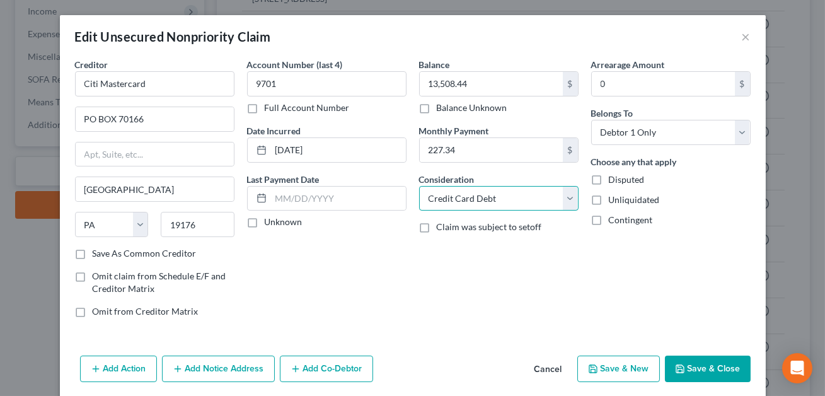
select select "14"
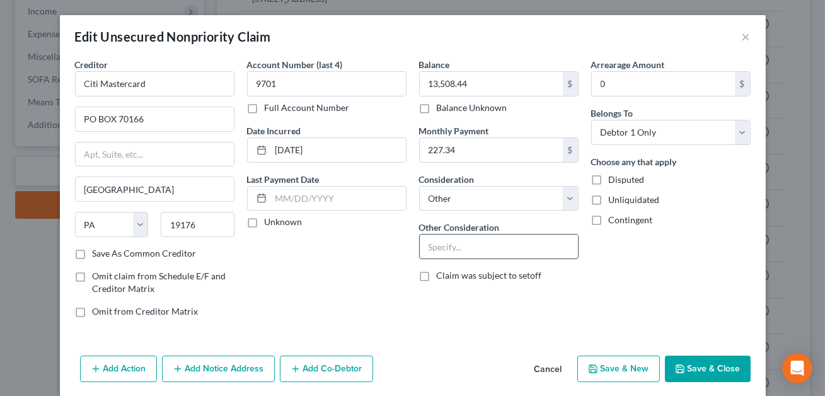
click at [465, 247] on input "text" at bounding box center [499, 247] width 158 height 24
paste input "Credit card--funds used for business"
type input "Credit card--funds used for business"
click at [698, 366] on button "Save & Close" at bounding box center [708, 369] width 86 height 26
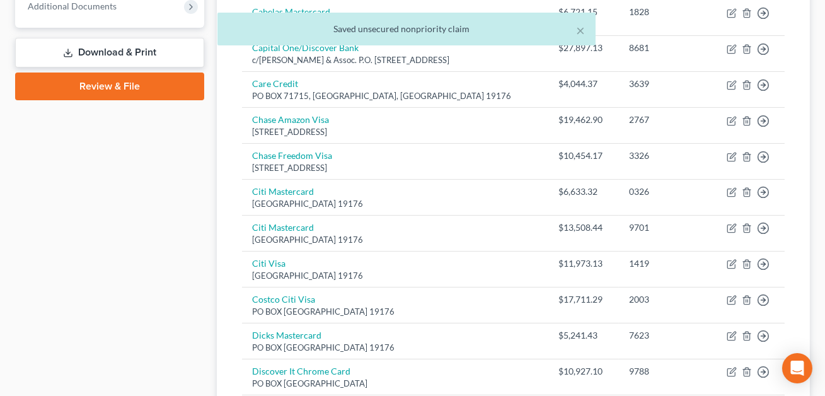
scroll to position [526, 0]
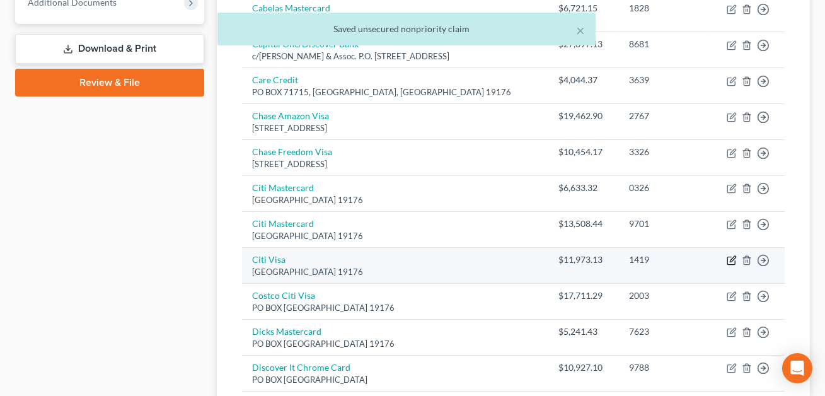
click at [731, 259] on icon "button" at bounding box center [733, 260] width 6 height 6
select select "39"
select select "2"
select select "0"
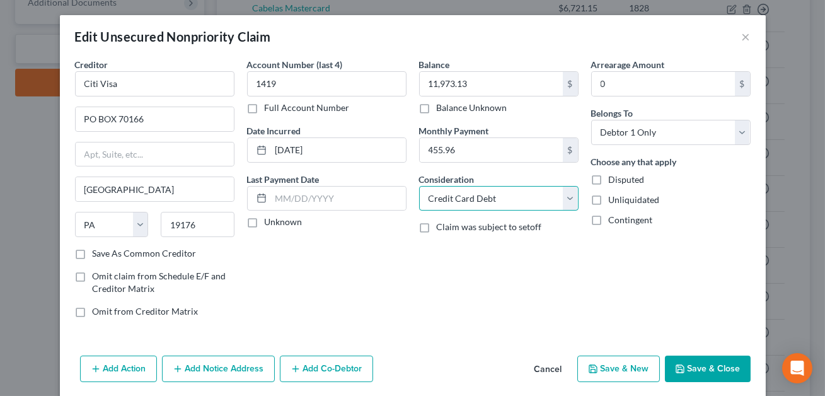
click at [489, 194] on select "Select Cable / Satellite Services Collection Agency Credit Card Debt Debt Couns…" at bounding box center [499, 198] width 160 height 25
select select "14"
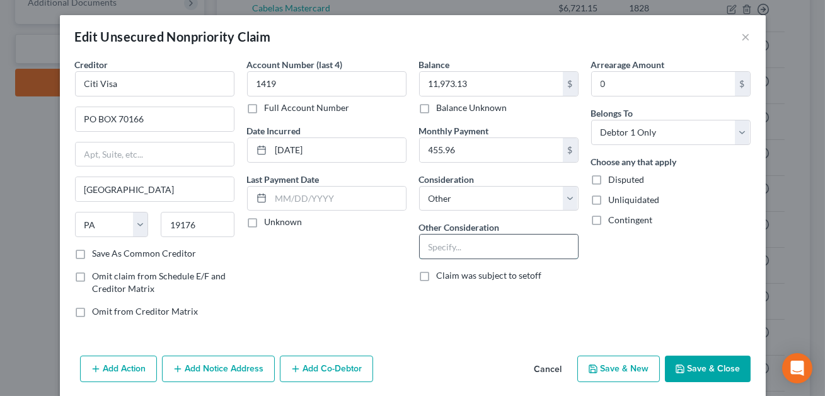
click at [485, 255] on input "text" at bounding box center [499, 247] width 158 height 24
paste input "Credit card--funds used for business"
type input "Credit card--funds used for business"
click at [702, 368] on button "Save & Close" at bounding box center [708, 369] width 86 height 26
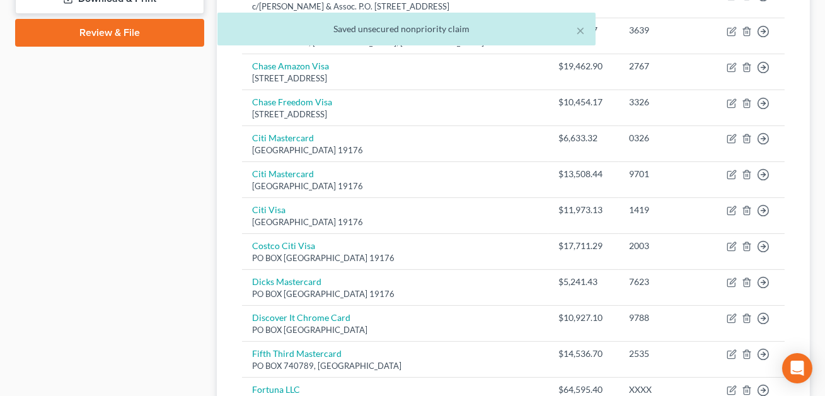
scroll to position [574, 0]
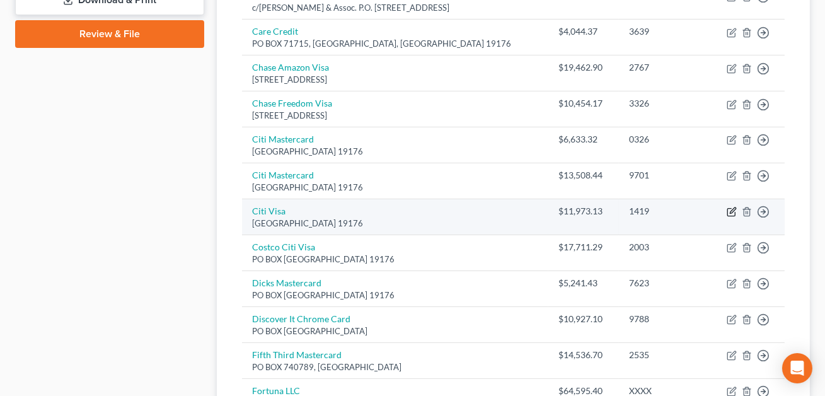
click at [733, 212] on icon "button" at bounding box center [732, 212] width 10 height 10
select select "39"
select select "14"
select select "0"
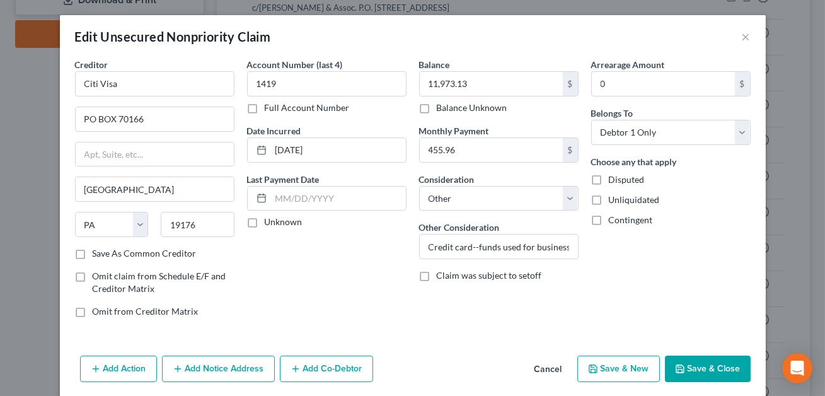
click at [710, 367] on button "Save & Close" at bounding box center [708, 369] width 86 height 26
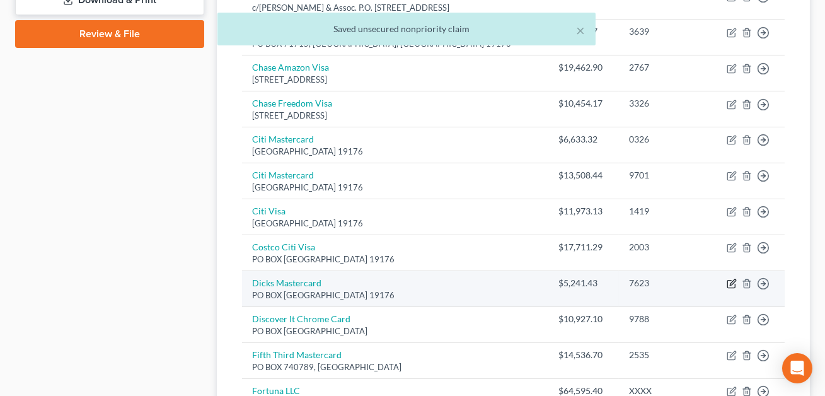
click at [730, 281] on icon "button" at bounding box center [732, 284] width 10 height 10
select select "39"
select select "2"
select select "0"
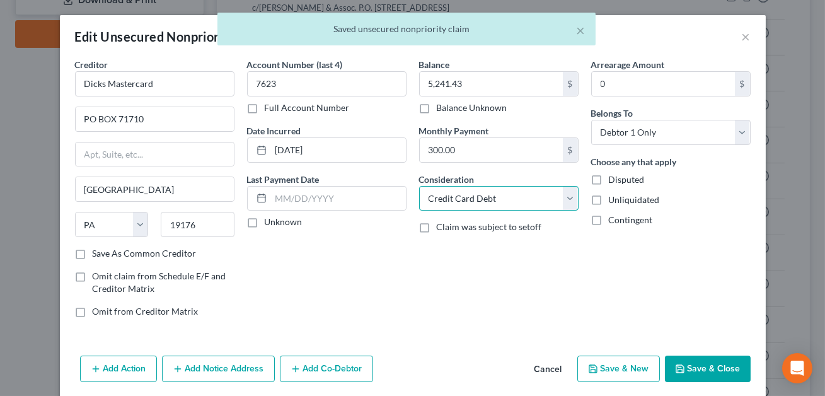
click at [509, 192] on select "Select Cable / Satellite Services Collection Agency Credit Card Debt Debt Couns…" at bounding box center [499, 198] width 160 height 25
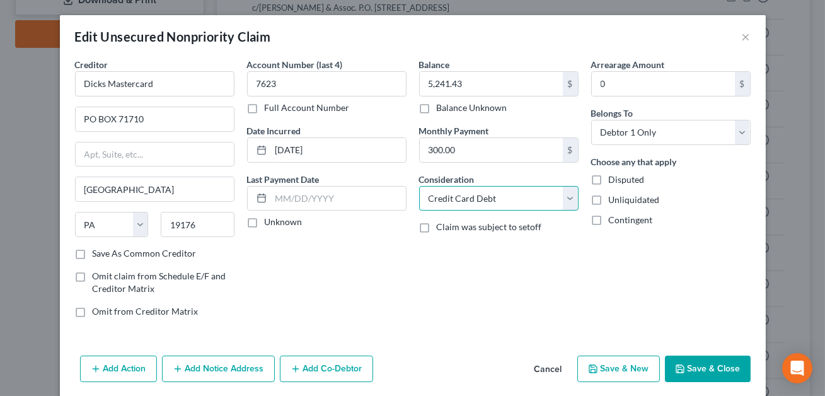
select select "14"
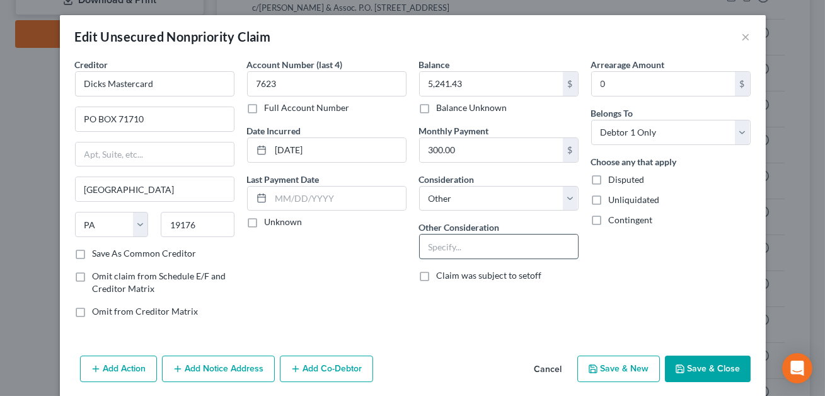
click at [468, 247] on input "text" at bounding box center [499, 247] width 158 height 24
paste input "Credit card--funds used for business"
type input "Credit card--funds used for business"
click at [691, 364] on button "Save & Close" at bounding box center [708, 369] width 86 height 26
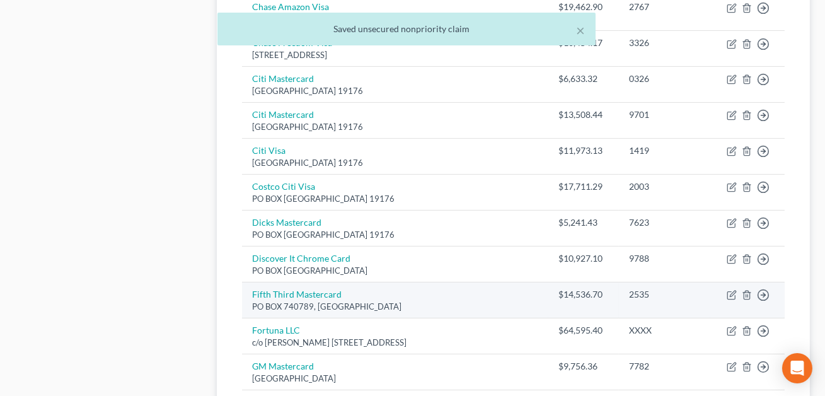
scroll to position [648, 0]
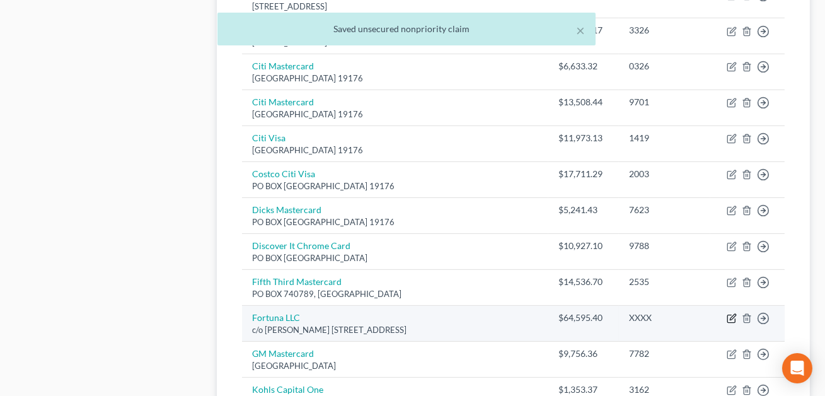
click at [736, 316] on icon "button" at bounding box center [732, 318] width 10 height 10
select select "28"
select select "14"
select select "0"
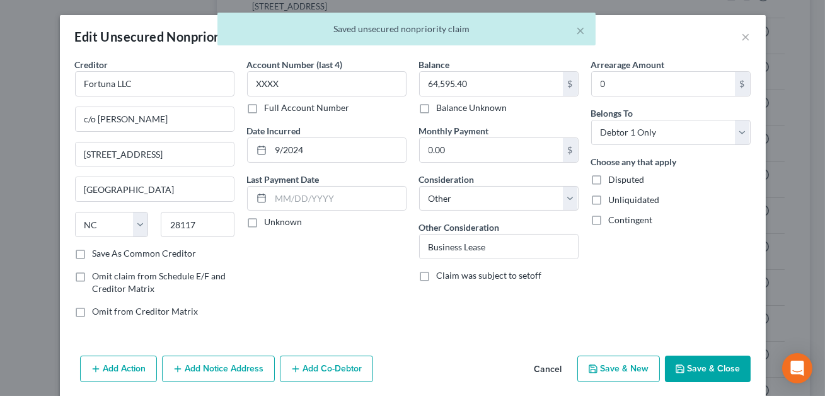
click at [697, 370] on button "Save & Close" at bounding box center [708, 369] width 86 height 26
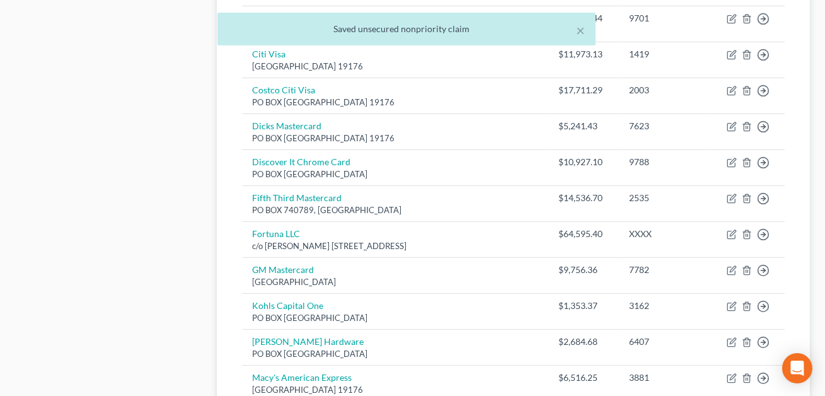
scroll to position [732, 0]
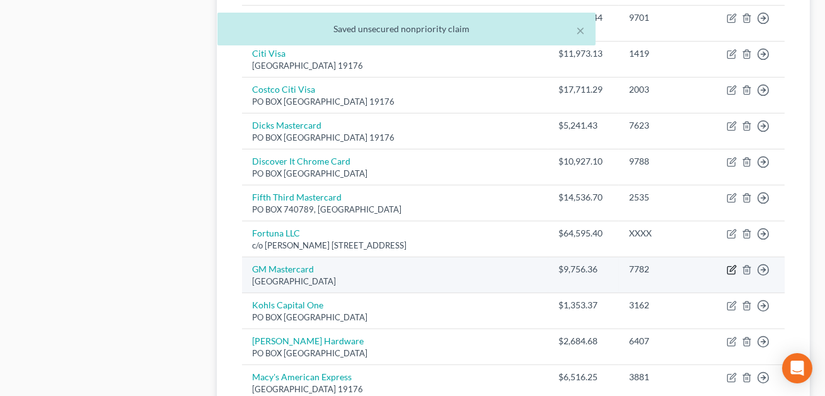
click at [733, 269] on icon "button" at bounding box center [732, 270] width 10 height 10
select select "39"
select select "2"
select select "0"
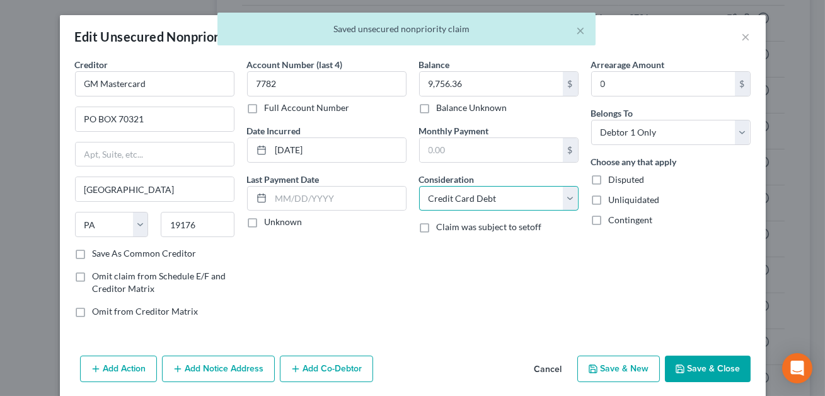
click at [518, 200] on select "Select Cable / Satellite Services Collection Agency Credit Card Debt Debt Couns…" at bounding box center [499, 198] width 160 height 25
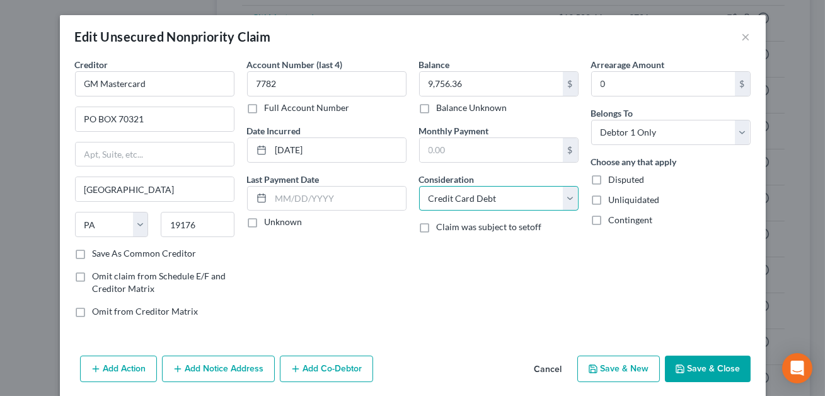
select select "14"
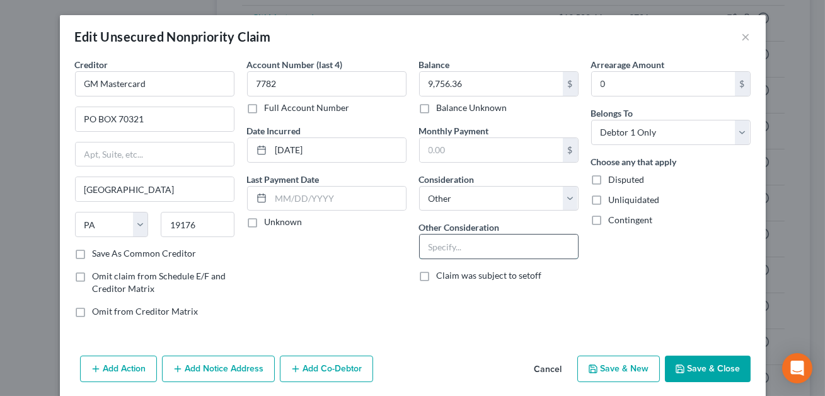
click at [479, 244] on input "text" at bounding box center [499, 247] width 158 height 24
paste input "Credit card--funds used for business"
type input "Credit card--funds used for business"
click at [703, 365] on button "Save & Close" at bounding box center [708, 369] width 86 height 26
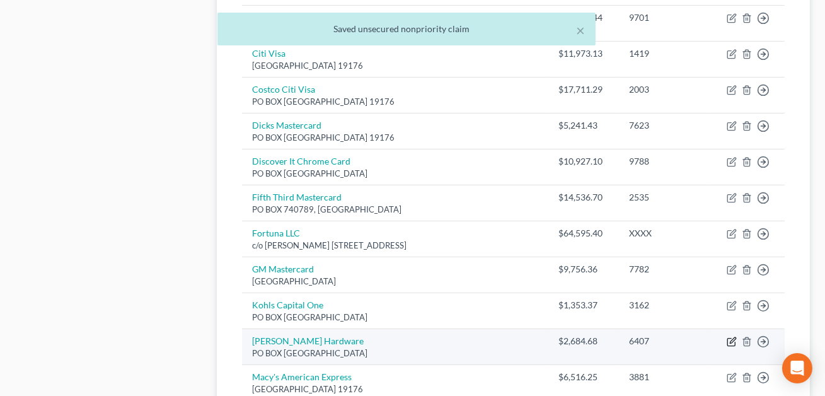
click at [733, 339] on icon "button" at bounding box center [732, 342] width 10 height 10
select select "45"
select select "2"
select select "0"
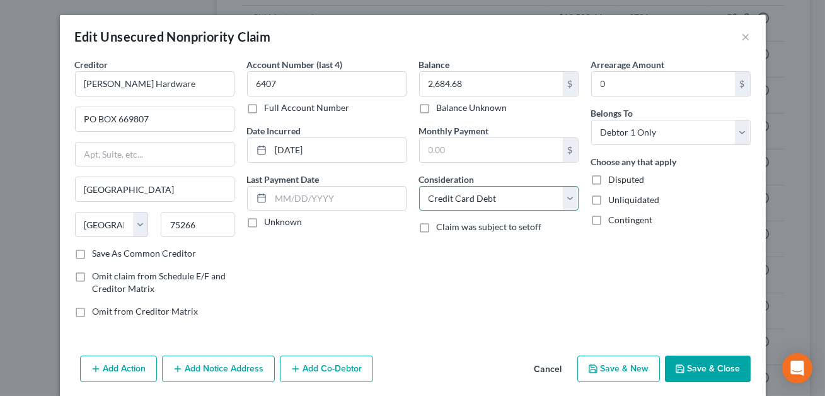
click at [493, 197] on select "Select Cable / Satellite Services Collection Agency Credit Card Debt Debt Couns…" at bounding box center [499, 198] width 160 height 25
select select "14"
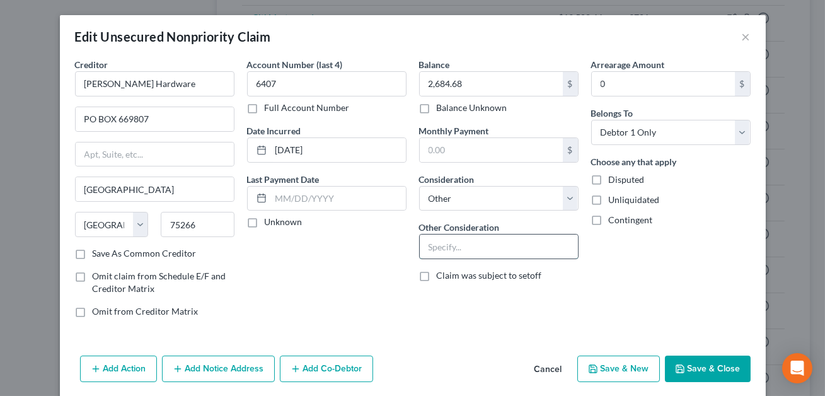
click at [481, 252] on input "text" at bounding box center [499, 247] width 158 height 24
paste input "Credit card--funds used for business"
type input "Credit card--funds used for business"
click at [718, 370] on button "Save & Close" at bounding box center [708, 369] width 86 height 26
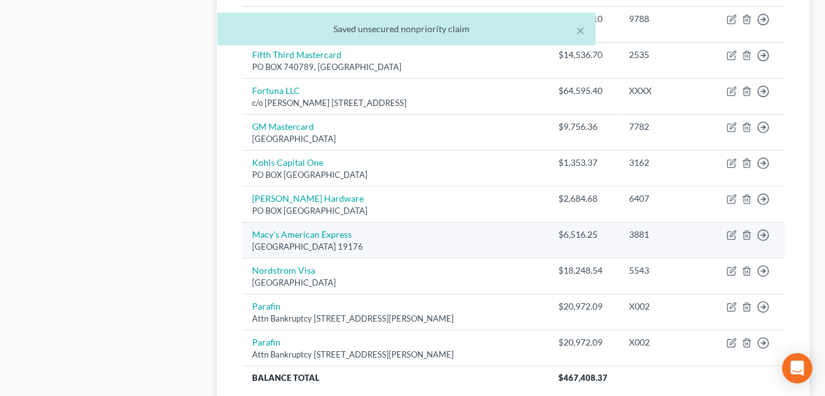
scroll to position [877, 0]
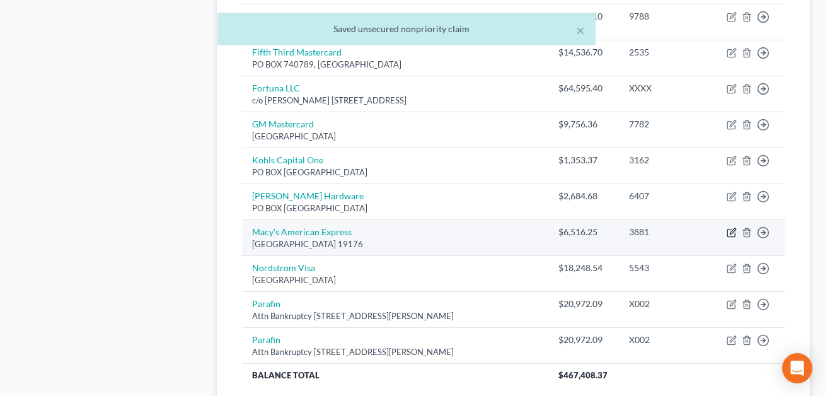
click at [733, 229] on icon "button" at bounding box center [733, 231] width 6 height 6
select select "39"
select select "2"
select select "0"
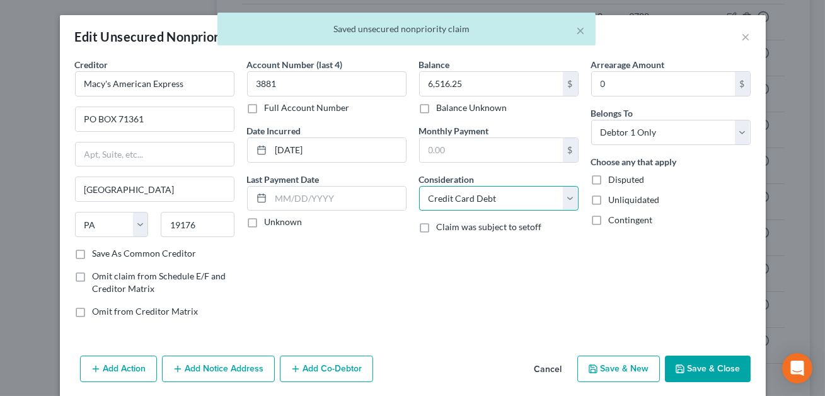
click at [544, 201] on select "Select Cable / Satellite Services Collection Agency Credit Card Debt Debt Couns…" at bounding box center [499, 198] width 160 height 25
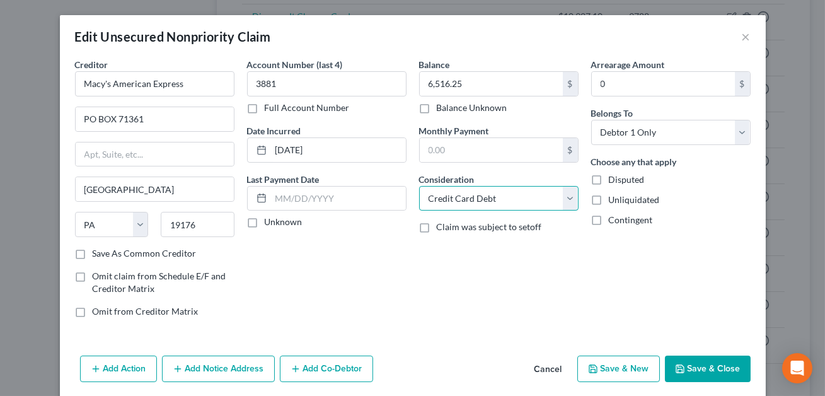
select select "14"
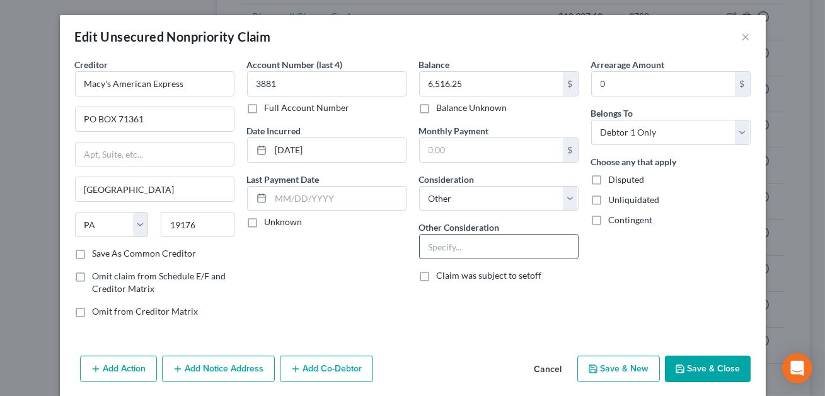
click at [479, 243] on input "text" at bounding box center [499, 247] width 158 height 24
paste input "Credit card--funds used for business"
type input "Credit card--funds used for business"
click at [695, 367] on button "Save & Close" at bounding box center [708, 369] width 86 height 26
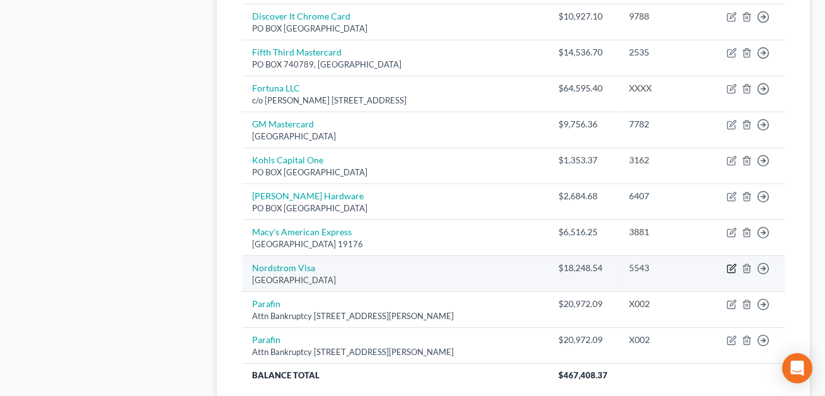
click at [733, 267] on icon "button" at bounding box center [732, 269] width 10 height 10
select select "42"
select select "2"
select select "0"
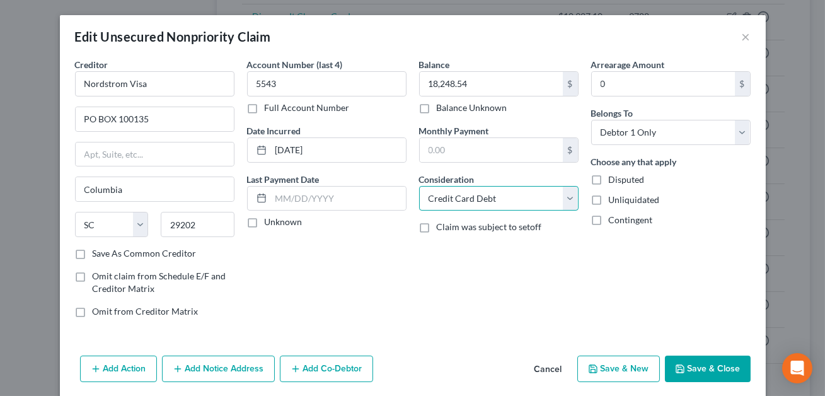
click at [467, 200] on select "Select Cable / Satellite Services Collection Agency Credit Card Debt Debt Couns…" at bounding box center [499, 198] width 160 height 25
select select "14"
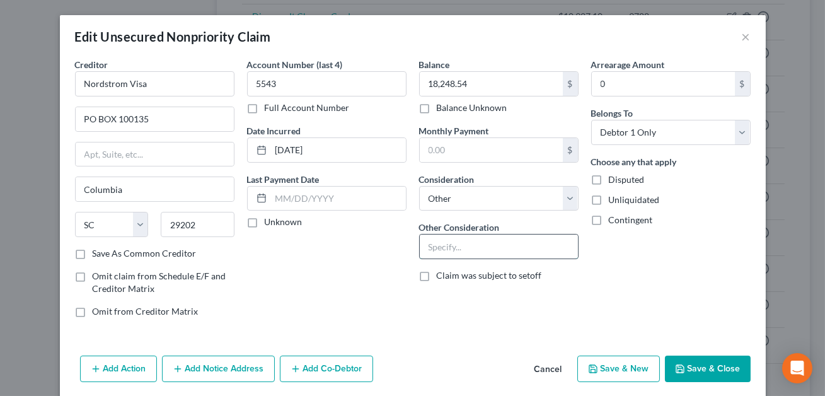
click at [444, 251] on input "text" at bounding box center [499, 247] width 158 height 24
paste input "Credit card--funds used for business"
type input "Credit card--funds used for business"
click at [697, 366] on button "Save & Close" at bounding box center [708, 369] width 86 height 26
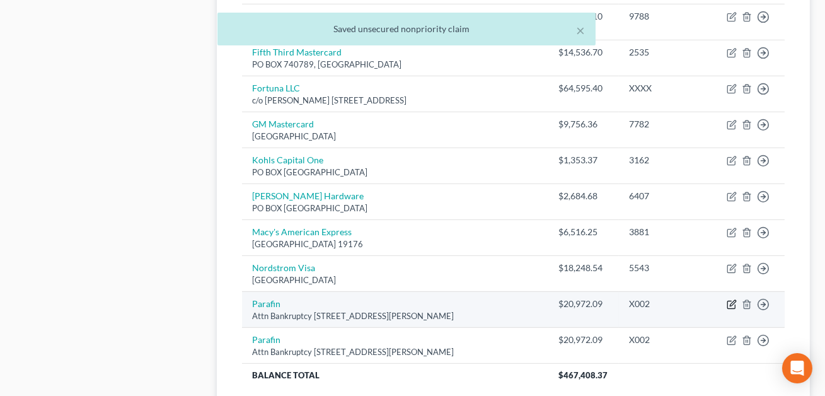
click at [733, 303] on icon "button" at bounding box center [732, 304] width 10 height 10
select select "4"
select select "10"
select select "0"
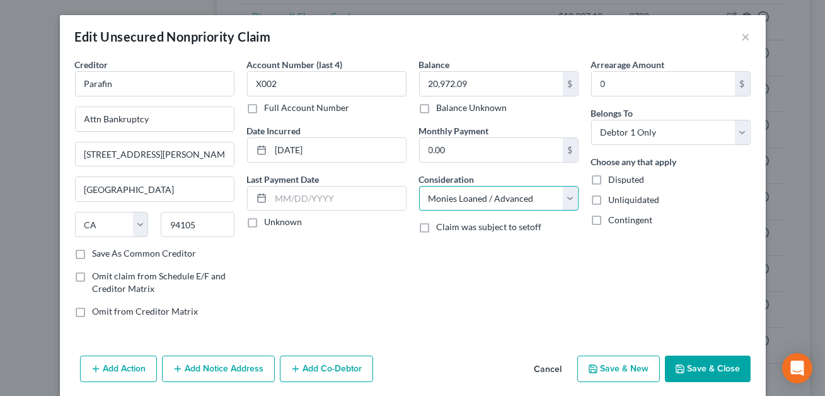
click at [511, 202] on select "Select Cable / Satellite Services Collection Agency Credit Card Debt Debt Couns…" at bounding box center [499, 198] width 160 height 25
select select "14"
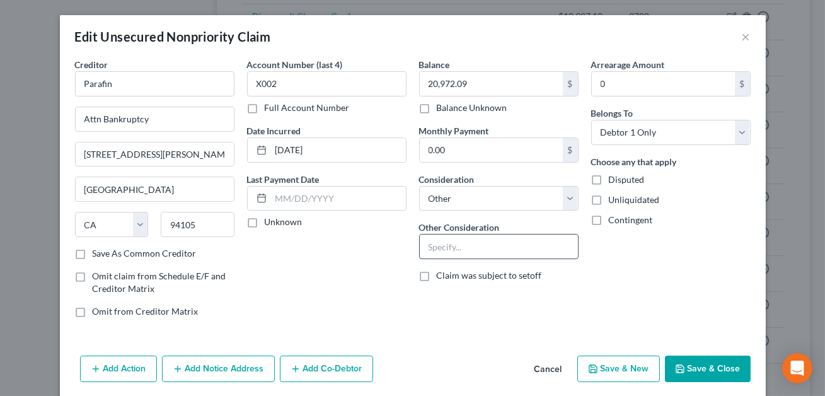
click at [460, 252] on input "text" at bounding box center [499, 247] width 158 height 24
type input "Loan used for business"
click at [698, 368] on button "Save & Close" at bounding box center [708, 369] width 86 height 26
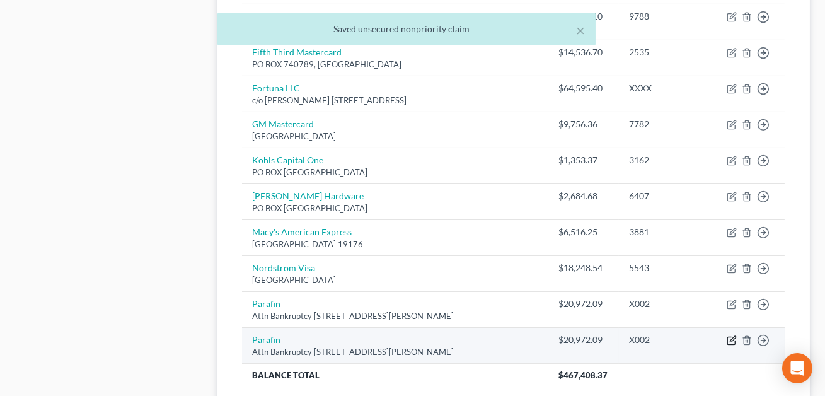
click at [731, 337] on icon "button" at bounding box center [733, 339] width 6 height 6
select select "4"
select select "10"
select select "0"
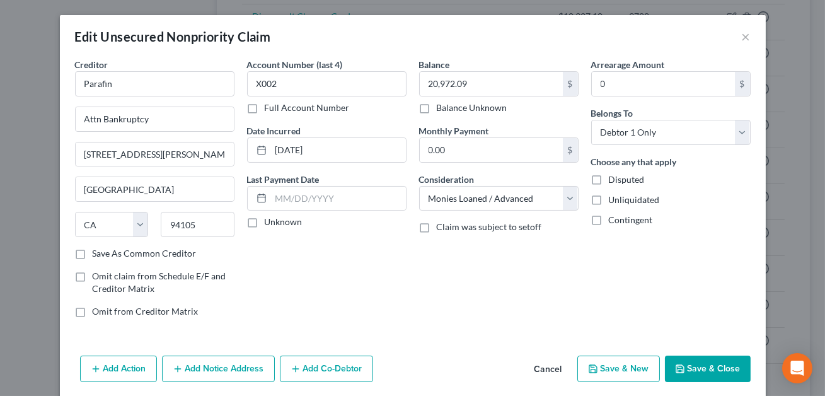
click at [709, 371] on button "Save & Close" at bounding box center [708, 369] width 86 height 26
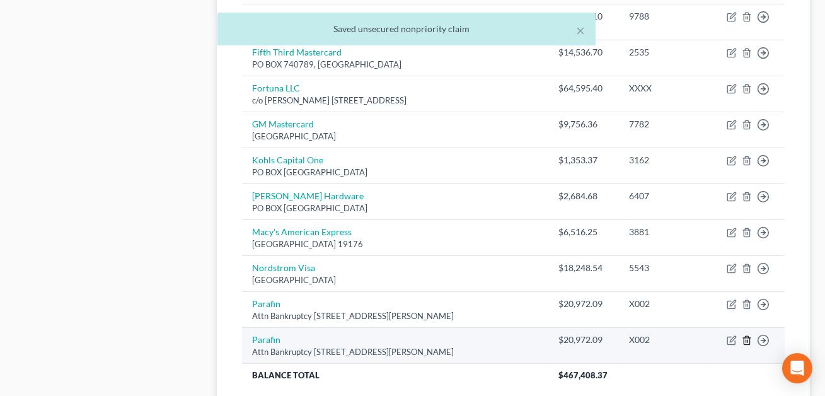
click at [749, 339] on icon "button" at bounding box center [747, 340] width 10 height 10
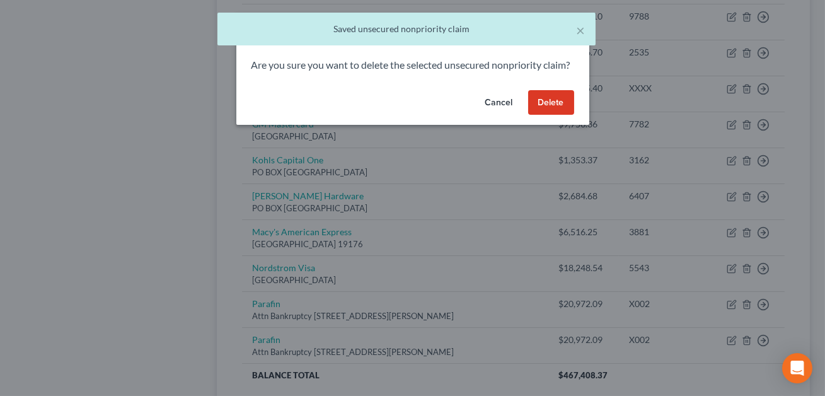
click at [546, 115] on button "Delete" at bounding box center [551, 102] width 46 height 25
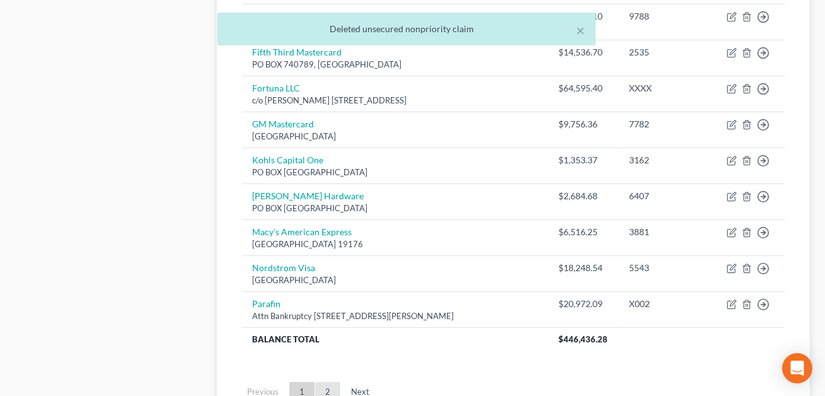
click at [331, 391] on link "2" at bounding box center [327, 392] width 25 height 20
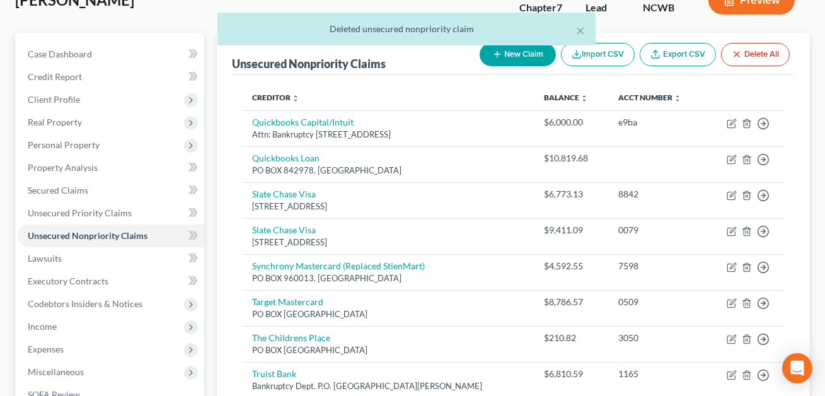
scroll to position [0, 0]
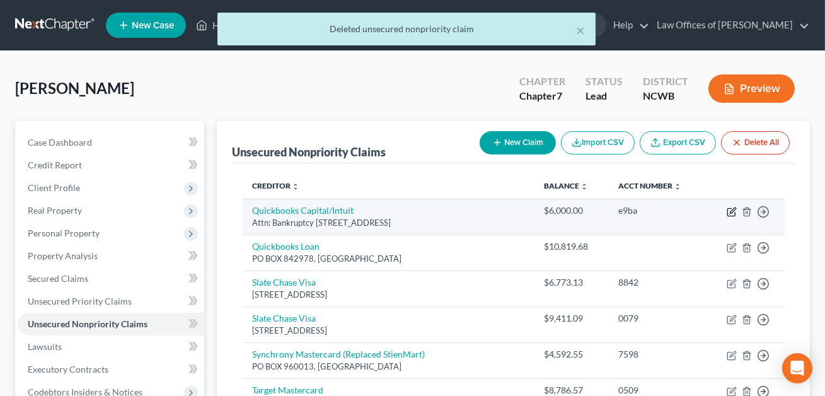
click at [729, 210] on icon "button" at bounding box center [732, 212] width 10 height 10
select select "4"
select select "10"
select select "0"
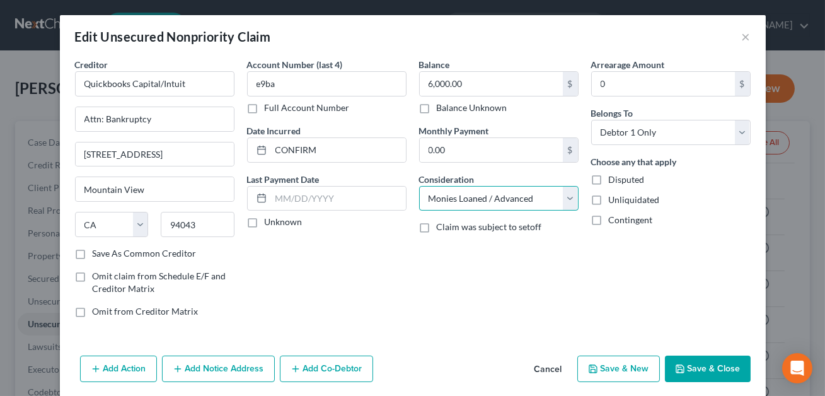
click at [487, 201] on select "Select Cable / Satellite Services Collection Agency Credit Card Debt Debt Couns…" at bounding box center [499, 198] width 160 height 25
select select "14"
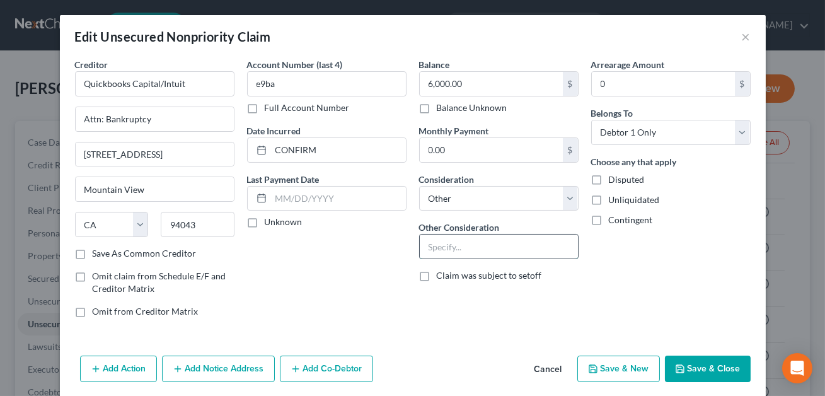
click at [474, 248] on input "text" at bounding box center [499, 247] width 158 height 24
type input "Loan used for business"
click at [698, 369] on button "Save & Close" at bounding box center [708, 369] width 86 height 26
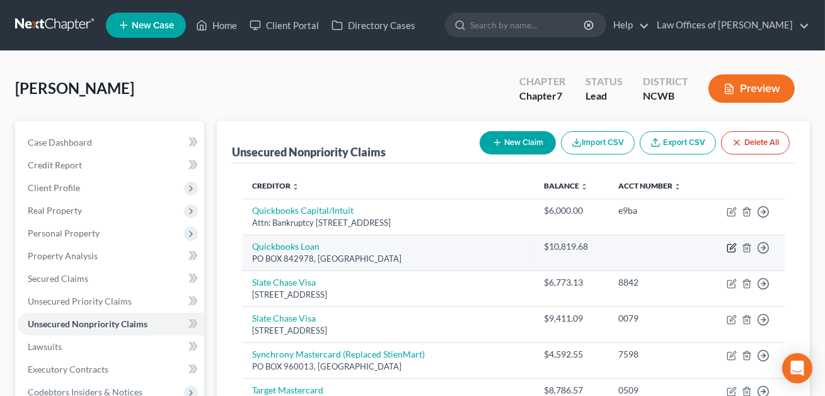
click at [731, 246] on icon "button" at bounding box center [733, 246] width 6 height 6
select select "45"
select select "10"
select select "0"
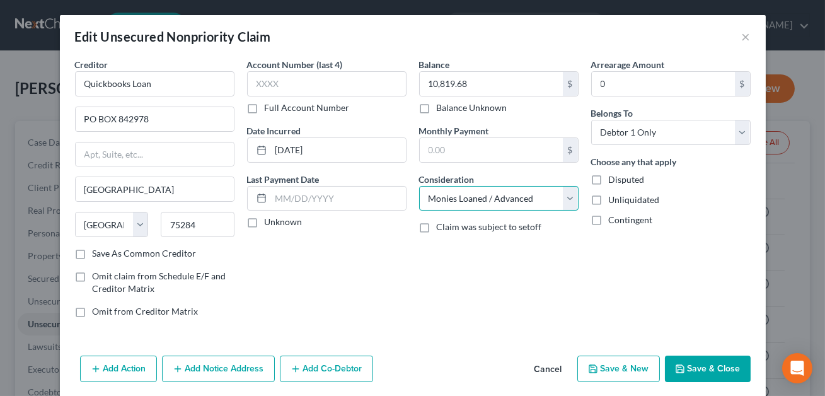
click at [513, 200] on select "Select Cable / Satellite Services Collection Agency Credit Card Debt Debt Couns…" at bounding box center [499, 198] width 160 height 25
select select "14"
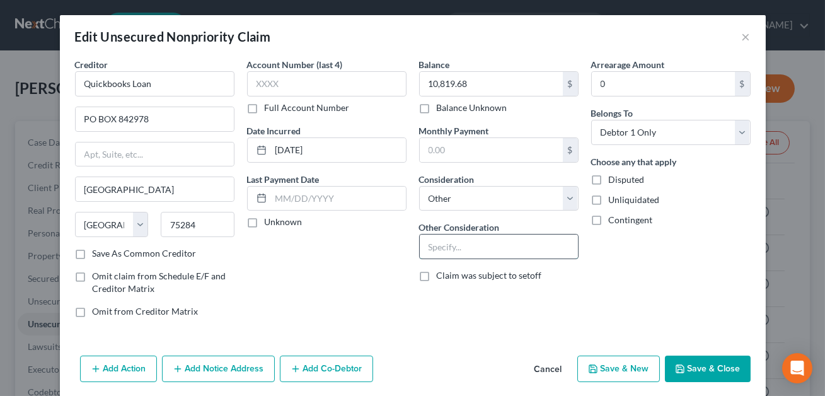
click at [453, 247] on input "text" at bounding box center [499, 247] width 158 height 24
type input "Loan used for business"
click at [700, 380] on button "Save & Close" at bounding box center [708, 369] width 86 height 26
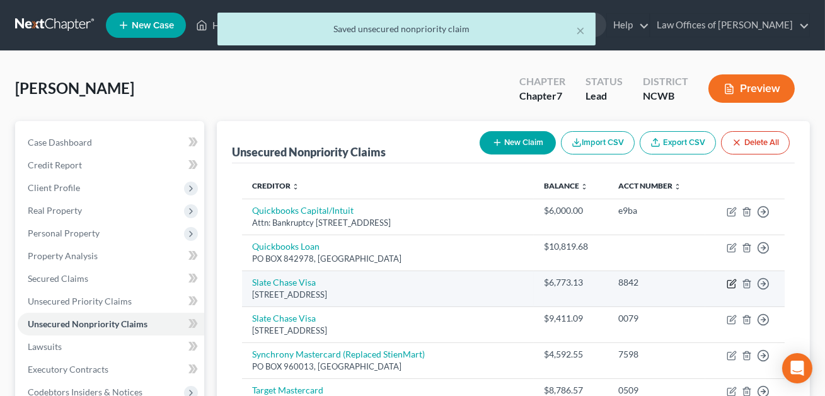
click at [732, 284] on icon "button" at bounding box center [733, 282] width 6 height 6
select select "28"
select select "2"
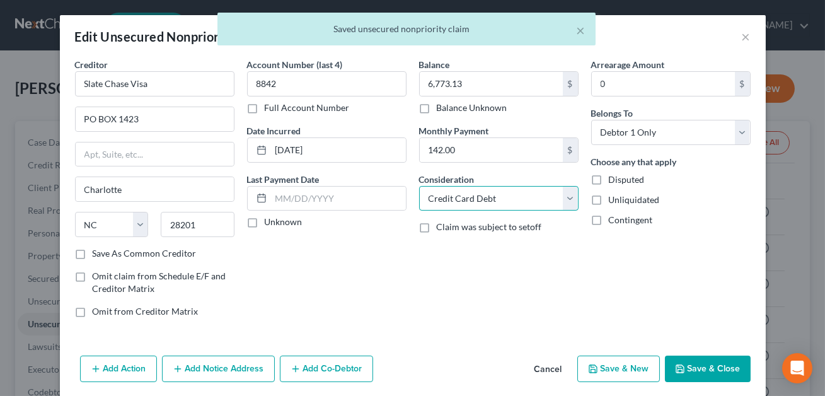
click at [480, 193] on select "Select Cable / Satellite Services Collection Agency Credit Card Debt Debt Couns…" at bounding box center [499, 198] width 160 height 25
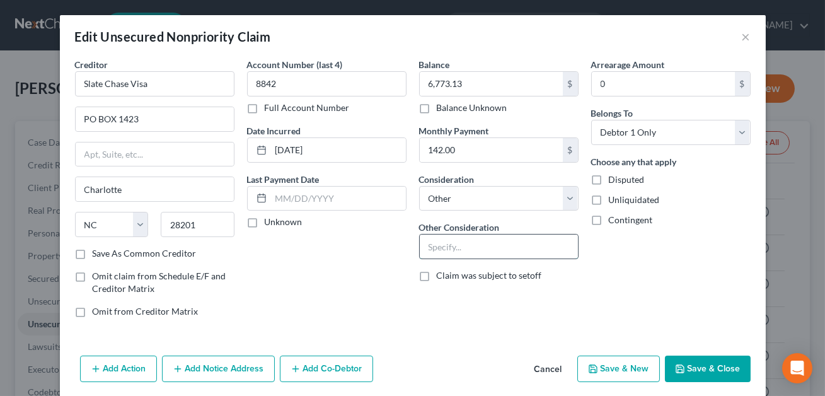
click at [476, 245] on input "text" at bounding box center [499, 247] width 158 height 24
paste input "Credit card--funds used for business"
click at [693, 361] on button "Save & Close" at bounding box center [708, 369] width 86 height 26
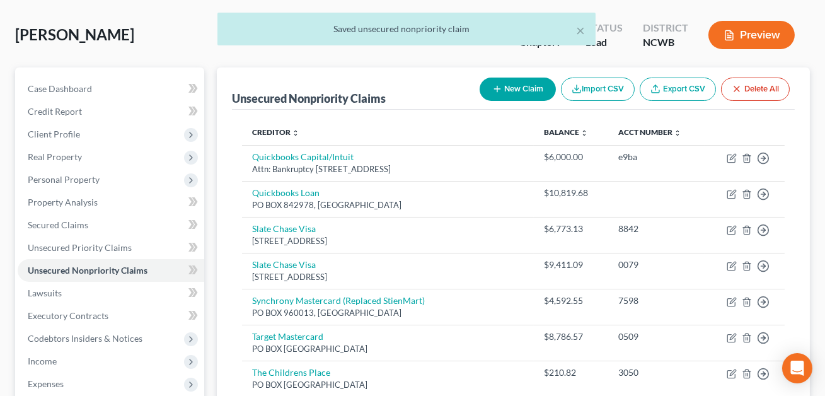
scroll to position [60, 0]
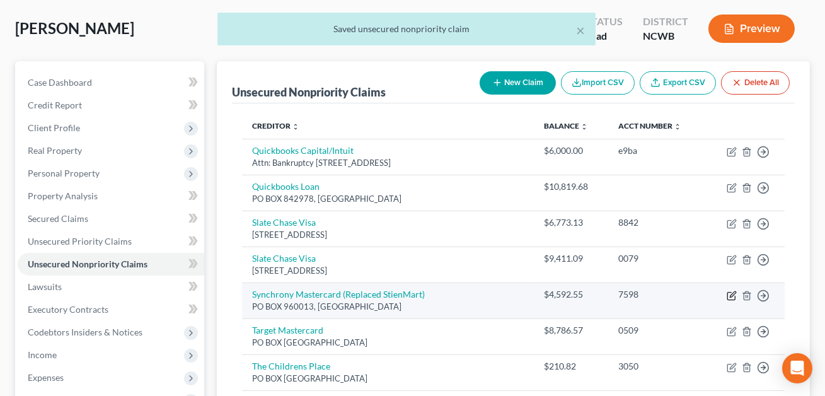
click at [731, 293] on icon "button" at bounding box center [733, 294] width 6 height 6
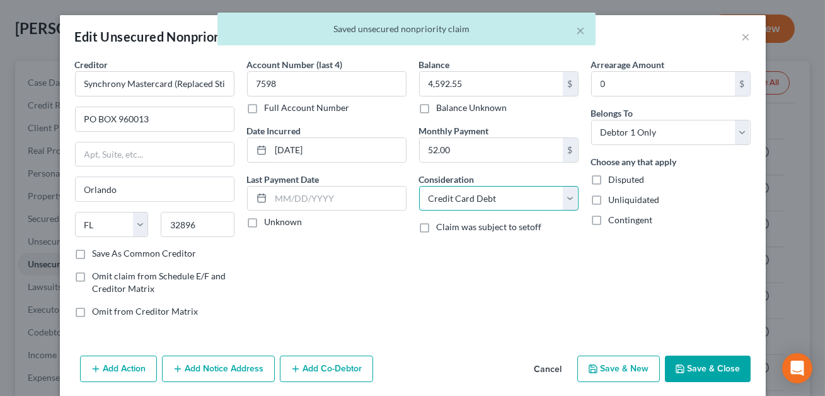
click at [475, 202] on select "Select Cable / Satellite Services Collection Agency Credit Card Debt Debt Couns…" at bounding box center [499, 198] width 160 height 25
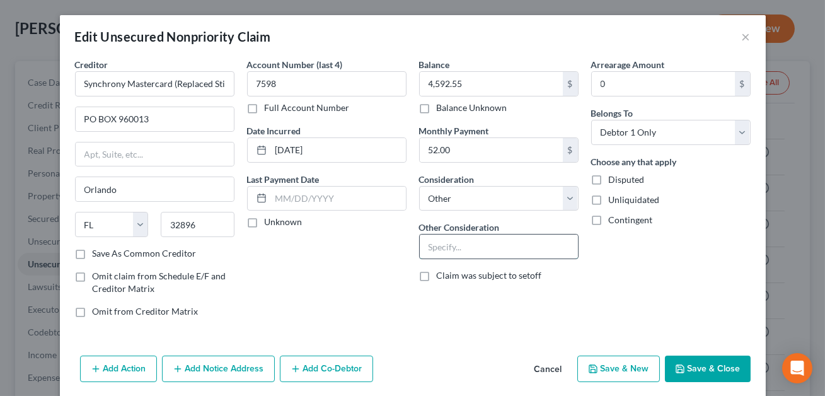
click at [488, 244] on input "text" at bounding box center [499, 247] width 158 height 24
paste input "Credit card--funds used for business"
click at [696, 369] on button "Save & Close" at bounding box center [708, 369] width 86 height 26
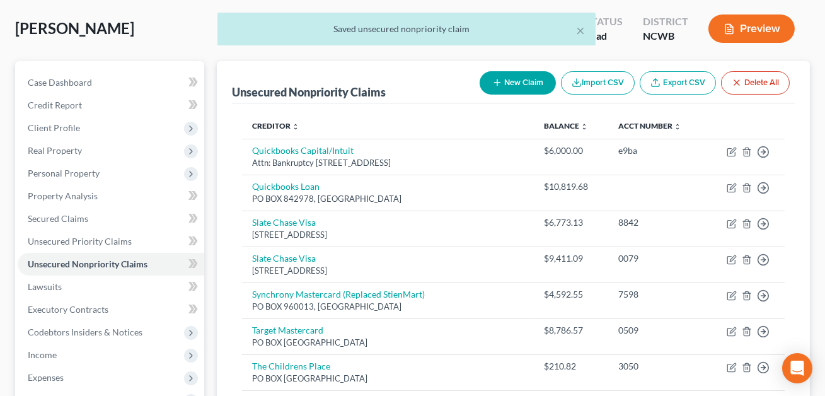
scroll to position [122, 0]
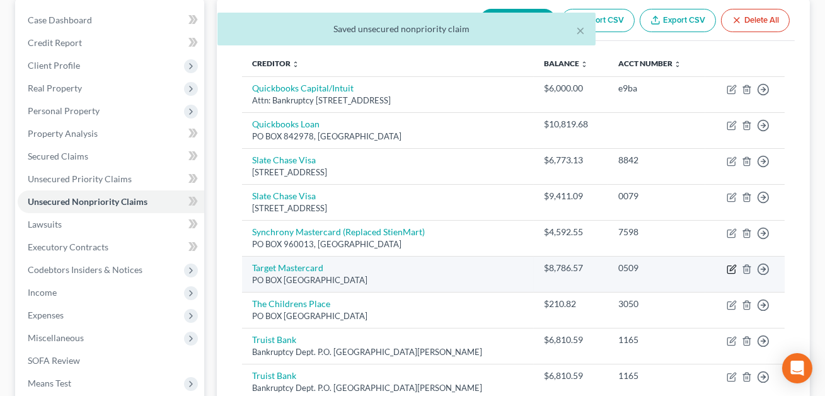
click at [732, 267] on icon "button" at bounding box center [732, 269] width 10 height 10
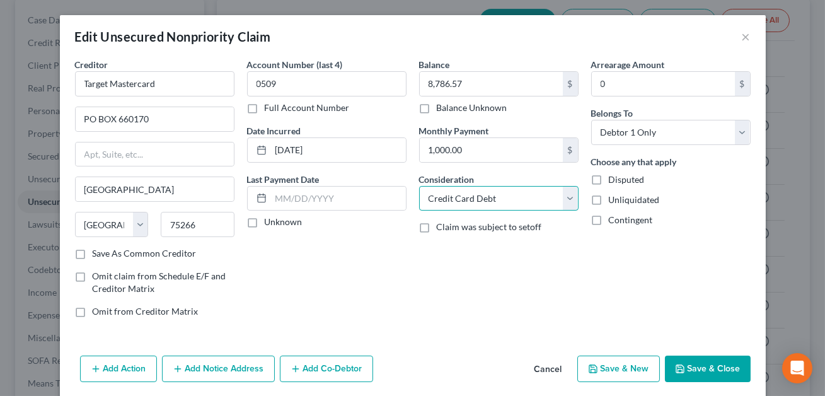
click at [500, 206] on select "Select Cable / Satellite Services Collection Agency Credit Card Debt Debt Couns…" at bounding box center [499, 198] width 160 height 25
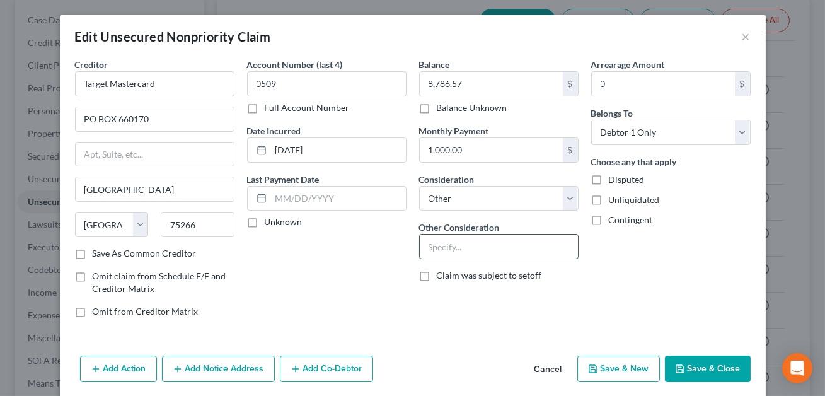
click at [467, 253] on input "text" at bounding box center [499, 247] width 158 height 24
paste input "Credit card--funds used for business"
click at [730, 363] on button "Save & Close" at bounding box center [708, 369] width 86 height 26
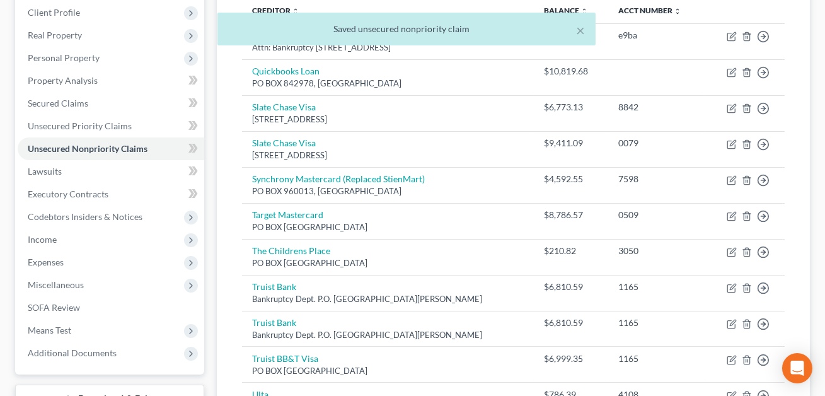
scroll to position [172, 0]
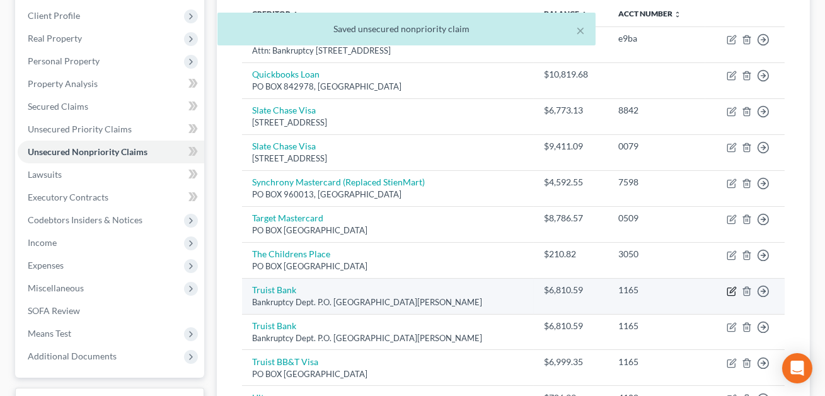
click at [731, 289] on icon "button" at bounding box center [733, 290] width 6 height 6
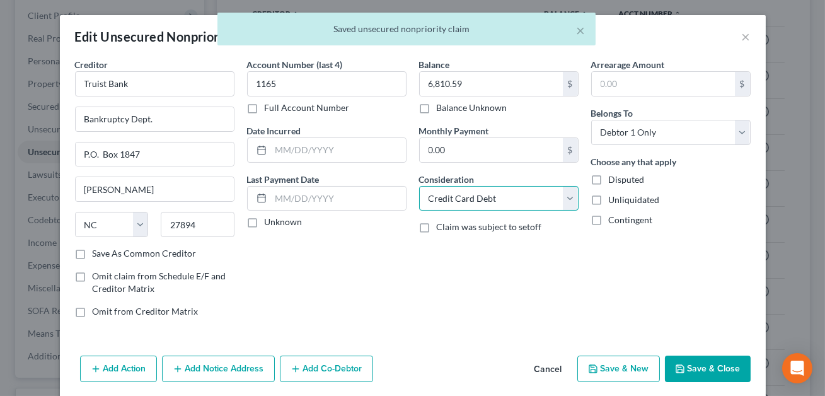
click at [523, 204] on select "Select Cable / Satellite Services Collection Agency Credit Card Debt Debt Couns…" at bounding box center [499, 198] width 160 height 25
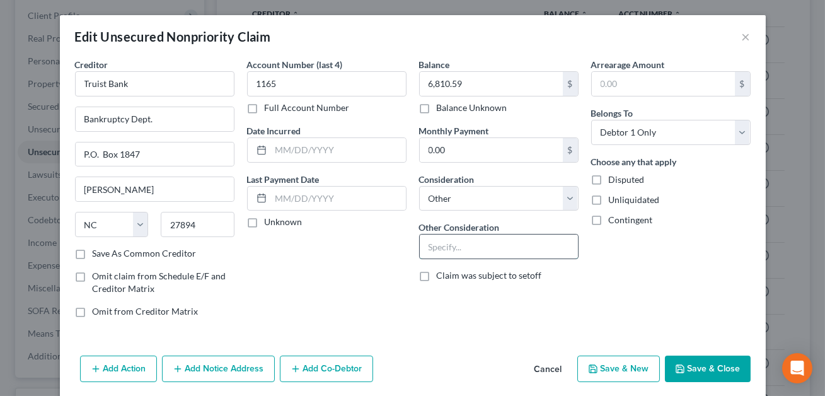
click at [467, 250] on input "text" at bounding box center [499, 247] width 158 height 24
paste input "Credit card--funds used for business"
click at [717, 366] on button "Save & Close" at bounding box center [708, 369] width 86 height 26
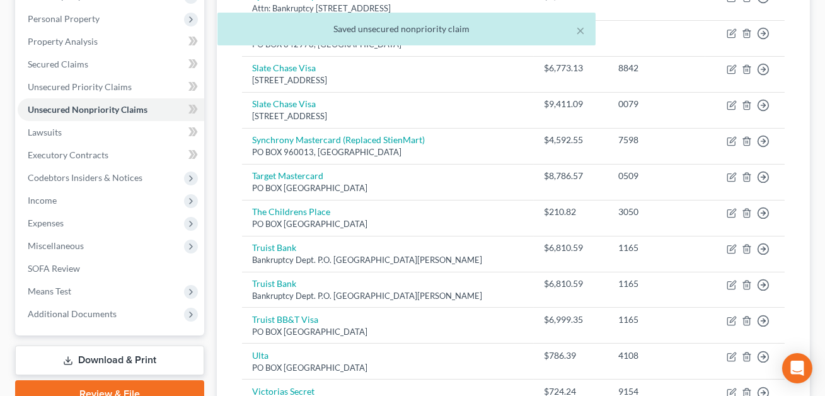
scroll to position [216, 0]
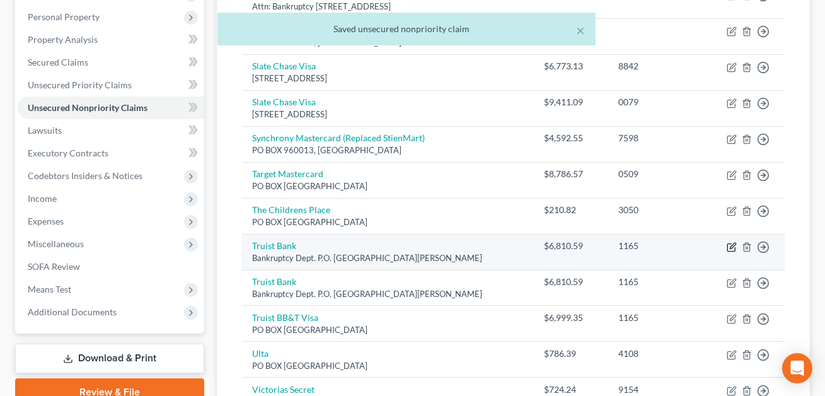
click at [732, 244] on icon "button" at bounding box center [733, 246] width 6 height 6
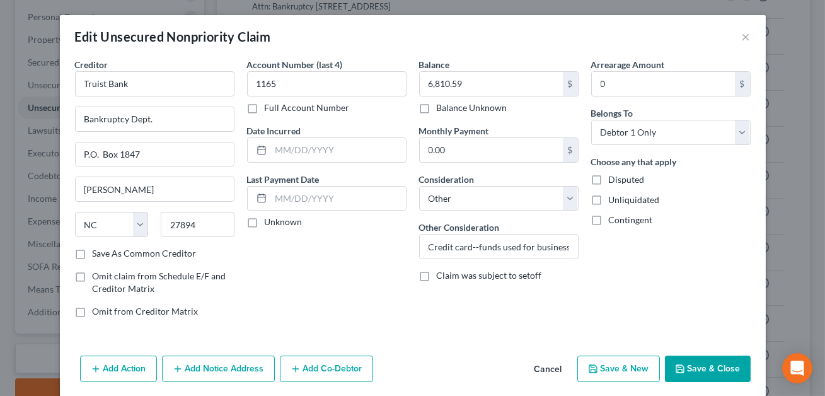
click at [709, 372] on button "Save & Close" at bounding box center [708, 369] width 86 height 26
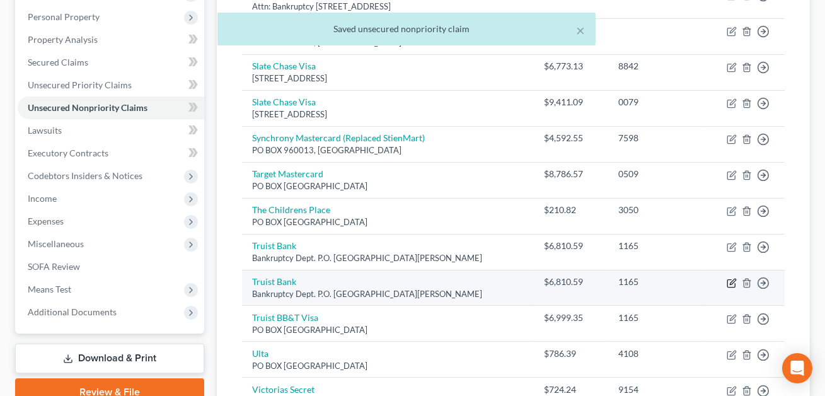
click at [731, 282] on icon "button" at bounding box center [733, 282] width 6 height 6
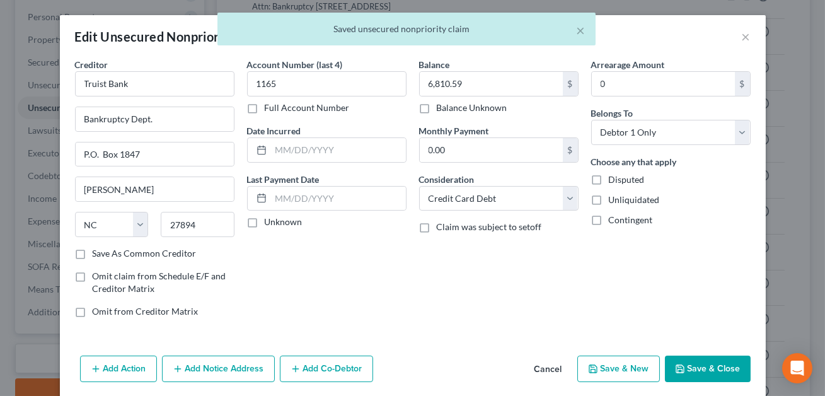
click at [691, 365] on button "Save & Close" at bounding box center [708, 369] width 86 height 26
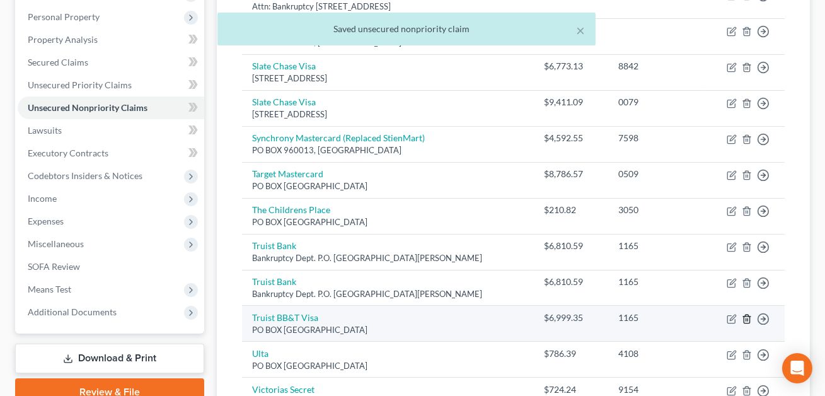
click at [747, 316] on icon "button" at bounding box center [747, 319] width 10 height 10
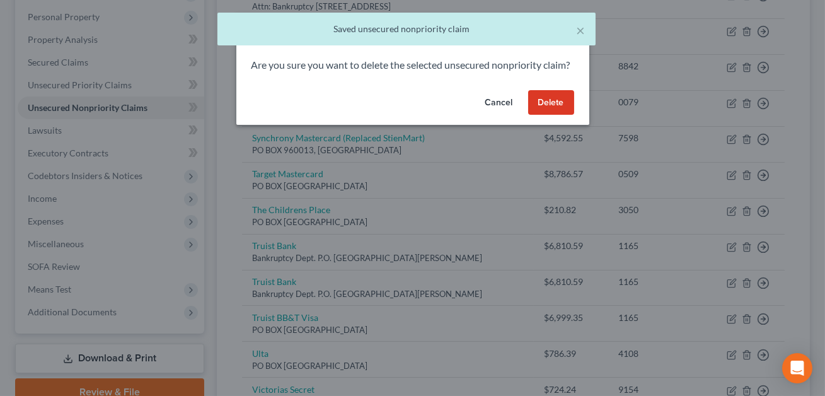
click at [546, 115] on button "Delete" at bounding box center [551, 102] width 46 height 25
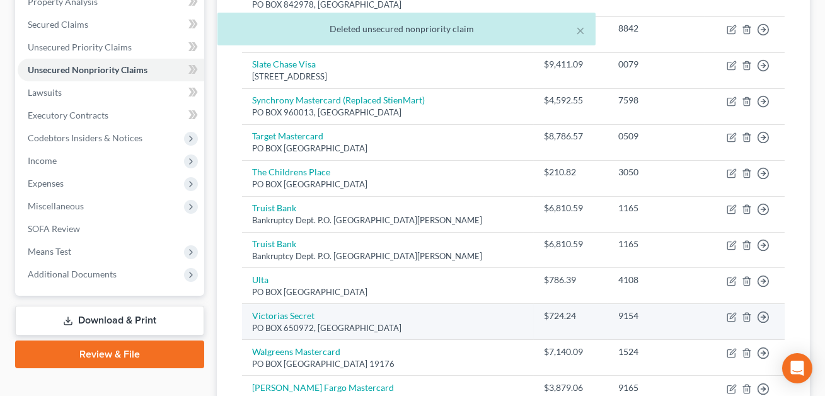
scroll to position [265, 0]
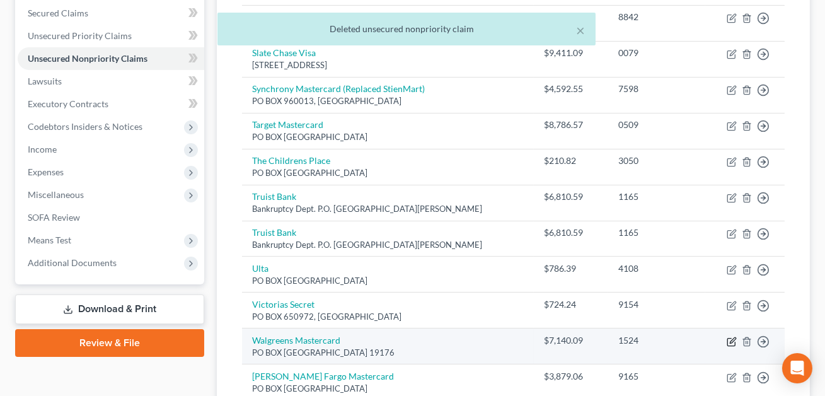
click at [731, 340] on icon "button" at bounding box center [732, 342] width 10 height 10
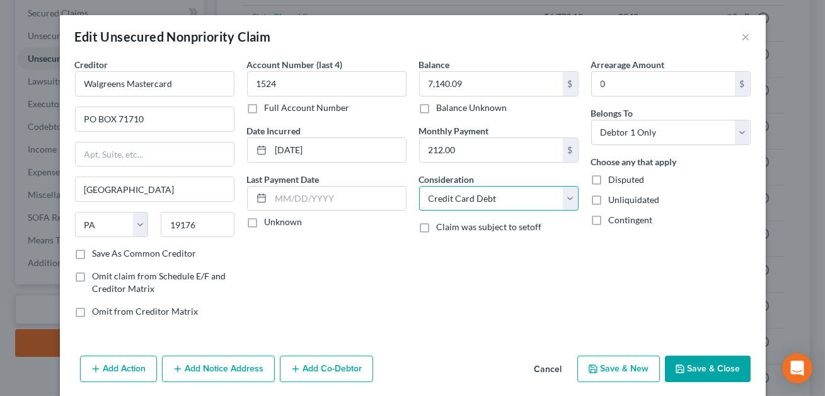
click at [480, 197] on select "Select Cable / Satellite Services Collection Agency Credit Card Debt Debt Couns…" at bounding box center [499, 198] width 160 height 25
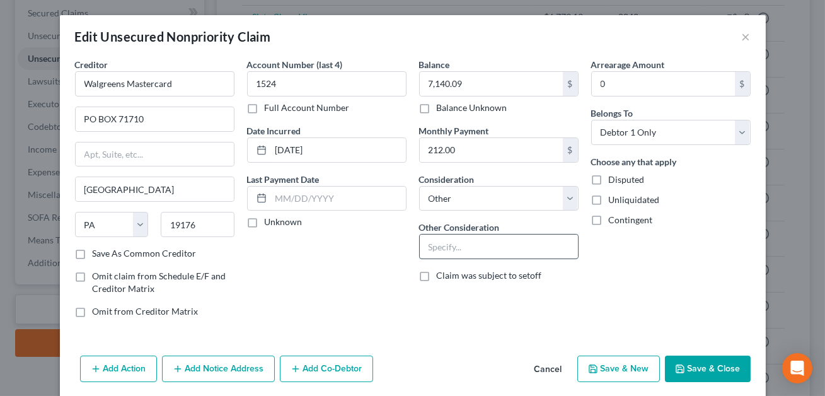
click at [458, 249] on input "text" at bounding box center [499, 247] width 158 height 24
paste input "Credit card--funds used for business"
click at [698, 369] on button "Save & Close" at bounding box center [708, 369] width 86 height 26
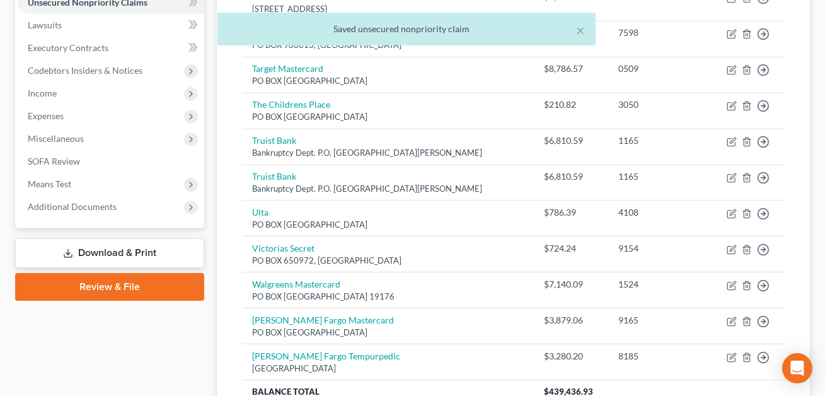
scroll to position [328, 0]
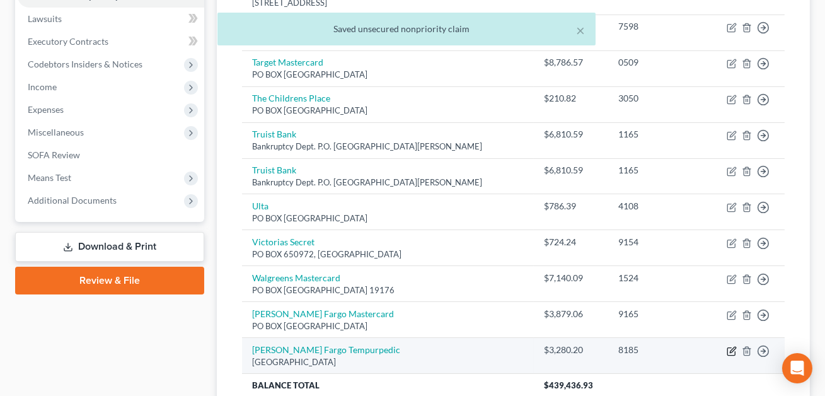
click at [730, 349] on icon "button" at bounding box center [733, 350] width 6 height 6
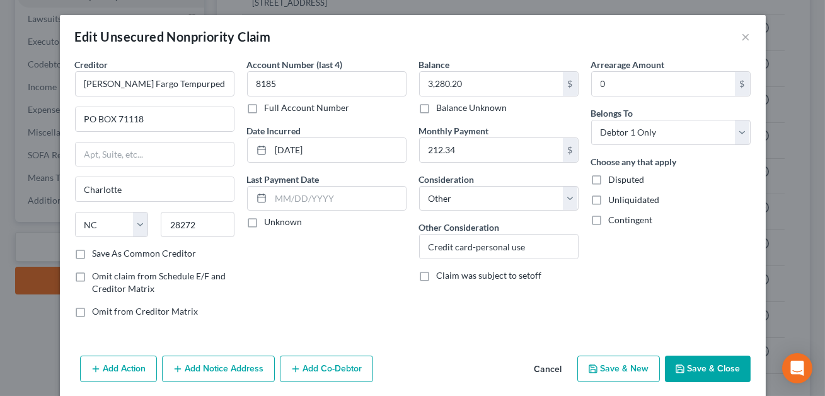
click at [694, 371] on button "Save & Close" at bounding box center [708, 369] width 86 height 26
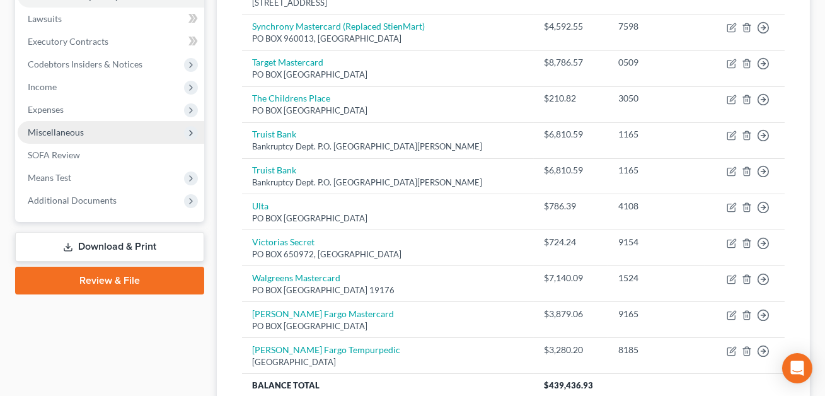
scroll to position [96, 0]
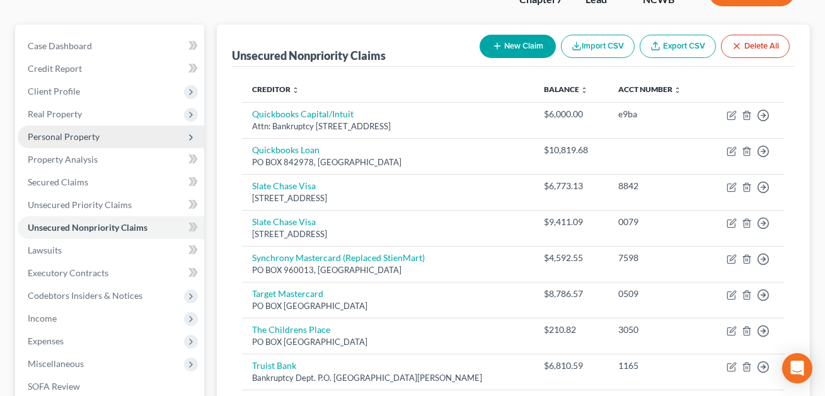
click at [78, 136] on span "Personal Property" at bounding box center [64, 136] width 72 height 11
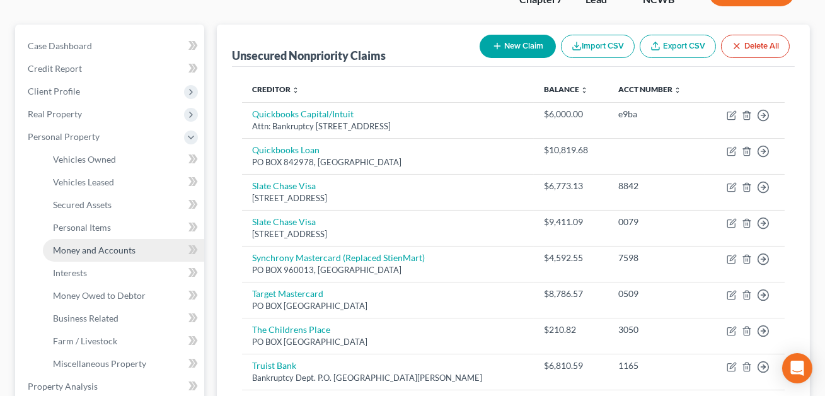
click at [88, 253] on span "Money and Accounts" at bounding box center [94, 250] width 83 height 11
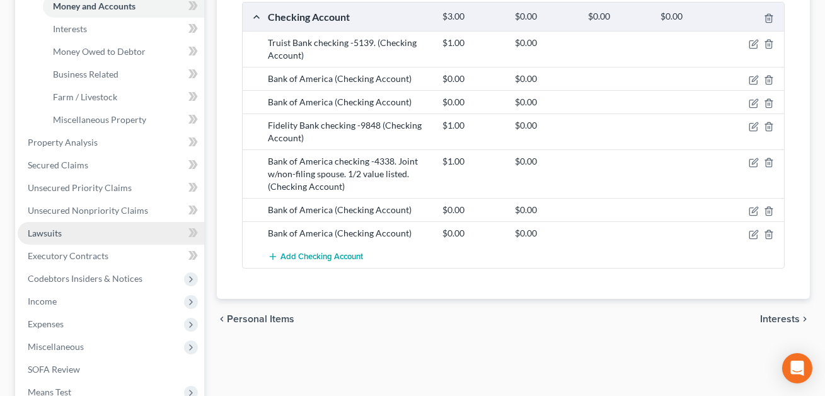
scroll to position [434, 0]
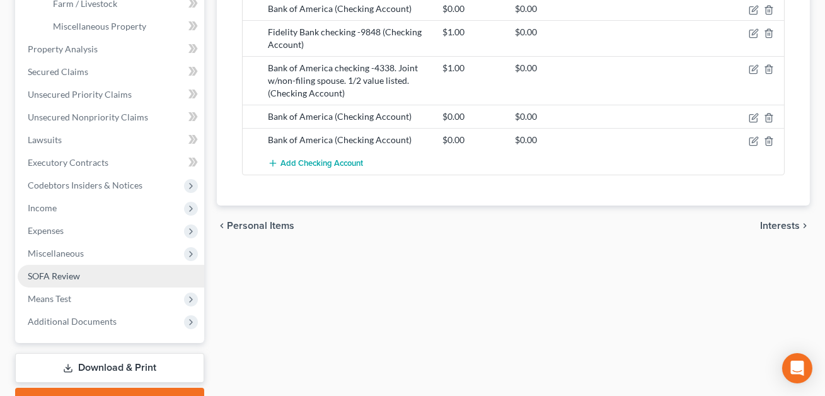
click at [64, 279] on span "SOFA Review" at bounding box center [54, 275] width 52 height 11
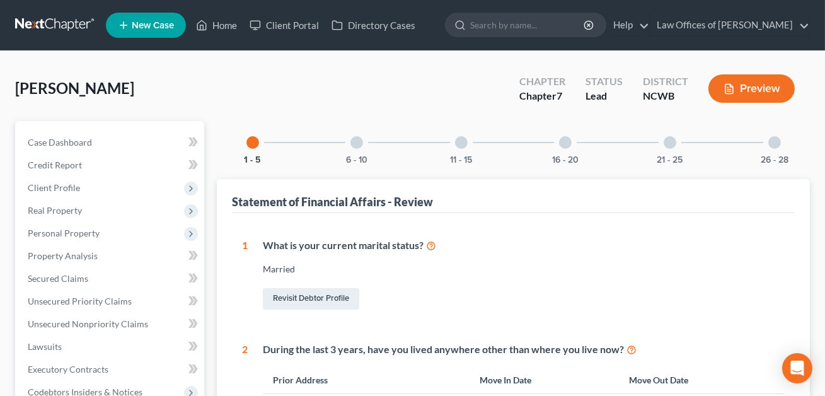
click at [775, 144] on div at bounding box center [775, 142] width 13 height 13
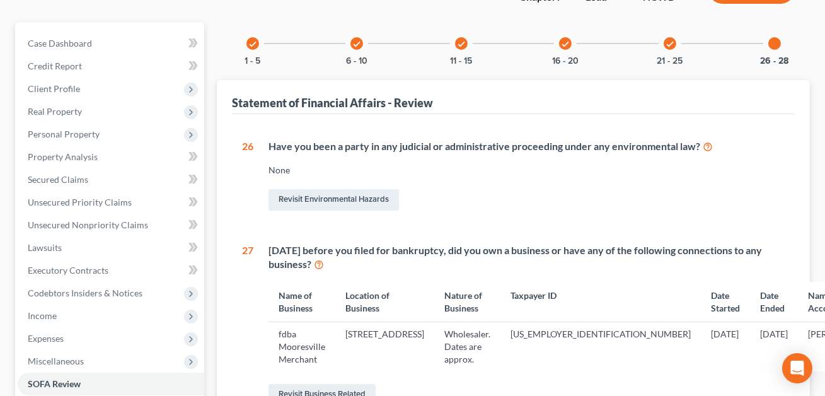
scroll to position [21, 0]
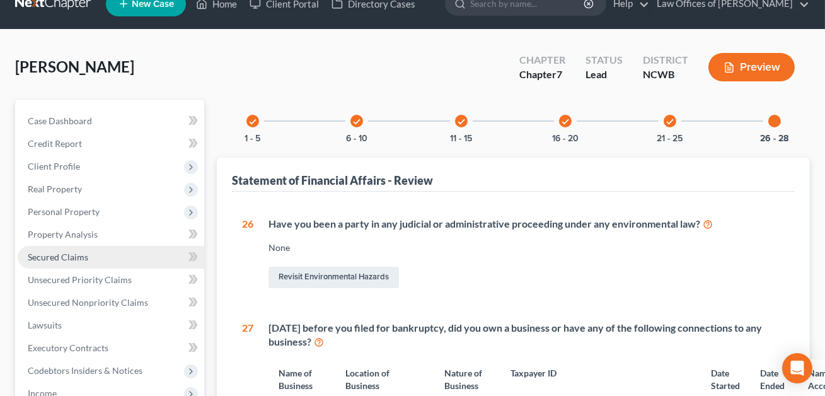
click at [61, 255] on span "Secured Claims" at bounding box center [58, 257] width 61 height 11
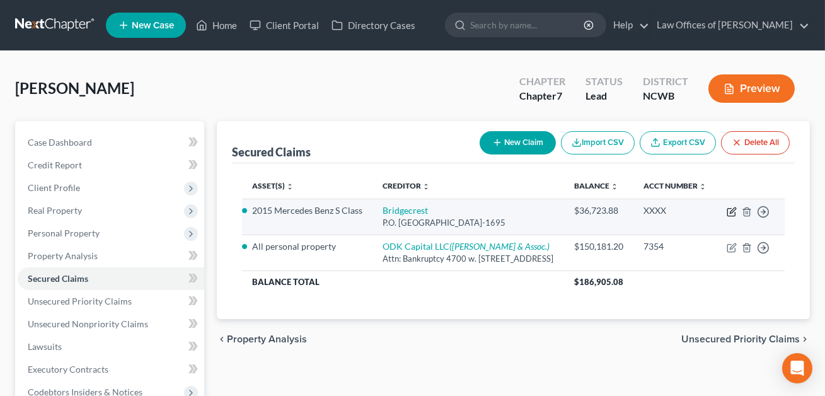
click at [733, 217] on icon "button" at bounding box center [732, 212] width 10 height 10
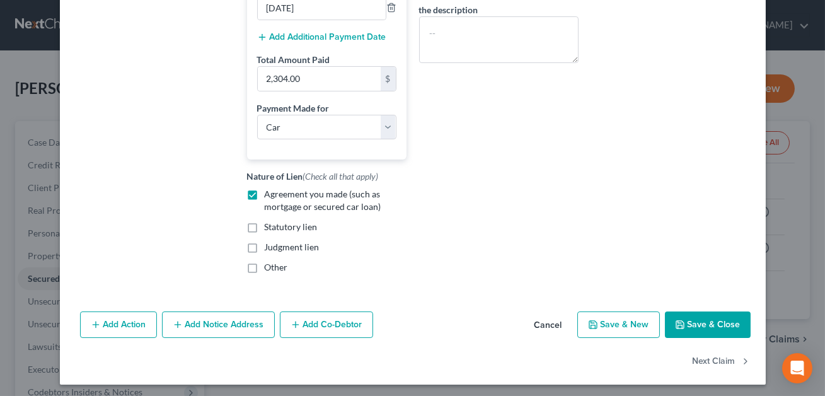
scroll to position [342, 0]
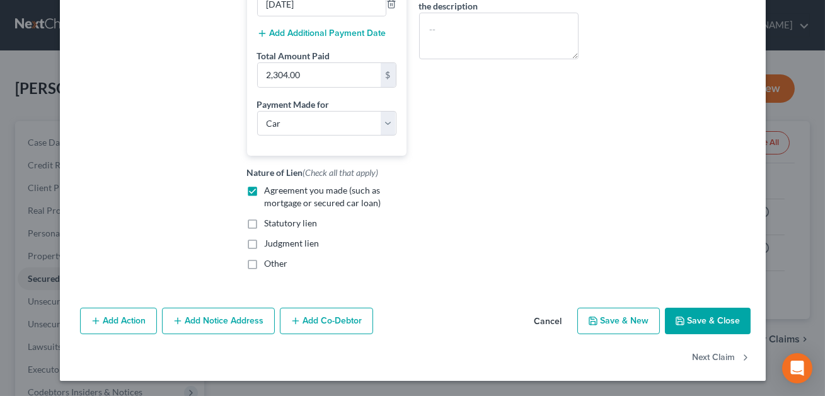
click at [702, 325] on button "Save & Close" at bounding box center [708, 321] width 86 height 26
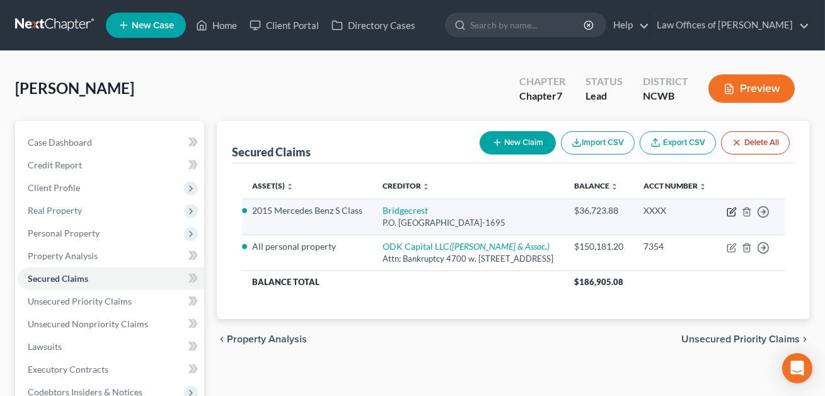
click at [730, 217] on icon "button" at bounding box center [732, 212] width 10 height 10
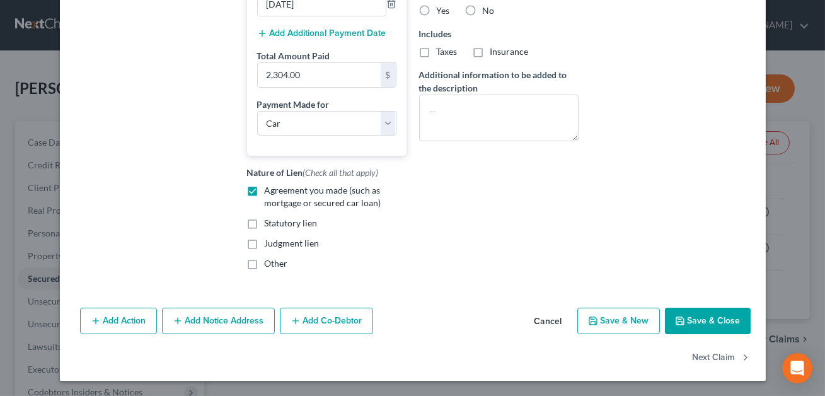
click at [694, 322] on button "Save & Close" at bounding box center [708, 321] width 86 height 26
